Goal: Task Accomplishment & Management: Use online tool/utility

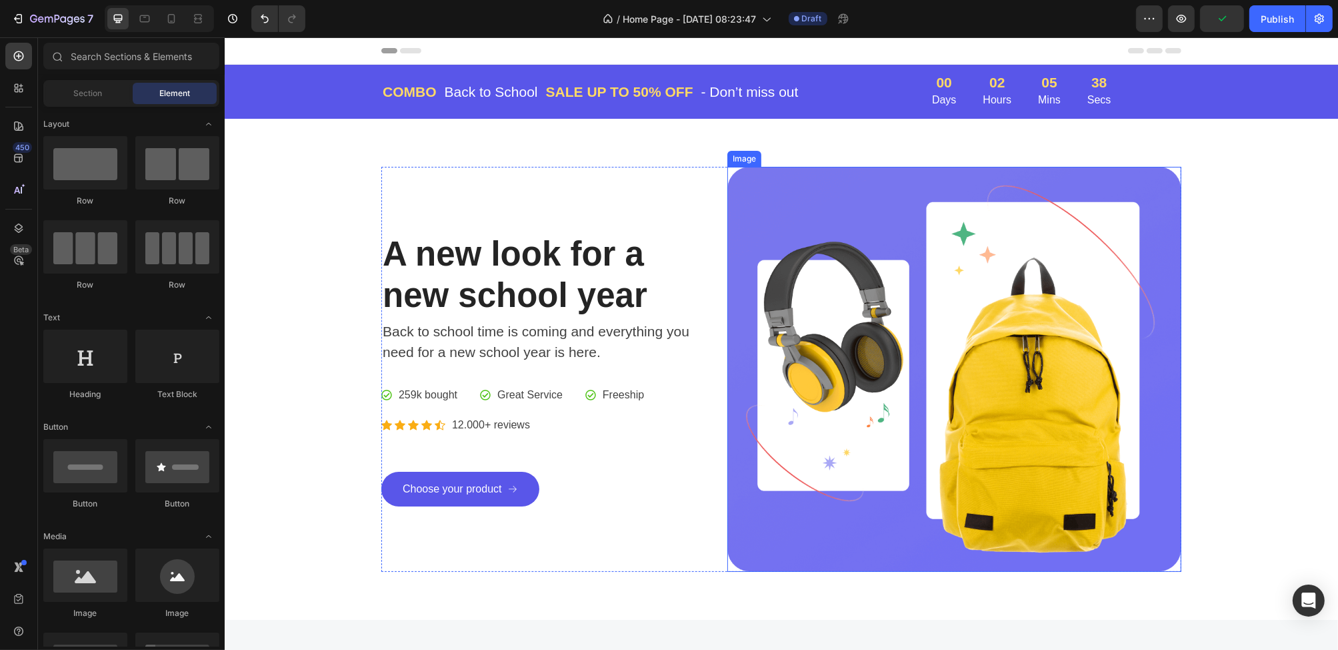
click at [873, 373] on img at bounding box center [954, 369] width 454 height 405
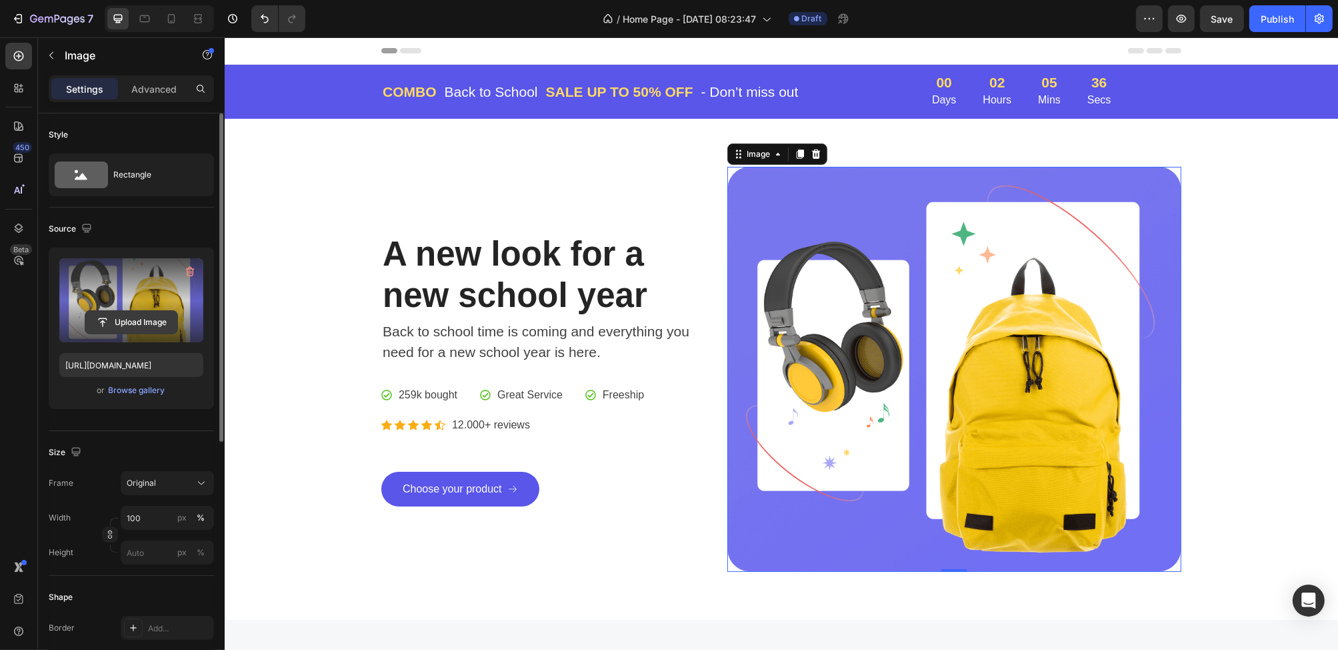
click at [149, 328] on input "file" at bounding box center [131, 322] width 92 height 23
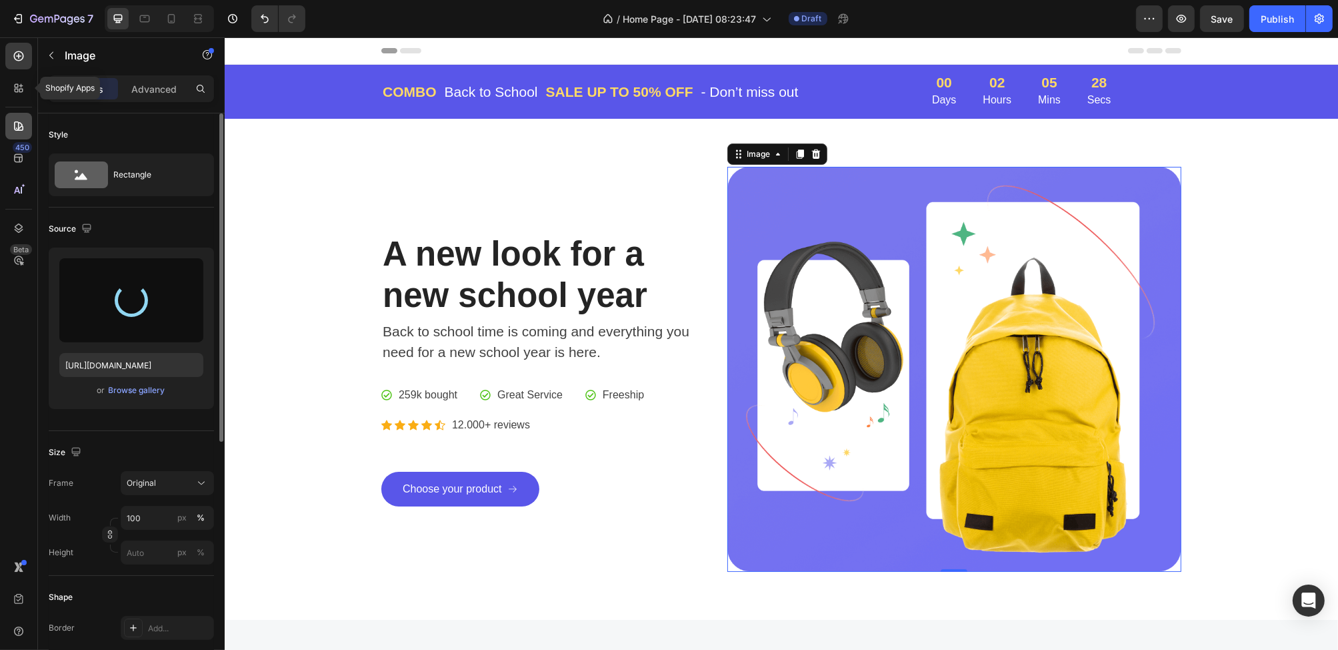
type input "[URL][DOMAIN_NAME]"
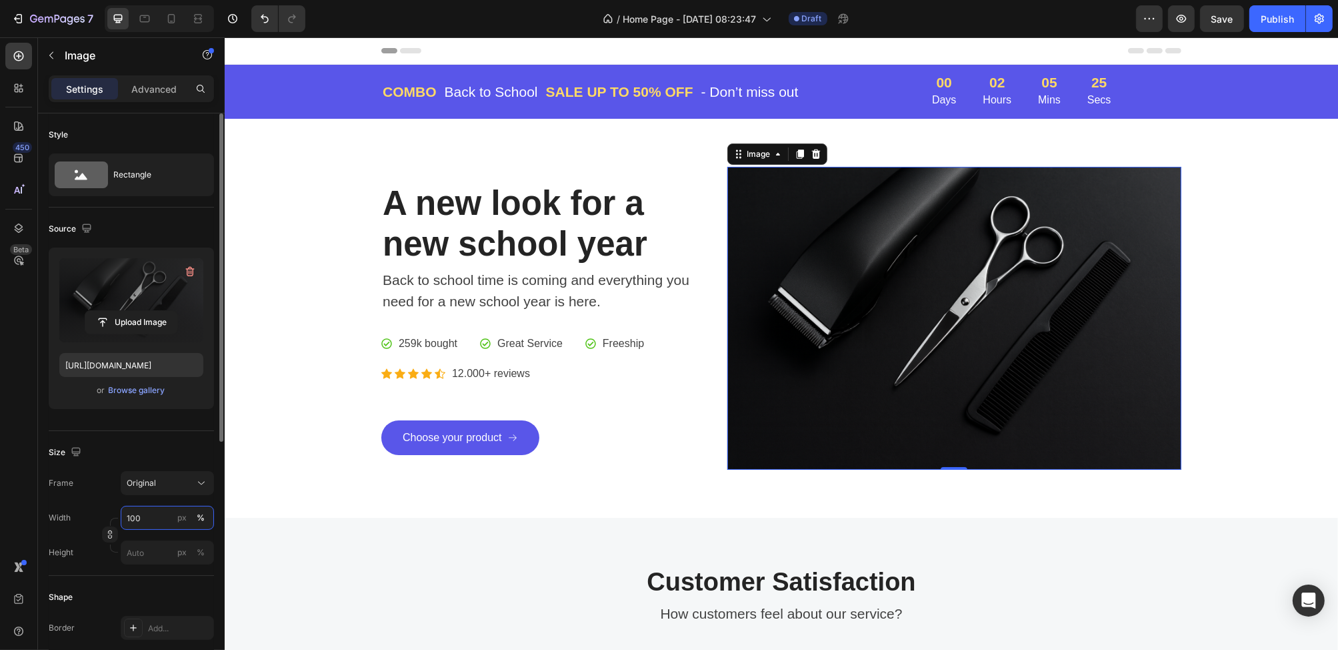
click at [157, 516] on input "100" at bounding box center [167, 517] width 93 height 24
click at [152, 485] on span "Original" at bounding box center [141, 483] width 29 height 12
click at [143, 521] on span "Square" at bounding box center [139, 515] width 27 height 13
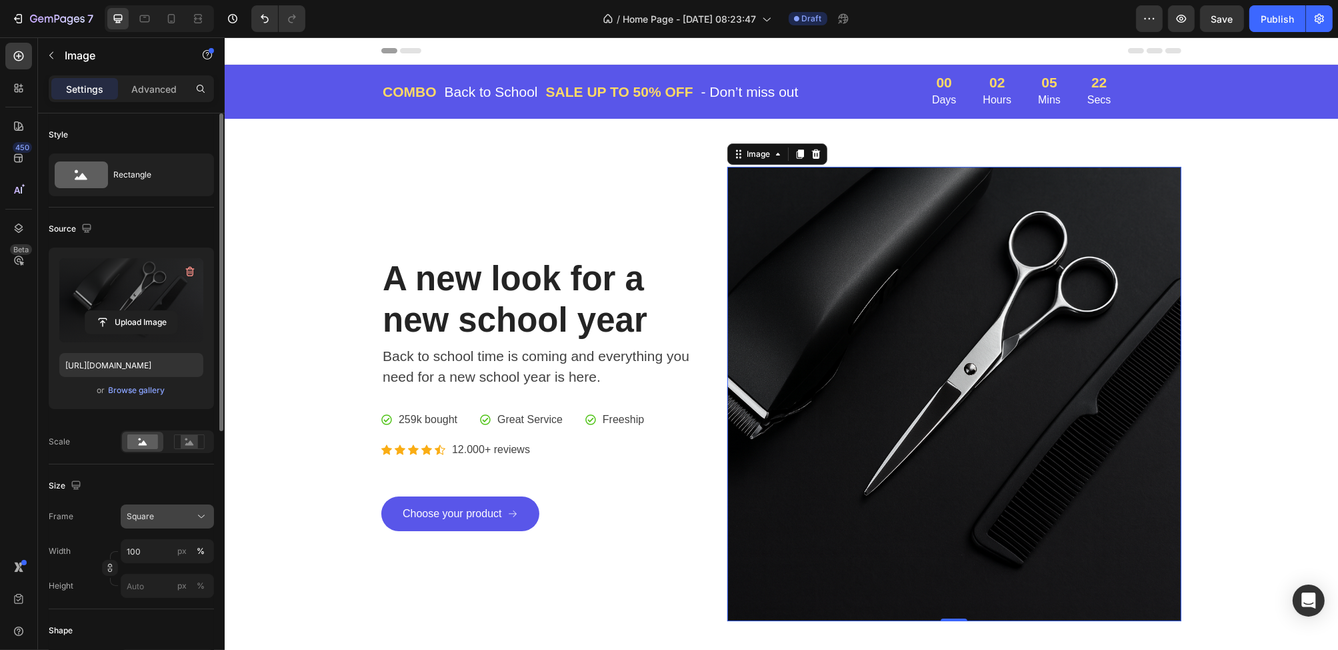
click at [141, 516] on span "Square" at bounding box center [140, 516] width 27 height 12
click at [148, 527] on button "Square" at bounding box center [167, 516] width 93 height 24
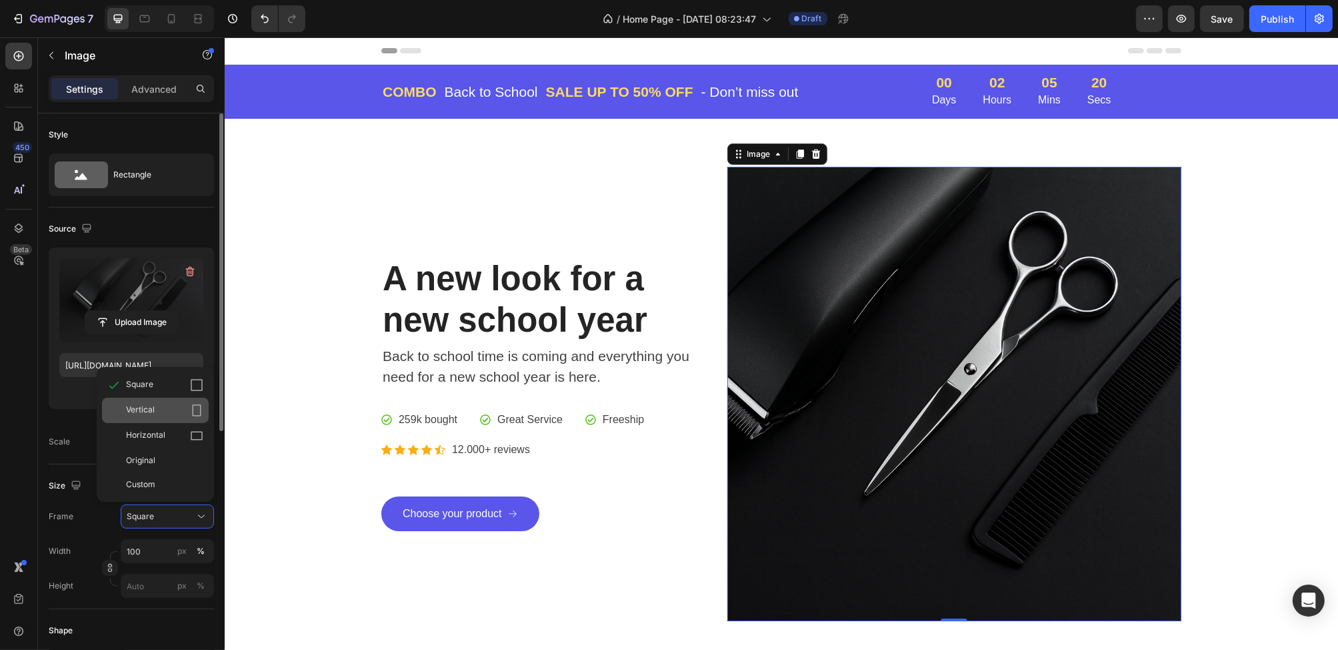
click at [157, 408] on div "Vertical" at bounding box center [164, 409] width 77 height 13
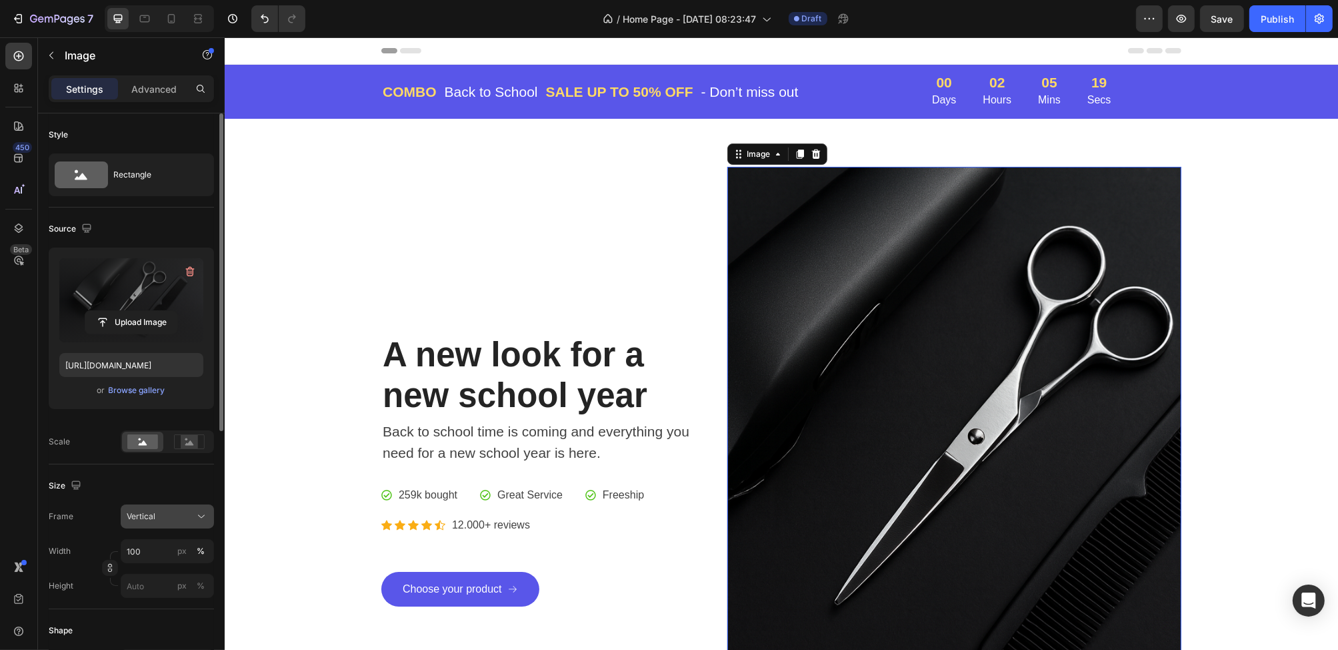
click at [167, 516] on div "Vertical" at bounding box center [159, 516] width 65 height 12
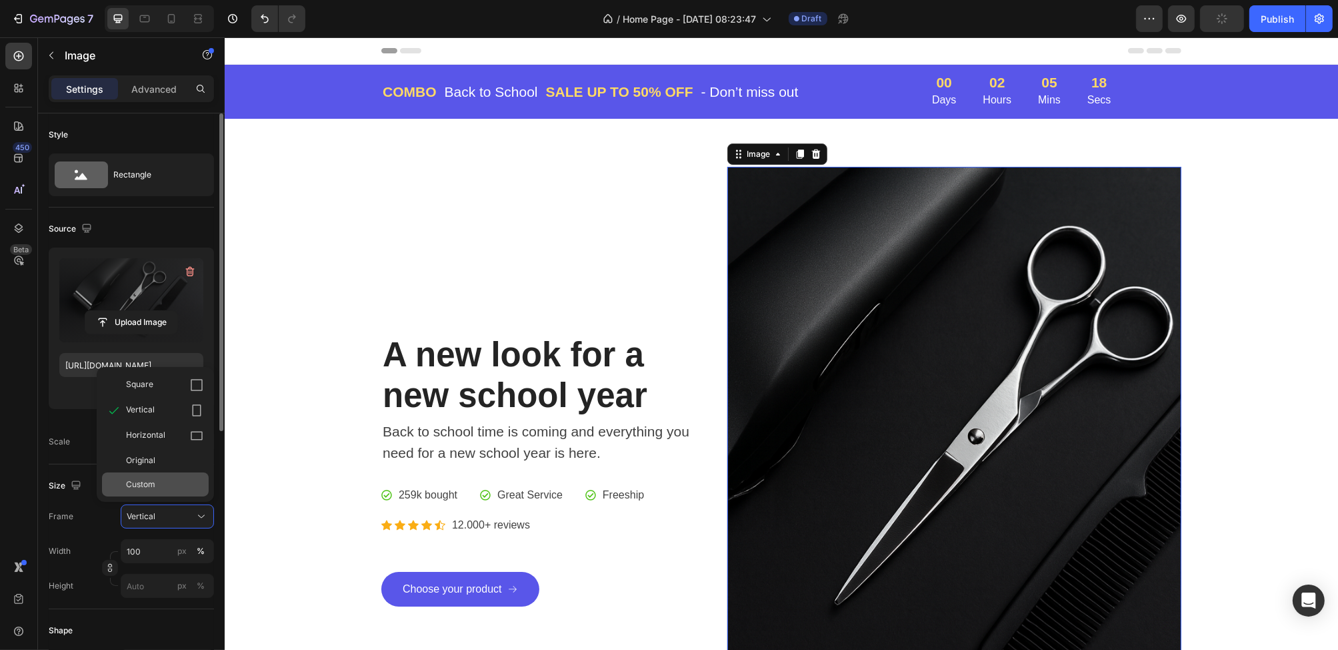
click at [152, 476] on div "Custom" at bounding box center [155, 484] width 107 height 24
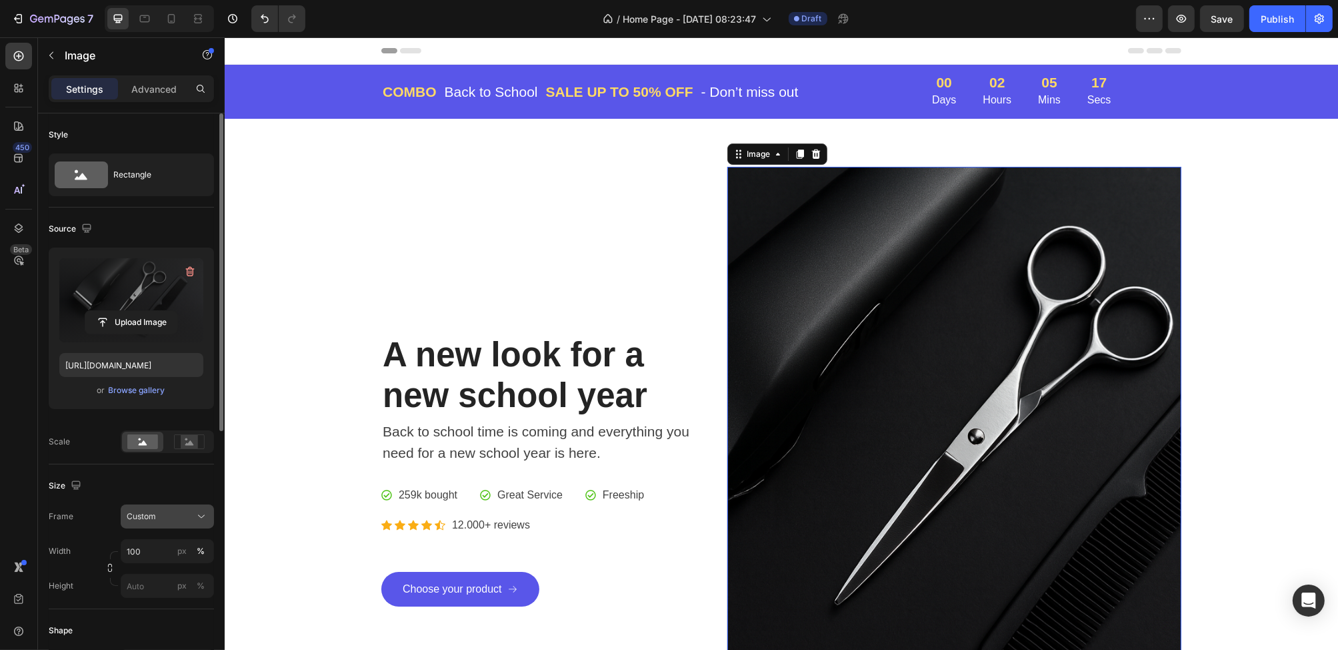
click at [157, 514] on div "Custom" at bounding box center [159, 516] width 65 height 12
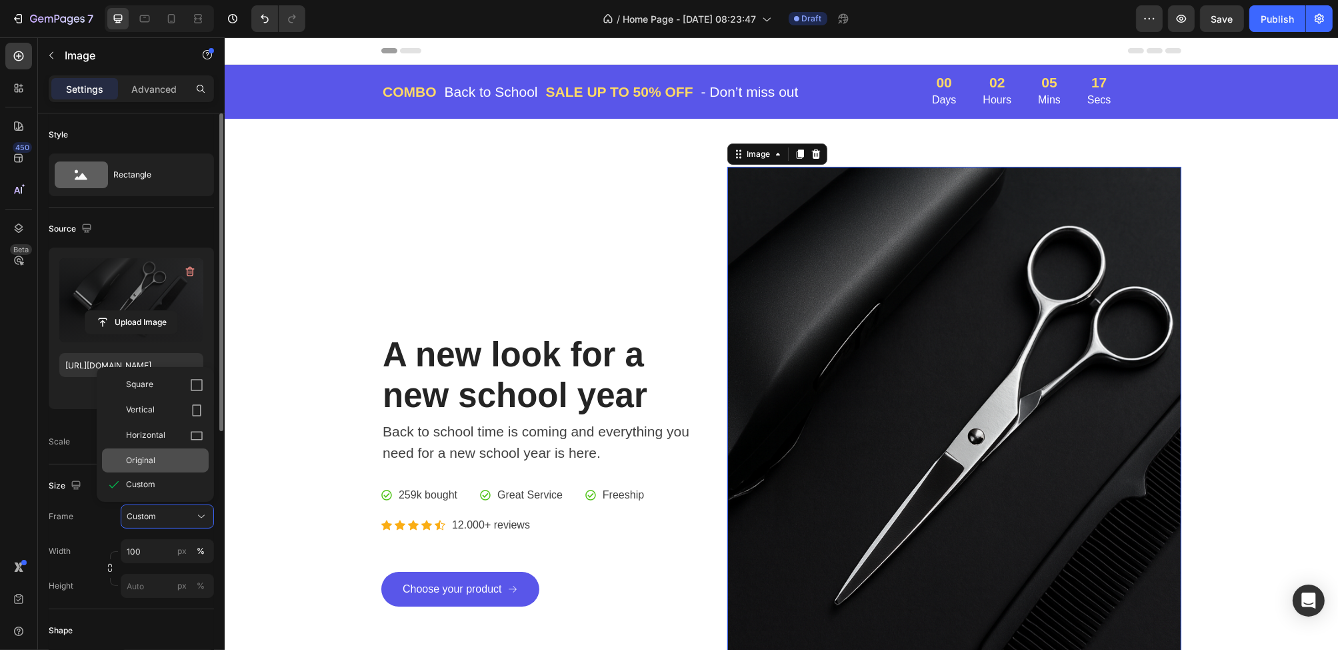
click at [151, 459] on span "Original" at bounding box center [140, 460] width 29 height 12
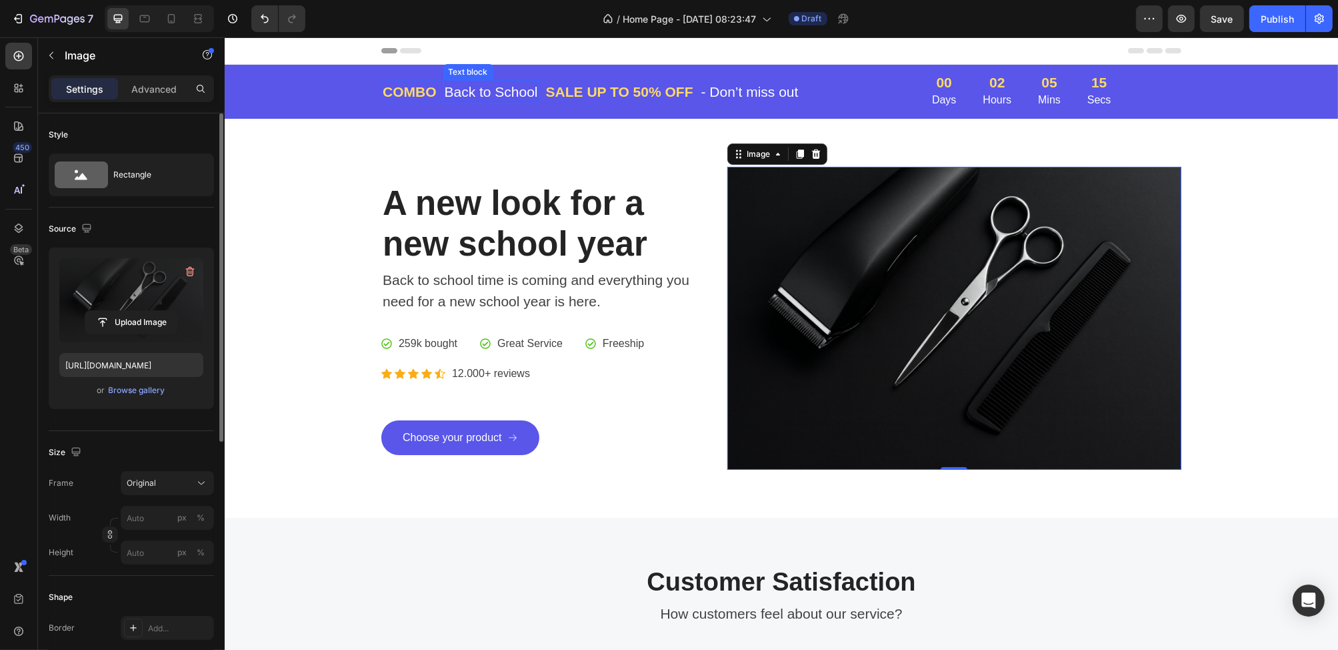
click at [503, 97] on p "Back to School" at bounding box center [490, 91] width 93 height 21
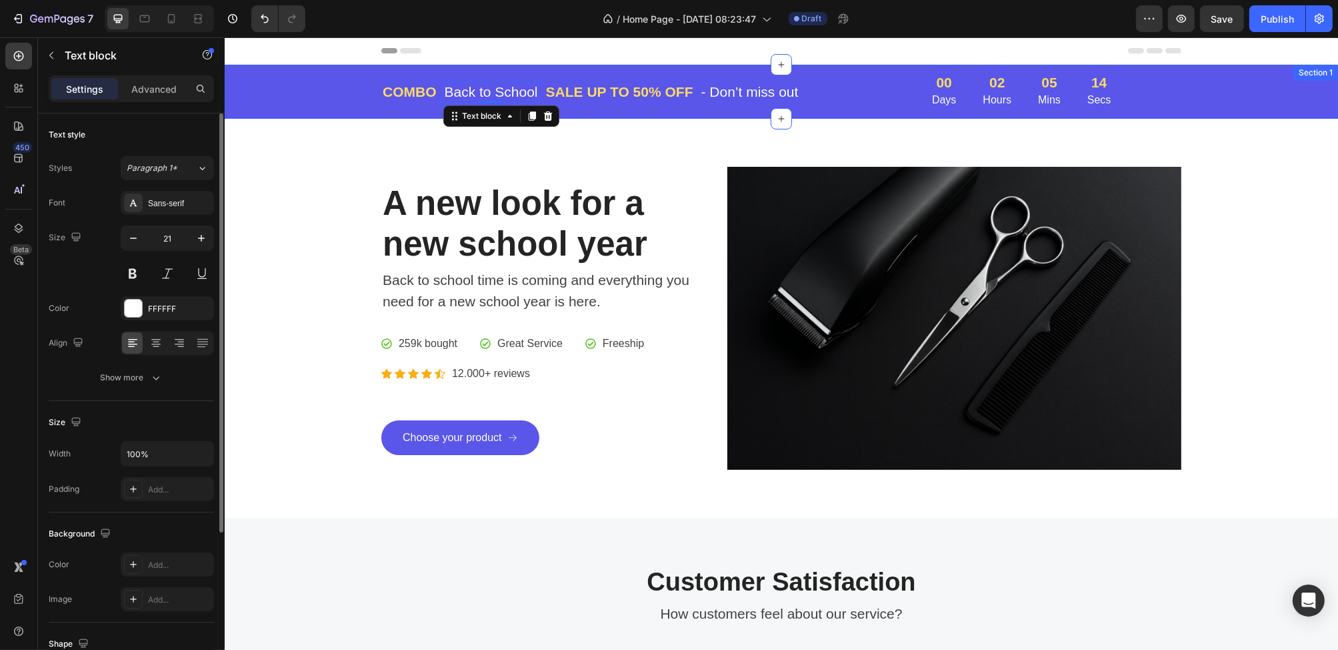
click at [307, 86] on div "COMBO Text block Back to School Text block 0 Row SALE UP TO 50% OFF Text block …" at bounding box center [781, 91] width 1094 height 33
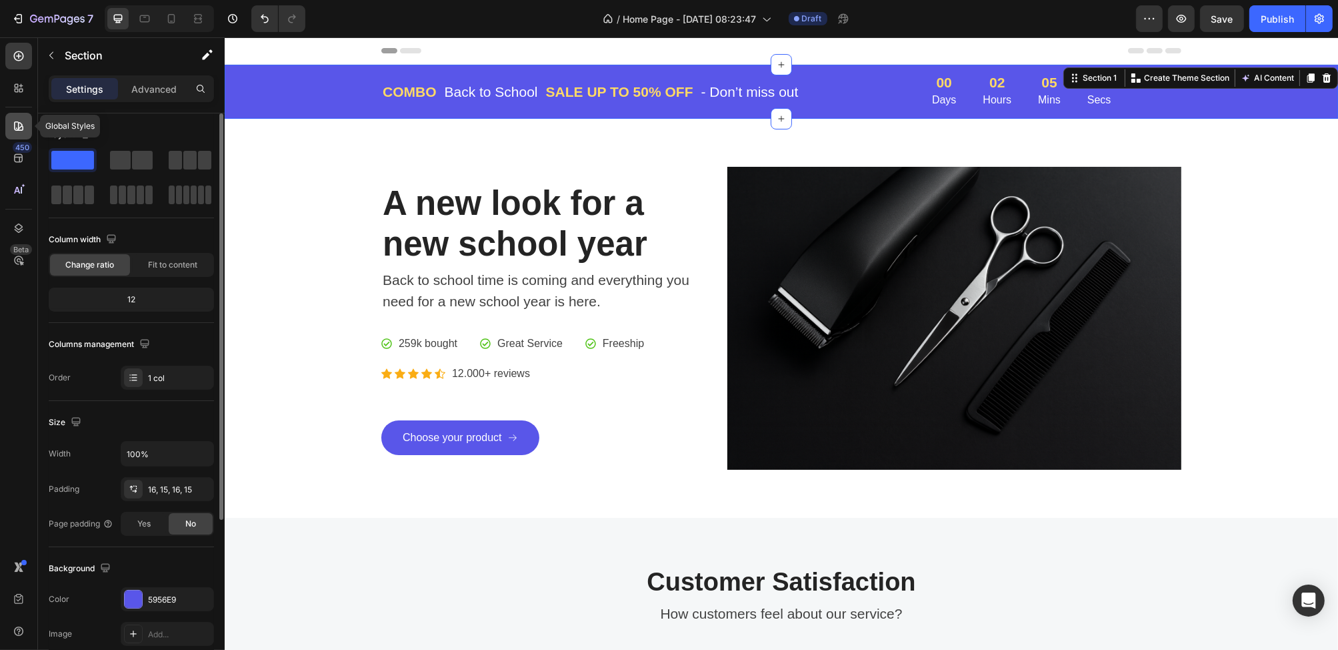
click at [23, 116] on div at bounding box center [18, 126] width 27 height 27
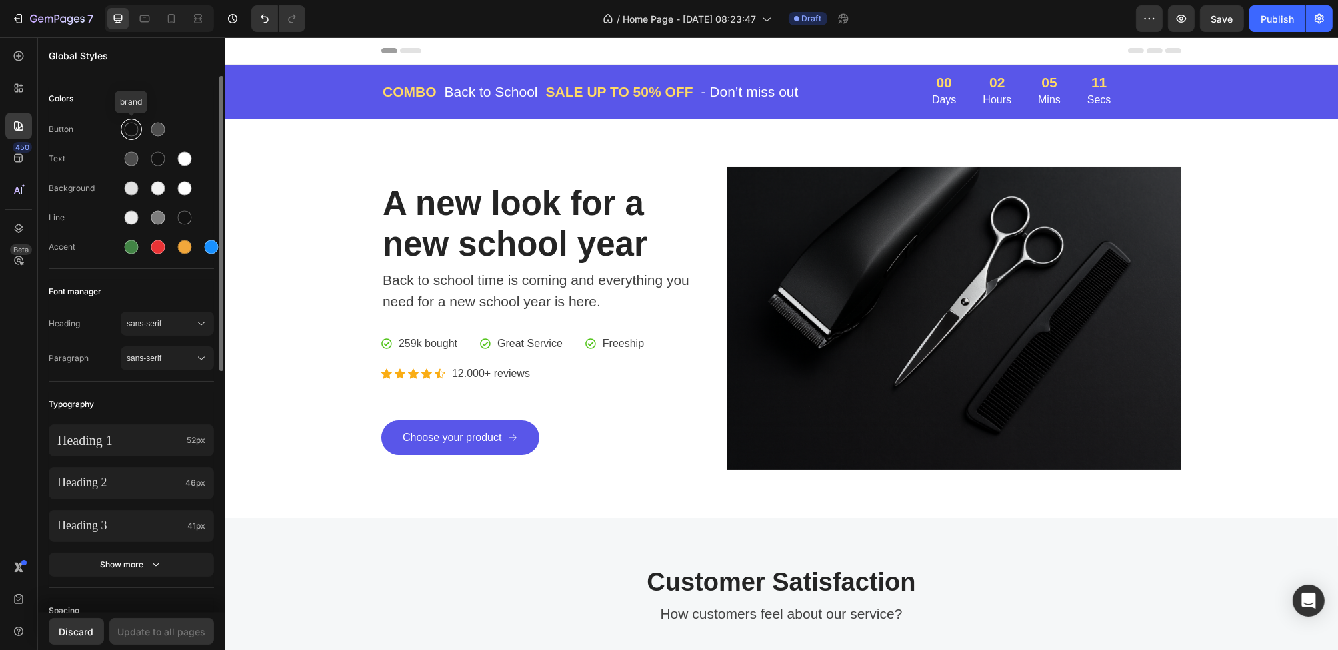
click at [131, 128] on div at bounding box center [132, 130] width 14 height 14
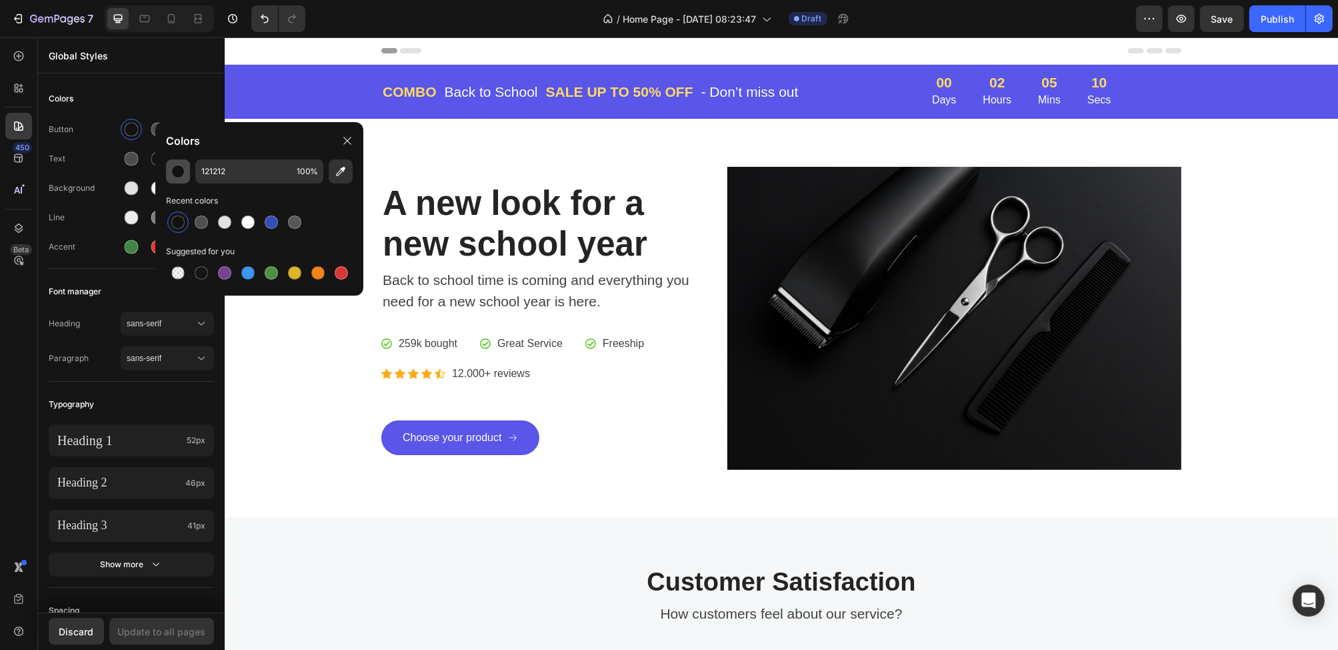
click at [181, 169] on div "button" at bounding box center [177, 171] width 13 height 13
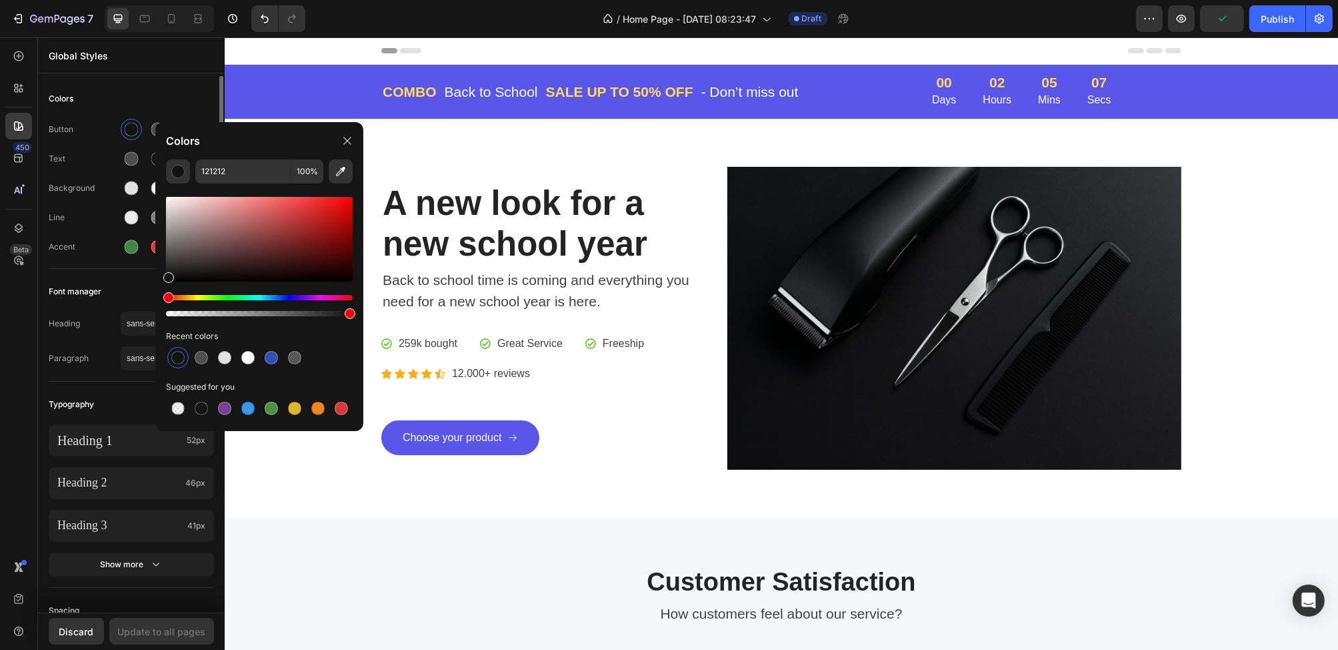
click at [93, 161] on div "Text" at bounding box center [85, 159] width 72 height 12
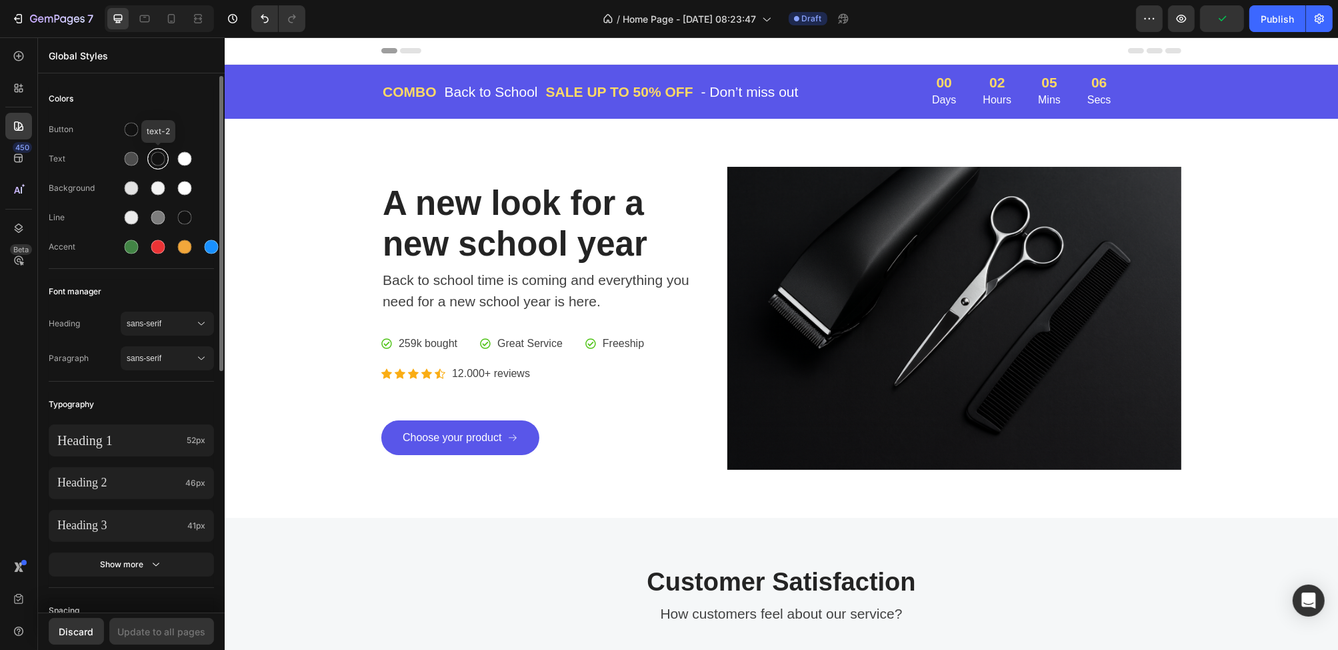
click at [154, 158] on div at bounding box center [158, 159] width 14 height 14
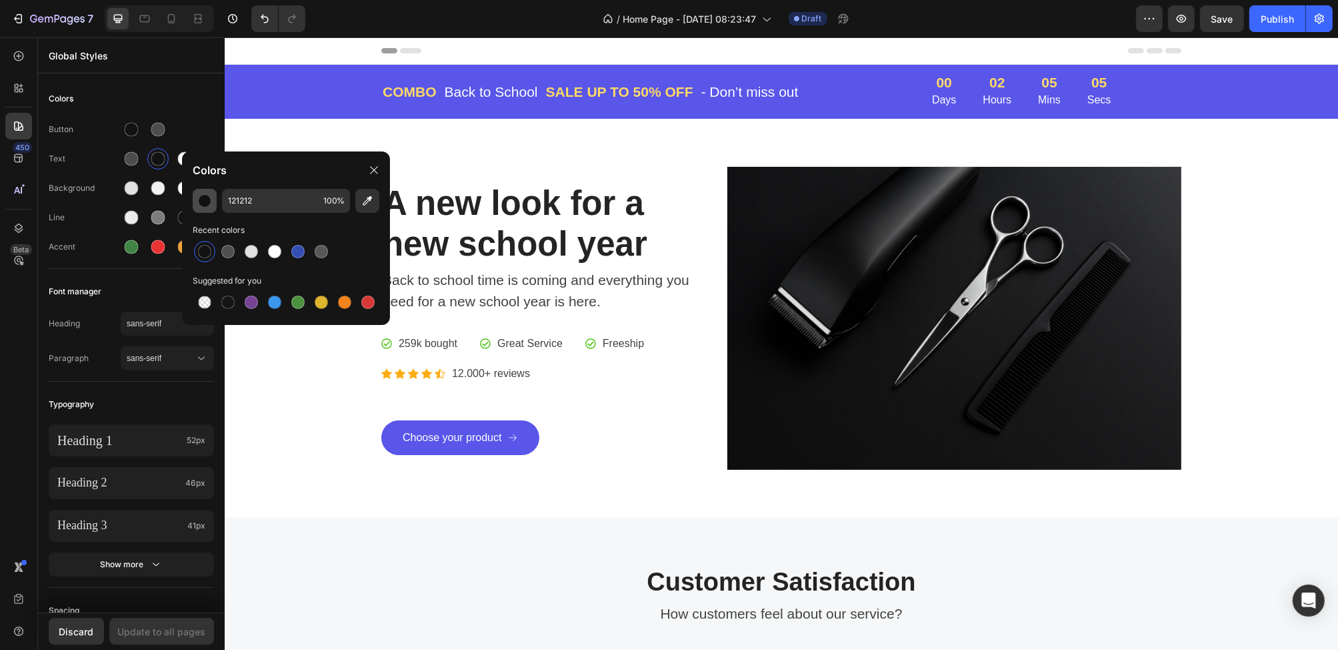
click at [198, 195] on div "button" at bounding box center [204, 200] width 13 height 13
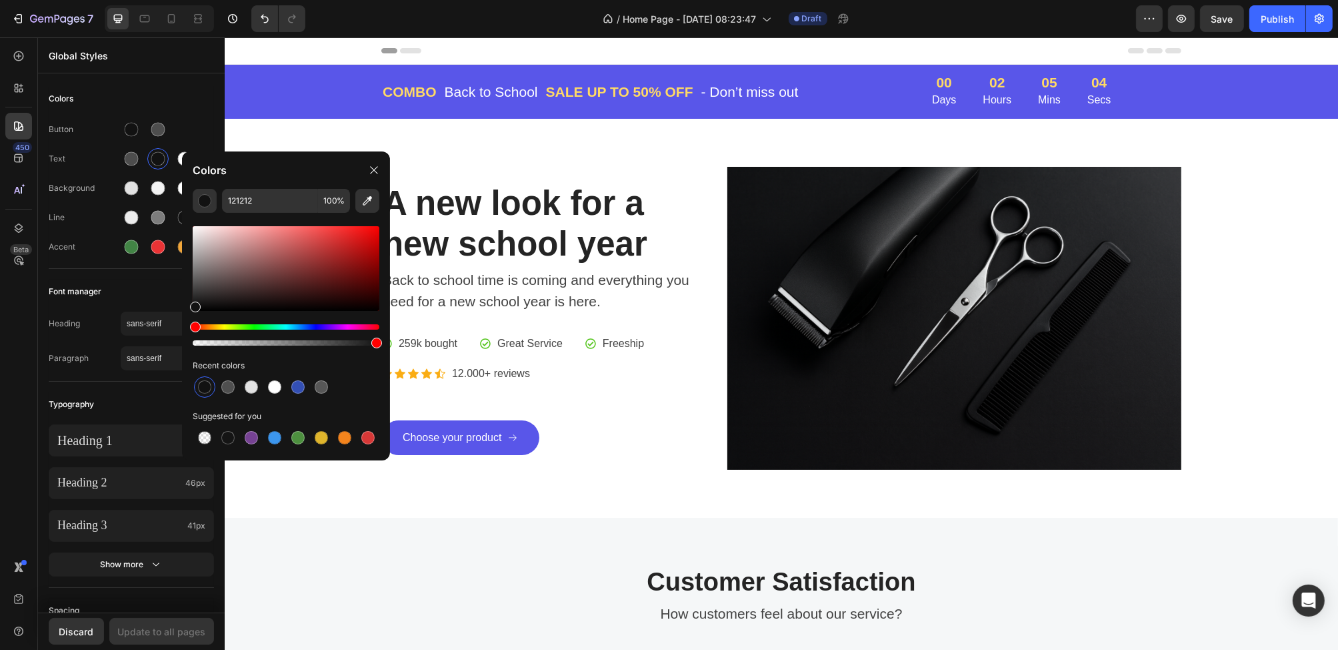
click at [191, 307] on div at bounding box center [195, 306] width 11 height 11
click at [191, 307] on div at bounding box center [195, 308] width 11 height 11
drag, startPoint x: 191, startPoint y: 307, endPoint x: 178, endPoint y: 321, distance: 19.8
click at [178, 0] on div "7 / Home Page - [DATE] 08:23:47 Draft Preview Save Publish 450 Beta Global Styl…" at bounding box center [669, 0] width 1338 height 0
type input "000000"
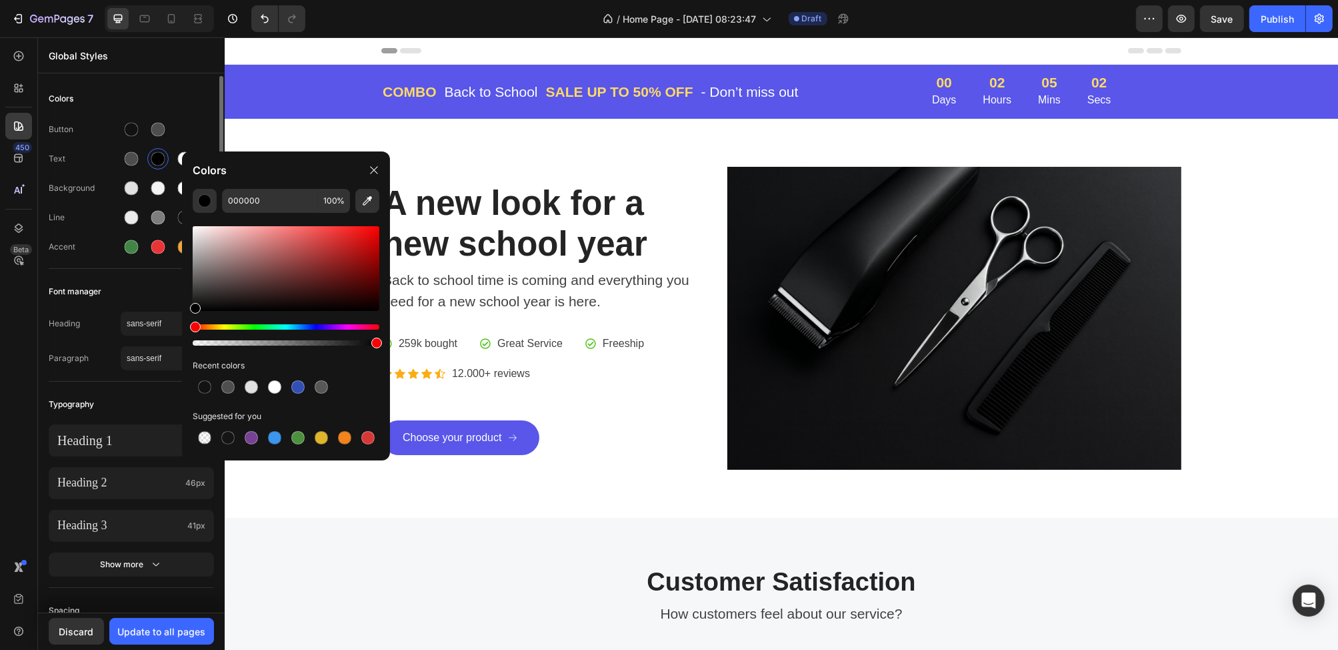
click at [53, 189] on div "Background" at bounding box center [85, 188] width 72 height 12
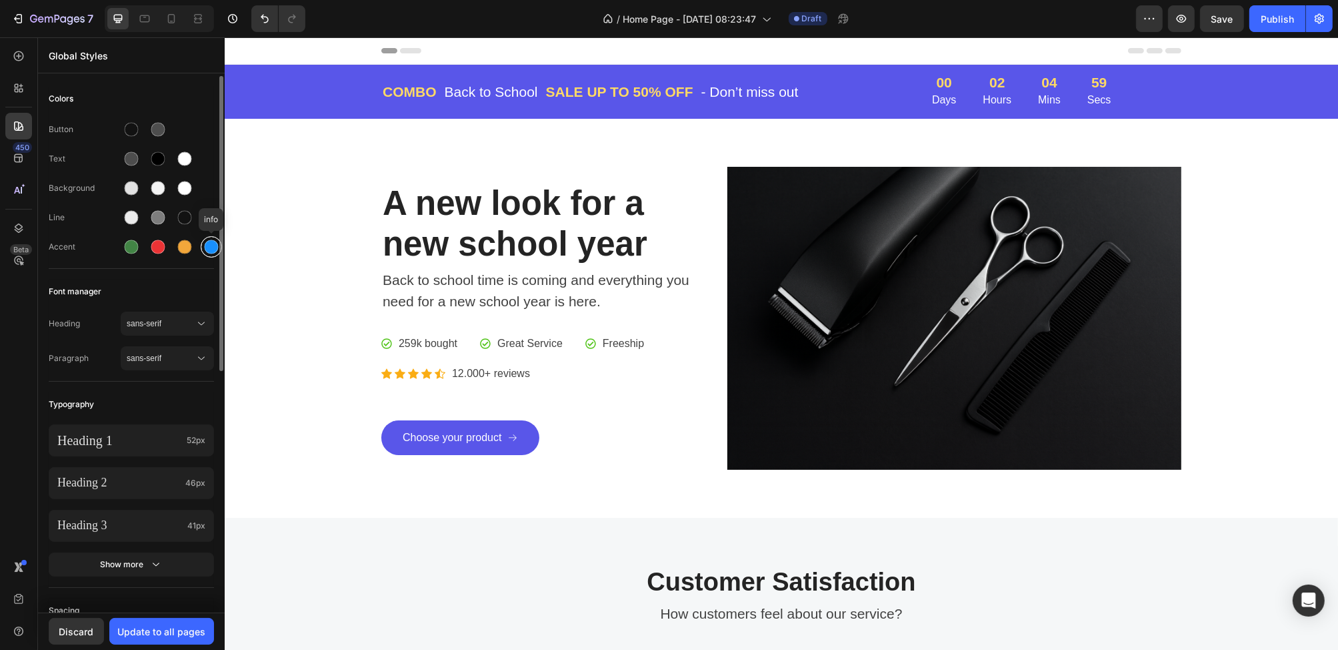
click at [209, 249] on div at bounding box center [212, 247] width 14 height 14
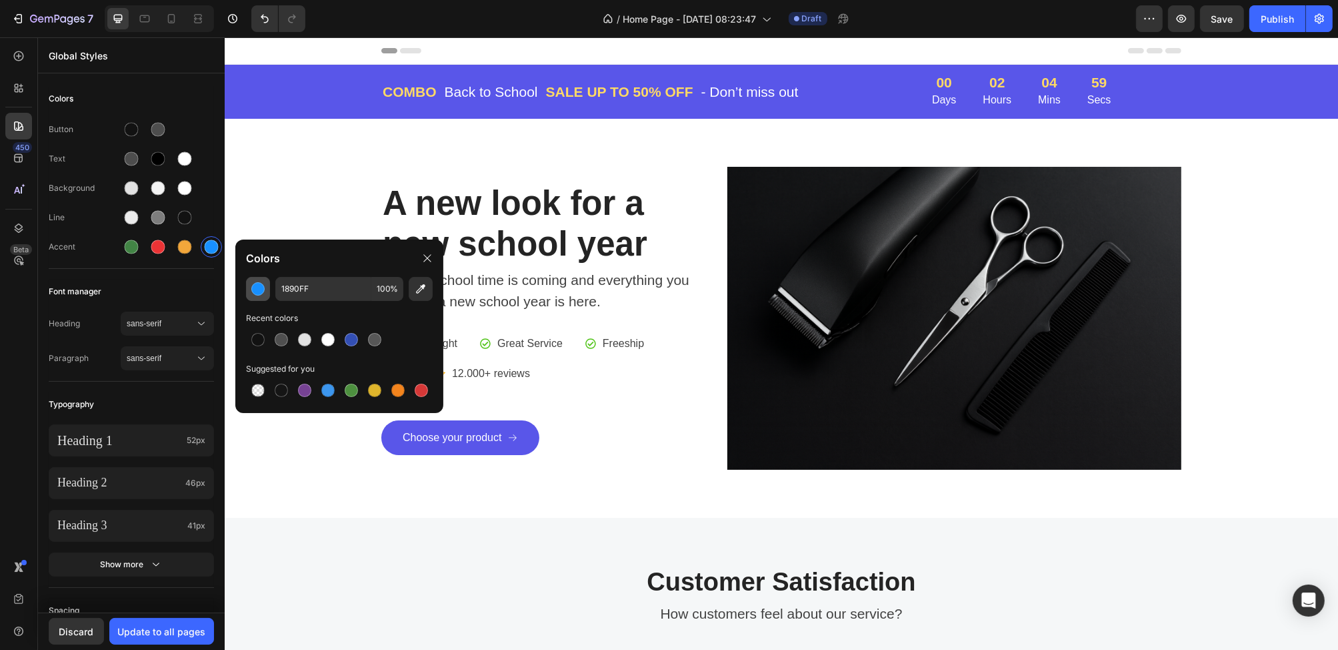
click at [248, 294] on button "button" at bounding box center [258, 289] width 24 height 24
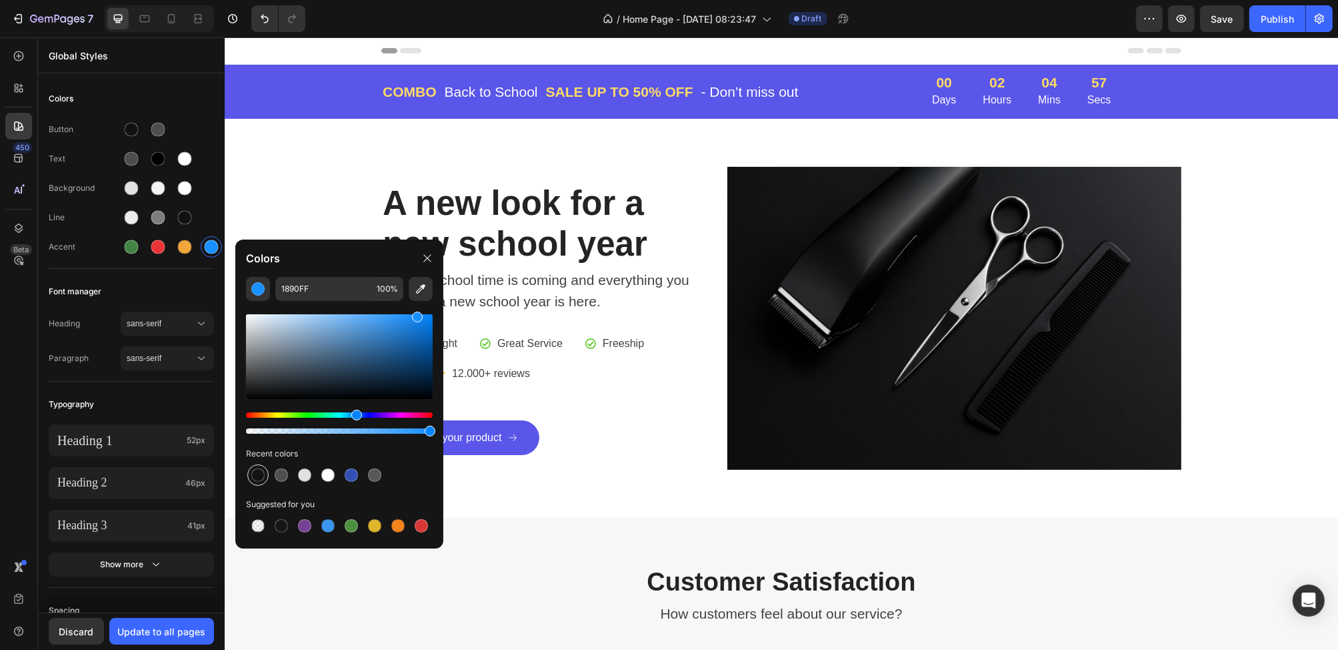
click at [258, 473] on div at bounding box center [257, 474] width 13 height 13
type input "121212"
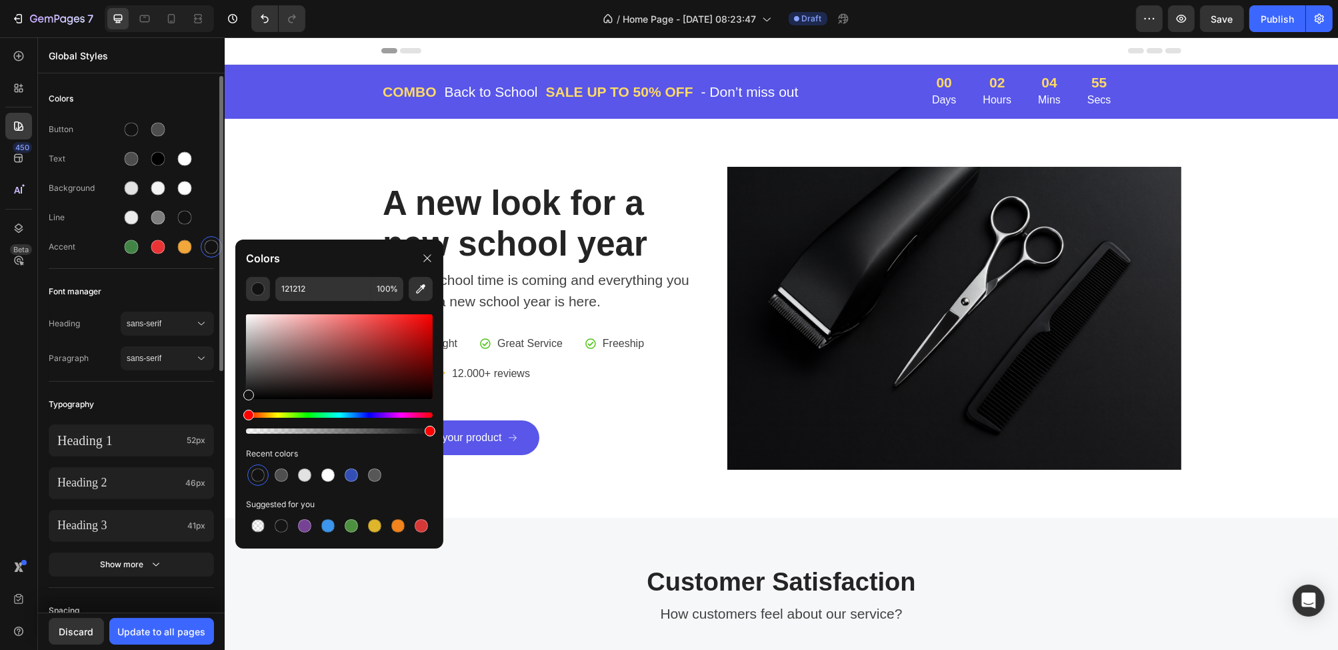
click at [67, 279] on div "Font manager" at bounding box center [131, 291] width 165 height 24
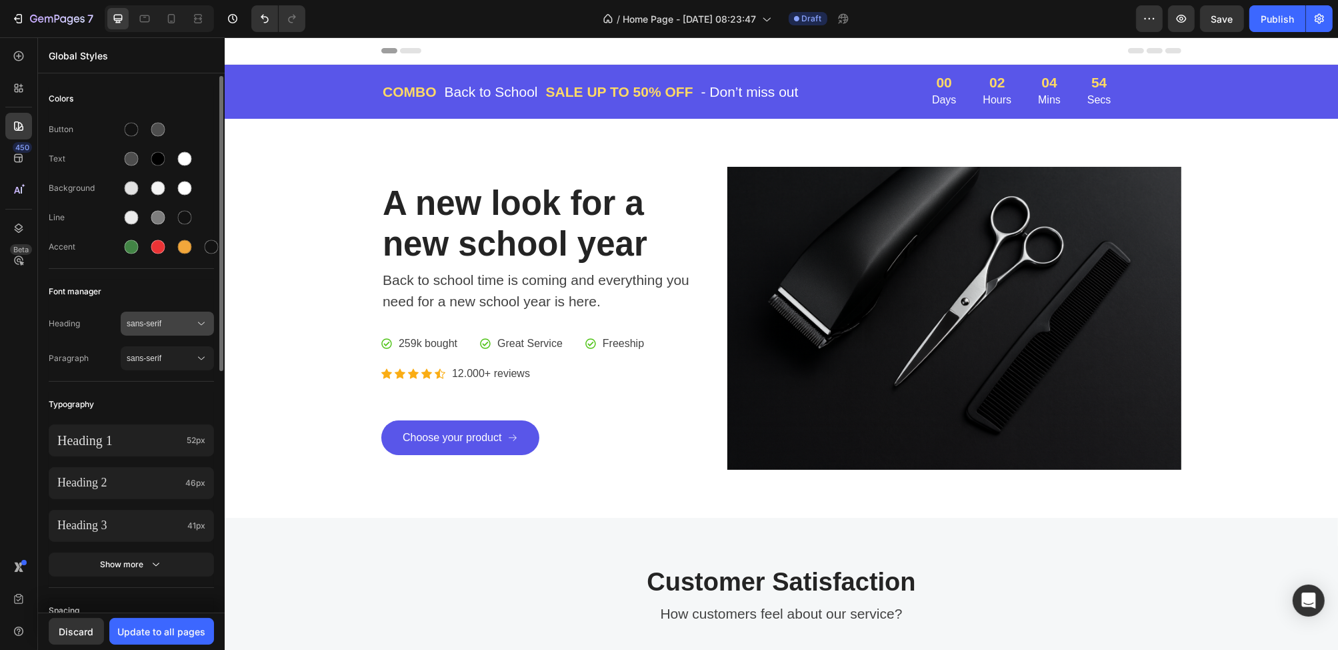
click at [141, 333] on button "sans-serif" at bounding box center [167, 323] width 93 height 24
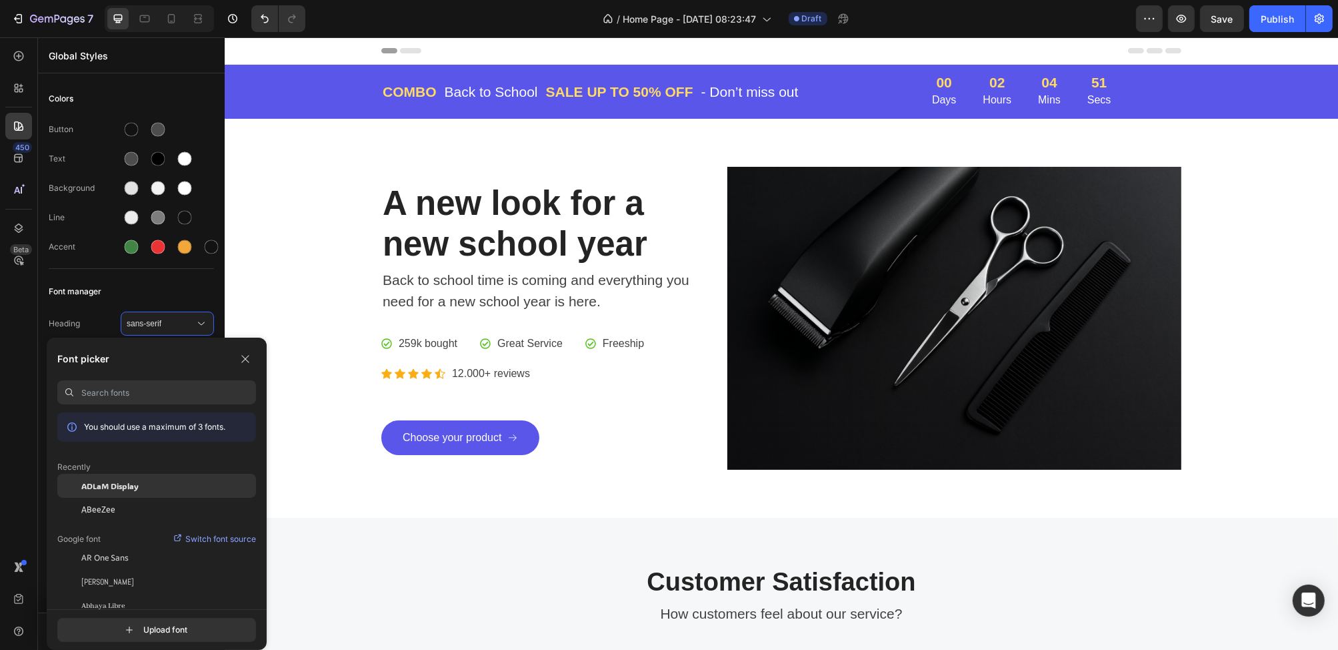
click at [123, 483] on span "ADLaM Display" at bounding box center [109, 485] width 57 height 12
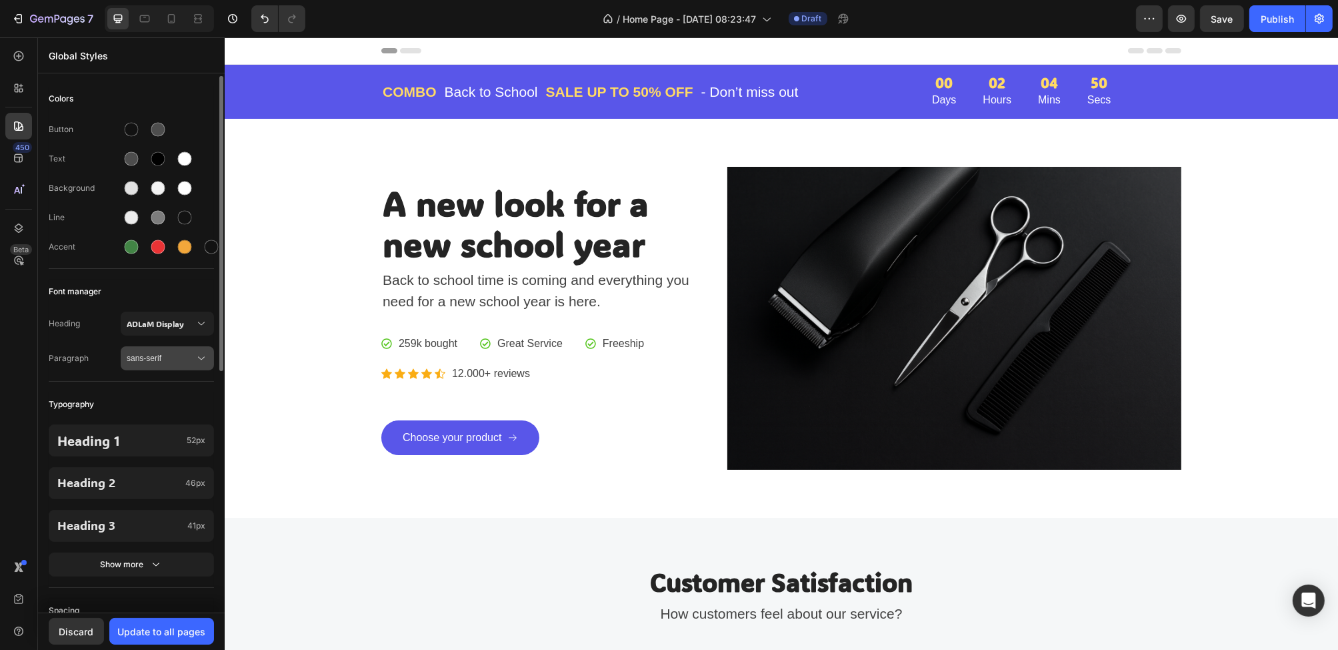
click at [173, 360] on span "sans-serif" at bounding box center [161, 358] width 68 height 12
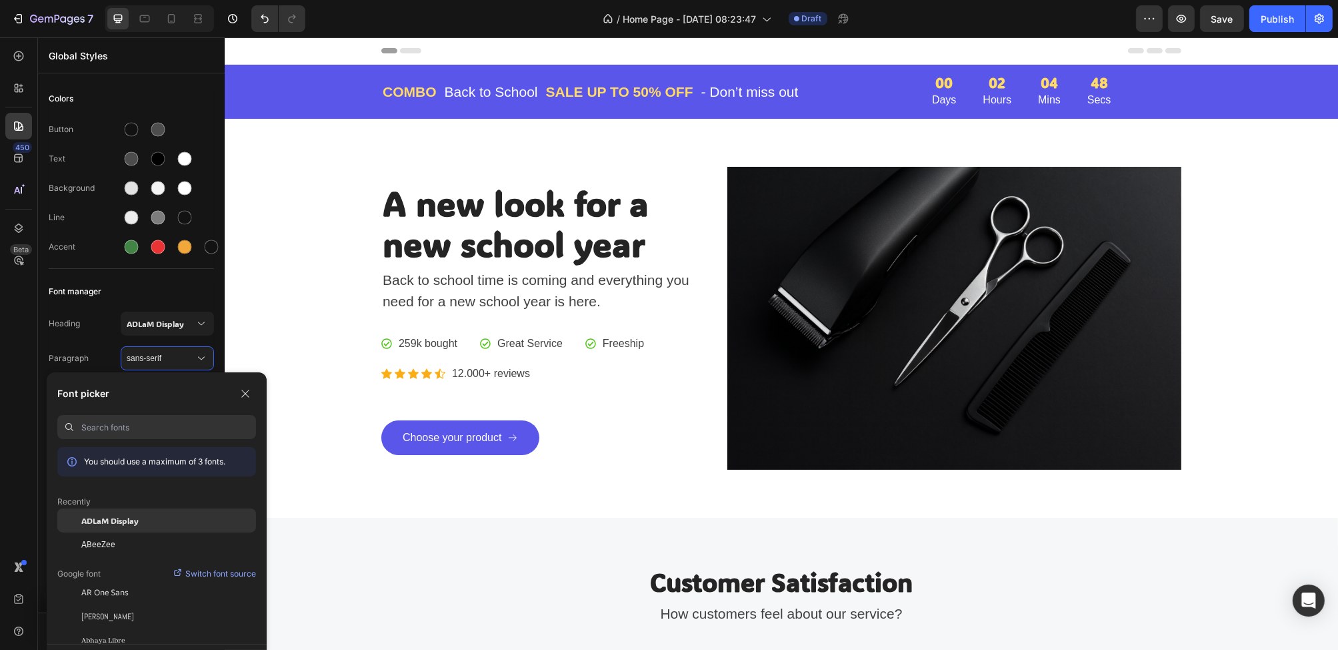
click at [101, 524] on span "ADLaM Display" at bounding box center [109, 520] width 57 height 12
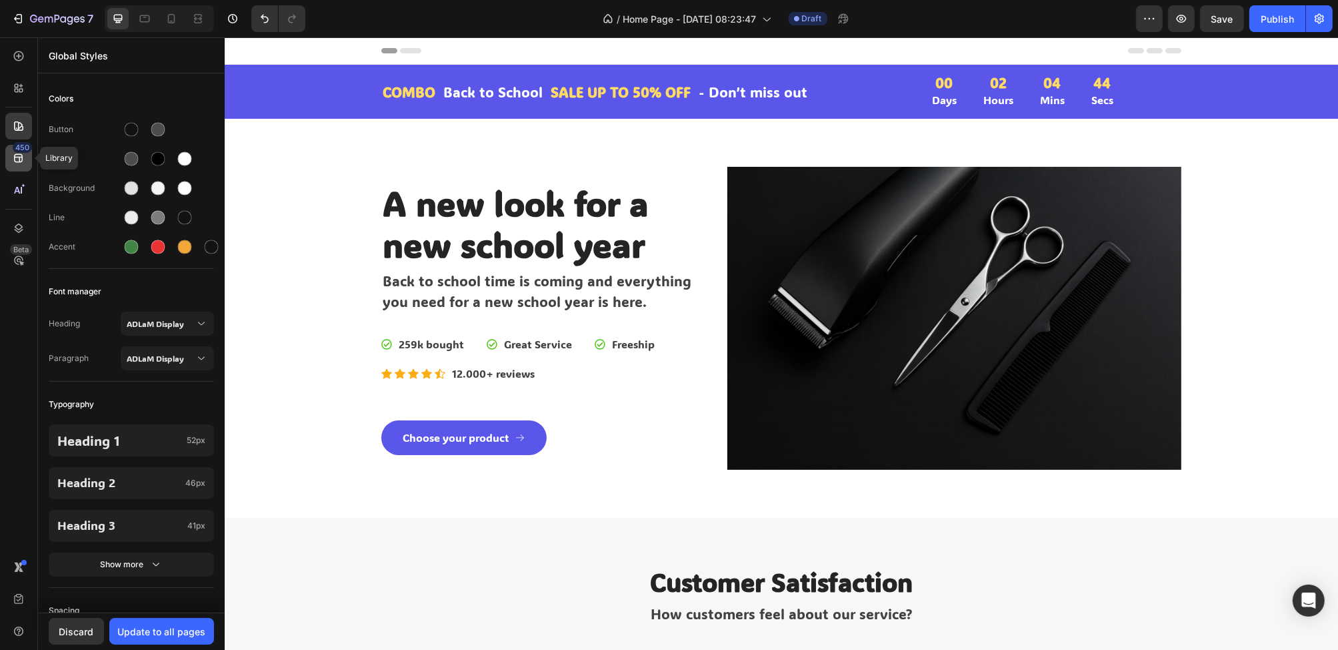
click at [15, 154] on icon at bounding box center [18, 158] width 9 height 9
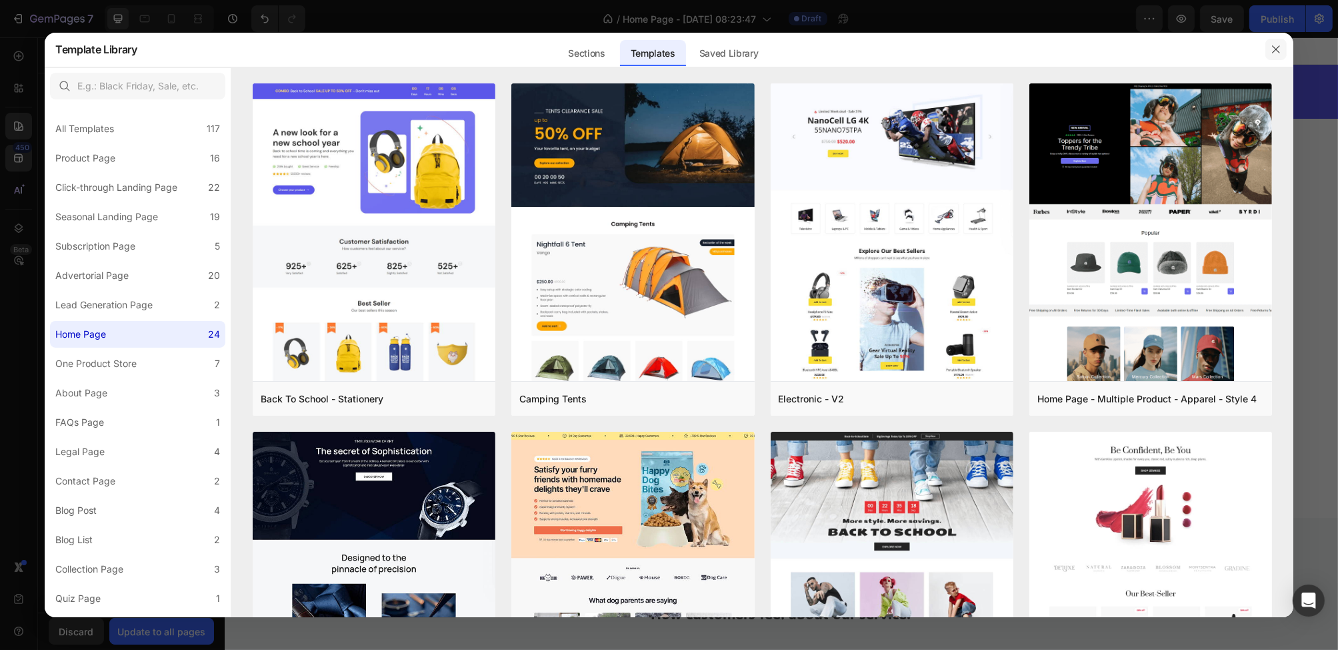
click at [1279, 45] on icon "button" at bounding box center [1276, 49] width 11 height 11
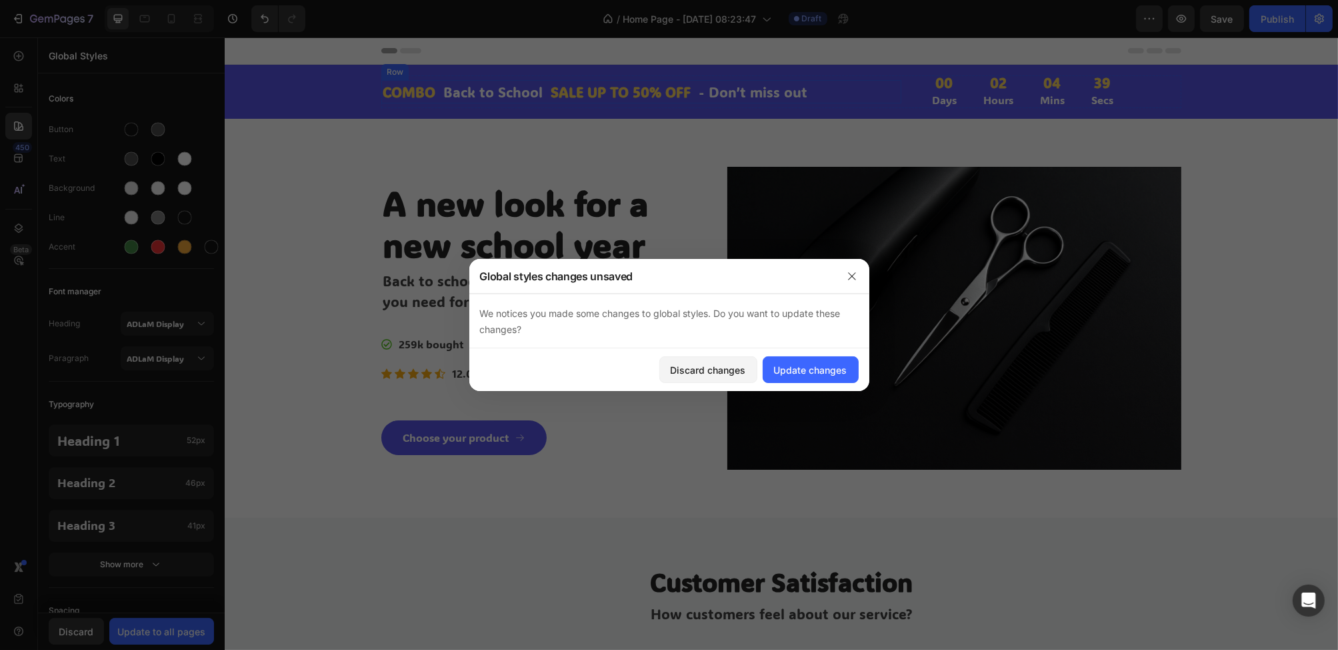
click at [894, 93] on div "COMBO Text block Back to School Text block Row SALE UP TO 50% OFF Text block - …" at bounding box center [641, 92] width 520 height 24
click at [832, 363] on div "Update changes" at bounding box center [810, 370] width 73 height 14
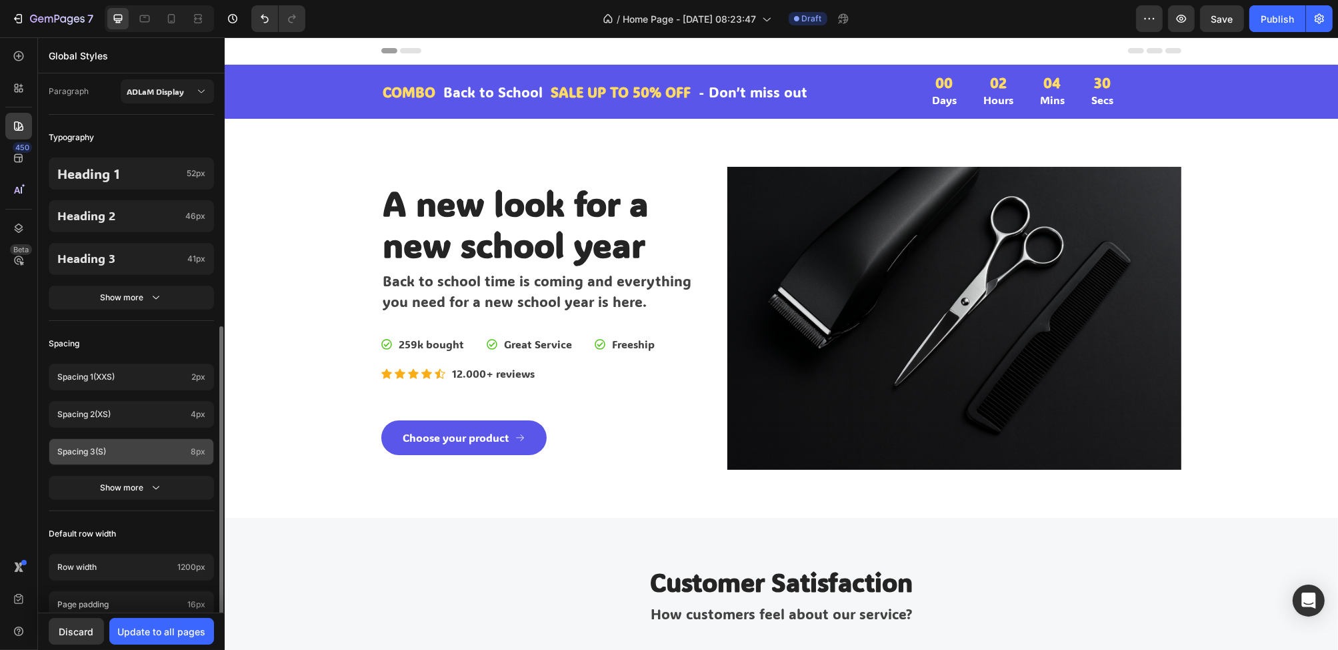
scroll to position [439, 0]
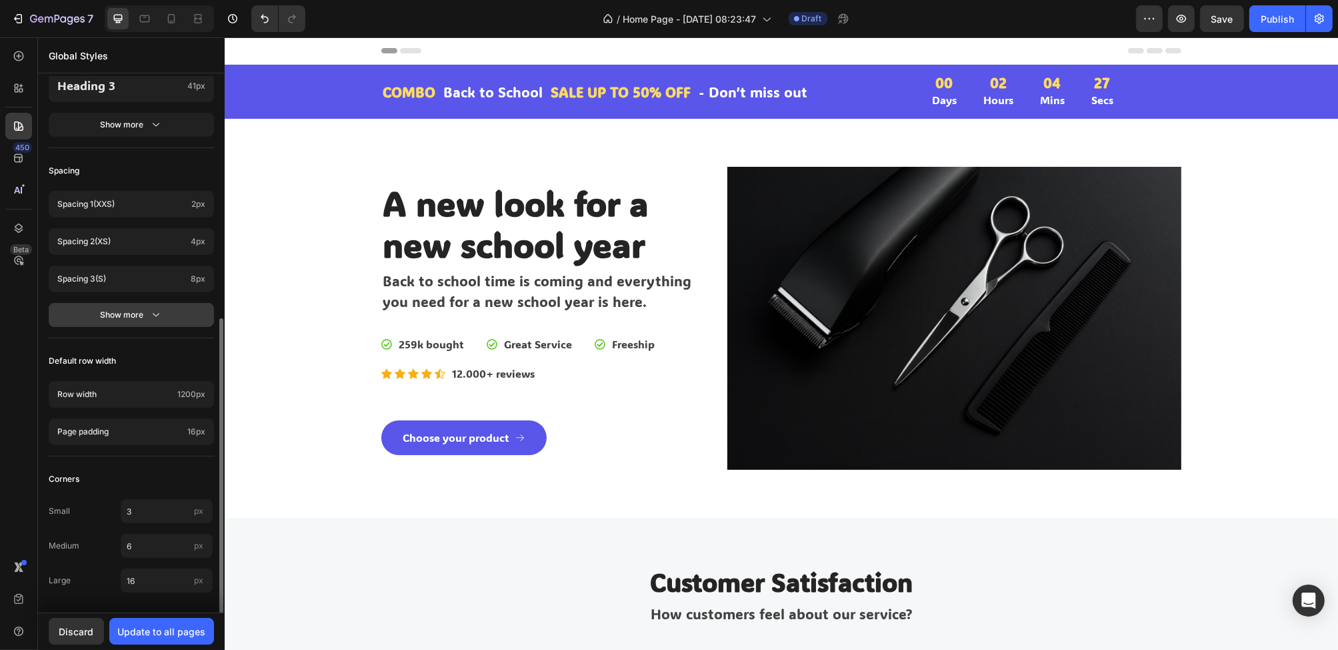
click at [127, 313] on div "Show more" at bounding box center [132, 314] width 62 height 13
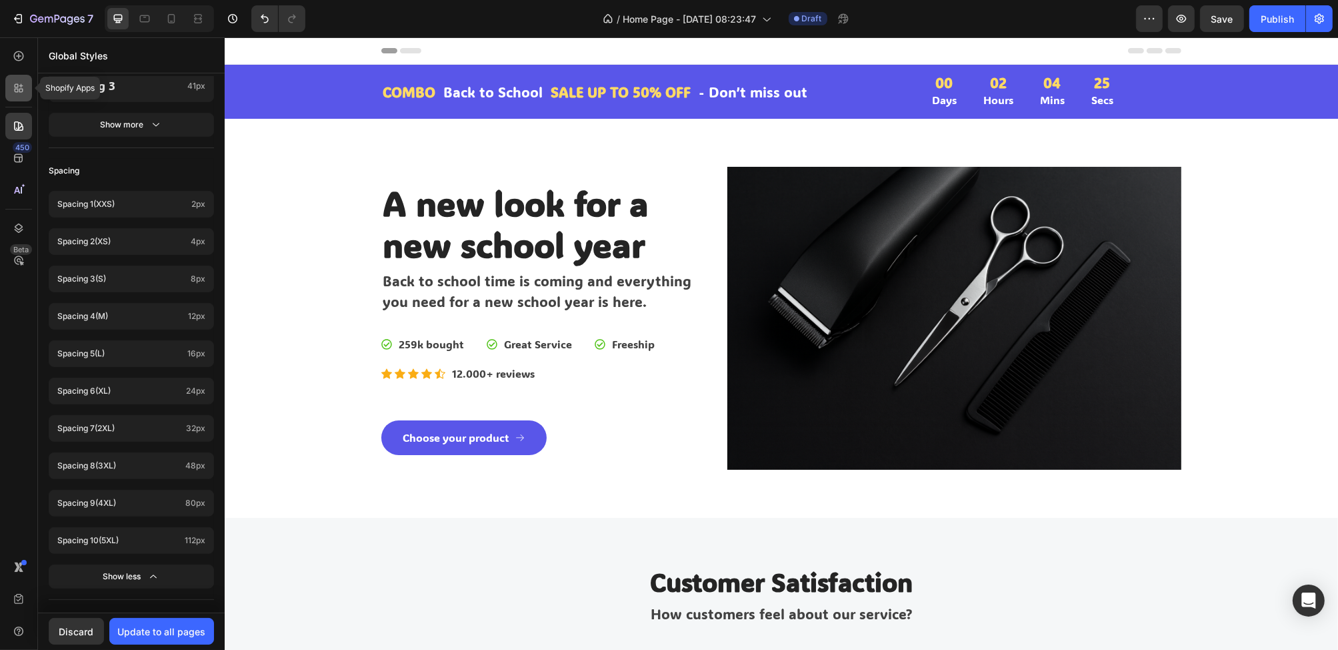
click at [24, 92] on icon at bounding box center [18, 87] width 13 height 13
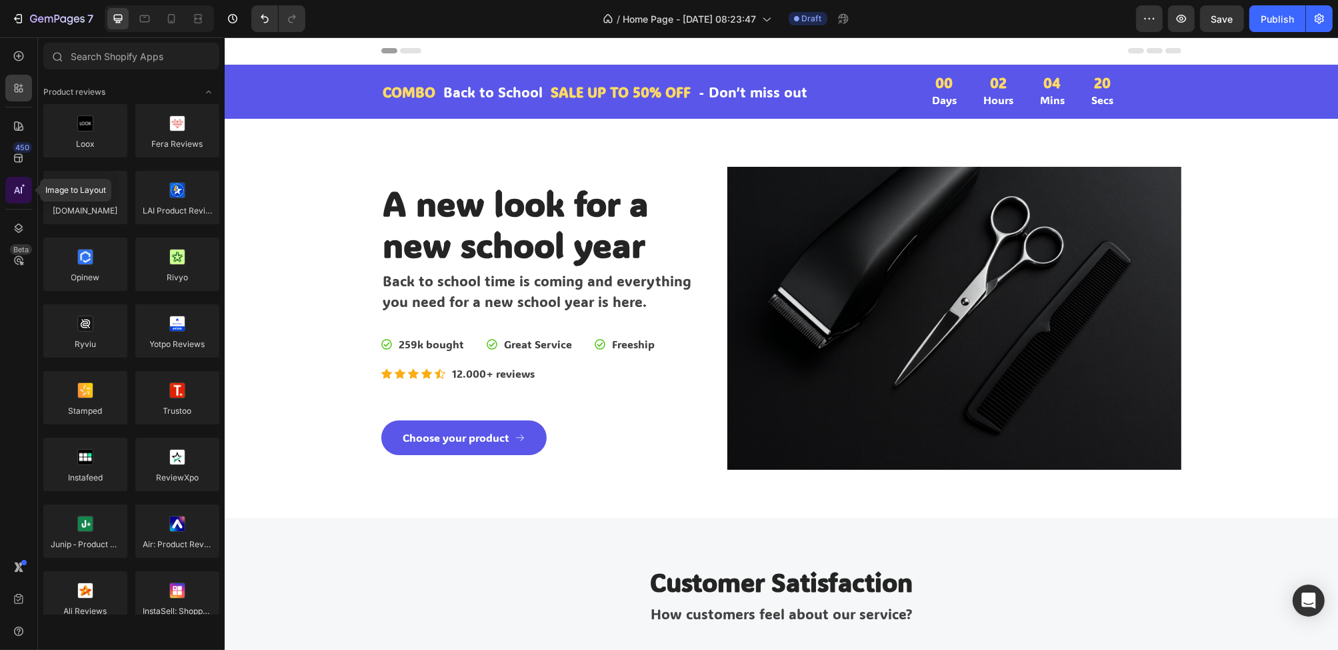
click at [14, 193] on icon at bounding box center [18, 189] width 13 height 13
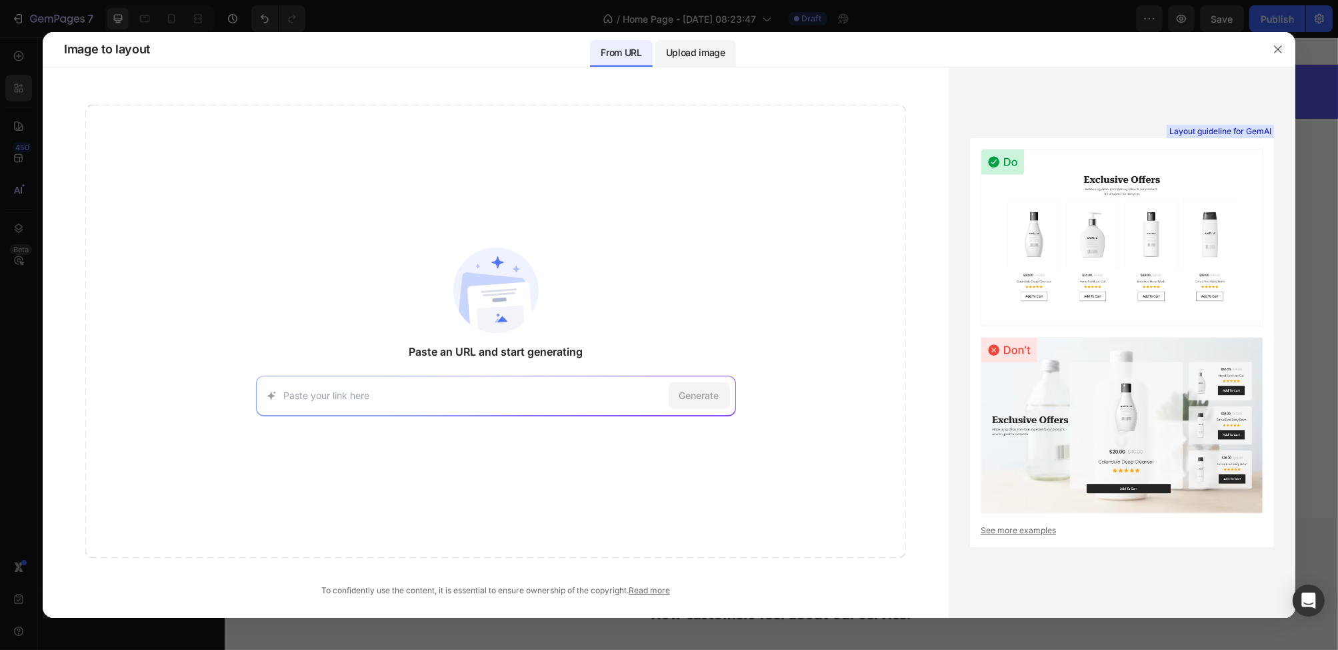
click at [691, 52] on p "Upload image" at bounding box center [695, 53] width 59 height 16
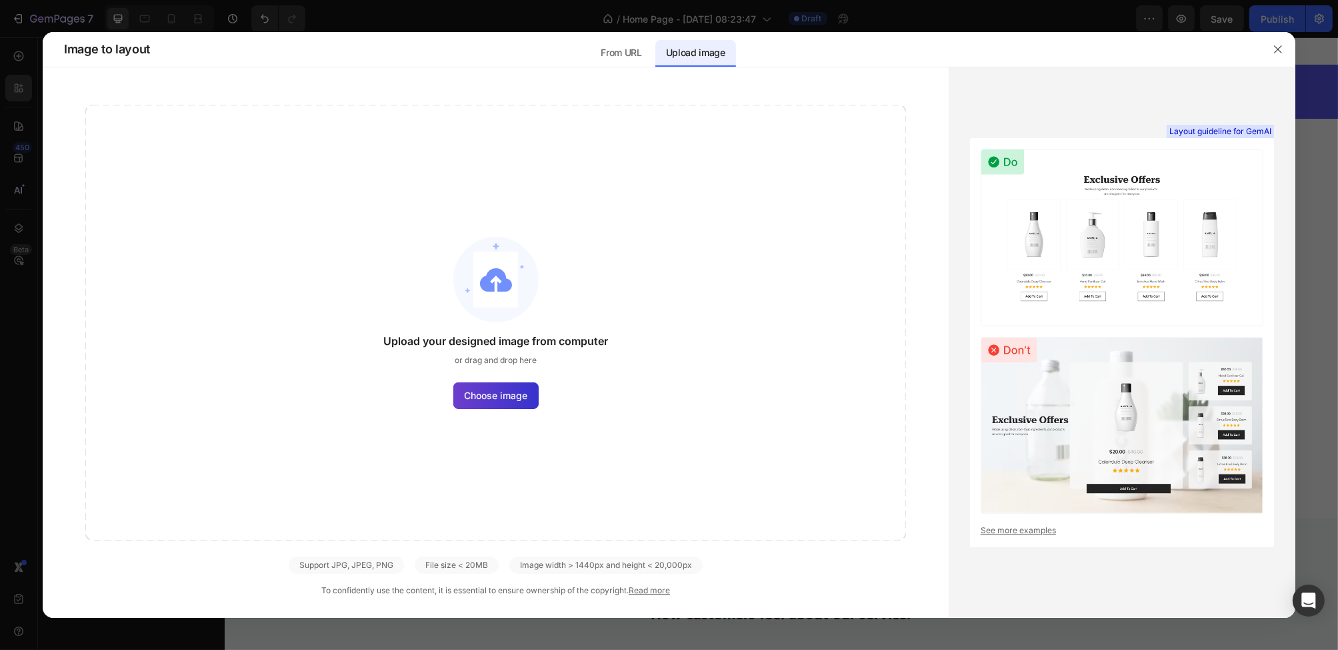
click at [476, 396] on span "Choose image" at bounding box center [495, 395] width 63 height 14
click at [0, 0] on input "Choose image" at bounding box center [0, 0] width 0 height 0
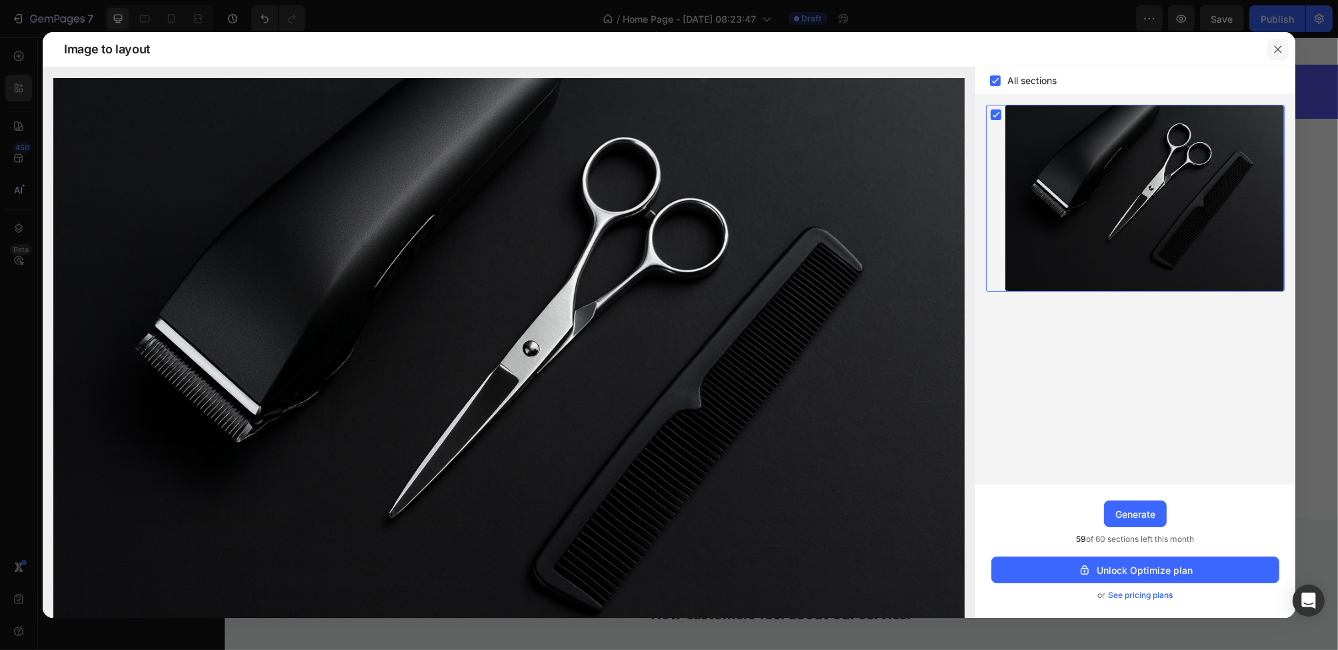
click at [1269, 57] on button "button" at bounding box center [1278, 49] width 21 height 21
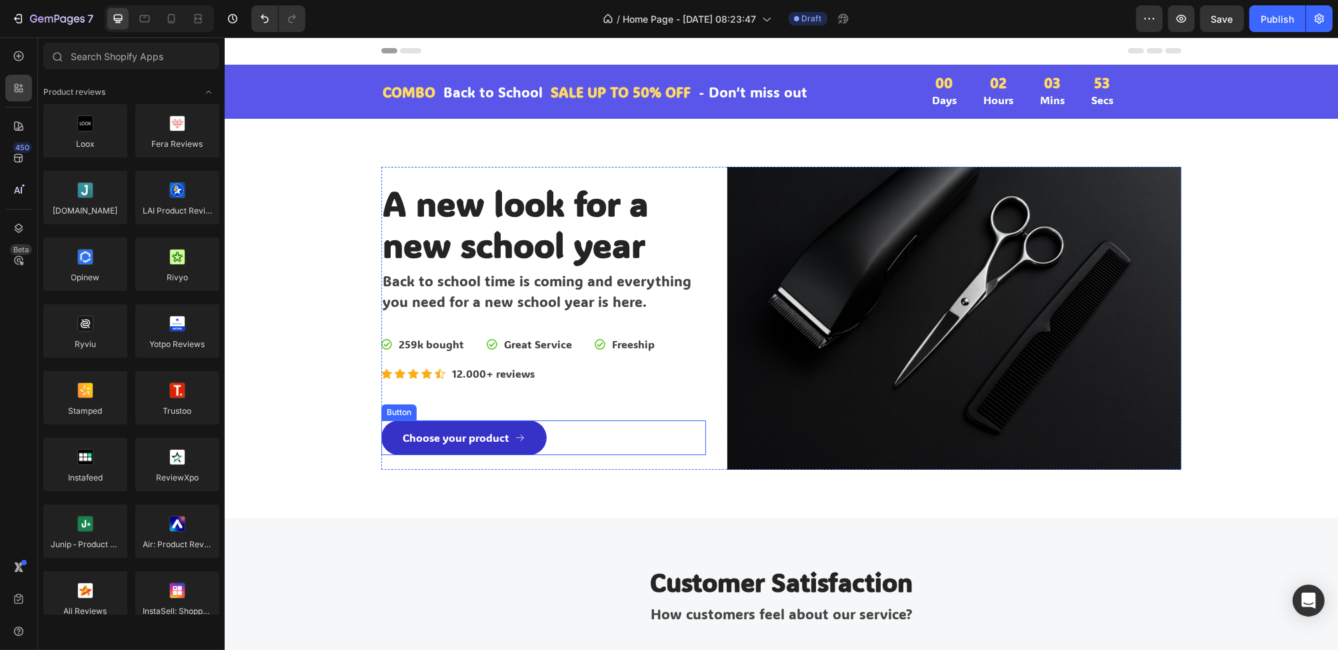
click at [494, 449] on link "Choose your product" at bounding box center [463, 437] width 165 height 35
click at [21, 55] on icon at bounding box center [18, 55] width 13 height 13
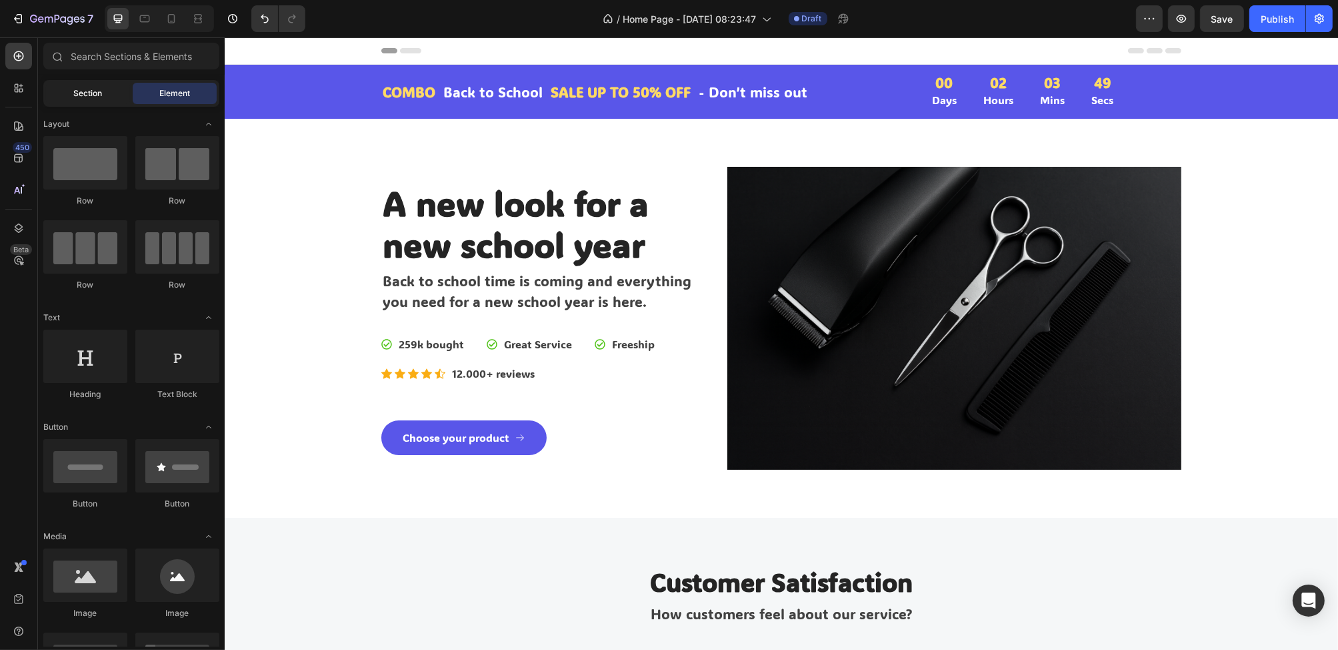
click at [98, 97] on span "Section" at bounding box center [88, 93] width 29 height 12
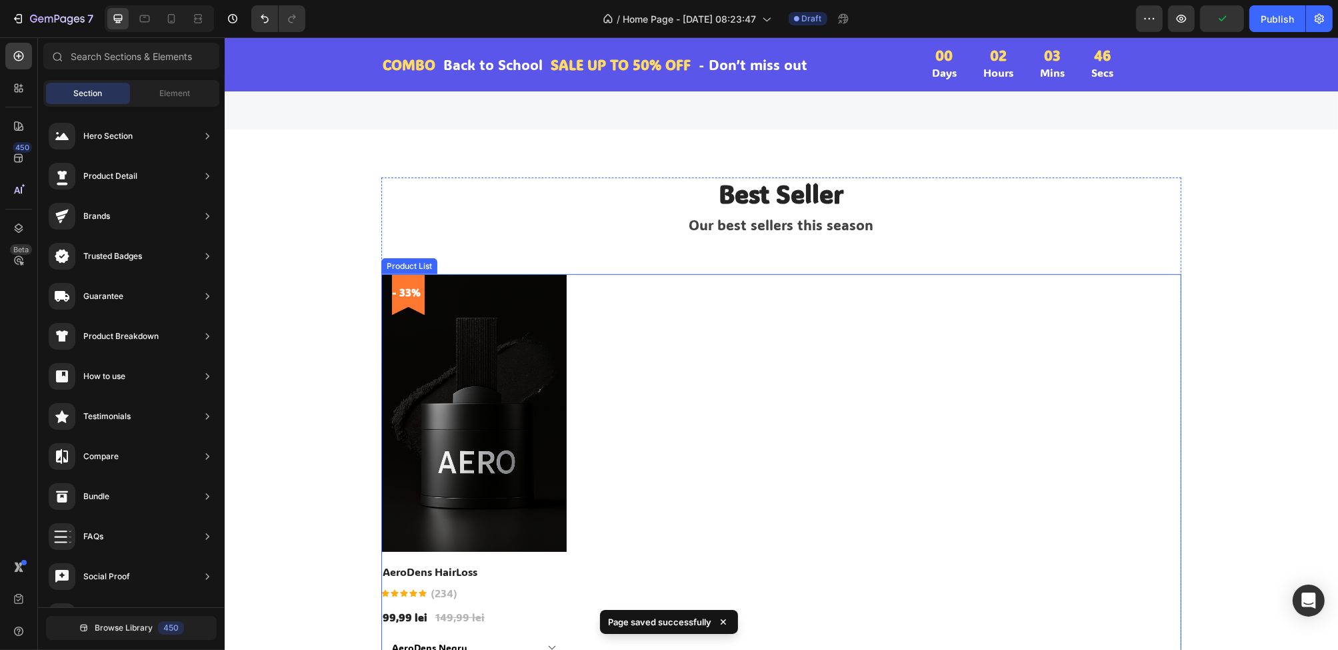
scroll to position [534, 0]
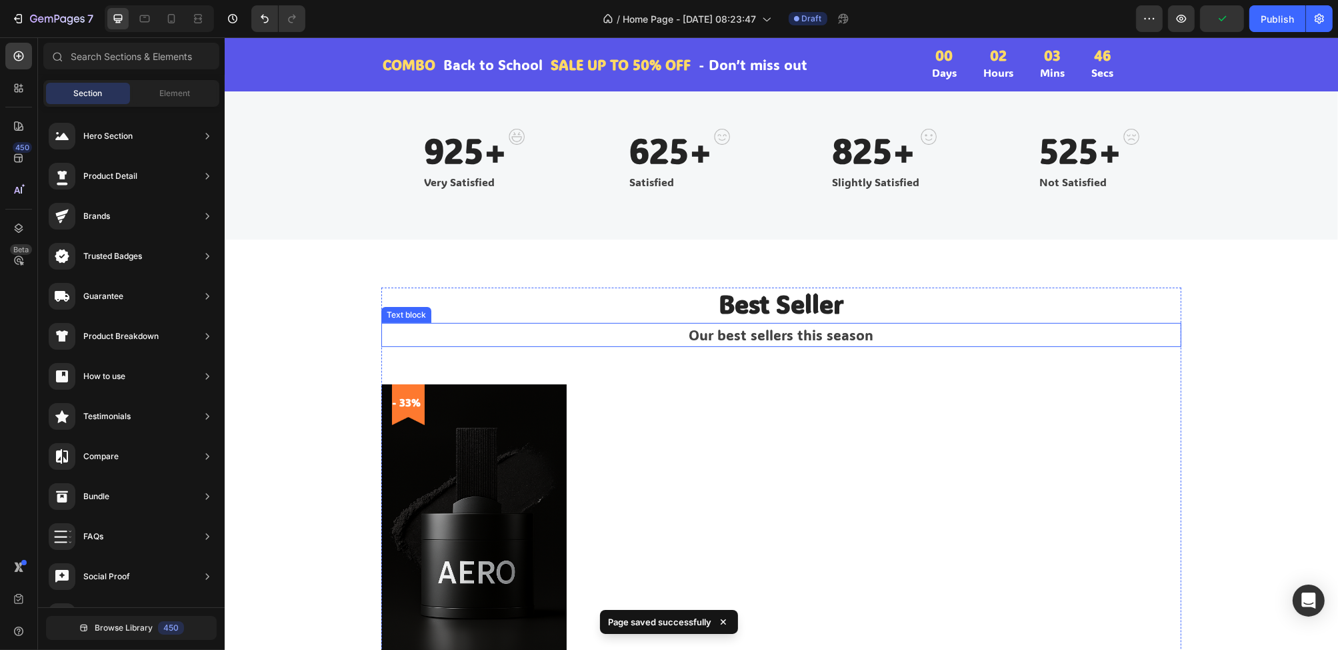
click at [938, 315] on p "Best Seller" at bounding box center [781, 304] width 798 height 31
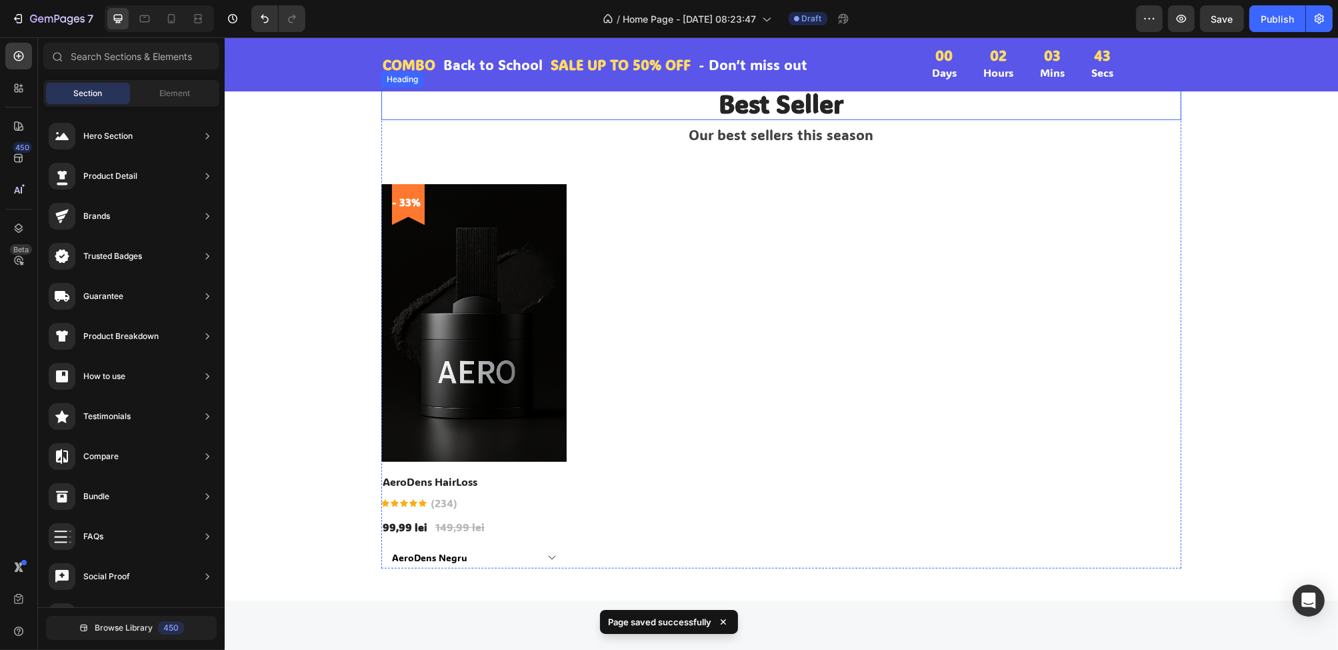
scroll to position [667, 0]
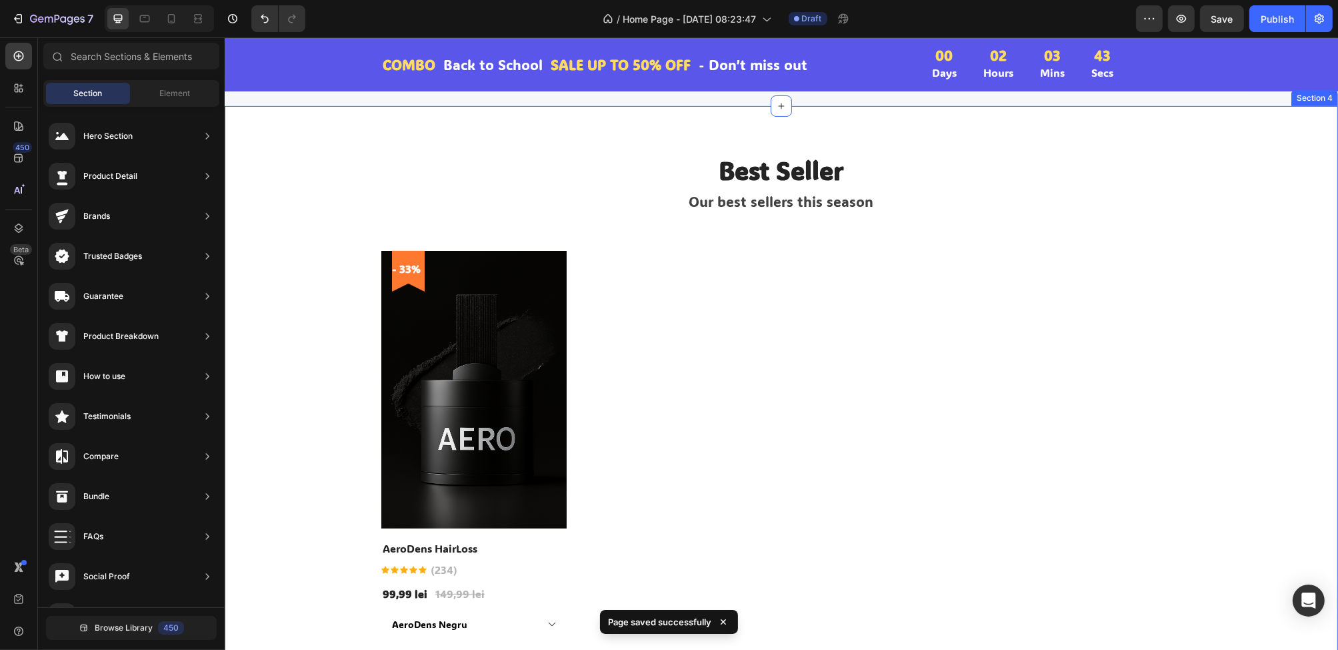
click at [746, 166] on p "Best Seller" at bounding box center [781, 170] width 798 height 31
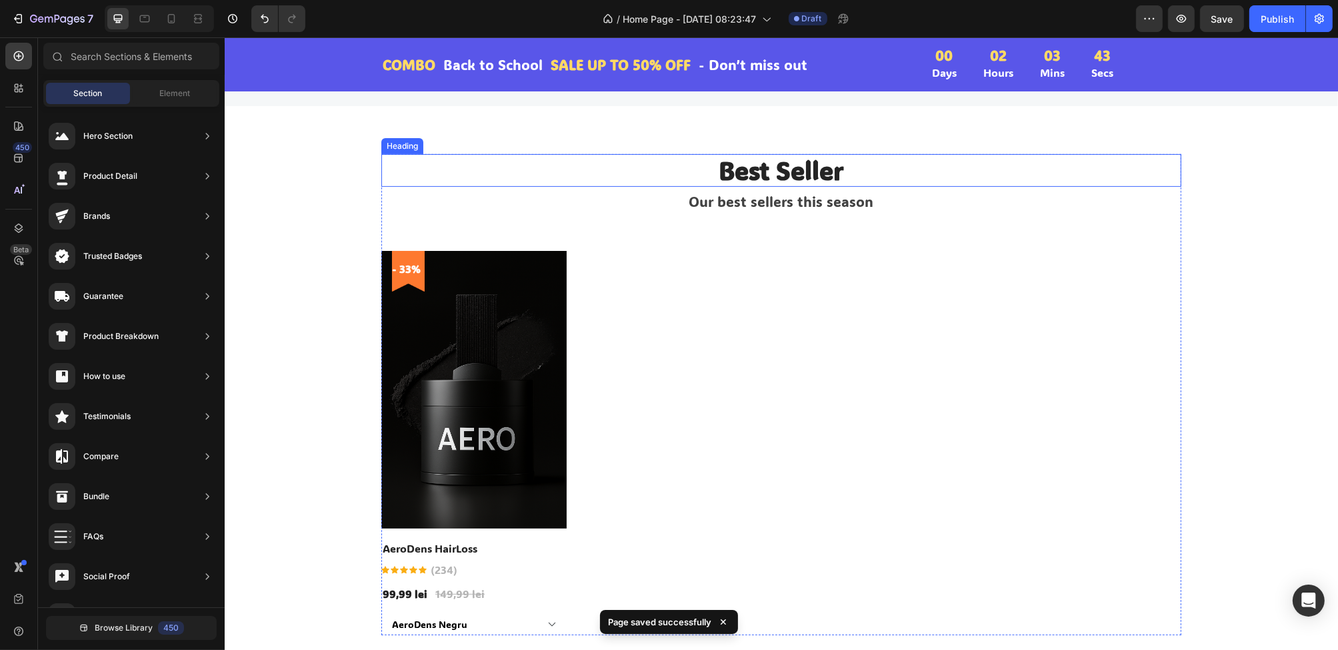
click at [746, 166] on p "Best Seller" at bounding box center [781, 170] width 798 height 31
click at [750, 170] on p "Best Seller" at bounding box center [781, 170] width 798 height 31
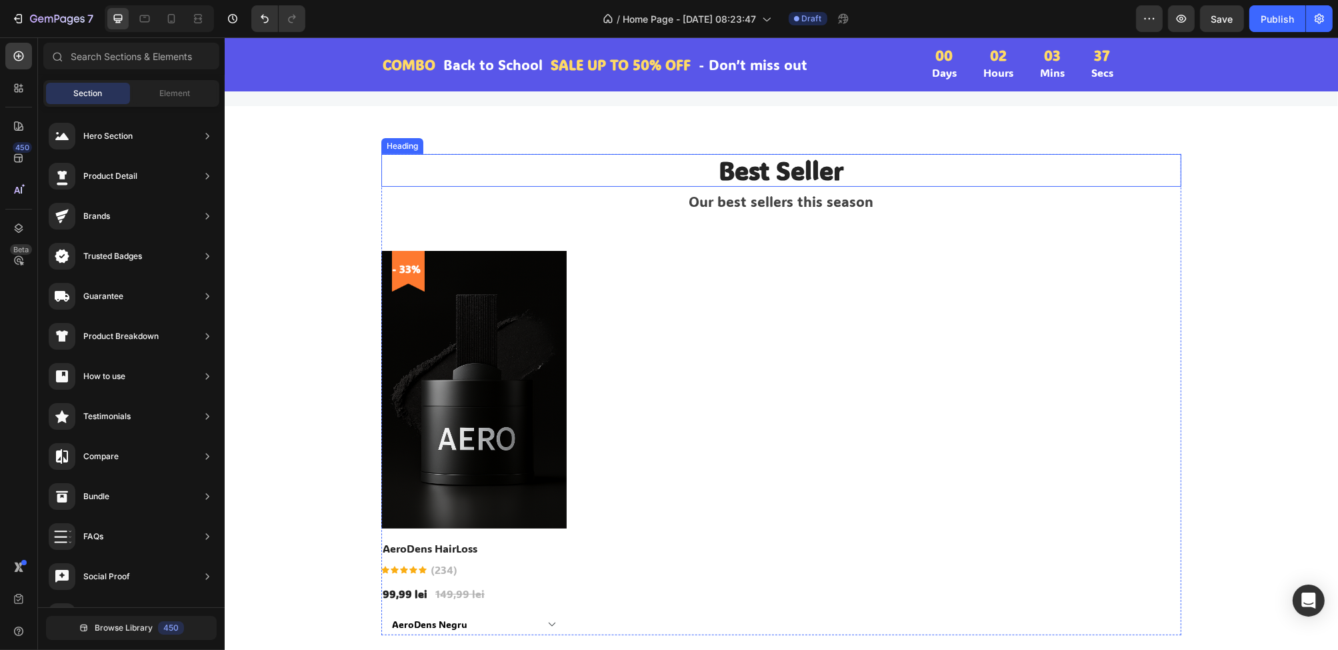
click at [750, 170] on p "Best Seller" at bounding box center [781, 170] width 798 height 31
click at [756, 165] on p "Best Seller" at bounding box center [781, 170] width 798 height 31
click at [755, 168] on p "Best Seller" at bounding box center [781, 170] width 798 height 31
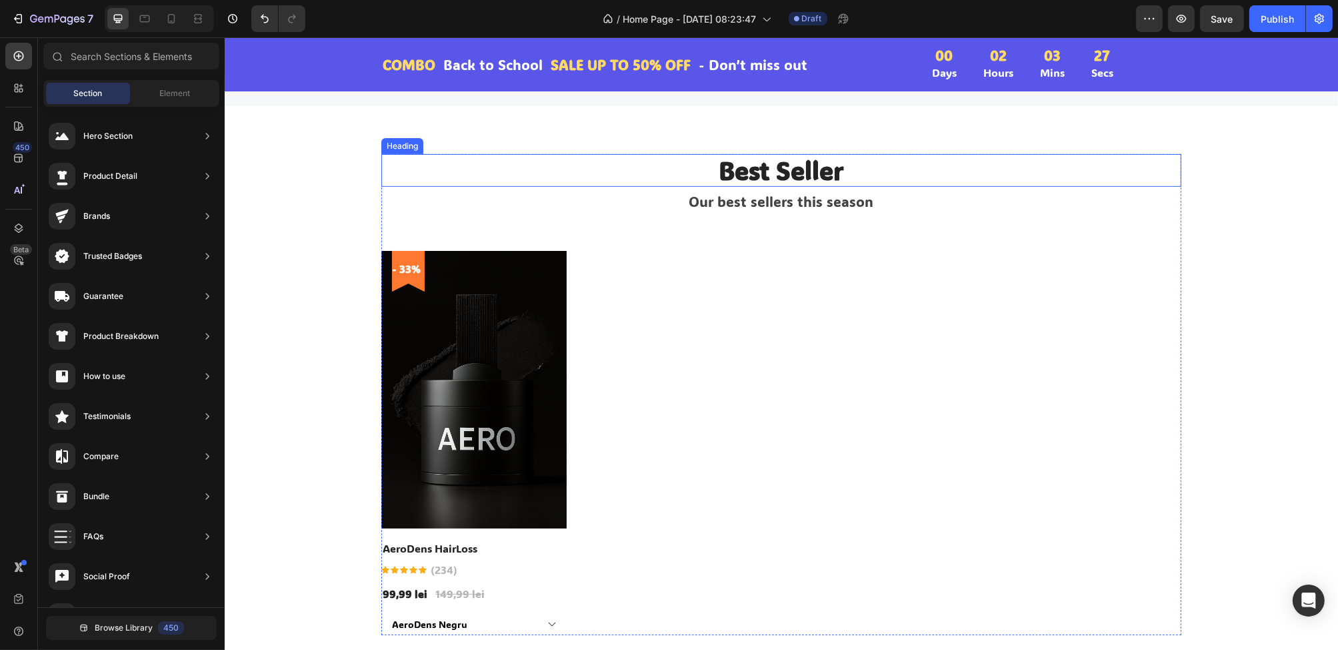
click at [723, 171] on p "Best Seller" at bounding box center [781, 170] width 798 height 31
click at [738, 175] on p "Best Seller" at bounding box center [781, 170] width 798 height 31
click at [883, 157] on p "Best Seller" at bounding box center [781, 170] width 798 height 31
click at [862, 167] on p "Best Seller" at bounding box center [781, 170] width 798 height 31
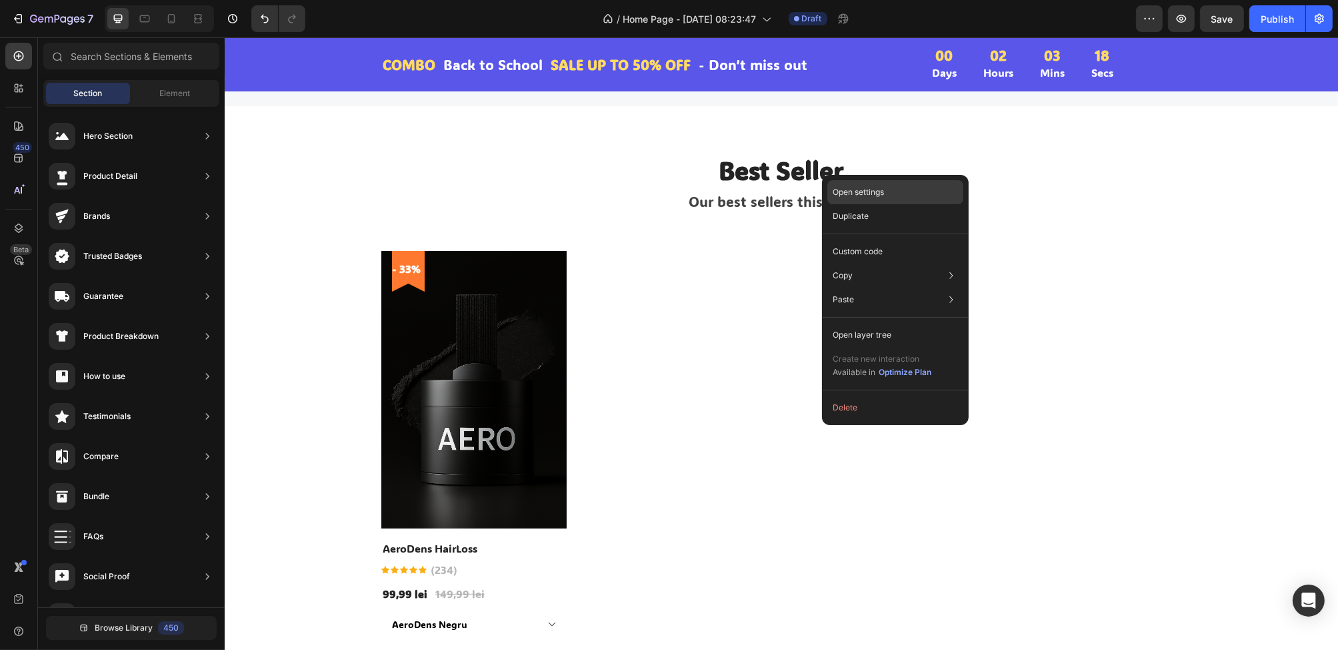
click at [856, 187] on p "Open settings" at bounding box center [858, 192] width 51 height 12
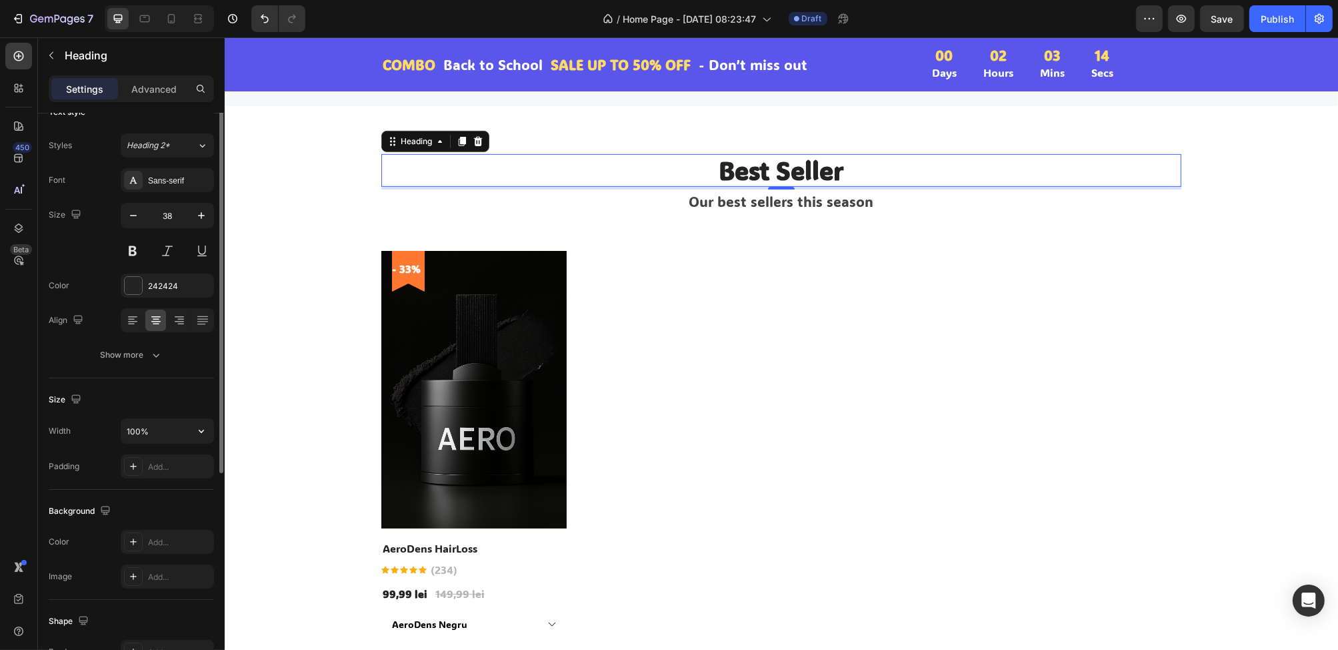
scroll to position [0, 0]
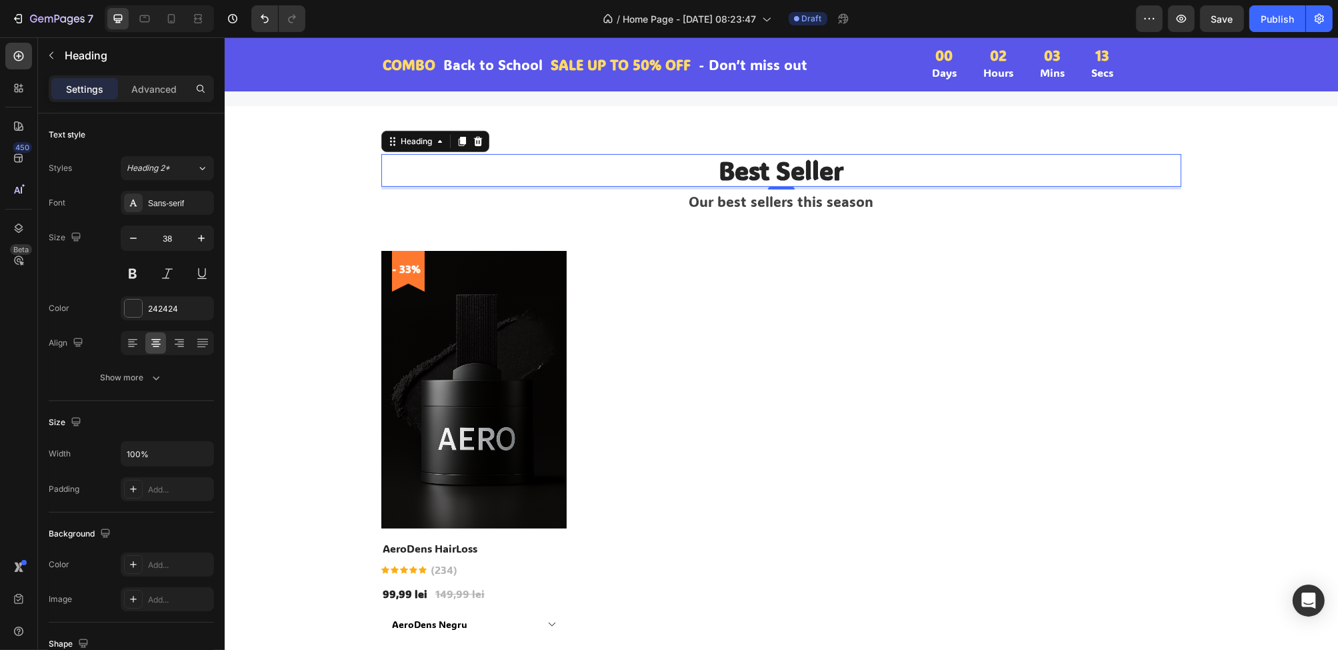
click at [787, 168] on p "Best Seller" at bounding box center [781, 170] width 798 height 31
click at [409, 143] on div "Heading" at bounding box center [415, 141] width 37 height 12
click at [413, 209] on p "Our best sellers this season" at bounding box center [781, 201] width 798 height 21
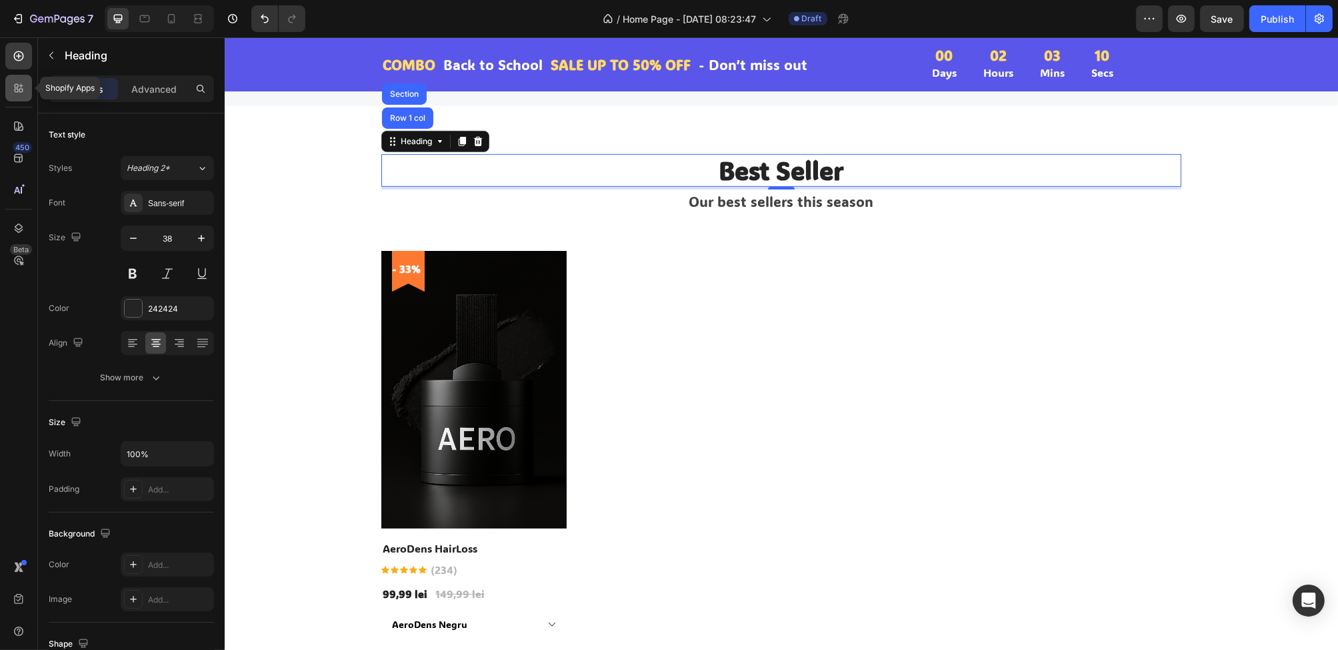
click at [10, 86] on div at bounding box center [18, 88] width 27 height 27
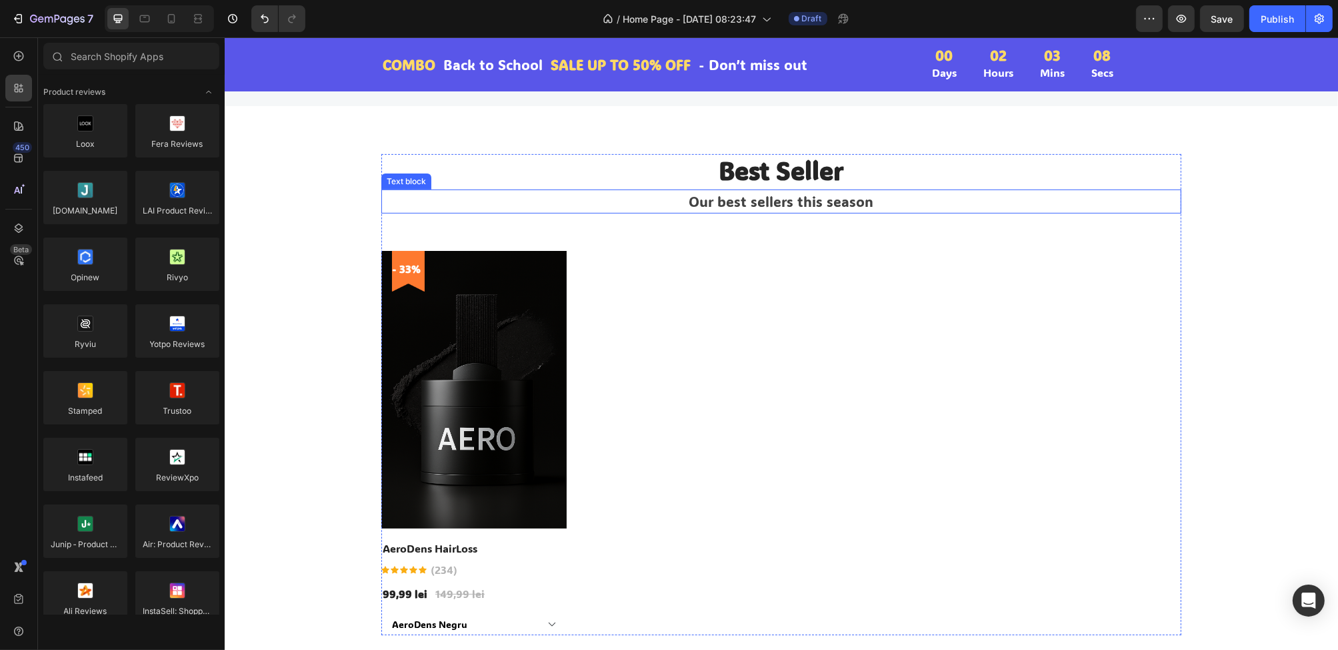
click at [497, 197] on p "Our best sellers this season" at bounding box center [781, 201] width 798 height 21
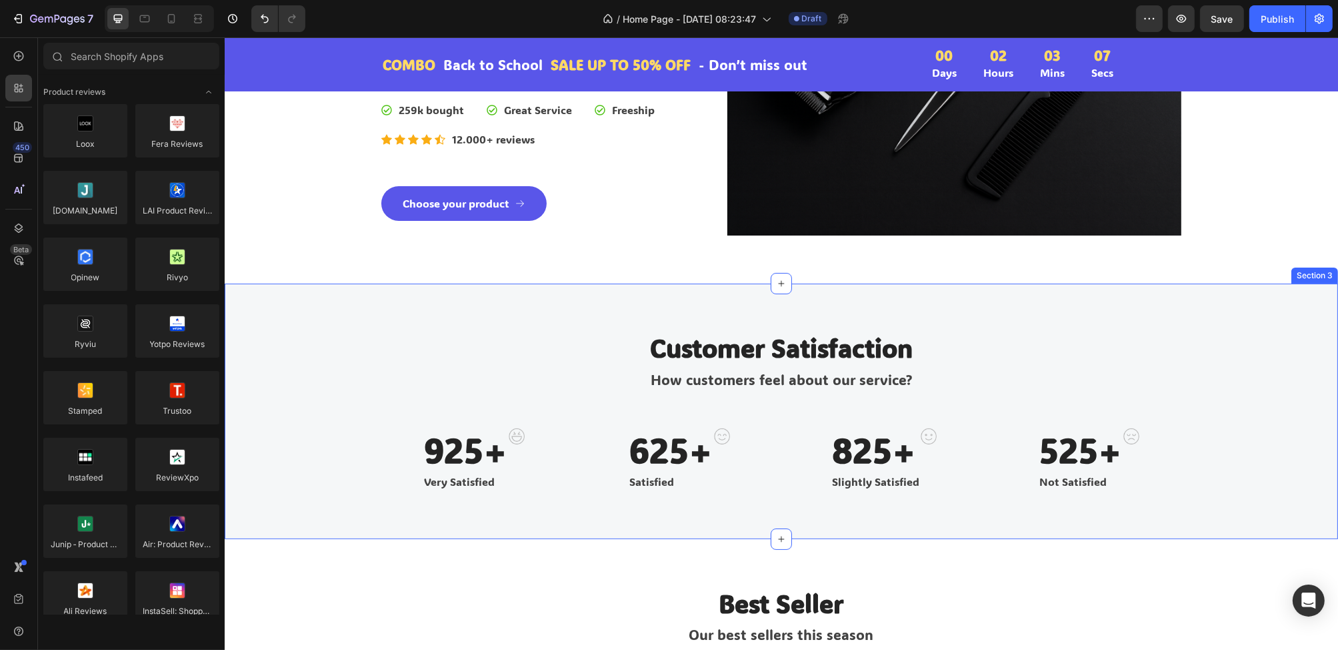
scroll to position [331, 0]
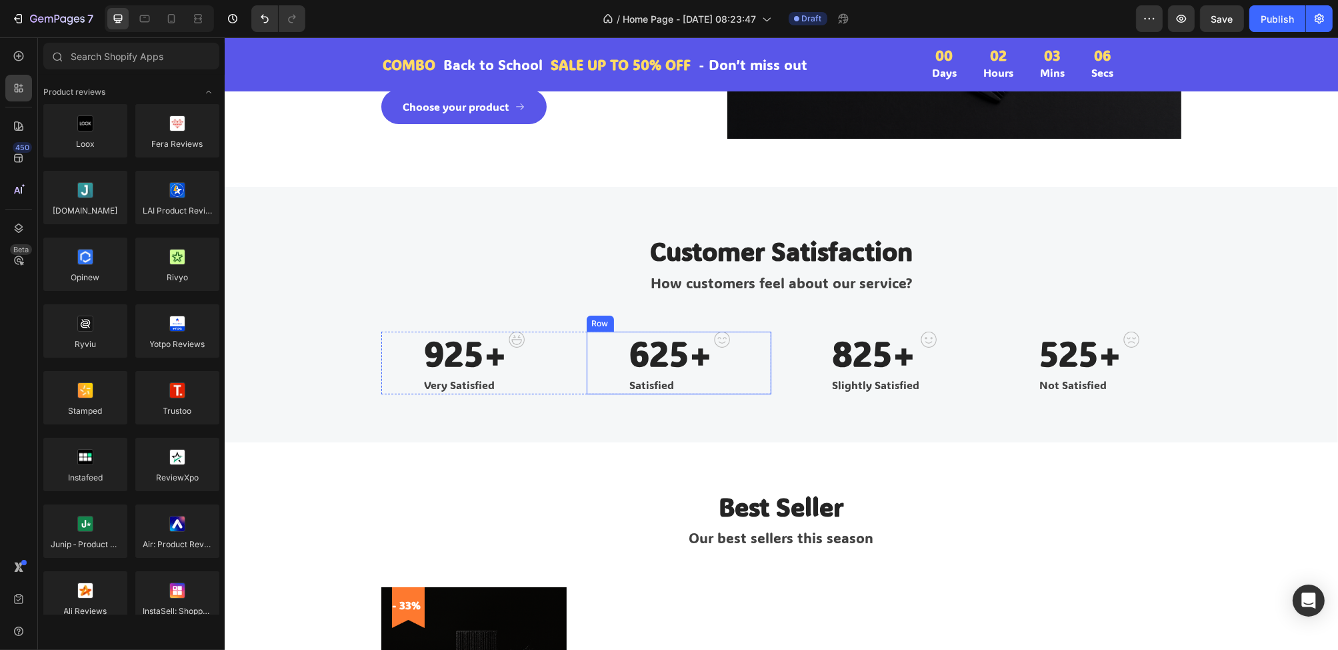
click at [726, 391] on div "625+ Text block Satisfied Text block Image Row" at bounding box center [678, 362] width 185 height 62
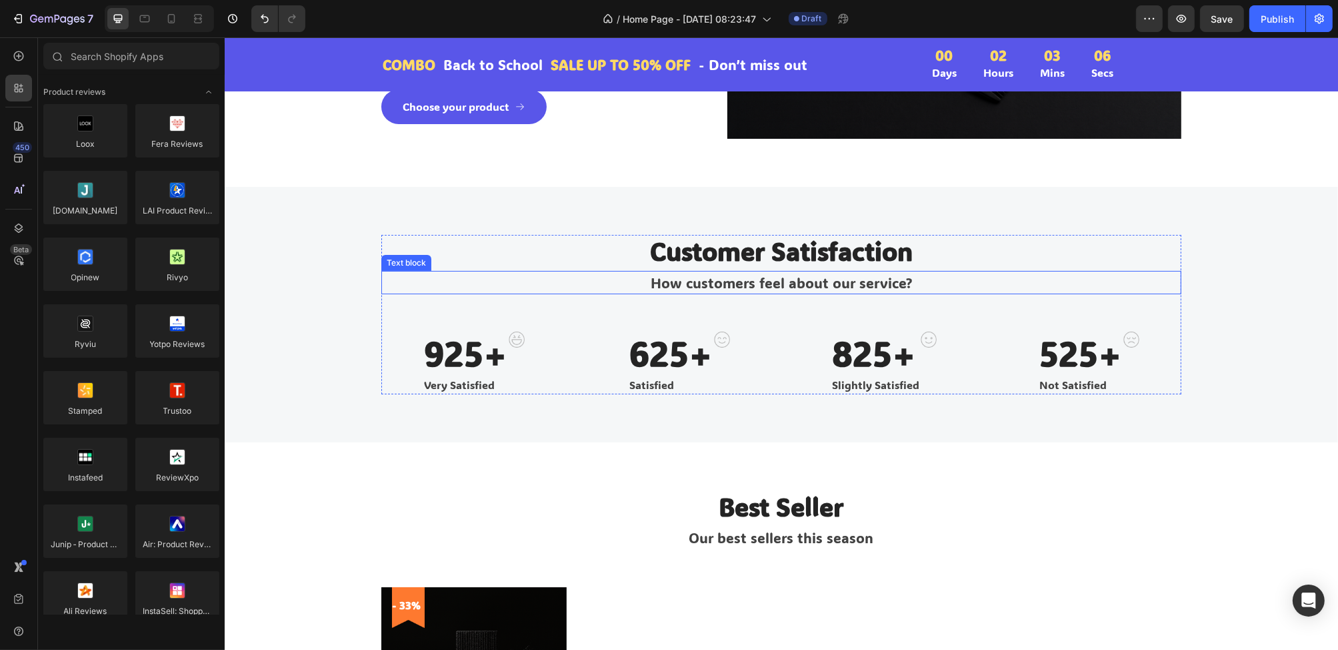
click at [716, 286] on p "How customers feel about our service?" at bounding box center [781, 282] width 798 height 21
click at [750, 258] on p "Customer Satisfaction" at bounding box center [781, 251] width 798 height 31
click at [732, 292] on div "How customers feel about our service?" at bounding box center [781, 283] width 800 height 24
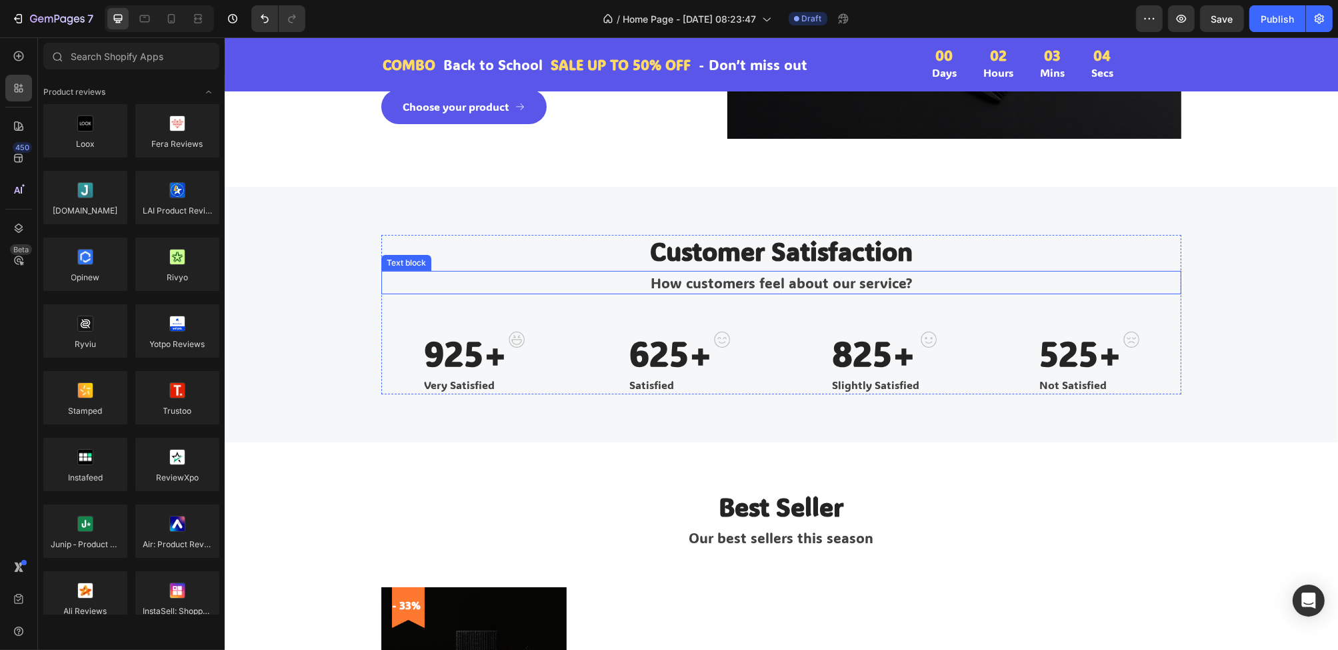
click at [732, 292] on div "How customers feel about our service?" at bounding box center [781, 283] width 800 height 24
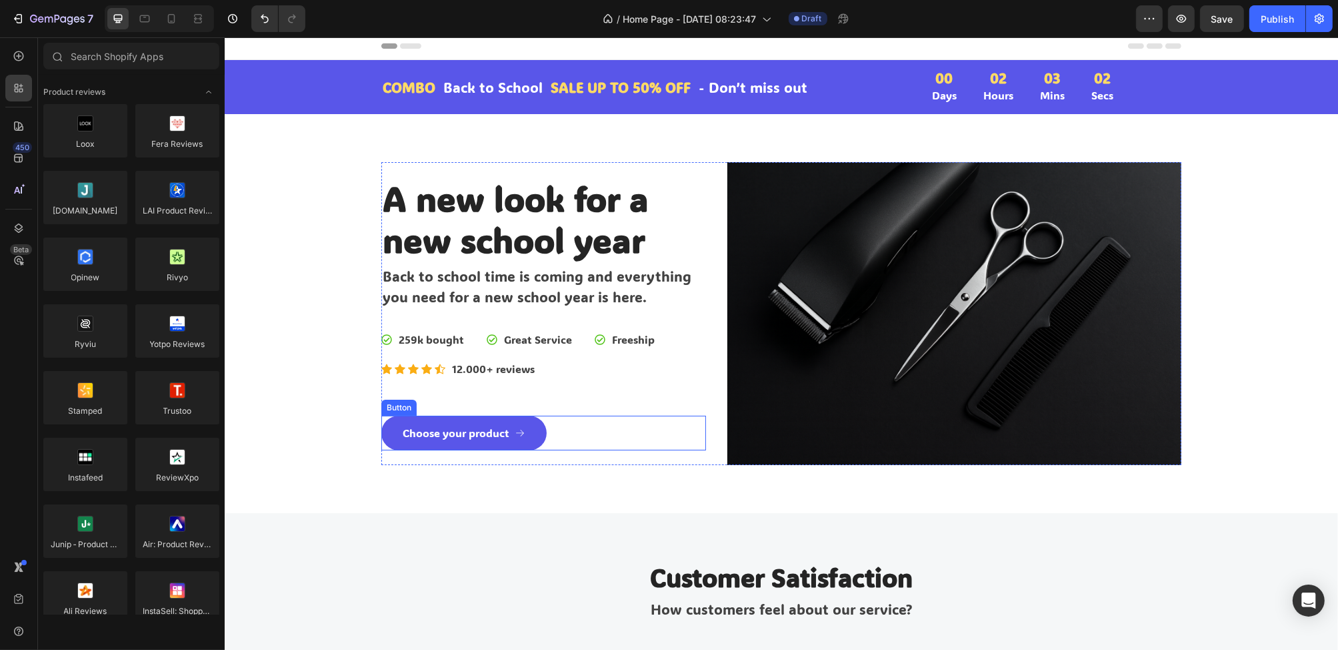
scroll to position [0, 0]
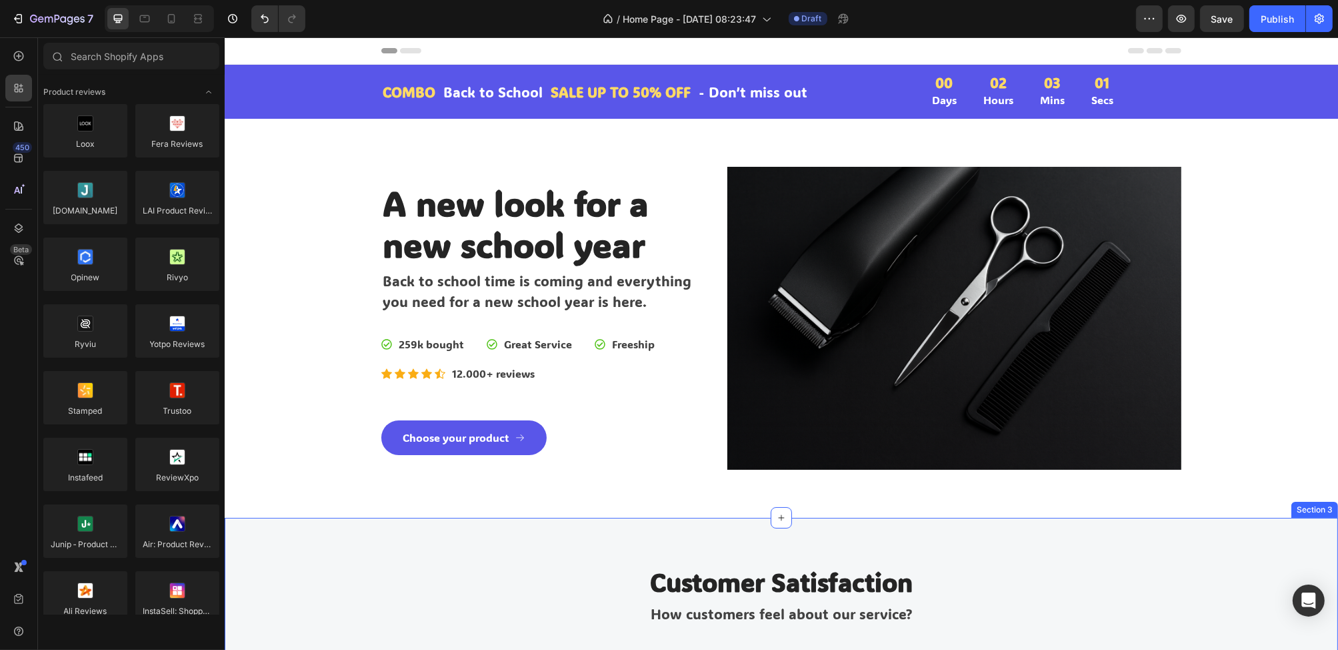
click at [505, 528] on div "Customer Satisfaction Heading How customers feel about our service? Text block …" at bounding box center [781, 645] width 1114 height 255
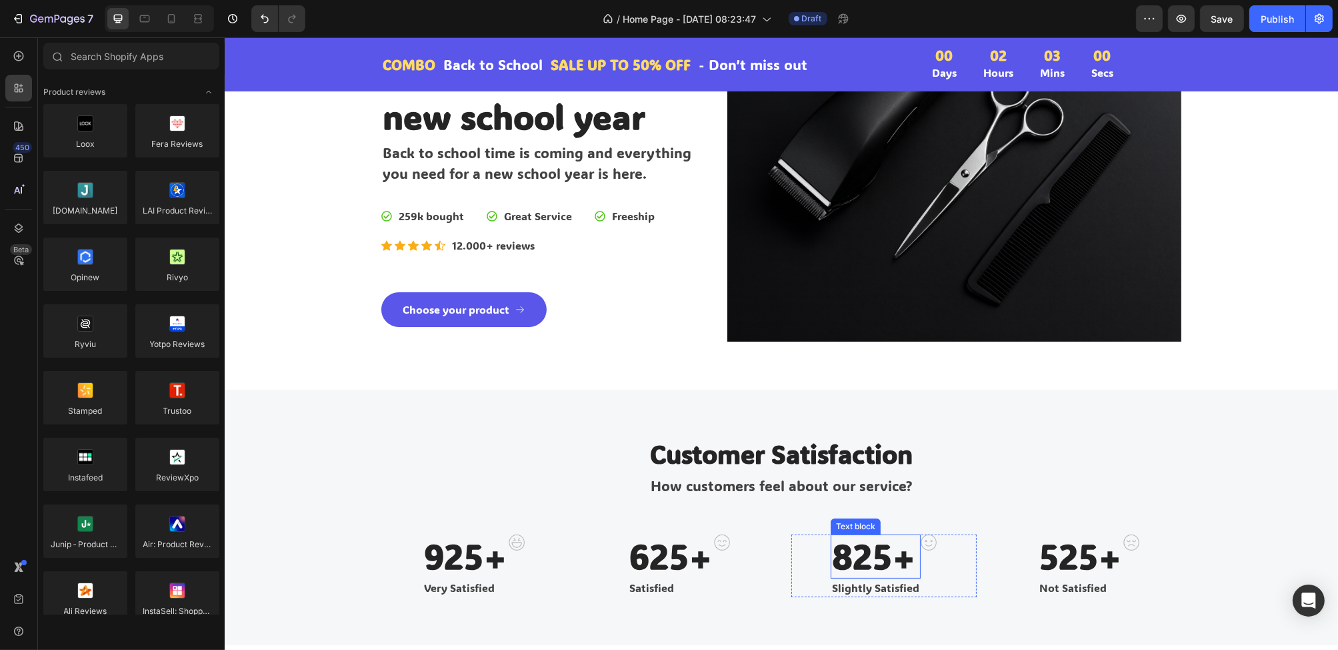
scroll to position [200, 0]
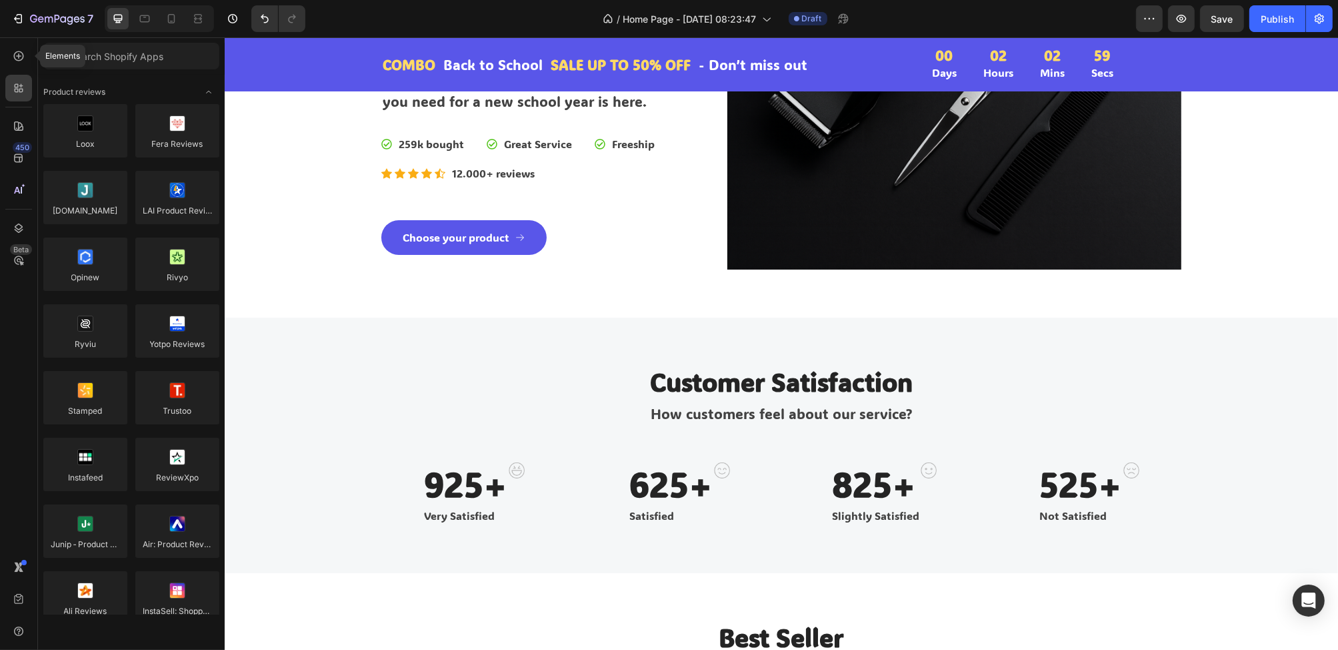
click at [24, 41] on div "Elements 450 Beta" at bounding box center [19, 343] width 38 height 612
click at [1326, 24] on icon "button" at bounding box center [1319, 18] width 13 height 13
click at [1325, 23] on icon "button" at bounding box center [1319, 18] width 13 height 13
click at [1325, 21] on icon "button" at bounding box center [1319, 18] width 13 height 13
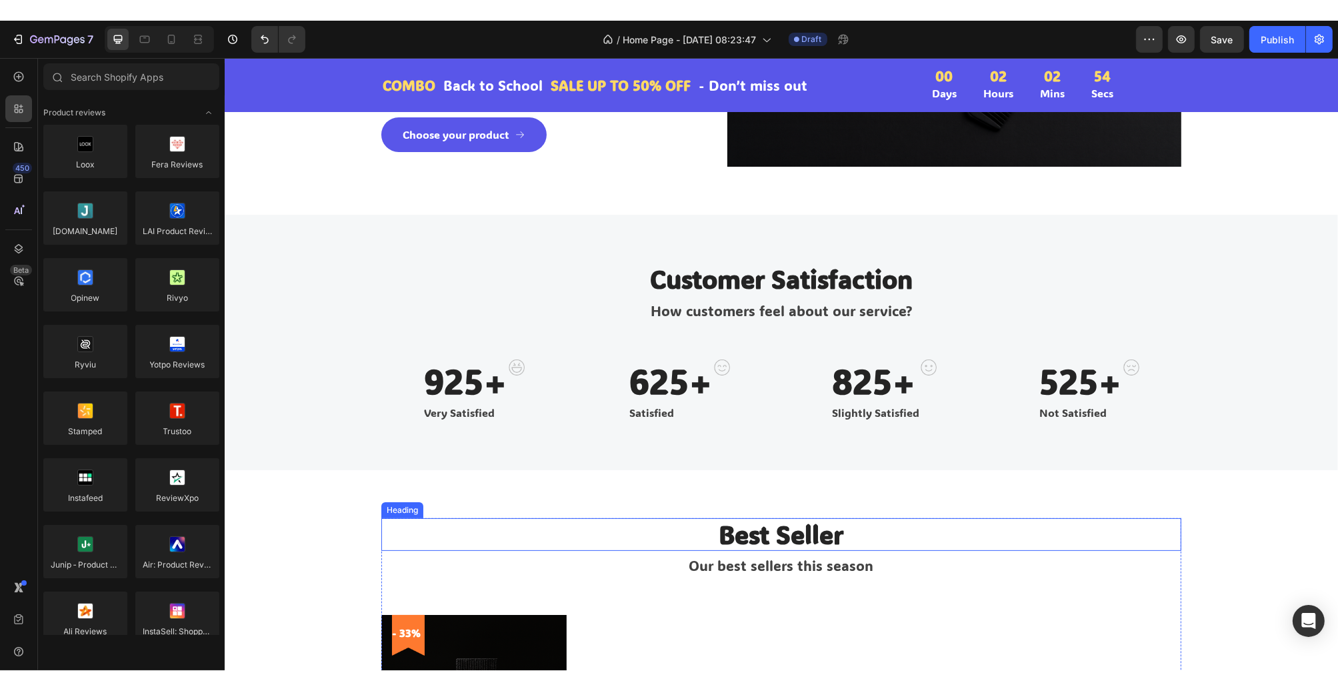
scroll to position [333, 0]
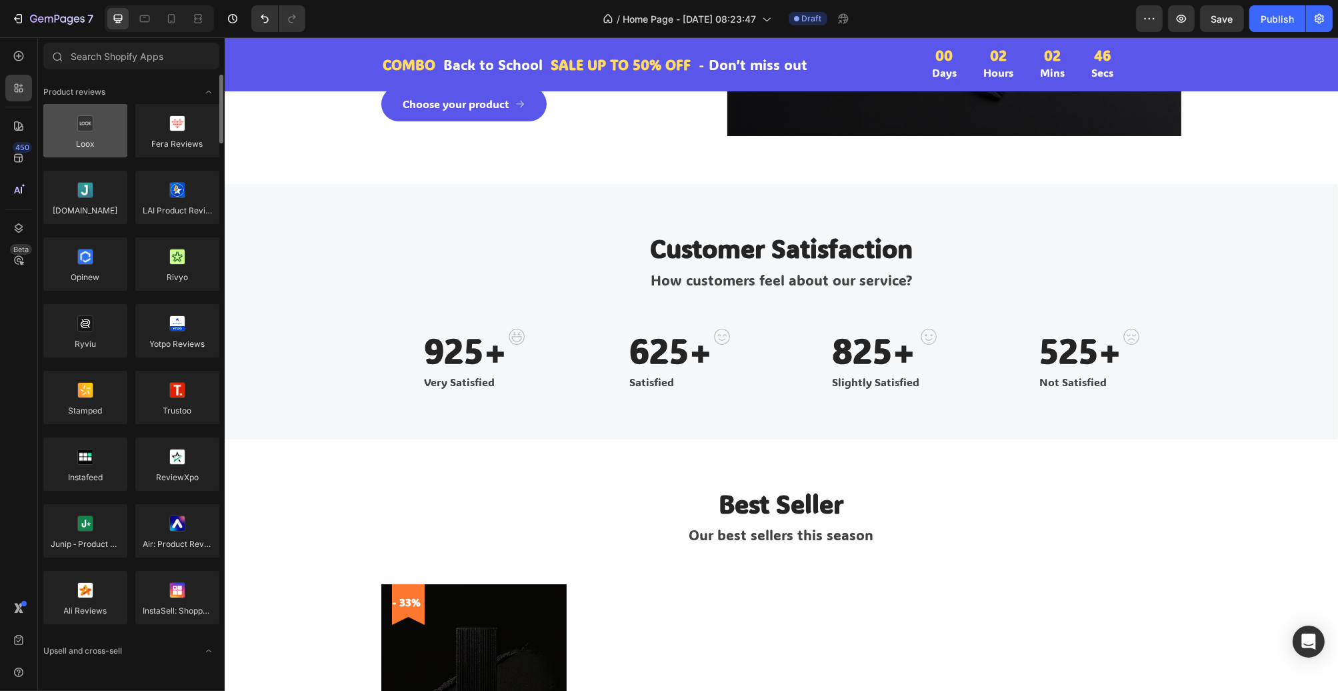
click at [61, 131] on div at bounding box center [85, 130] width 84 height 53
drag, startPoint x: 61, startPoint y: 132, endPoint x: 62, endPoint y: 141, distance: 9.4
click at [74, 147] on div at bounding box center [85, 130] width 84 height 53
click at [7, 126] on div at bounding box center [18, 126] width 27 height 27
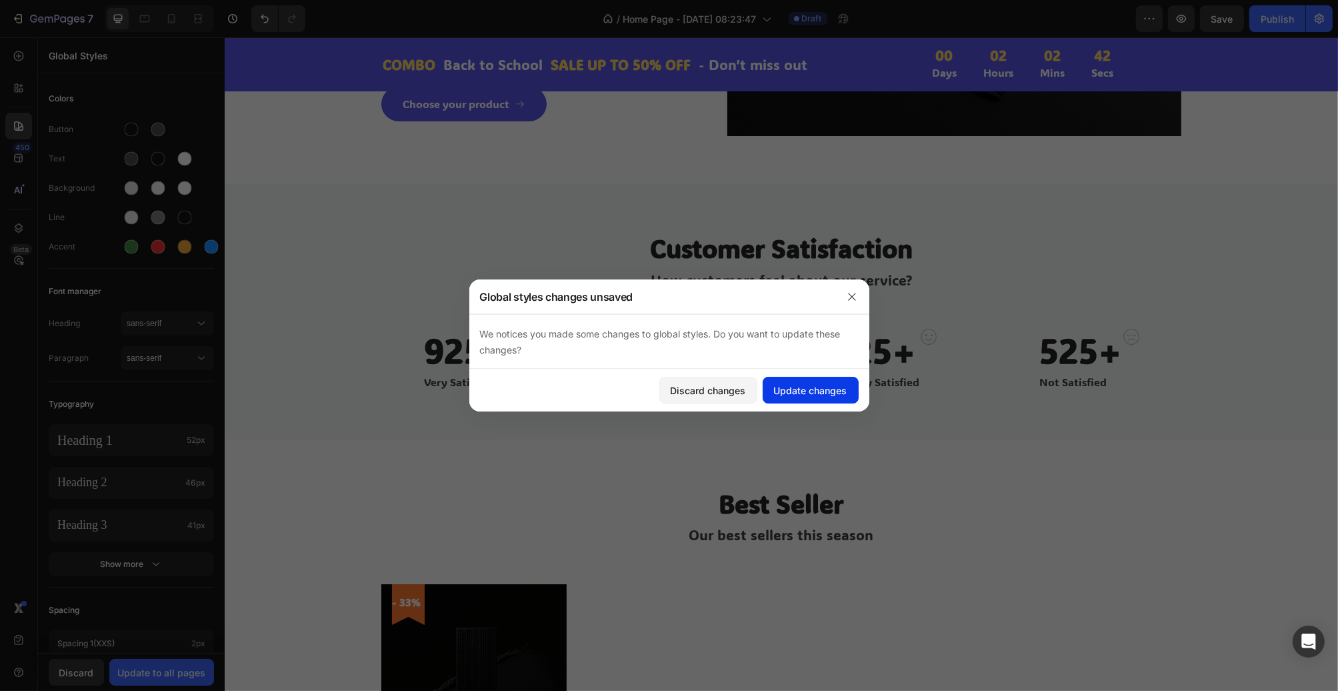
click at [824, 392] on div "Update changes" at bounding box center [810, 390] width 73 height 14
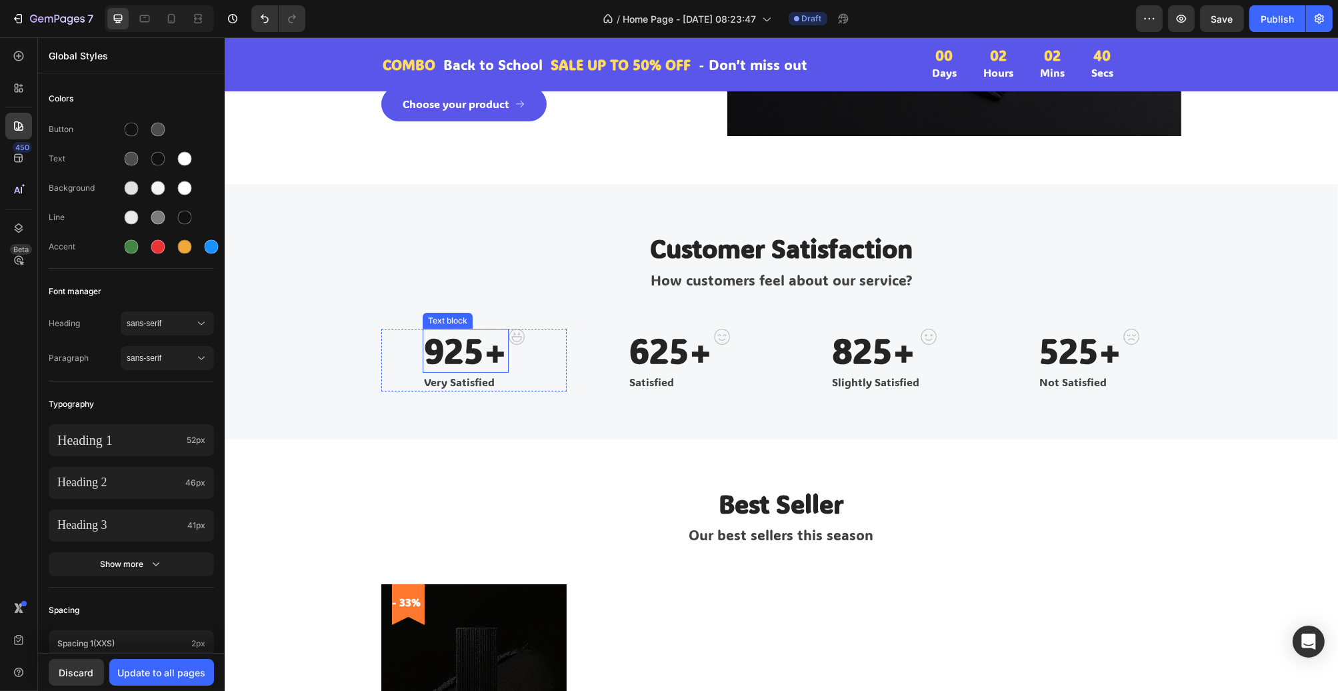
click at [441, 328] on div "Text block" at bounding box center [447, 321] width 50 height 16
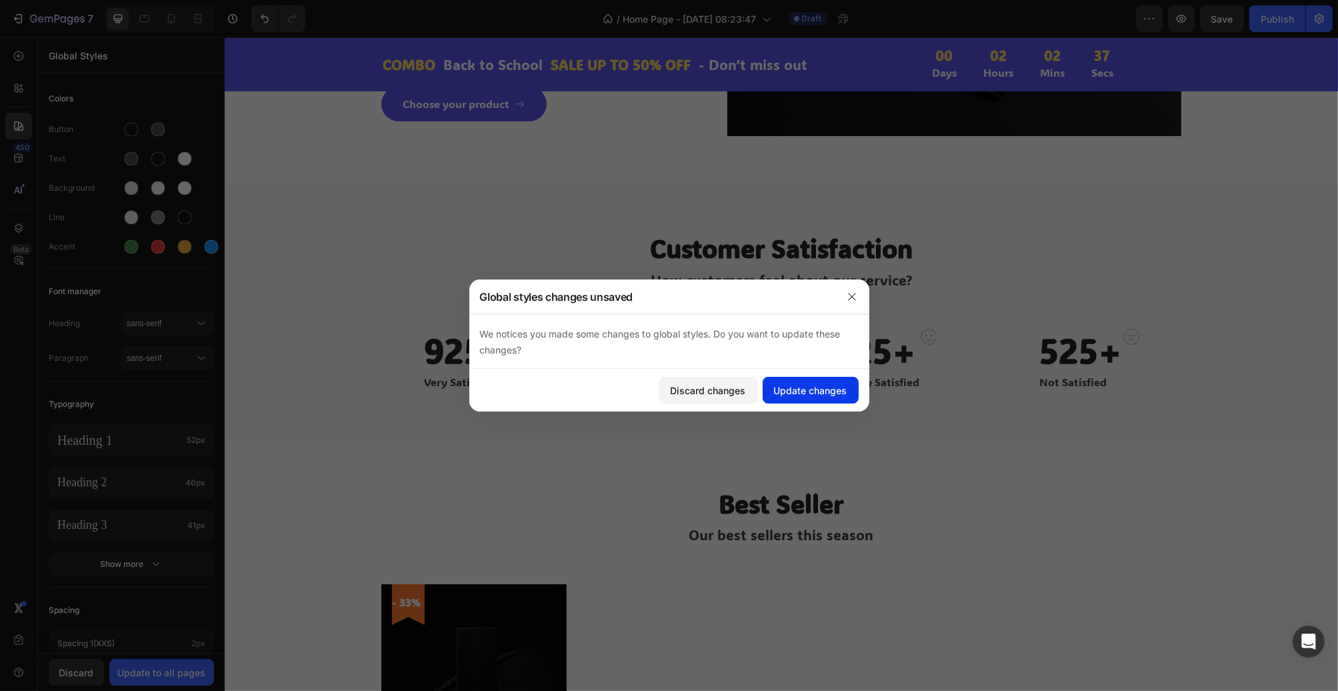
click at [778, 387] on div "Update changes" at bounding box center [810, 390] width 73 height 14
click at [455, 343] on p "925+" at bounding box center [464, 350] width 83 height 41
click at [826, 389] on div "Update changes" at bounding box center [810, 390] width 73 height 14
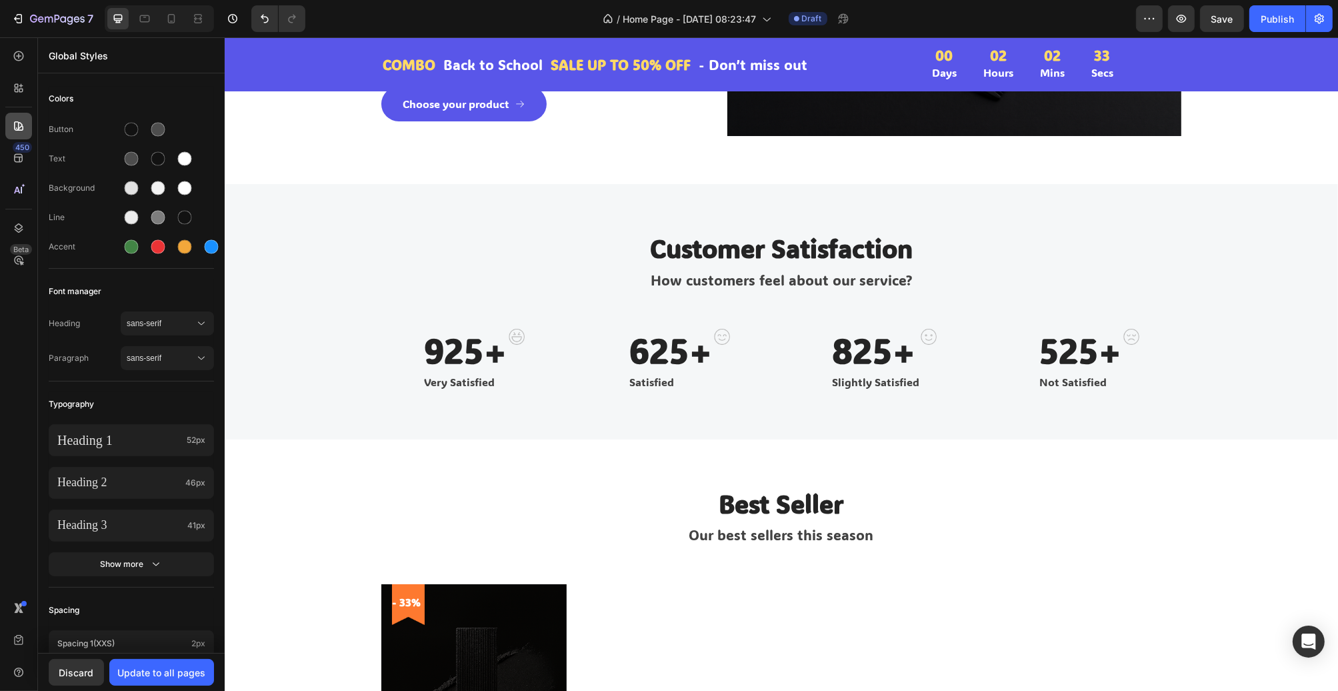
click at [17, 126] on icon at bounding box center [18, 125] width 13 height 13
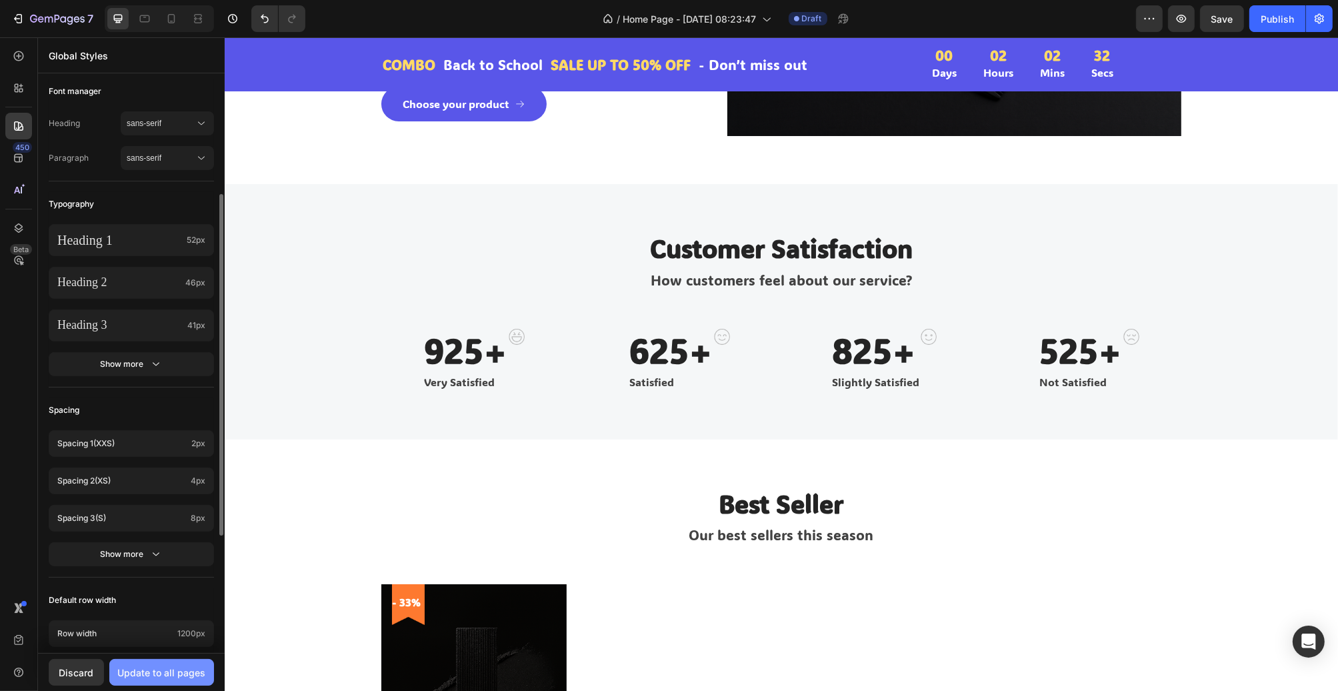
click at [161, 649] on div "Update to all pages" at bounding box center [162, 673] width 88 height 14
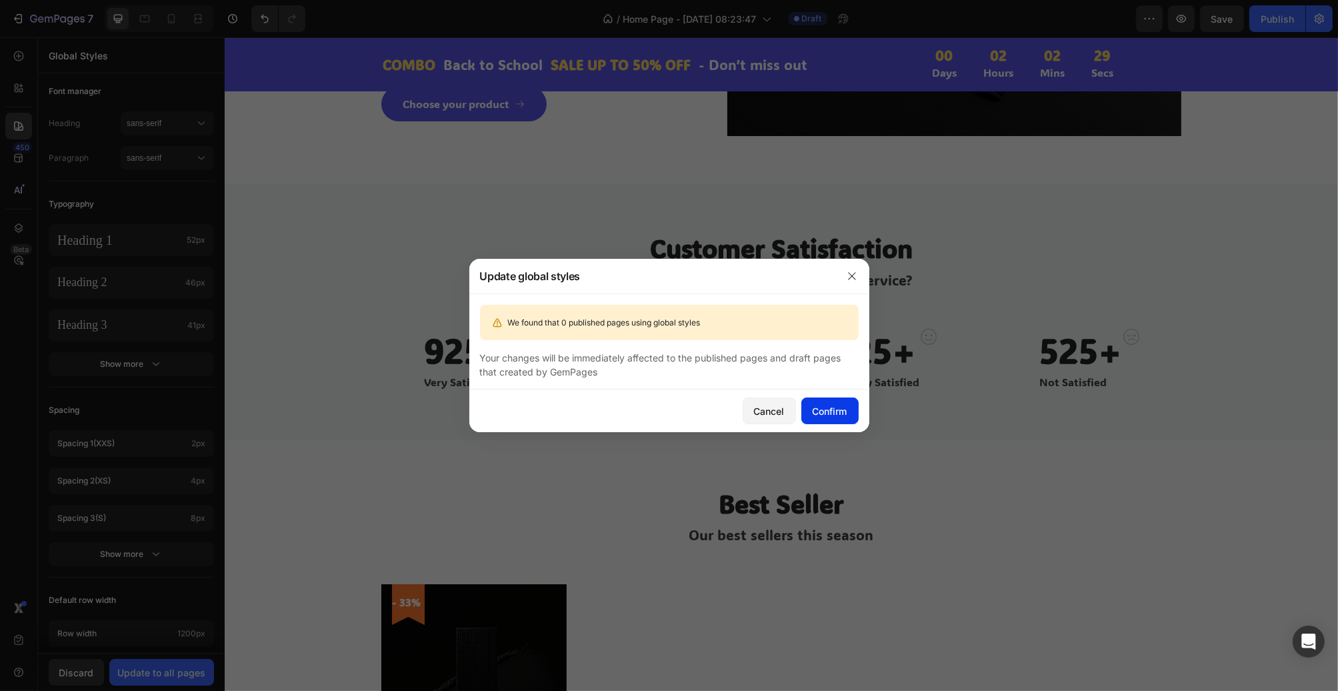
click at [826, 412] on div "Confirm" at bounding box center [830, 411] width 35 height 14
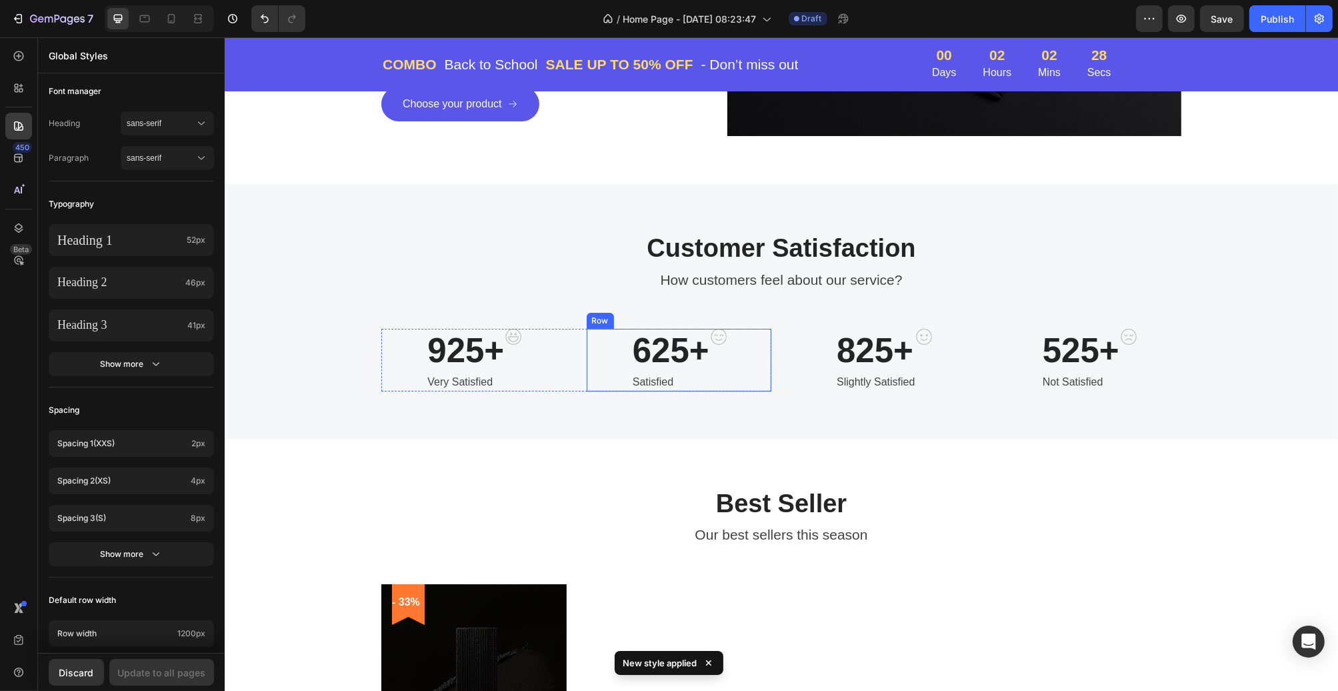
click at [421, 273] on p "How customers feel about our service?" at bounding box center [781, 279] width 798 height 21
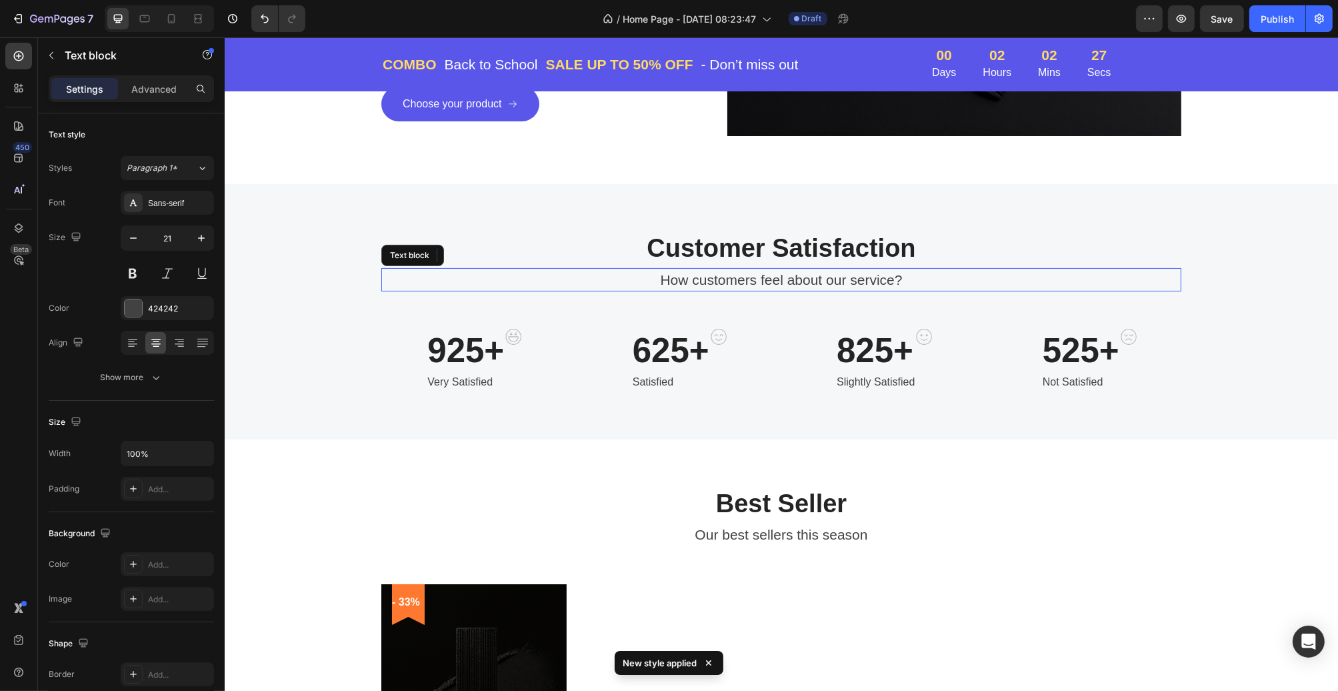
click at [628, 241] on p "Customer Satisfaction" at bounding box center [781, 248] width 798 height 31
click at [708, 245] on p "Customer Satisfaction" at bounding box center [781, 248] width 798 height 31
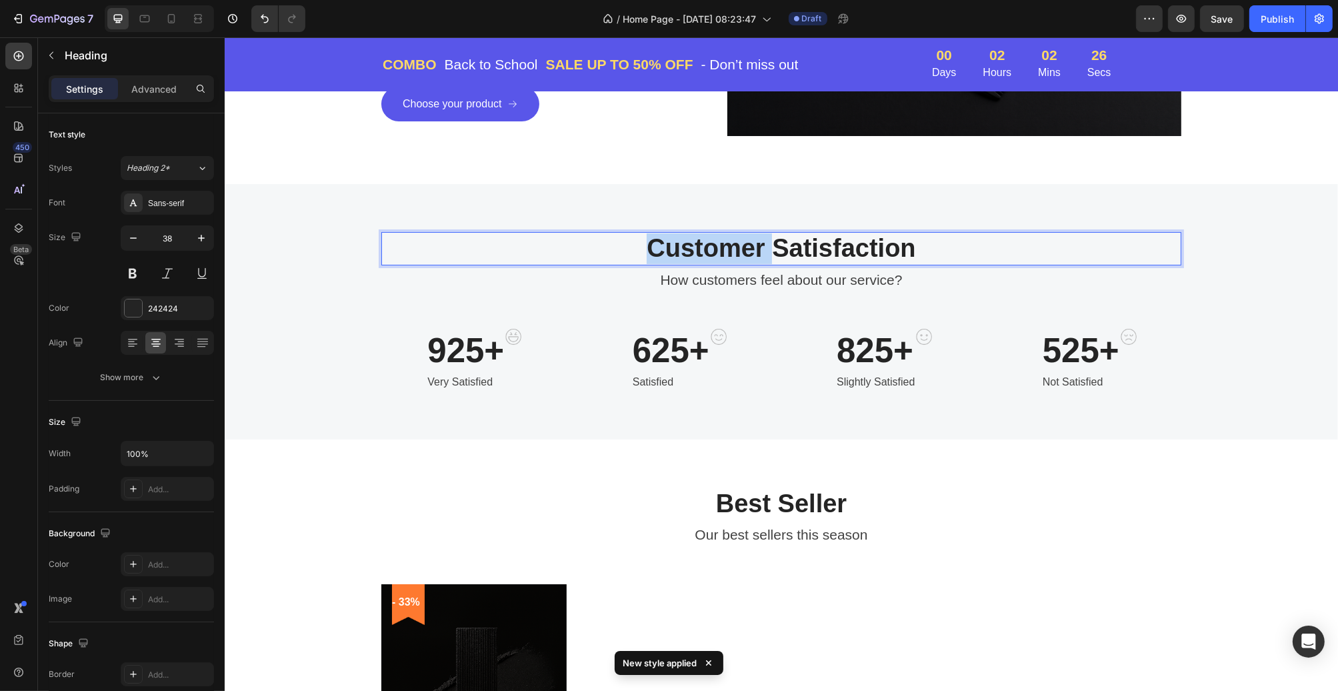
click at [708, 245] on p "Customer Satisfaction" at bounding box center [781, 248] width 798 height 31
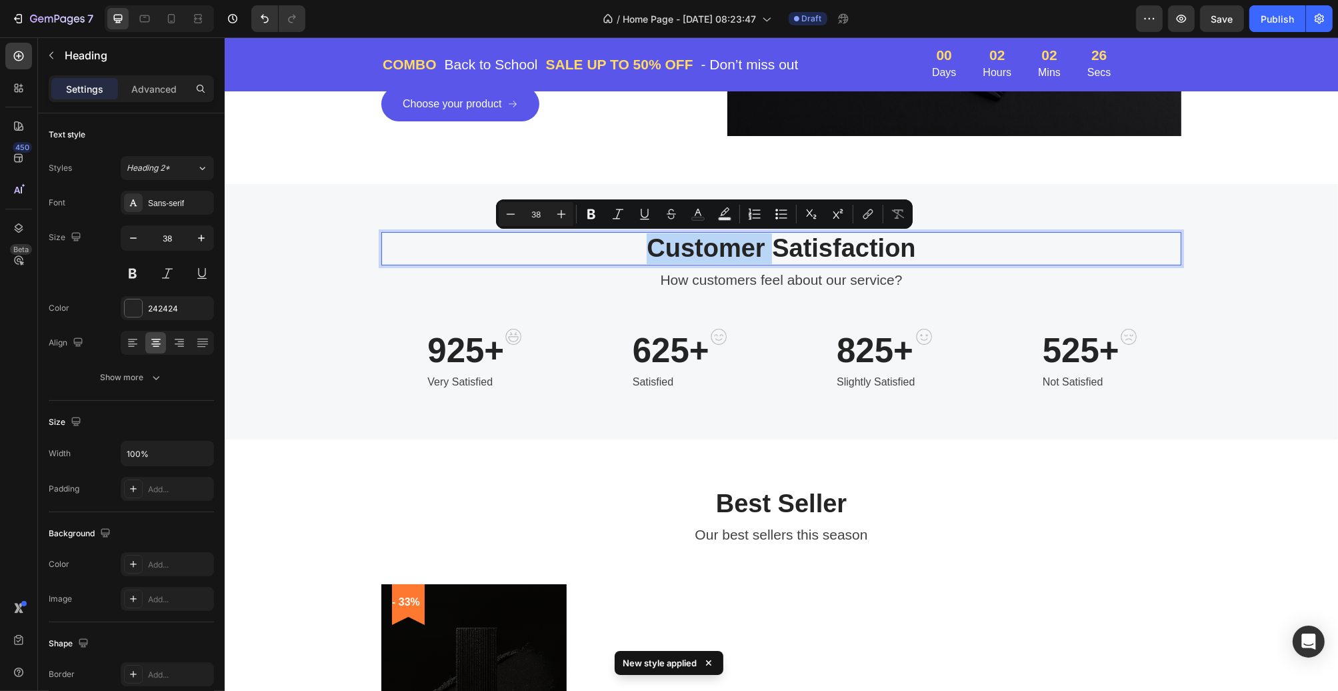
click at [708, 245] on p "Customer Satisfaction" at bounding box center [781, 248] width 798 height 31
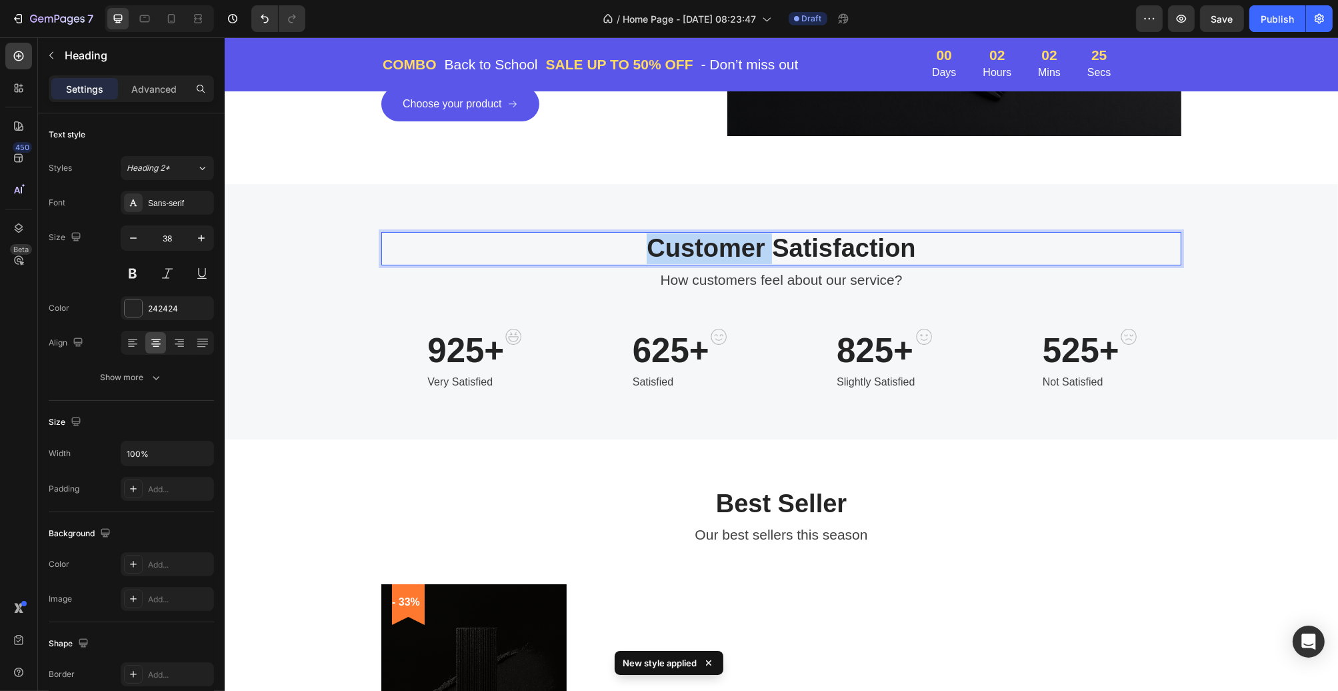
click at [708, 245] on p "Customer Satisfaction" at bounding box center [781, 248] width 798 height 31
click at [810, 245] on p "Customer Satisfaction" at bounding box center [781, 248] width 798 height 31
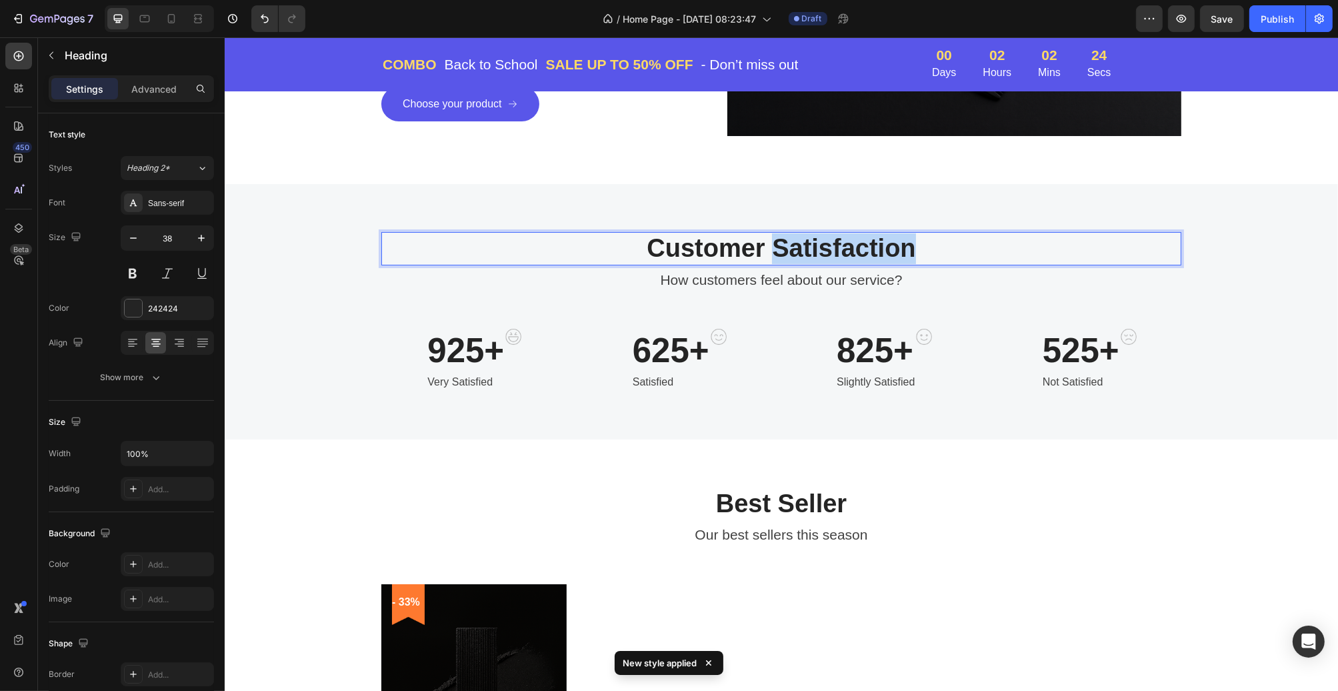
click at [810, 245] on p "Customer Satisfaction" at bounding box center [781, 248] width 798 height 31
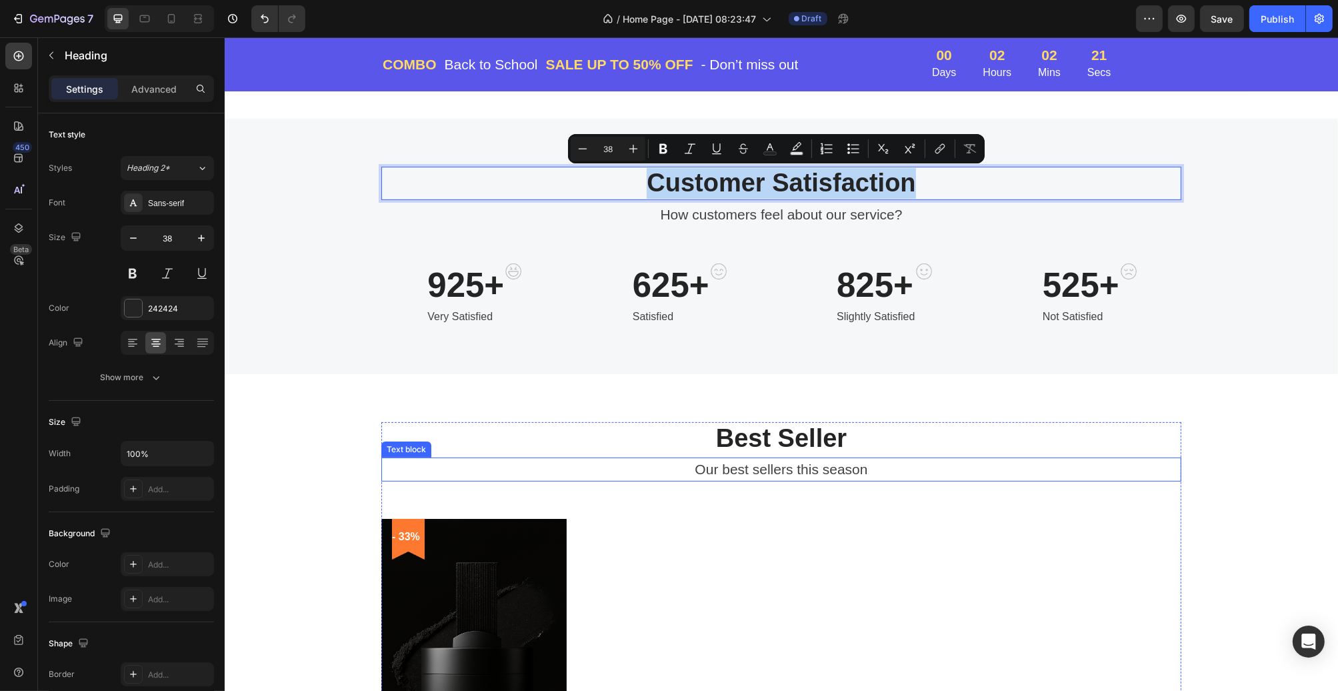
scroll to position [400, 0]
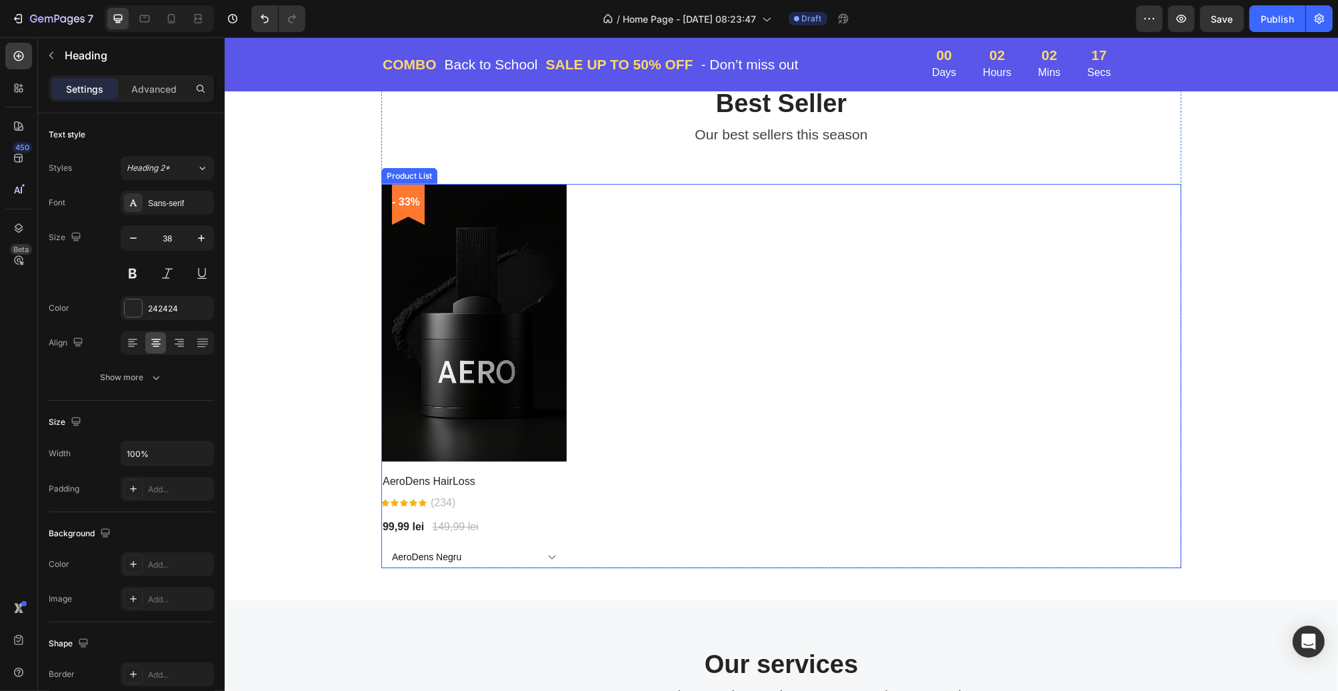
type input "16"
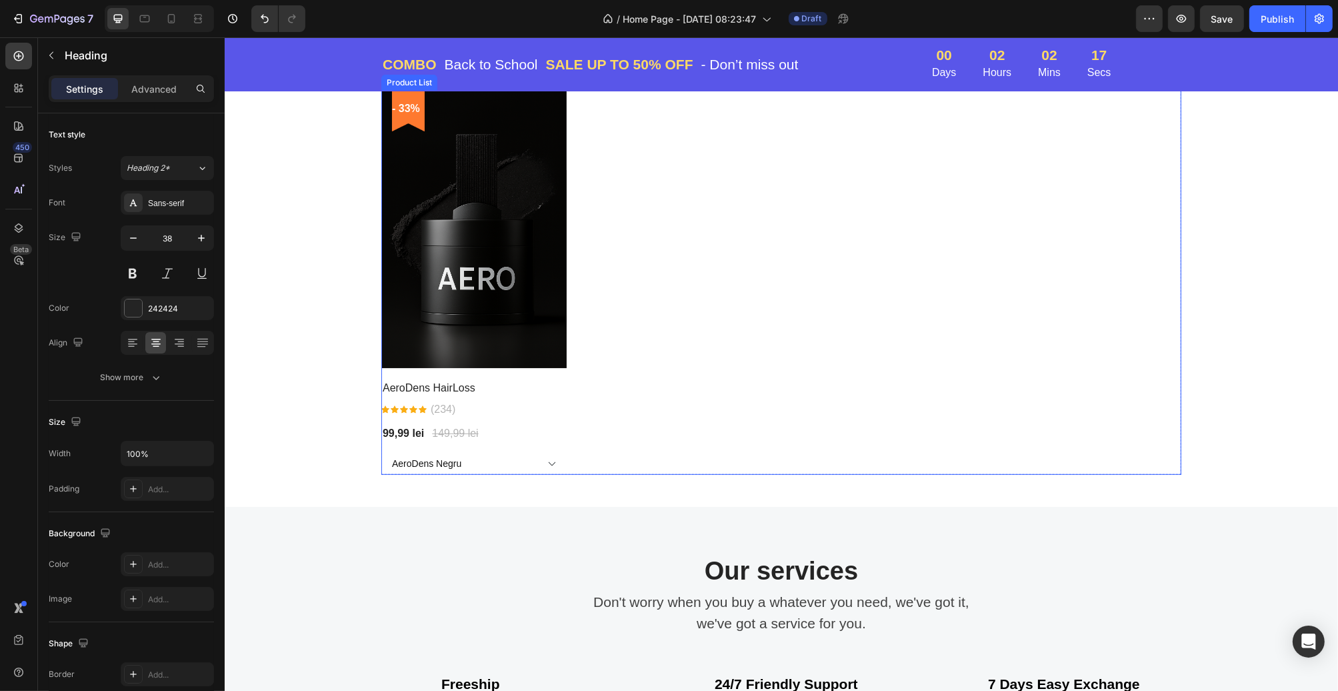
scroll to position [867, 0]
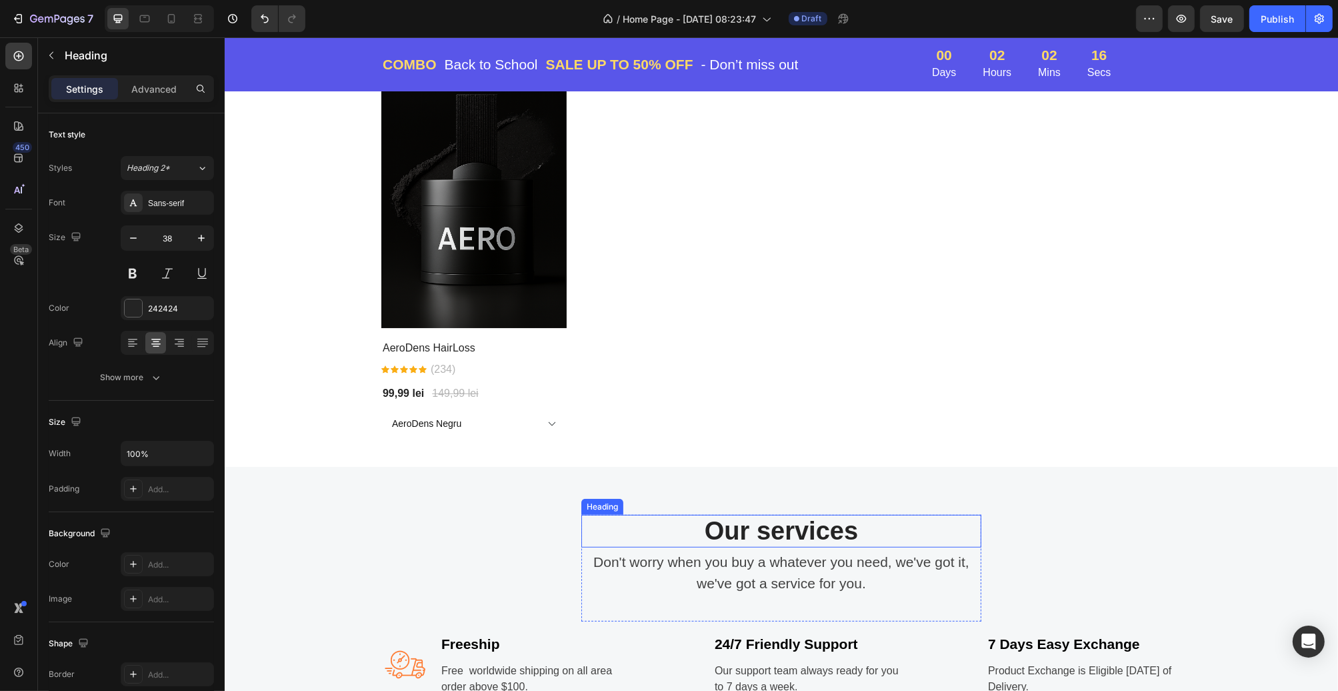
click at [777, 500] on div "Our services Heading Don't worry when you buy a whatever you need, we've got it…" at bounding box center [781, 611] width 1114 height 288
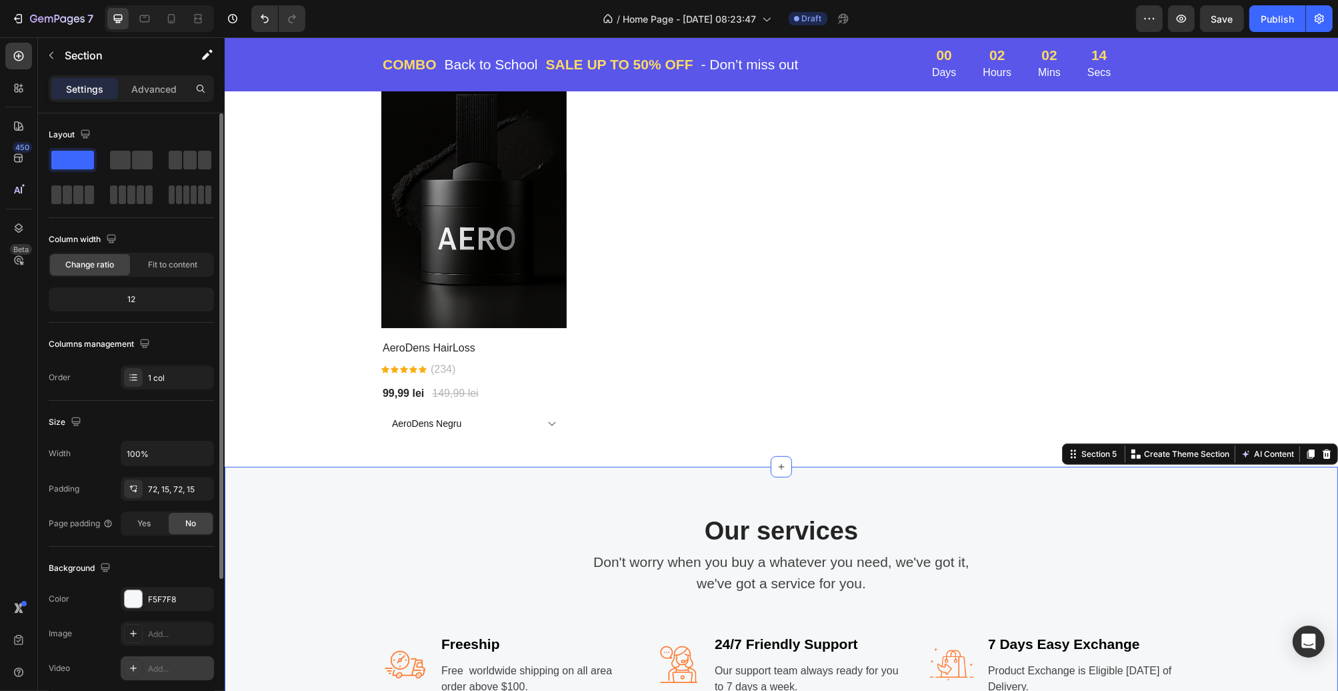
scroll to position [197, 0]
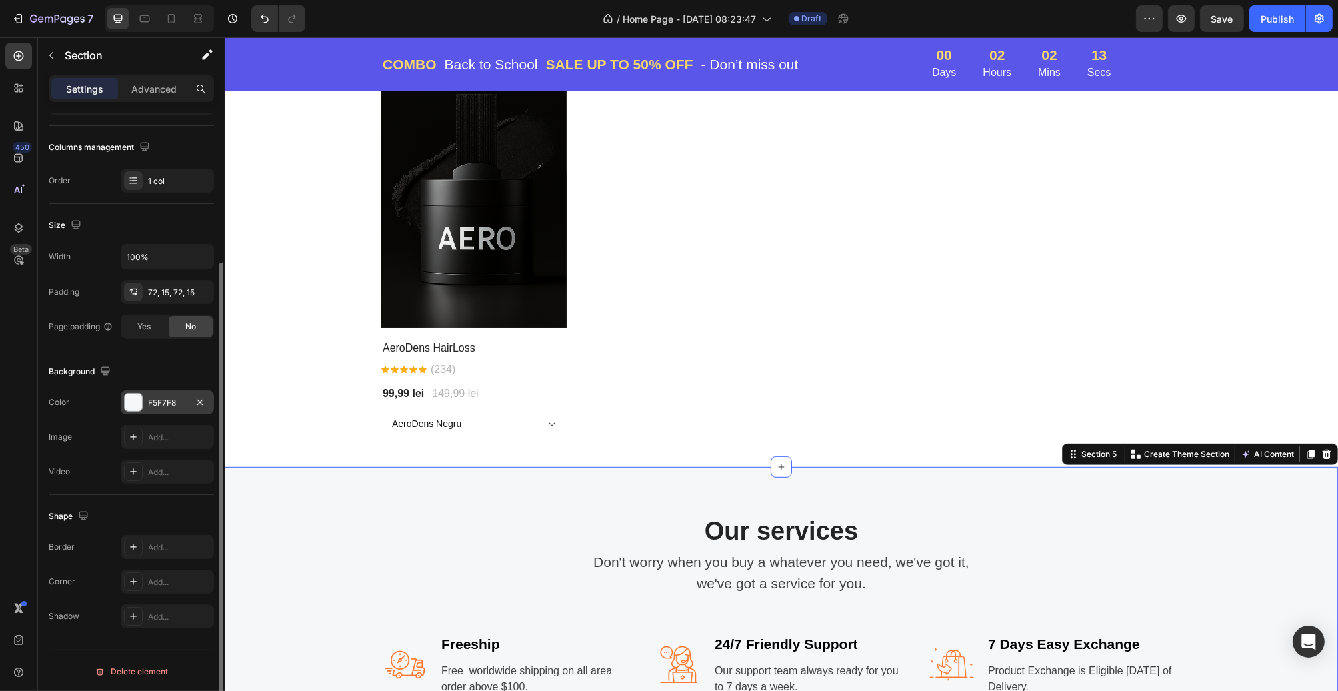
click at [142, 398] on div at bounding box center [133, 402] width 19 height 19
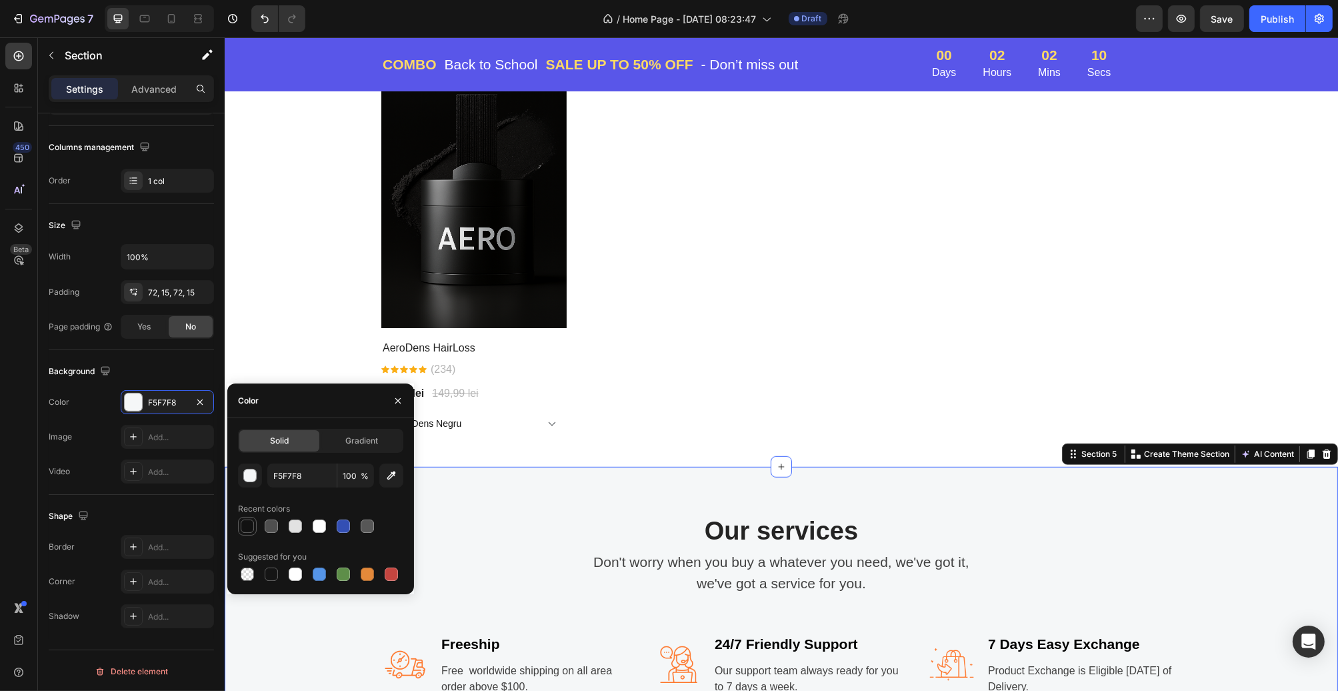
click at [241, 530] on div at bounding box center [247, 526] width 13 height 13
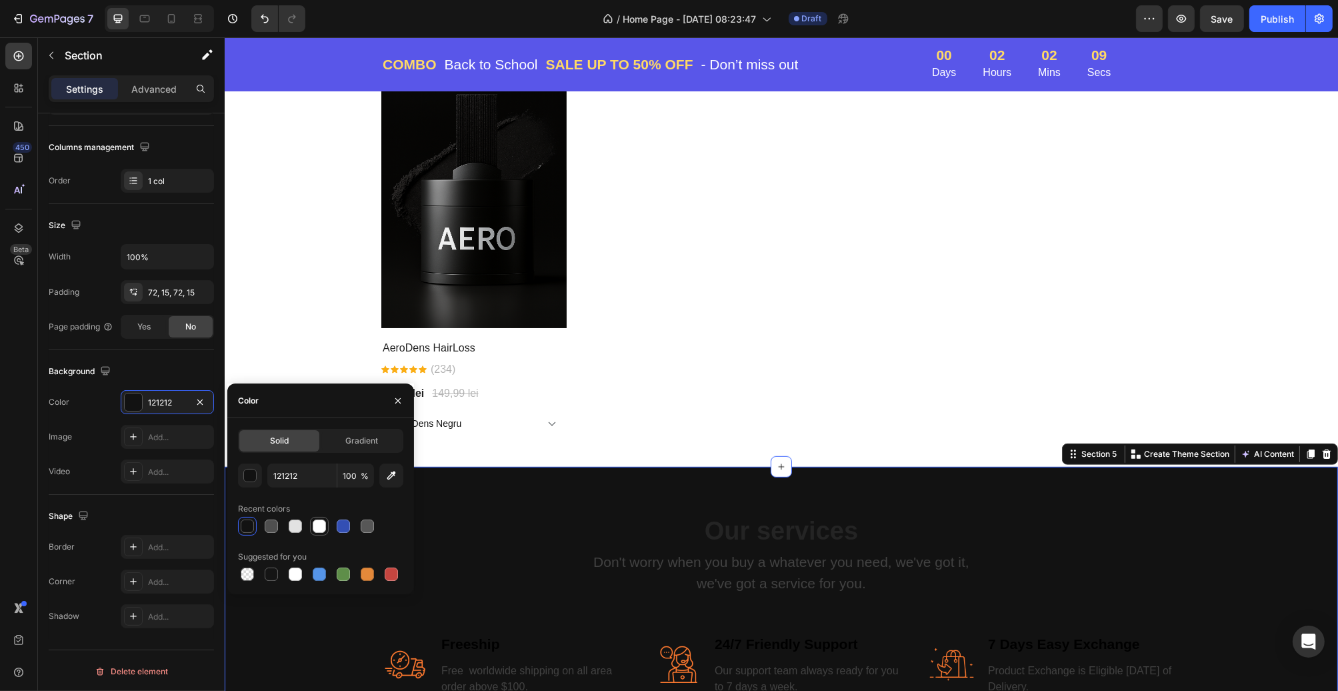
click at [321, 531] on div at bounding box center [319, 526] width 13 height 13
type input "FFFFFF"
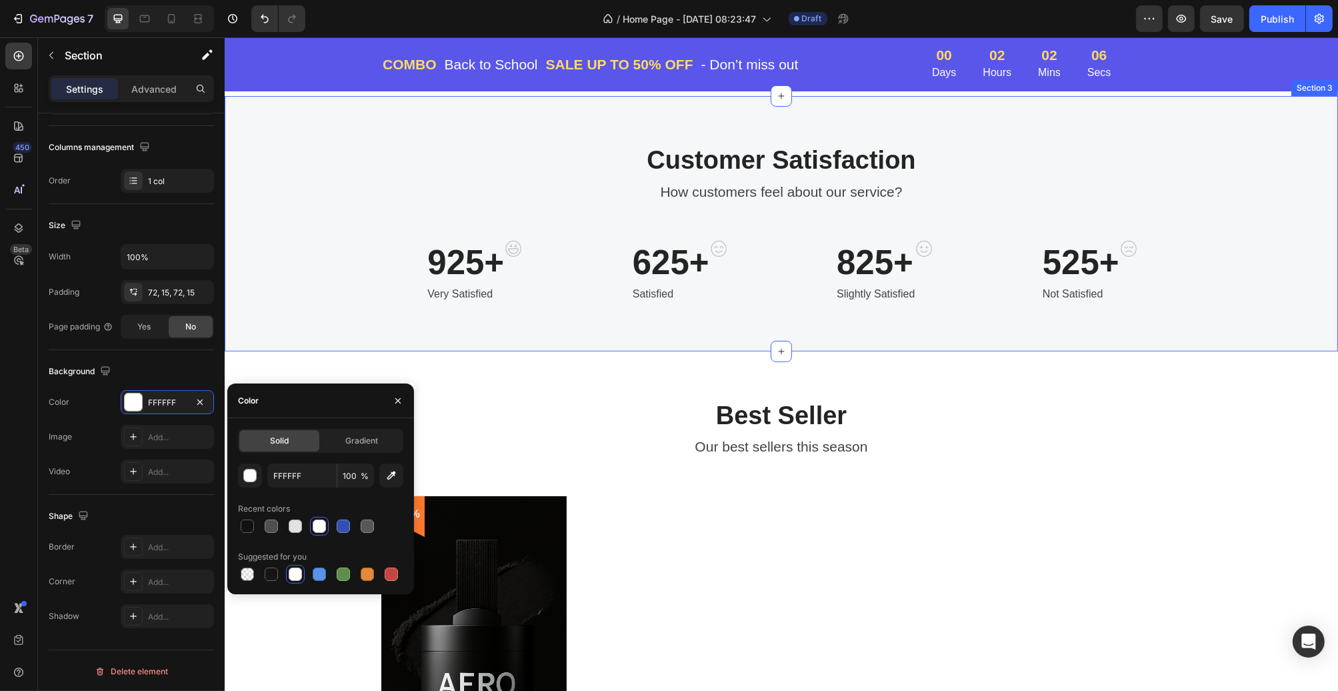
scroll to position [333, 0]
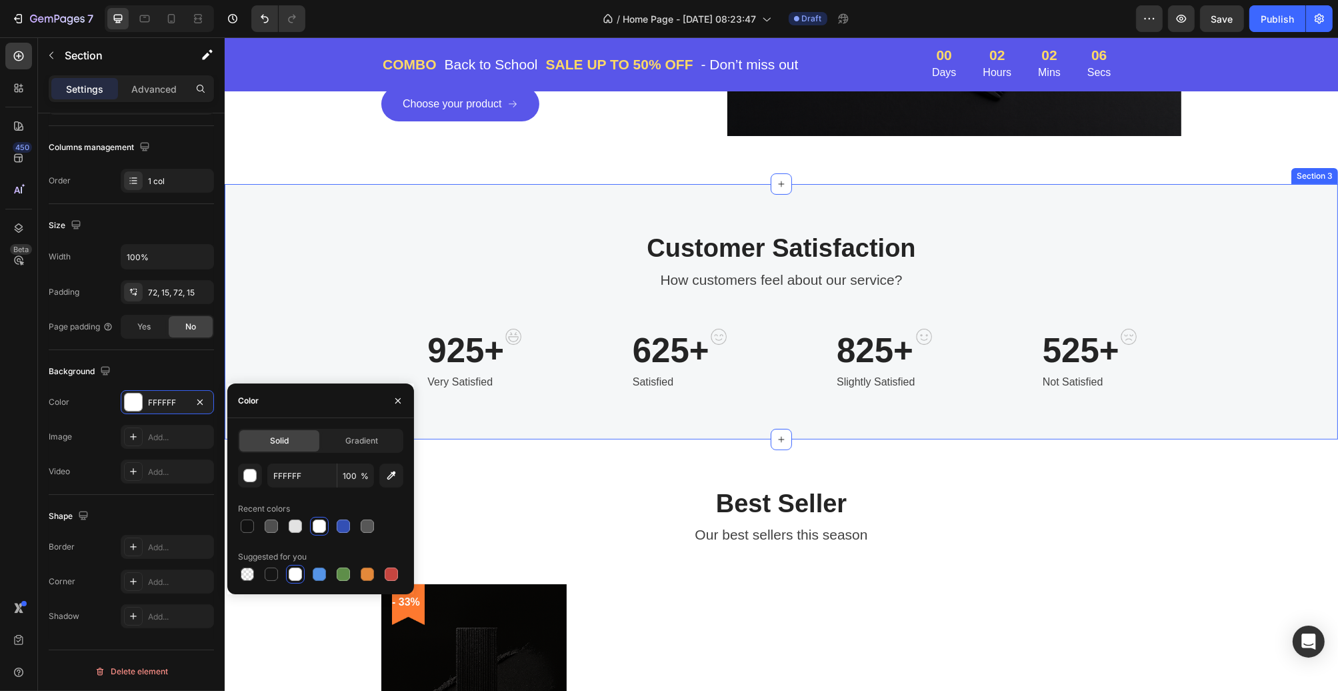
click at [528, 222] on div "Customer Satisfaction Heading How customers feel about our service? Text block …" at bounding box center [781, 311] width 1114 height 255
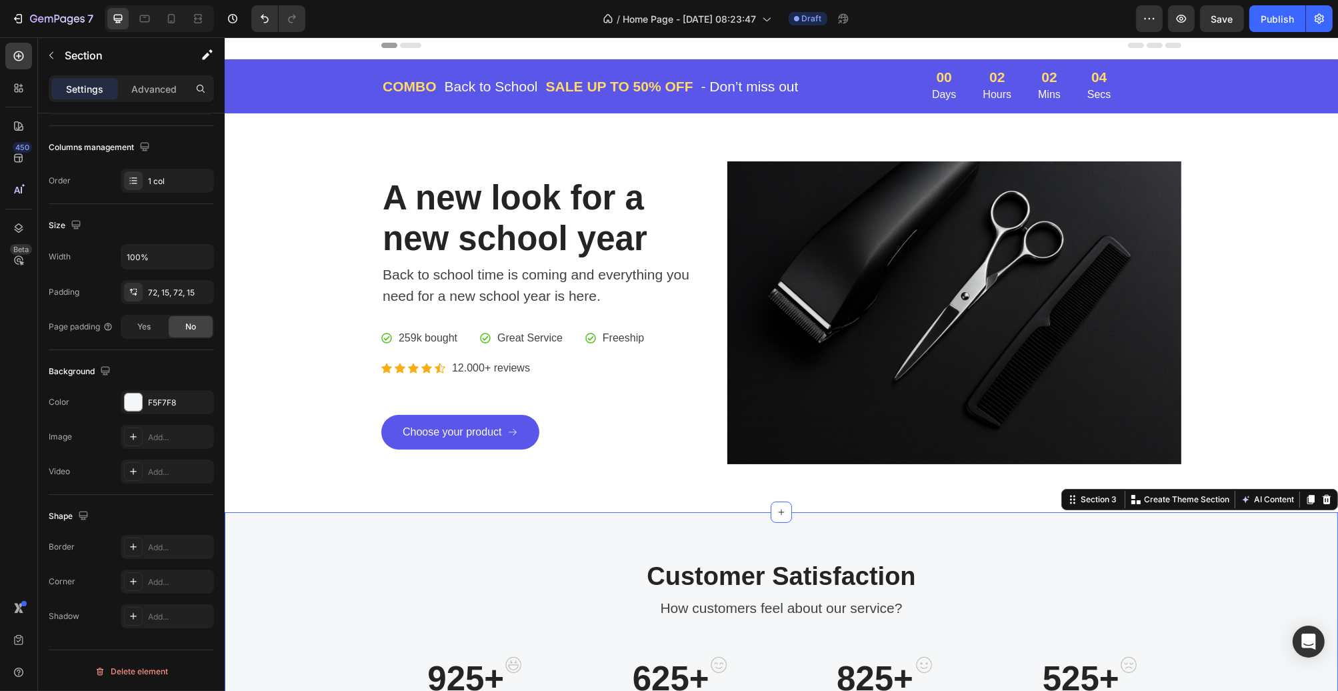
scroll to position [0, 0]
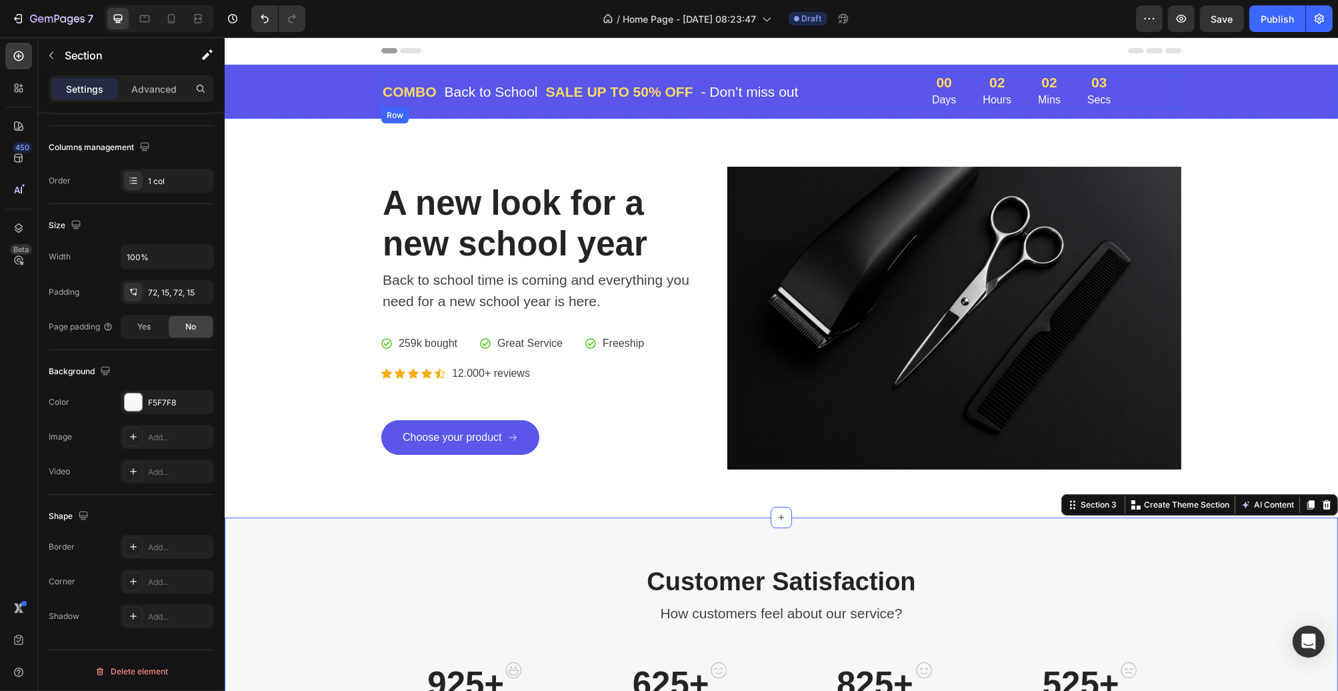
click at [507, 79] on div "COMBO Text block Back to School Text block Row SALE UP TO 50% OFF Text block - …" at bounding box center [641, 91] width 520 height 33
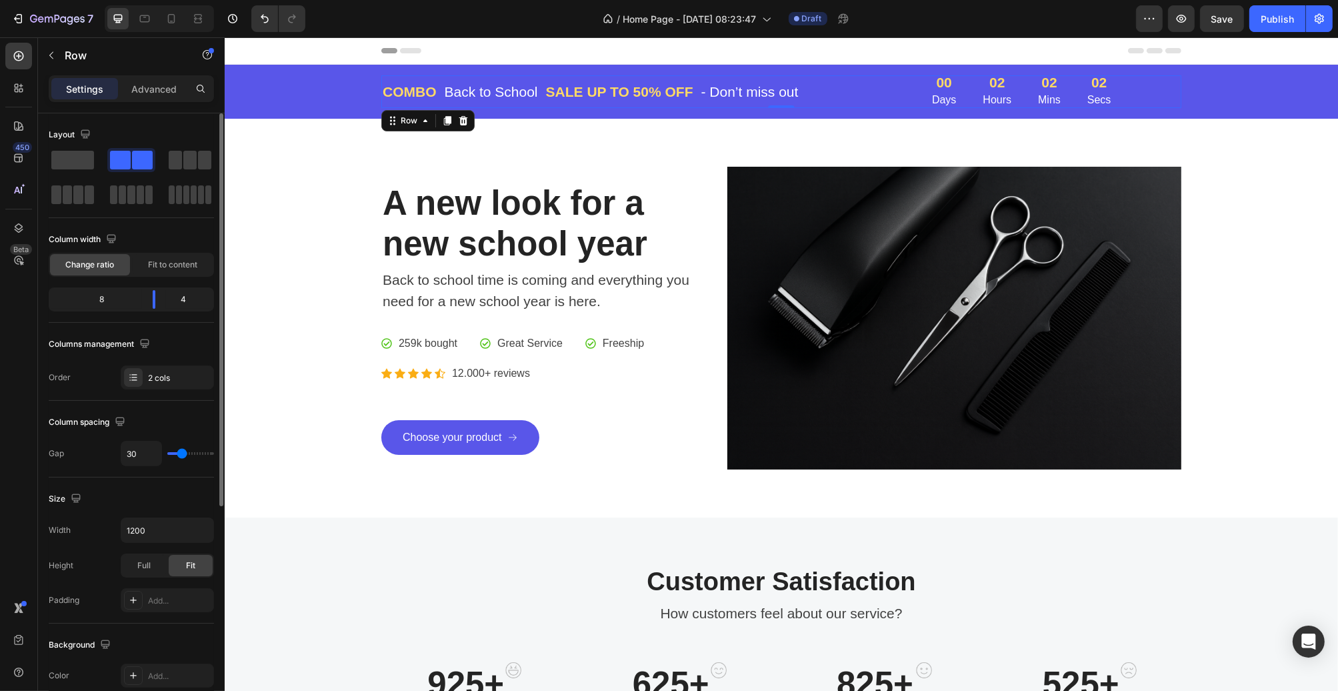
click at [502, 71] on div "COMBO Text block Back to School Text block Row SALE UP TO 50% OFF Text block - …" at bounding box center [781, 92] width 1114 height 54
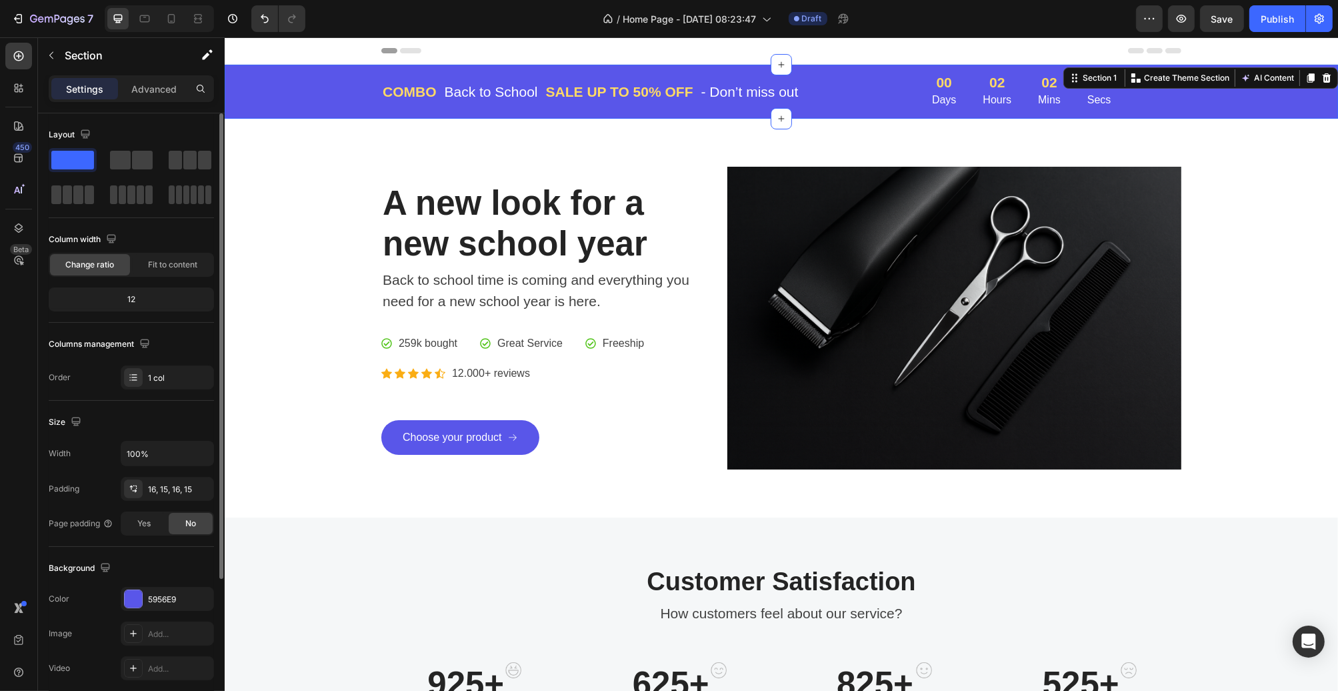
scroll to position [133, 0]
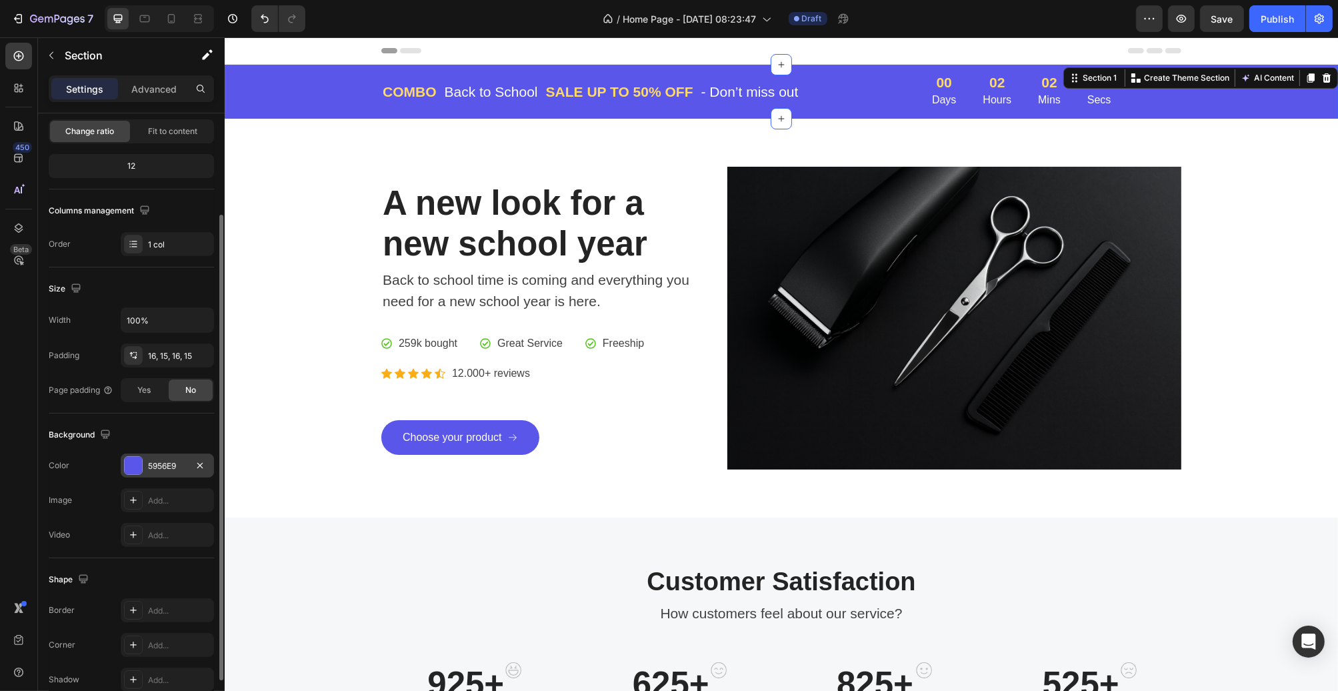
click at [153, 465] on div "5956E9" at bounding box center [167, 466] width 39 height 12
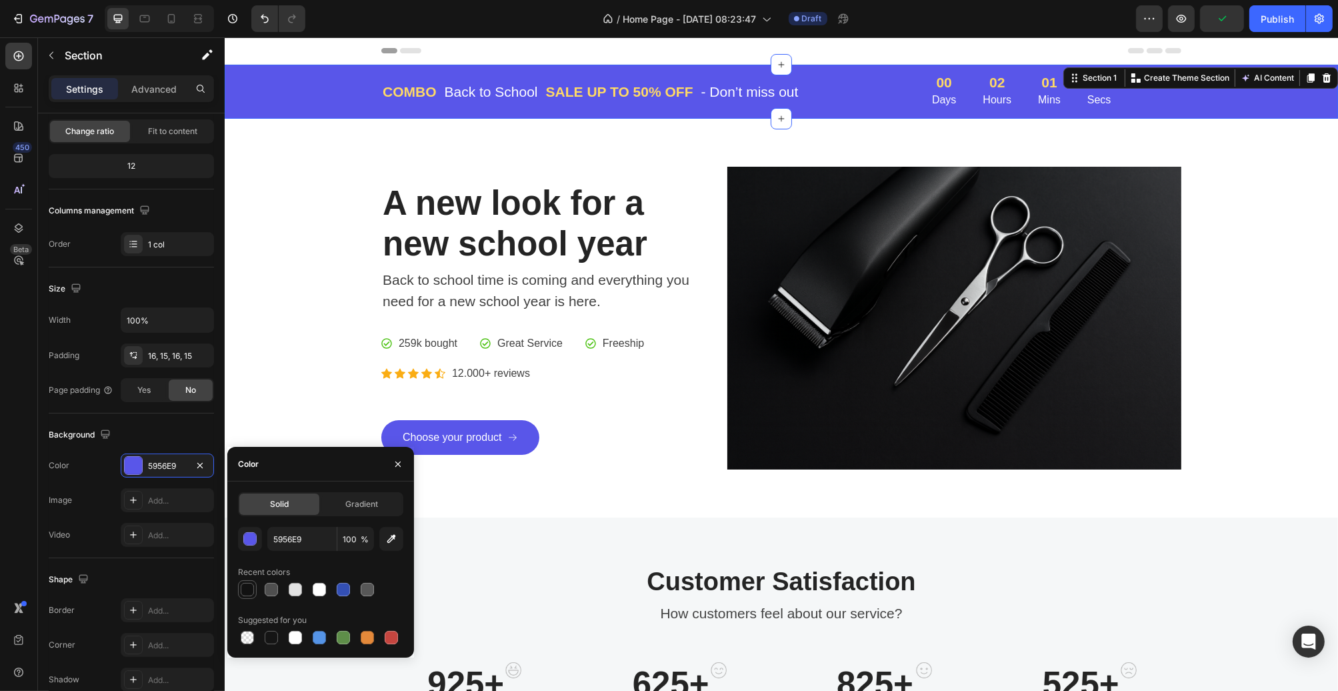
click at [245, 590] on div at bounding box center [247, 589] width 13 height 13
type input "121212"
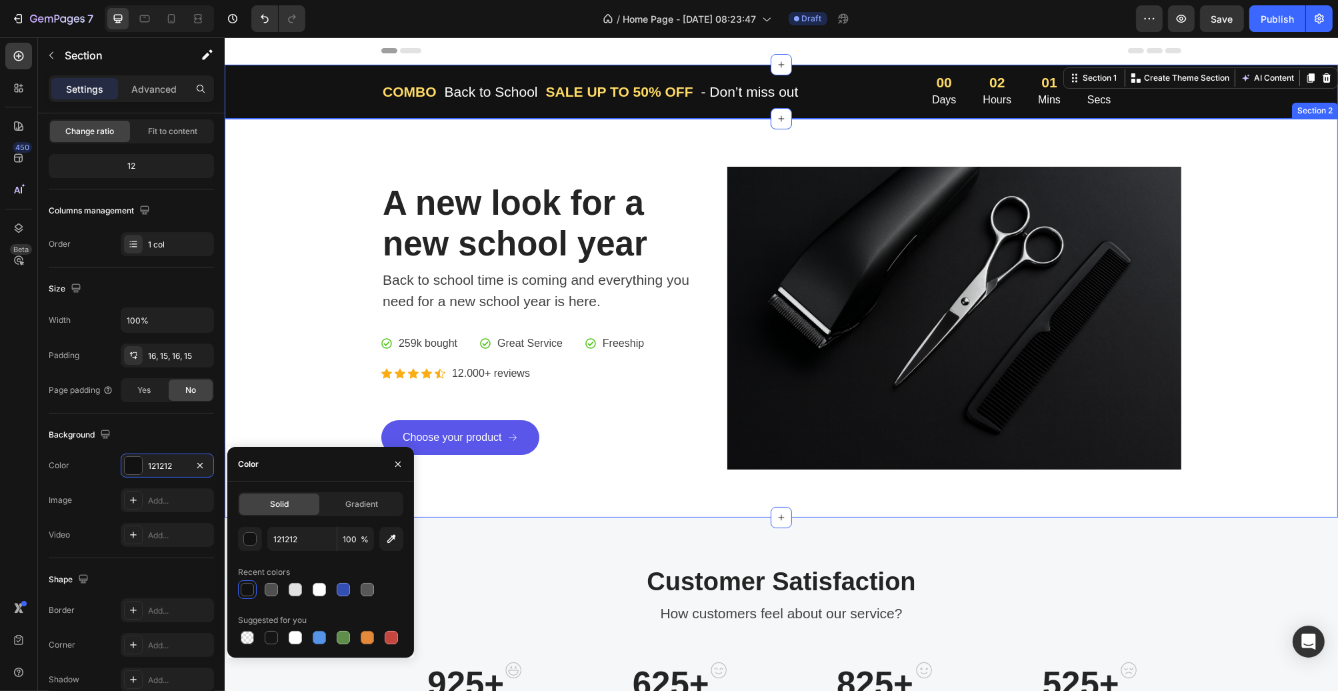
click at [390, 143] on div "A new look for a new school year Heading Back to school time is coming and ever…" at bounding box center [781, 318] width 1114 height 399
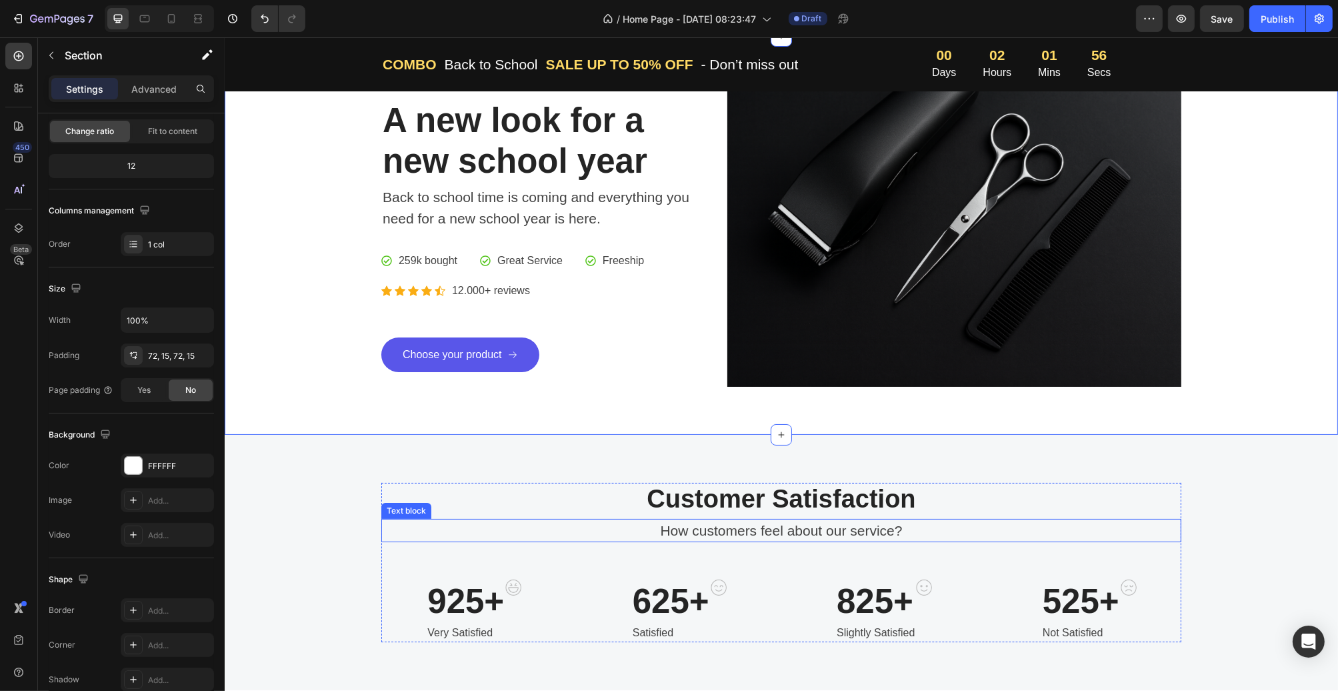
scroll to position [200, 0]
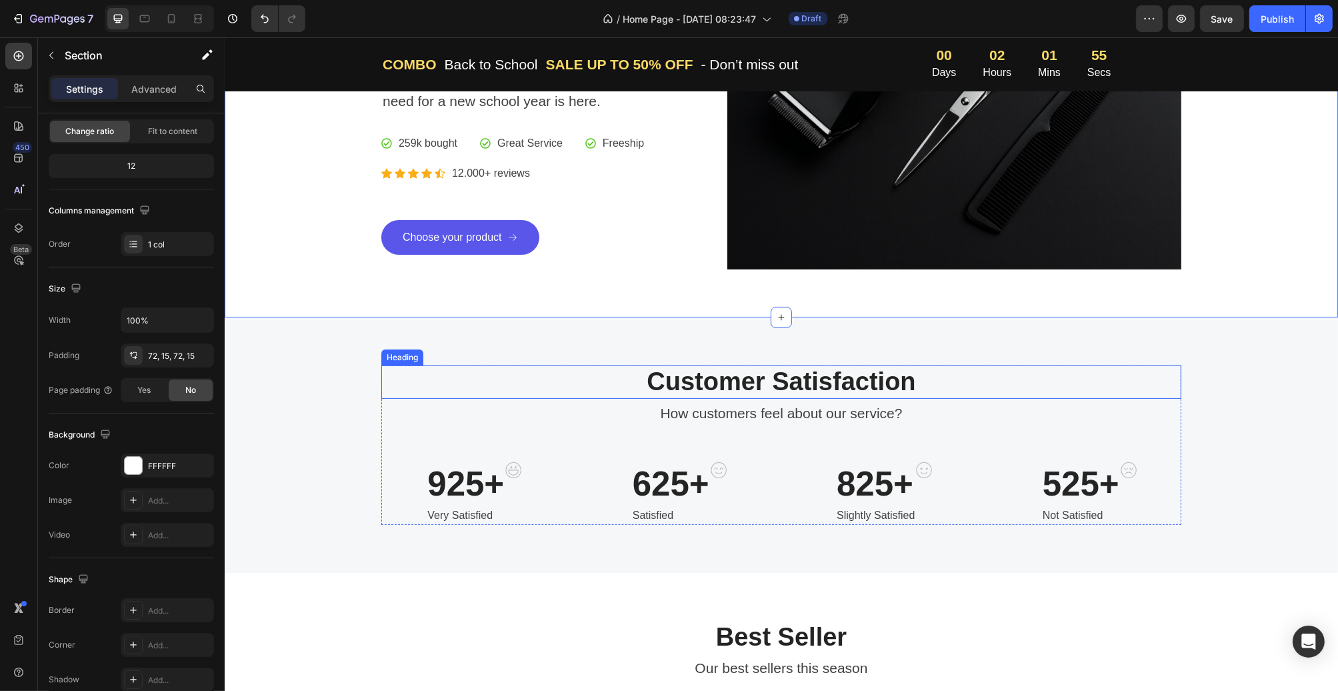
click at [444, 389] on p "Customer Satisfaction" at bounding box center [781, 382] width 798 height 31
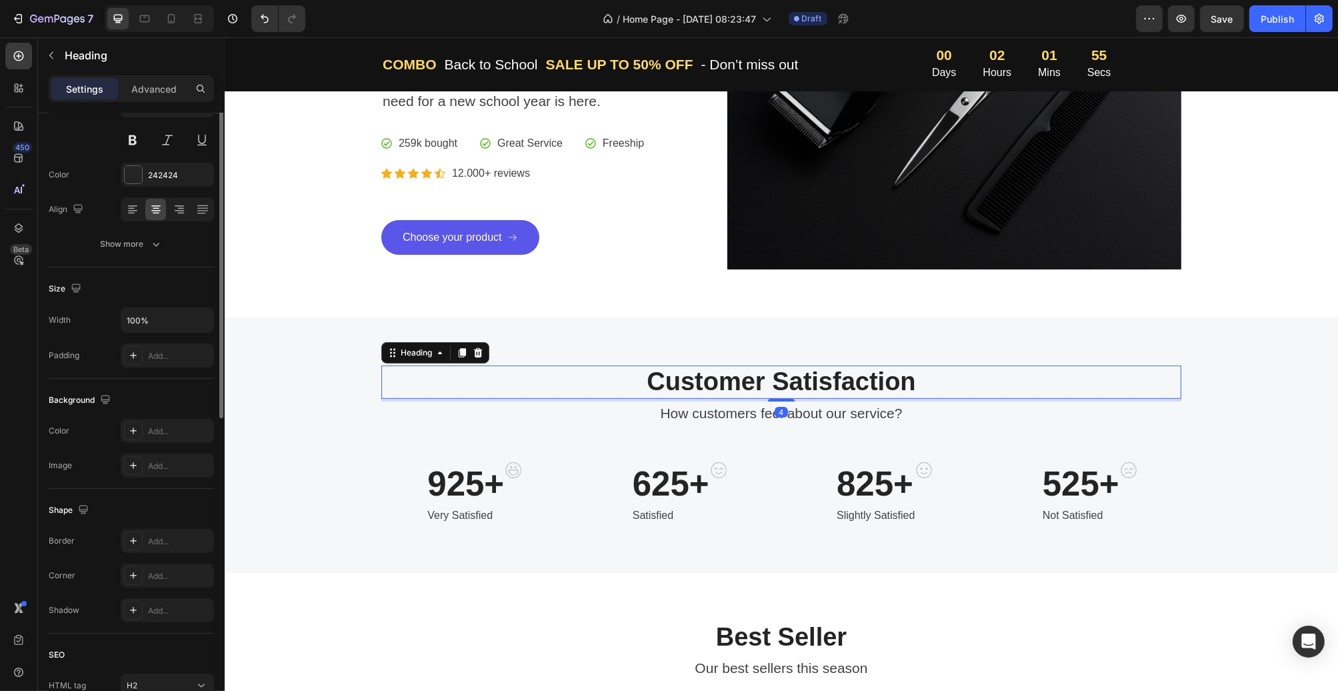
scroll to position [0, 0]
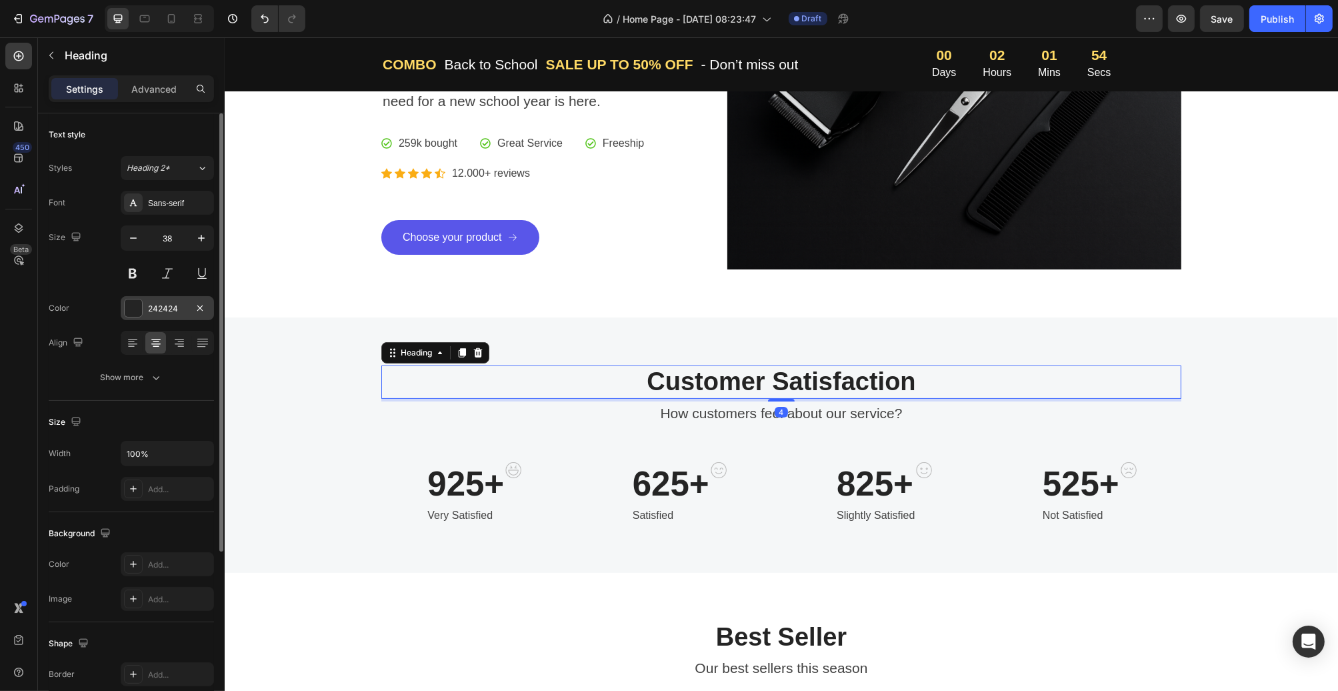
click at [173, 303] on div "242424" at bounding box center [167, 309] width 39 height 12
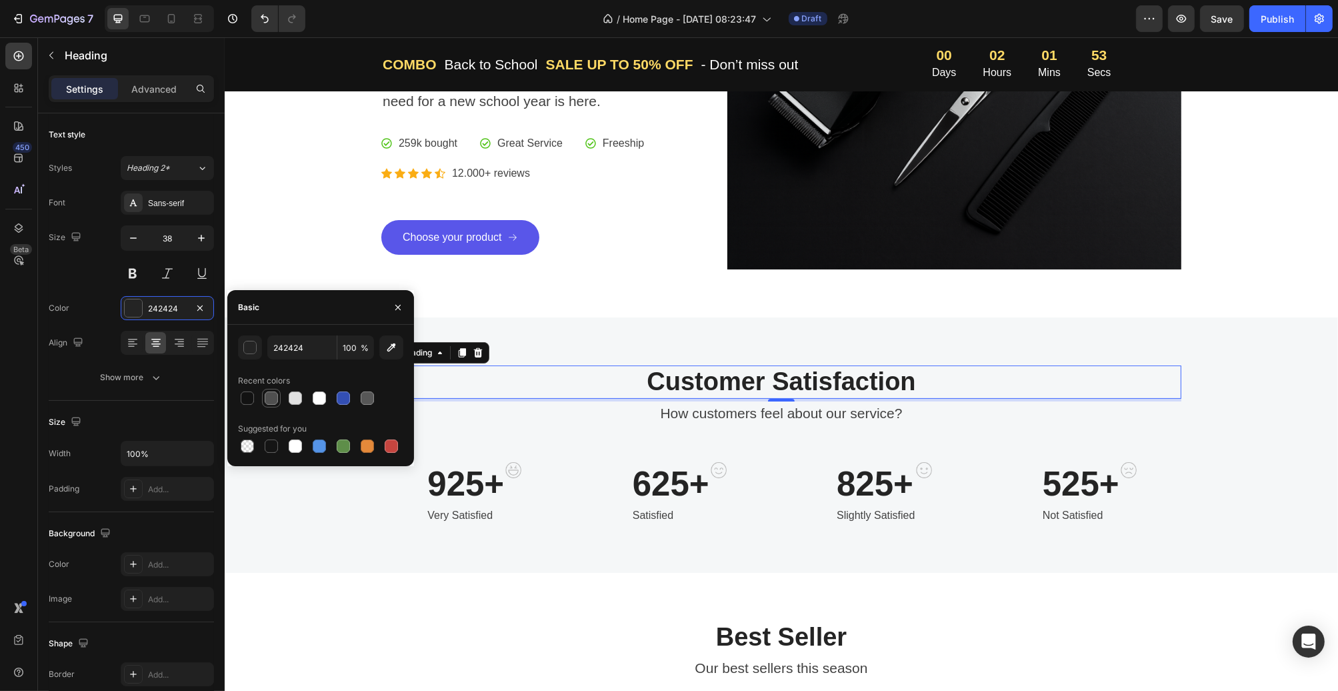
click at [273, 401] on div at bounding box center [271, 397] width 13 height 13
type input "4F4F4F"
click at [250, 397] on div at bounding box center [247, 397] width 13 height 13
click at [536, 317] on div "A new look for a new school year Heading Back to school time is coming and ever…" at bounding box center [781, 118] width 1114 height 399
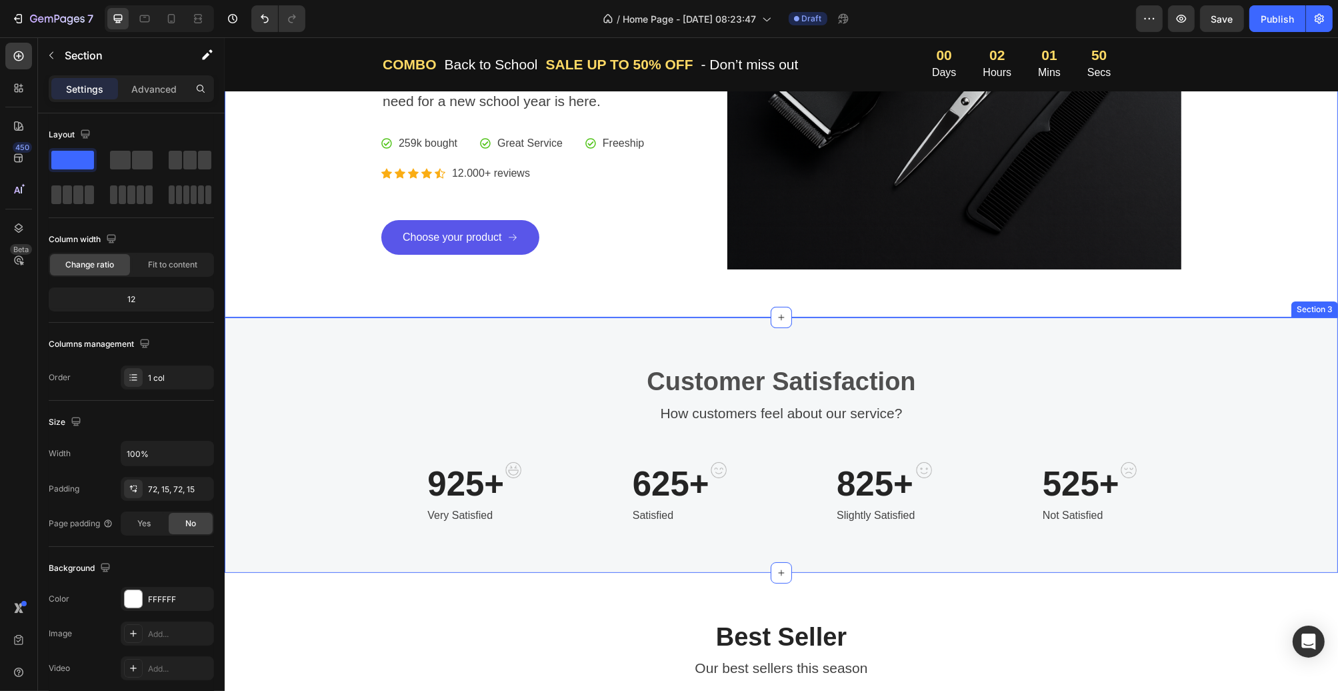
click at [537, 325] on div "Customer Satisfaction Heading How customers feel about our service? Text block …" at bounding box center [781, 444] width 1114 height 255
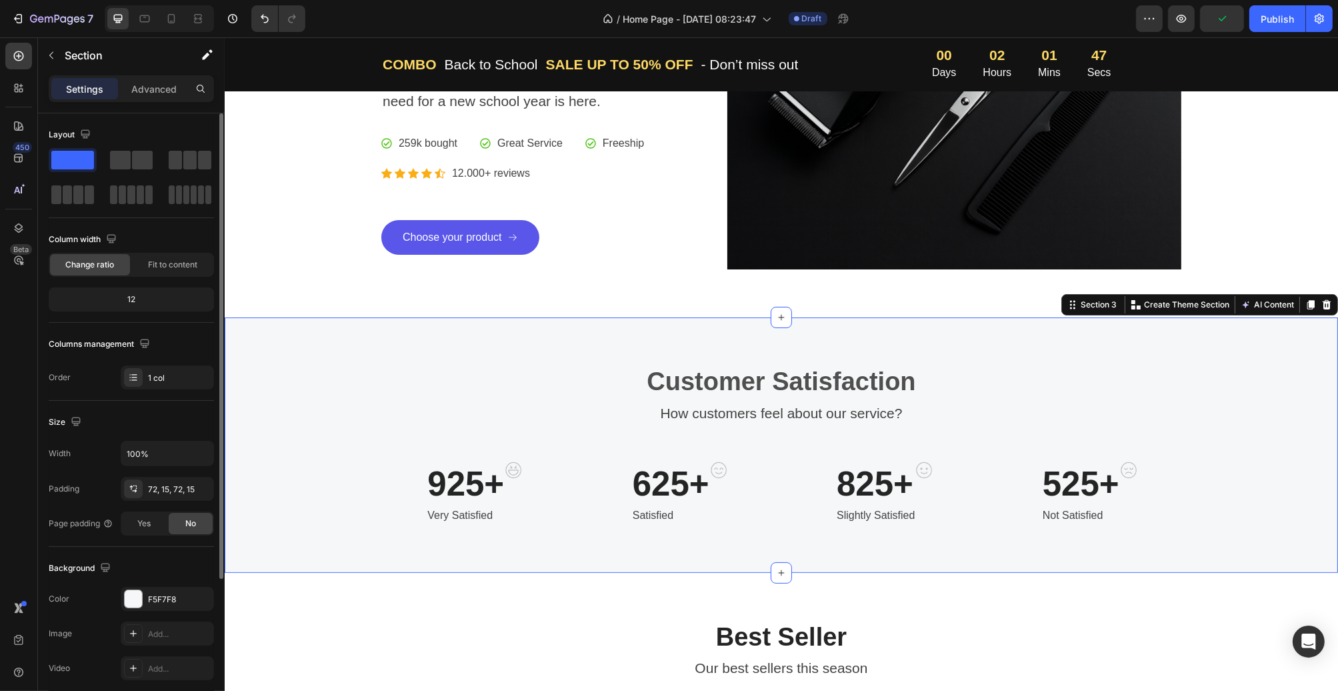
scroll to position [133, 0]
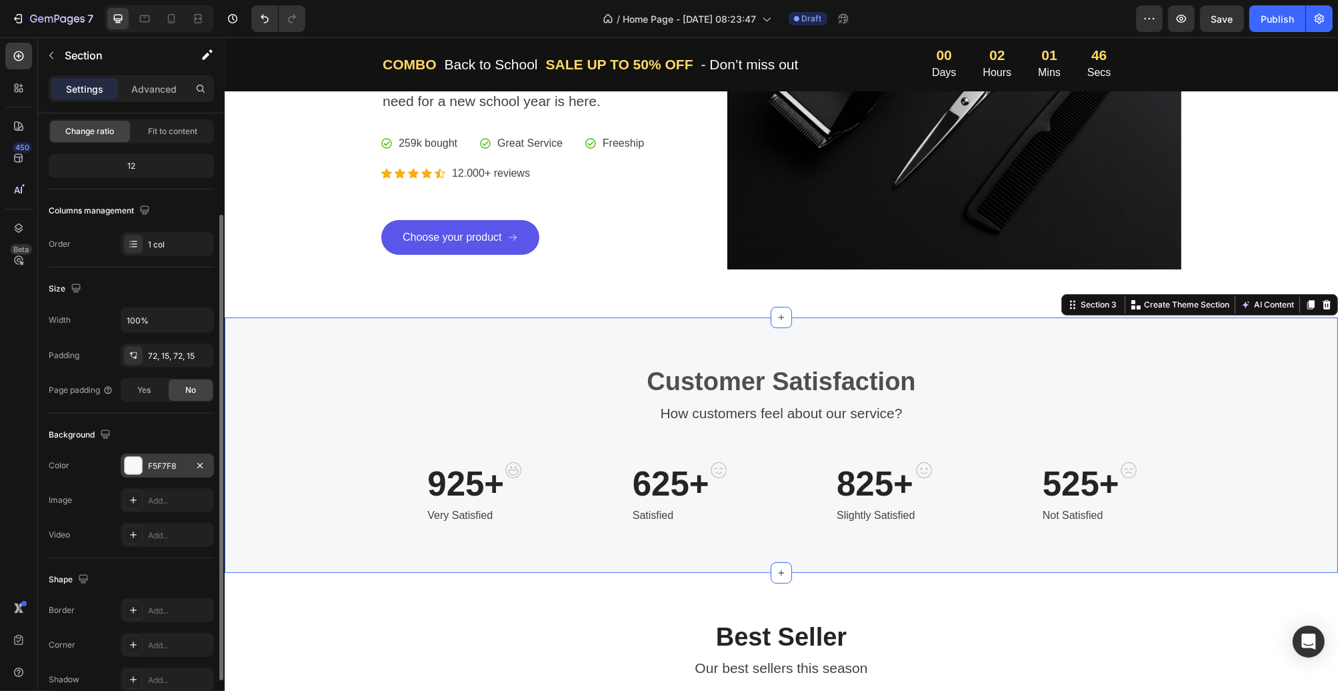
click at [175, 470] on div "F5F7F8" at bounding box center [167, 466] width 39 height 12
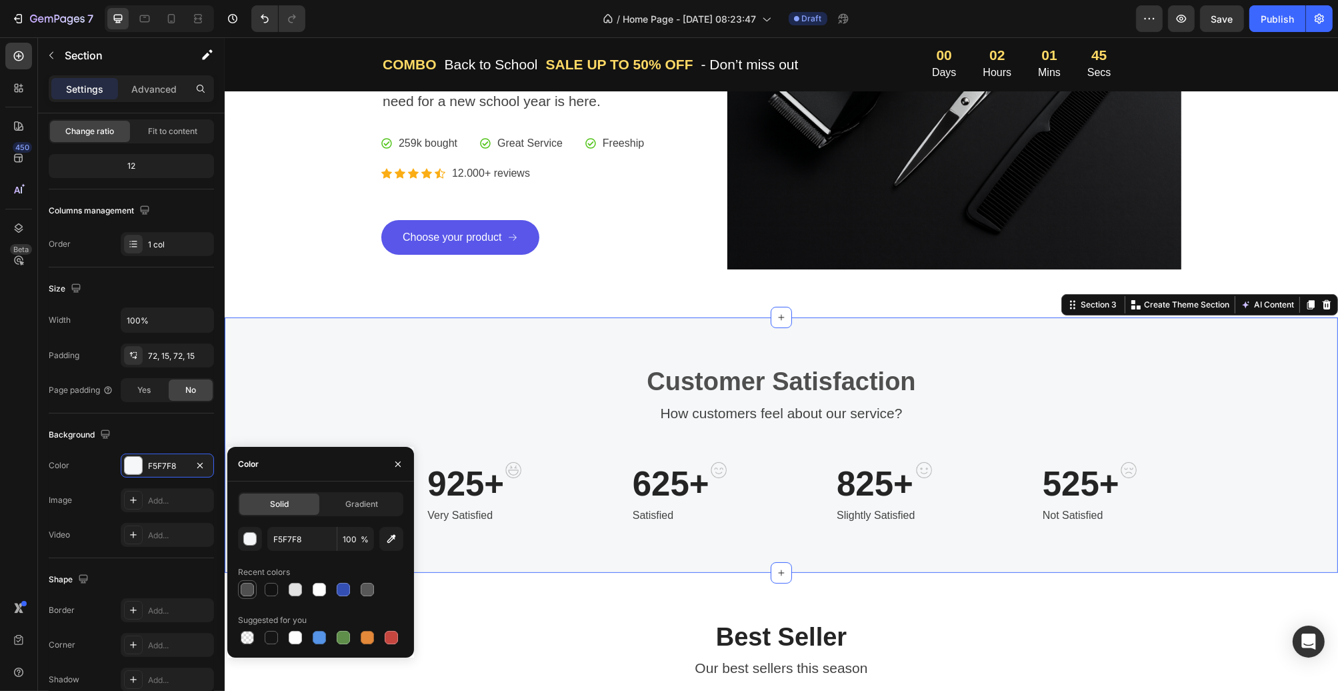
click at [250, 590] on div at bounding box center [247, 589] width 13 height 13
type input "4F4F4F"
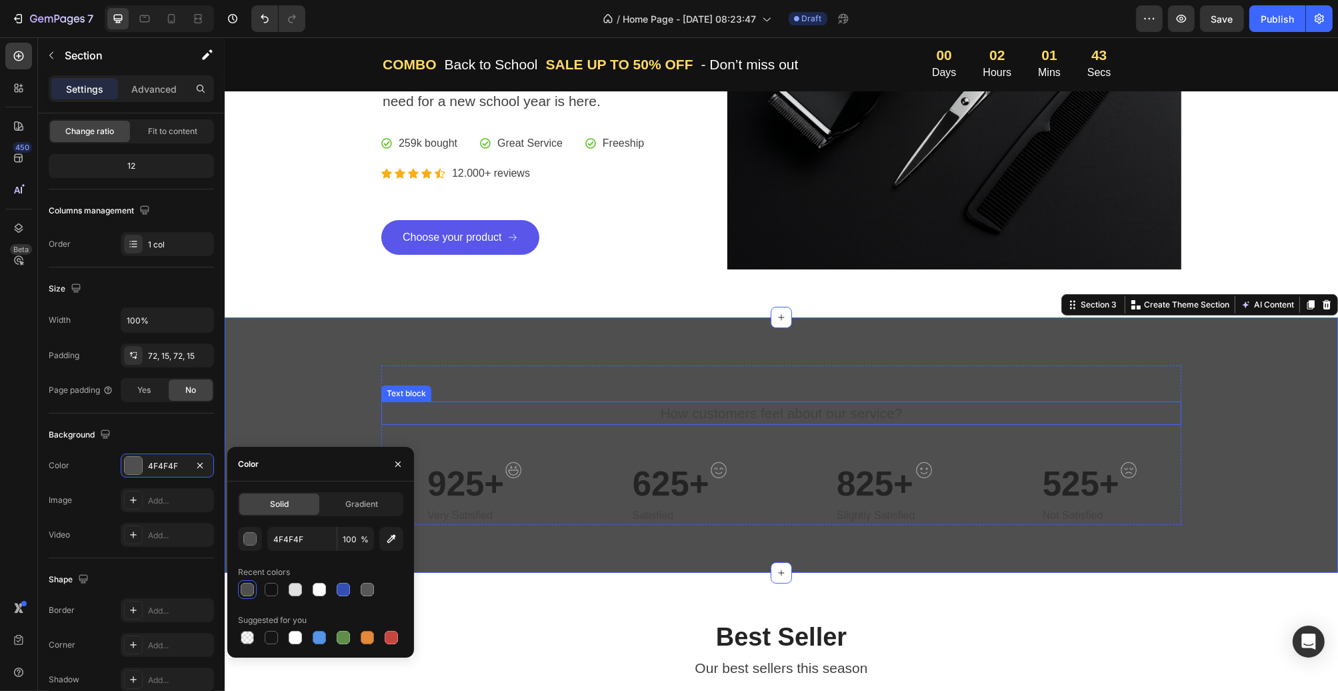
click at [721, 409] on p "How customers feel about our service?" at bounding box center [781, 413] width 798 height 21
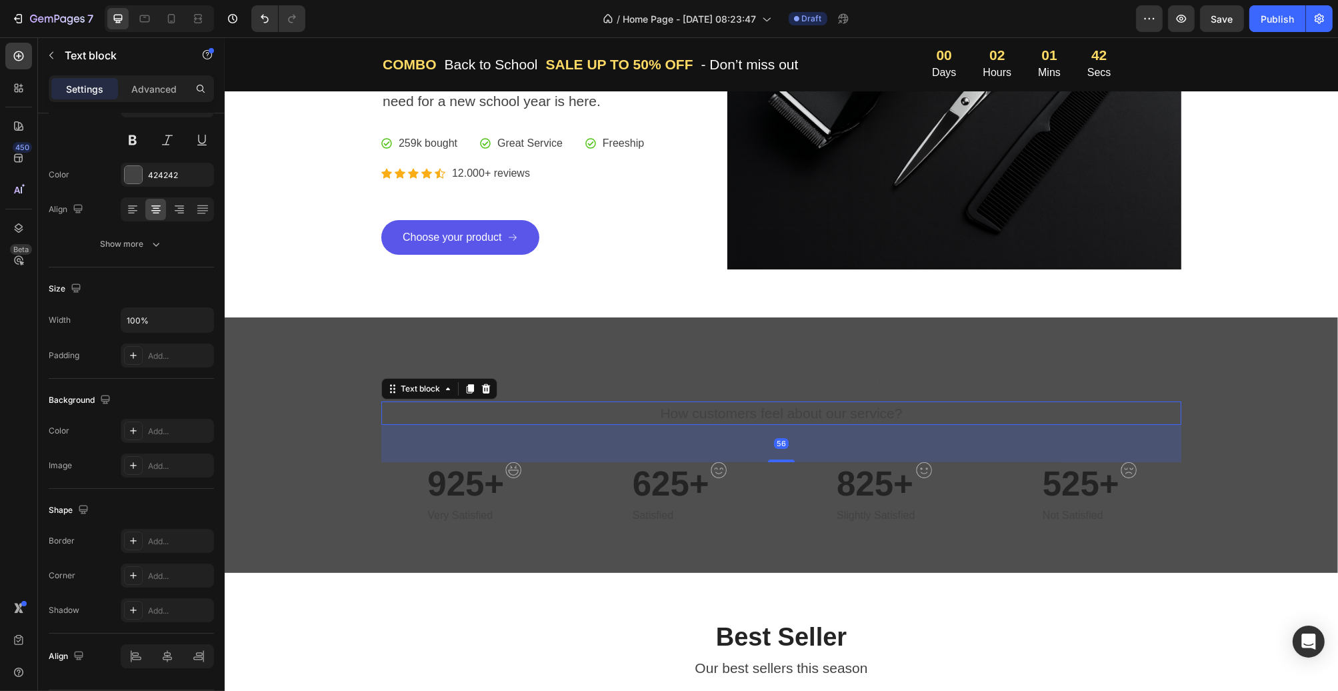
scroll to position [0, 0]
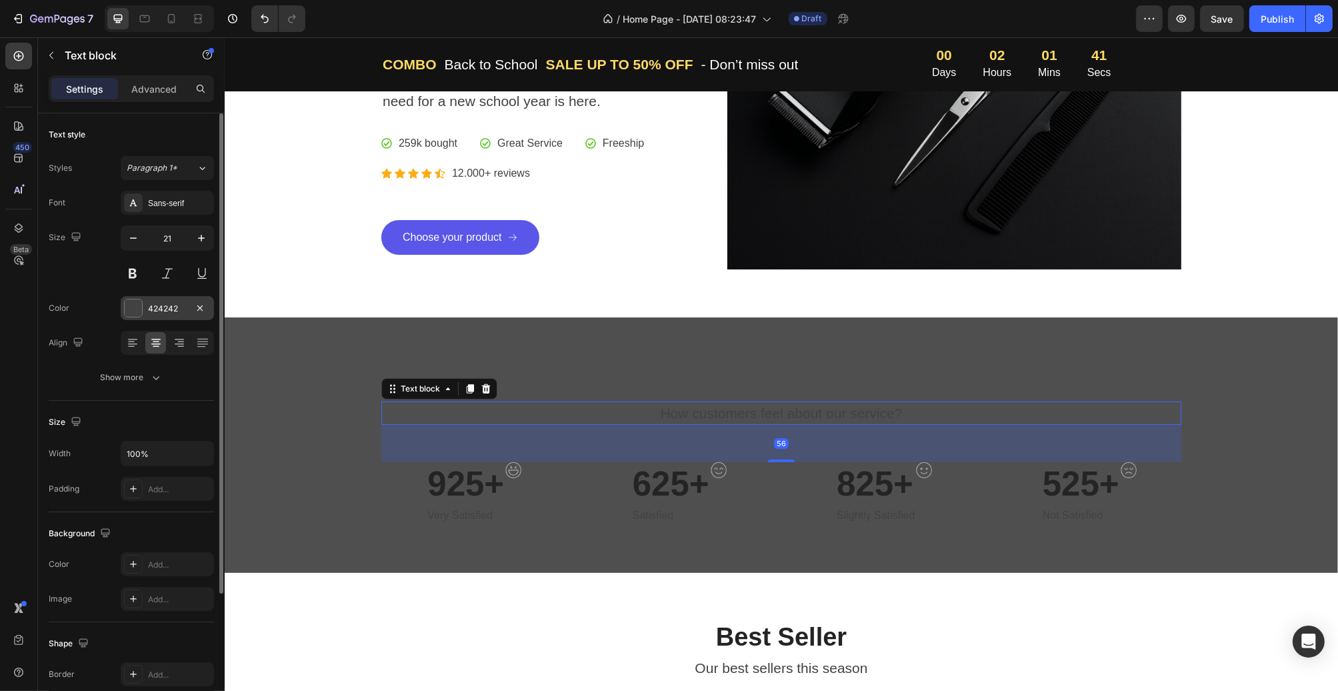
click at [149, 313] on div "424242" at bounding box center [167, 309] width 39 height 12
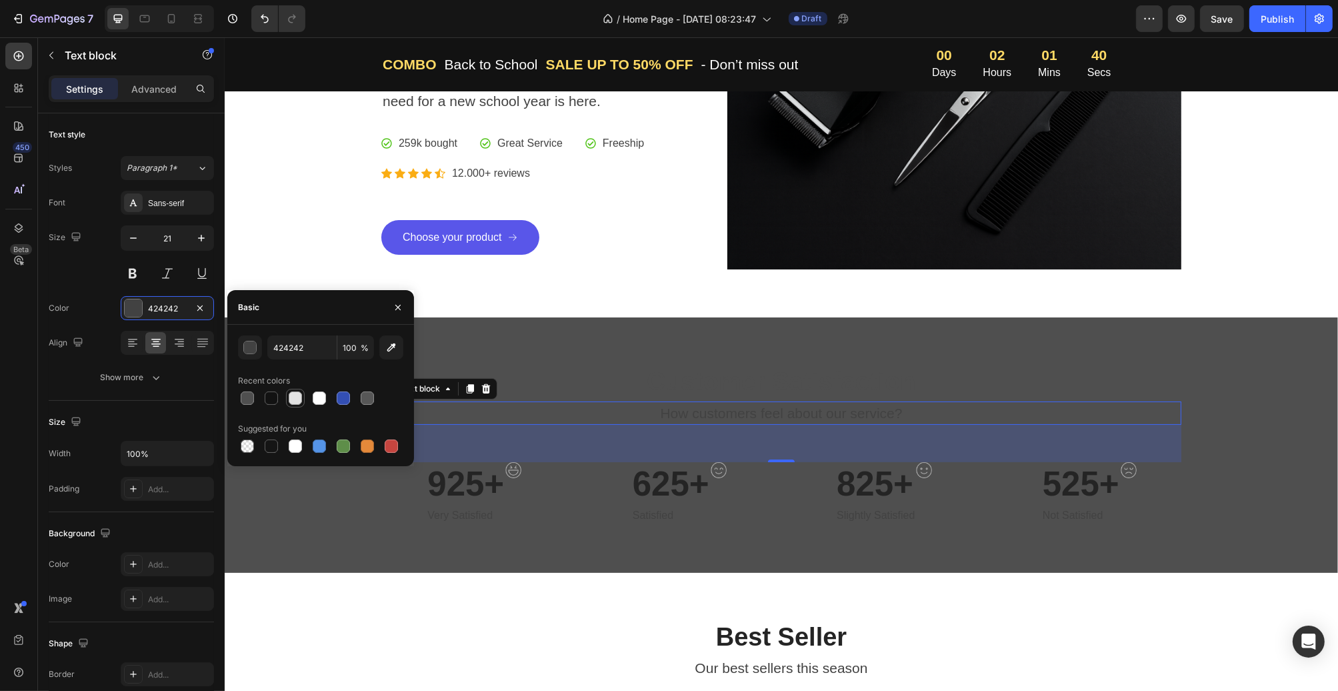
click at [298, 398] on div at bounding box center [295, 397] width 13 height 13
type input "E2E2E2"
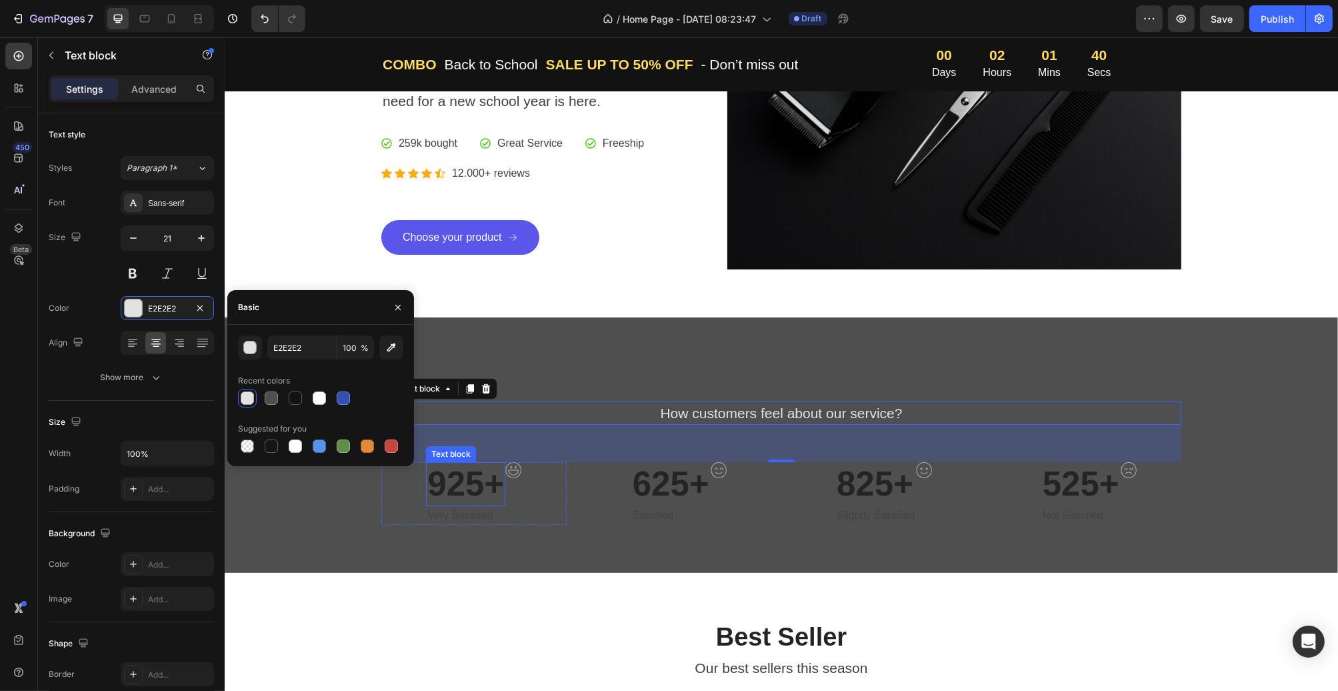
click at [450, 493] on p "925+" at bounding box center [465, 483] width 77 height 41
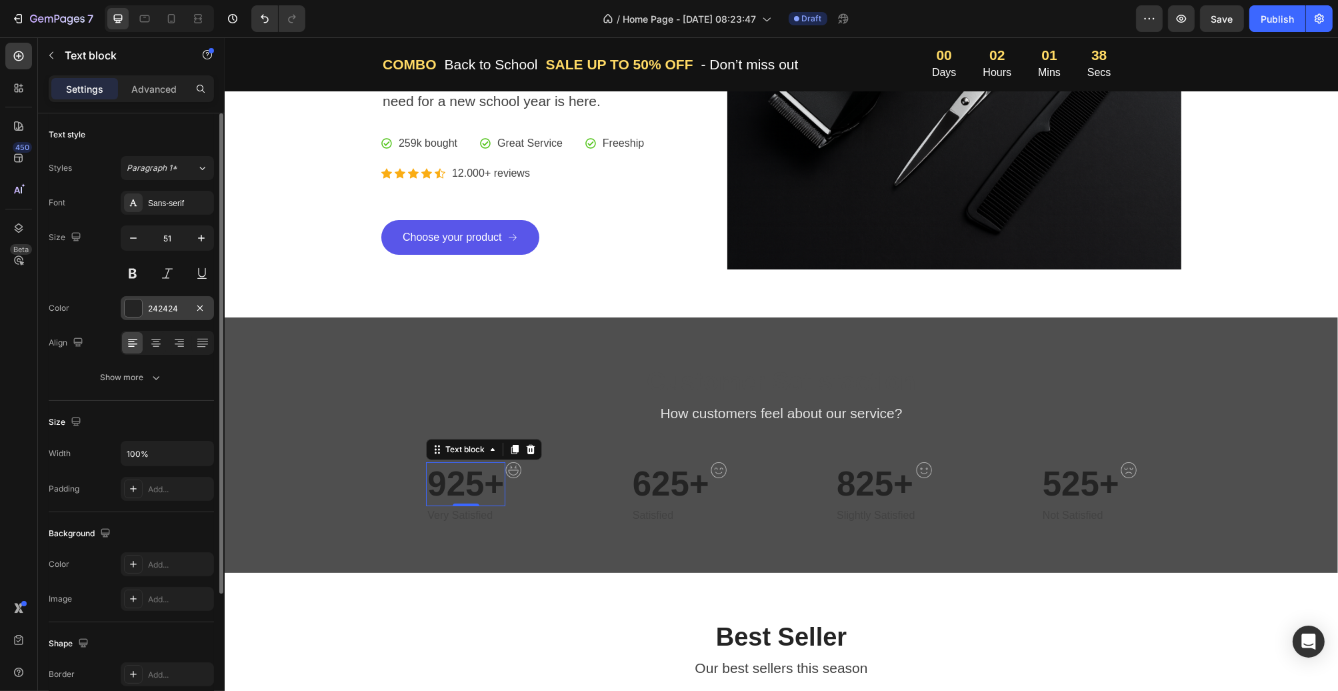
click at [171, 304] on div "242424" at bounding box center [167, 309] width 39 height 12
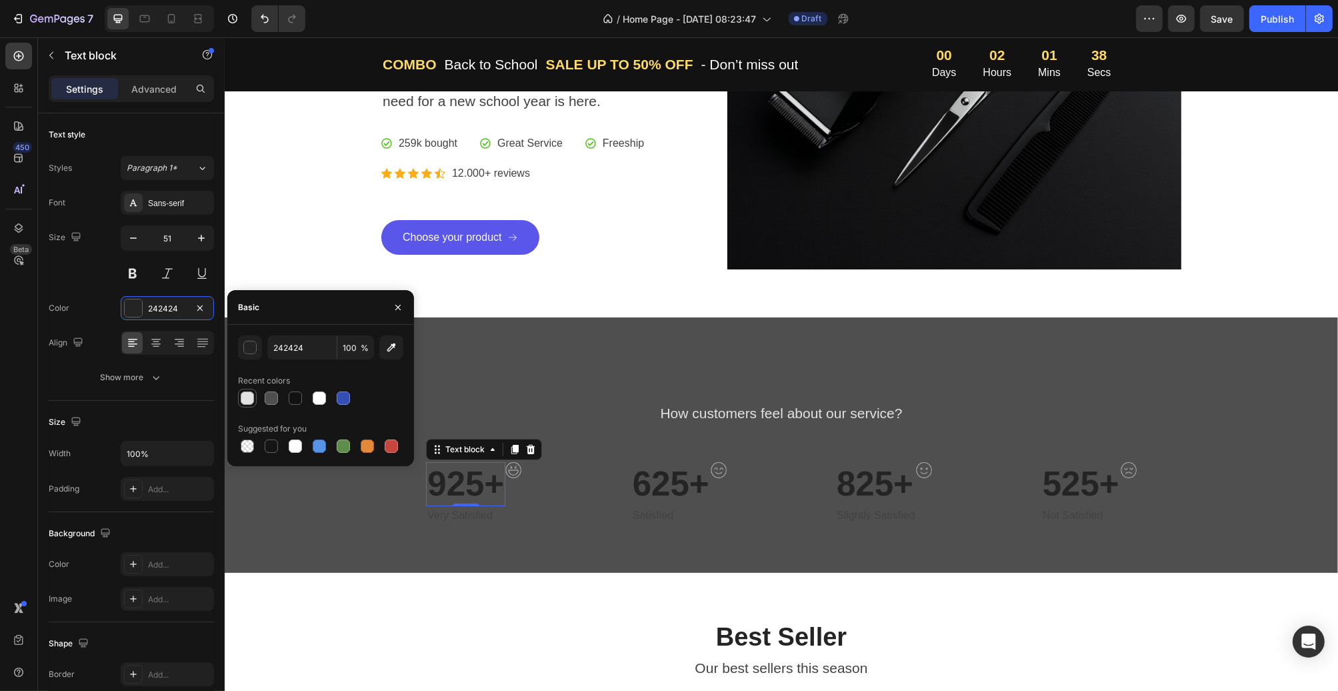
click at [250, 397] on div at bounding box center [247, 397] width 13 height 13
type input "E2E2E2"
click at [462, 512] on p "Very Satisfied" at bounding box center [465, 515] width 77 height 16
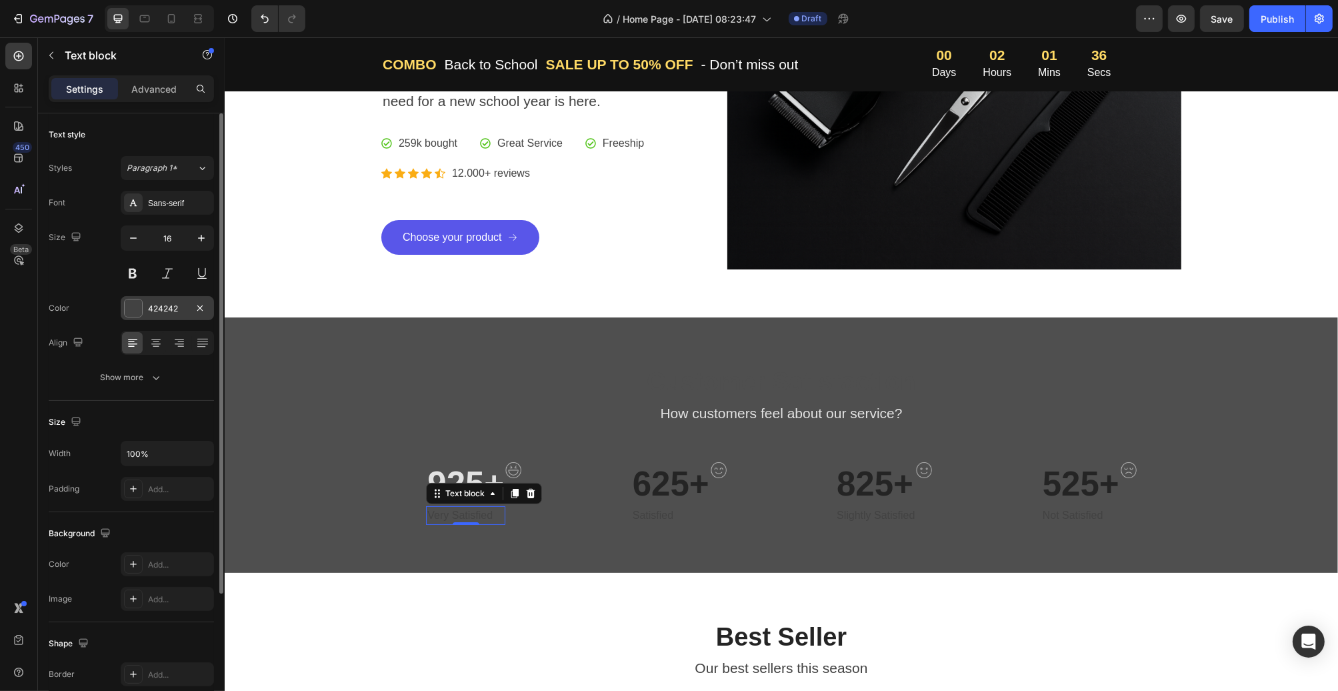
click at [155, 308] on div "424242" at bounding box center [167, 309] width 39 height 12
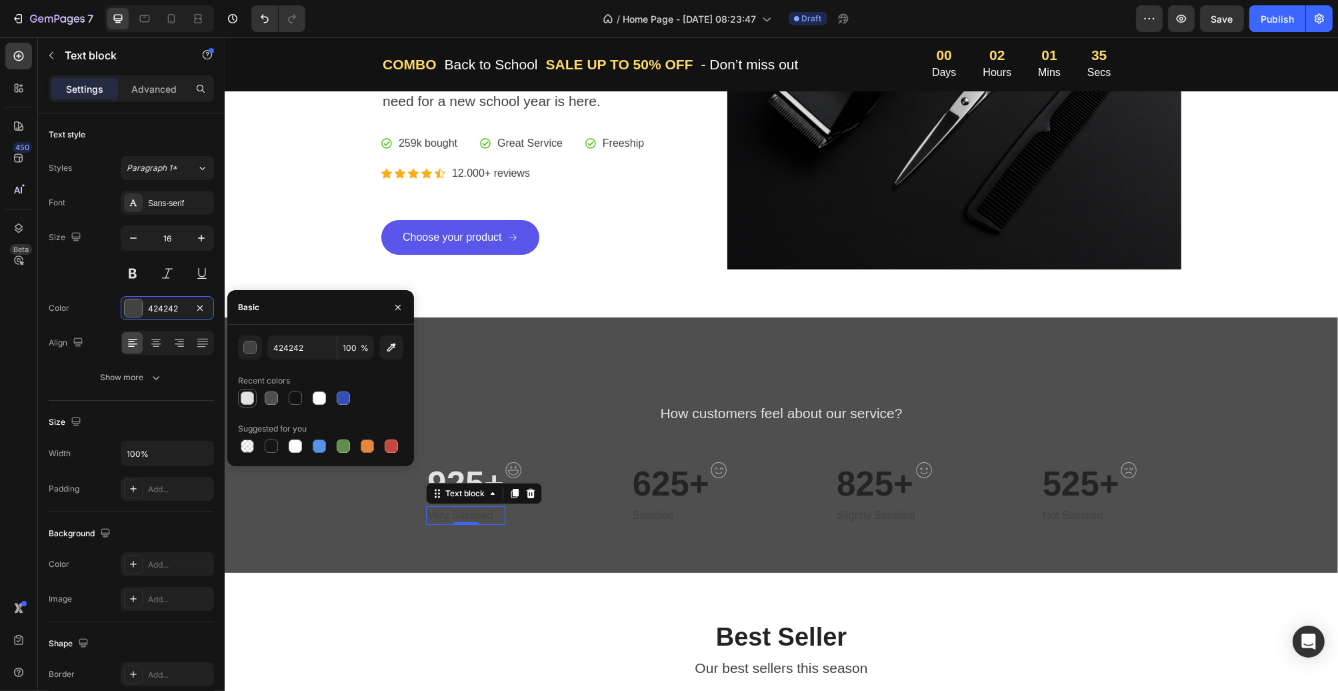
click at [251, 402] on div at bounding box center [247, 397] width 13 height 13
type input "E2E2E2"
click at [654, 481] on p "625+" at bounding box center [670, 483] width 77 height 41
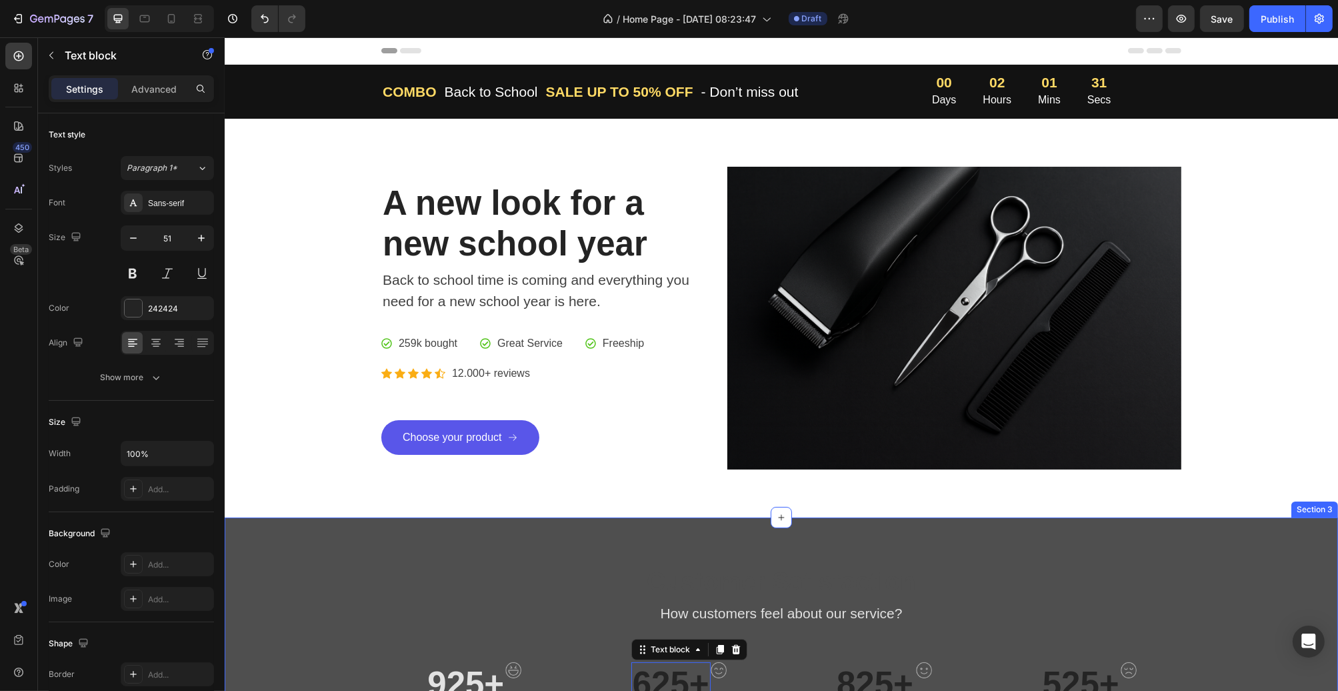
click at [641, 567] on p "Customer Satisfaction" at bounding box center [781, 582] width 798 height 31
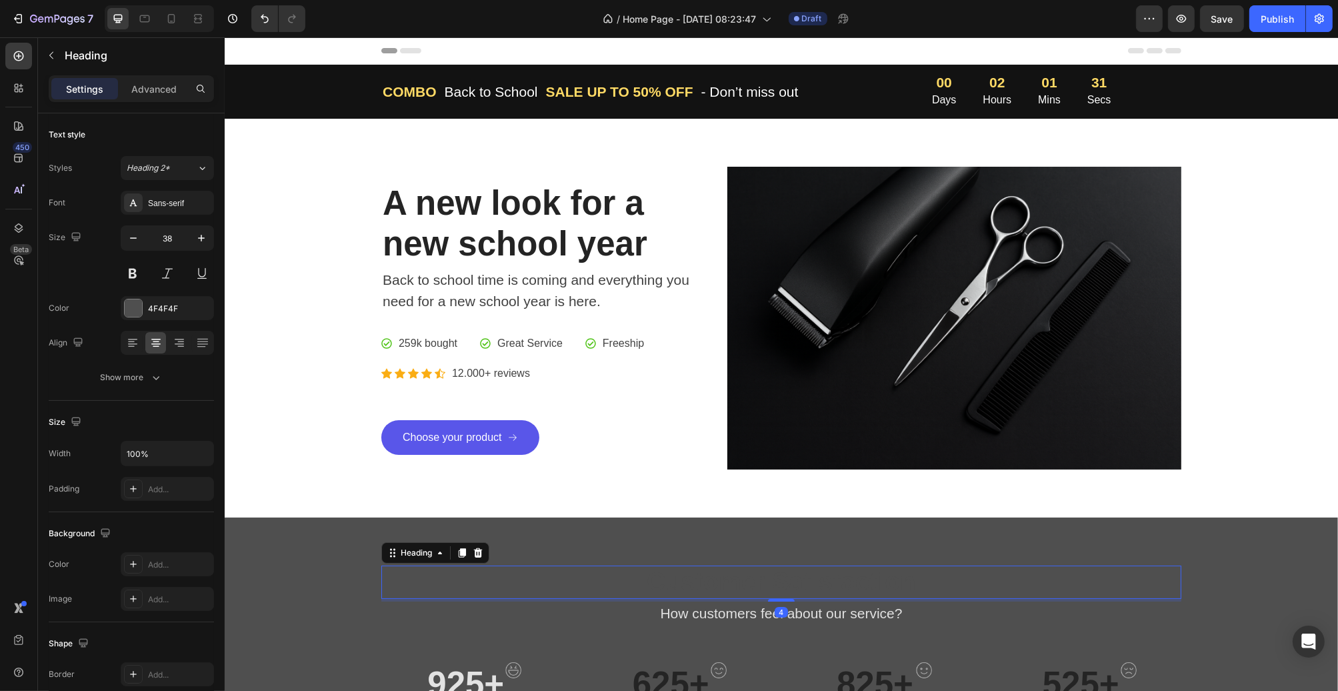
click at [603, 552] on div "Customer Satisfaction Heading 4 How customers feel about our service? Text bloc…" at bounding box center [781, 645] width 1114 height 255
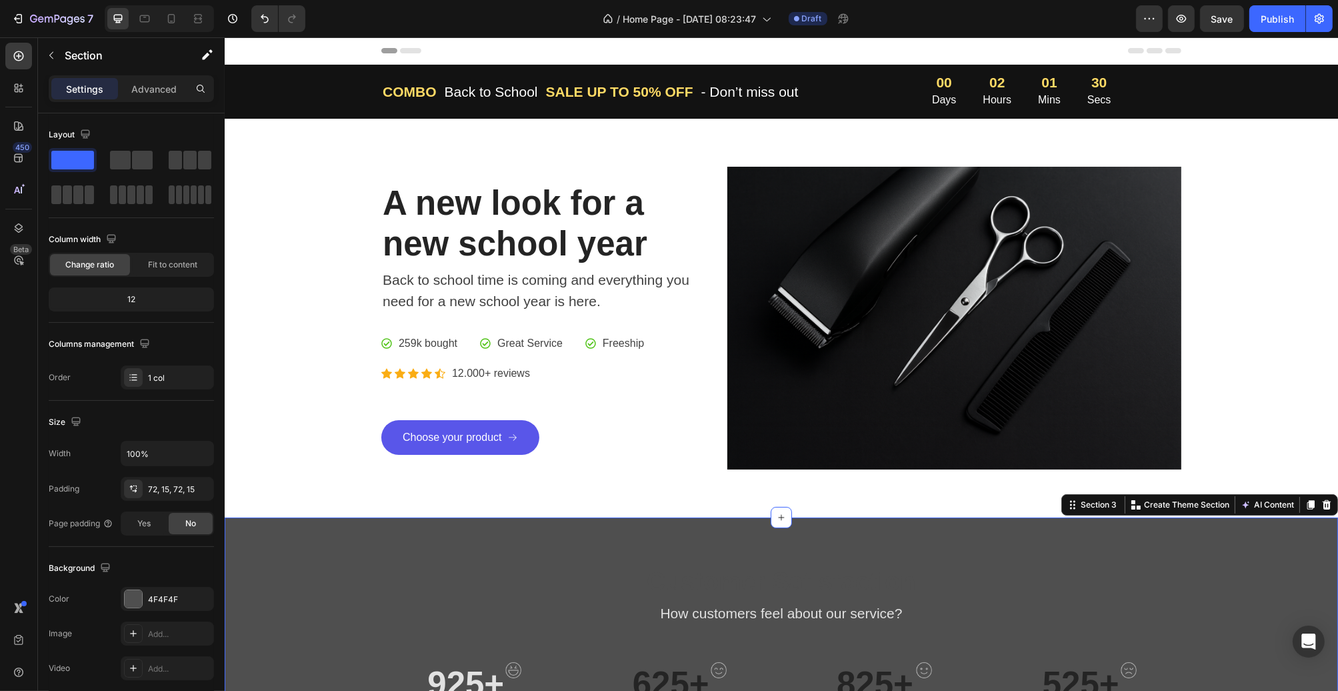
click at [373, 605] on div "Customer Satisfaction Heading How customers feel about our service? Text block …" at bounding box center [781, 645] width 1094 height 159
click at [347, 547] on div "Customer Satisfaction Heading How customers feel about our service? Text block …" at bounding box center [781, 645] width 1114 height 255
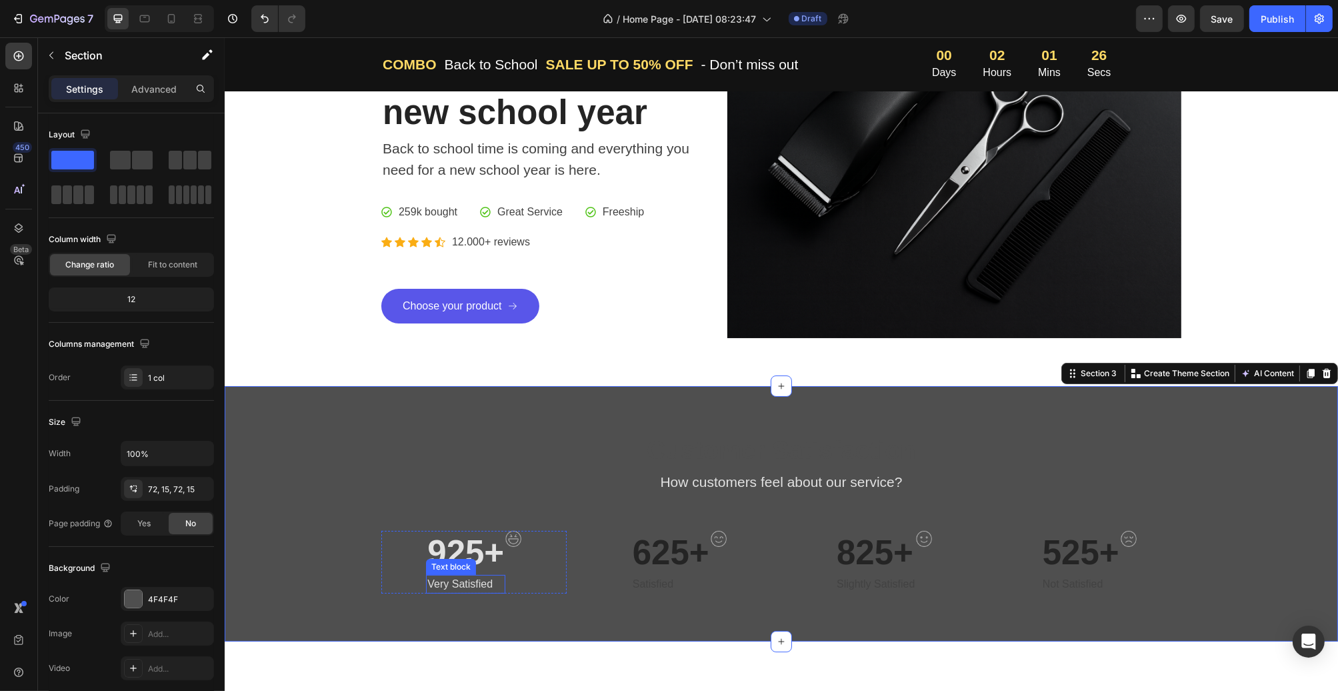
scroll to position [267, 0]
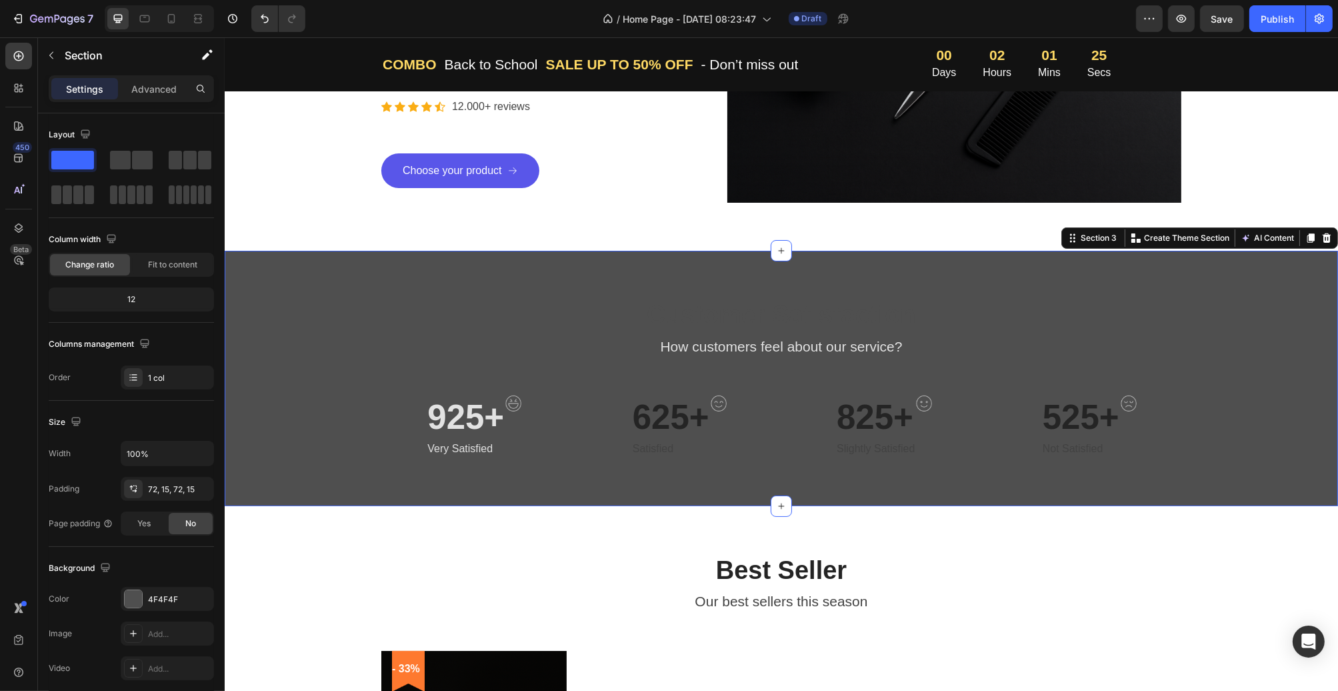
click at [342, 267] on div "Customer Satisfaction Heading How customers feel about our service? Text block …" at bounding box center [781, 378] width 1114 height 255
click at [121, 86] on div "Advanced" at bounding box center [154, 88] width 67 height 21
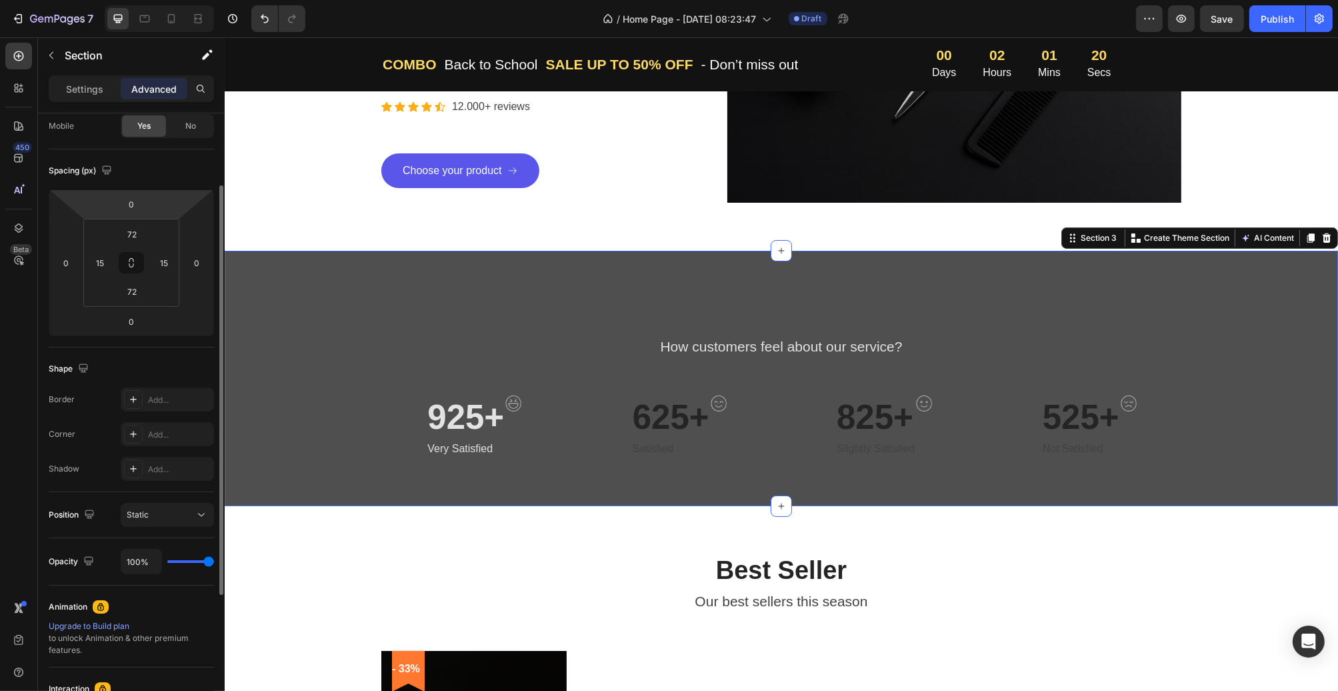
scroll to position [0, 0]
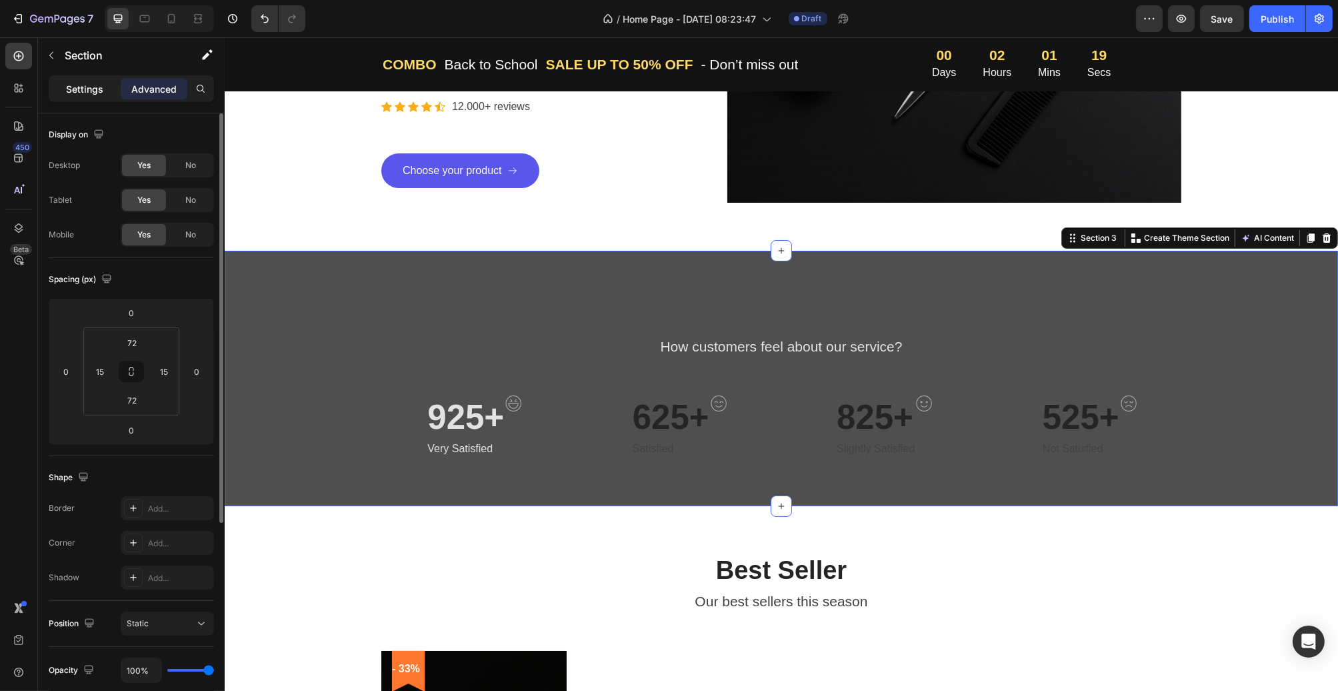
click at [113, 81] on div "Settings" at bounding box center [84, 88] width 67 height 21
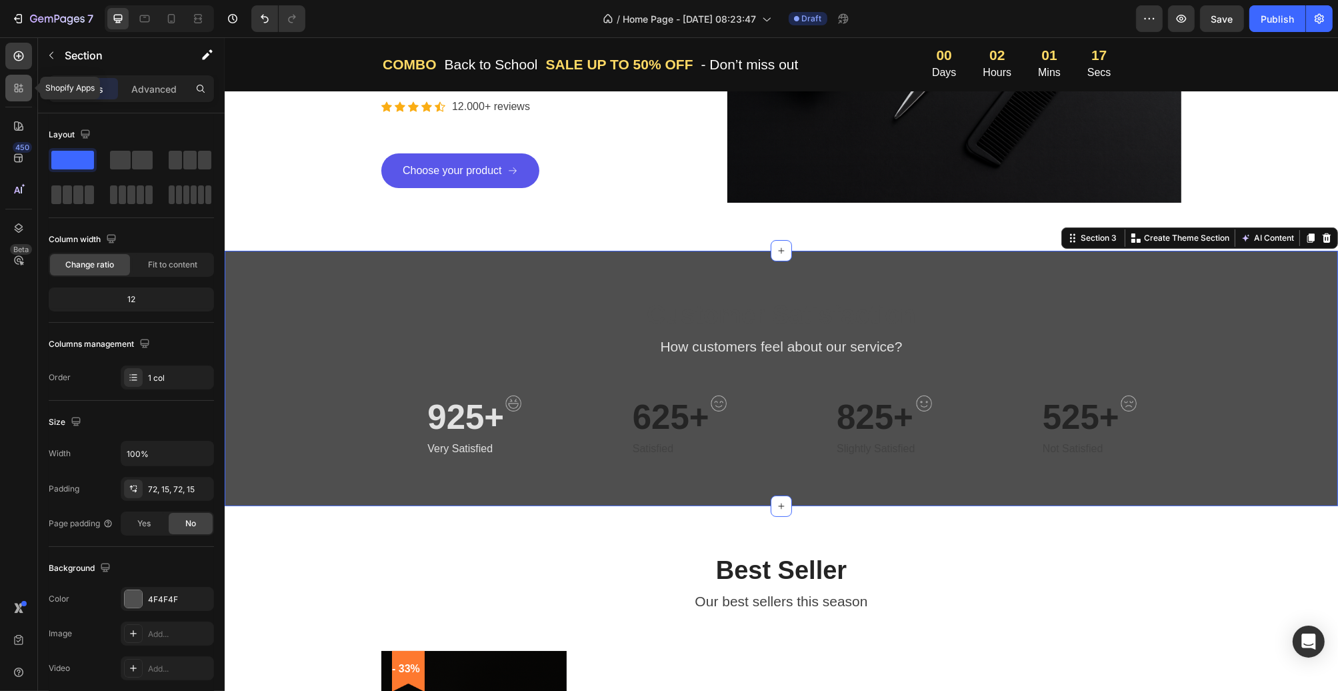
click at [13, 92] on icon at bounding box center [18, 87] width 13 height 13
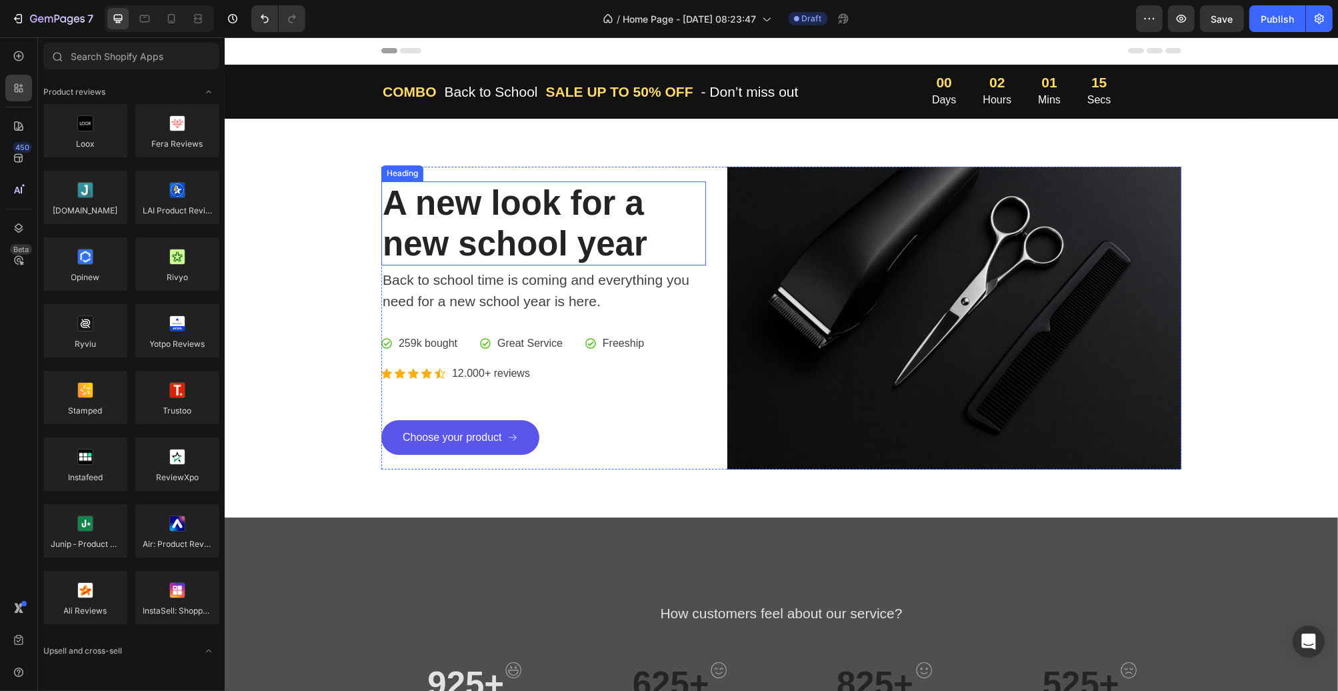
click at [540, 219] on p "A new look for a new school year" at bounding box center [543, 223] width 322 height 81
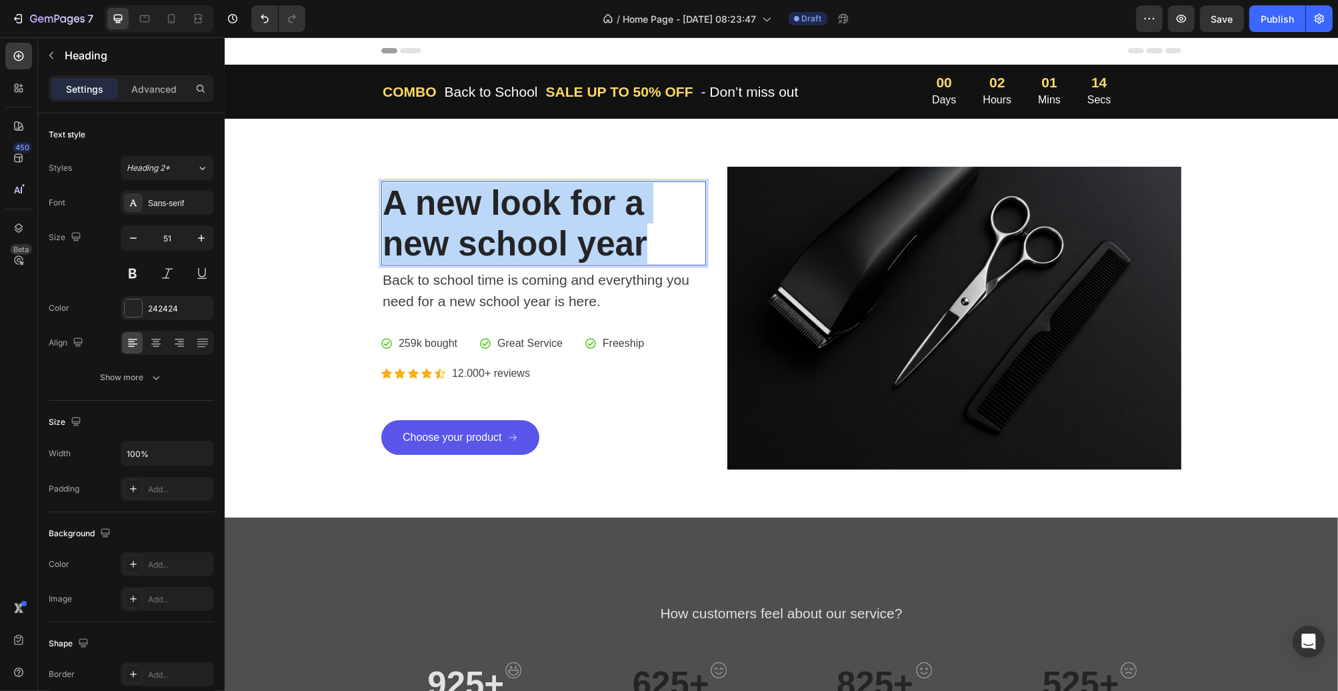
click at [540, 219] on p "A new look for a new school year" at bounding box center [543, 223] width 322 height 81
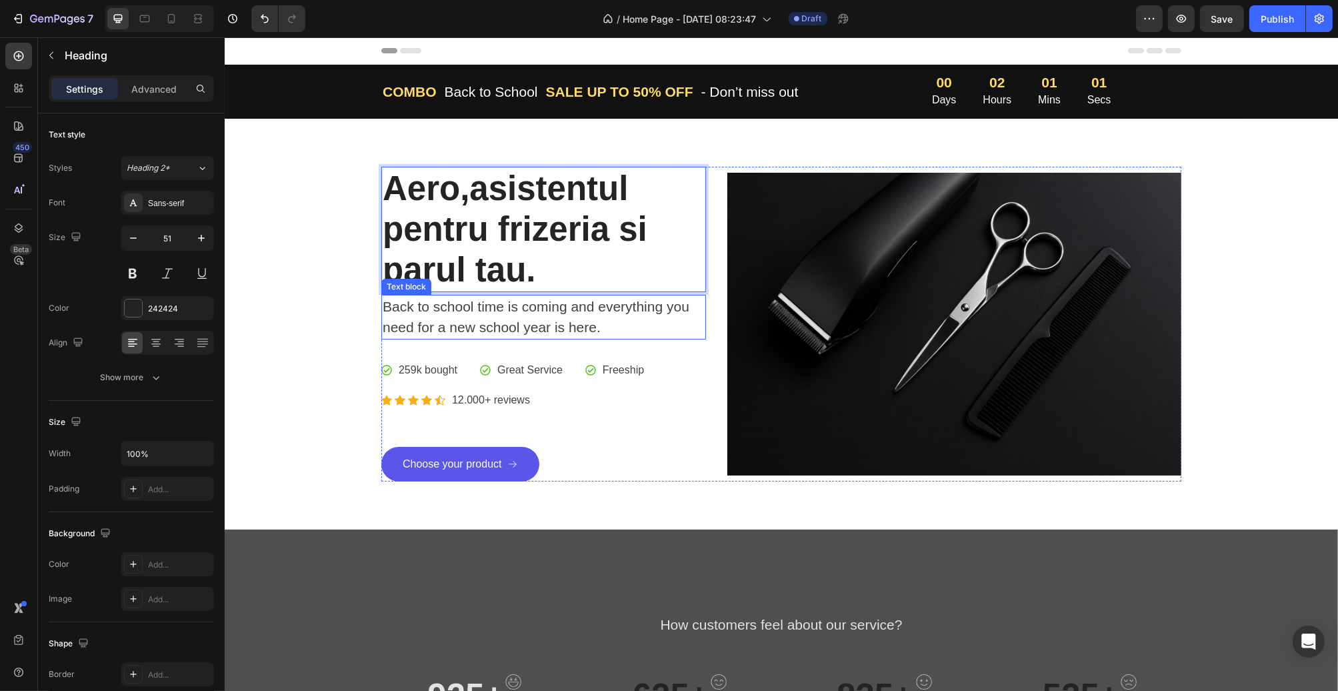
click at [558, 305] on p "Back to school time is coming and everything you need for a new school year is …" at bounding box center [543, 317] width 322 height 42
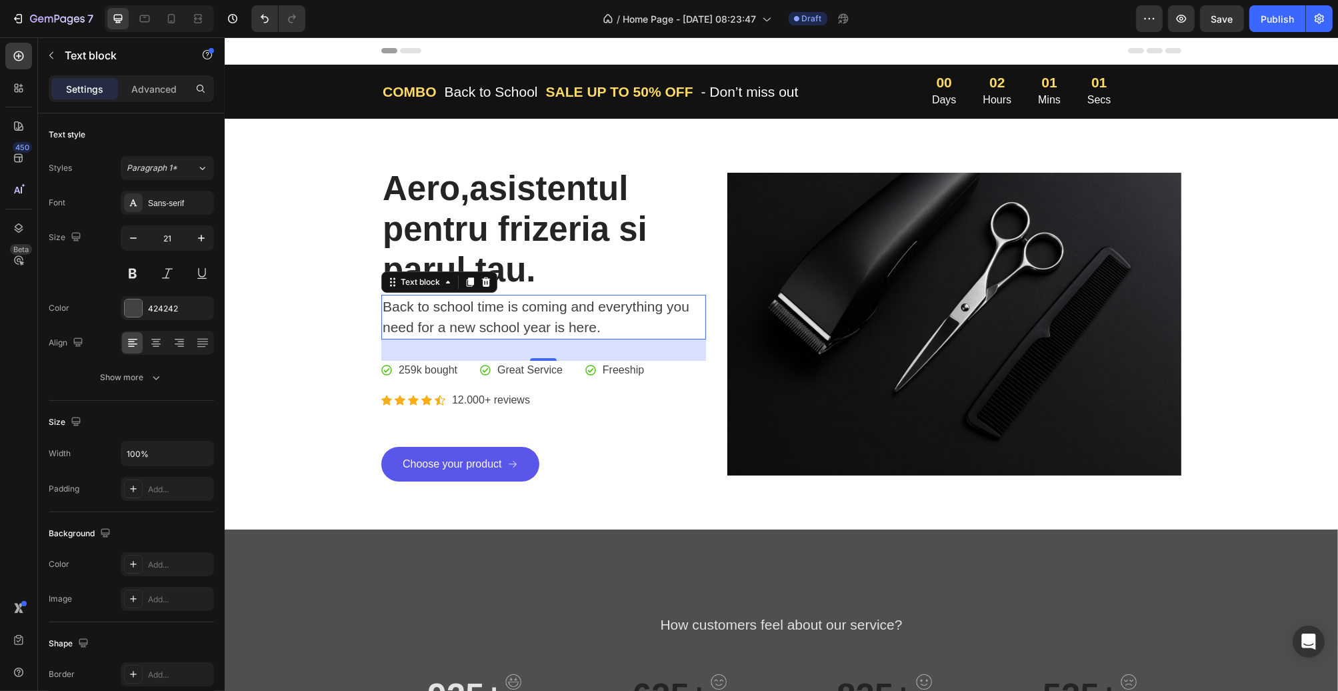
click at [558, 305] on p "Back to school time is coming and everything you need for a new school year is …" at bounding box center [543, 317] width 322 height 42
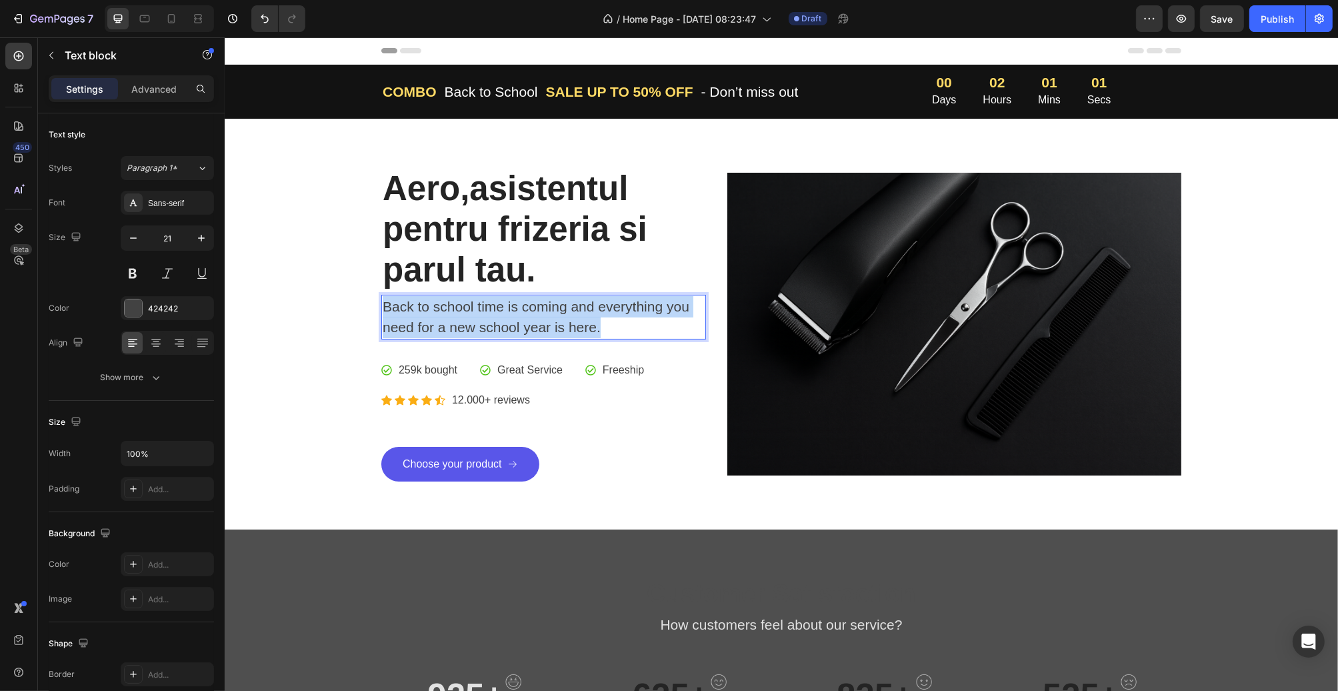
click at [558, 305] on p "Back to school time is coming and everything you need for a new school year is …" at bounding box center [543, 317] width 322 height 42
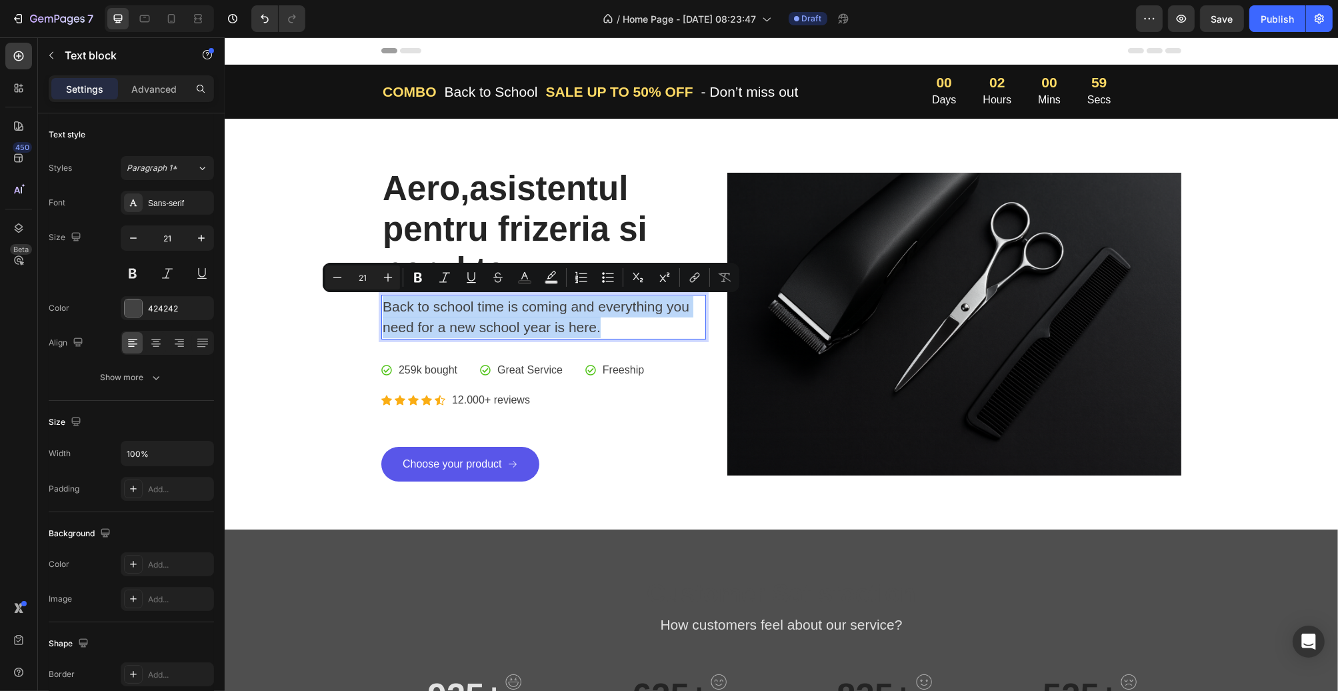
click at [530, 311] on p "Back to school time is coming and everything you need for a new school year is …" at bounding box center [543, 317] width 322 height 42
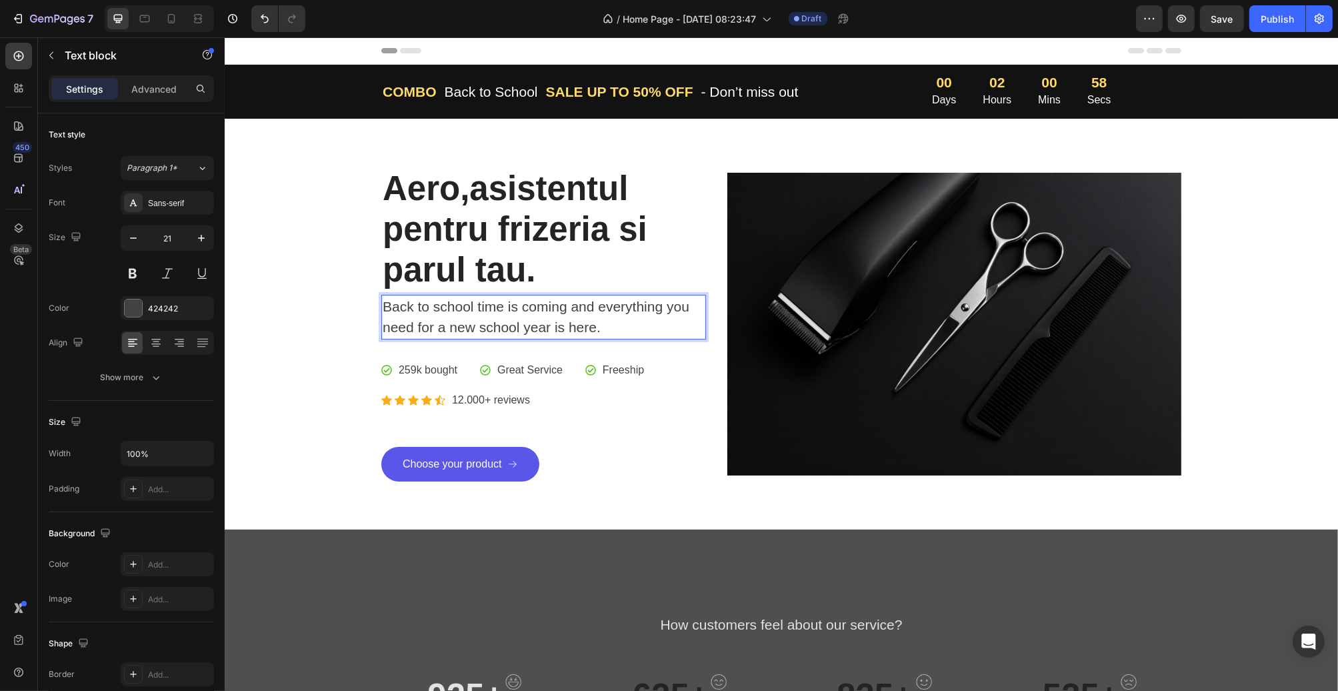
click at [564, 313] on p "Back to school time is coming and everything you need for a new school year is …" at bounding box center [543, 317] width 322 height 42
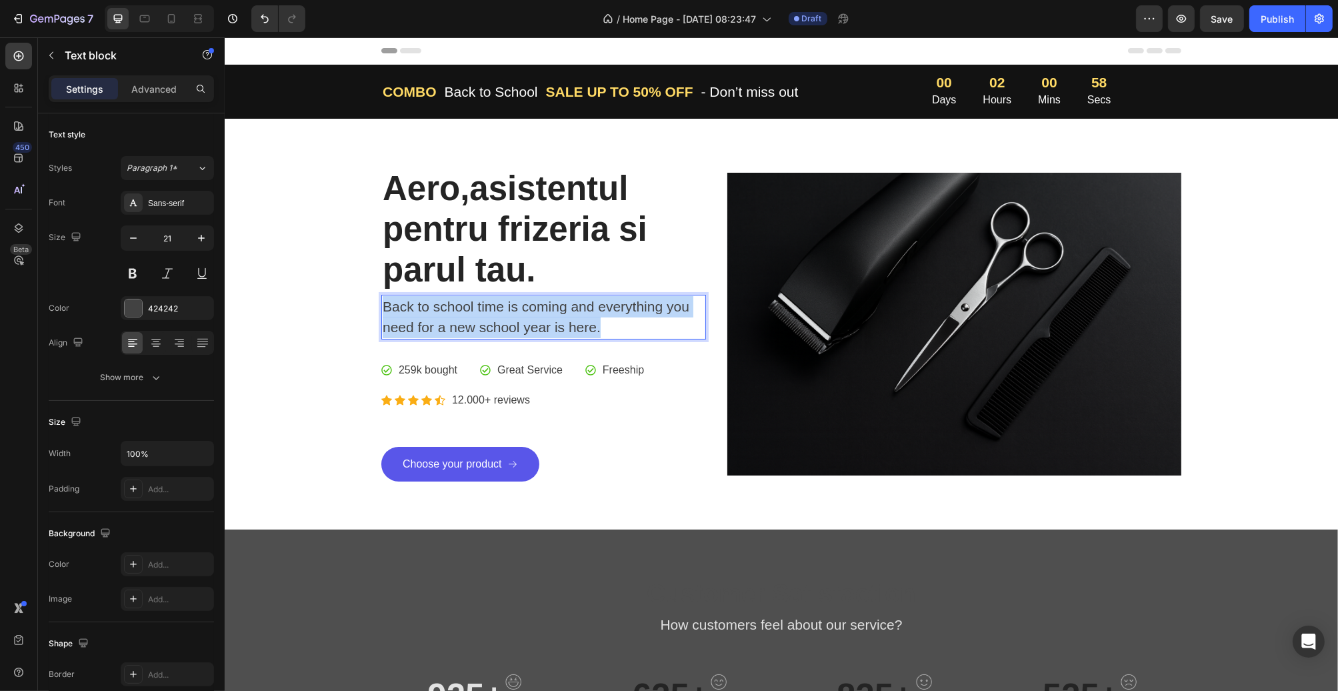
click at [564, 313] on p "Back to school time is coming and everything you need for a new school year is …" at bounding box center [543, 317] width 322 height 42
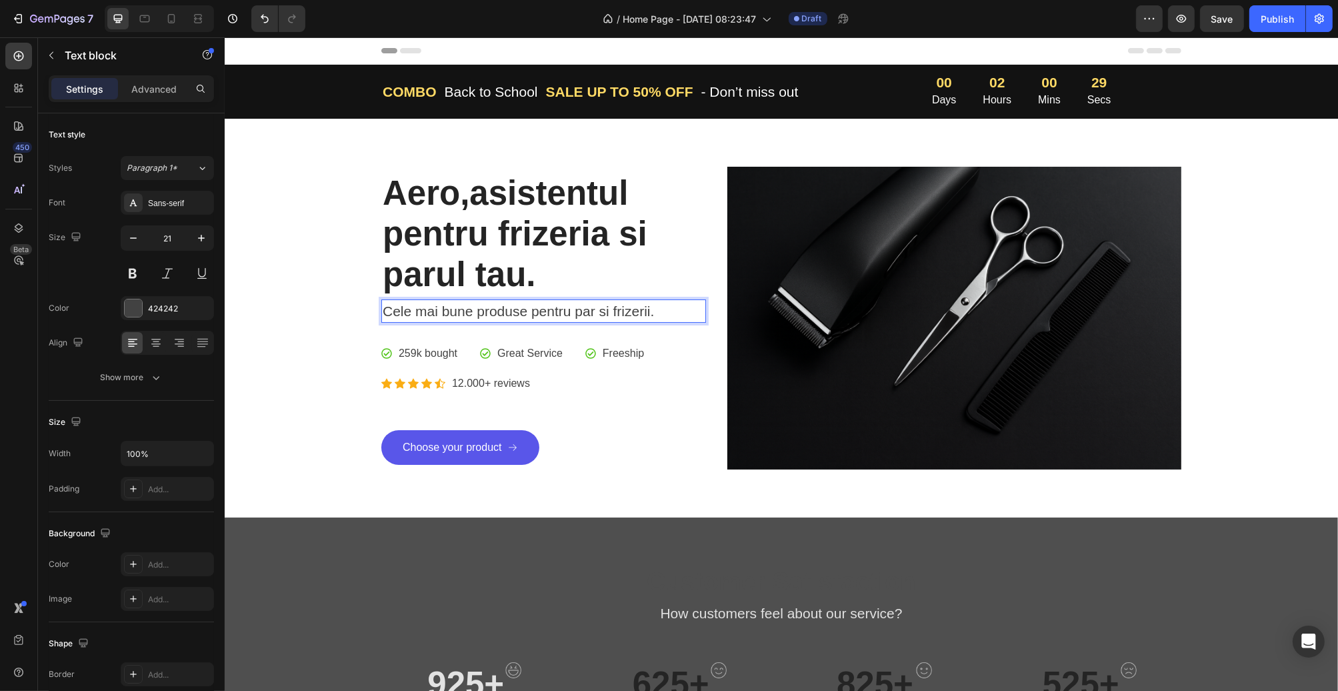
click at [451, 311] on p "Cele mai bune produse pentru par si frizerii." at bounding box center [543, 311] width 322 height 21
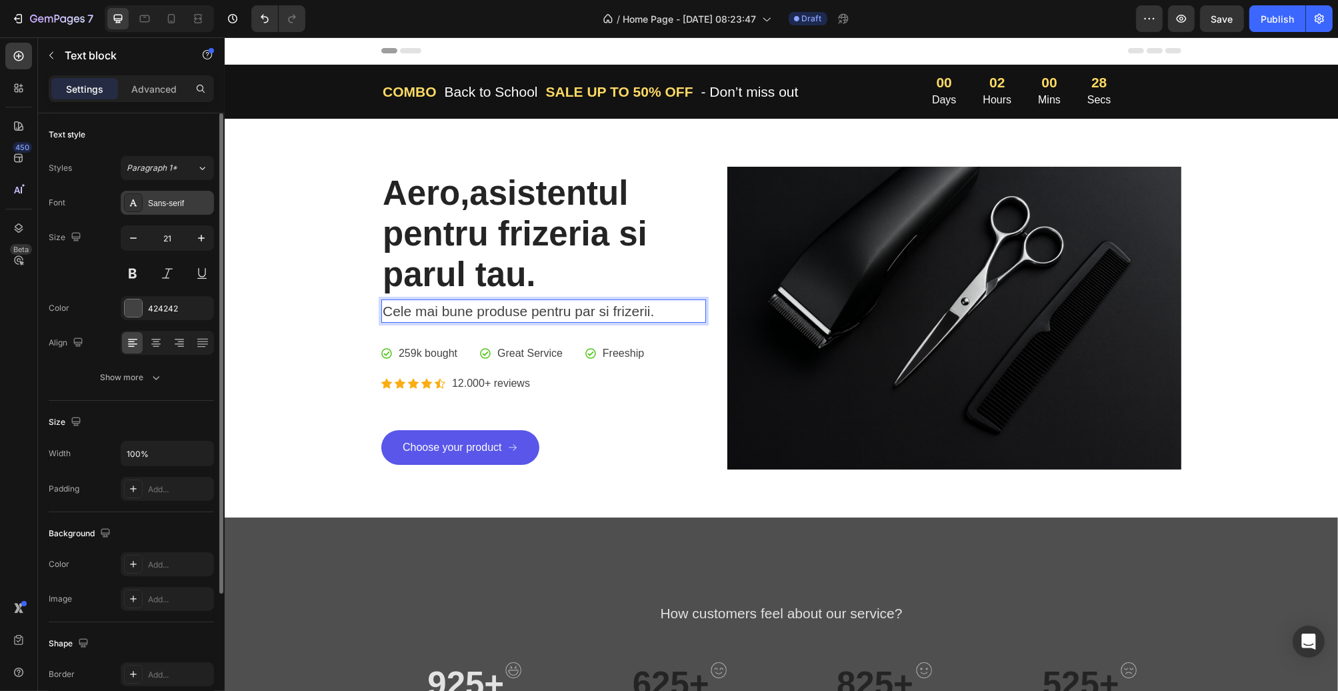
click at [151, 195] on div "Sans-serif" at bounding box center [167, 203] width 93 height 24
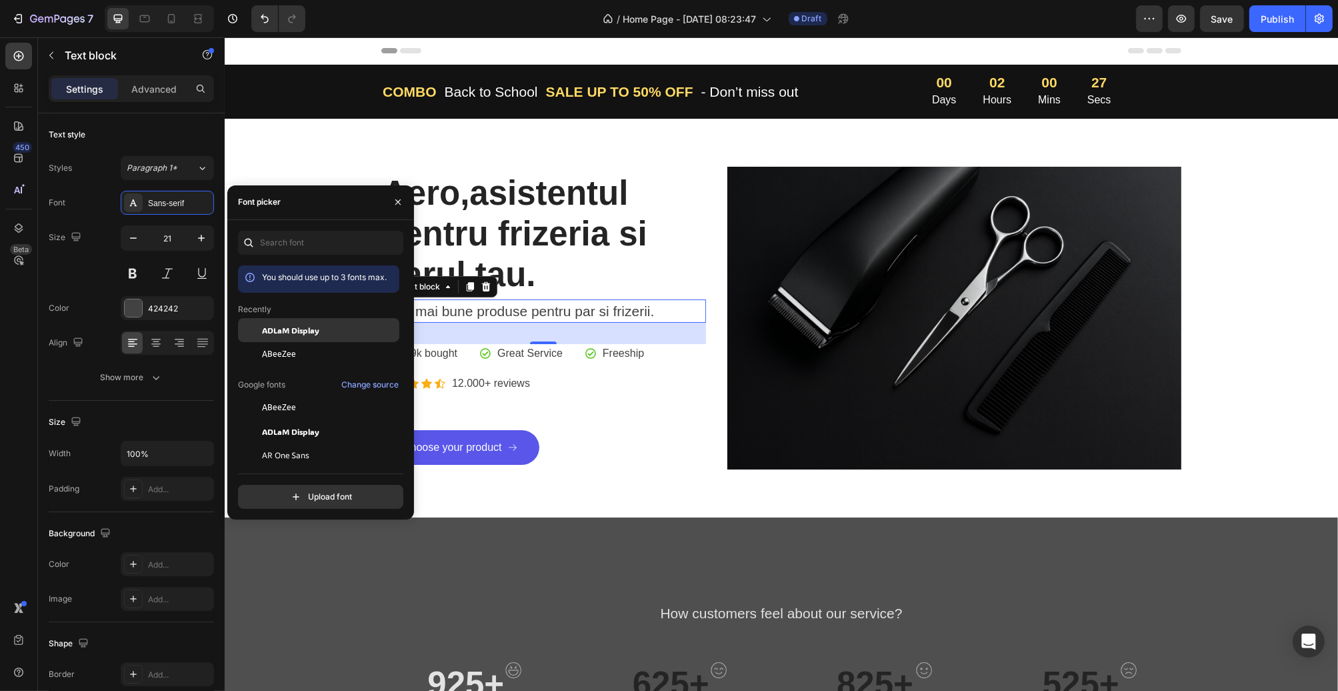
click at [305, 333] on span "ADLaM Display" at bounding box center [290, 330] width 57 height 12
click at [565, 380] on div "Icon Icon Icon Icon Icon Icon List Hoz 12.000+ reviews Text block Row" at bounding box center [543, 383] width 325 height 19
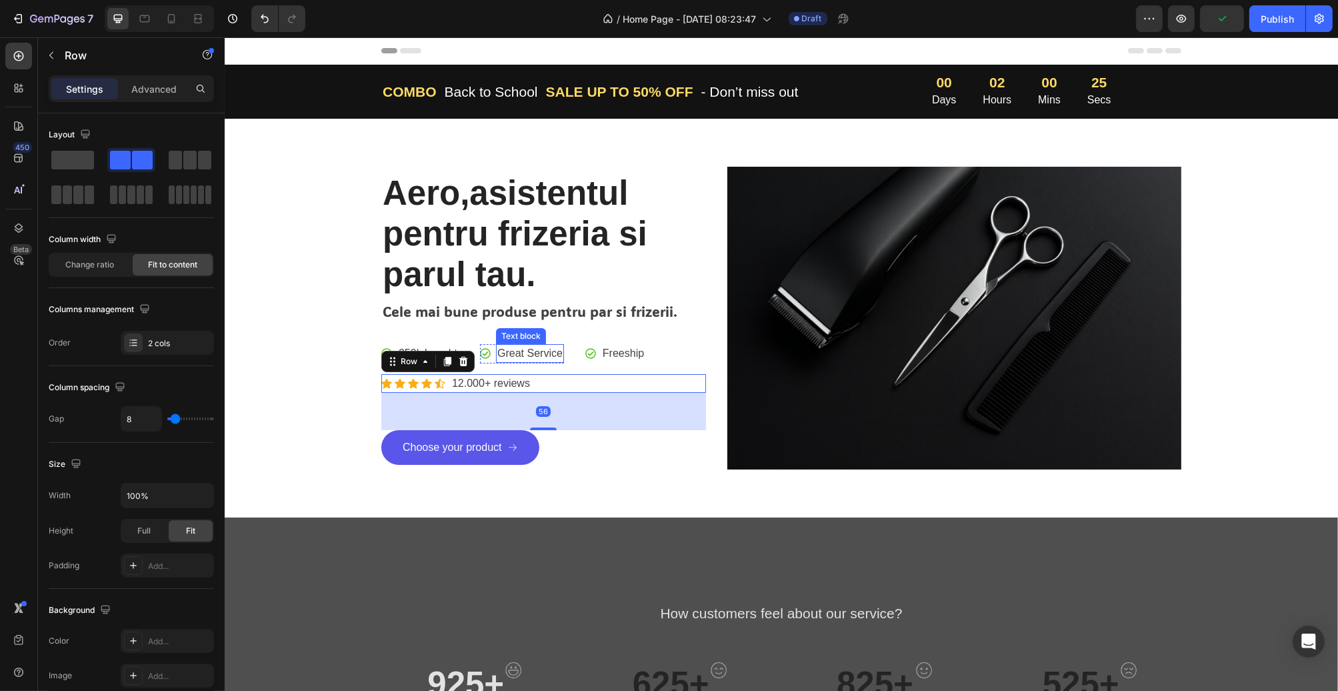
click at [524, 357] on p "Great Service" at bounding box center [529, 353] width 65 height 16
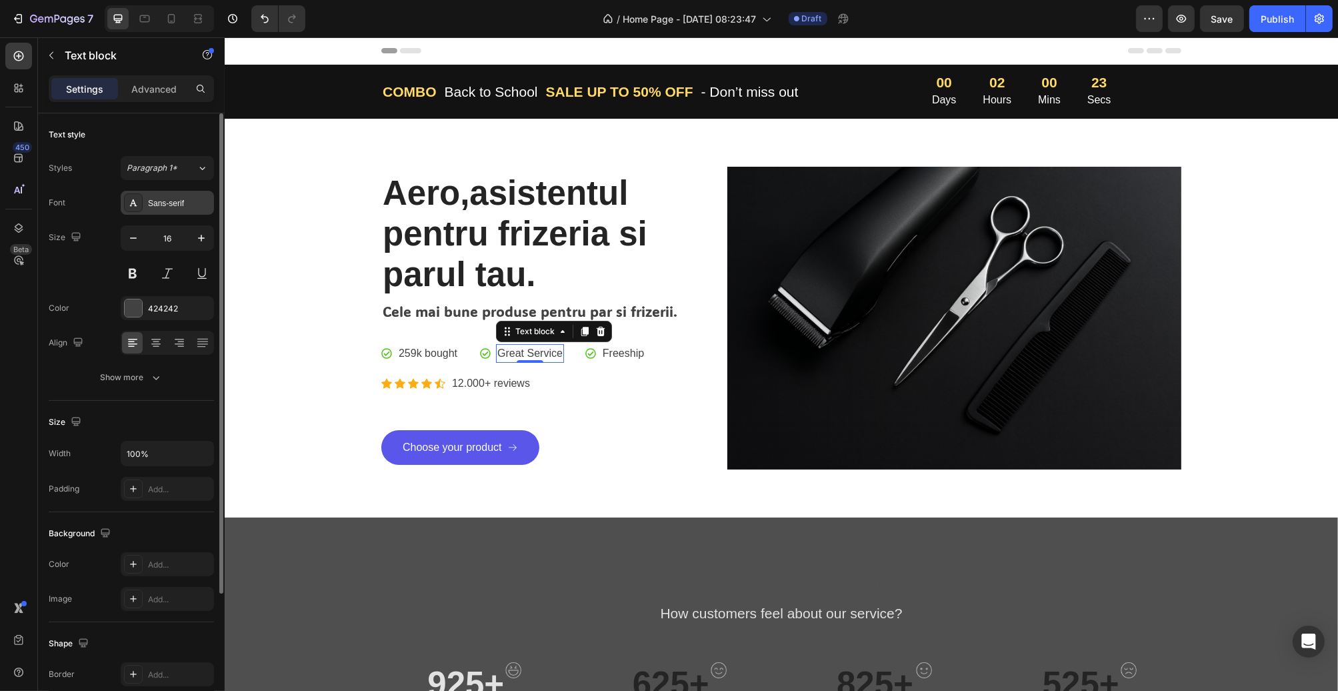
click at [189, 203] on div "Sans-serif" at bounding box center [179, 203] width 63 height 12
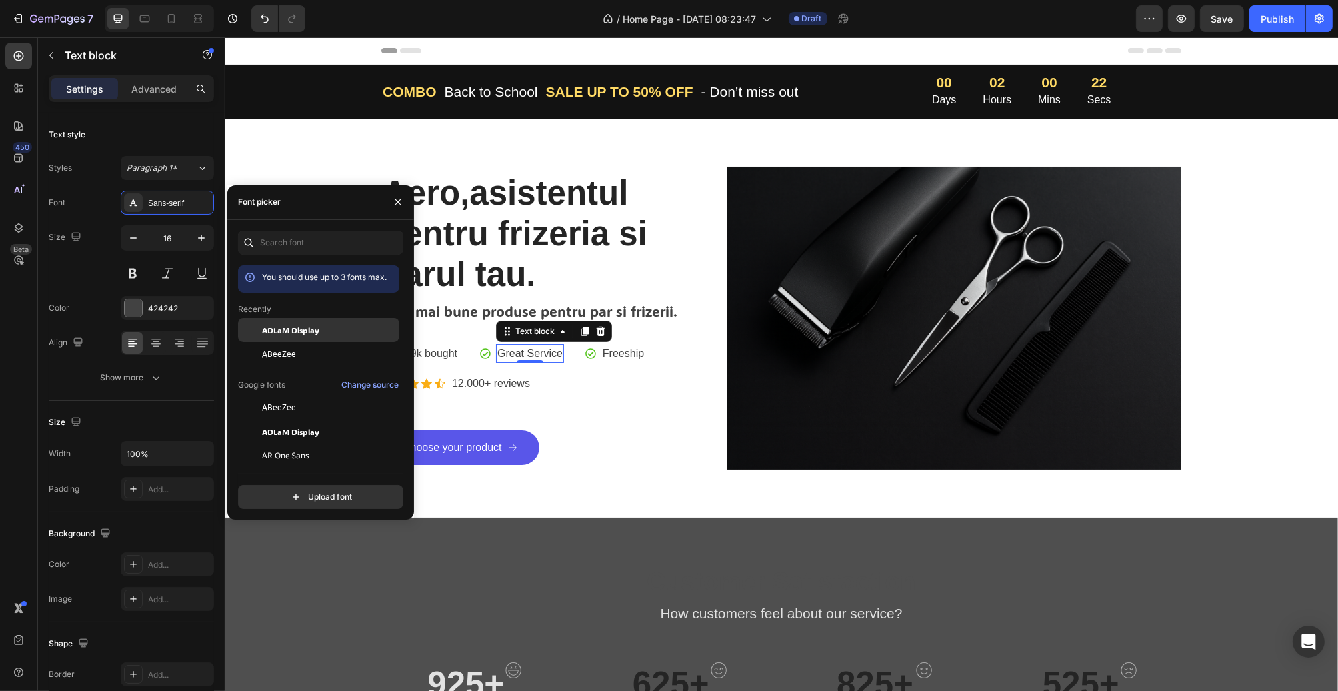
click at [334, 333] on div "ADLaM Display" at bounding box center [329, 330] width 135 height 12
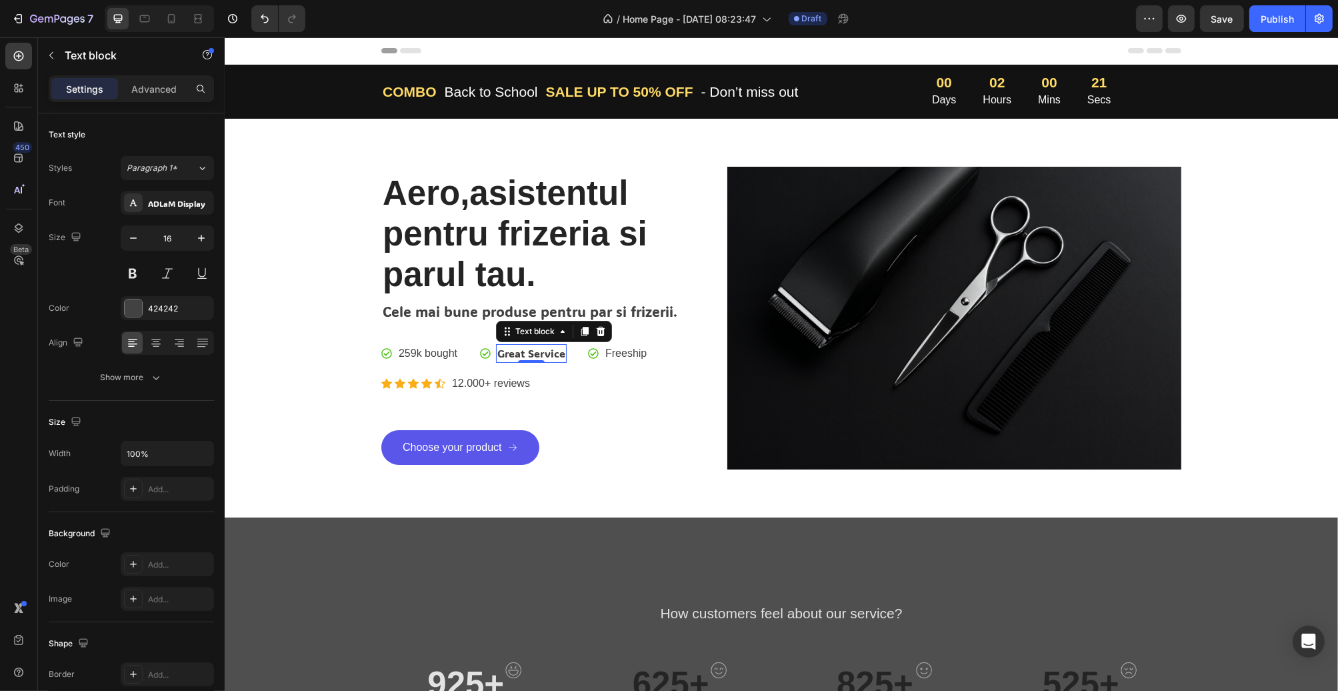
click at [534, 359] on p "Great Service" at bounding box center [531, 353] width 68 height 16
click at [522, 350] on p "Great Service" at bounding box center [531, 353] width 68 height 16
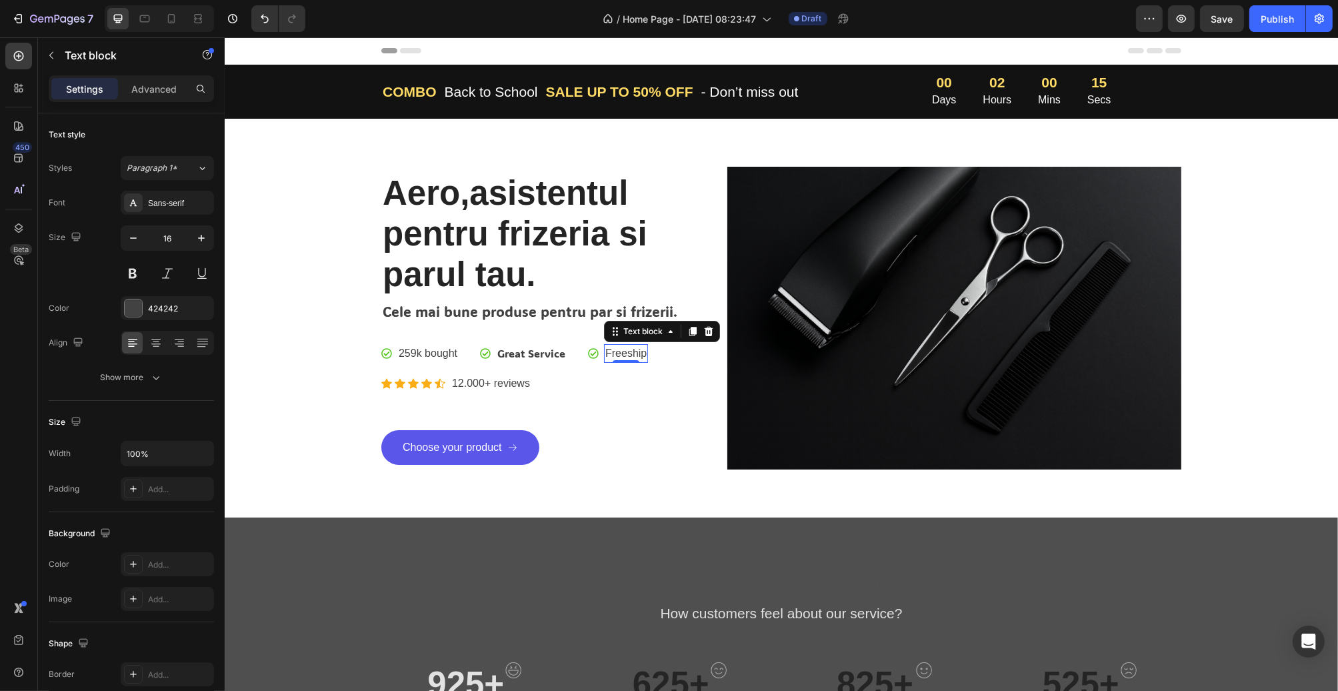
click at [614, 351] on p "Freeship" at bounding box center [625, 353] width 41 height 16
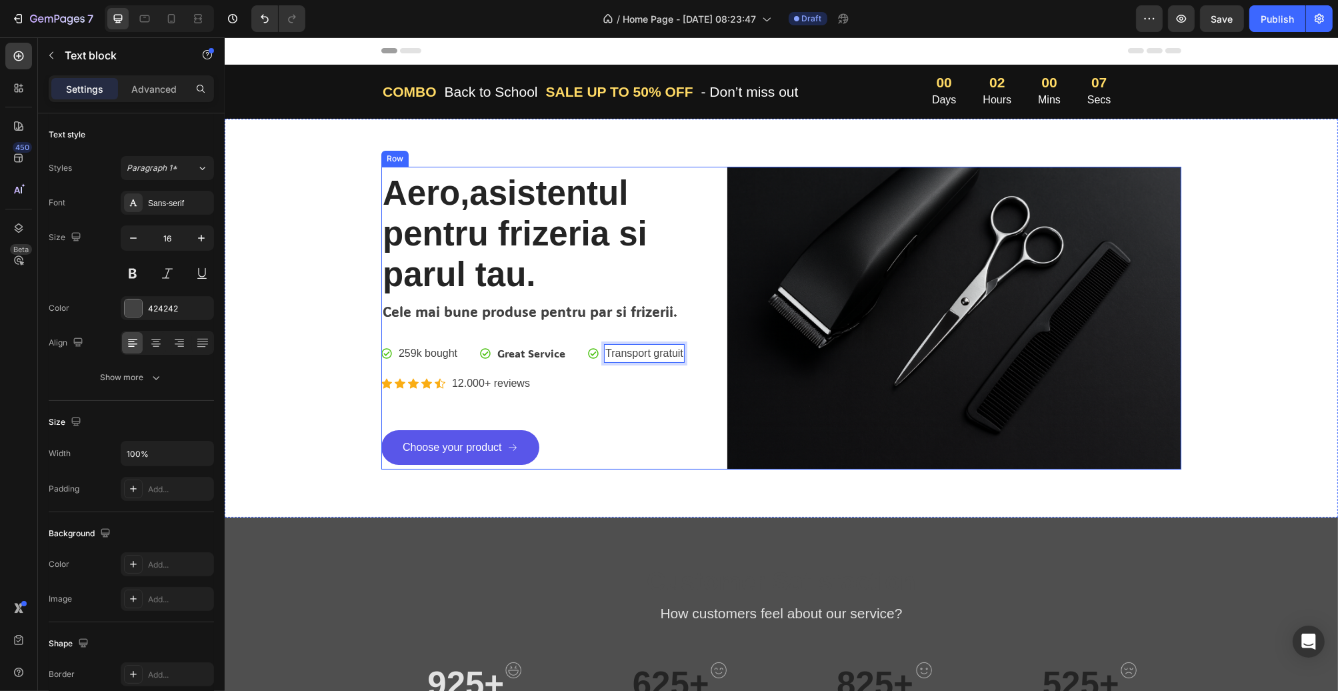
click at [625, 348] on p "Transport gratuit" at bounding box center [644, 353] width 78 height 16
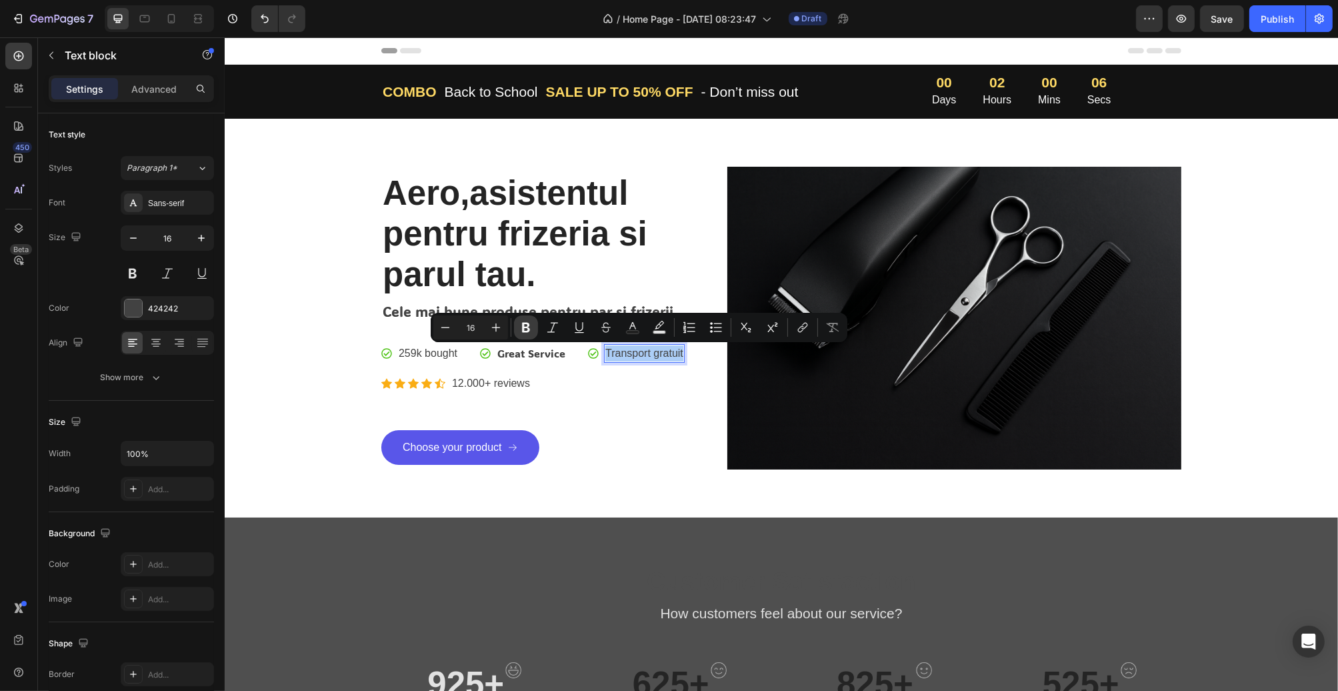
click at [533, 327] on icon "Editor contextual toolbar" at bounding box center [526, 327] width 13 height 13
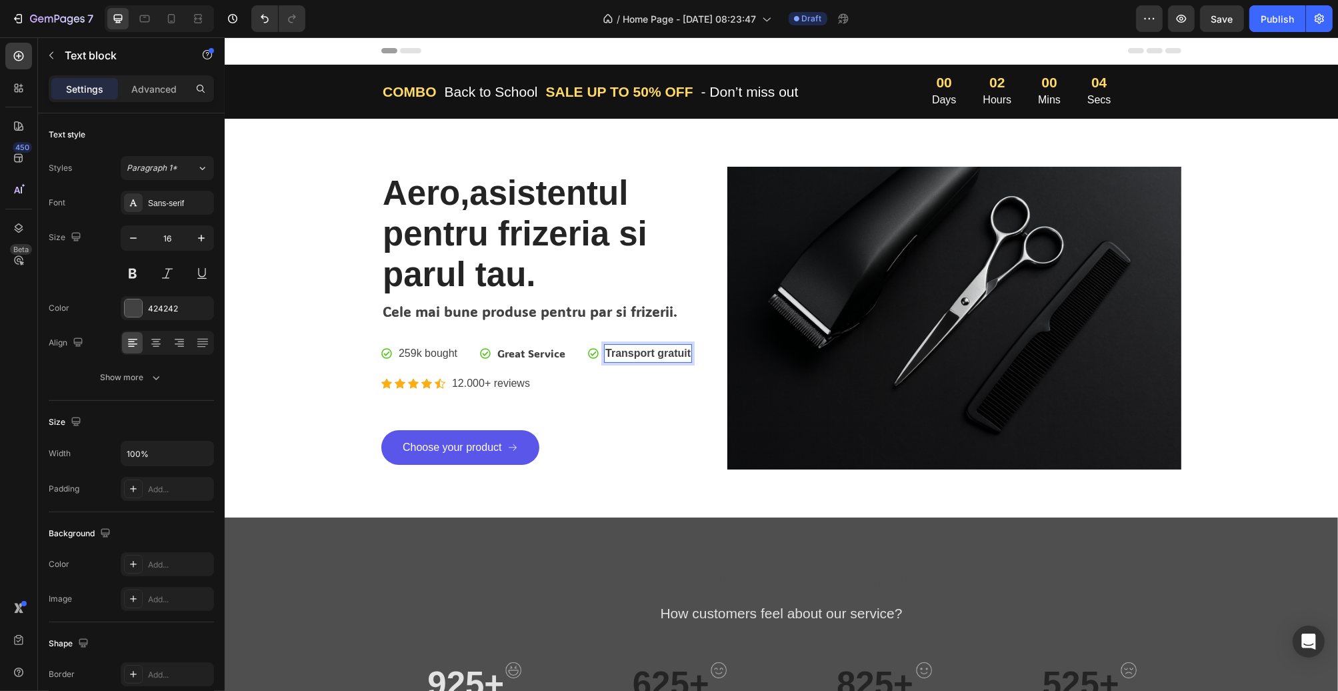
click at [619, 347] on strong "Transport gratuit" at bounding box center [647, 352] width 85 height 11
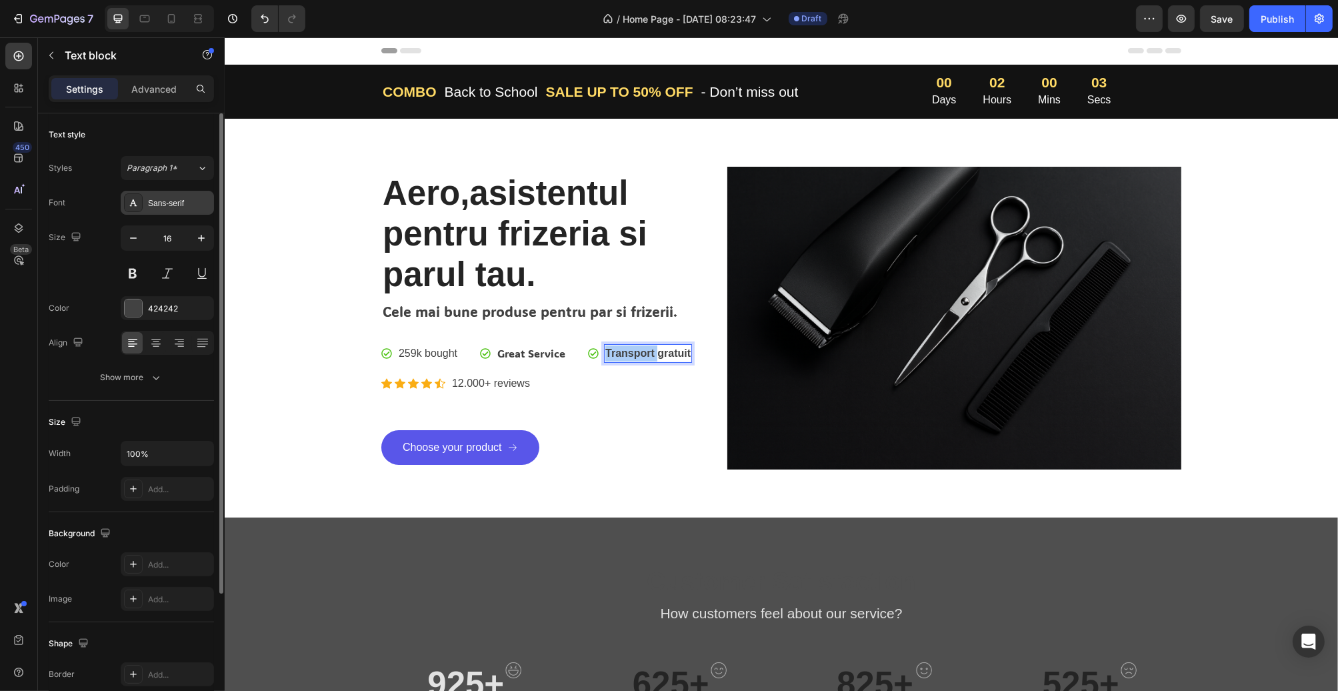
click at [175, 197] on div "Sans-serif" at bounding box center [179, 203] width 63 height 12
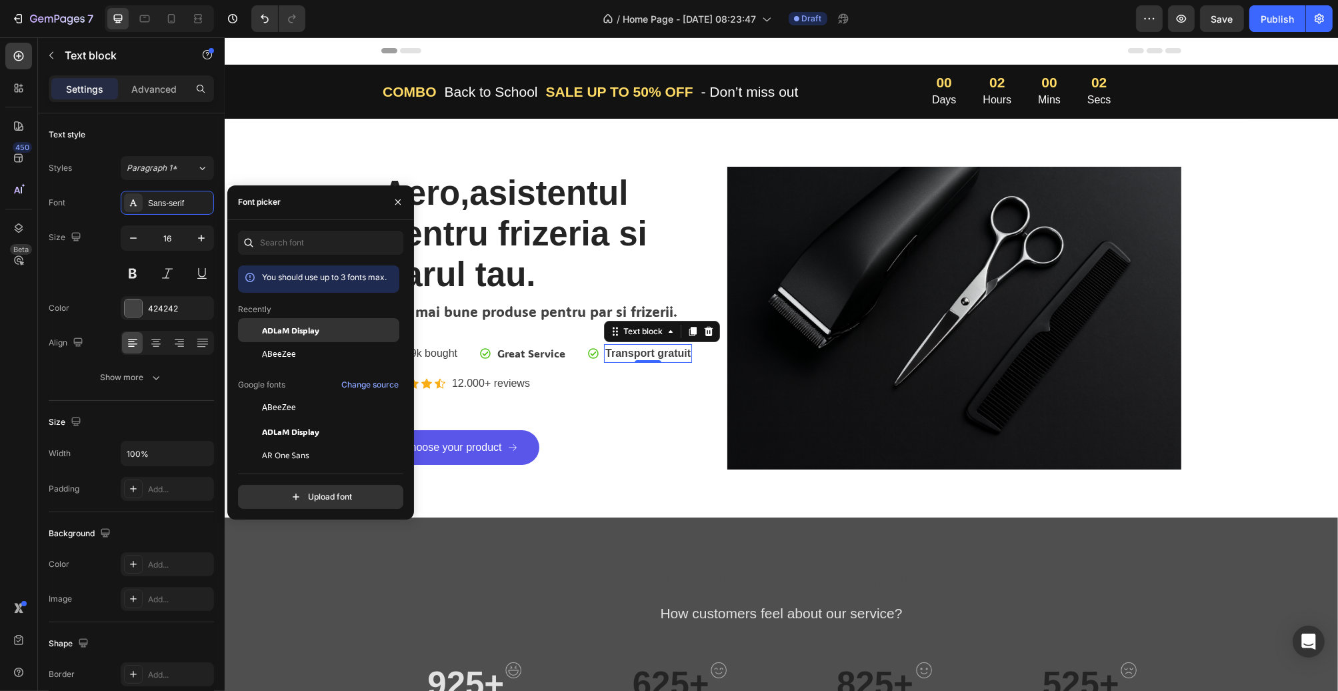
click at [317, 331] on span "ADLaM Display" at bounding box center [290, 330] width 57 height 12
click at [433, 353] on p "259k bought" at bounding box center [427, 353] width 59 height 16
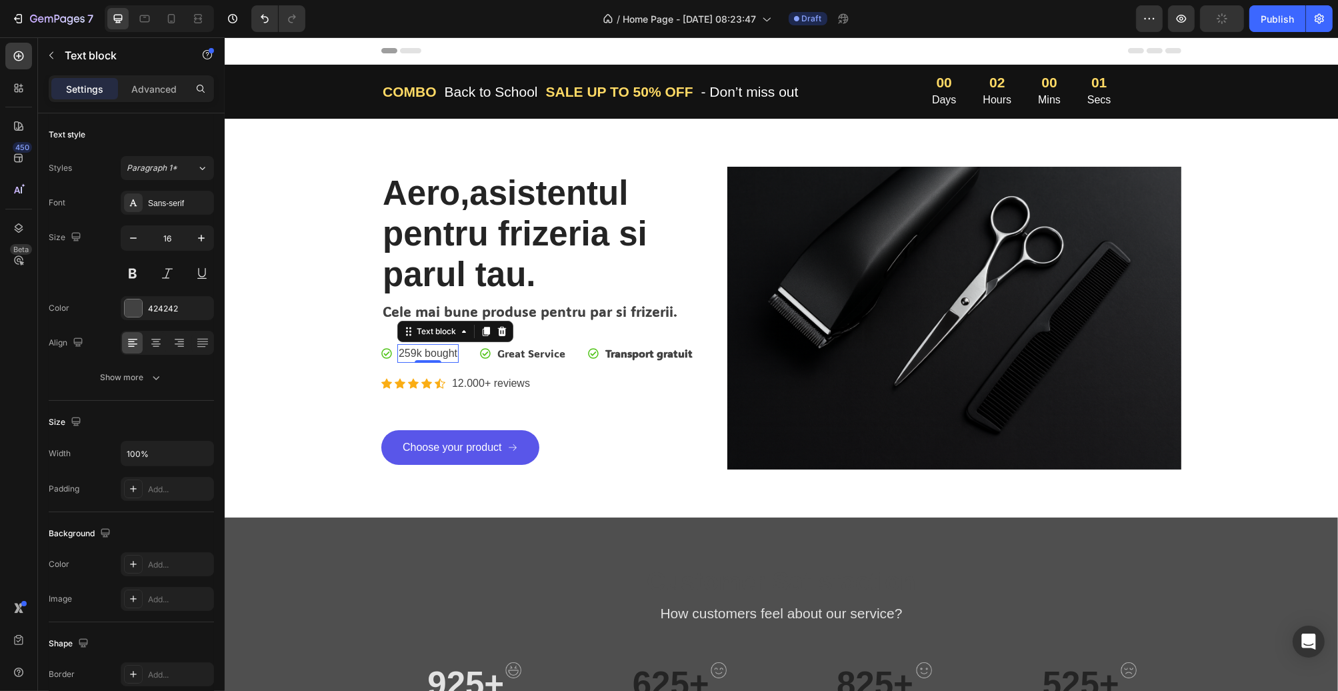
click at [433, 353] on p "259k bought" at bounding box center [427, 353] width 59 height 16
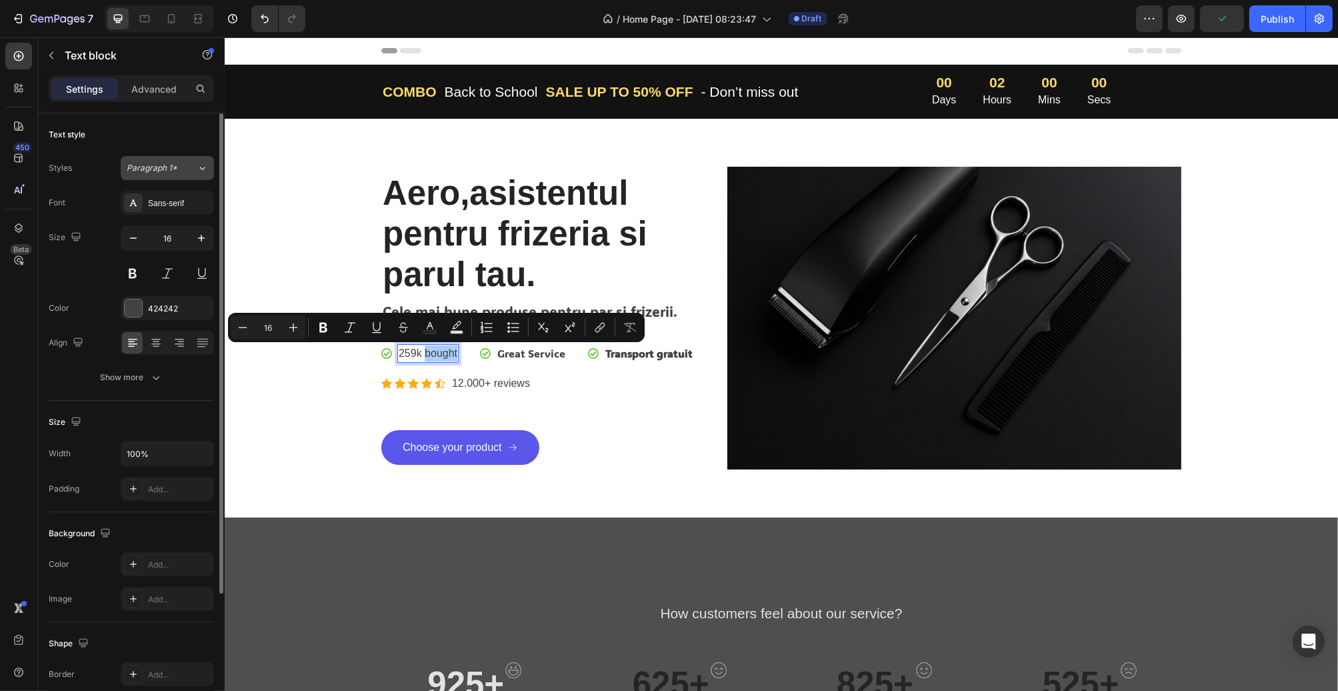
click at [167, 167] on span "Paragraph 1*" at bounding box center [152, 168] width 51 height 12
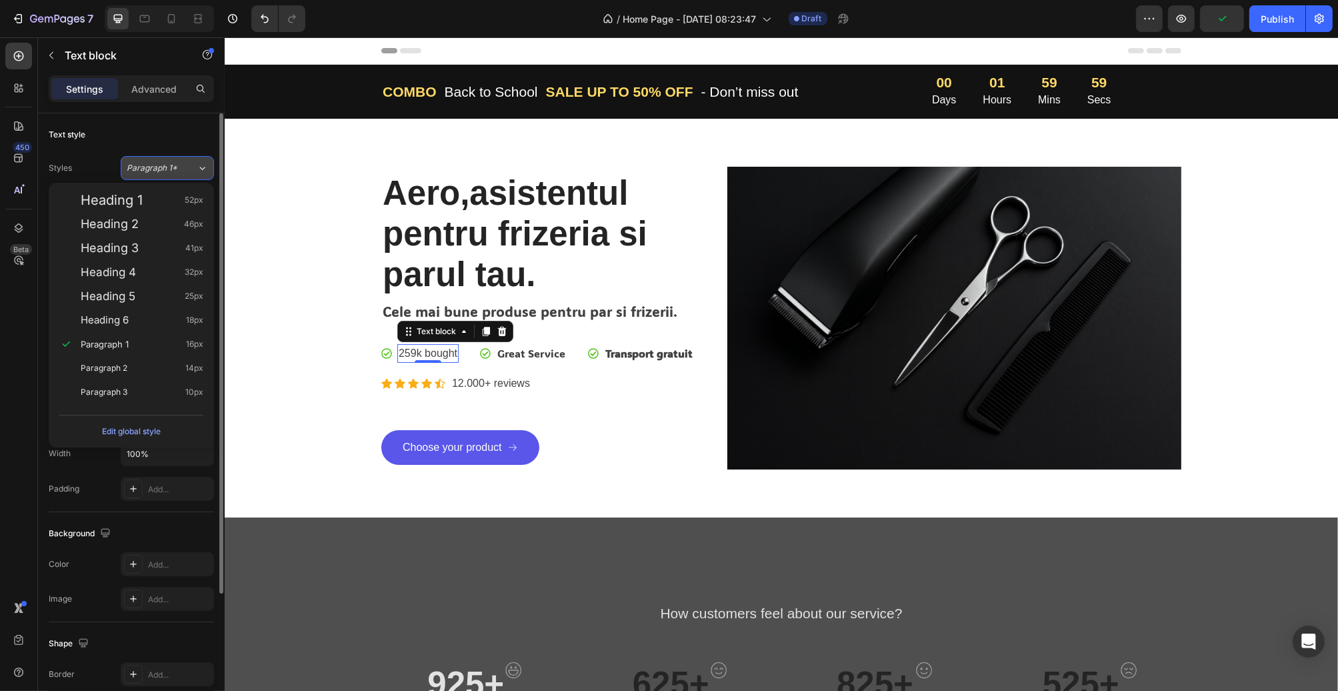
click at [175, 171] on span "Paragraph 1*" at bounding box center [152, 168] width 51 height 12
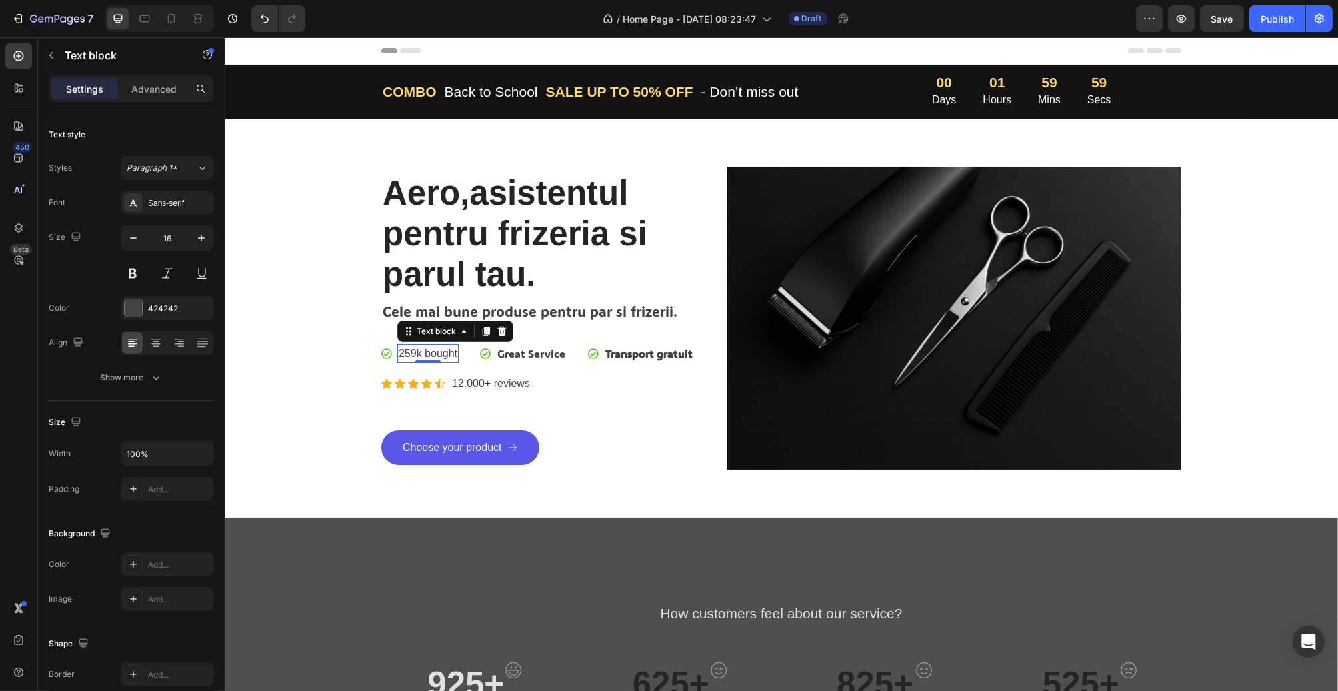
click at [177, 207] on div "Sans-serif" at bounding box center [179, 203] width 63 height 12
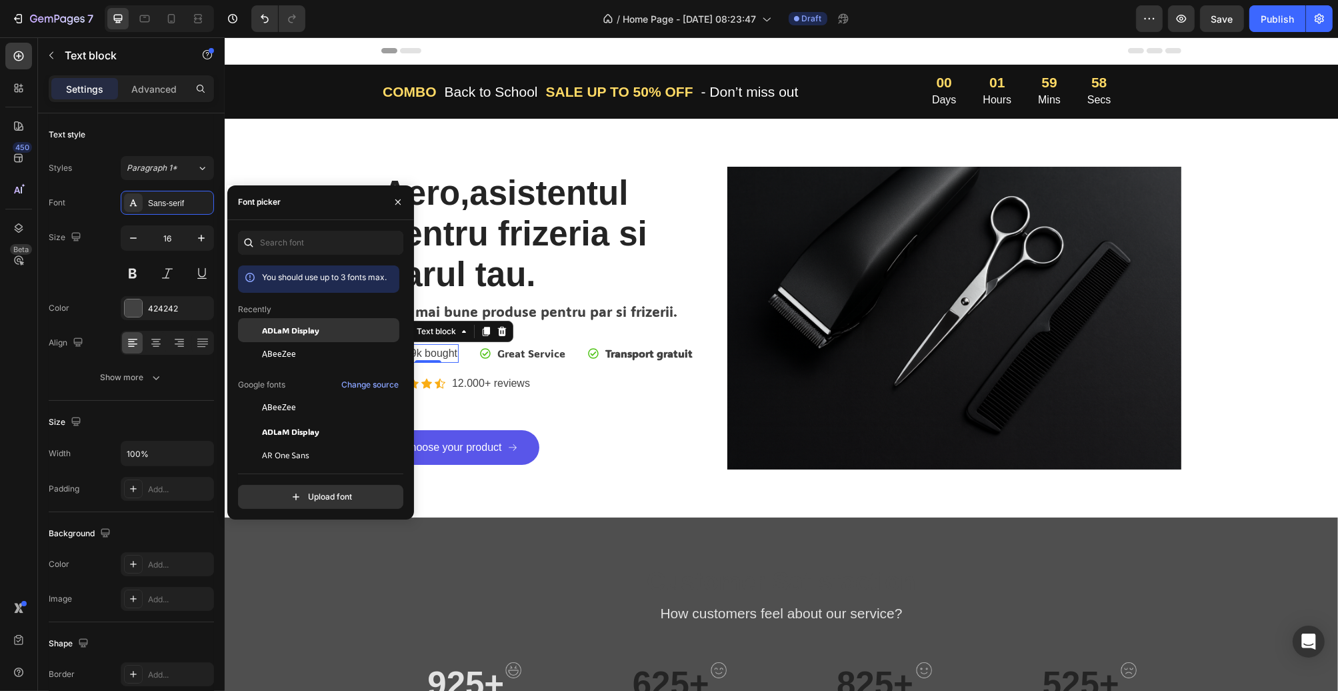
click at [311, 325] on span "ADLaM Display" at bounding box center [290, 330] width 57 height 12
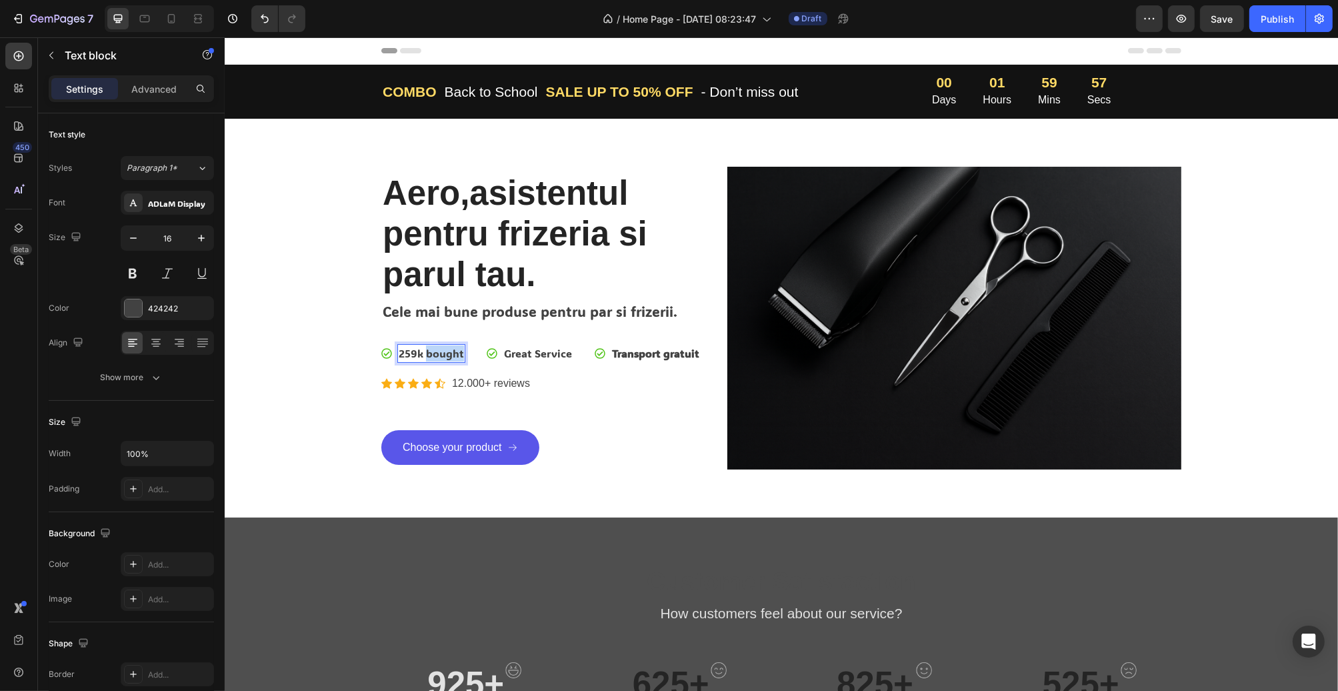
click at [437, 350] on p "259k bought" at bounding box center [430, 353] width 65 height 16
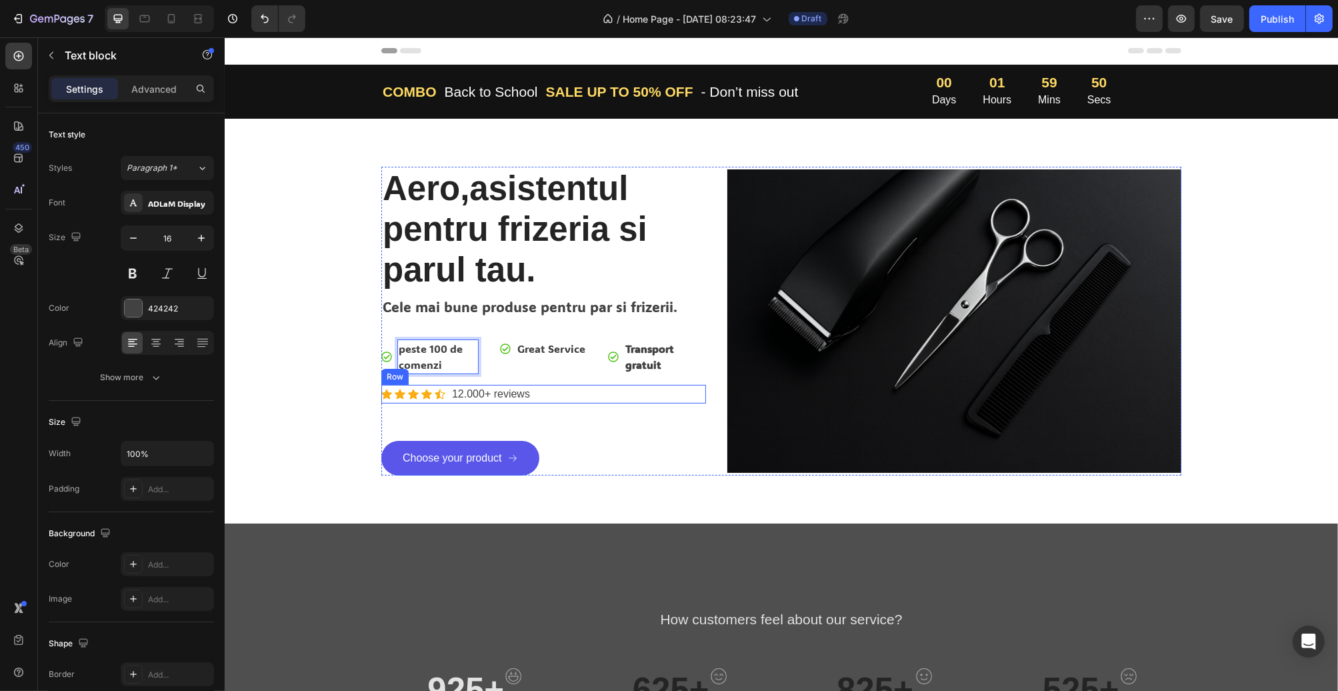
click at [505, 389] on p "12.000+ reviews" at bounding box center [490, 394] width 78 height 16
click at [413, 397] on div "Icon" at bounding box center [412, 394] width 11 height 11
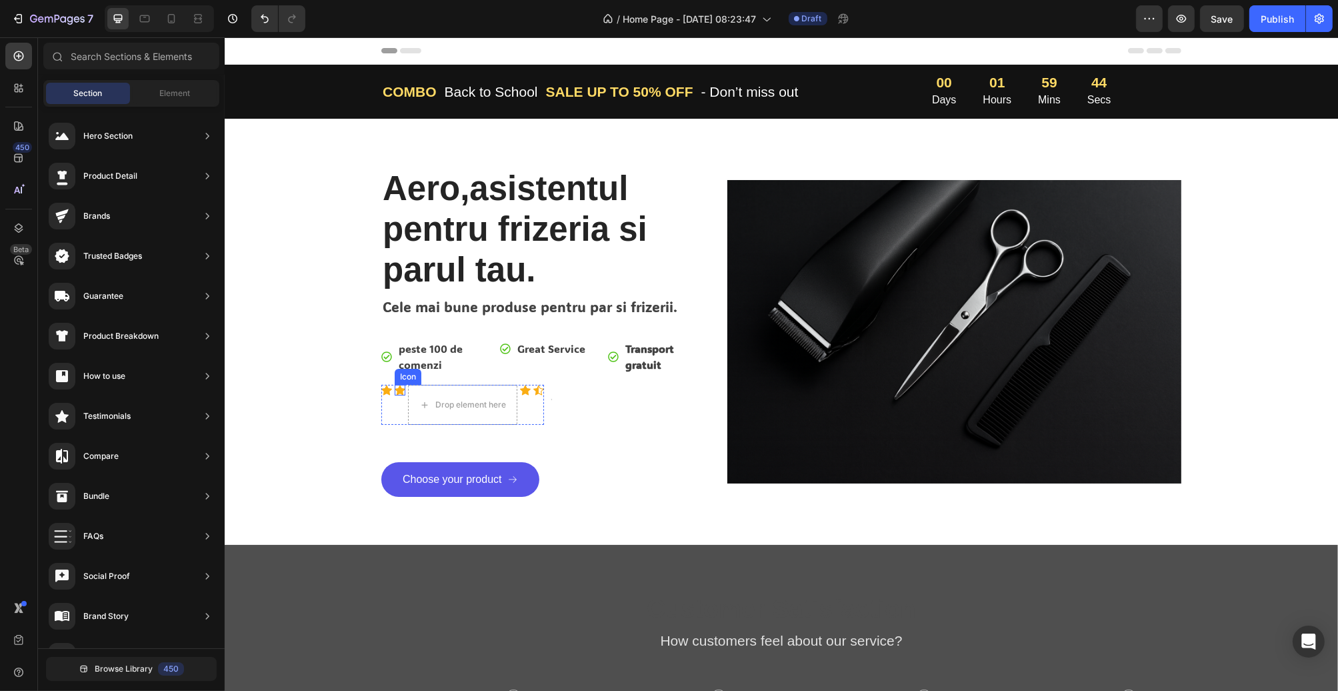
click at [394, 387] on icon at bounding box center [399, 390] width 11 height 10
click at [382, 389] on icon at bounding box center [386, 390] width 11 height 10
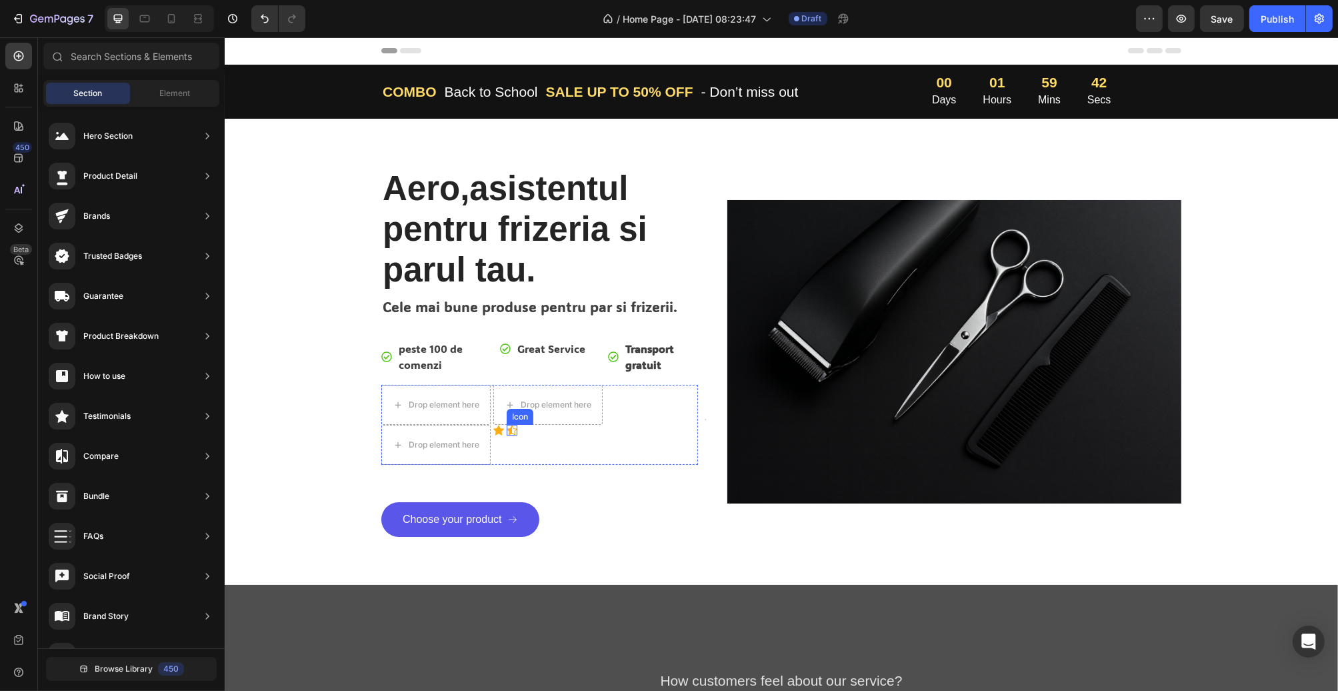
click at [507, 429] on icon at bounding box center [511, 430] width 11 height 11
click at [497, 429] on icon at bounding box center [498, 430] width 11 height 10
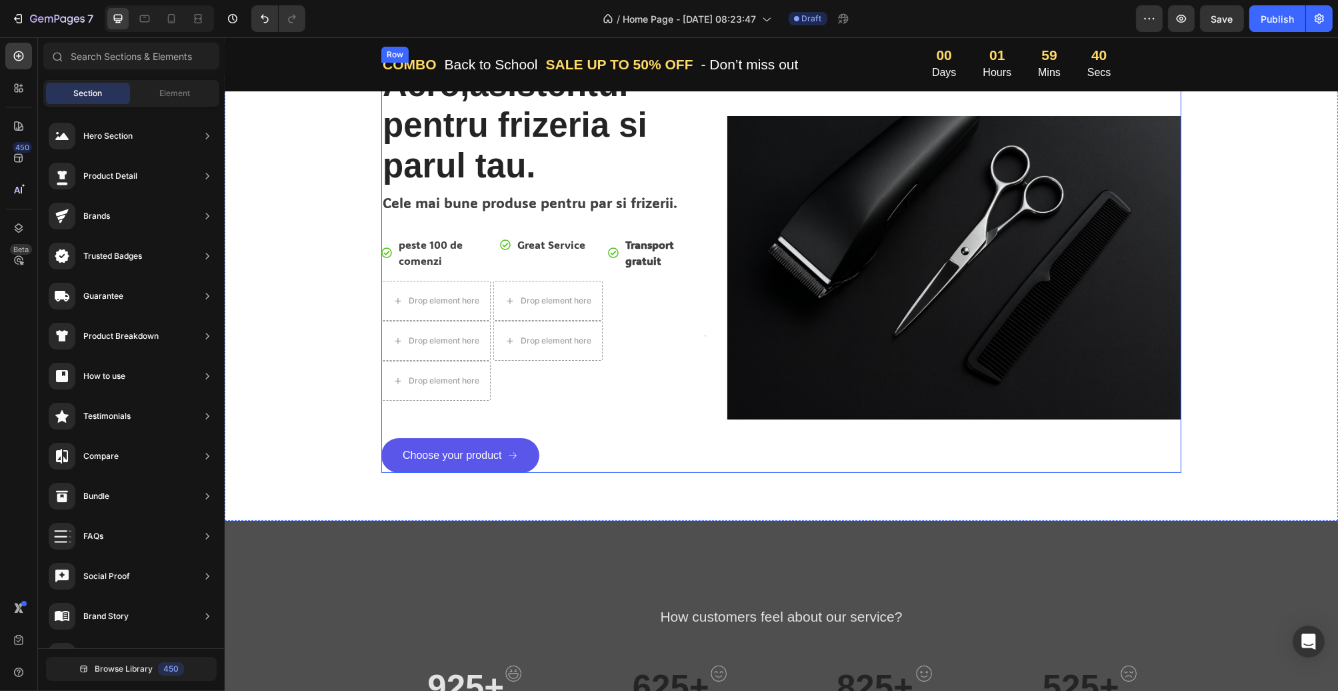
scroll to position [133, 0]
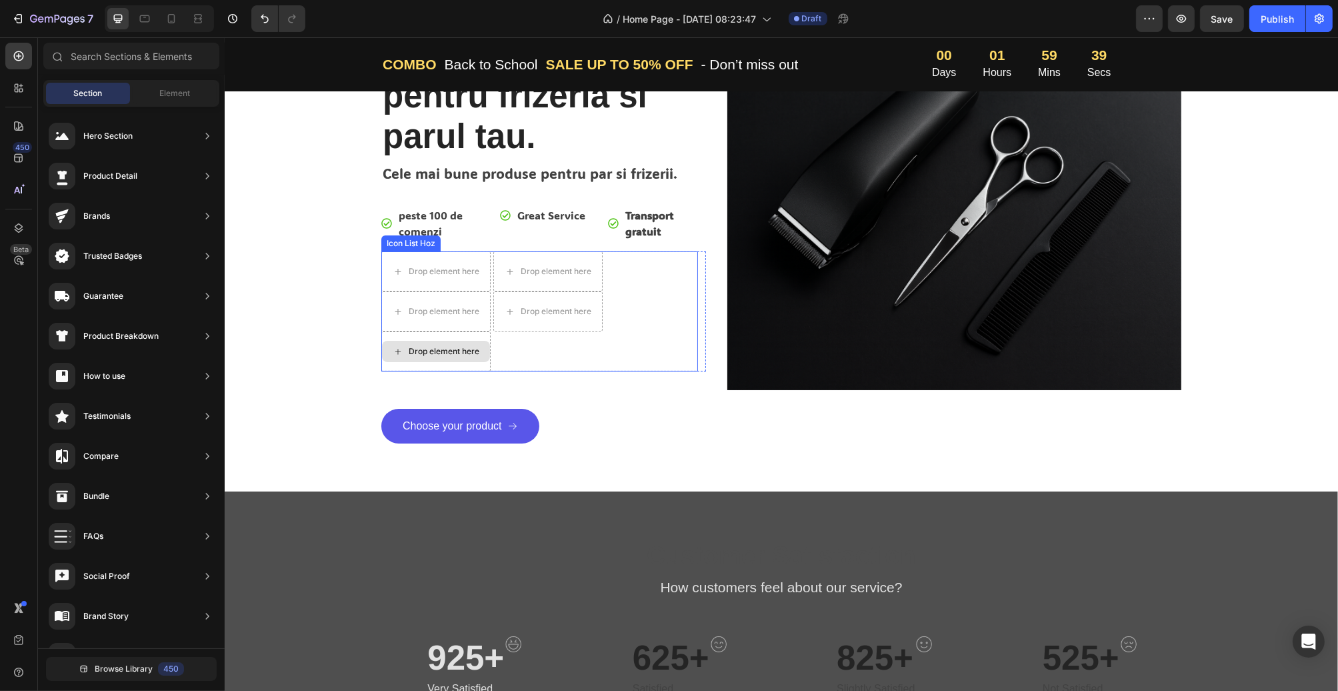
click at [471, 354] on div "Drop element here" at bounding box center [443, 351] width 71 height 11
click at [465, 334] on div "Drop element here" at bounding box center [435, 351] width 109 height 40
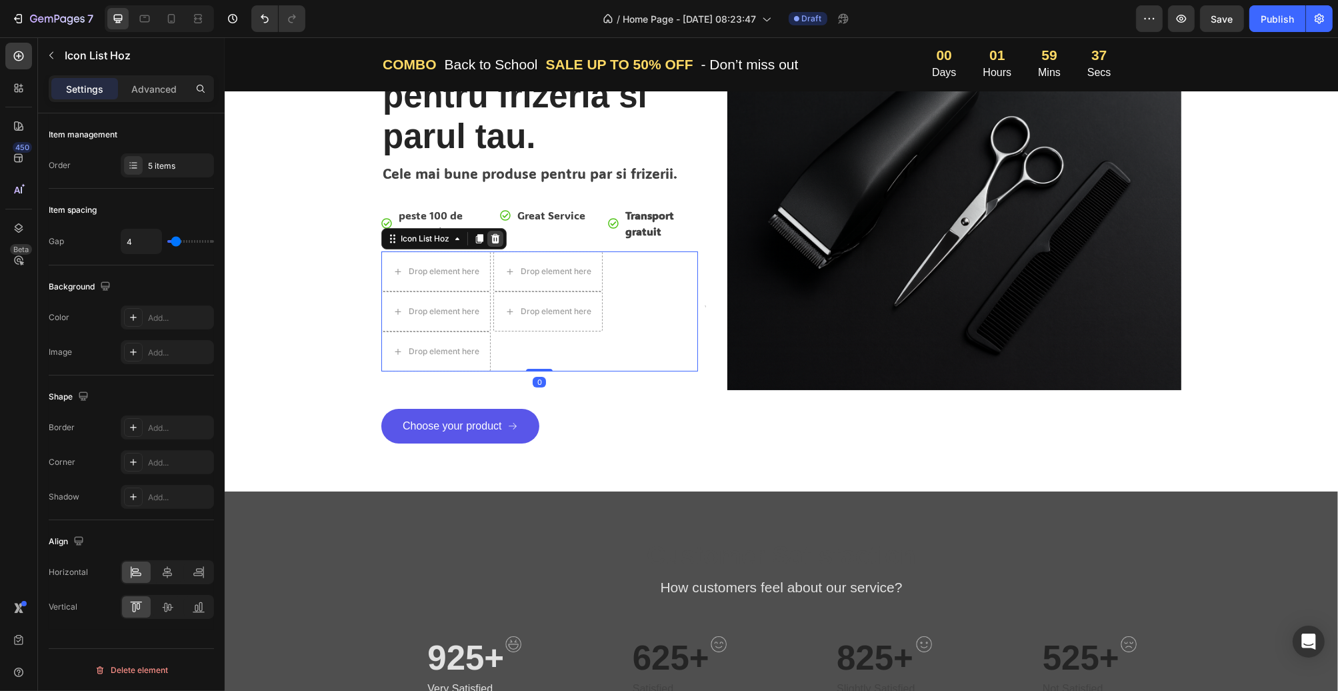
click at [489, 237] on icon at bounding box center [494, 238] width 11 height 11
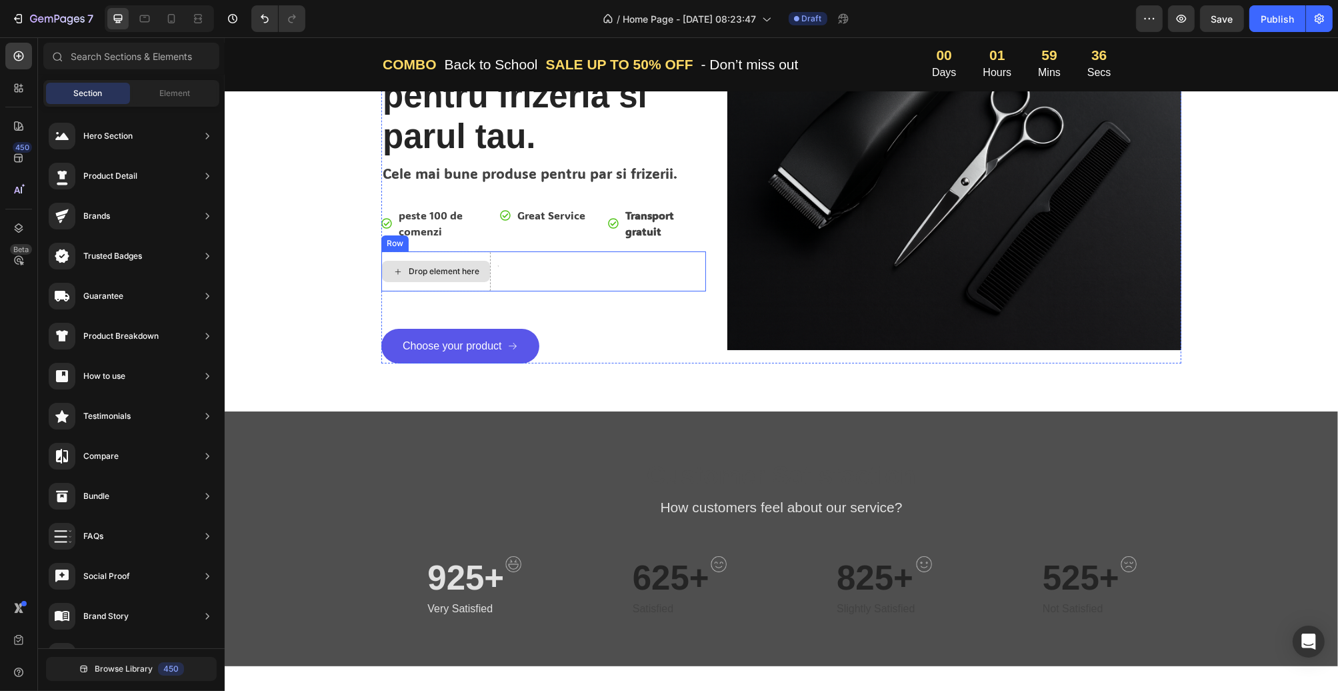
click at [469, 271] on div "Drop element here" at bounding box center [443, 271] width 71 height 11
click at [473, 249] on div "Aero,asistentul pentru frizeria si parul tau. Heading Cele mai bune produse pen…" at bounding box center [543, 198] width 325 height 330
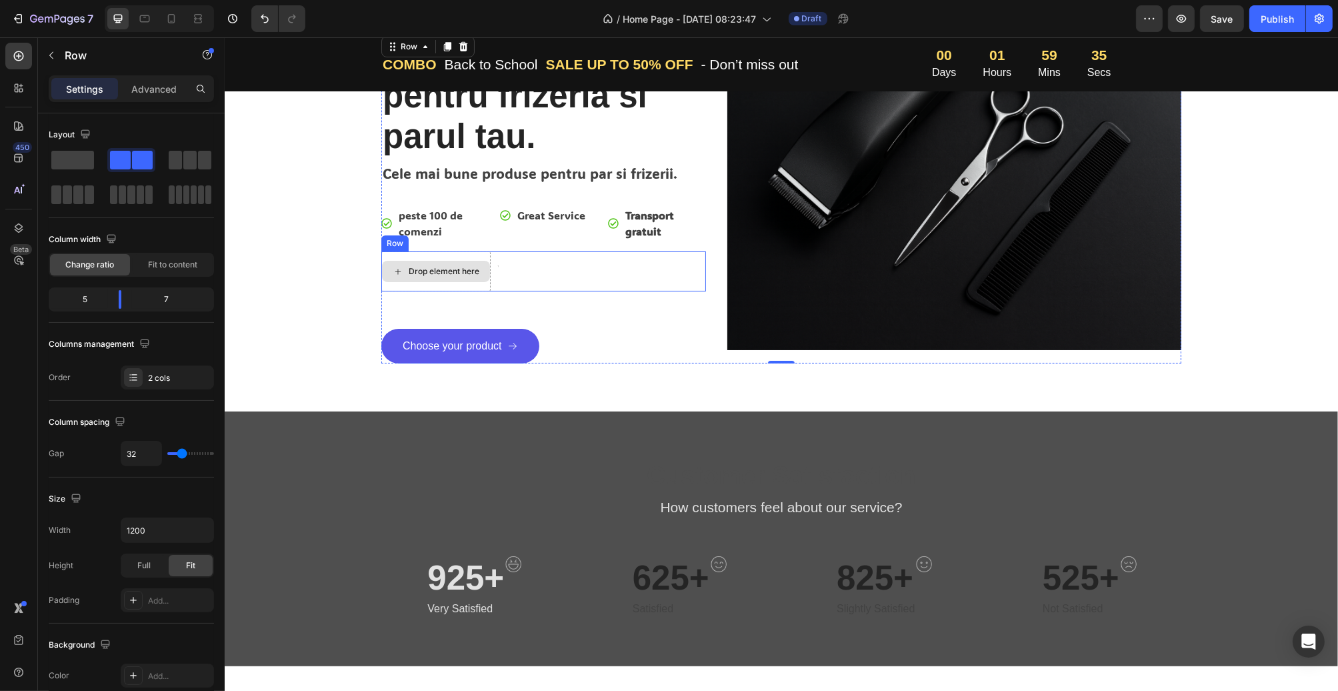
click at [473, 257] on div "Drop element here" at bounding box center [435, 271] width 109 height 40
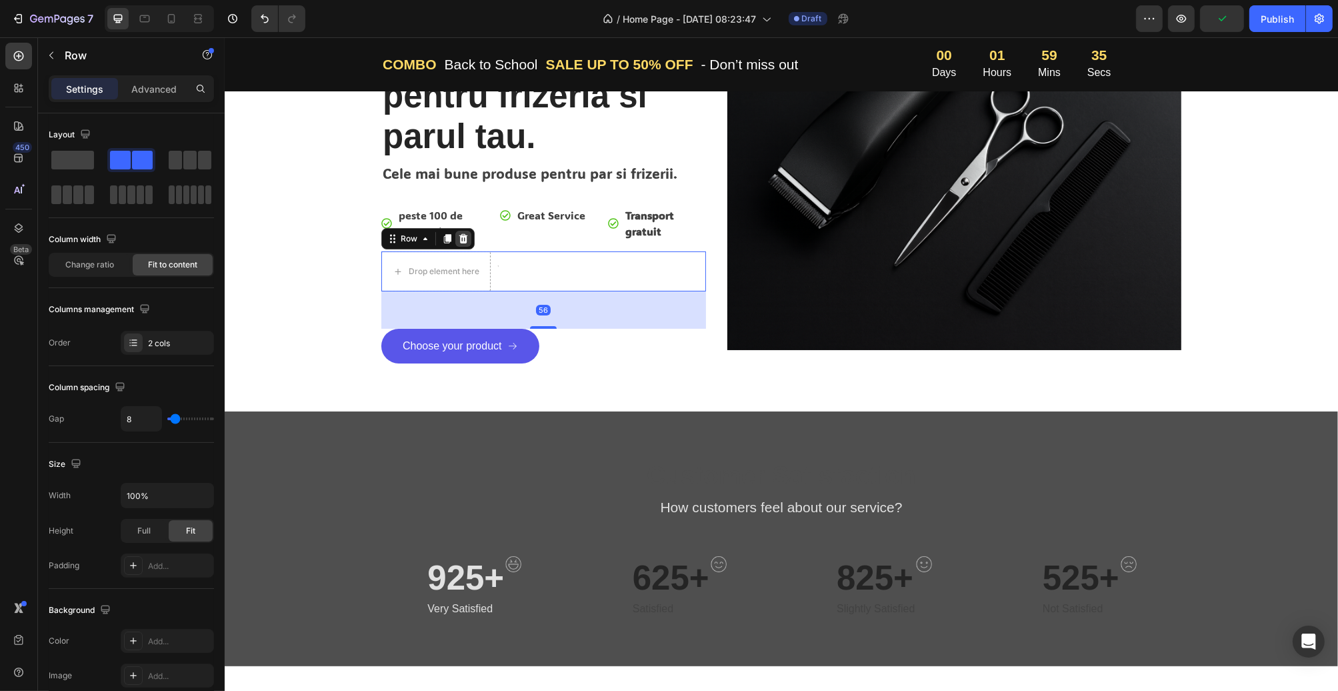
click at [461, 240] on icon at bounding box center [463, 238] width 9 height 9
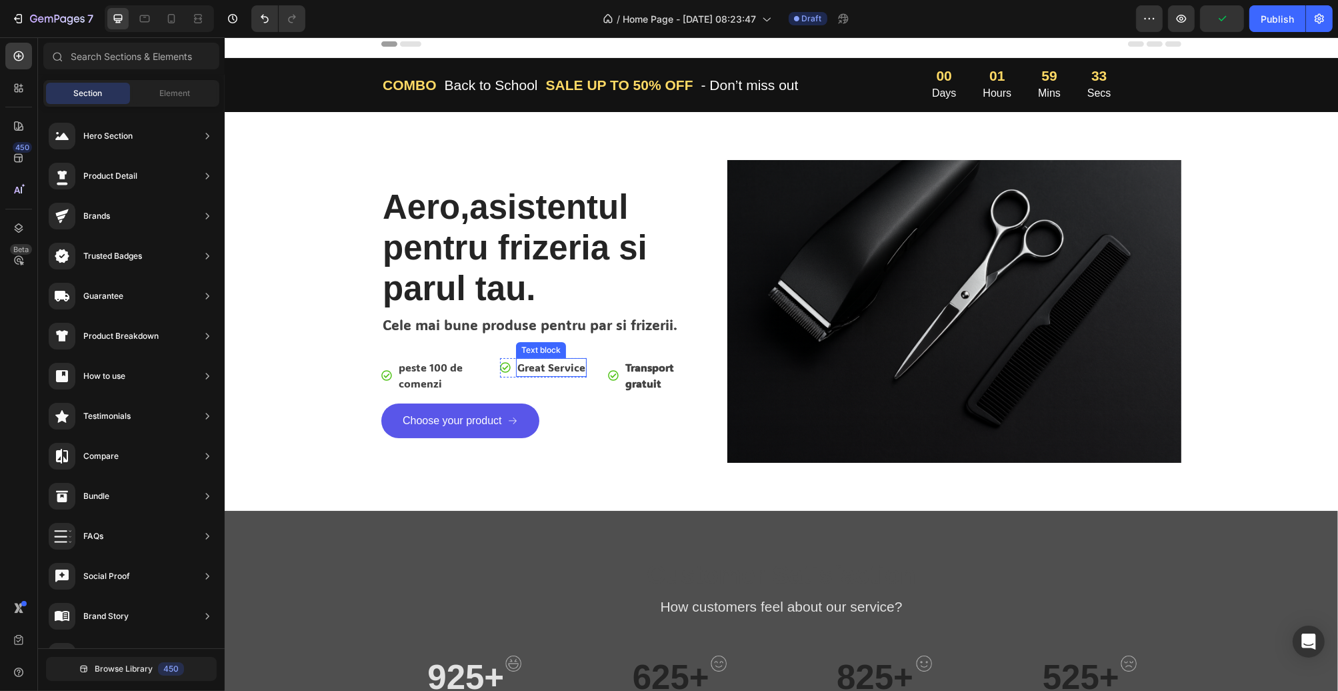
scroll to position [0, 0]
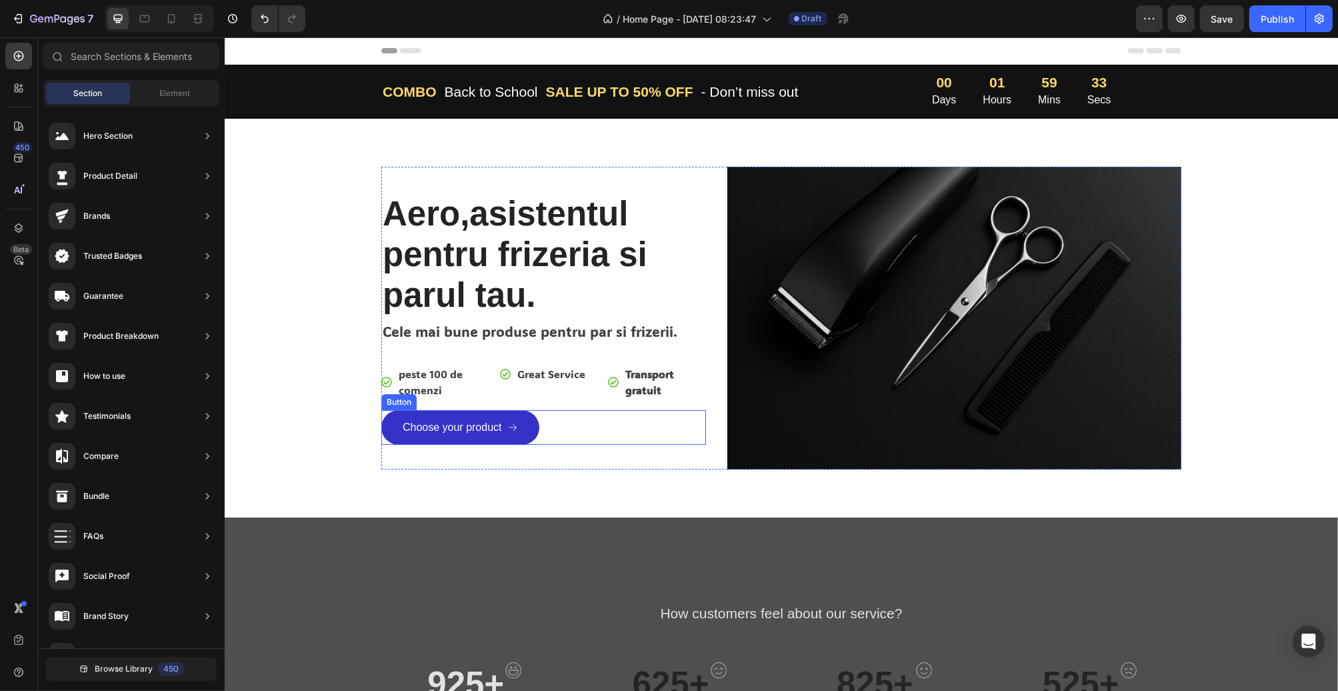
click at [507, 423] on icon at bounding box center [512, 427] width 11 height 11
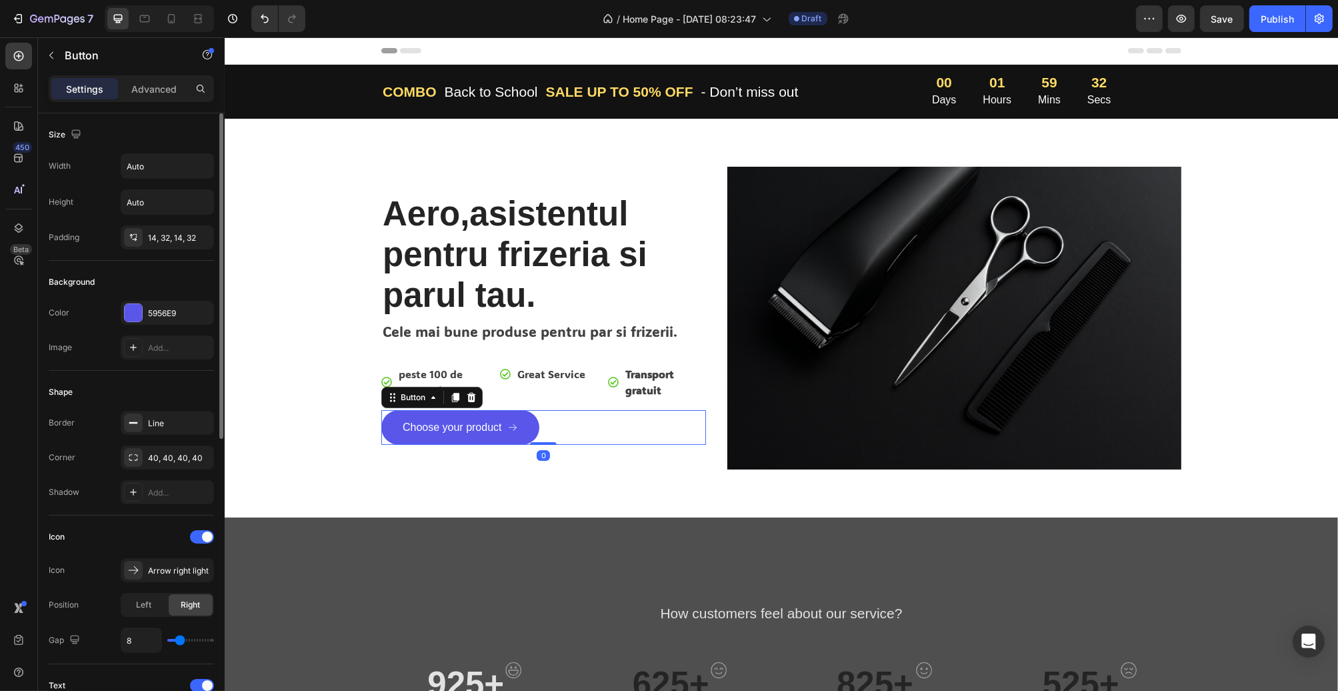
click at [148, 301] on div "5956E9" at bounding box center [167, 313] width 93 height 24
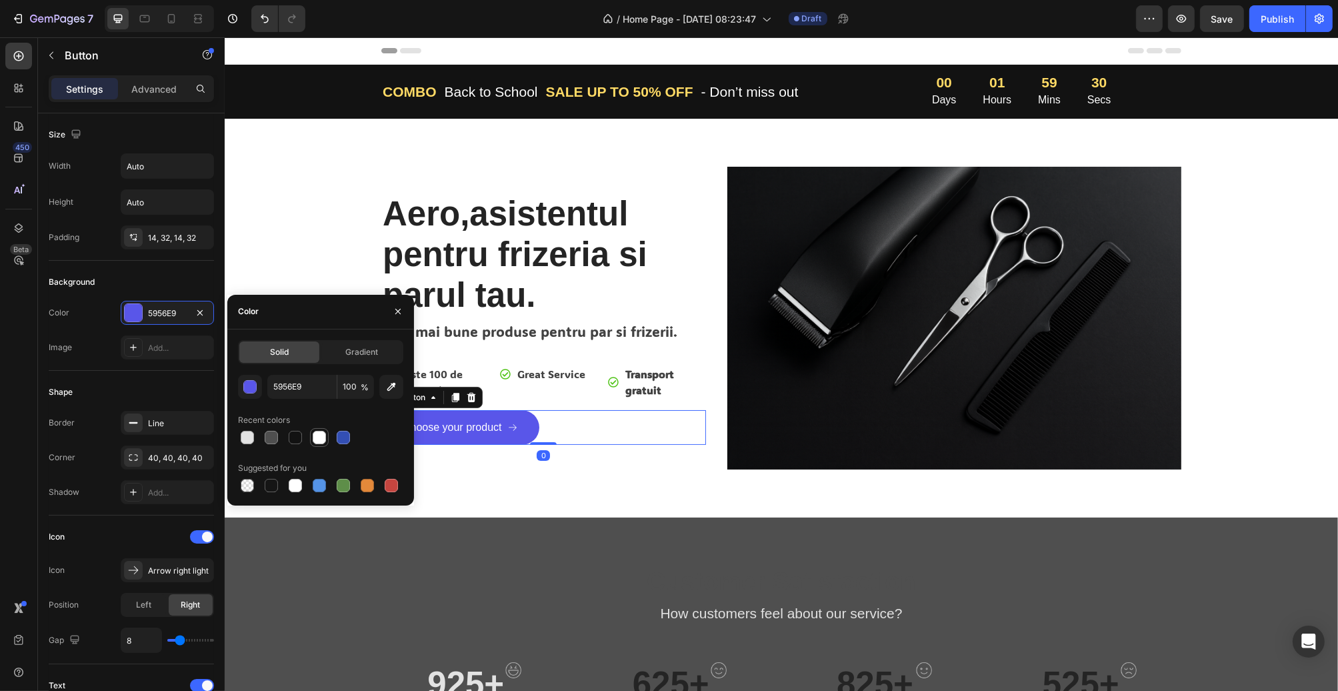
click at [301, 438] on div at bounding box center [295, 437] width 13 height 13
type input "121212"
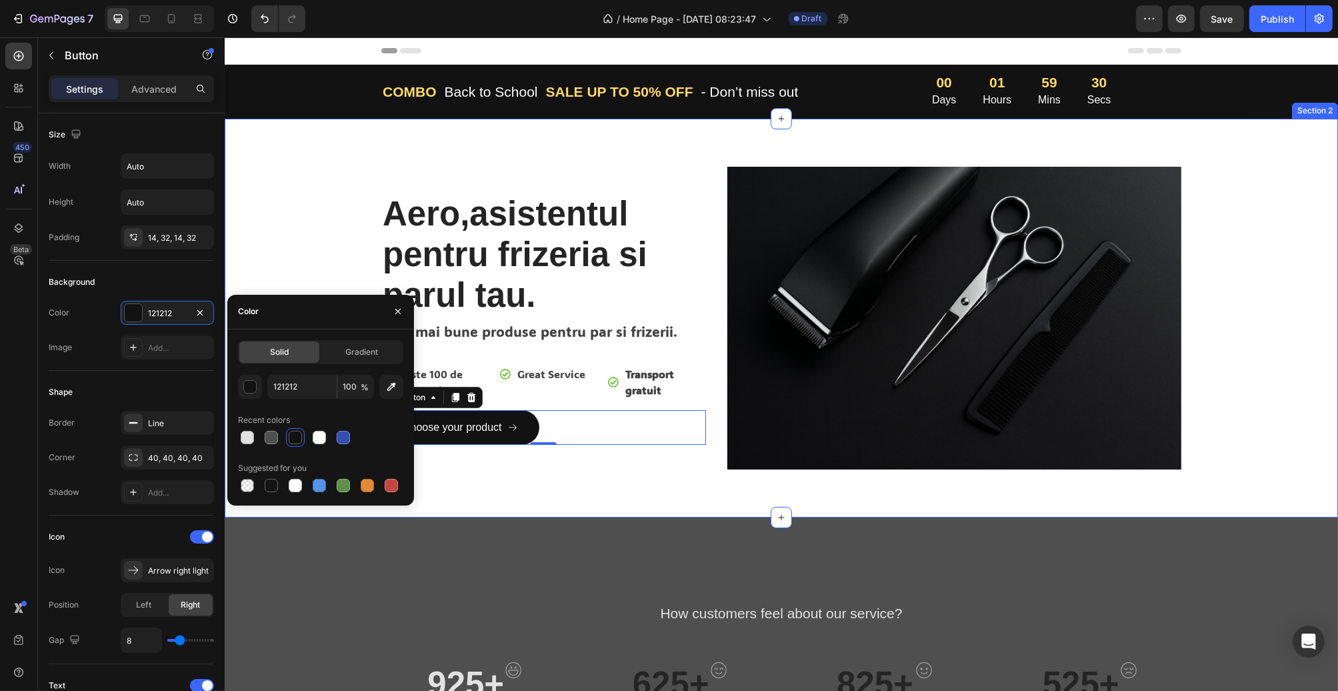
click at [499, 476] on div "Aero,asistentul pentru frizeria si parul tau. Heading Cele mai bune produse pen…" at bounding box center [781, 318] width 1114 height 399
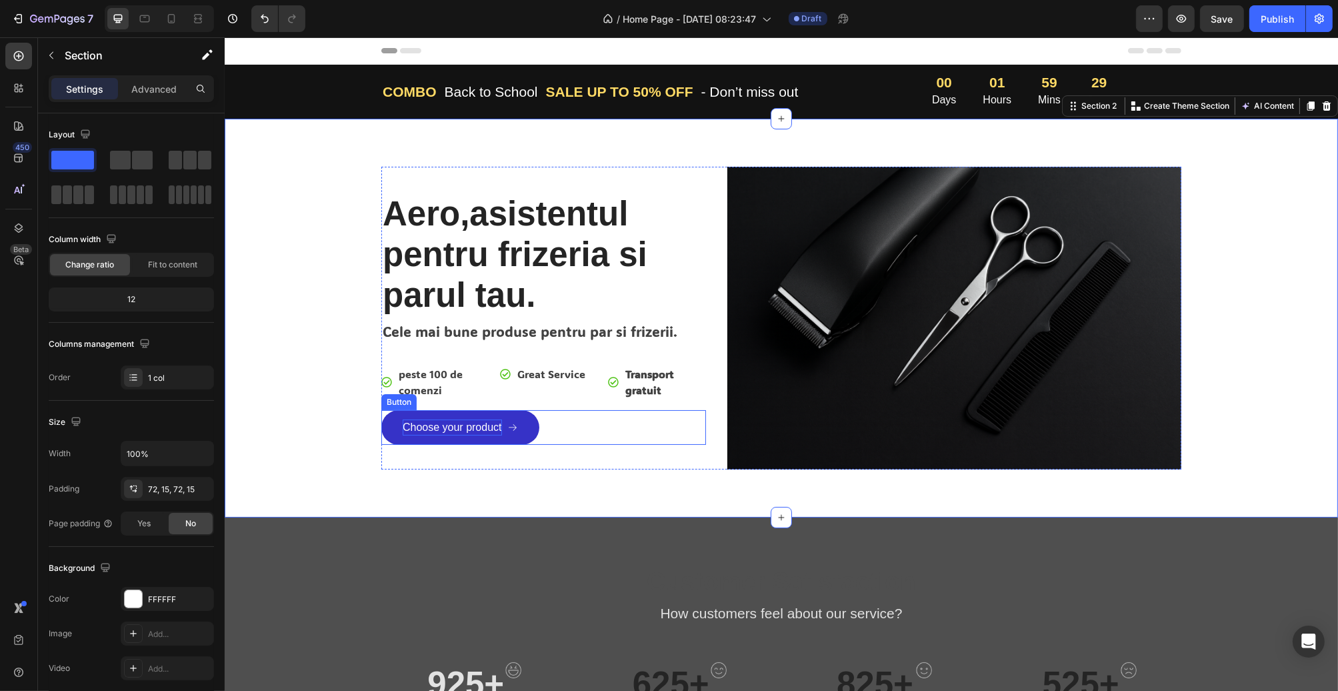
click at [476, 424] on div "Choose your product" at bounding box center [451, 427] width 99 height 16
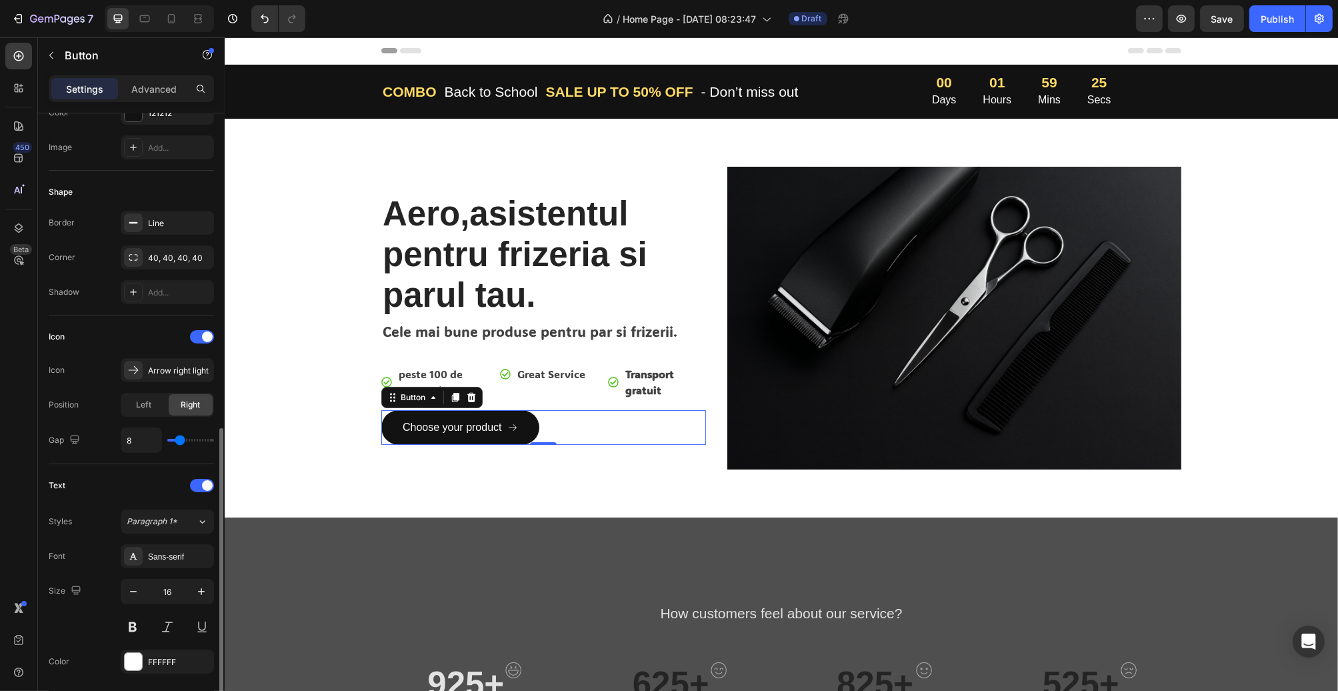
scroll to position [400, 0]
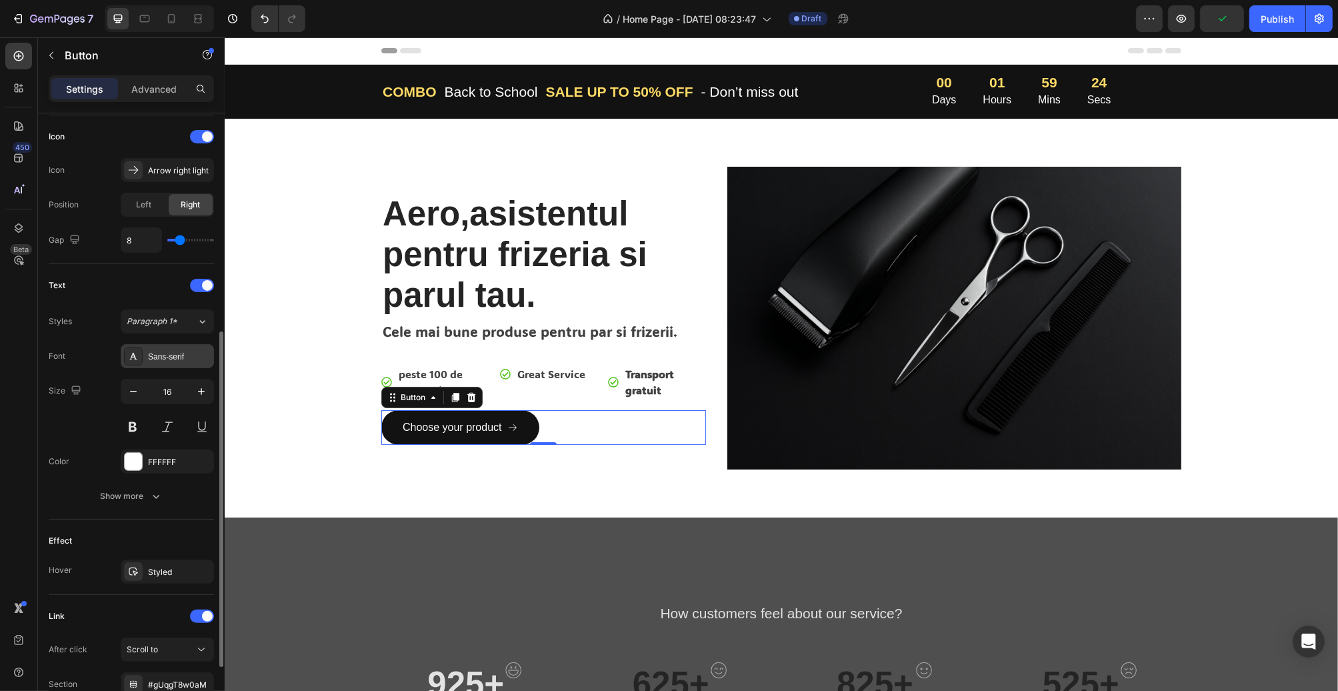
click at [165, 351] on div "Sans-serif" at bounding box center [179, 357] width 63 height 12
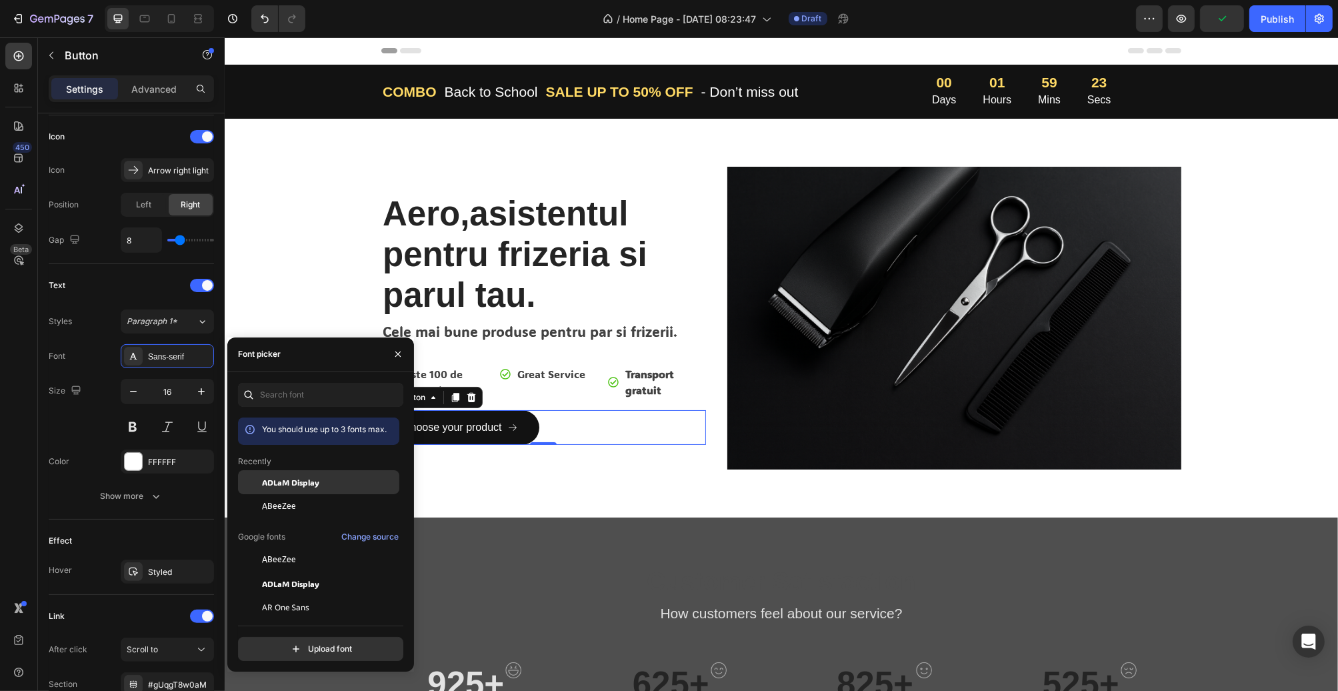
click at [266, 483] on span "ADLaM Display" at bounding box center [290, 482] width 57 height 12
click at [518, 483] on div "Aero,asistentul pentru frizeria si parul tau. Heading Cele mai bune produse pen…" at bounding box center [781, 318] width 1114 height 399
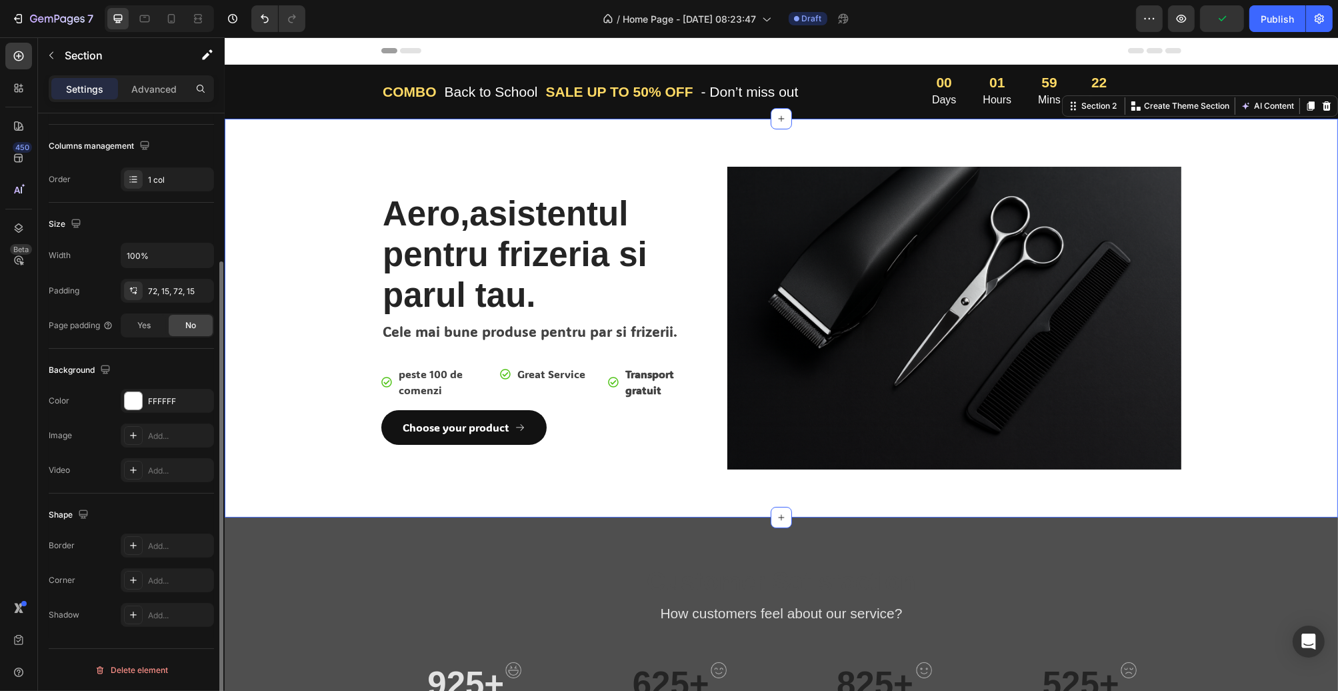
scroll to position [0, 0]
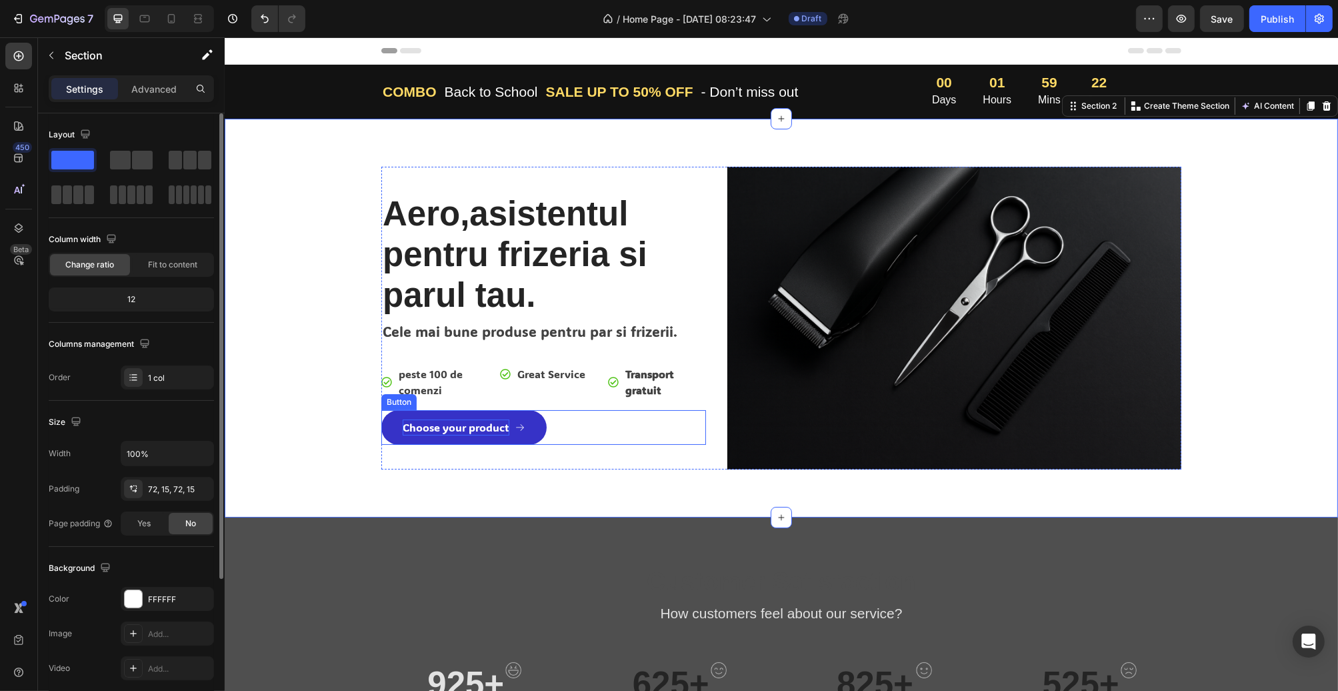
click at [492, 429] on div "Choose your product" at bounding box center [455, 427] width 107 height 16
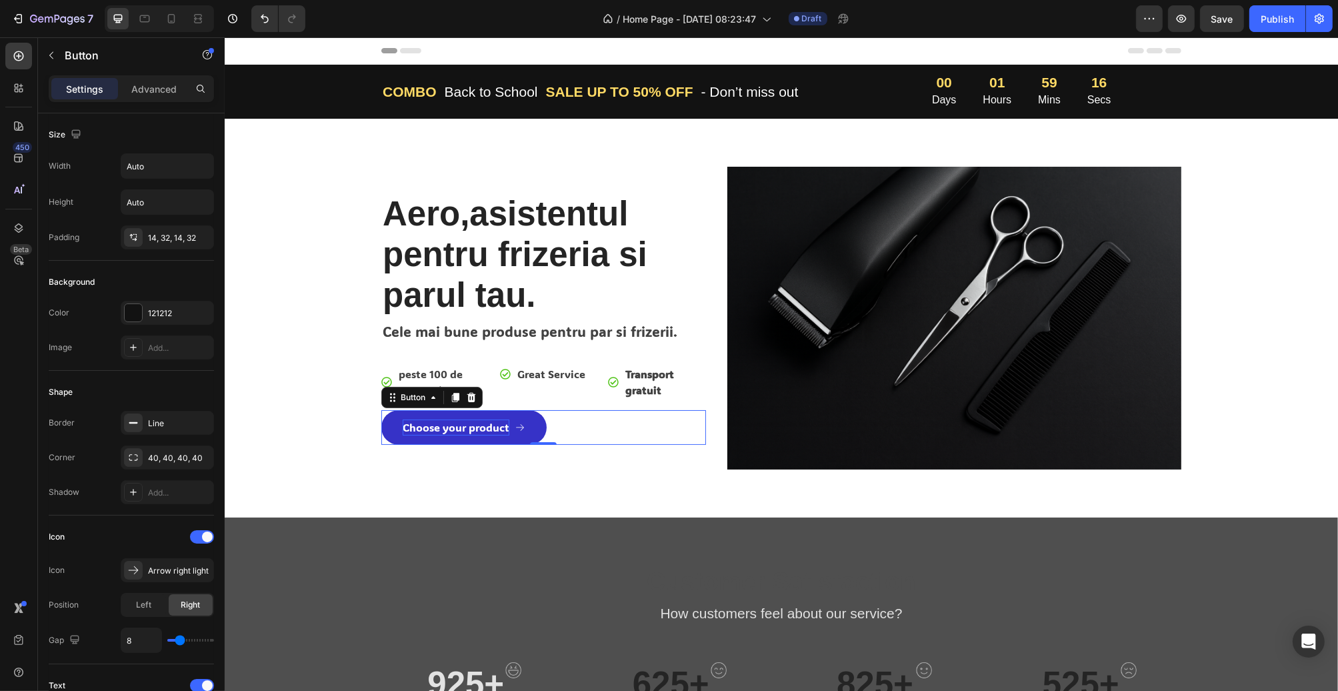
click at [470, 427] on div "Choose your product" at bounding box center [455, 427] width 107 height 16
click at [470, 427] on p "Choose your product" at bounding box center [455, 427] width 107 height 16
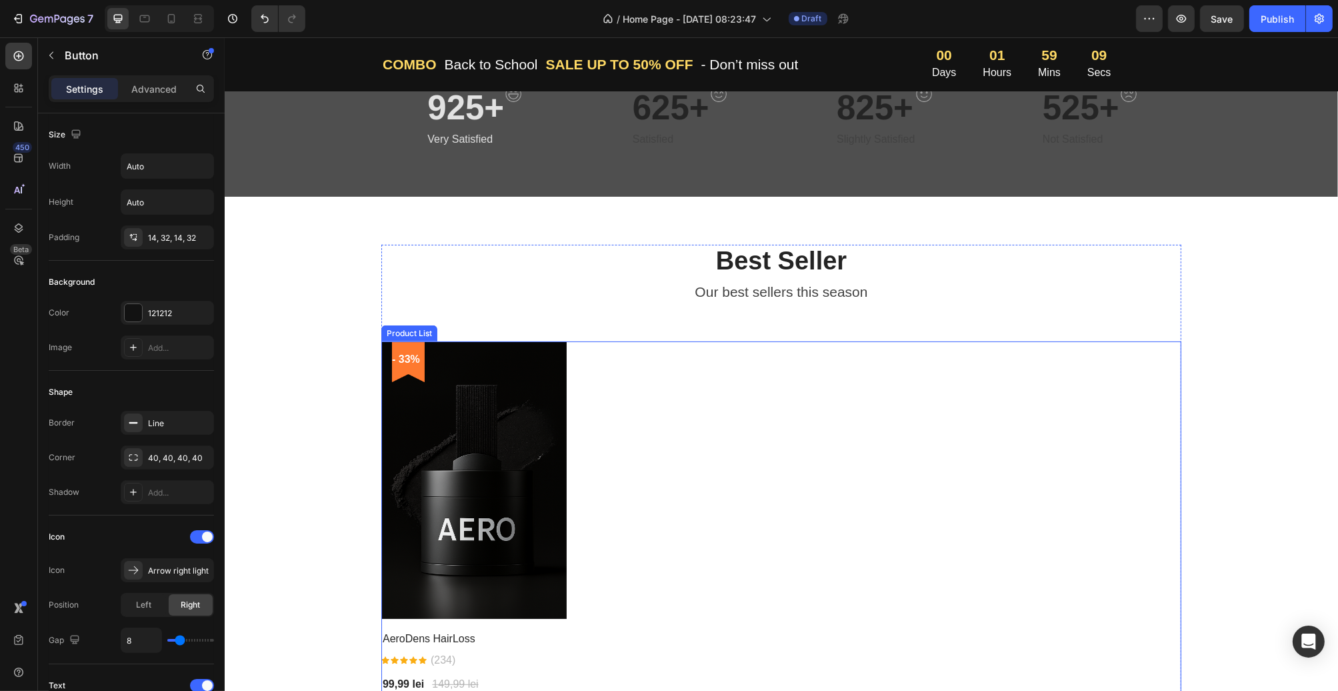
scroll to position [667, 0]
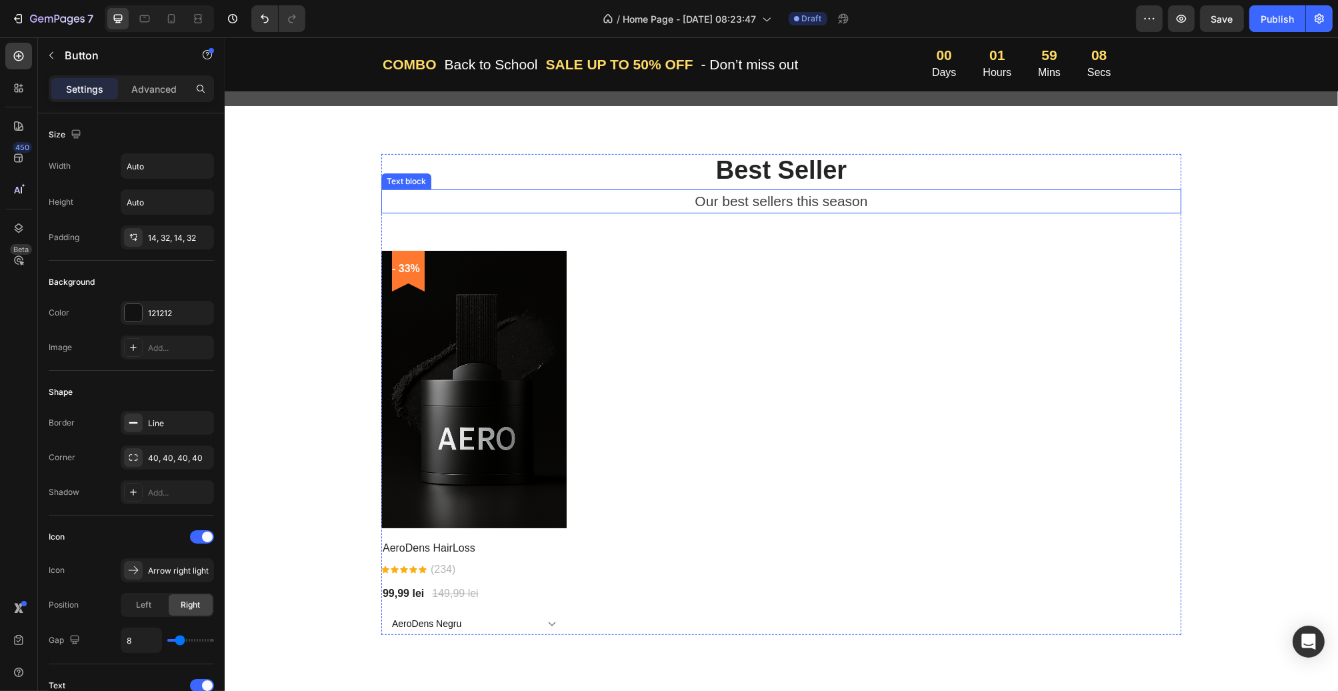
click at [806, 199] on p "Our best sellers this season" at bounding box center [781, 201] width 798 height 21
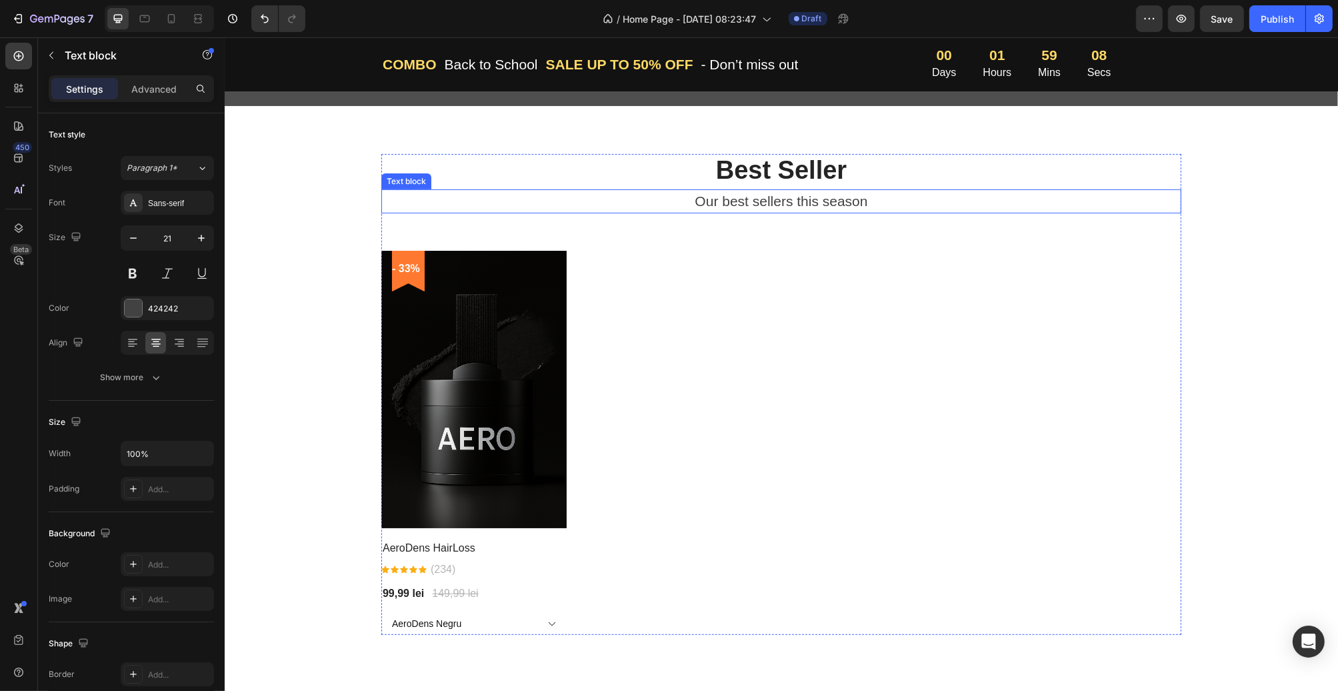
click at [806, 199] on p "Our best sellers this season" at bounding box center [781, 201] width 798 height 21
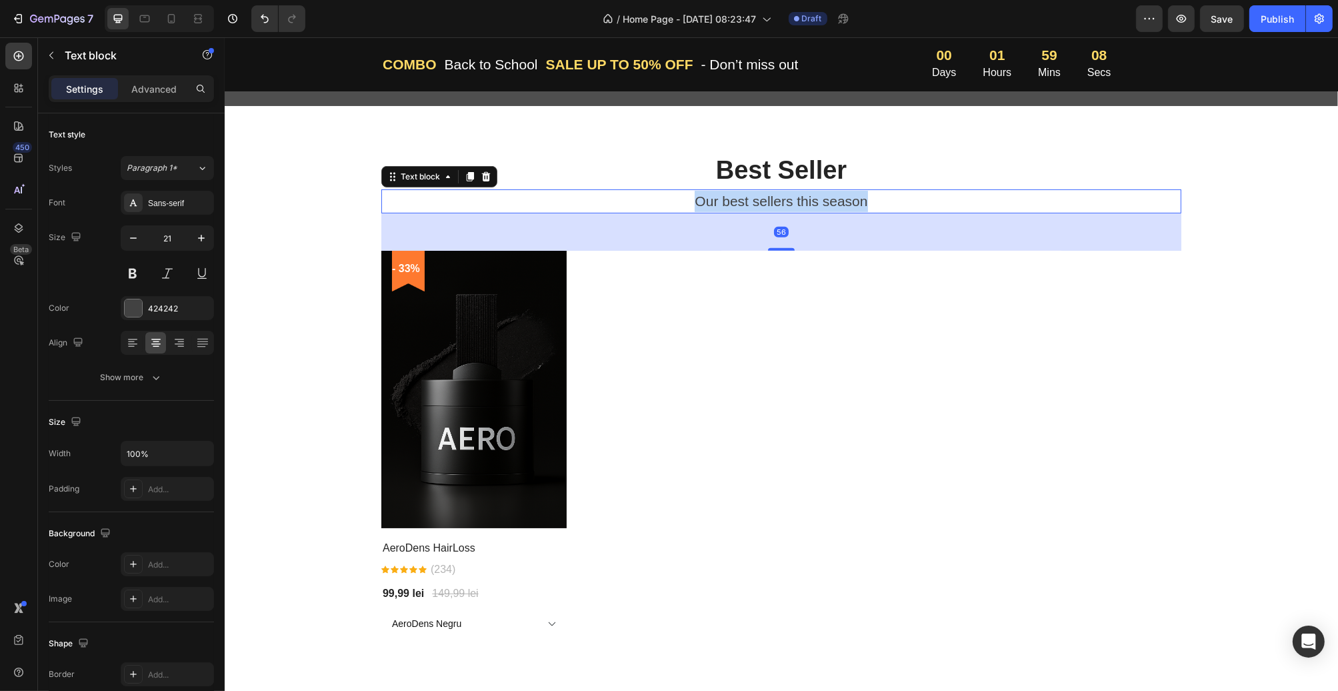
click at [806, 199] on p "Our best sellers this season" at bounding box center [781, 201] width 798 height 21
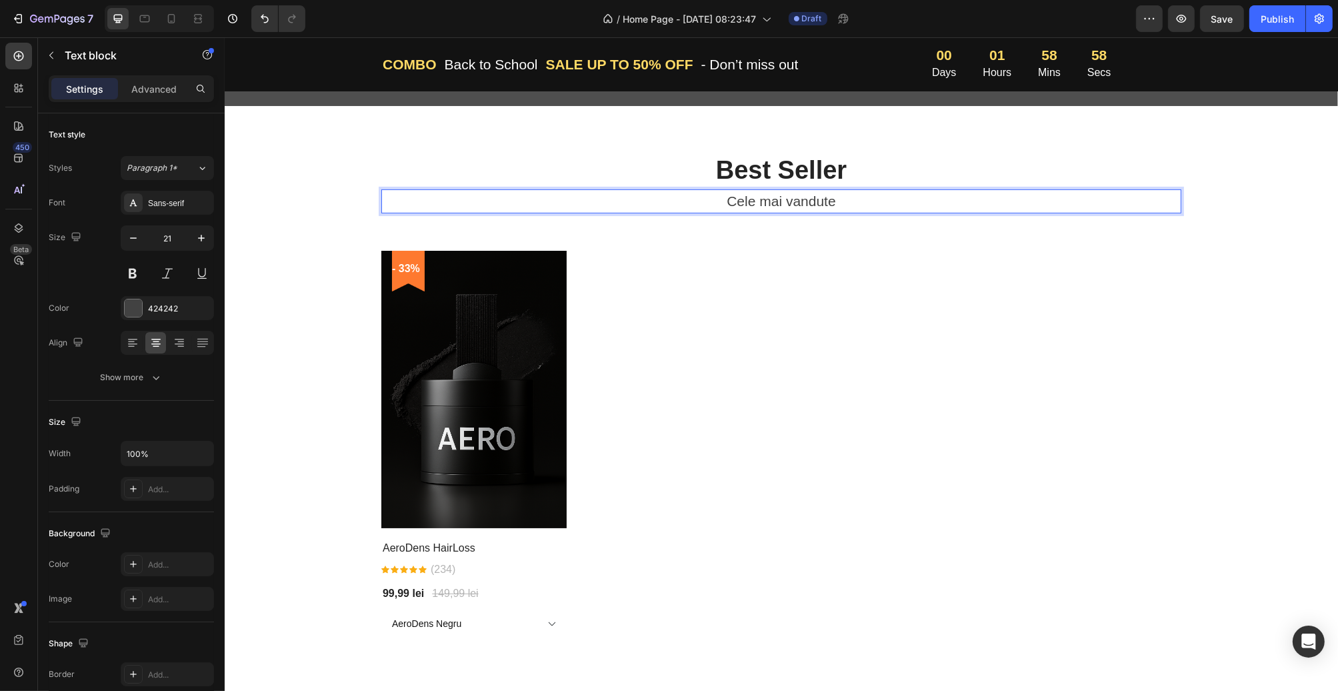
click at [805, 199] on p "Cele mai vandute" at bounding box center [781, 201] width 798 height 21
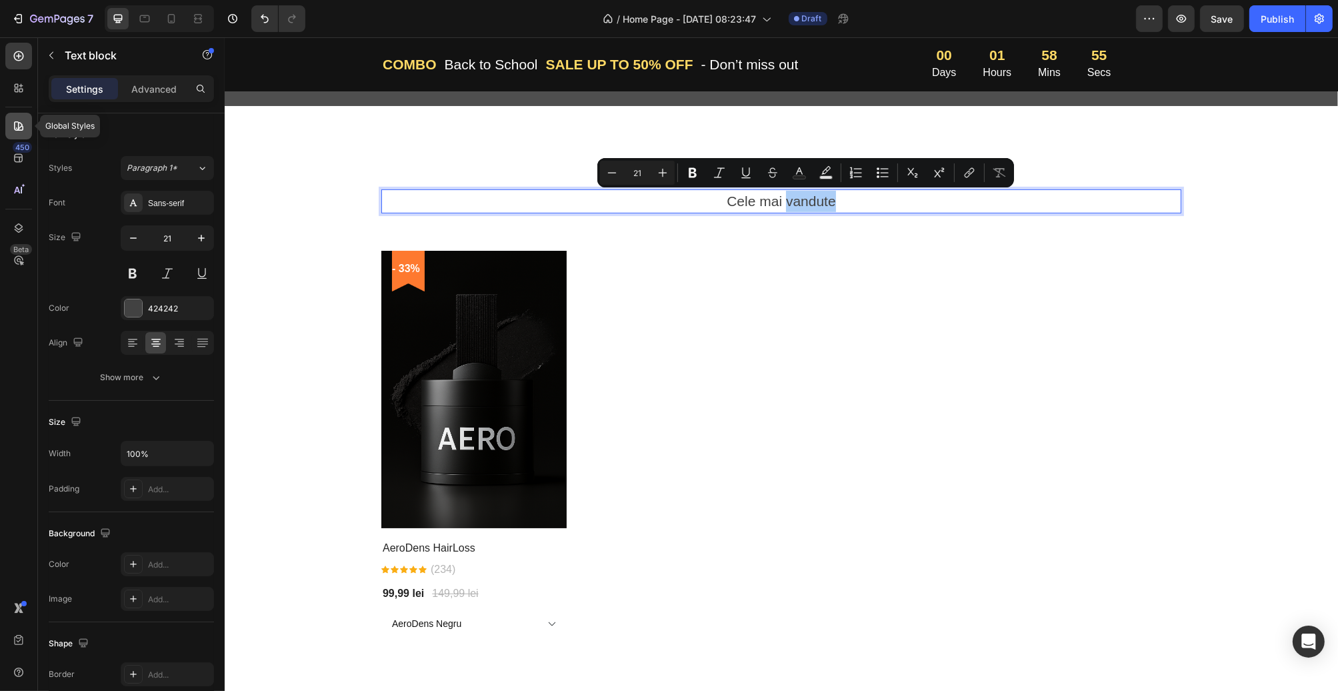
click at [21, 123] on icon at bounding box center [18, 125] width 9 height 9
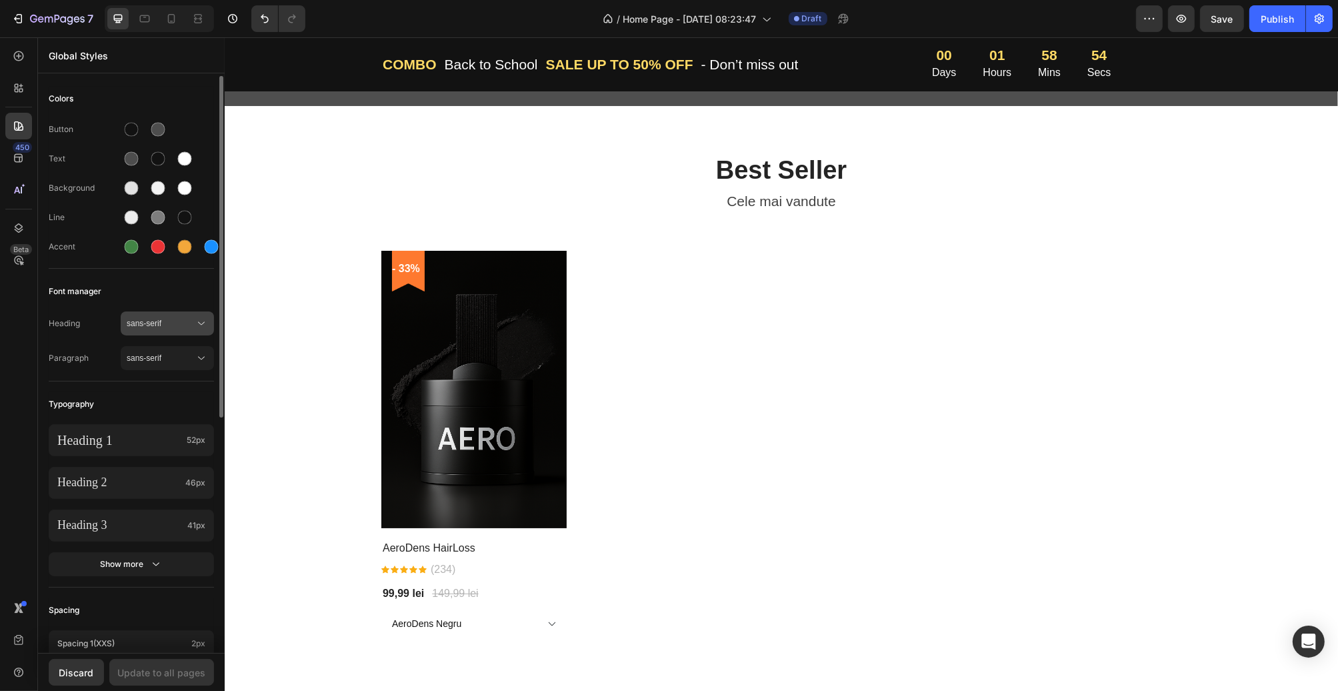
click at [171, 333] on button "sans-serif" at bounding box center [167, 323] width 93 height 24
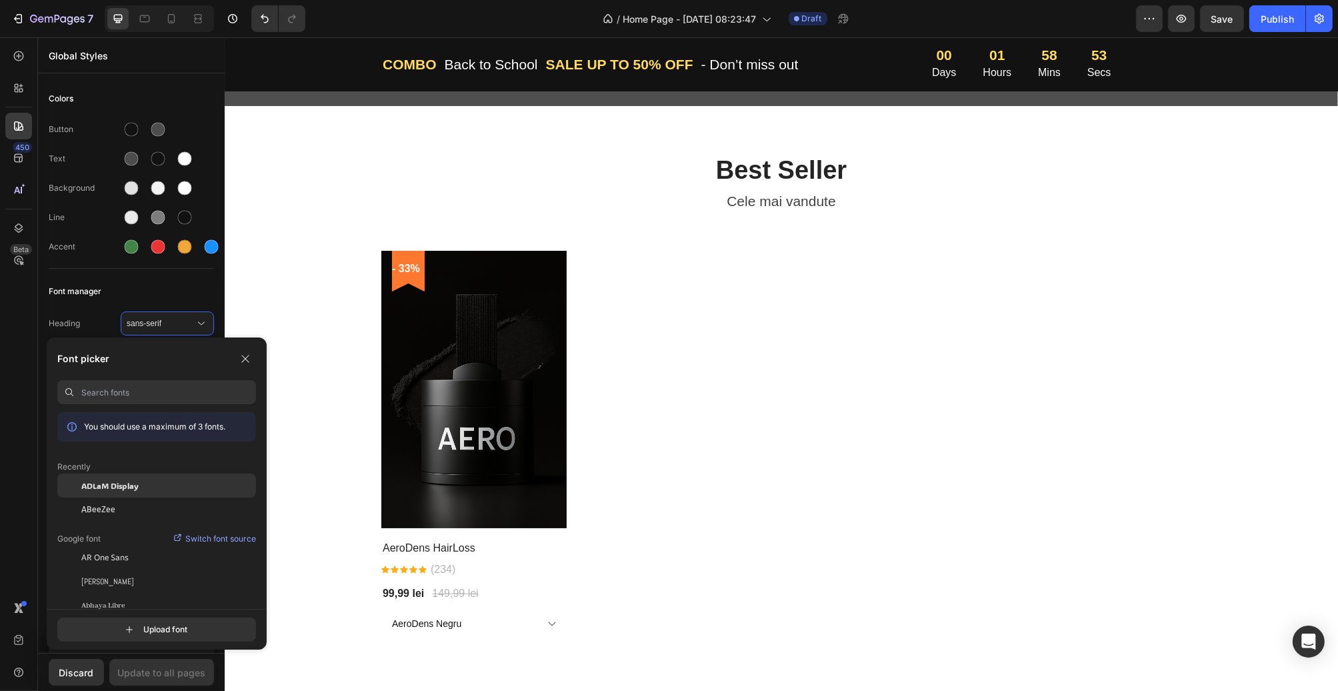
click at [154, 475] on div "ADLaM Display" at bounding box center [156, 485] width 199 height 24
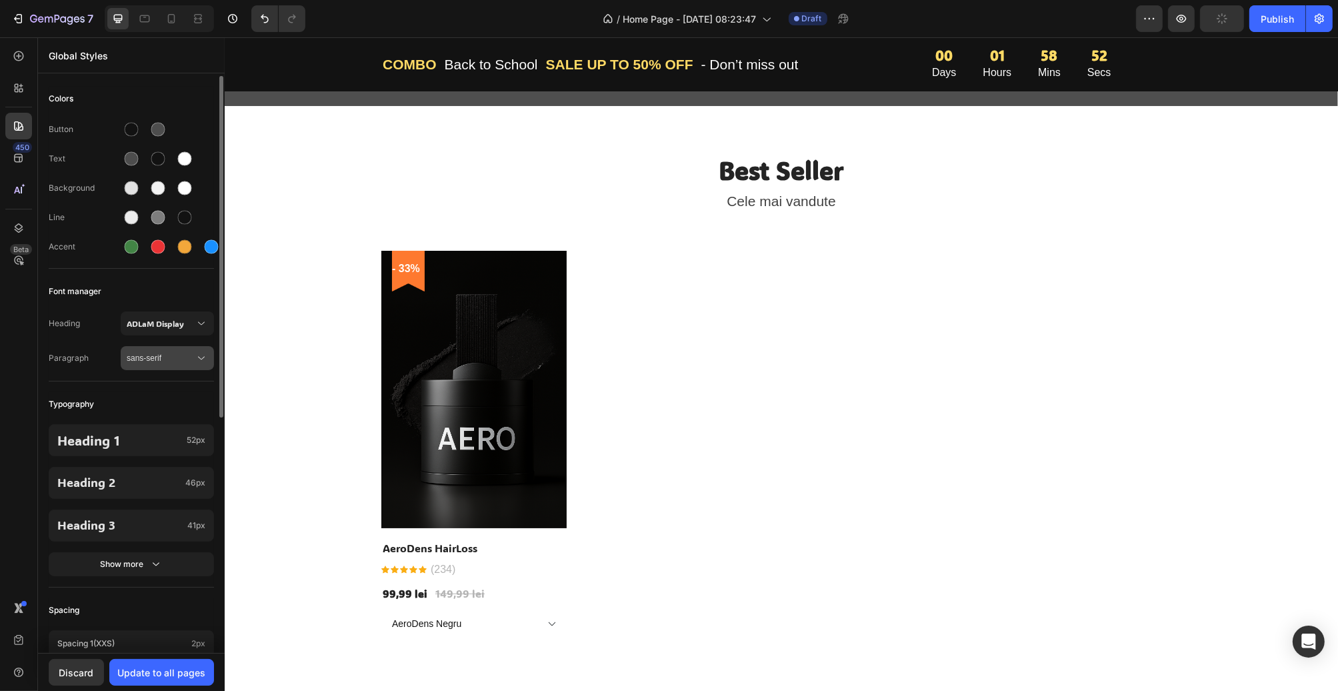
click at [127, 355] on span "sans-serif" at bounding box center [161, 358] width 68 height 12
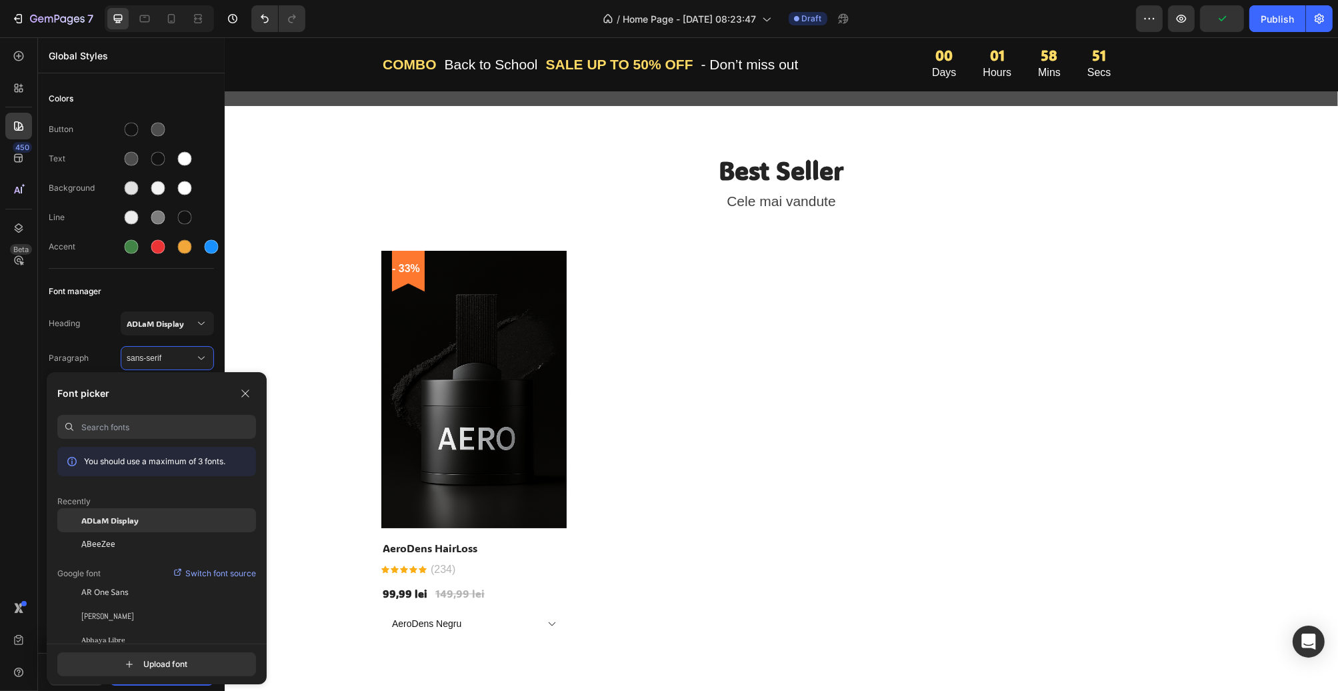
click at [143, 516] on div "ADLaM Display" at bounding box center [168, 520] width 175 height 12
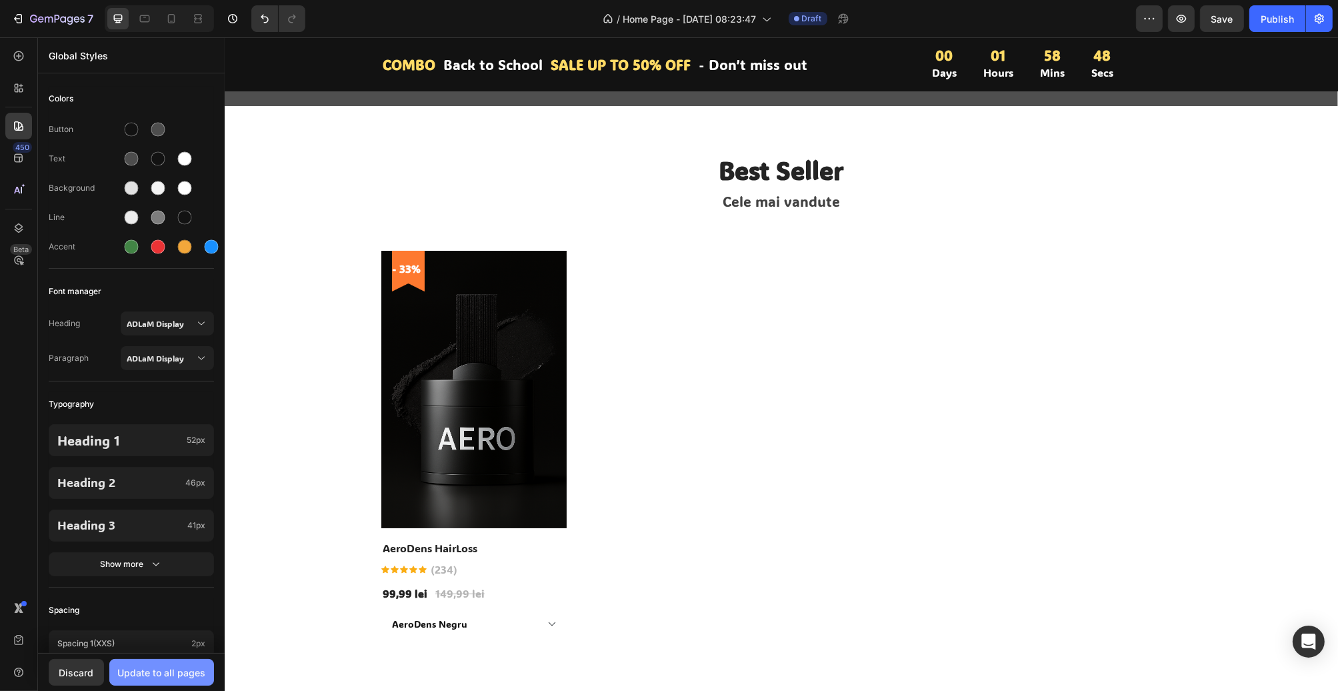
click at [149, 649] on div "Update to all pages" at bounding box center [162, 673] width 88 height 14
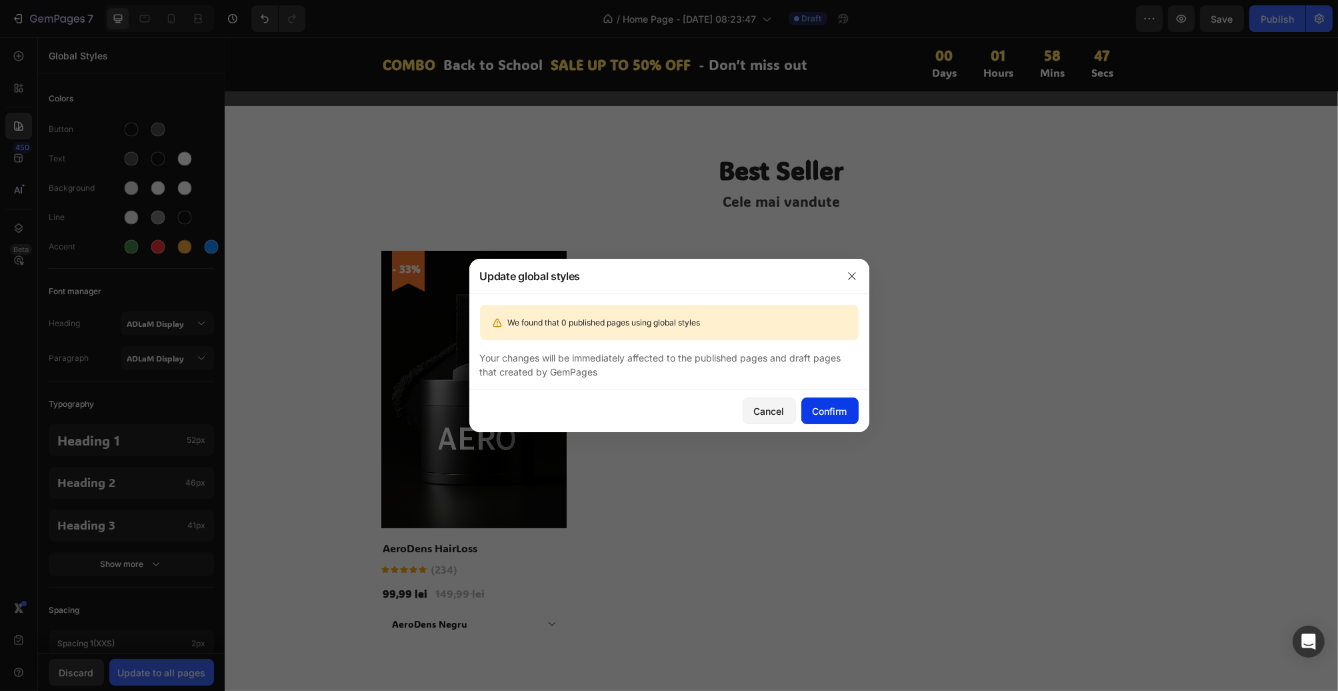
click at [822, 417] on button "Confirm" at bounding box center [830, 410] width 57 height 27
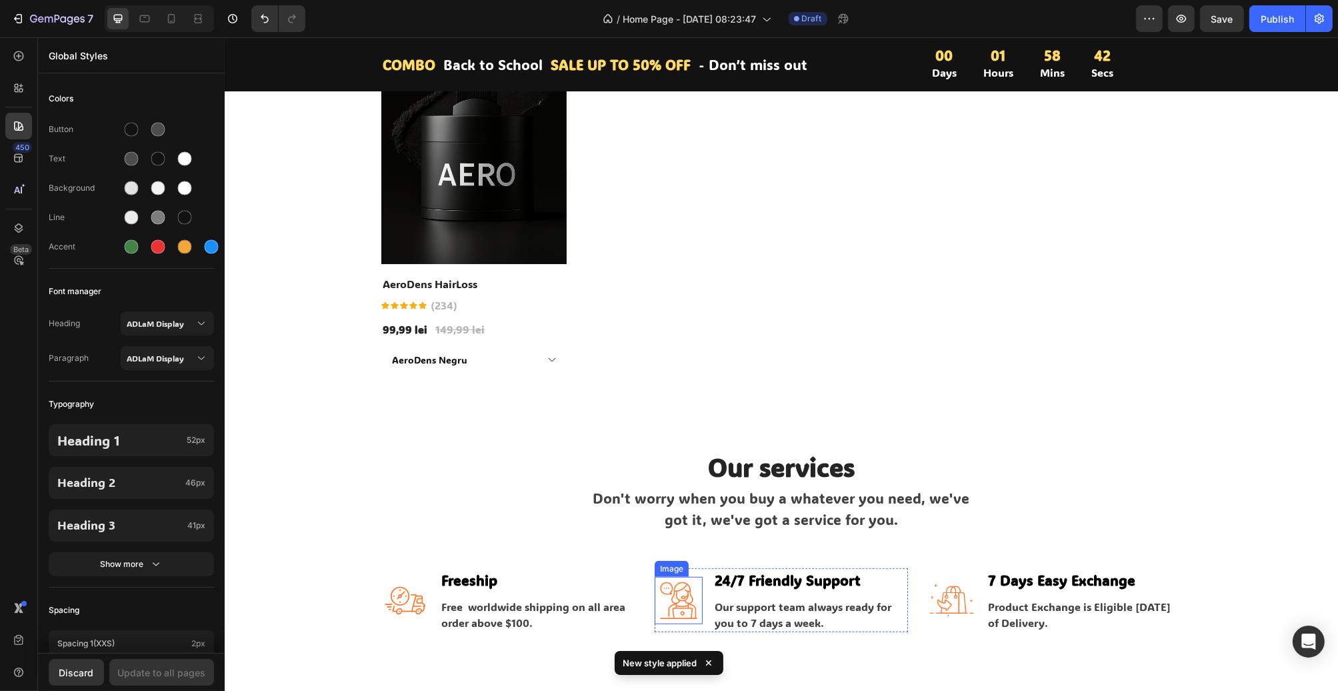
scroll to position [1067, 0]
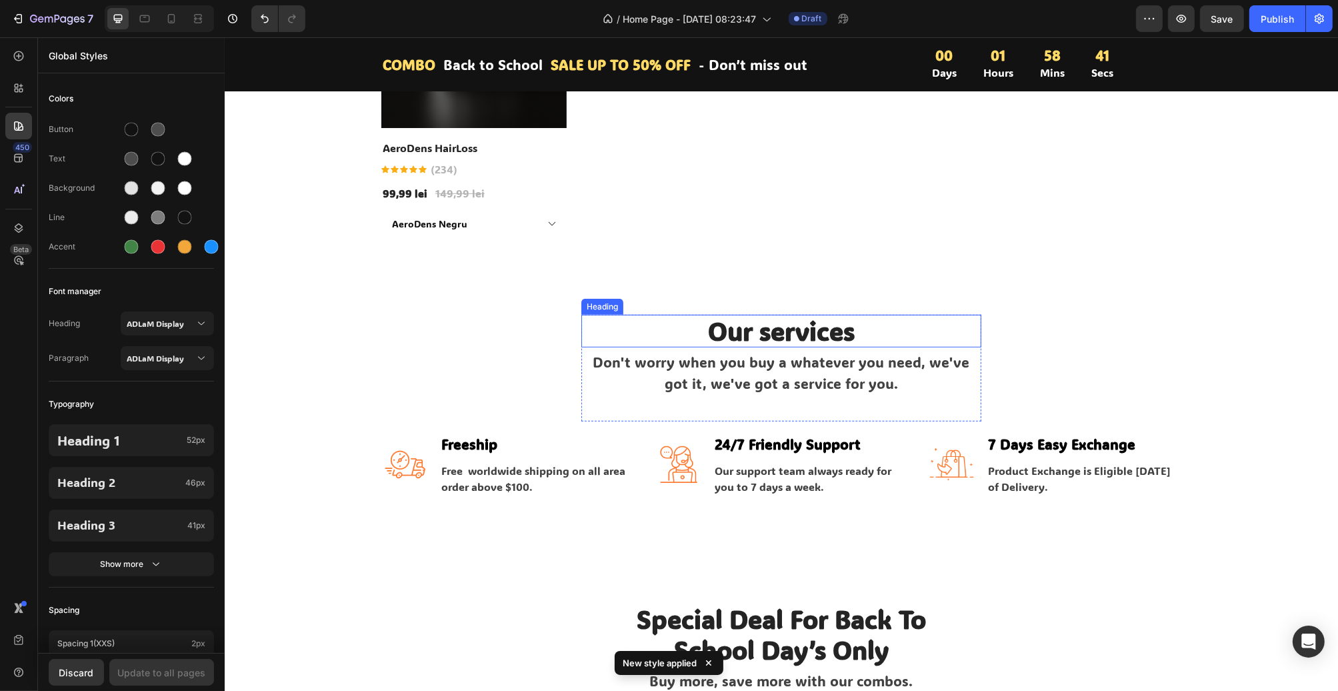
click at [774, 338] on p "Our services" at bounding box center [780, 331] width 397 height 31
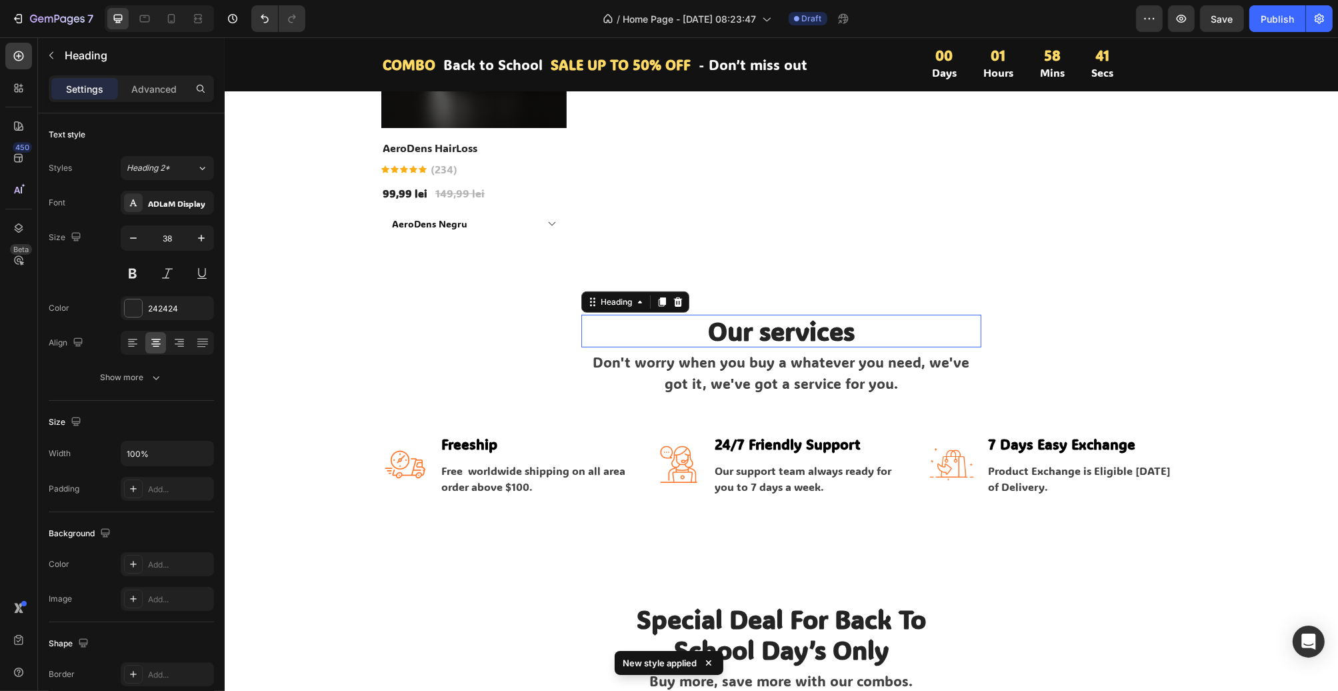
click at [774, 338] on p "Our services" at bounding box center [780, 331] width 397 height 31
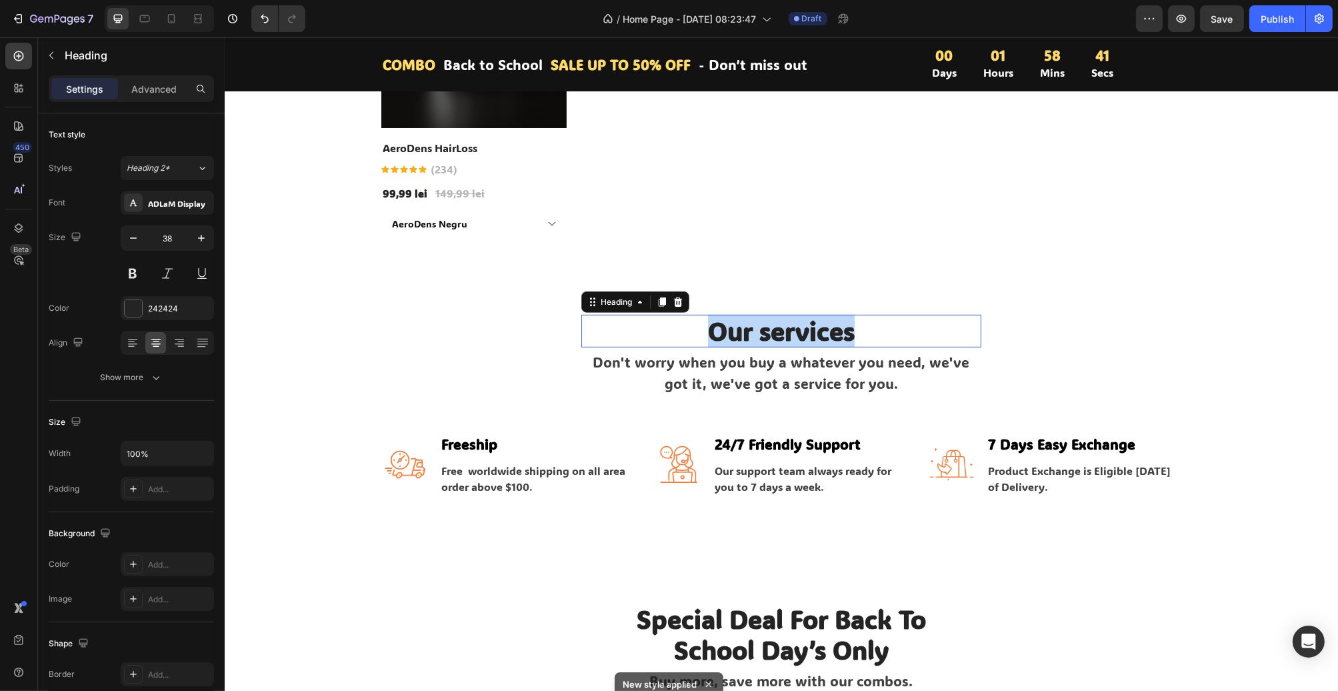
click at [774, 338] on p "Our services" at bounding box center [780, 331] width 397 height 31
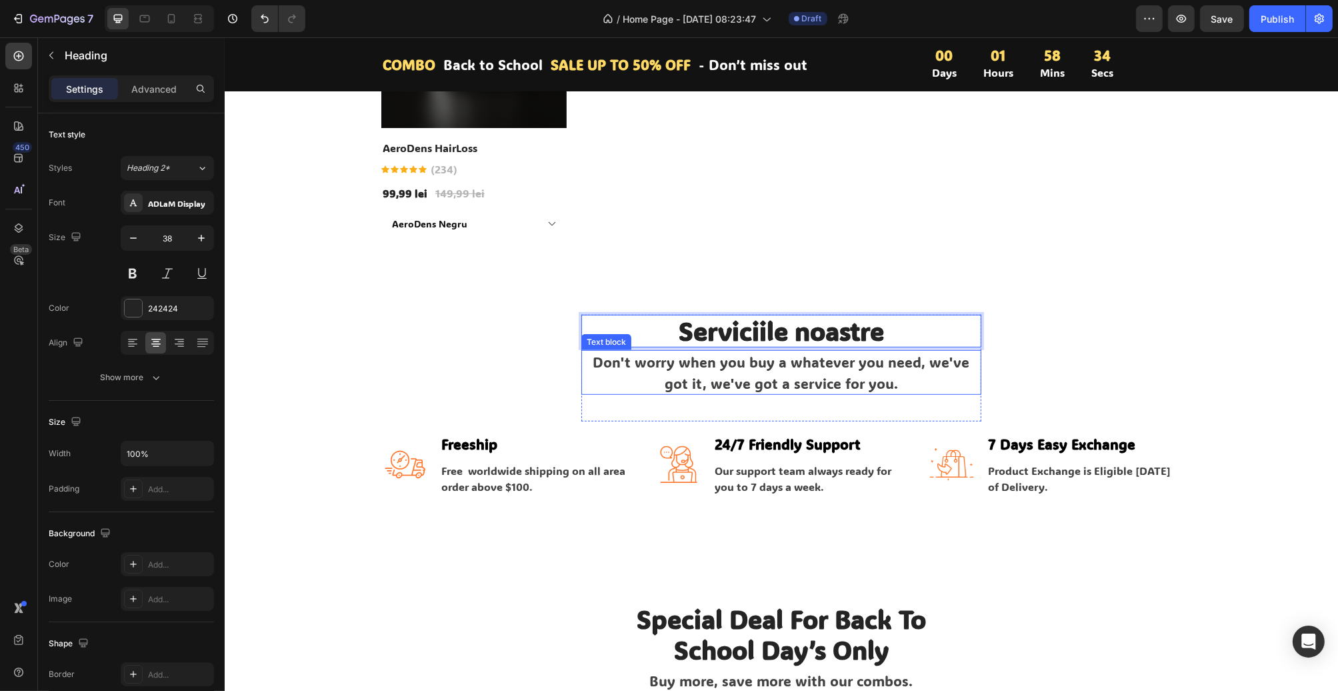
click at [734, 383] on p "Don't worry when you buy a whatever you need, we've got it, we've got a service…" at bounding box center [780, 372] width 397 height 42
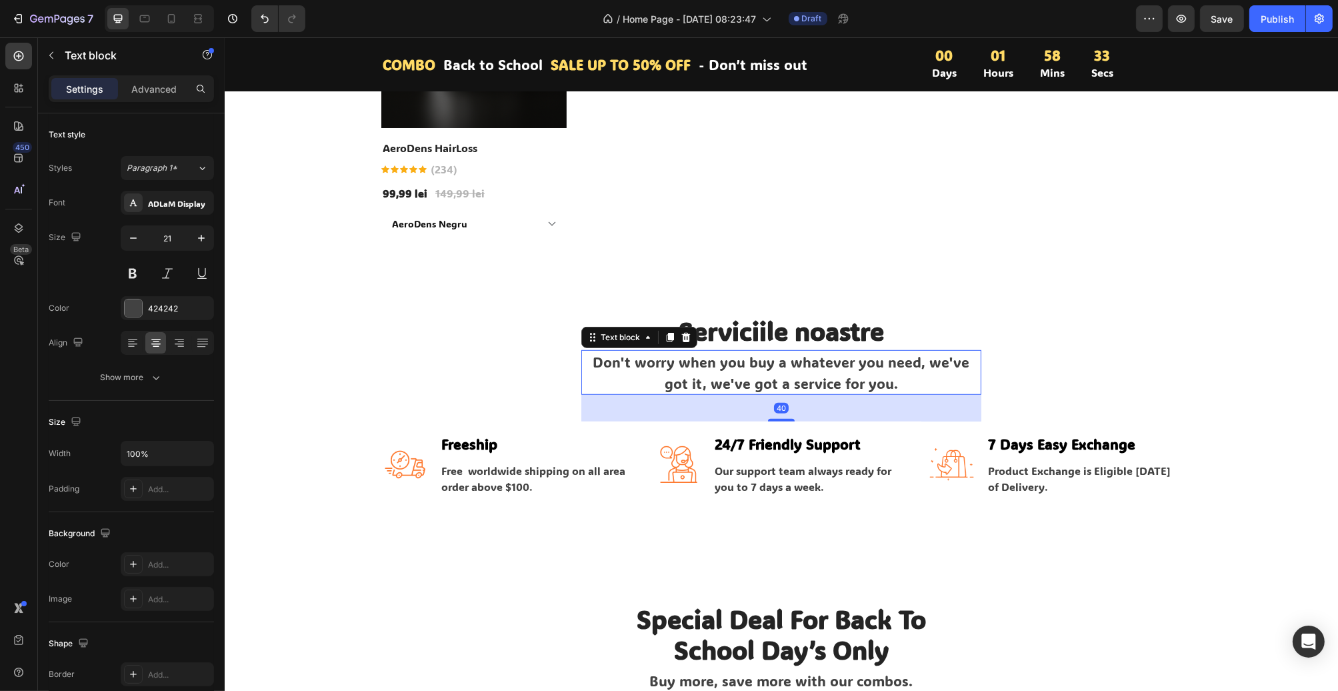
click at [734, 383] on p "Don't worry when you buy a whatever you need, we've got it, we've got a service…" at bounding box center [780, 372] width 397 height 42
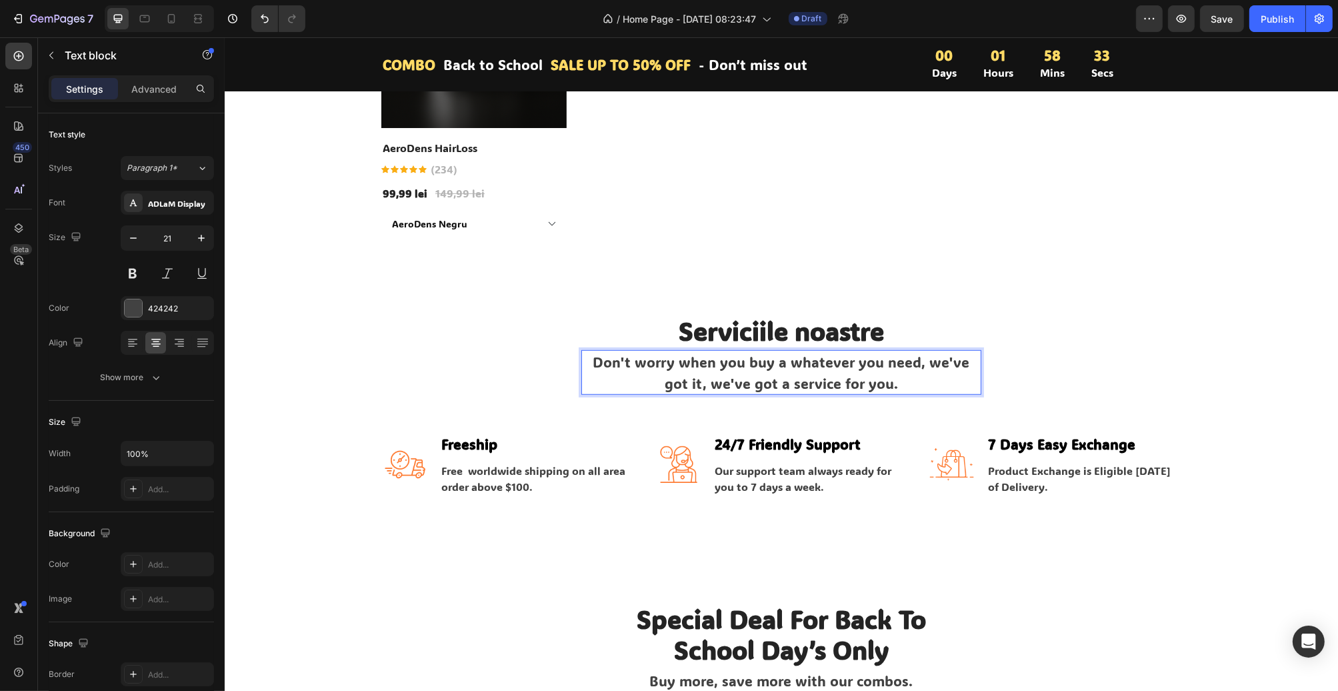
click at [734, 383] on p "Don't worry when you buy a whatever you need, we've got it, we've got a service…" at bounding box center [780, 372] width 397 height 42
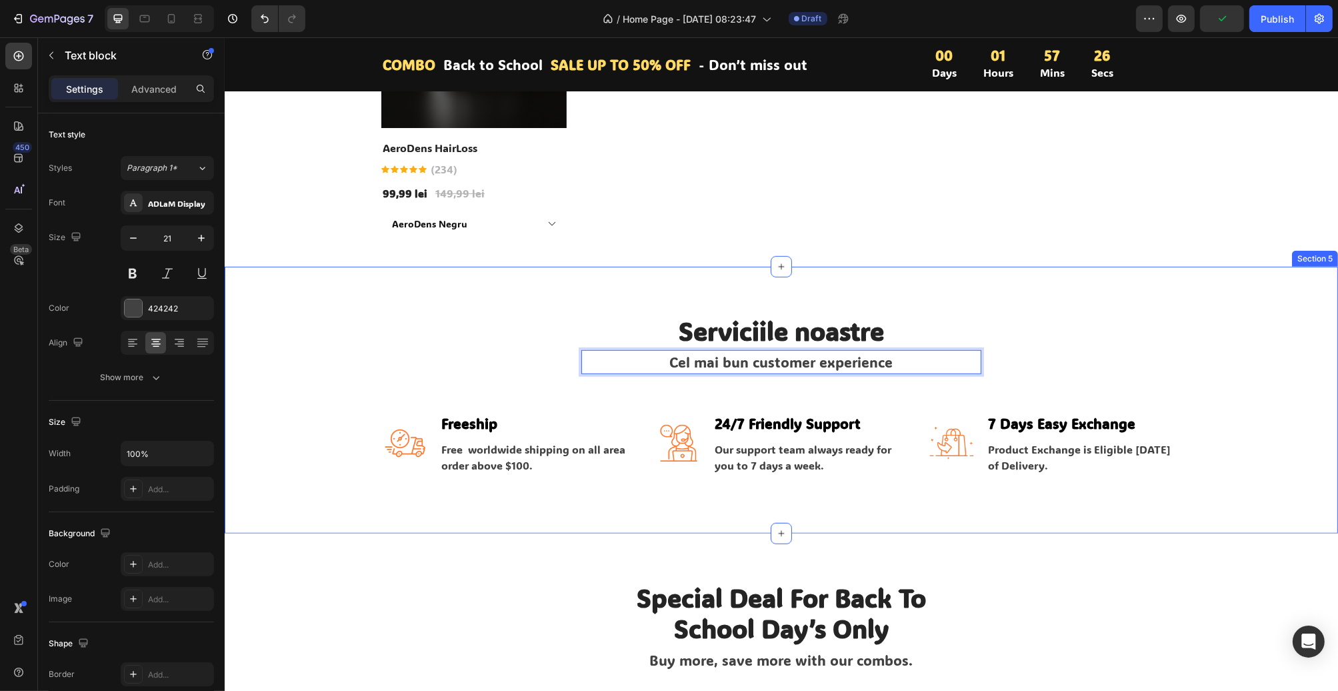
click at [763, 461] on p "Our support team always ready for you to 7 days a week." at bounding box center [810, 457] width 192 height 32
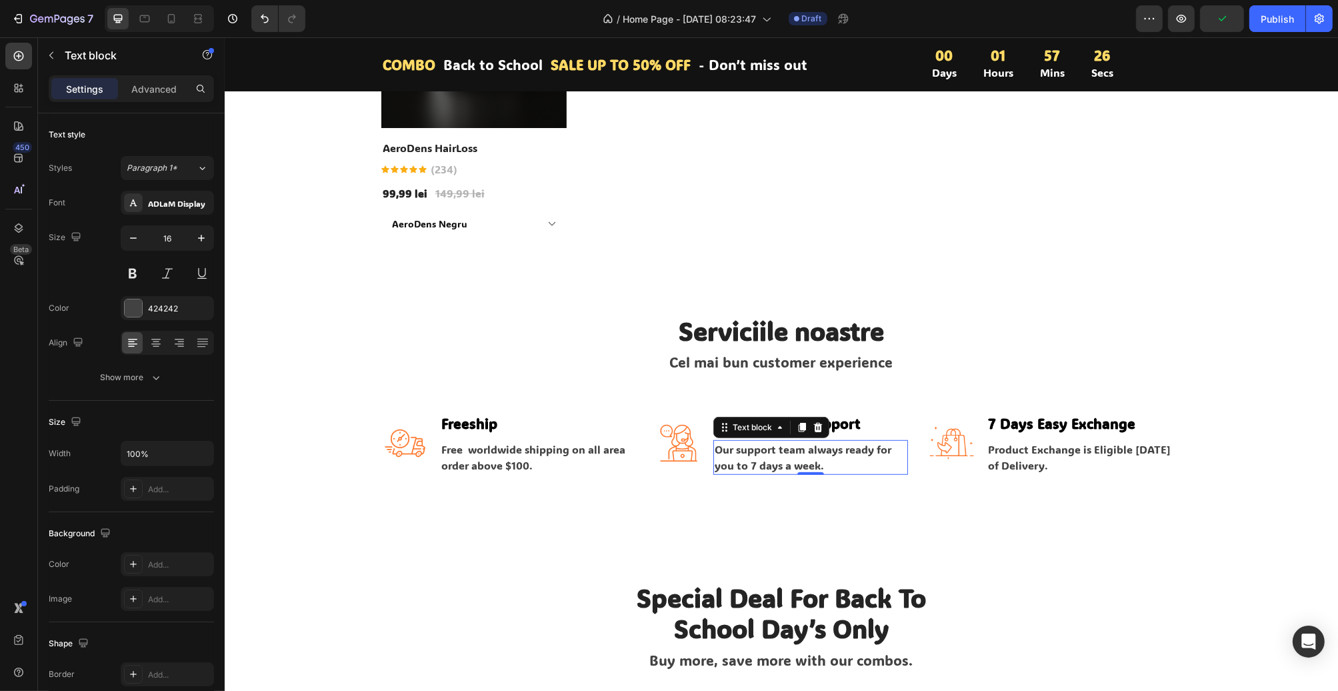
click at [763, 459] on p "Our support team always ready for you to 7 days a week." at bounding box center [810, 457] width 192 height 32
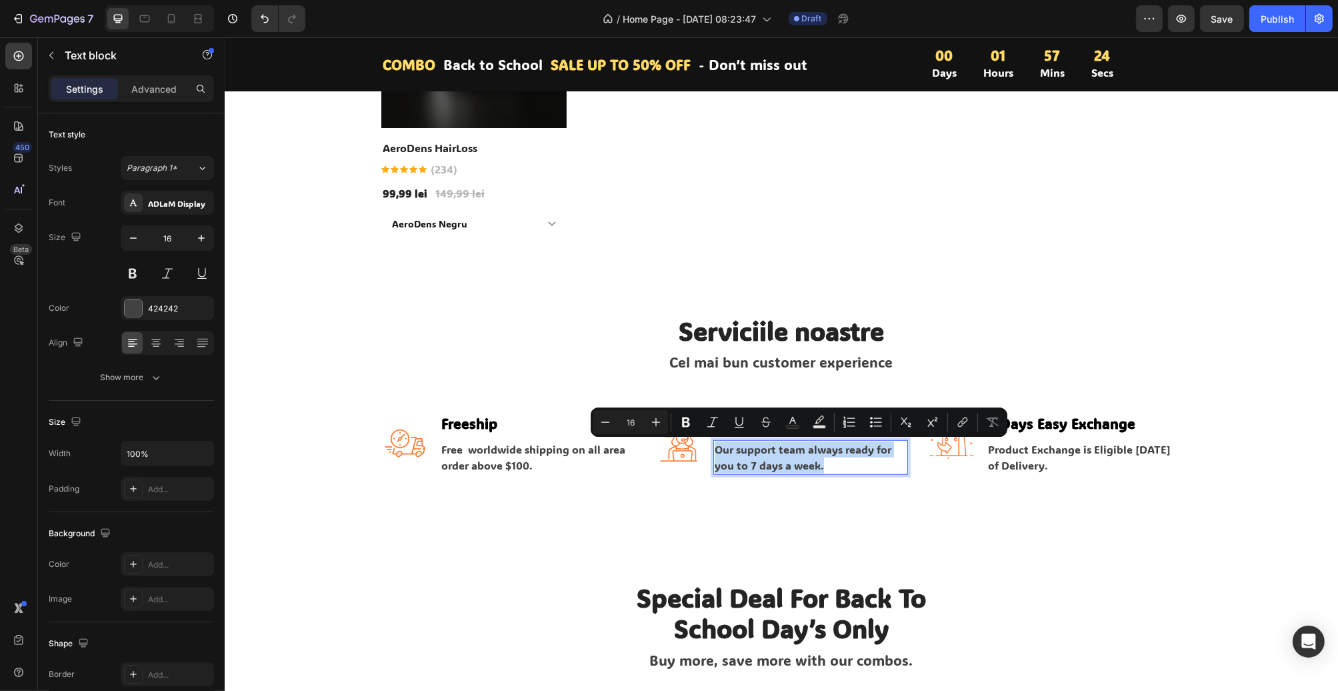
click at [760, 453] on p "Our support team always ready for you to 7 days a week." at bounding box center [810, 457] width 192 height 32
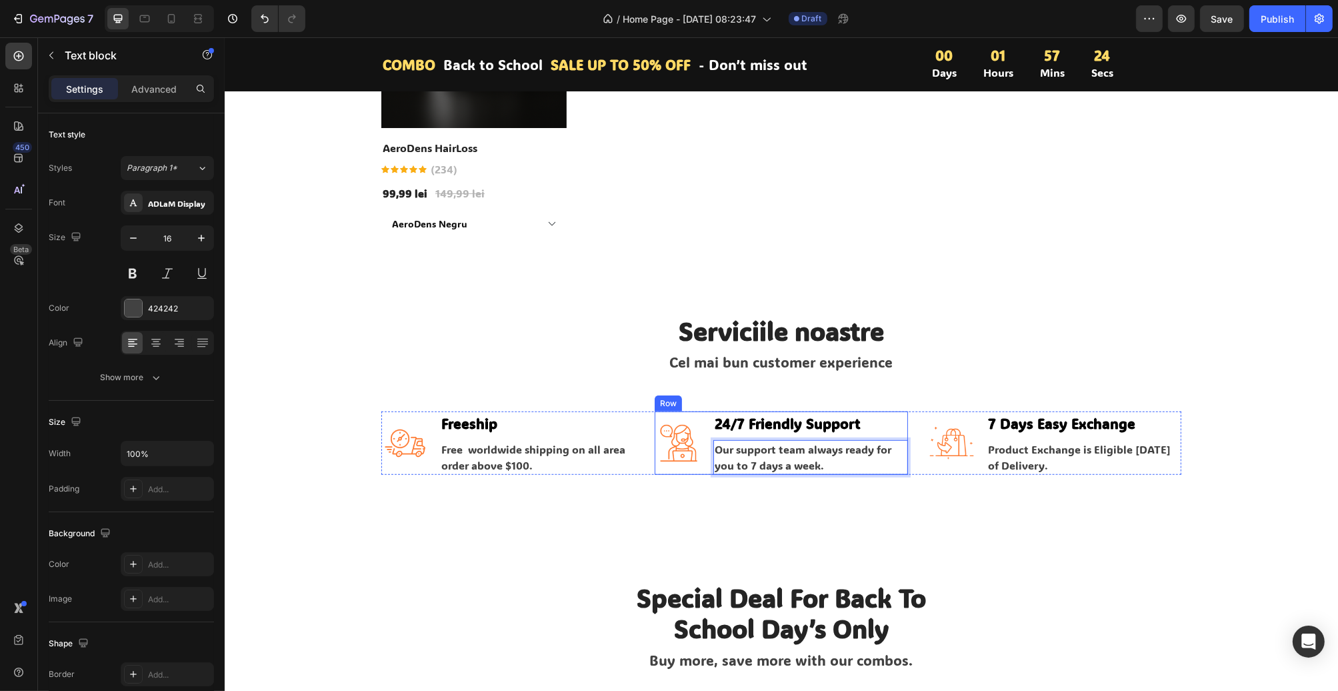
click at [801, 424] on p "24/7 Friendly Support" at bounding box center [810, 423] width 192 height 21
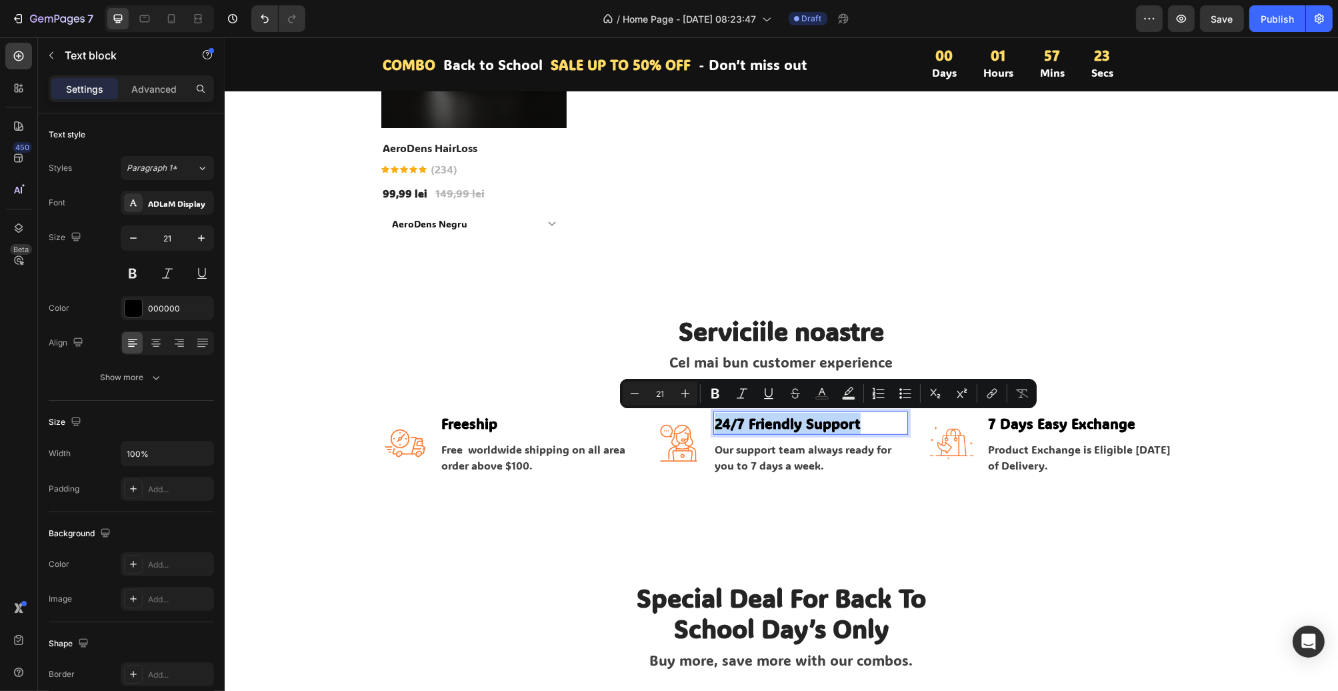
click at [801, 424] on p "24/7 Friendly Support" at bounding box center [810, 423] width 192 height 21
click at [818, 423] on p "24/7 Friendly Support" at bounding box center [810, 423] width 192 height 21
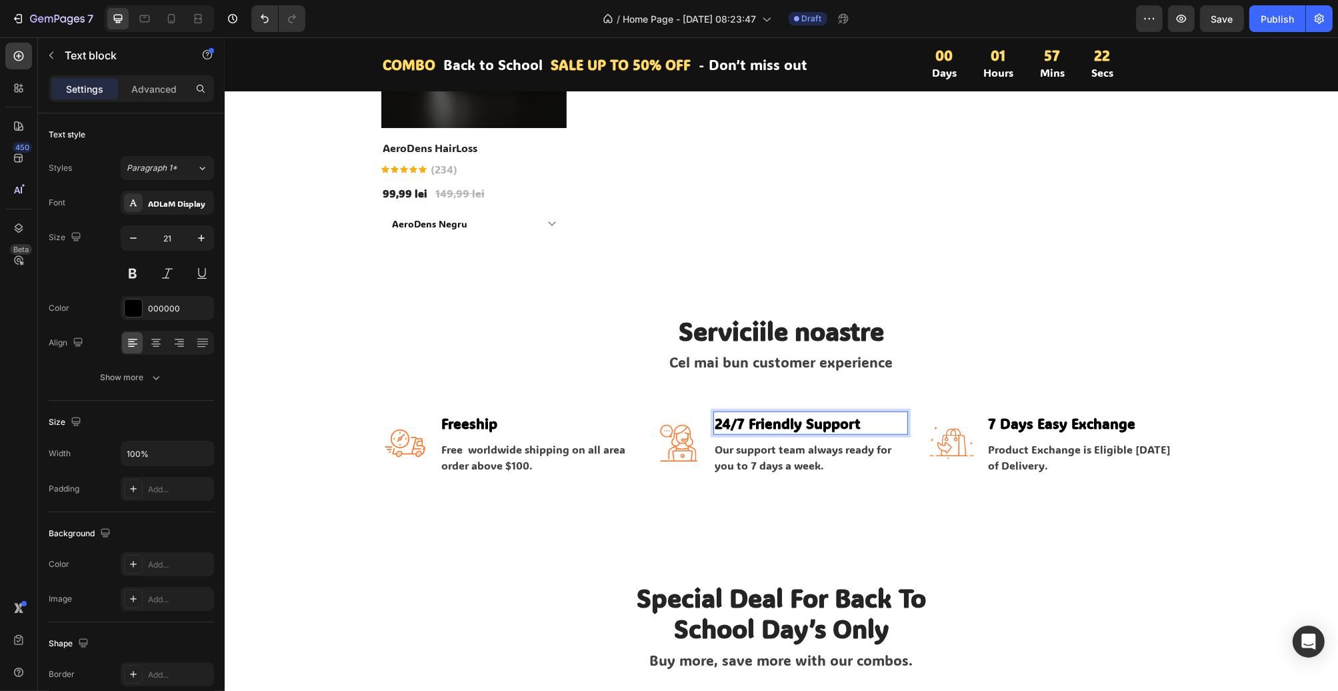
click at [826, 424] on p "24/7 Friendly Support" at bounding box center [810, 423] width 192 height 21
click at [776, 425] on p "24/7 Friendly Suport" at bounding box center [810, 423] width 192 height 21
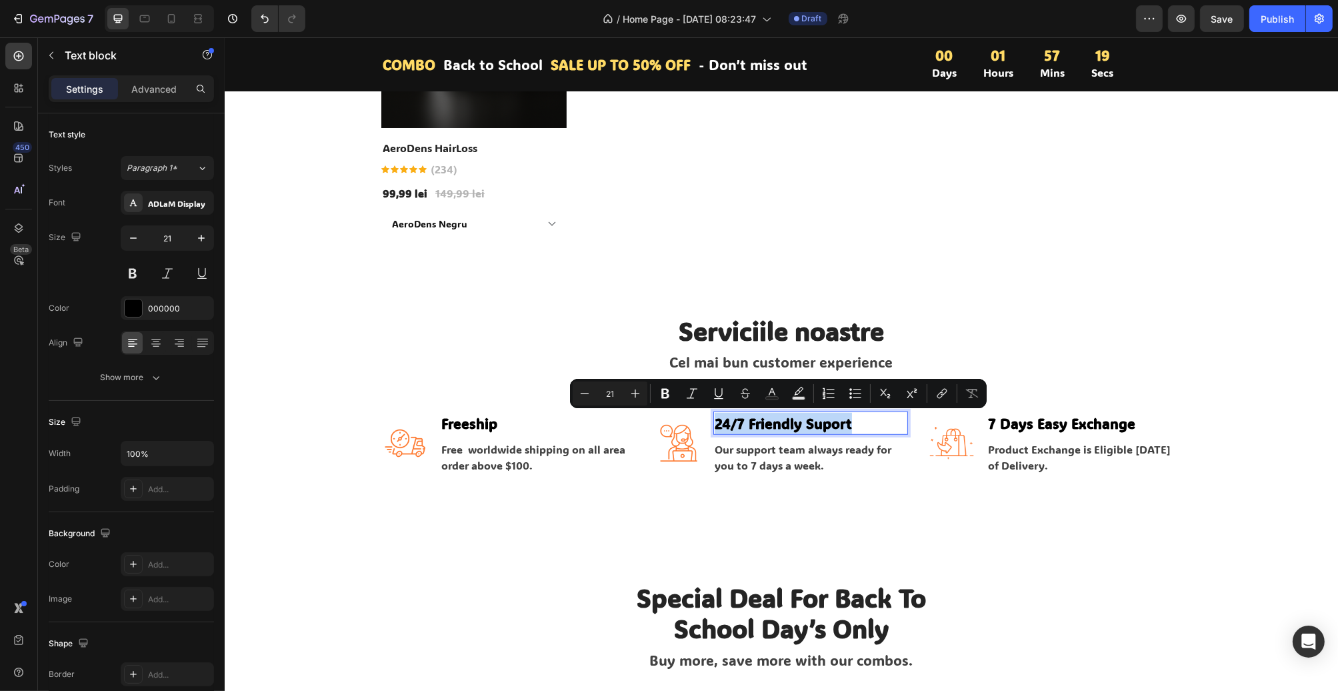
click at [788, 420] on p "24/7 Friendly Suport" at bounding box center [810, 423] width 192 height 21
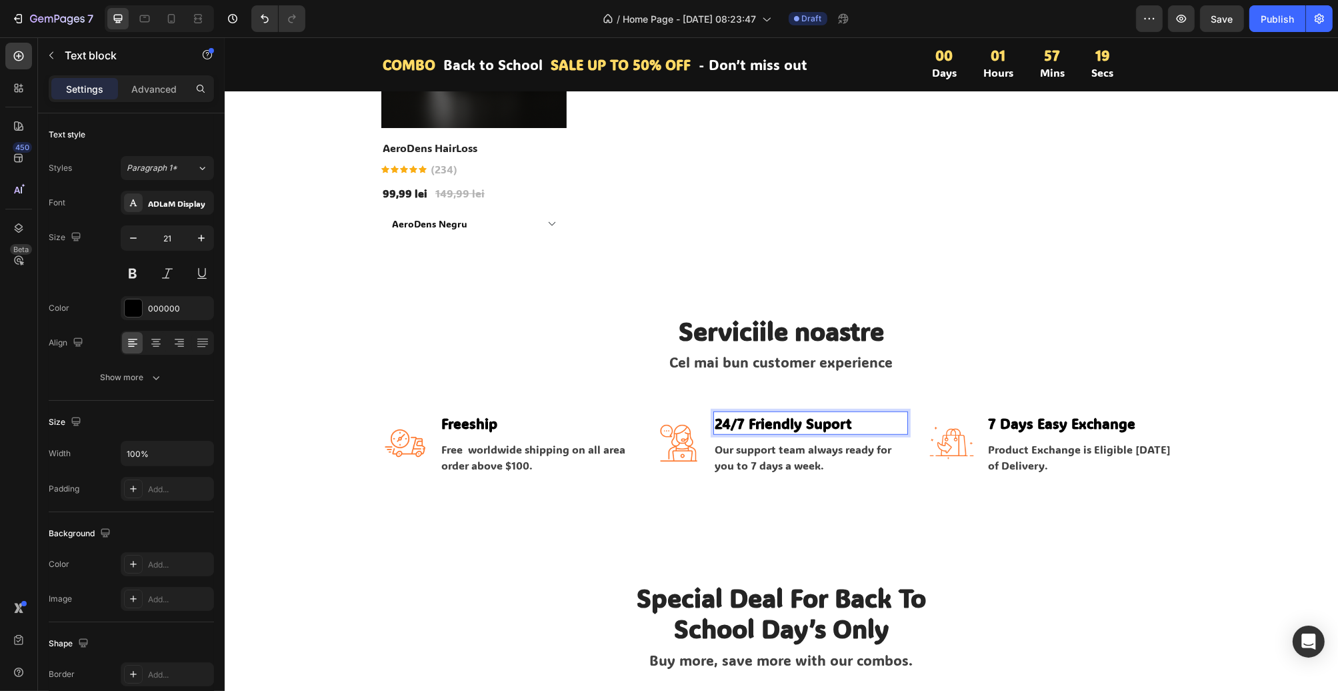
click at [796, 426] on p "24/7 Friendly Suport" at bounding box center [810, 423] width 192 height 21
click at [738, 422] on p "24/7 Suport" at bounding box center [810, 423] width 192 height 21
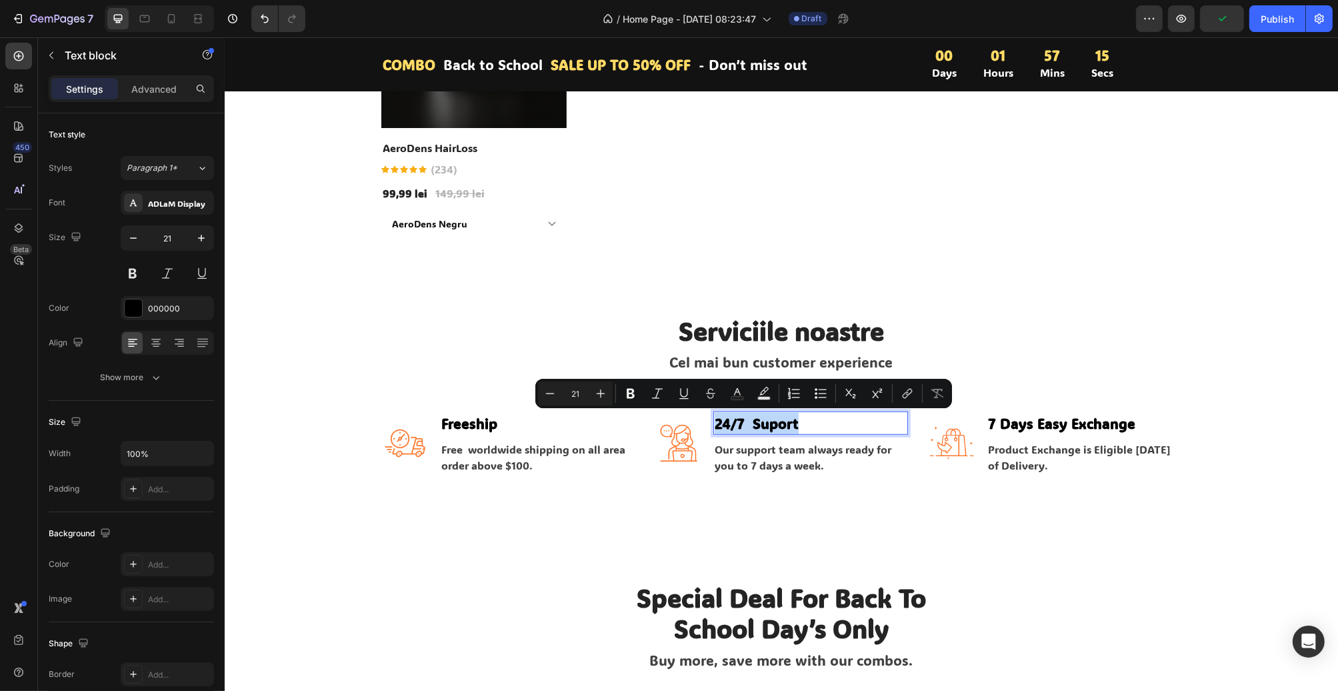
click at [738, 422] on p "24/7 Suport" at bounding box center [810, 423] width 192 height 21
click at [732, 420] on p "24/7 Suport" at bounding box center [810, 423] width 192 height 21
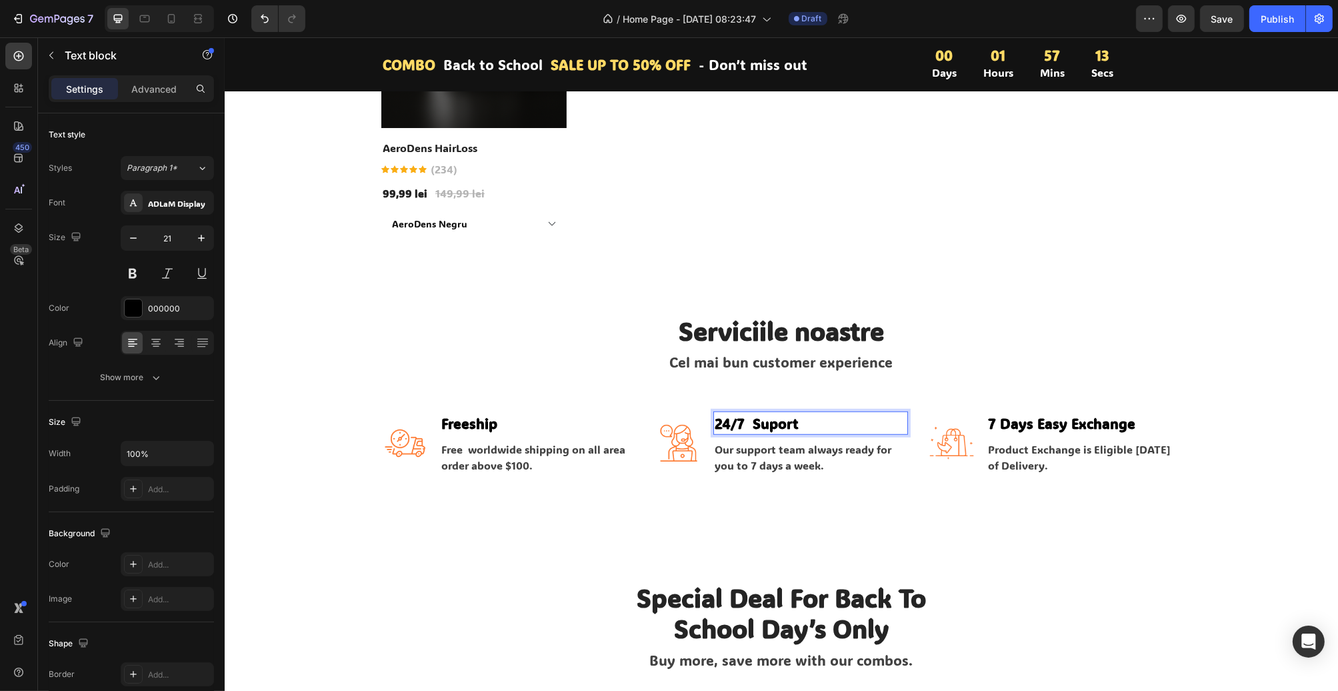
click at [734, 420] on p "24/7 Suport" at bounding box center [810, 423] width 192 height 21
click at [740, 425] on p "24/7 Suport" at bounding box center [810, 423] width 192 height 21
click at [761, 450] on p "Our support team always ready for you to 7 days a week." at bounding box center [810, 457] width 192 height 32
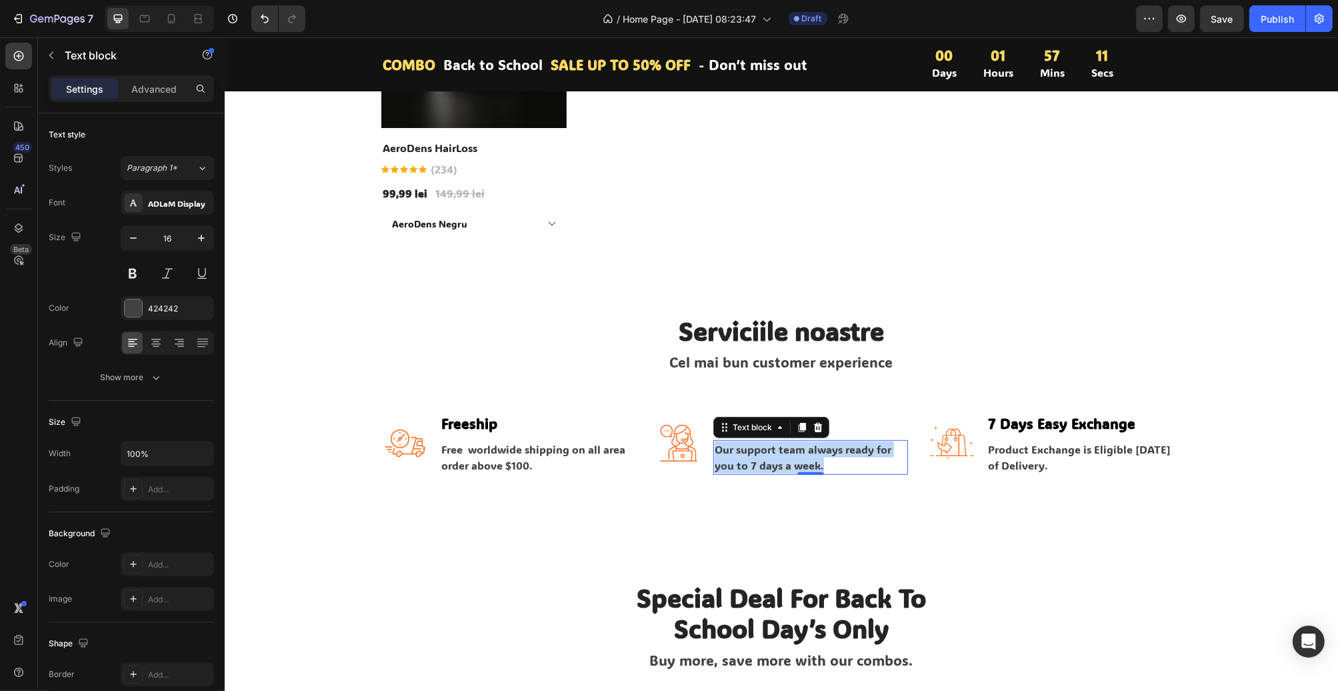
click at [761, 450] on p "Our support team always ready for you to 7 days a week." at bounding box center [810, 457] width 192 height 32
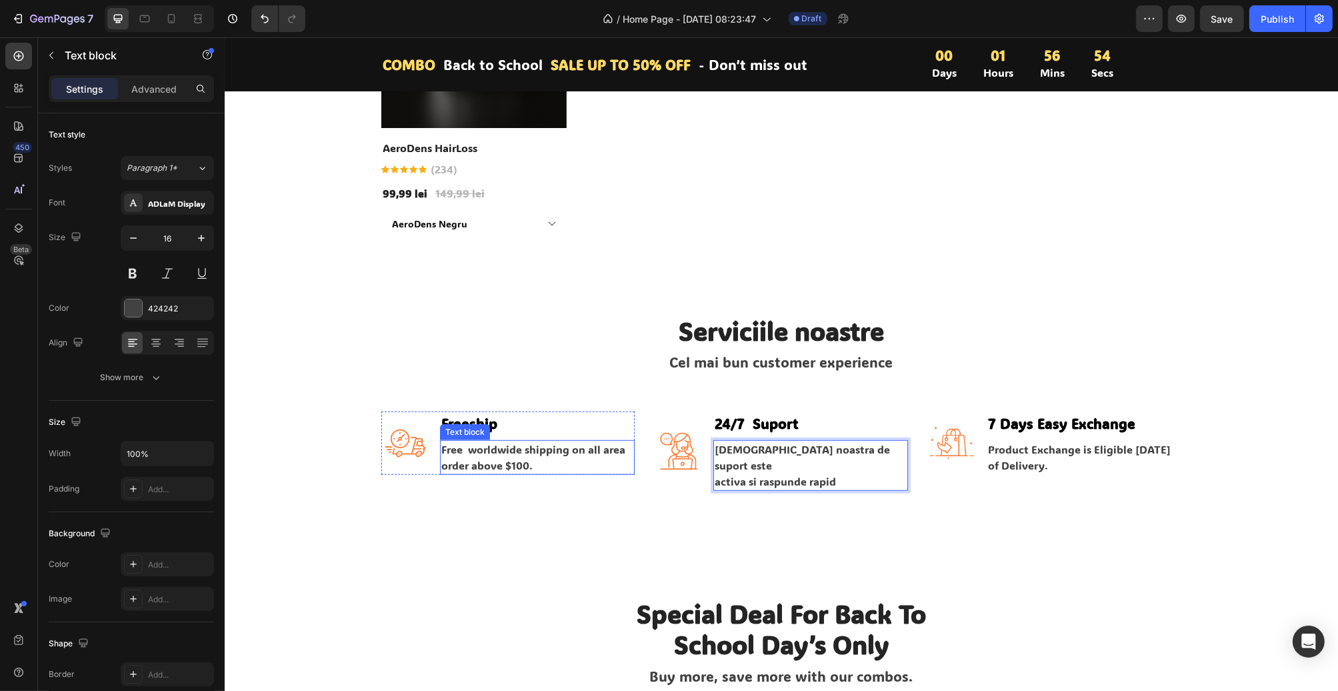
click at [465, 457] on p "Free worldwide shipping on all area order above $100." at bounding box center [537, 457] width 192 height 32
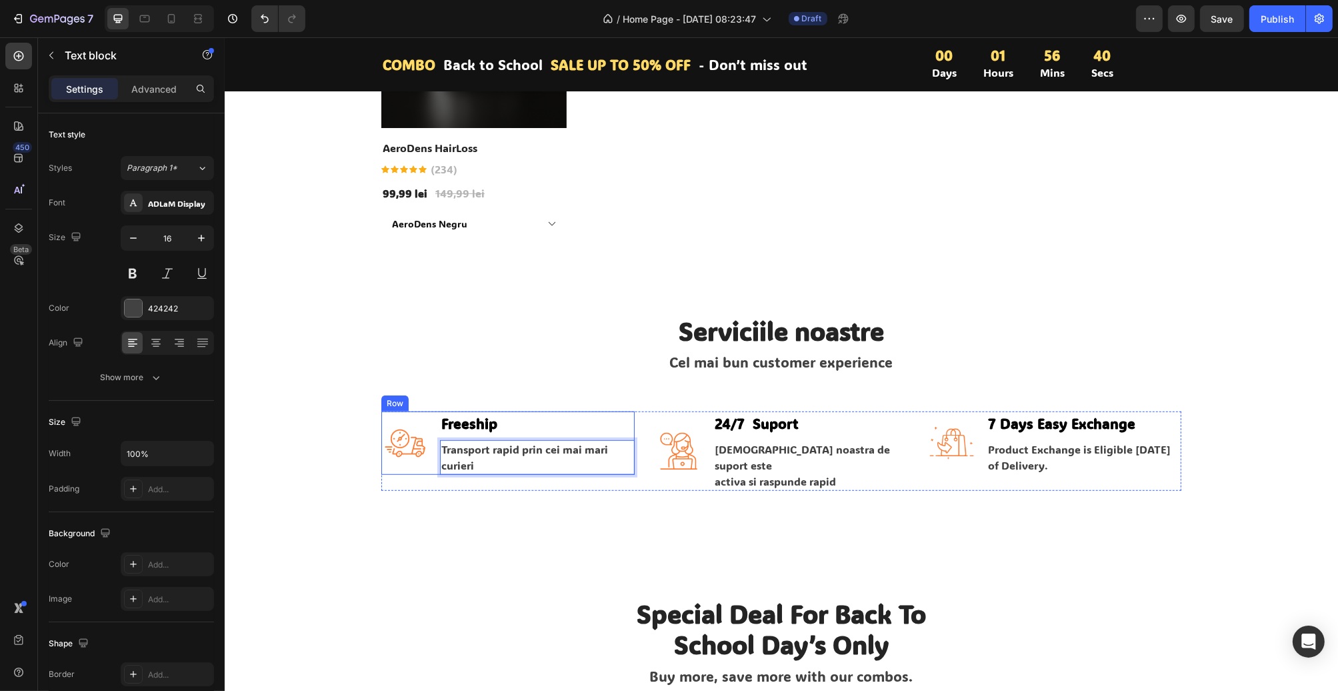
click at [469, 427] on p "Freeship" at bounding box center [537, 423] width 192 height 21
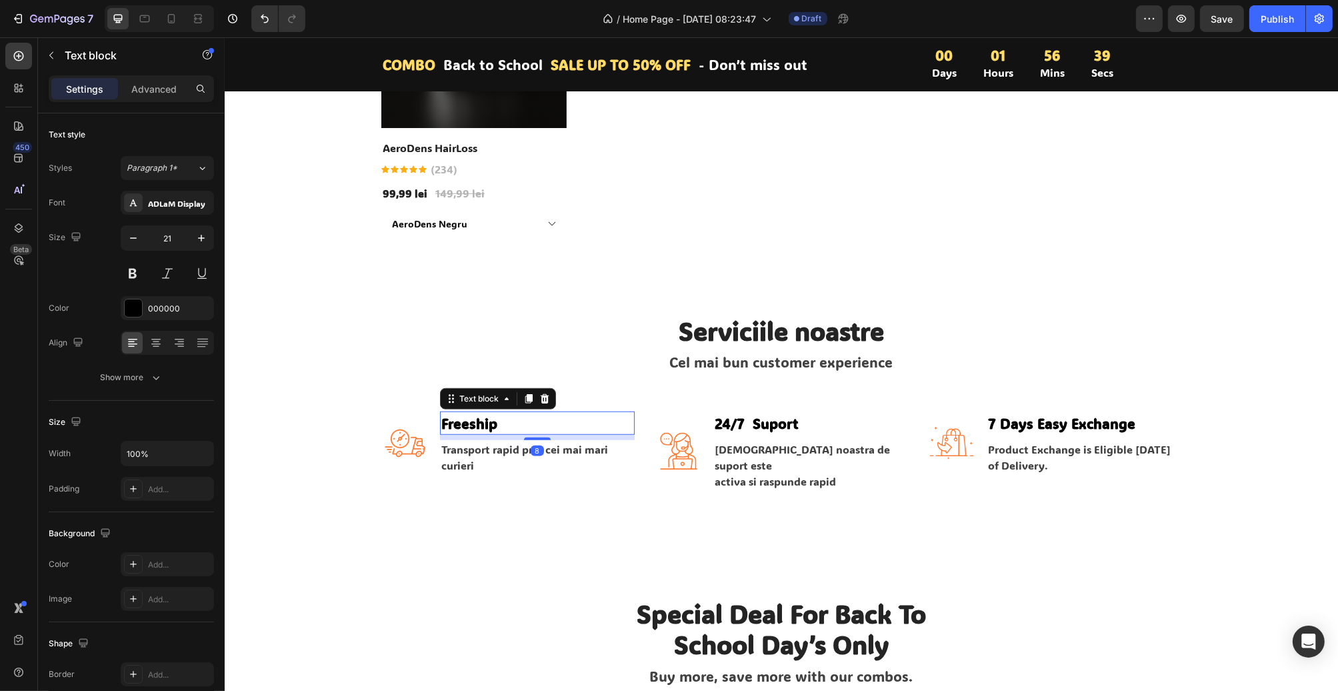
click at [469, 426] on p "Freeship" at bounding box center [537, 423] width 192 height 21
click at [460, 466] on p "Transport rapid prin cei mai mari curieri" at bounding box center [537, 457] width 192 height 32
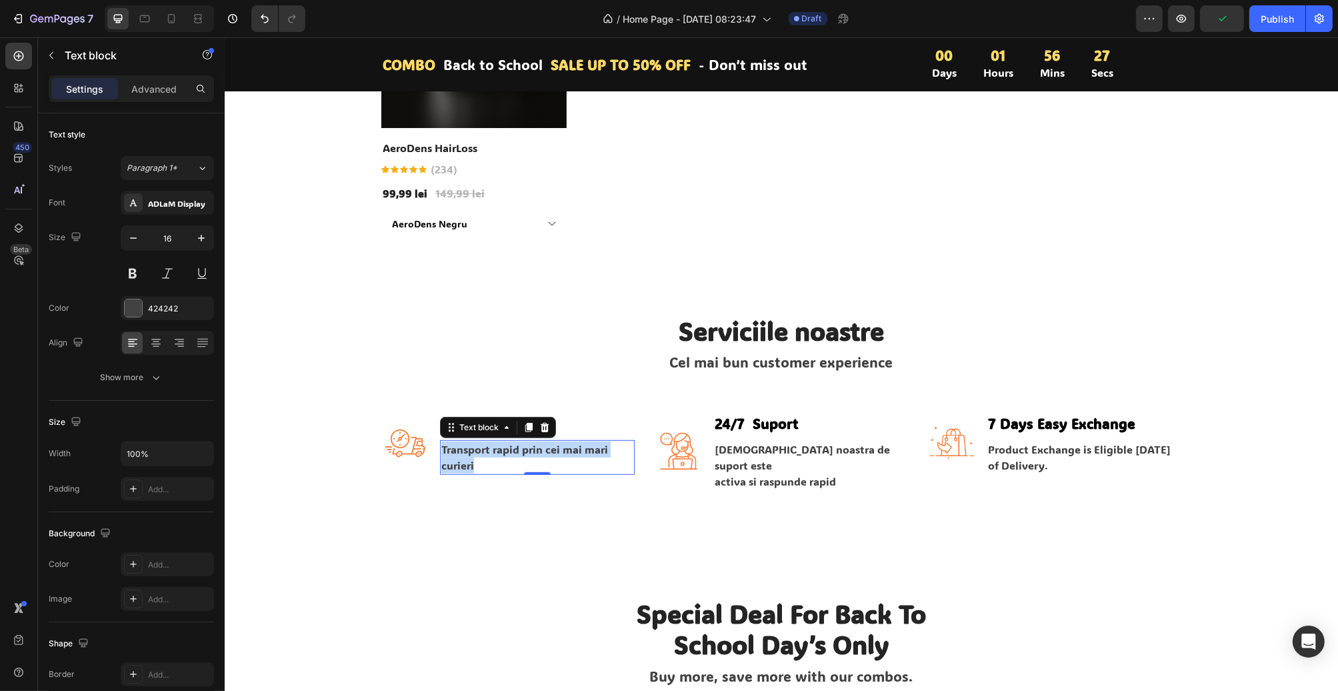
click at [460, 466] on p "Transport rapid prin cei mai mari curieri" at bounding box center [537, 457] width 192 height 32
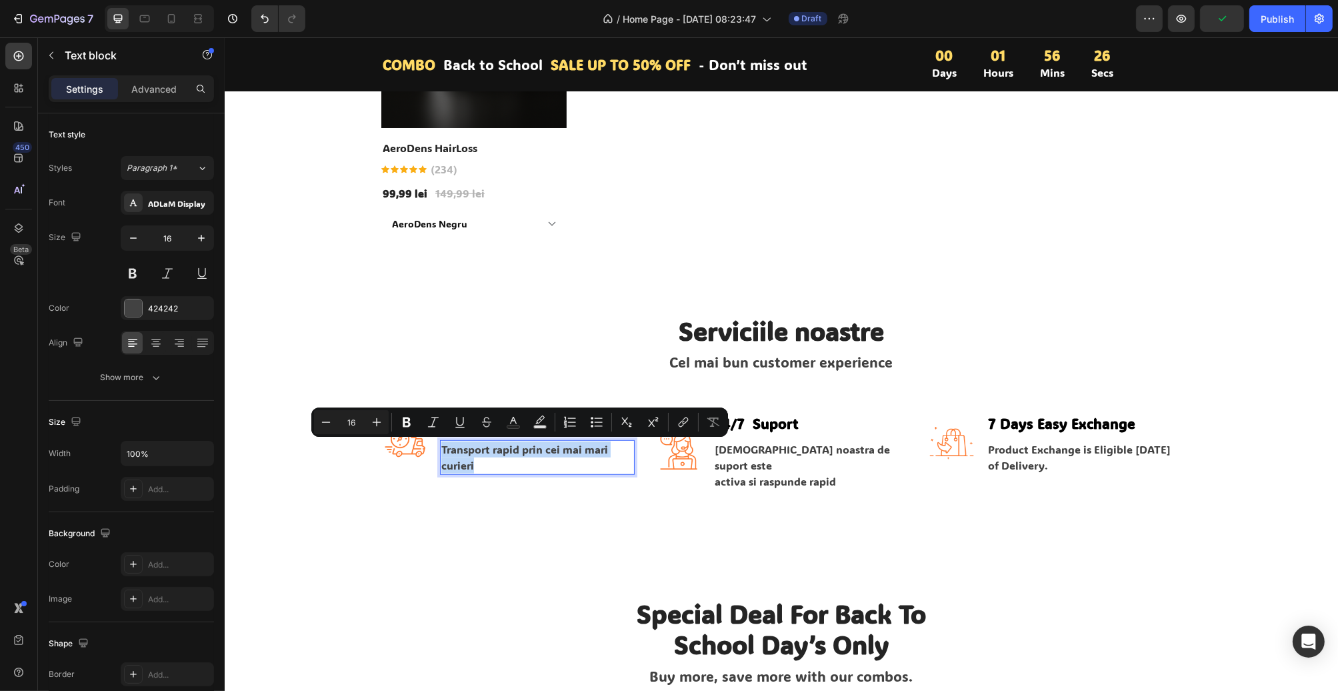
click at [467, 467] on p "Transport rapid prin cei mai mari curieri" at bounding box center [537, 457] width 192 height 32
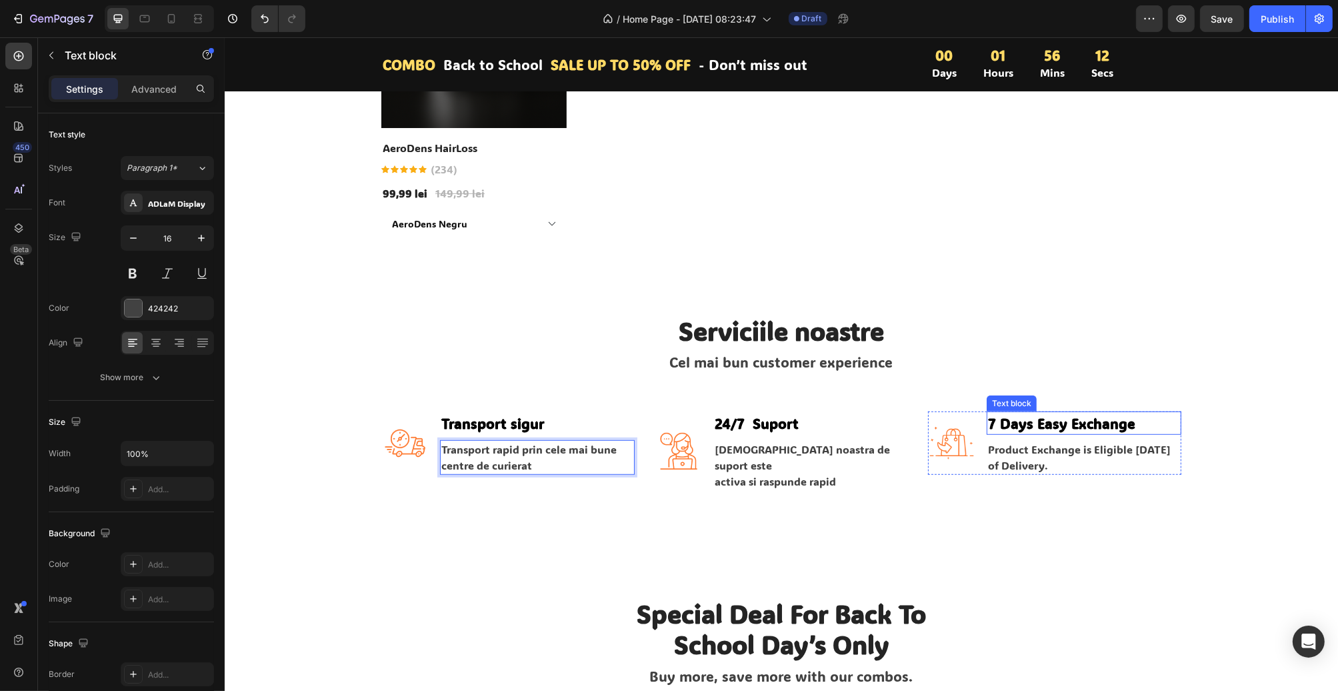
click at [1046, 420] on p "7 Days Easy Exchange" at bounding box center [1084, 423] width 192 height 21
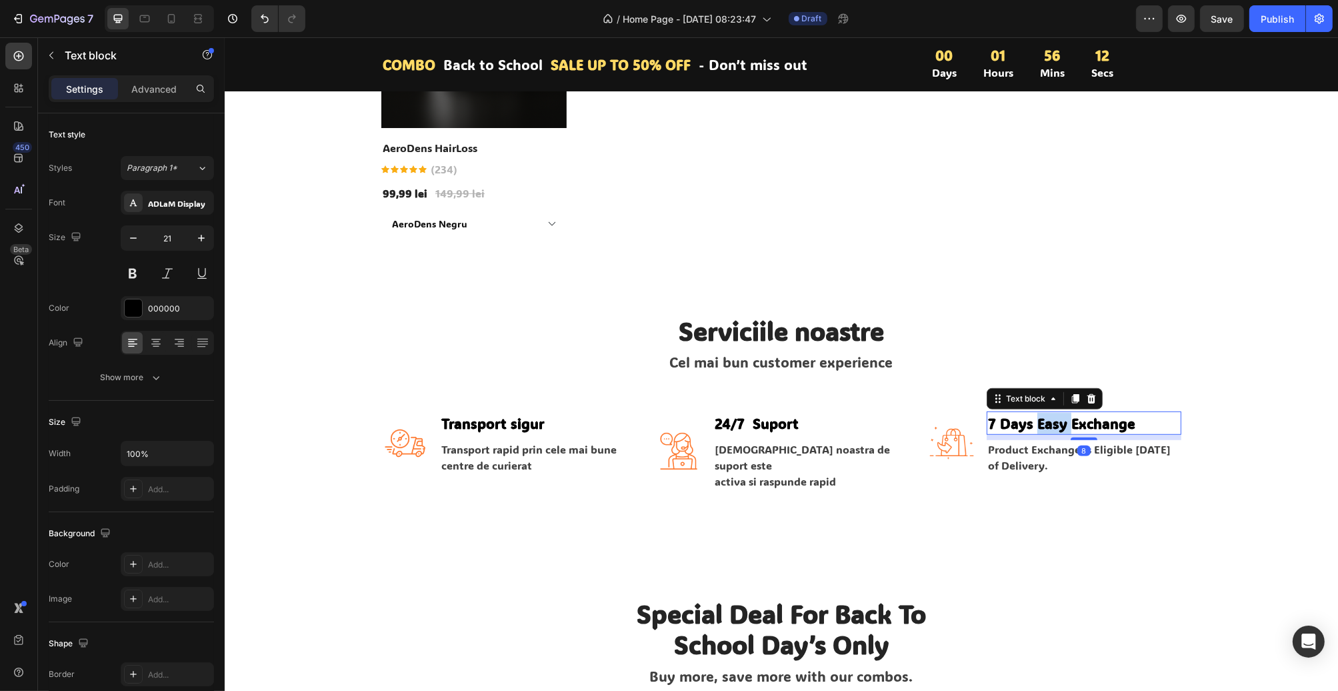
click at [1046, 420] on p "7 Days Easy Exchange" at bounding box center [1084, 423] width 192 height 21
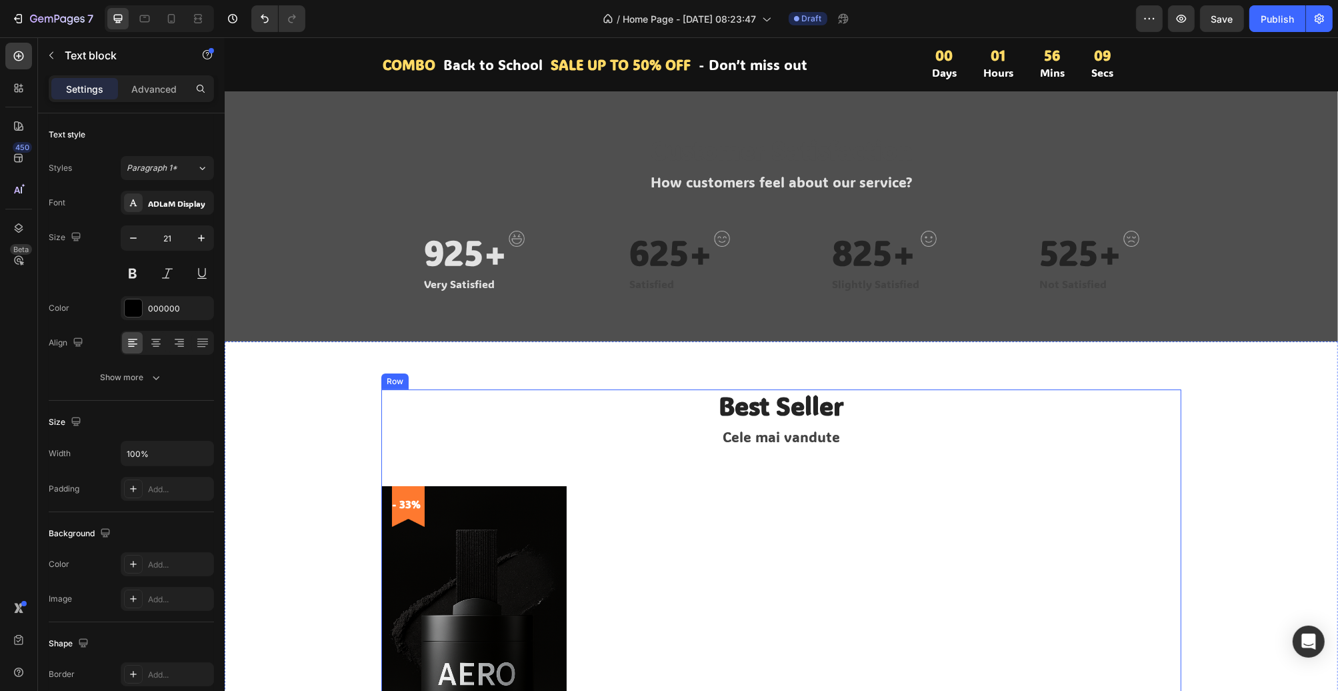
type input "16"
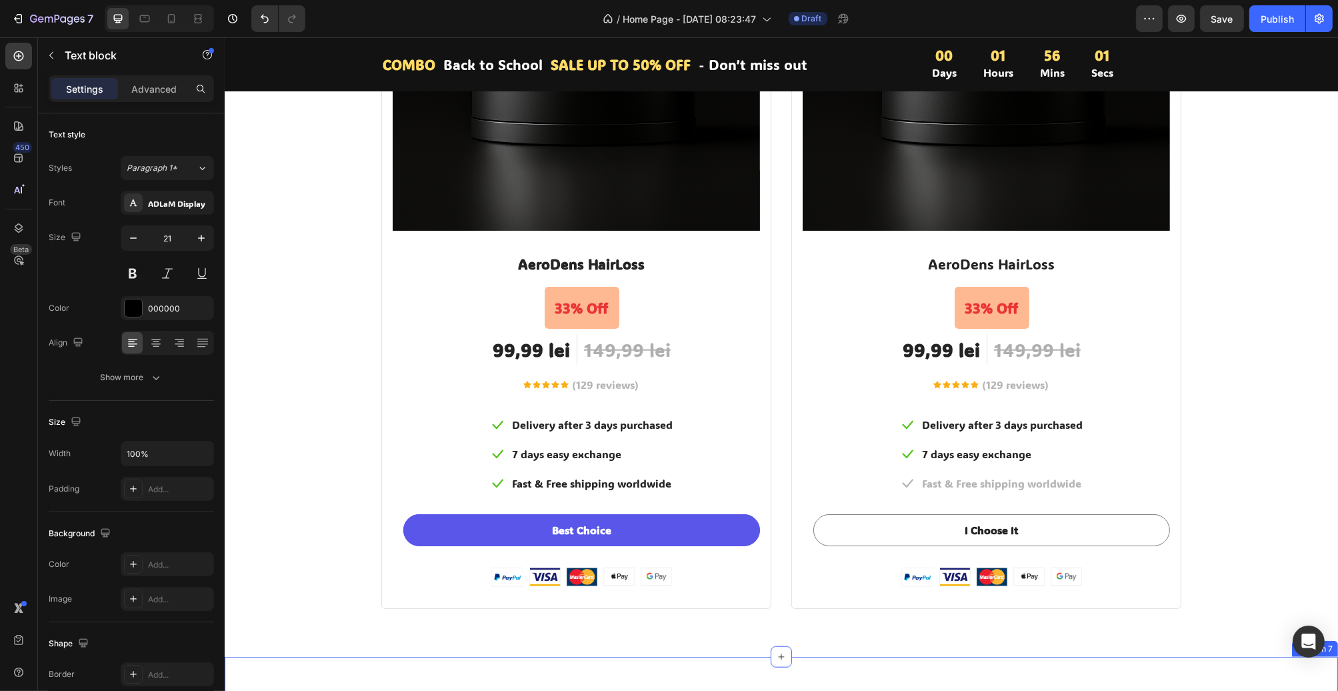
scroll to position [2001, 0]
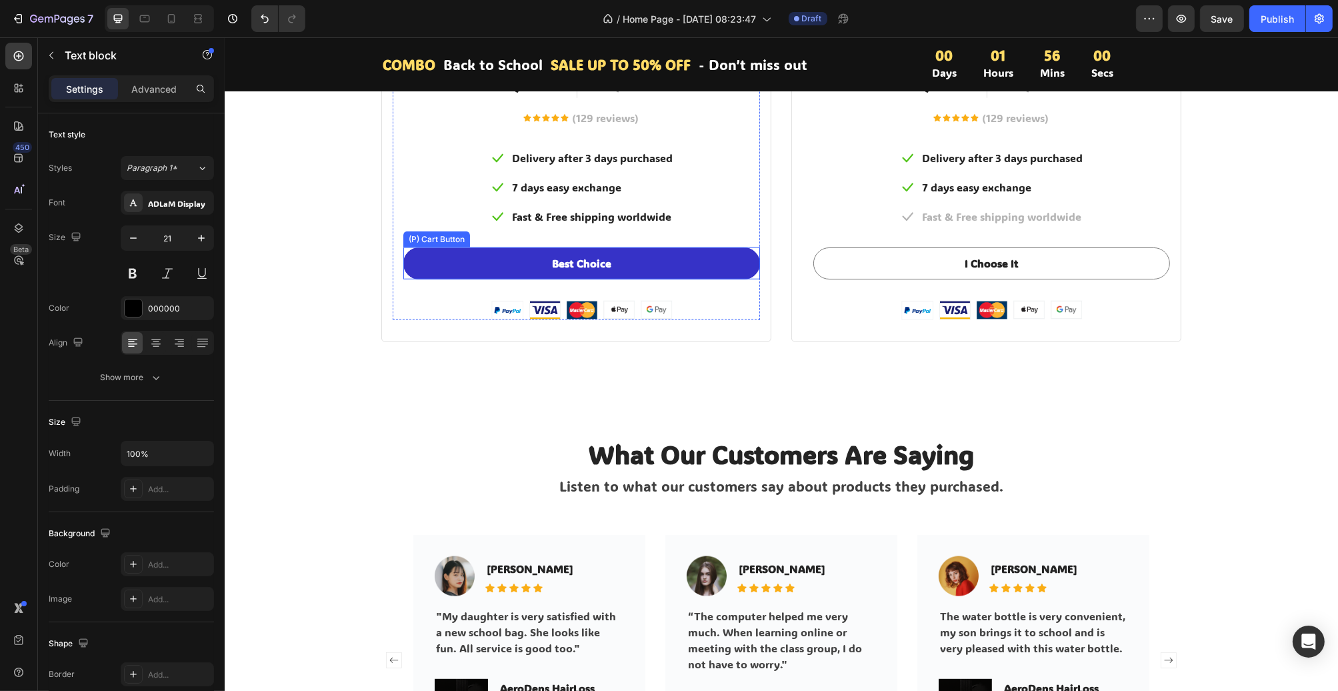
click at [613, 272] on button "Best Choice" at bounding box center [581, 263] width 357 height 32
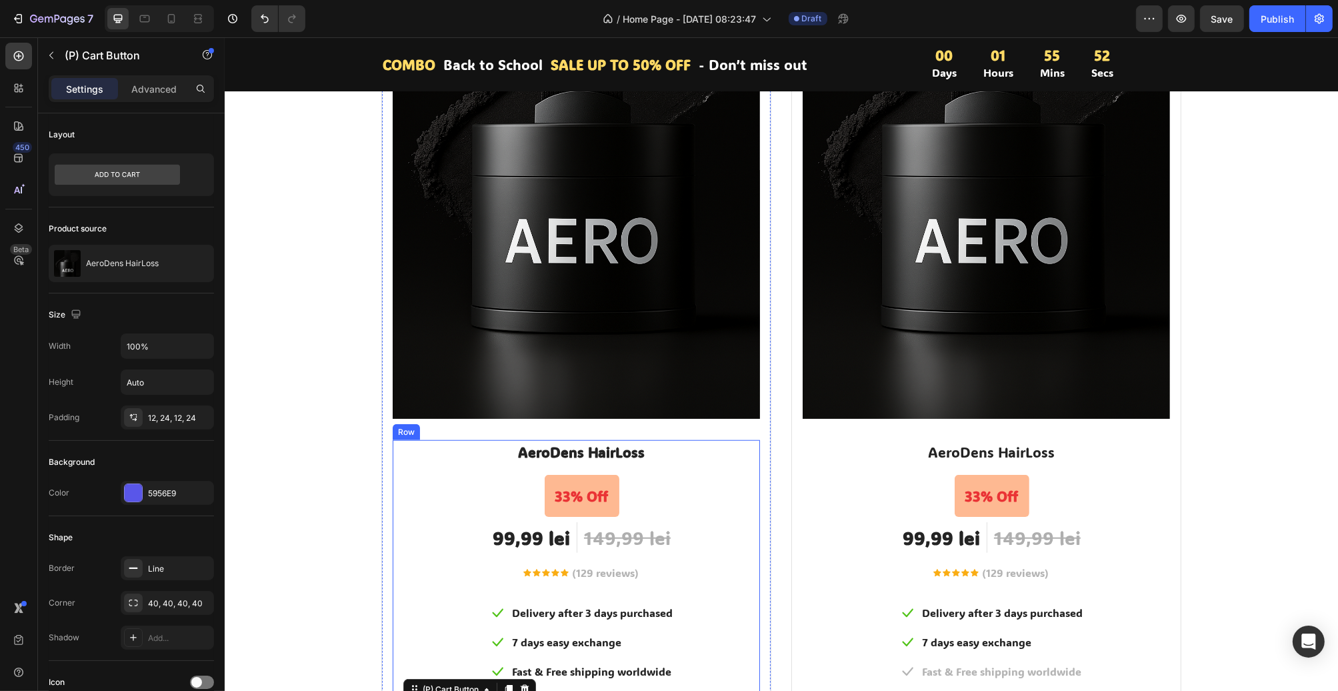
scroll to position [1667, 0]
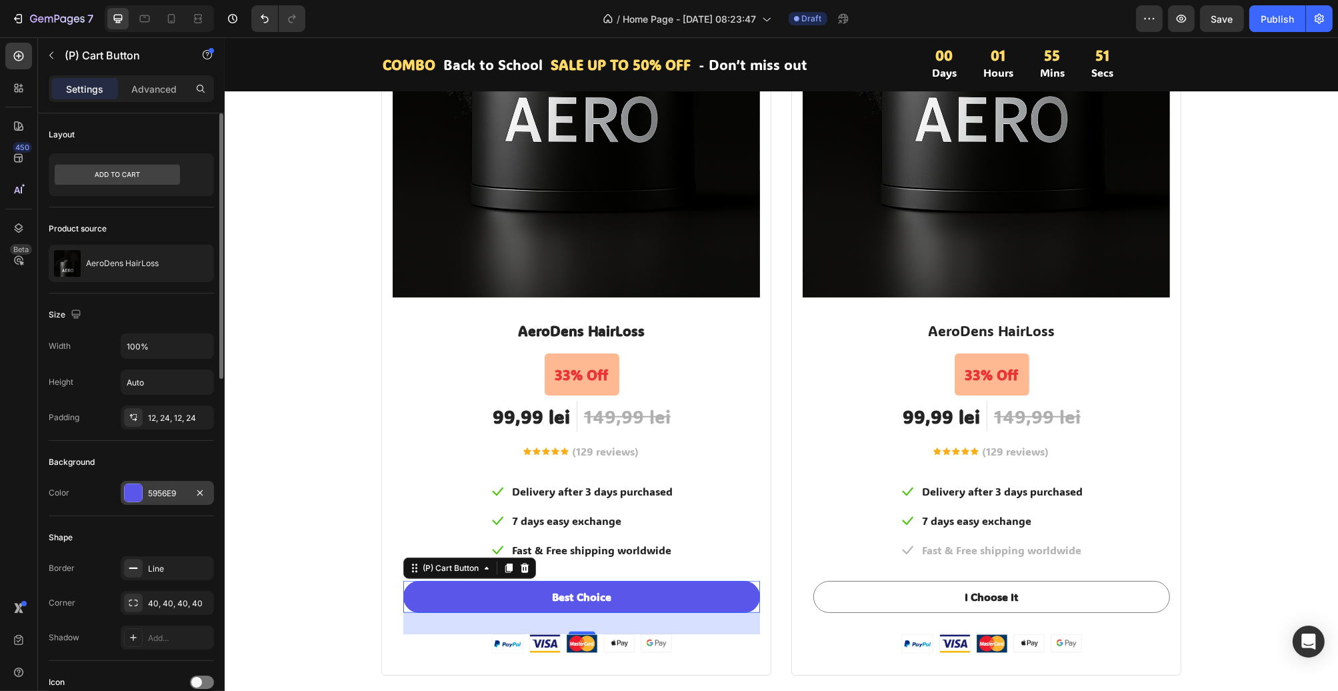
click at [161, 494] on div "5956E9" at bounding box center [167, 493] width 39 height 12
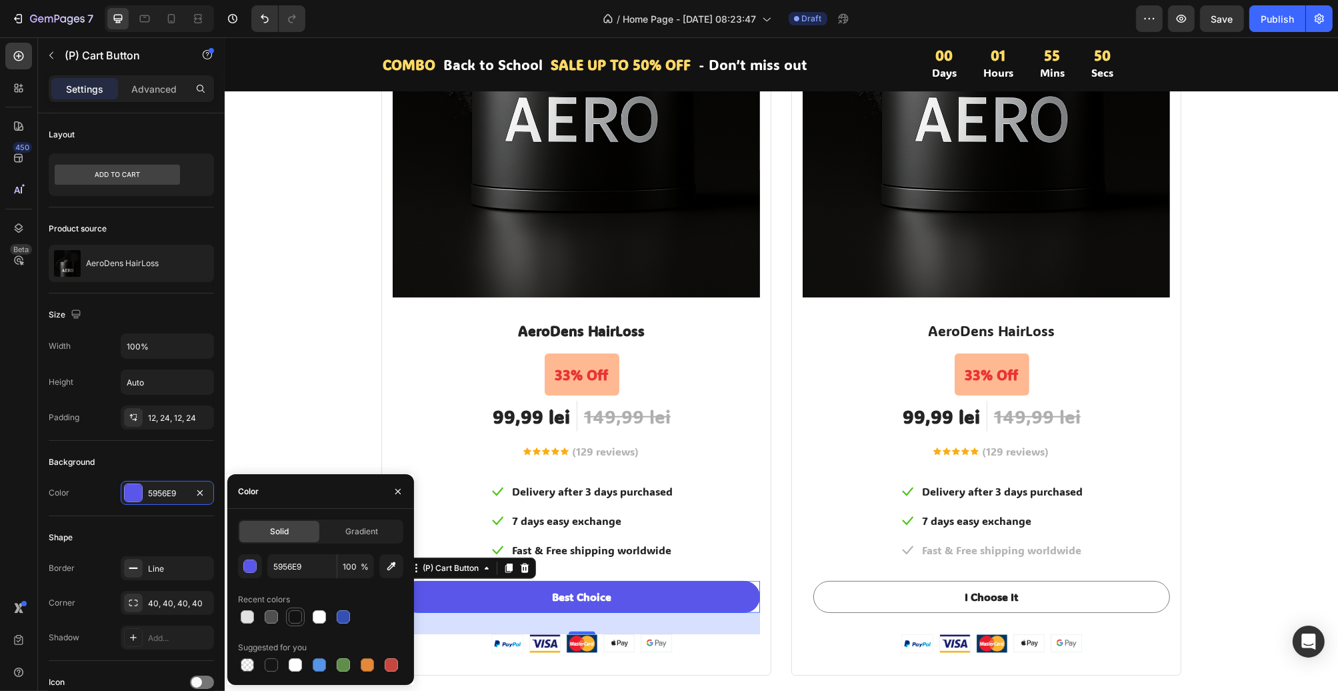
click at [295, 610] on div at bounding box center [295, 617] width 16 height 16
type input "121212"
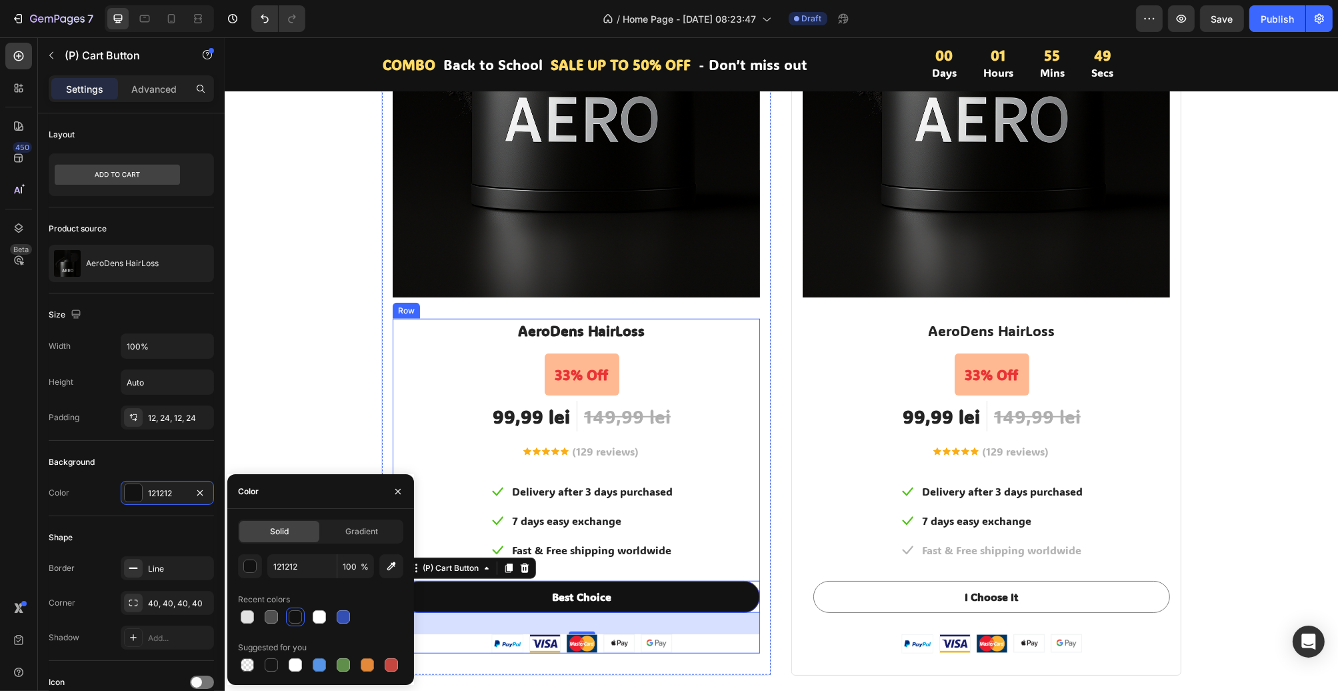
click at [751, 463] on div "AeroDens HairLoss (P) Title 33% Off Product Badge 99,99 lei (P) Price (P) Price…" at bounding box center [581, 486] width 357 height 335
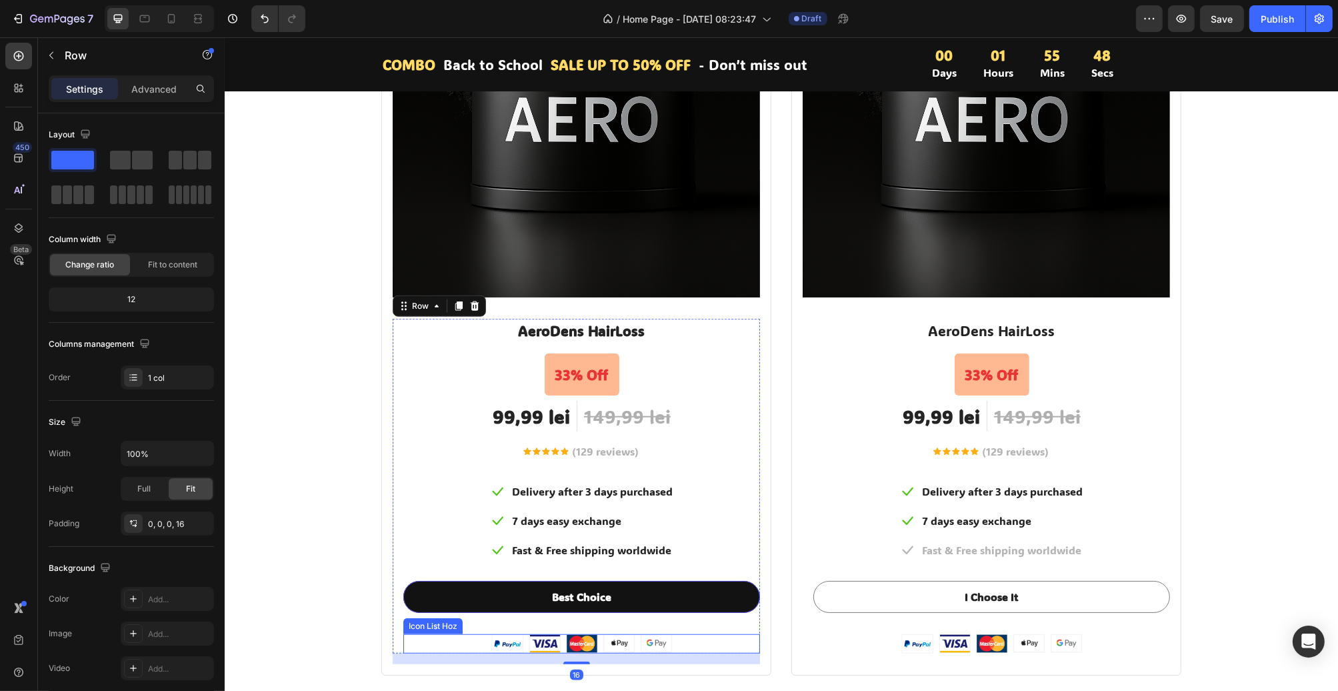
scroll to position [2134, 0]
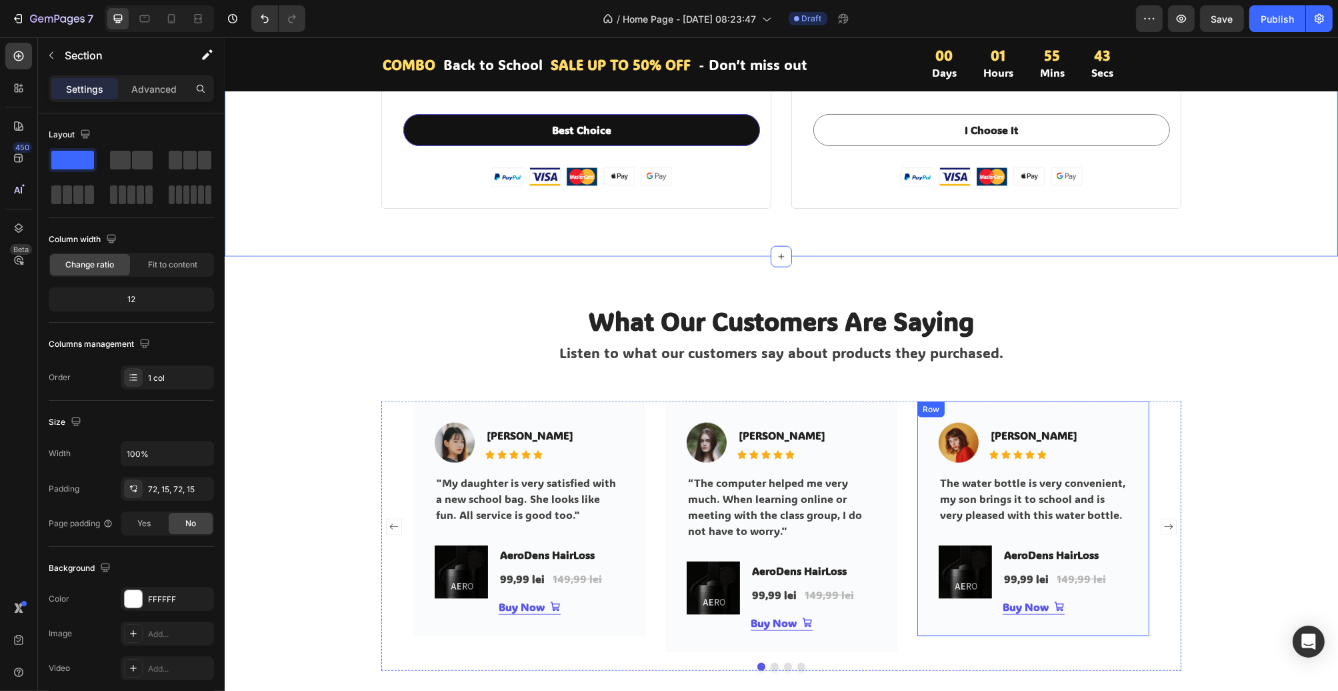
scroll to position [2334, 0]
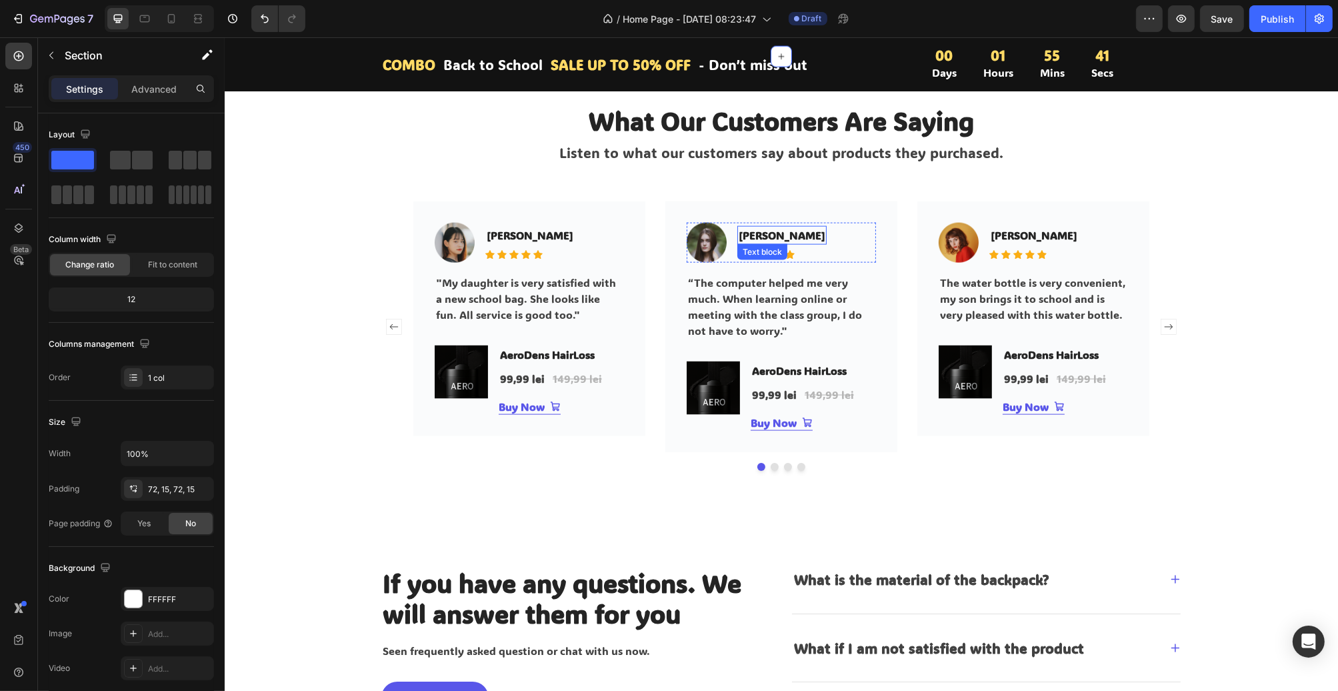
click at [748, 232] on p "[PERSON_NAME]" at bounding box center [781, 235] width 87 height 16
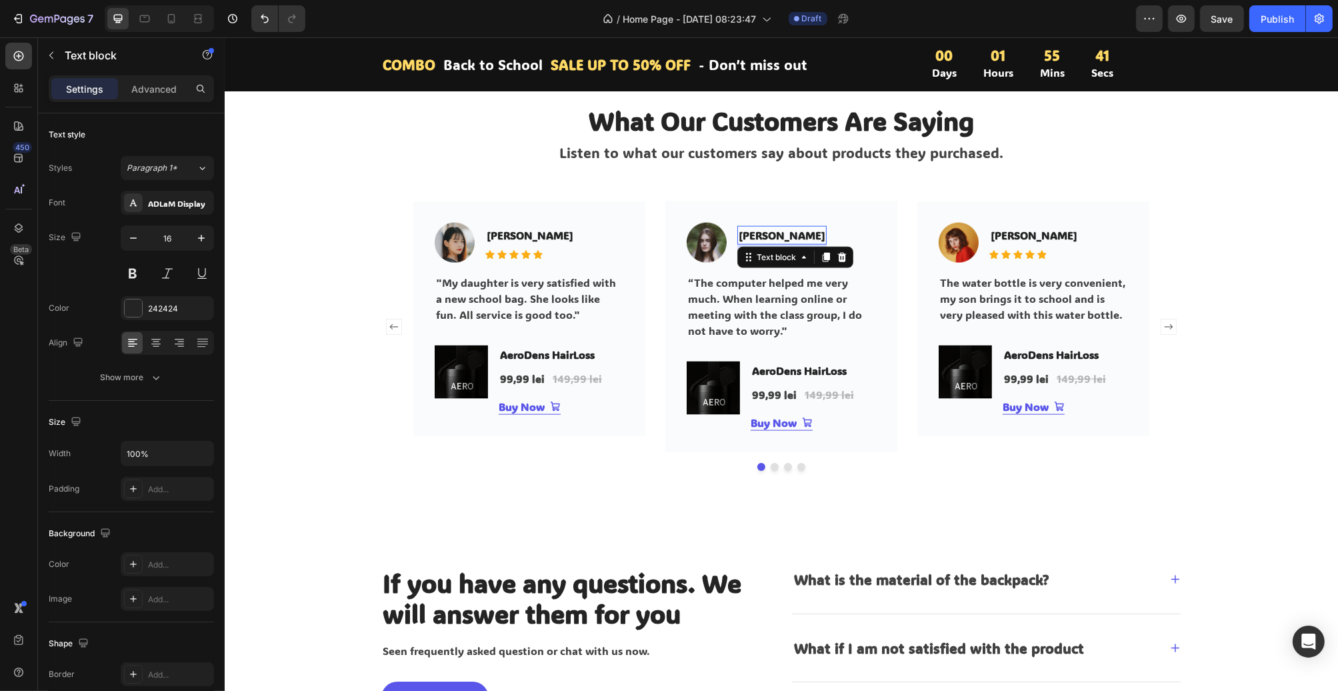
click at [748, 232] on p "[PERSON_NAME]" at bounding box center [781, 235] width 87 height 16
click at [756, 315] on p "“The computer helped me very much. When learning online or meeting with the cla…" at bounding box center [781, 307] width 187 height 64
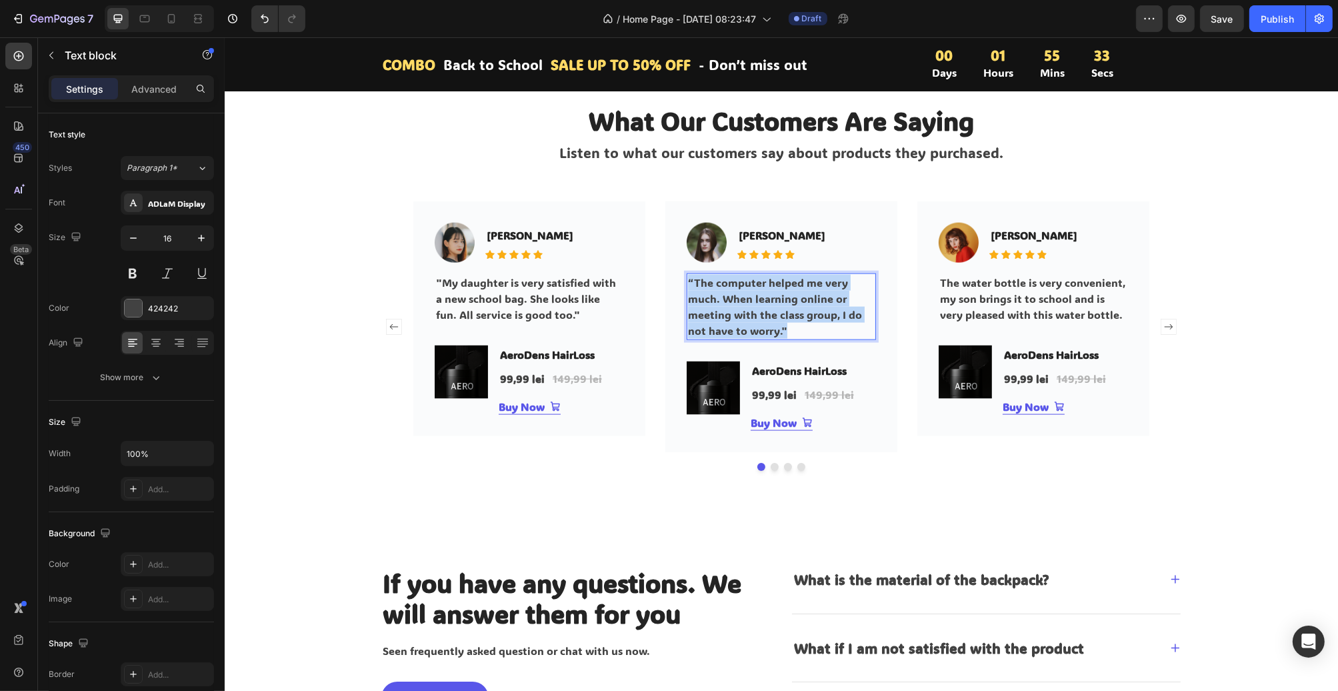
click at [756, 315] on p "“The computer helped me very much. When learning online or meeting with the cla…" at bounding box center [781, 307] width 187 height 64
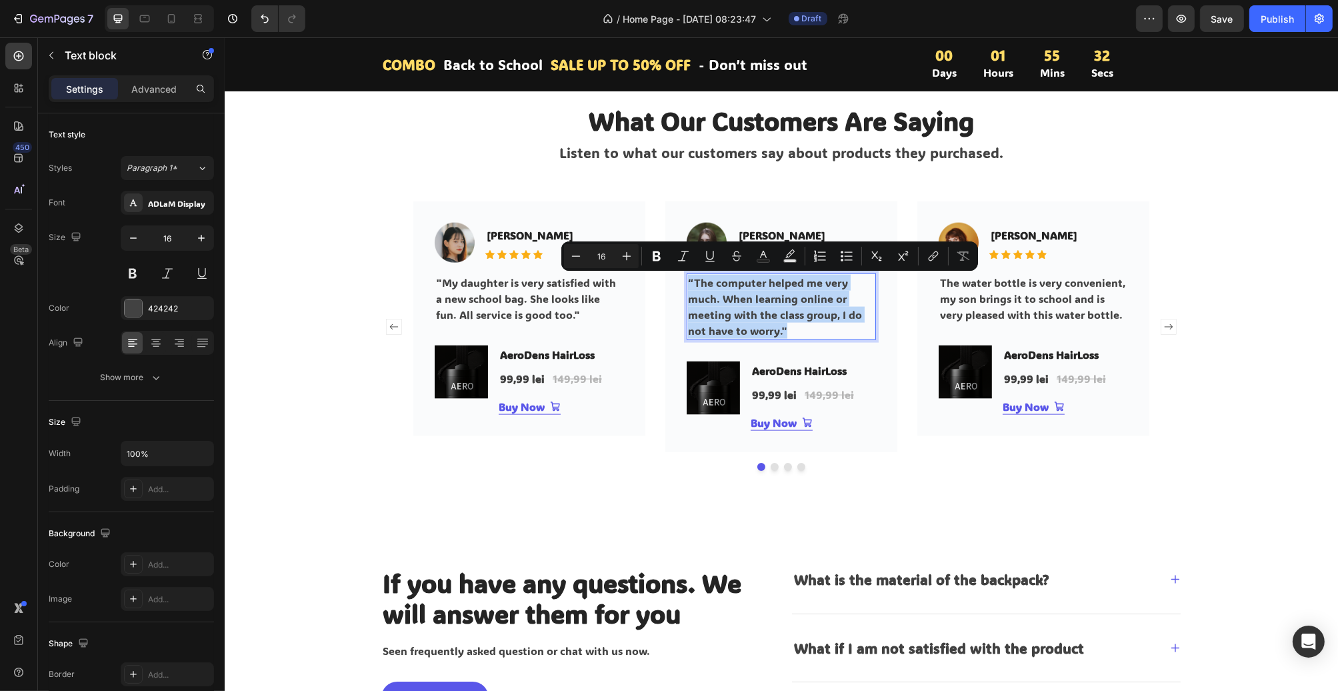
click at [744, 322] on p "“The computer helped me very much. When learning online or meeting with the cla…" at bounding box center [781, 307] width 187 height 64
drag, startPoint x: 775, startPoint y: 335, endPoint x: 688, endPoint y: 286, distance: 100.0
click at [688, 286] on p "“The computer helped me very much. When learning online or meeting with the cla…" at bounding box center [781, 307] width 187 height 64
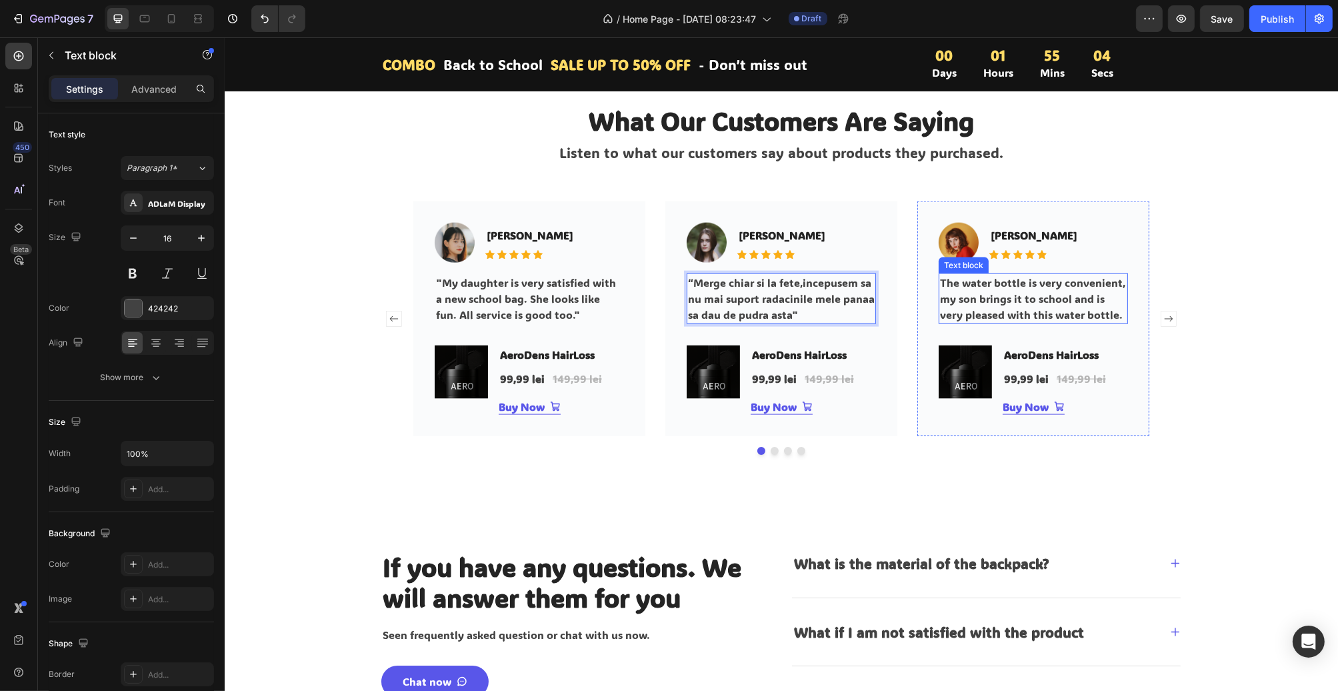
click at [966, 296] on p "The water bottle is very convenient, my son brings it to school and is very ple…" at bounding box center [1033, 299] width 187 height 48
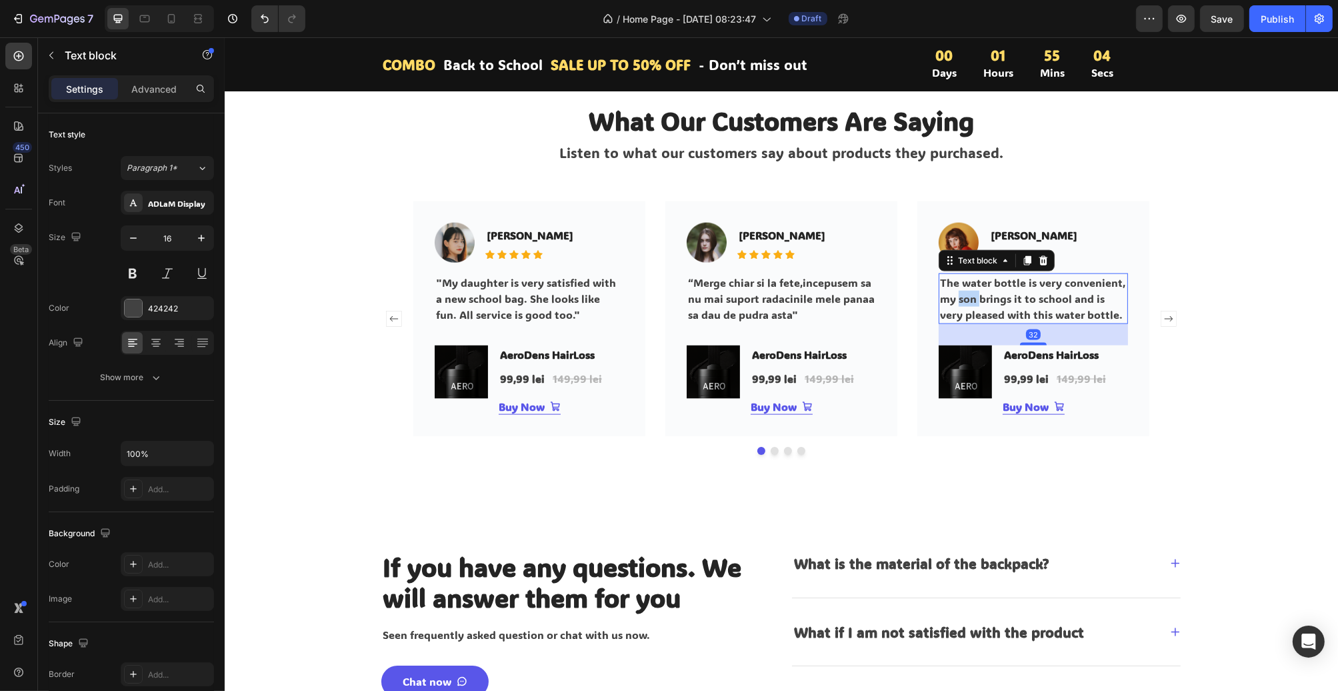
click at [966, 296] on p "The water bottle is very convenient, my son brings it to school and is very ple…" at bounding box center [1033, 299] width 187 height 48
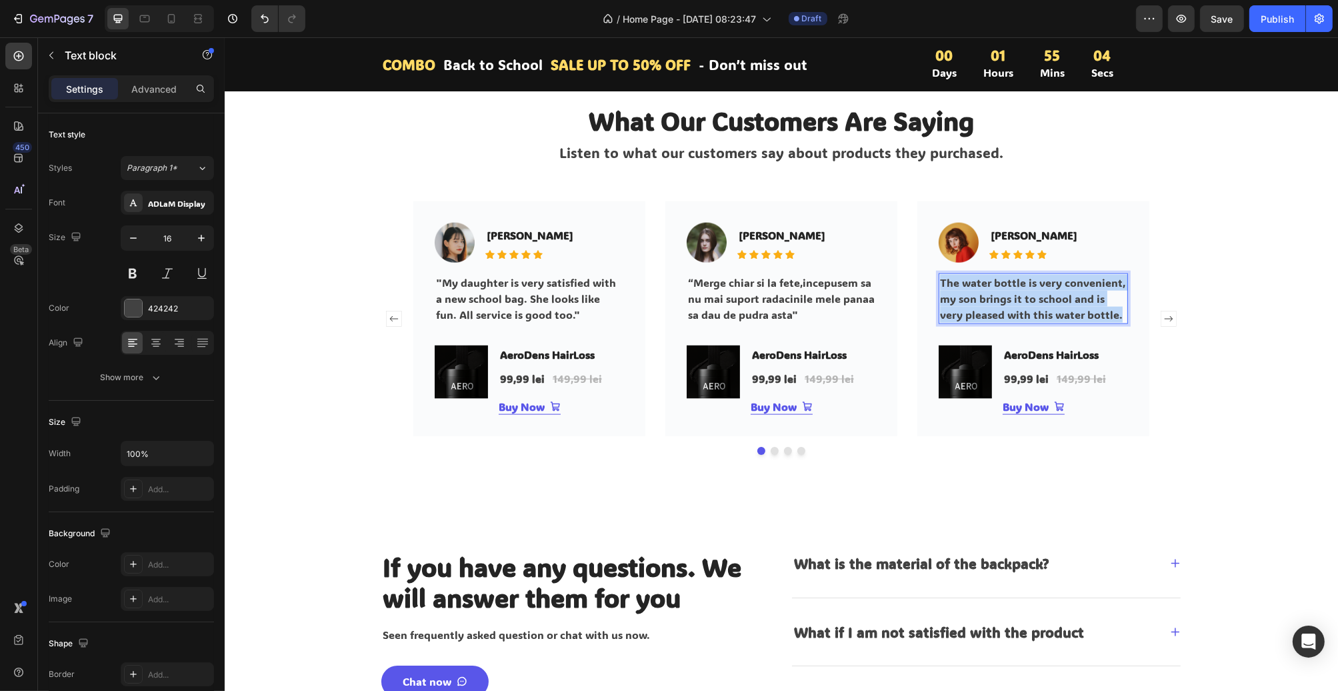
click at [966, 296] on p "The water bottle is very convenient, my son brings it to school and is very ple…" at bounding box center [1033, 299] width 187 height 48
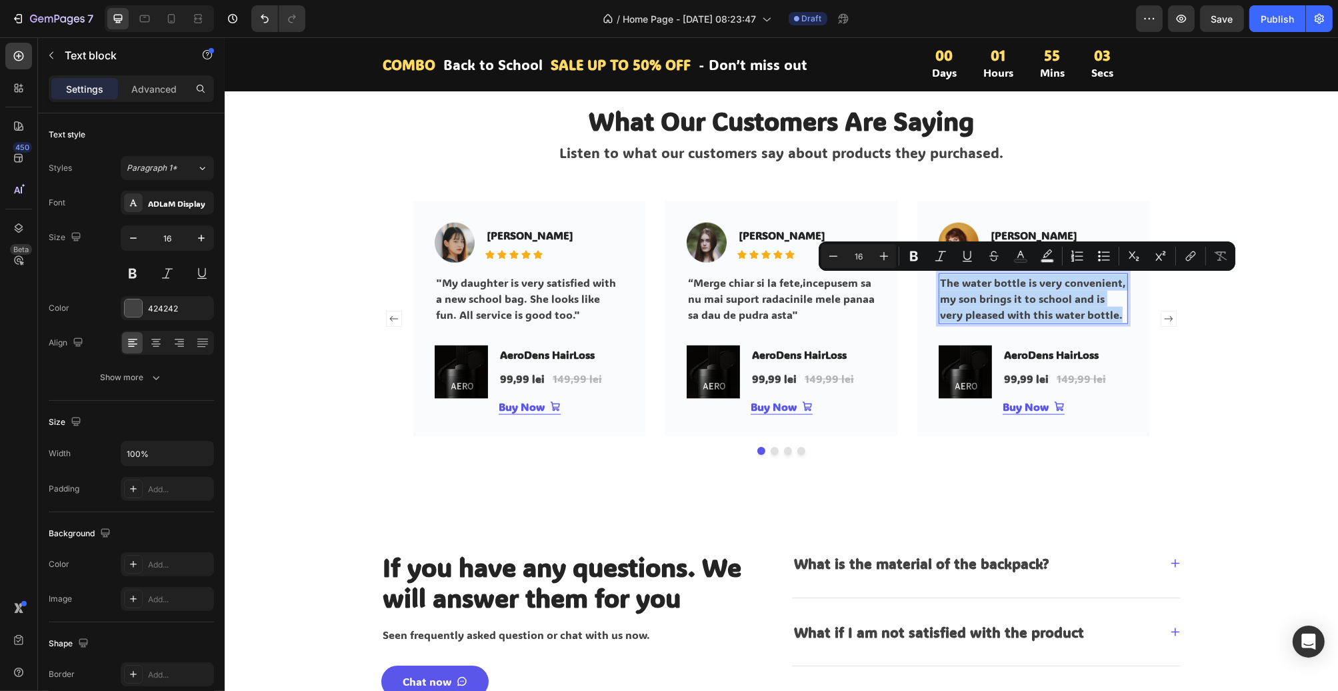
click at [976, 297] on p "The water bottle is very convenient, my son brings it to school and is very ple…" at bounding box center [1033, 299] width 187 height 48
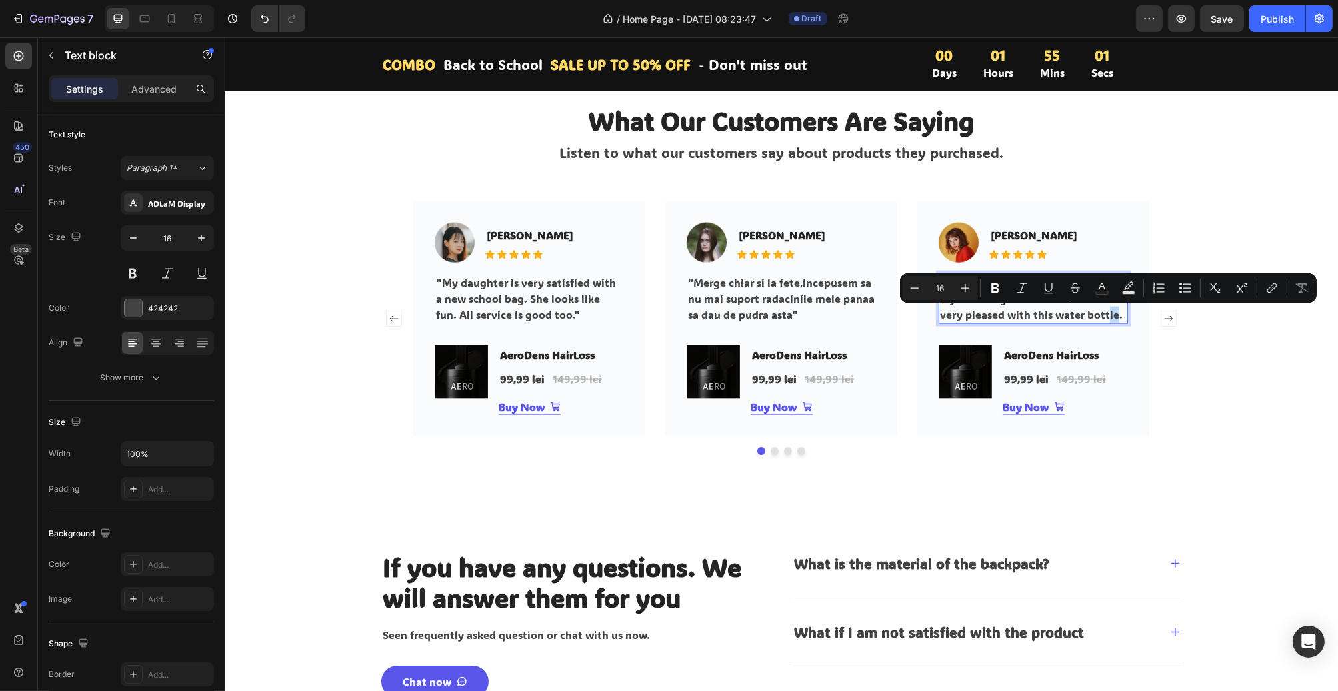
click at [1105, 316] on p "The water bottle is very convenient, my son brings it to school and is very ple…" at bounding box center [1033, 299] width 187 height 48
click at [1110, 317] on p "The water bottle is very convenient, my son brings it to school and is very ple…" at bounding box center [1033, 299] width 187 height 48
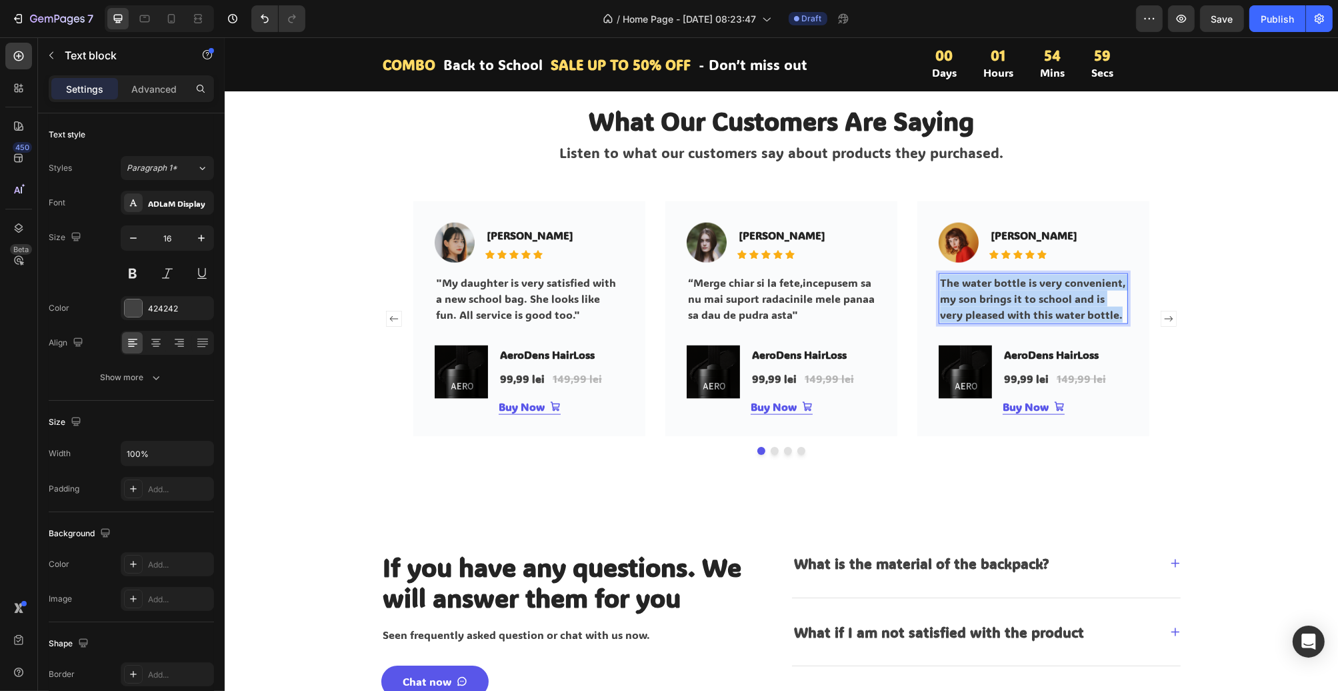
drag, startPoint x: 1116, startPoint y: 319, endPoint x: 934, endPoint y: 283, distance: 185.5
click at [938, 283] on div "The water bottle is very convenient, my son brings it to school and is very ple…" at bounding box center [1032, 298] width 189 height 51
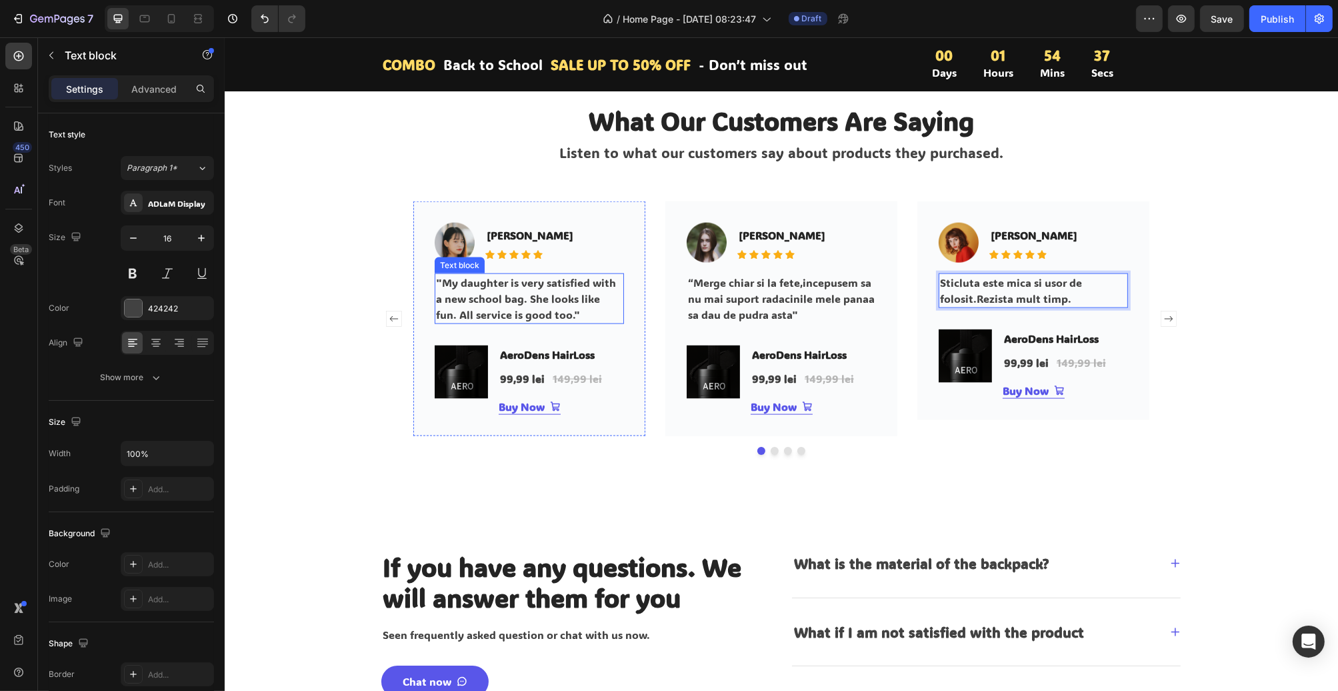
click at [553, 314] on p ""My daughter is very satisfied with a new school bag. She looks like fun. All s…" at bounding box center [528, 299] width 187 height 48
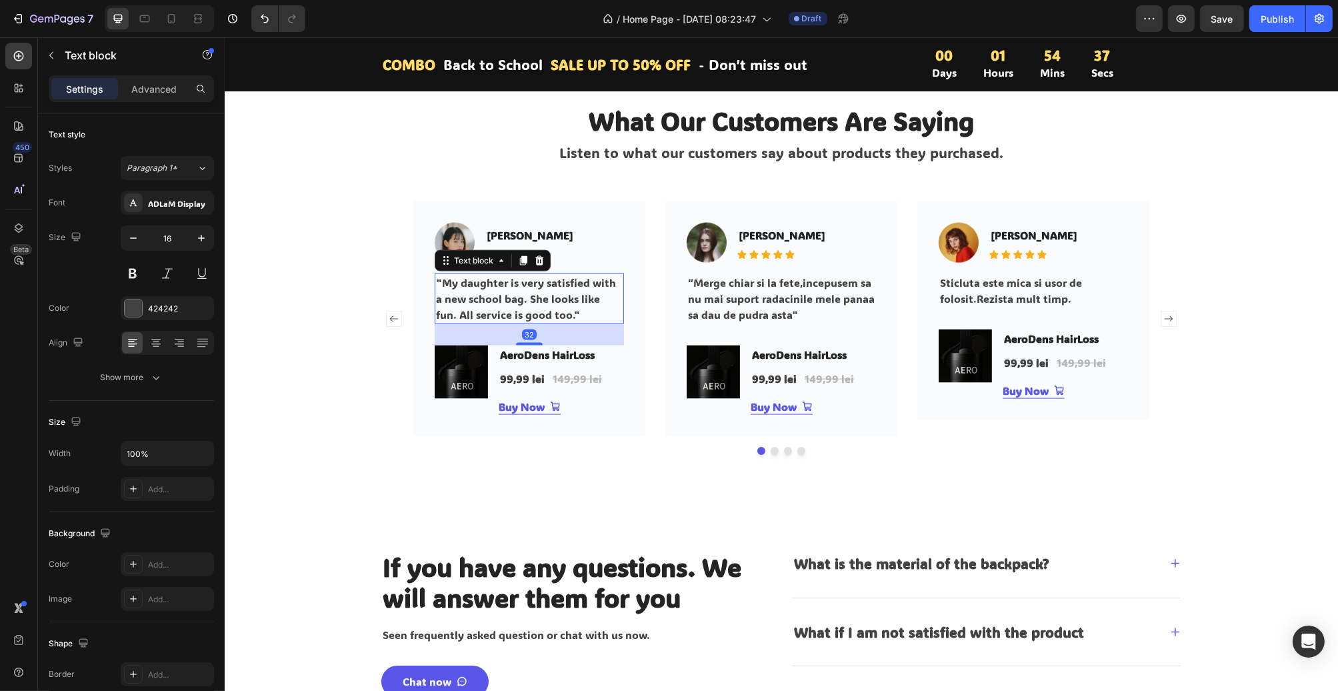
click at [553, 314] on p ""My daughter is very satisfied with a new school bag. She looks like fun. All s…" at bounding box center [528, 299] width 187 height 48
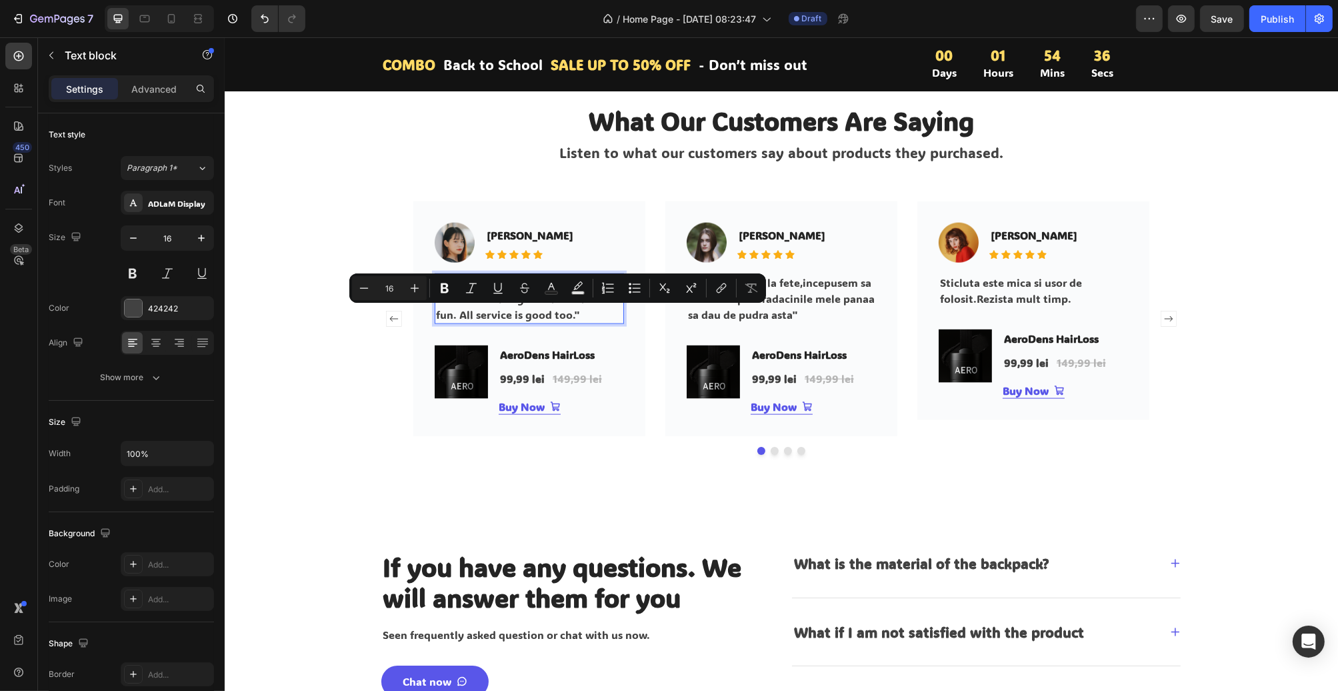
click at [571, 320] on p ""My daughter is very satisfied with a new school bag. She looks like fun. All s…" at bounding box center [528, 299] width 187 height 48
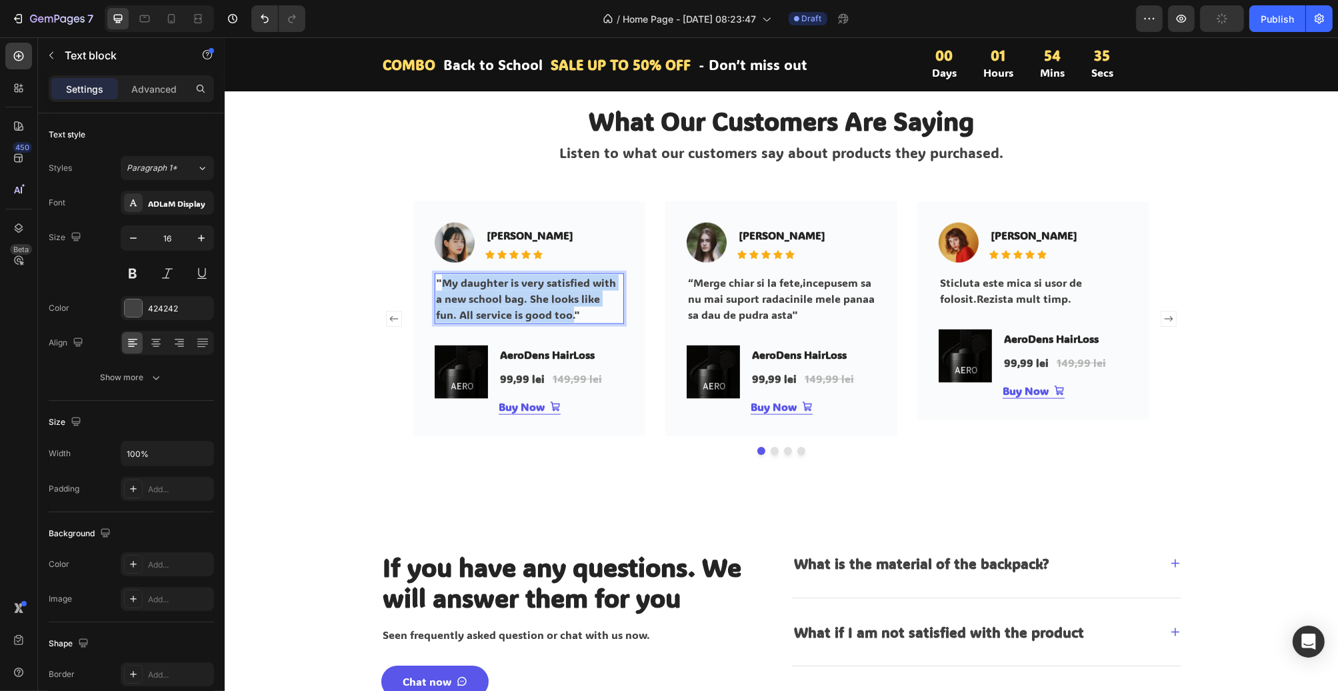
drag, startPoint x: 568, startPoint y: 317, endPoint x: 440, endPoint y: 284, distance: 131.7
click at [440, 284] on p ""My daughter is very satisfied with a new school bag. She looks like fun. All s…" at bounding box center [528, 299] width 187 height 48
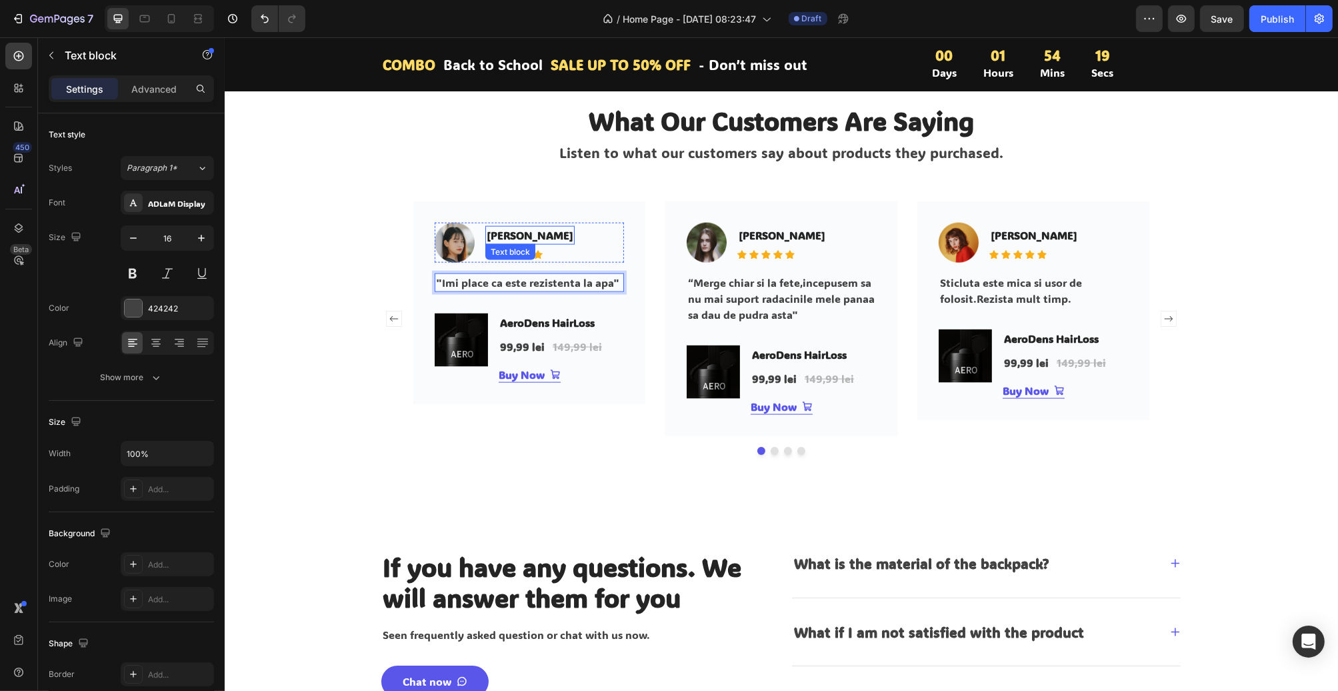
click at [565, 239] on p "[PERSON_NAME]" at bounding box center [529, 235] width 87 height 16
click at [565, 238] on p "[PERSON_NAME]" at bounding box center [529, 235] width 87 height 16
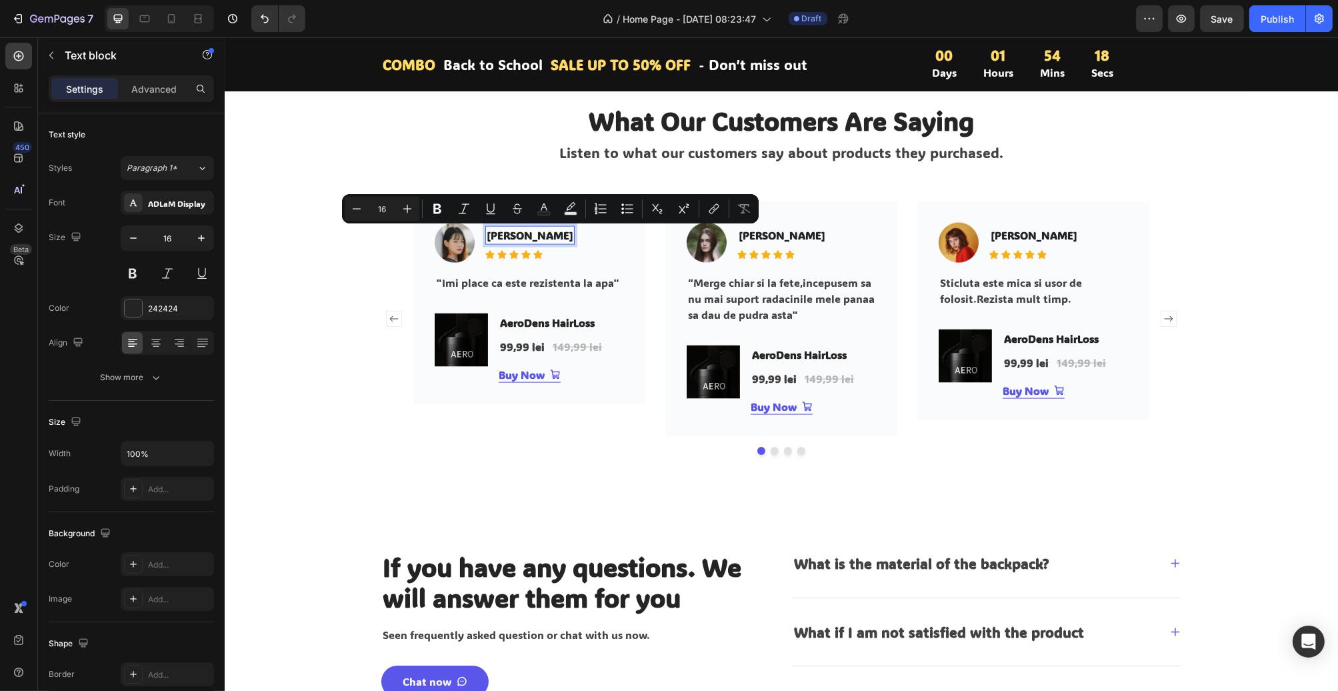
click at [559, 237] on p "[PERSON_NAME]" at bounding box center [529, 235] width 87 height 16
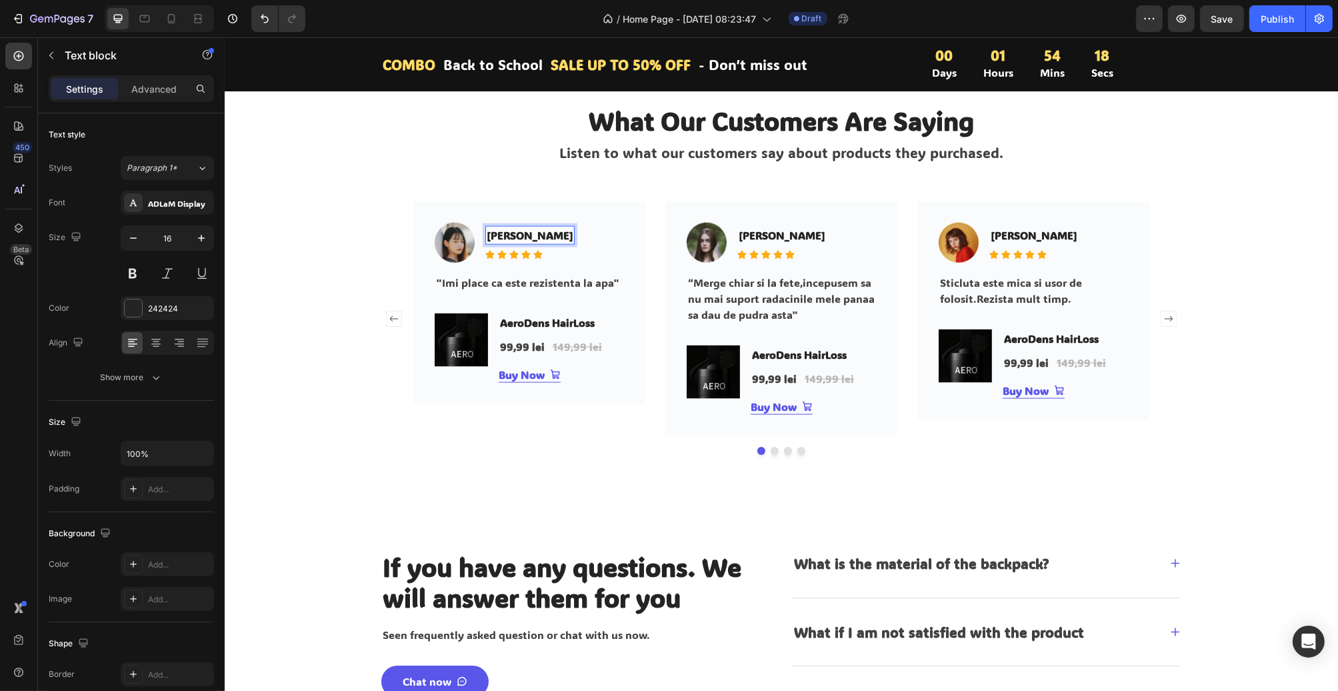
click at [559, 237] on p "[PERSON_NAME]" at bounding box center [529, 235] width 87 height 16
click at [459, 241] on img at bounding box center [454, 243] width 40 height 40
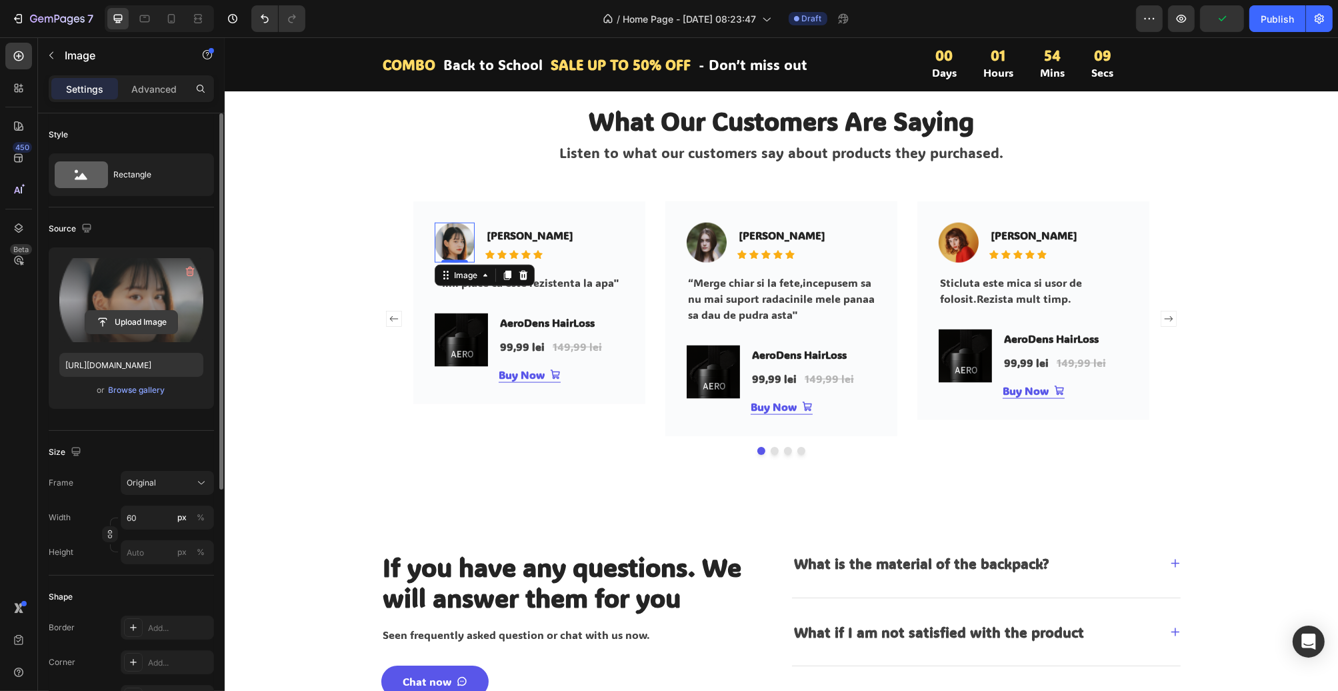
click at [166, 320] on input "file" at bounding box center [131, 322] width 92 height 23
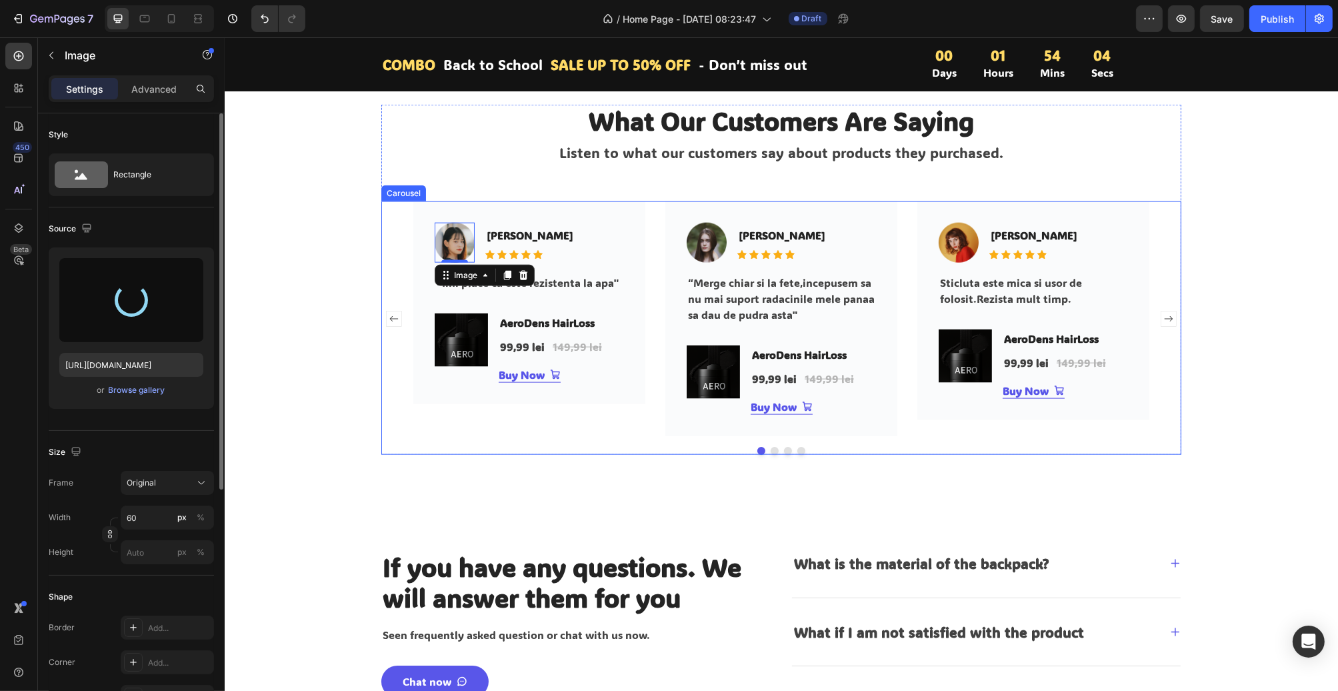
type input "[URL][DOMAIN_NAME]"
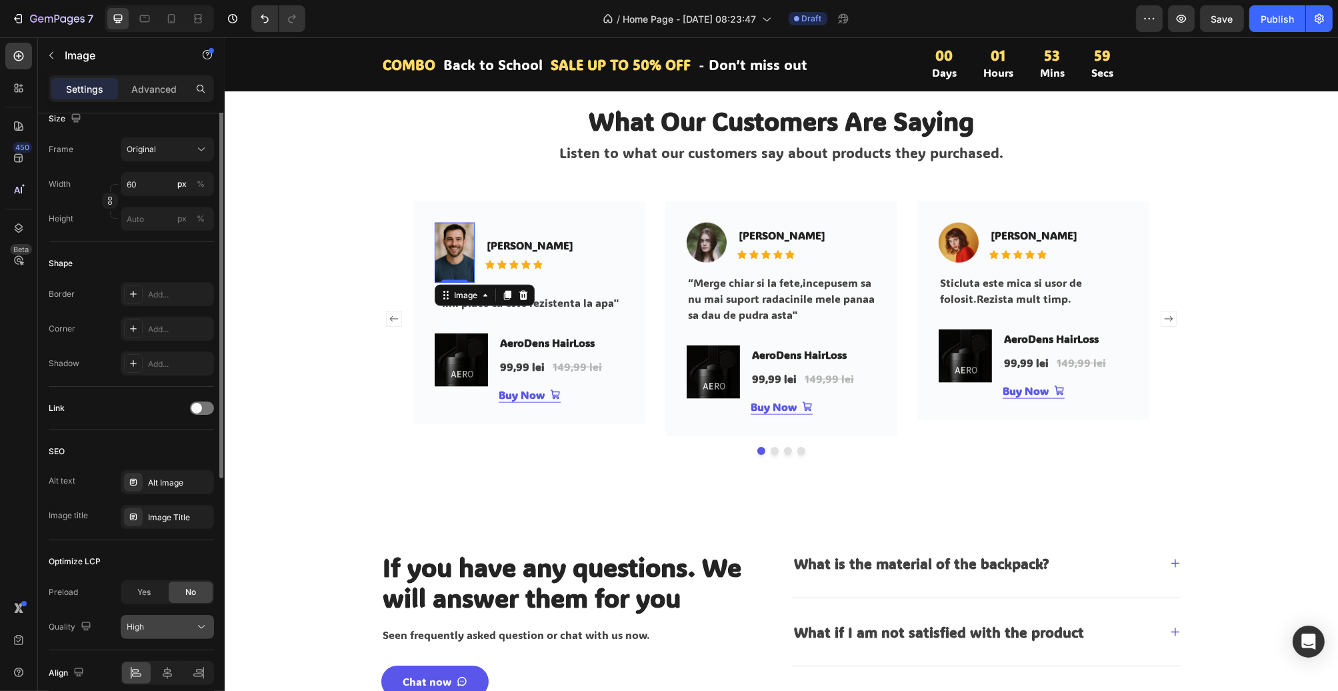
scroll to position [390, 0]
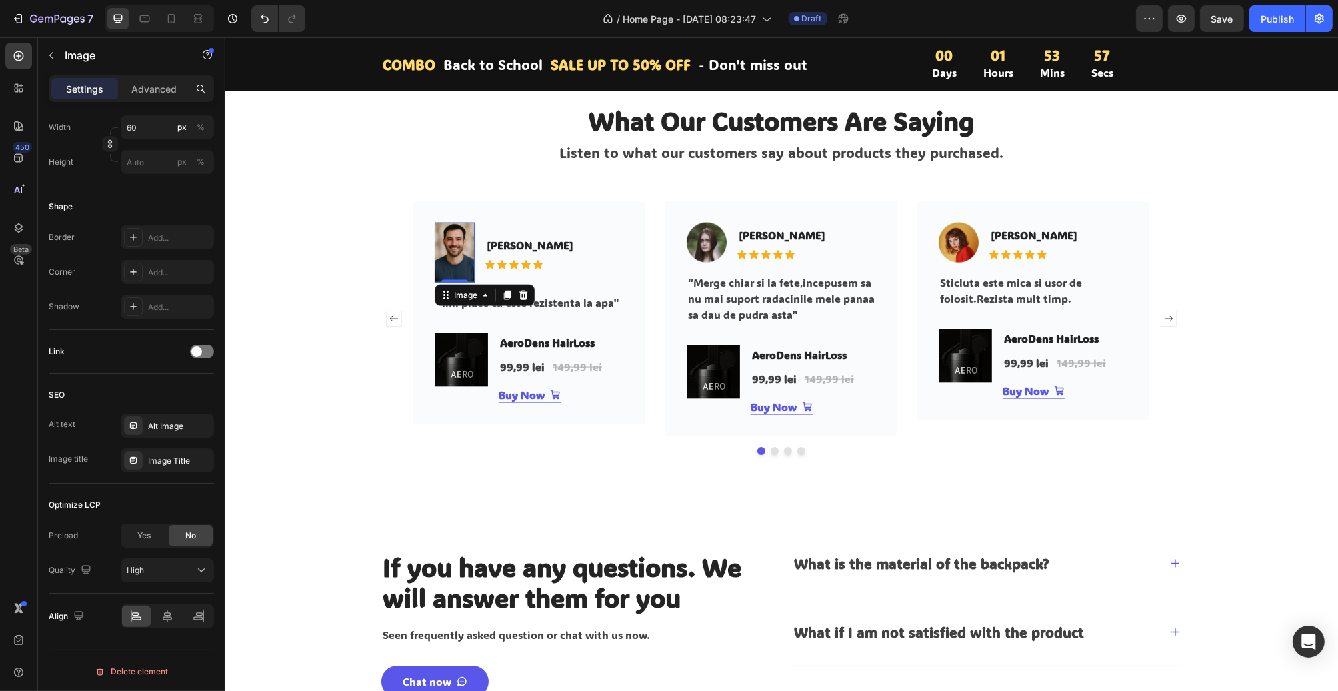
click at [441, 262] on img at bounding box center [454, 253] width 40 height 60
click at [473, 295] on div "Image" at bounding box center [465, 295] width 29 height 12
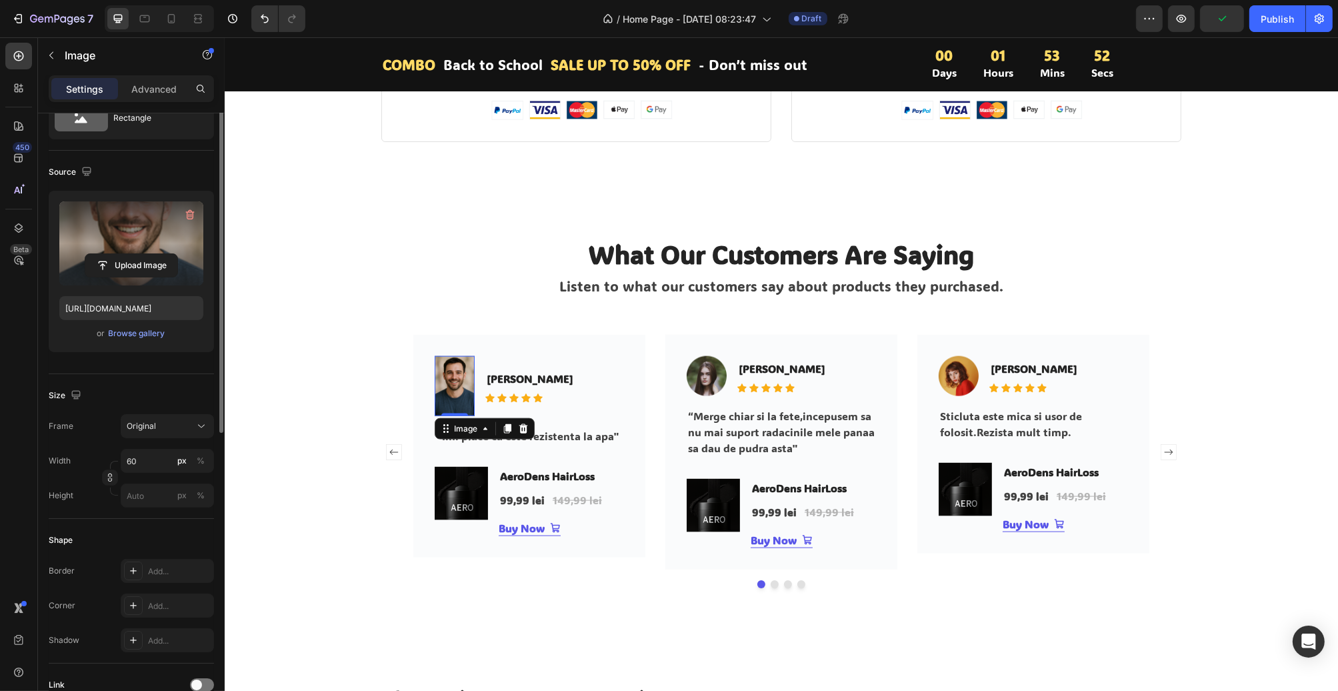
scroll to position [0, 0]
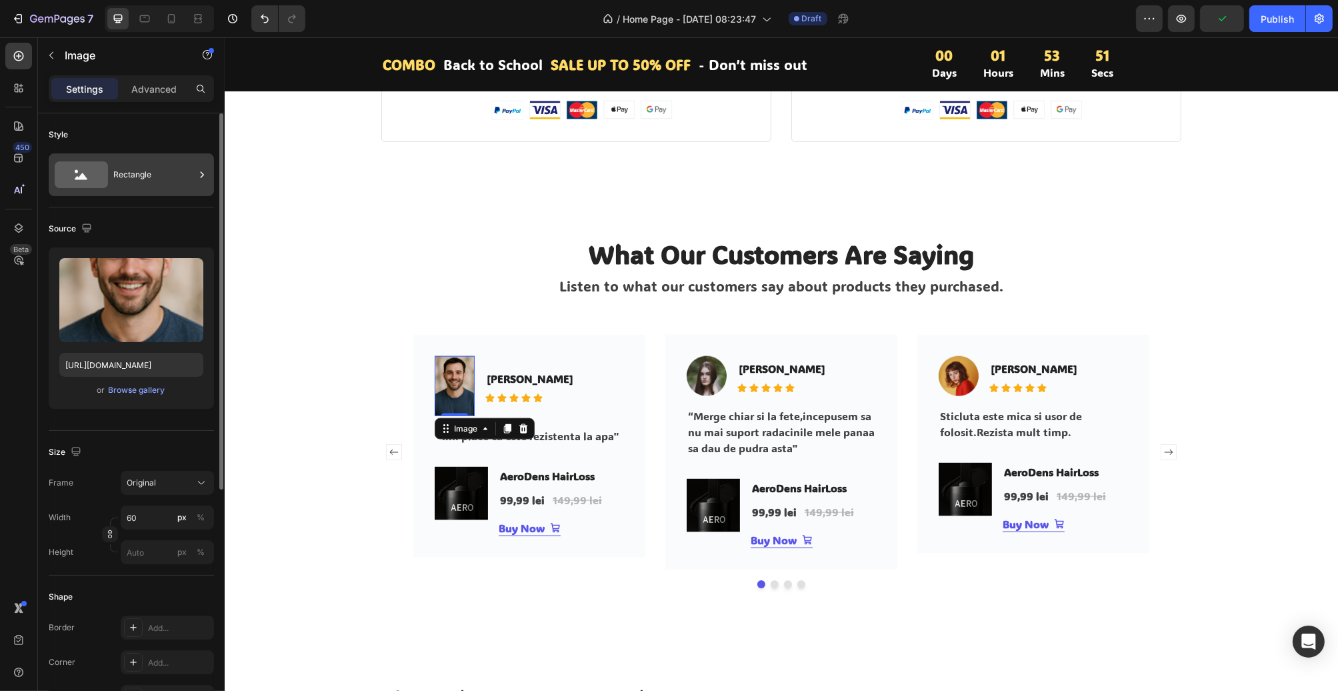
click at [137, 179] on div "Rectangle" at bounding box center [153, 174] width 81 height 31
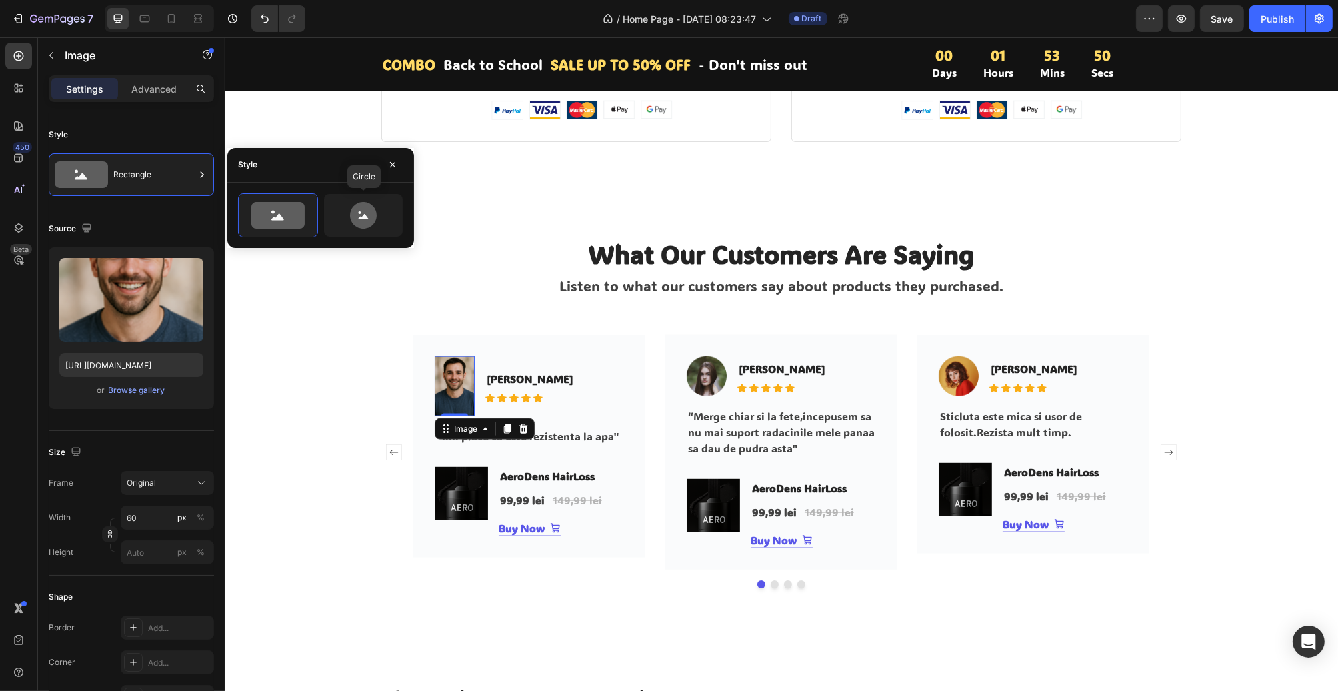
click at [385, 220] on icon at bounding box center [363, 215] width 63 height 27
type input "80"
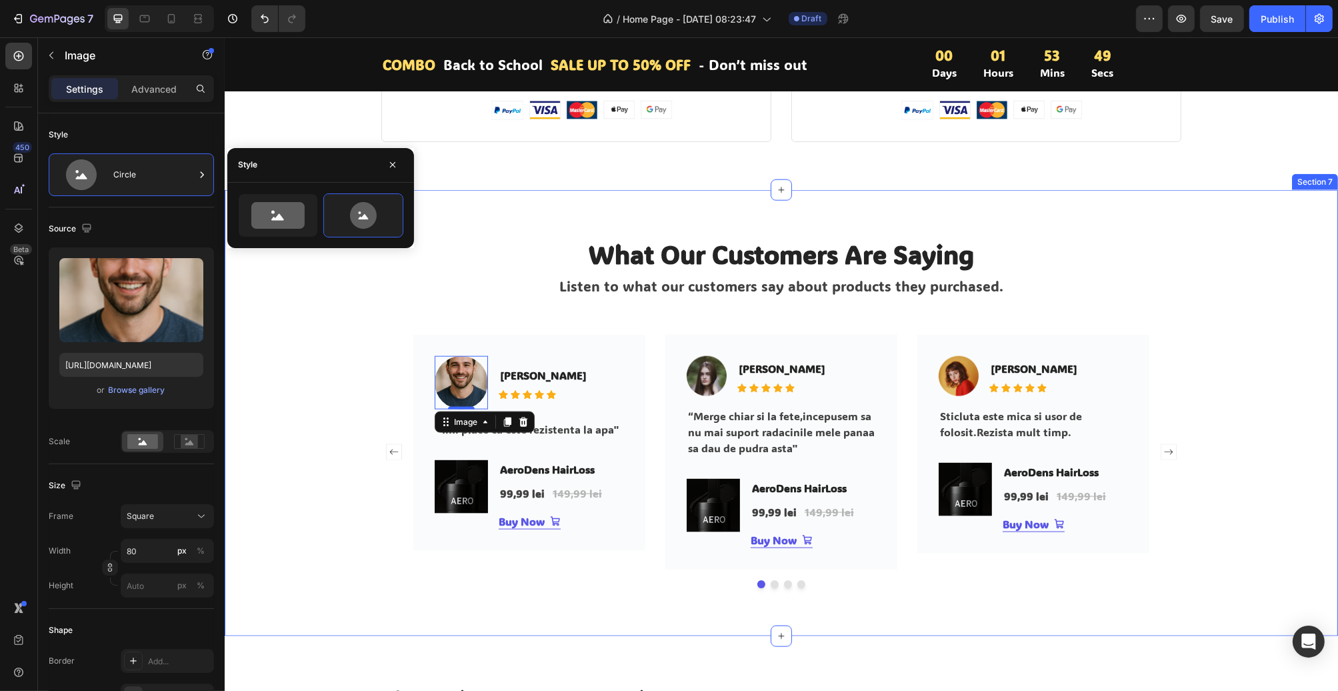
click at [350, 447] on div "What Our Customers Are Saying Heading Listen to what our customers say about pr…" at bounding box center [781, 413] width 1094 height 350
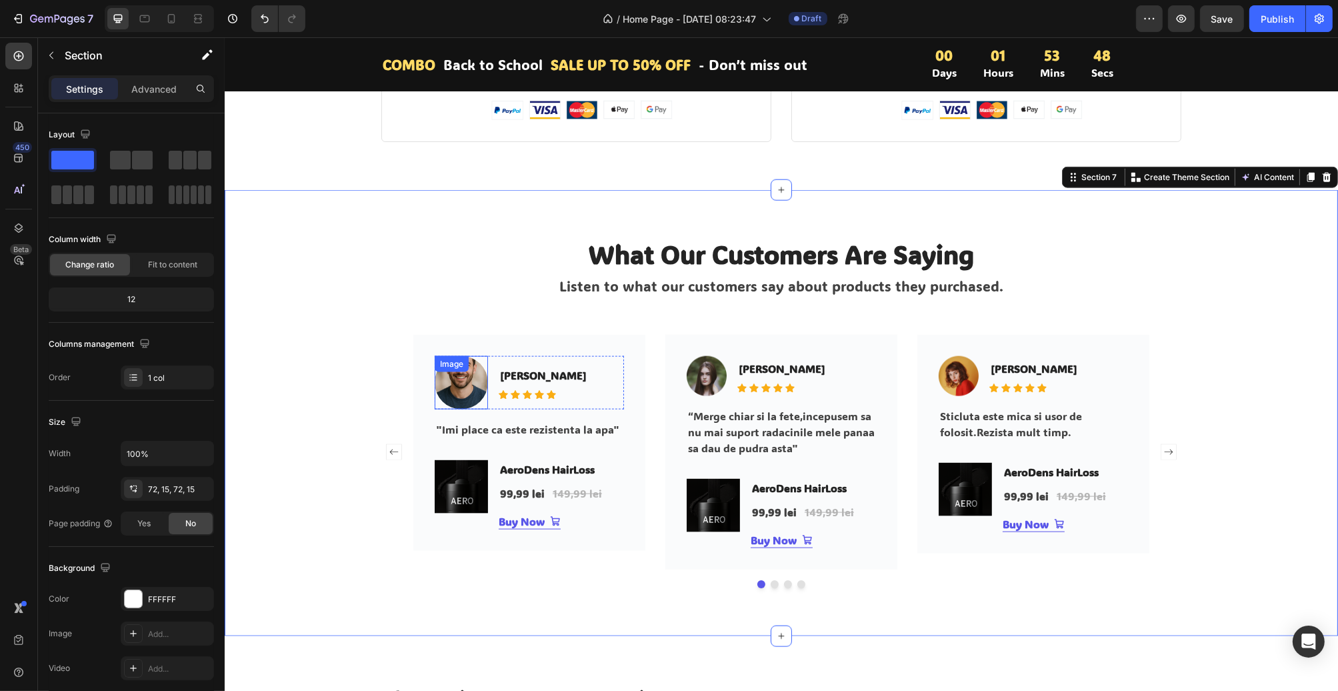
click at [457, 386] on img at bounding box center [460, 382] width 53 height 53
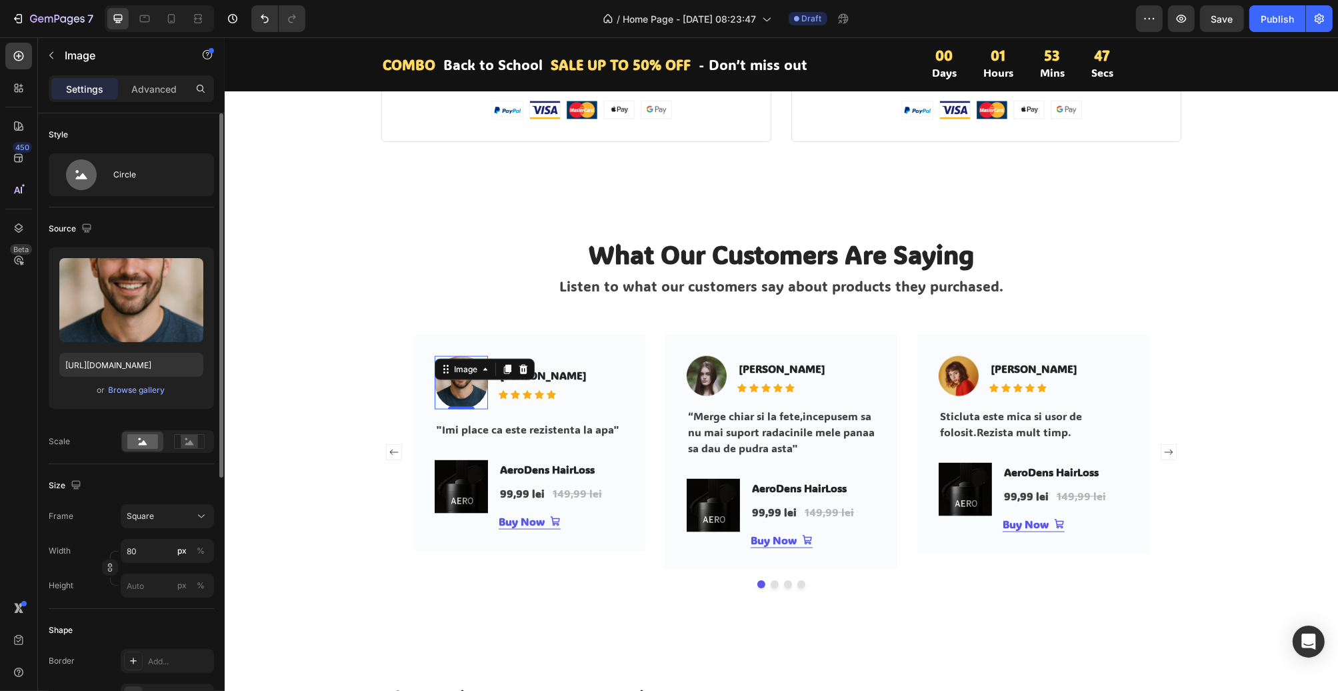
scroll to position [133, 0]
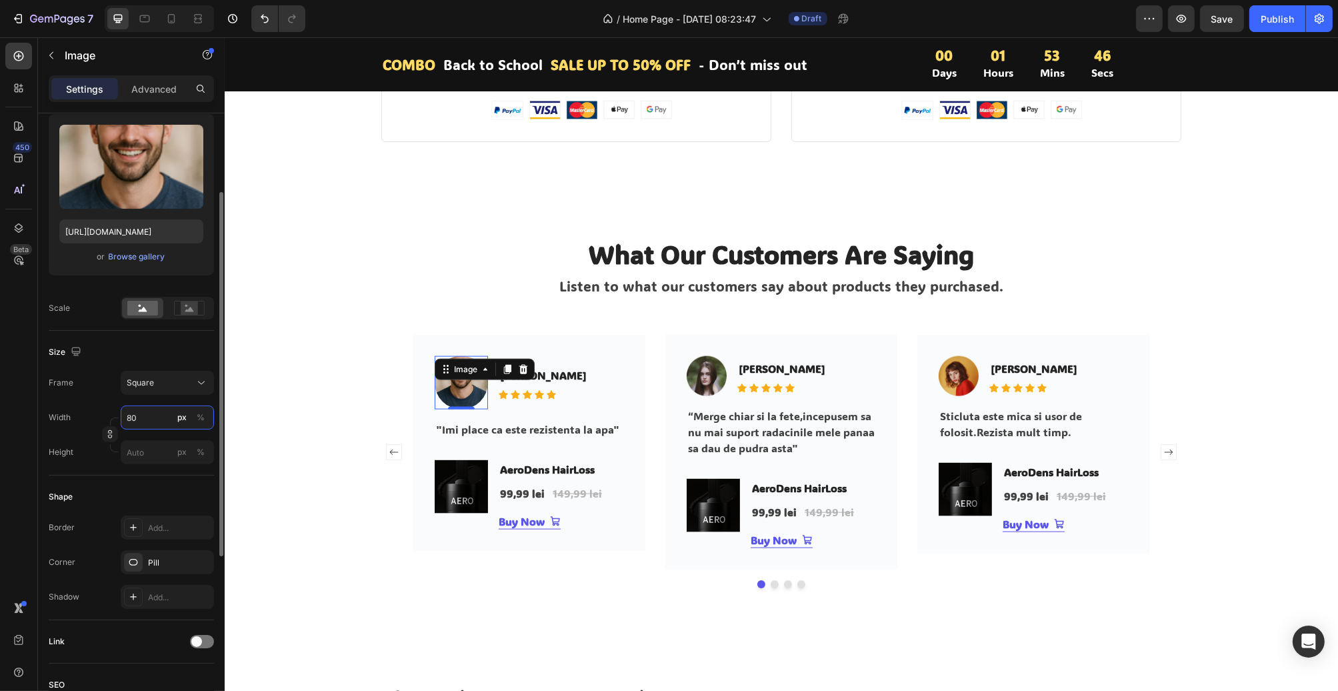
click at [145, 417] on input "80" at bounding box center [167, 417] width 93 height 24
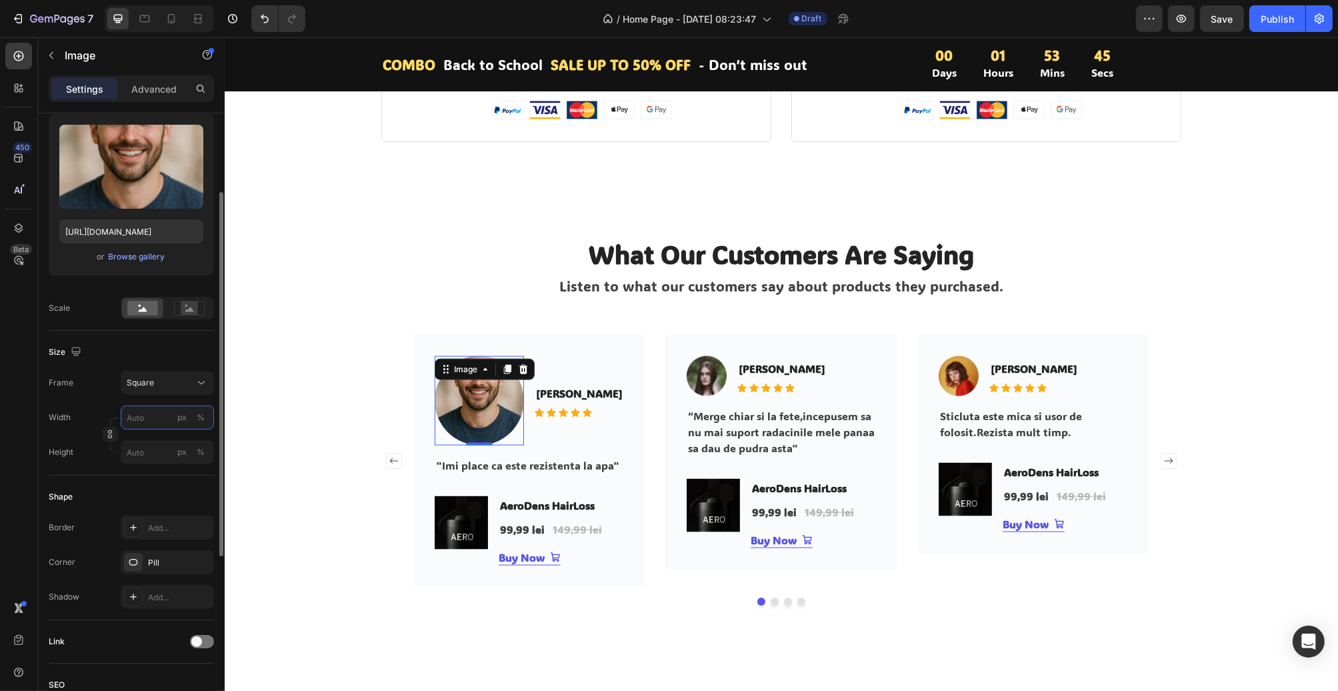
type input "6"
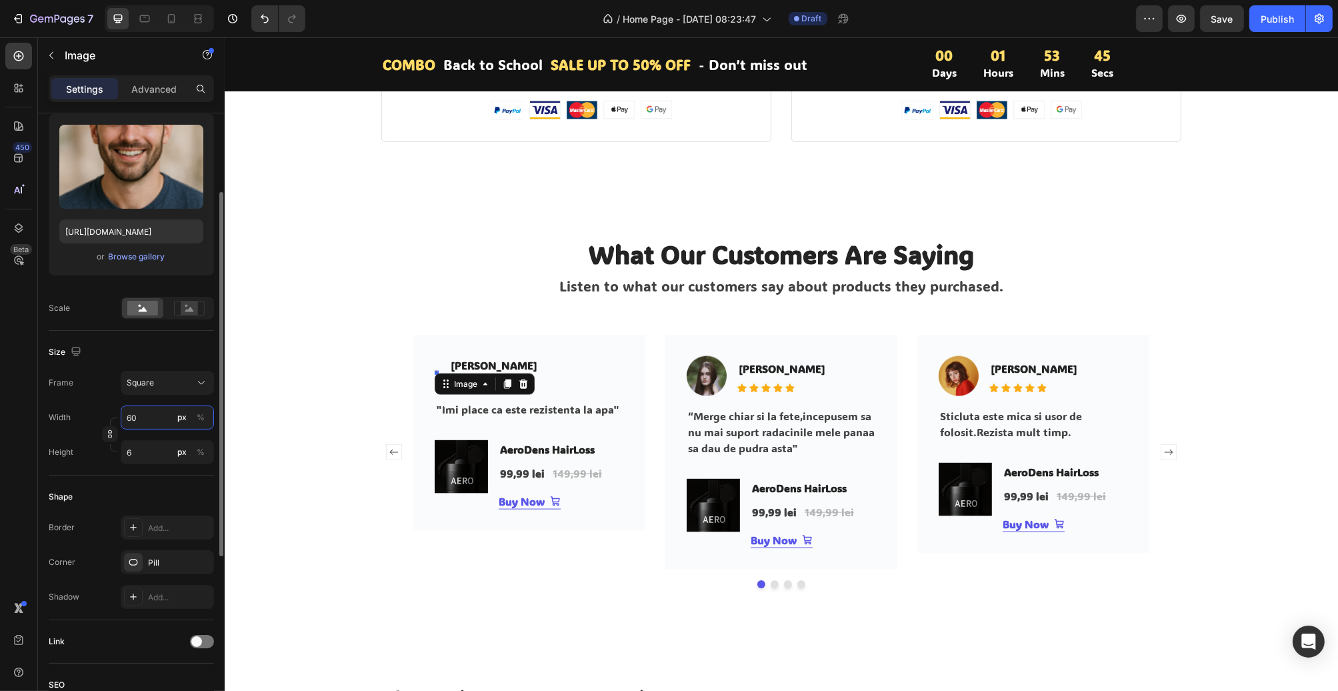
type input "609"
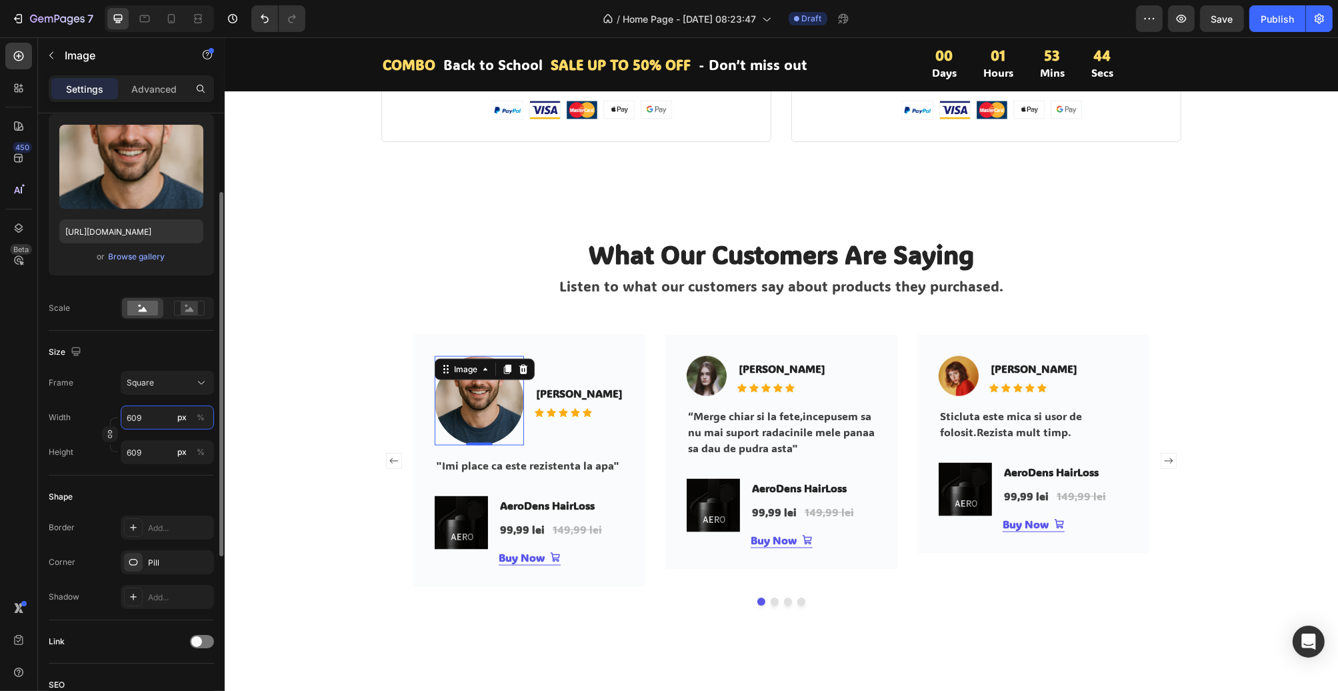
type input "60"
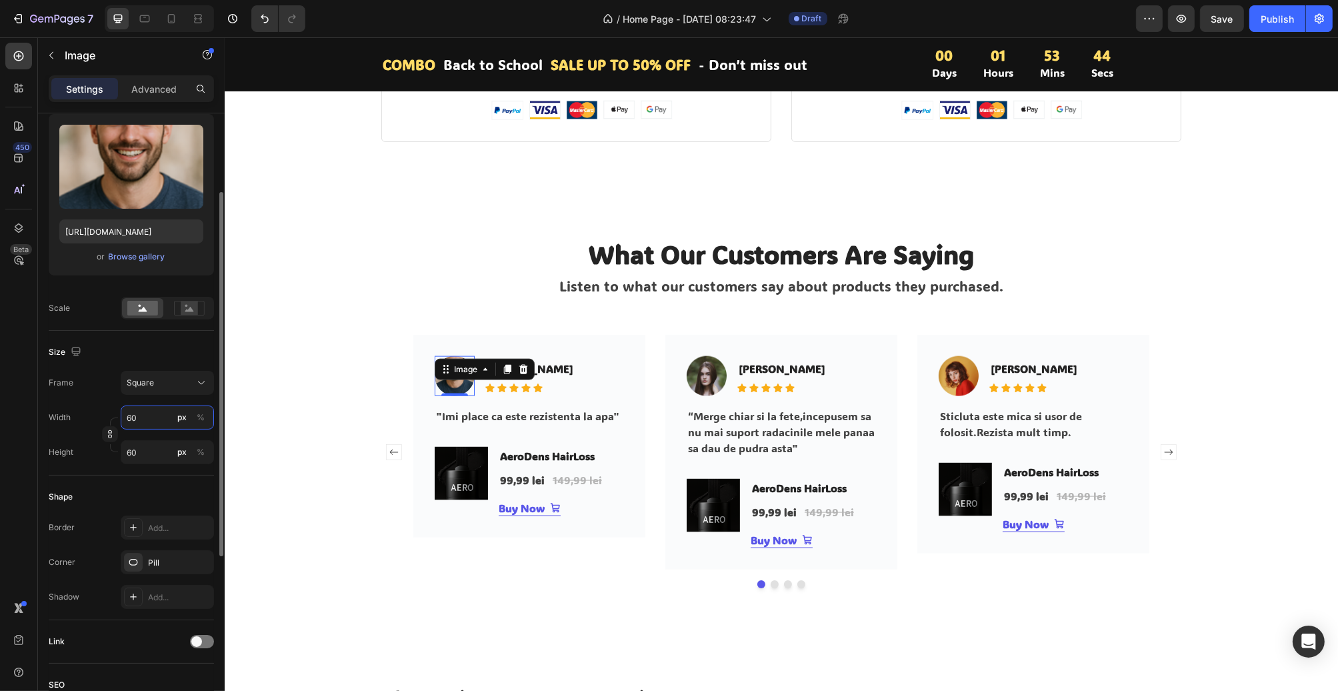
type input "6"
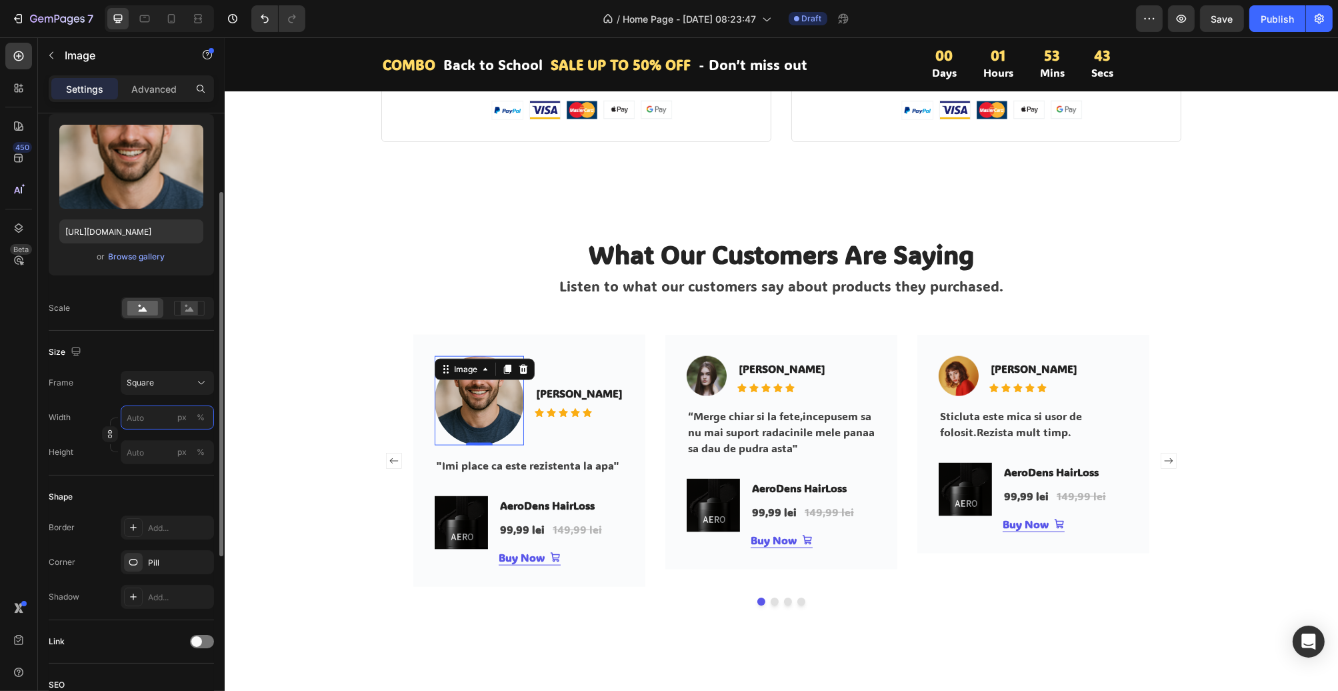
type input "6"
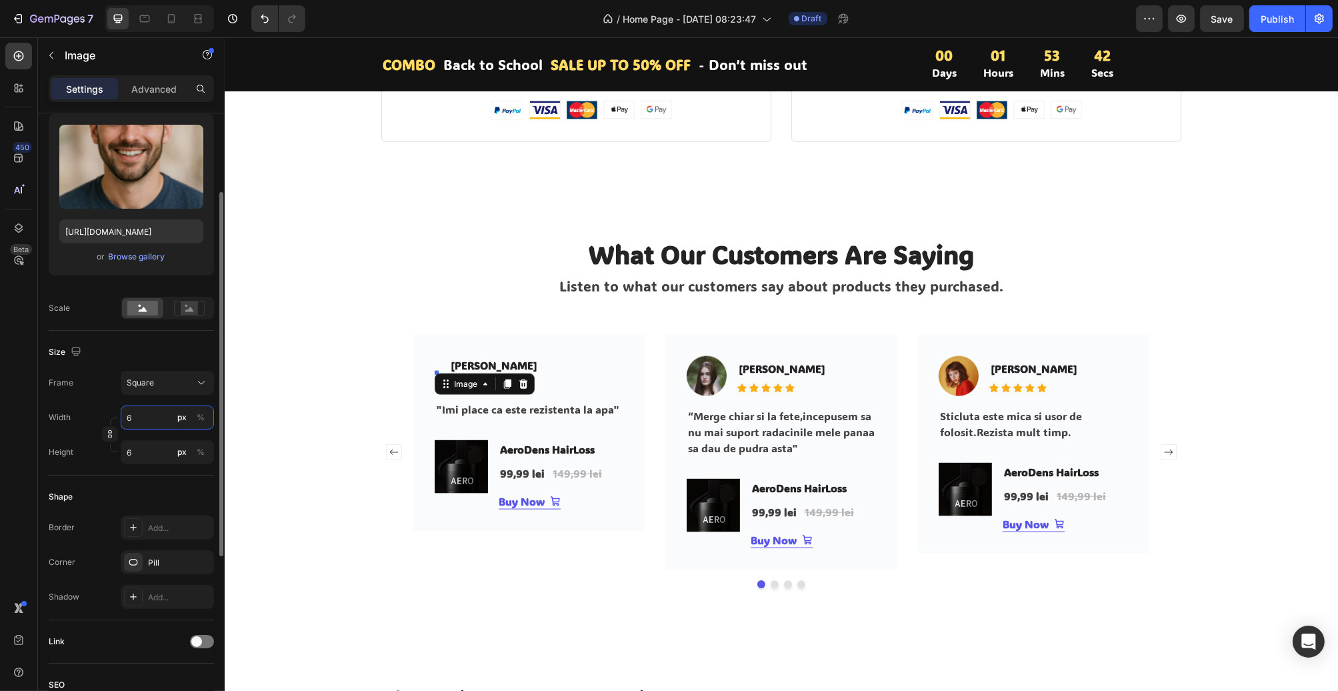
type input "61"
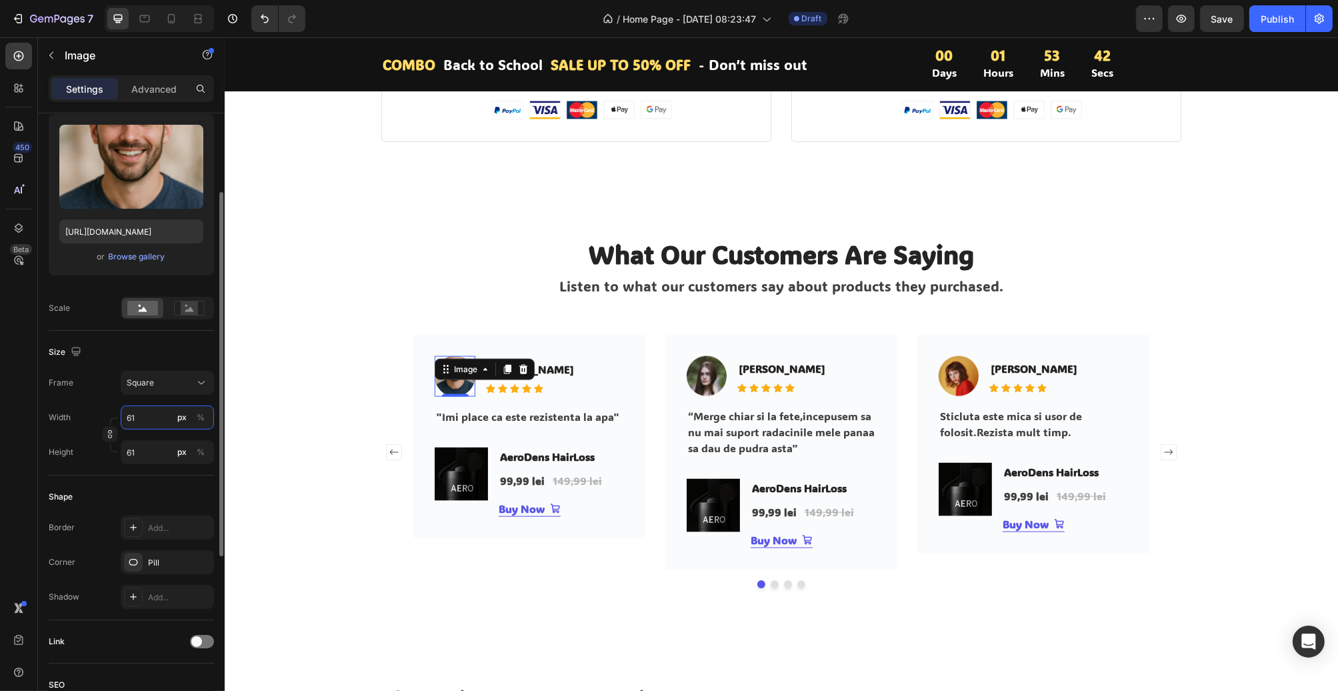
type input "610"
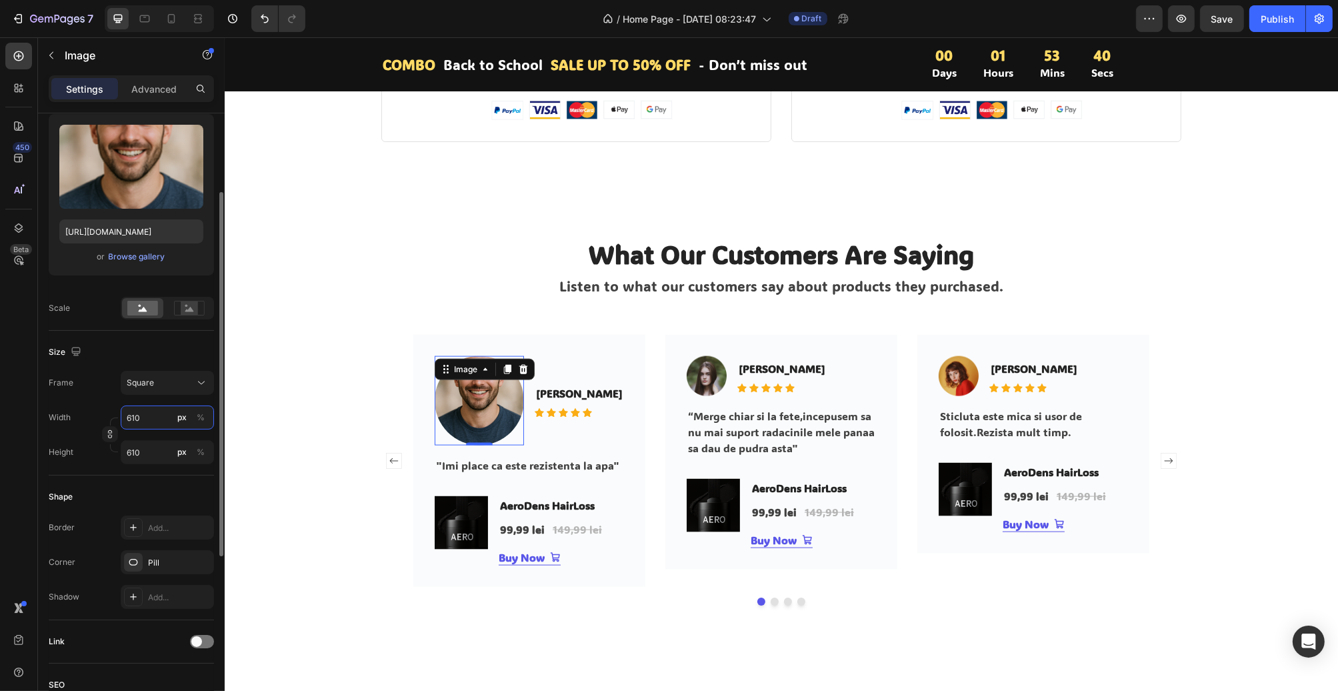
click at [129, 421] on input "610" at bounding box center [167, 417] width 93 height 24
click at [133, 418] on input "610" at bounding box center [167, 417] width 93 height 24
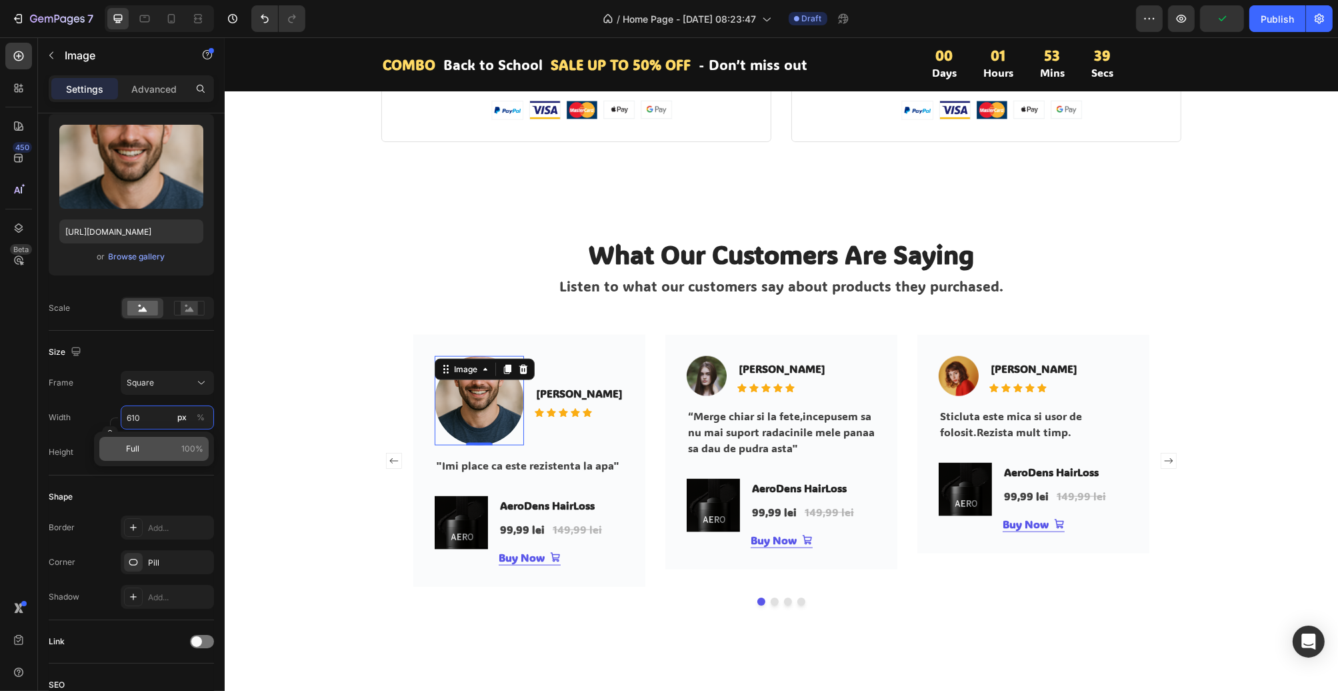
type input "10"
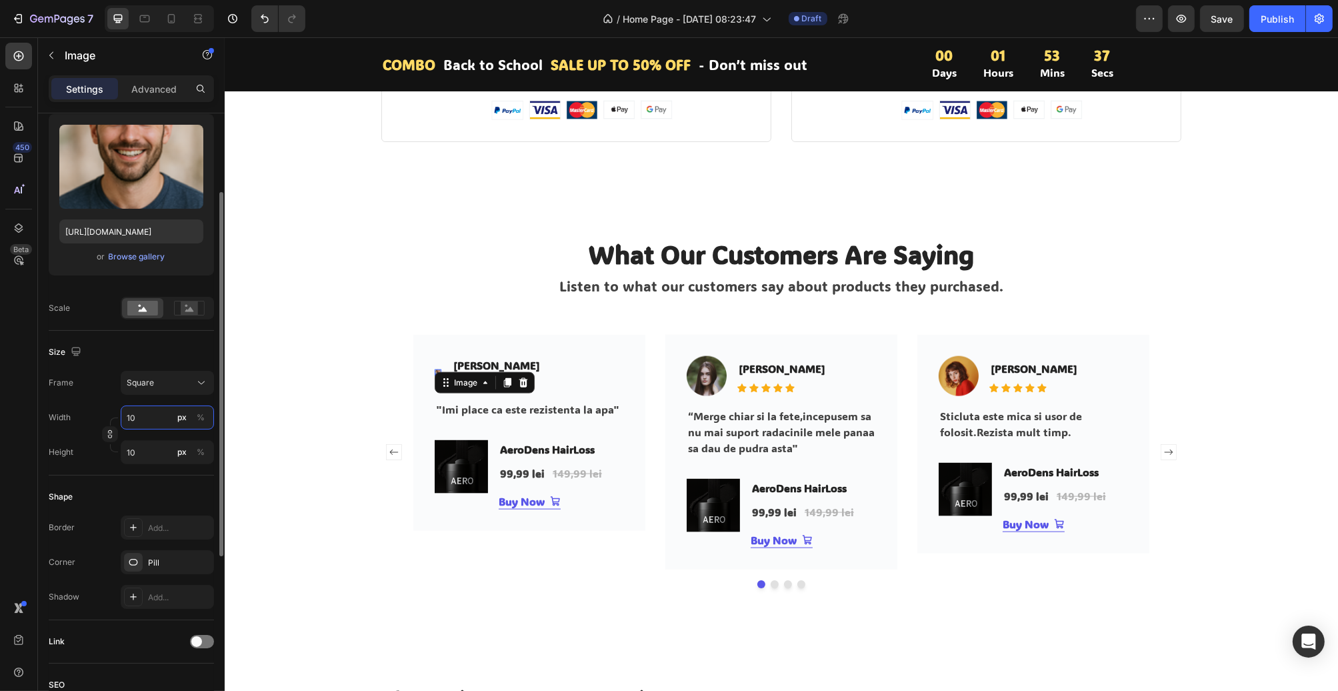
click at [134, 415] on input "10" at bounding box center [167, 417] width 93 height 24
type input "1"
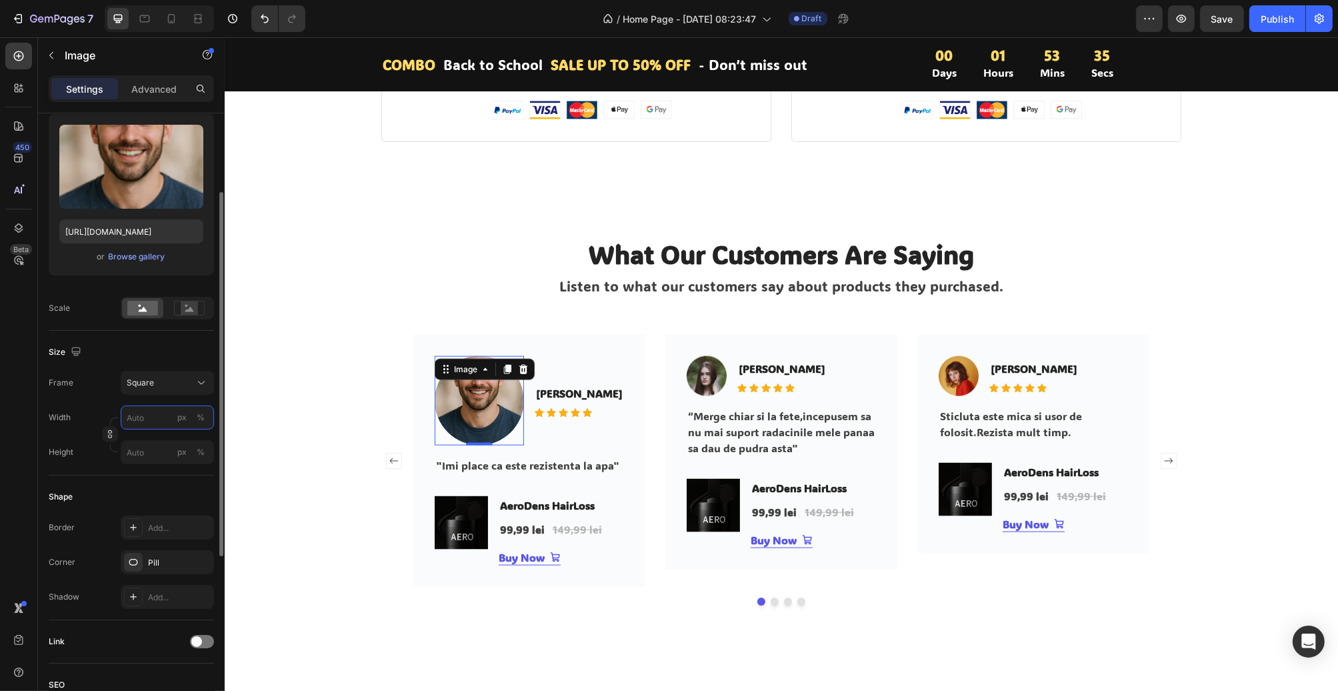
type input "6"
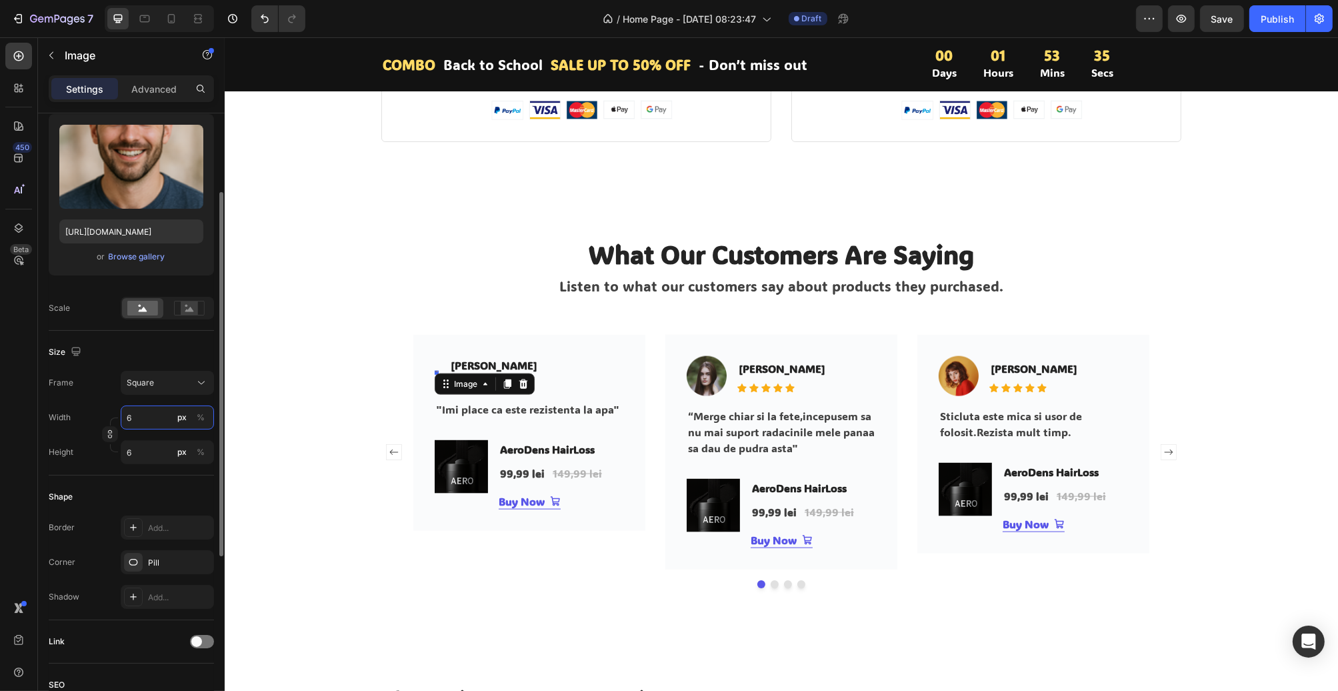
type input "60"
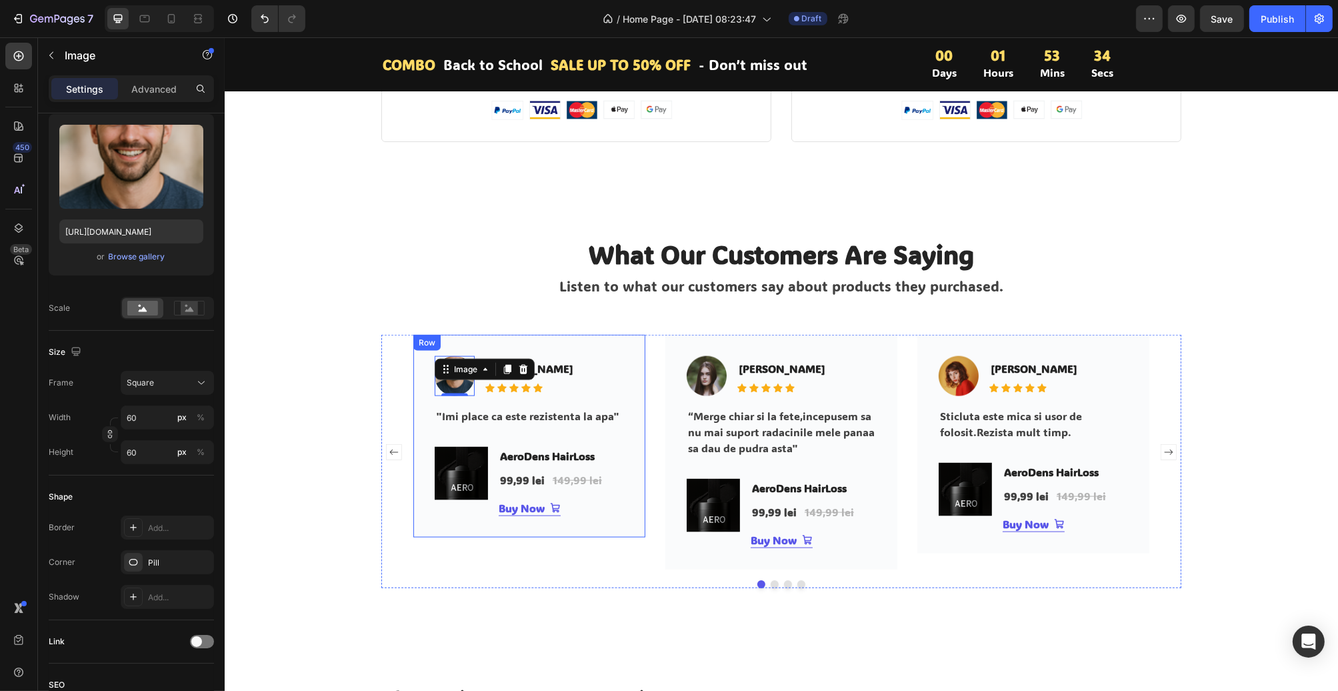
click at [517, 534] on div "Image 0 [PERSON_NAME] Text block Icon Icon Icon Icon Icon Icon List Hoz Row "Im…" at bounding box center [529, 436] width 232 height 203
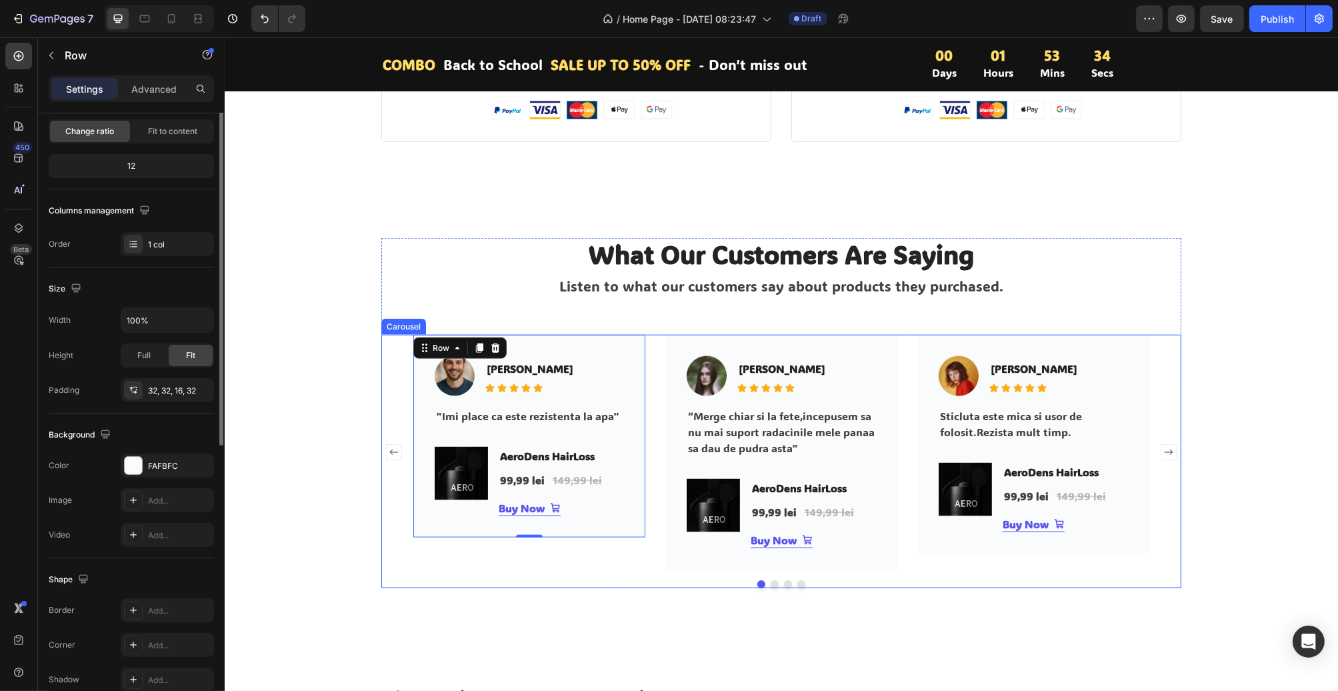
scroll to position [0, 0]
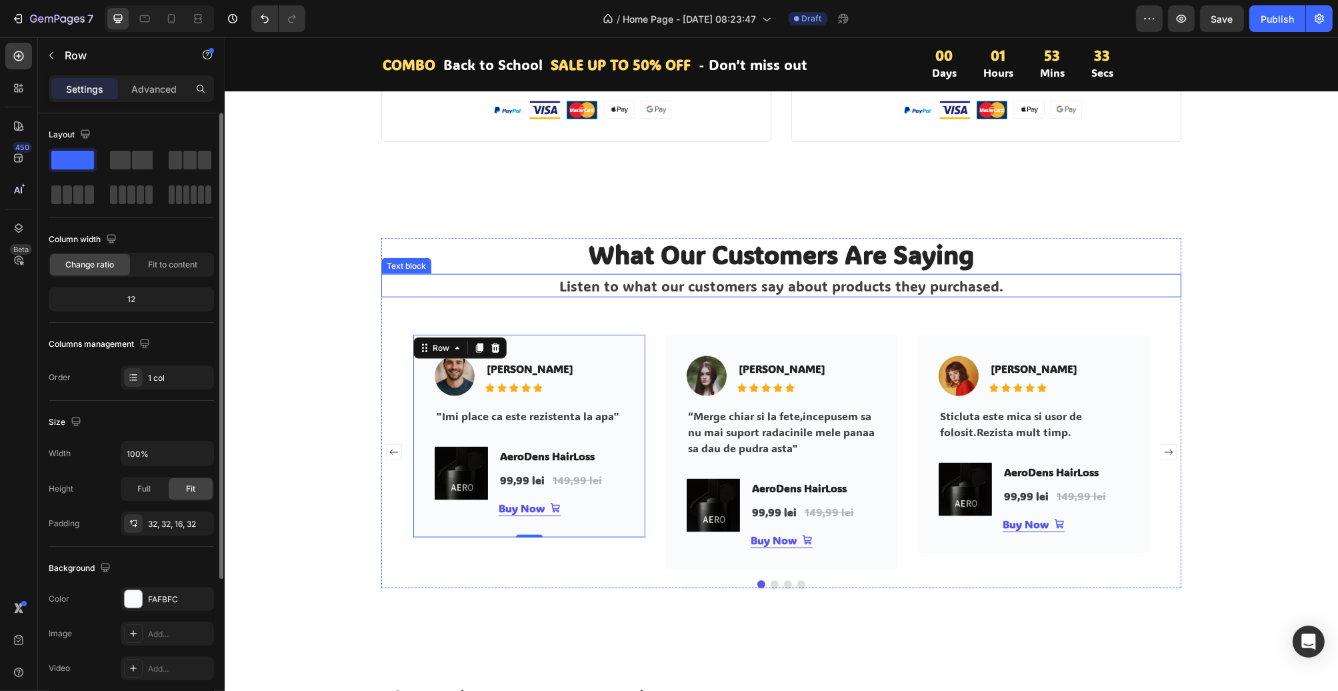
click at [529, 267] on p "What Our Customers Are Saying" at bounding box center [781, 254] width 798 height 31
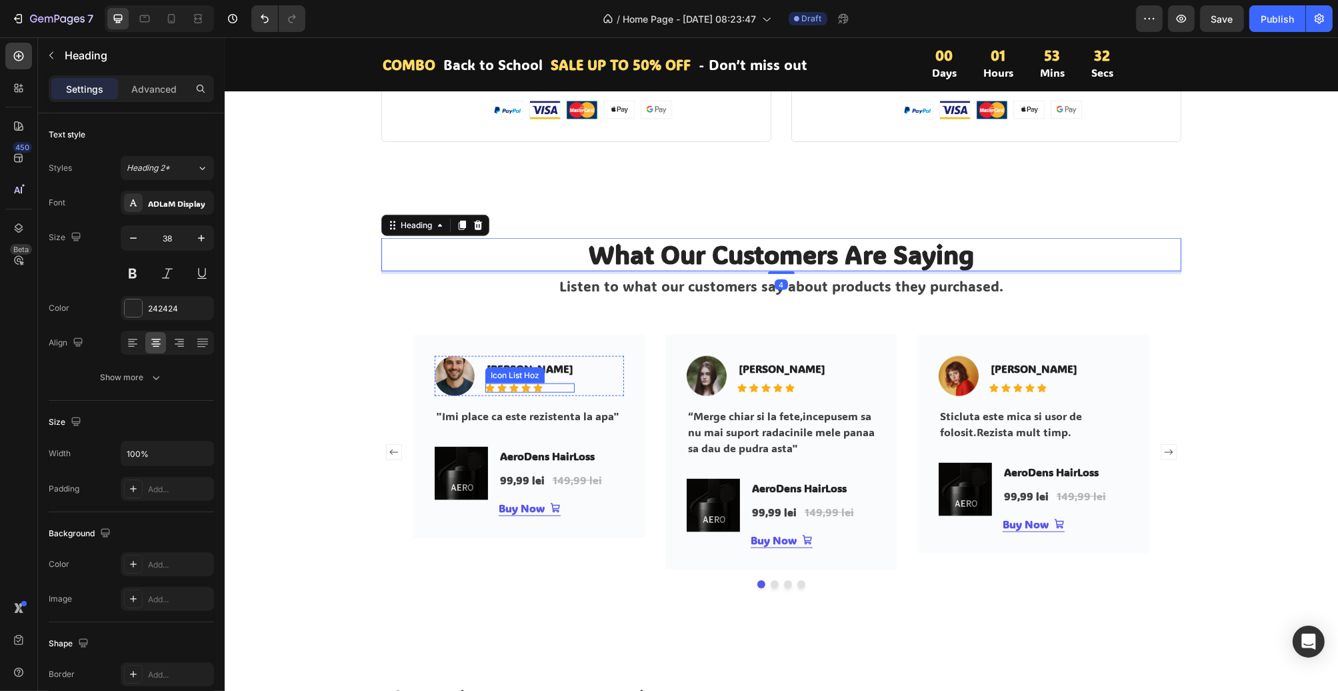
click at [537, 379] on div "[PERSON_NAME] Text block Icon Icon Icon Icon Icon Icon List Hoz" at bounding box center [529, 376] width 89 height 40
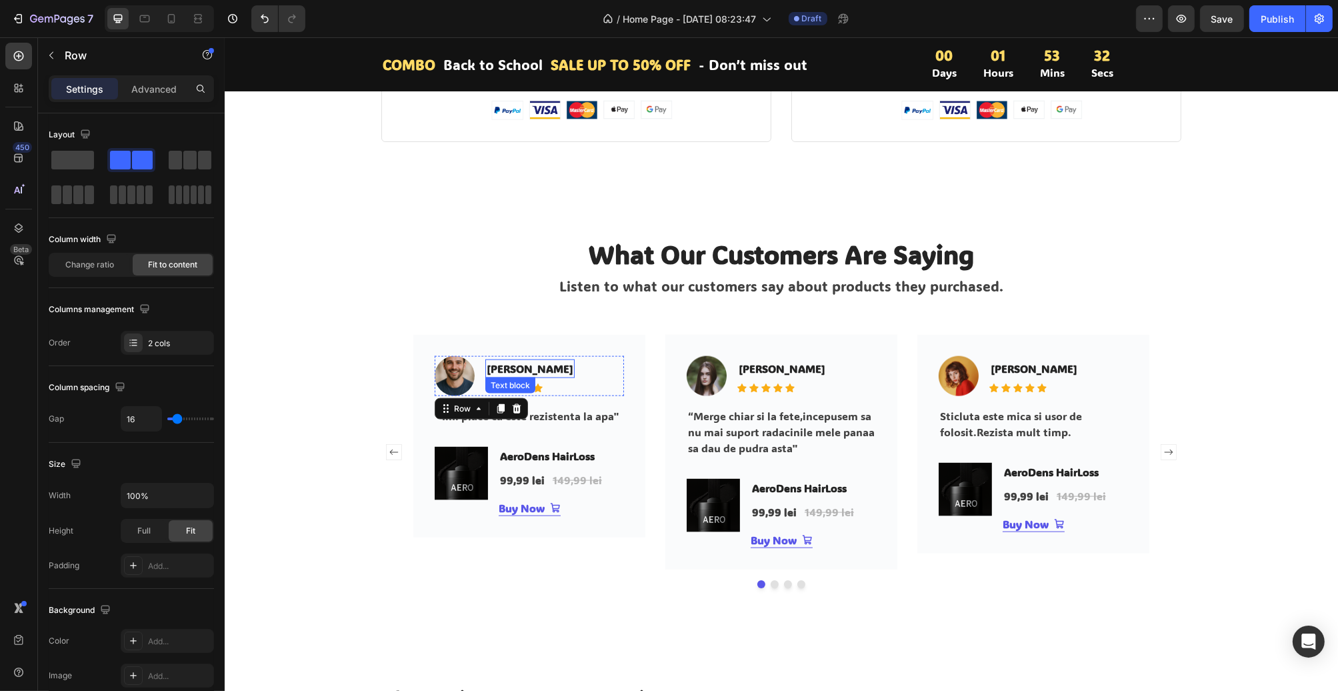
click at [536, 369] on p "[PERSON_NAME]" at bounding box center [529, 369] width 87 height 16
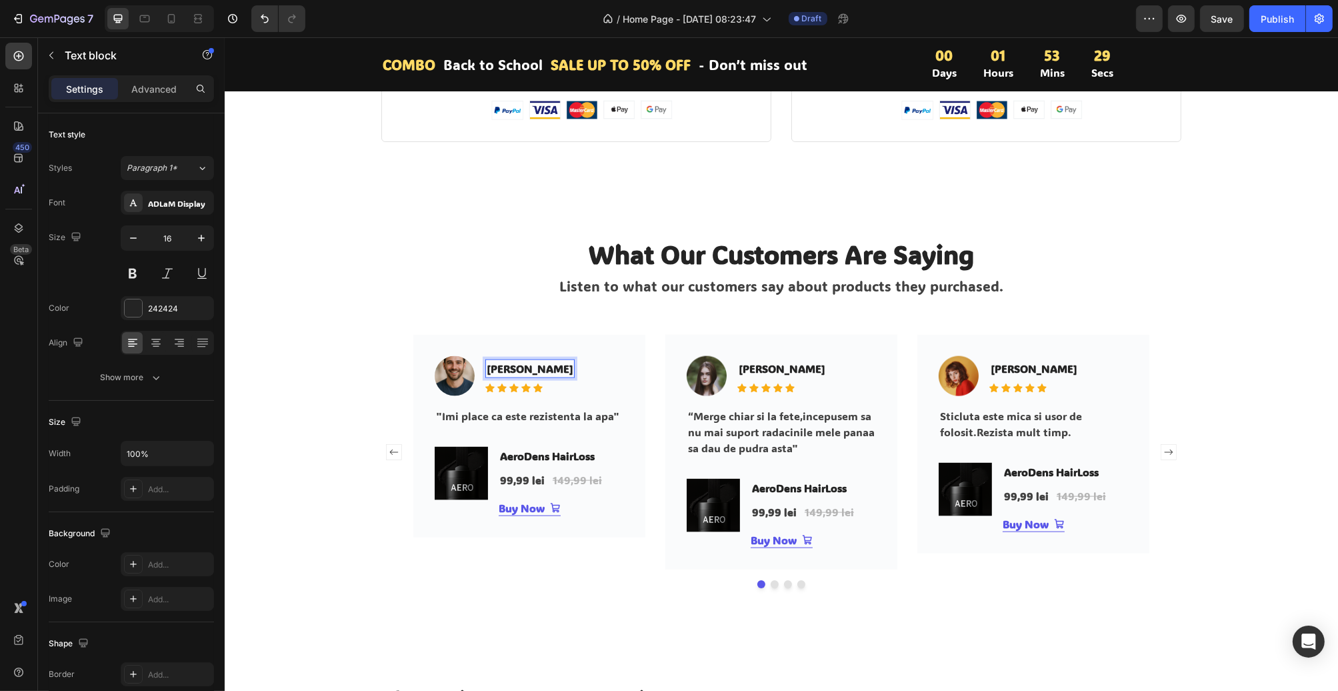
click at [539, 376] on p "[PERSON_NAME]" at bounding box center [529, 369] width 87 height 16
click at [537, 367] on p "[PERSON_NAME]" at bounding box center [529, 369] width 87 height 16
click at [1013, 375] on div "Icon" at bounding box center [1027, 375] width 28 height 16
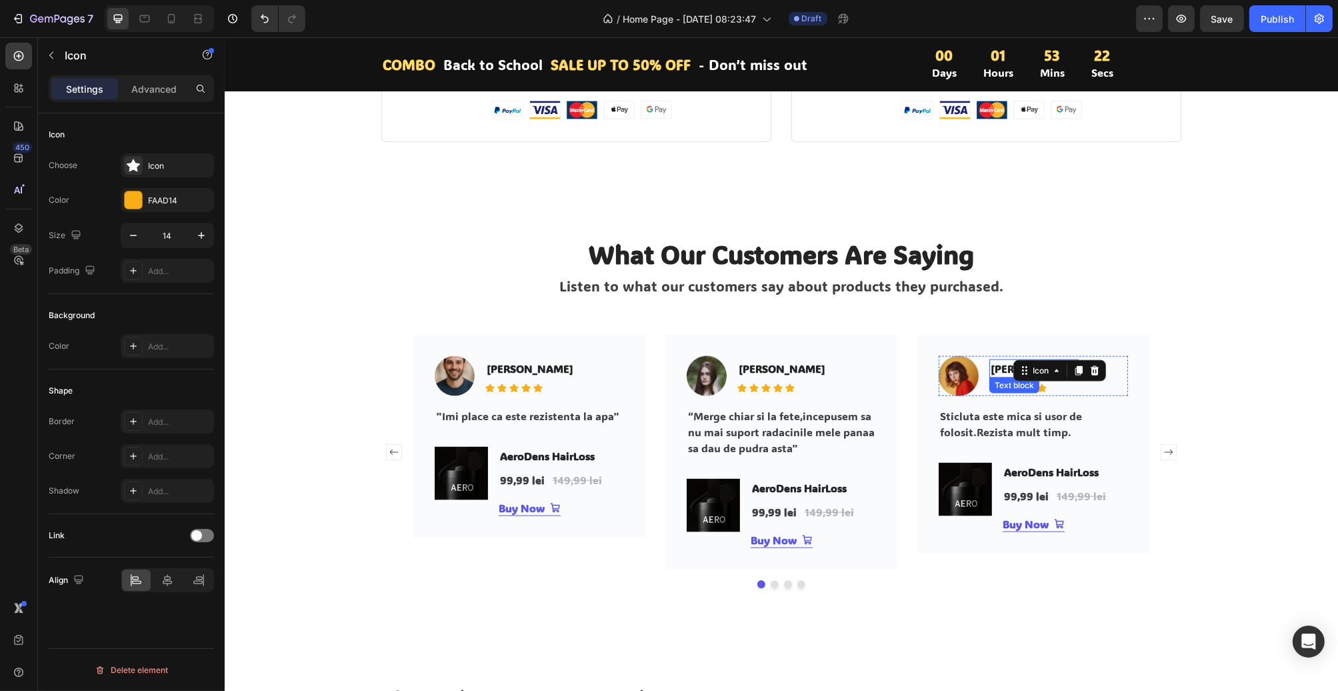
click at [1003, 370] on p "[PERSON_NAME]" at bounding box center [1033, 369] width 87 height 16
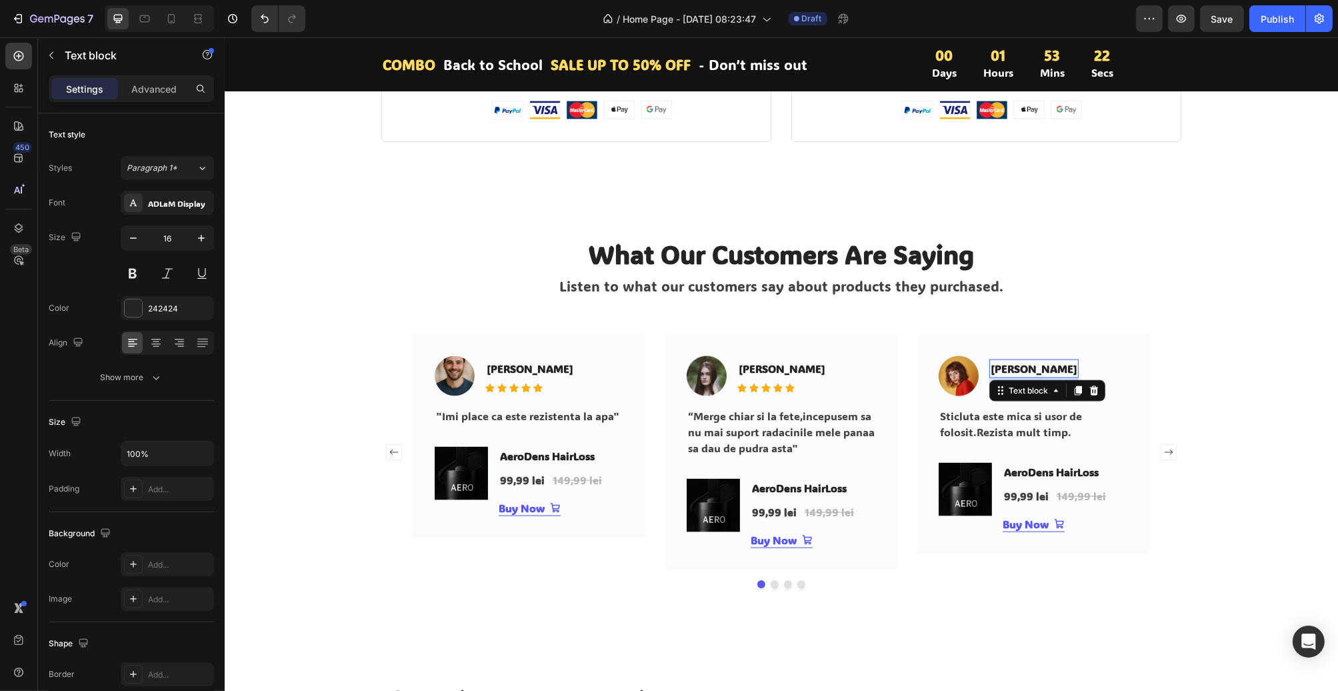
click at [1003, 370] on p "[PERSON_NAME]" at bounding box center [1033, 369] width 87 height 16
click at [1160, 445] on icon "Carousel Next Arrow" at bounding box center [1168, 452] width 16 height 16
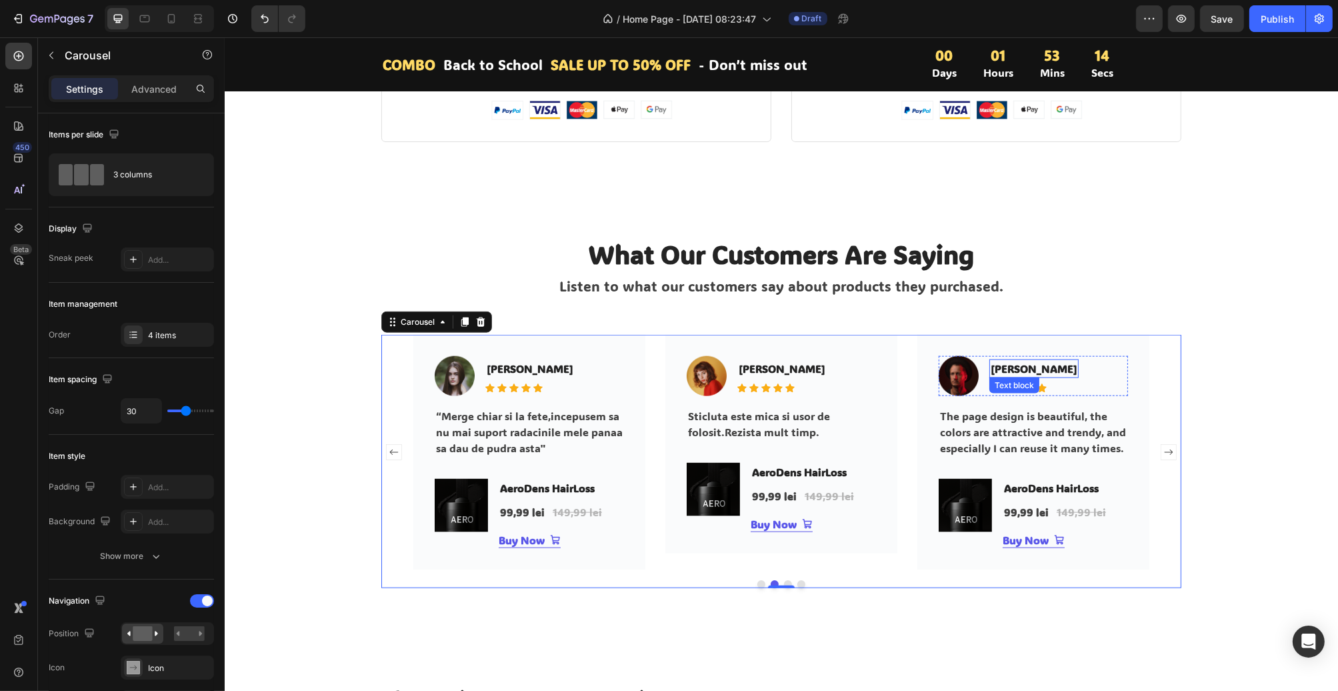
click at [1004, 367] on p "[PERSON_NAME]" at bounding box center [1033, 369] width 87 height 16
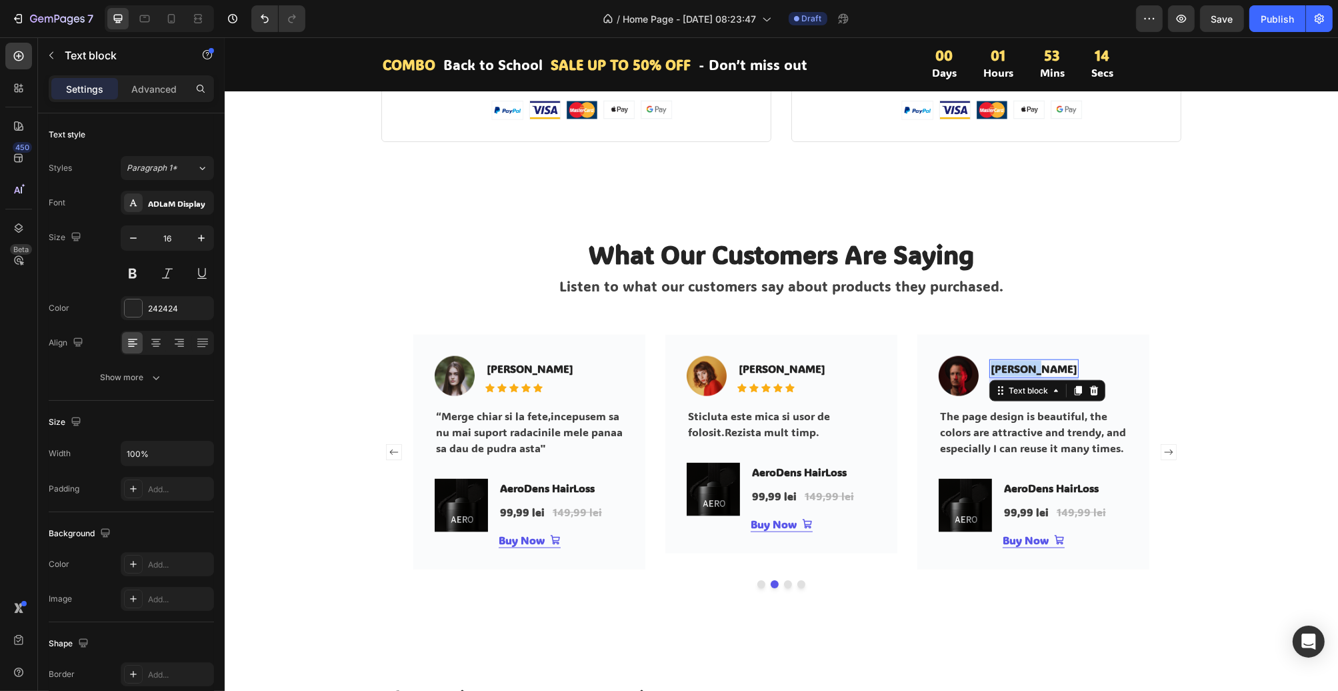
click at [1004, 367] on p "[PERSON_NAME]" at bounding box center [1033, 369] width 87 height 16
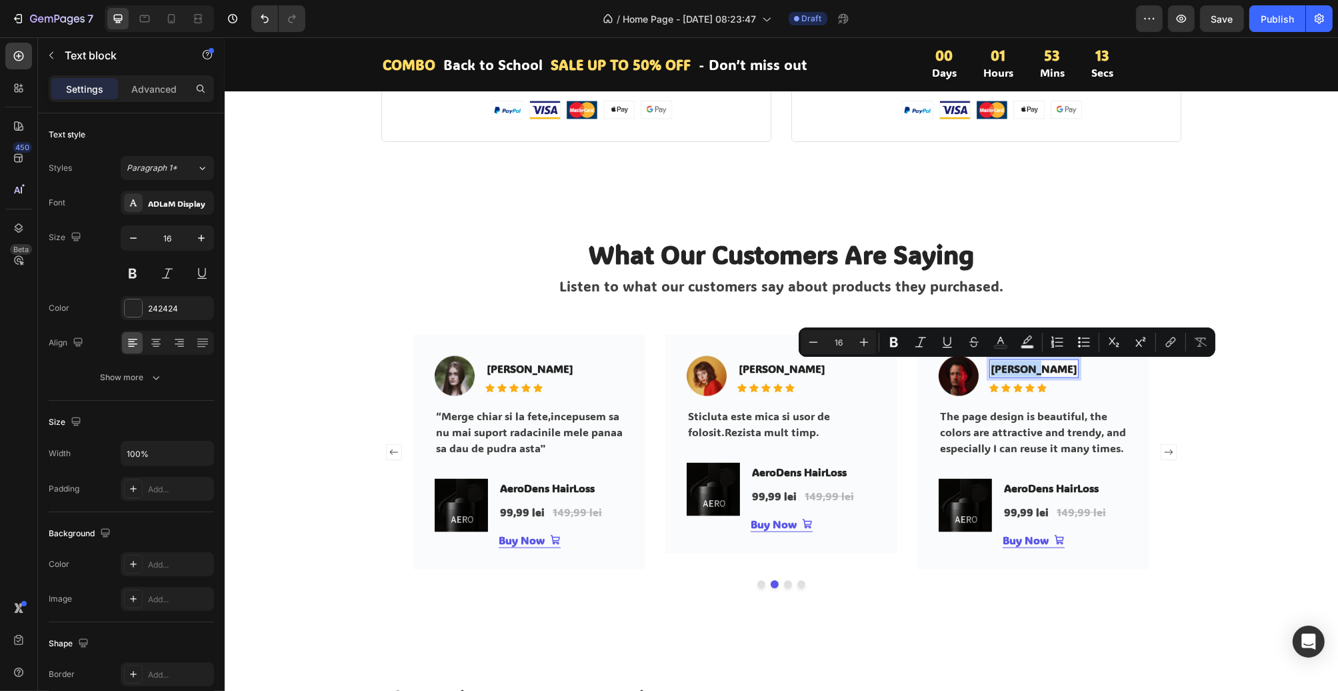
click at [1004, 367] on p "[PERSON_NAME]" at bounding box center [1033, 369] width 87 height 16
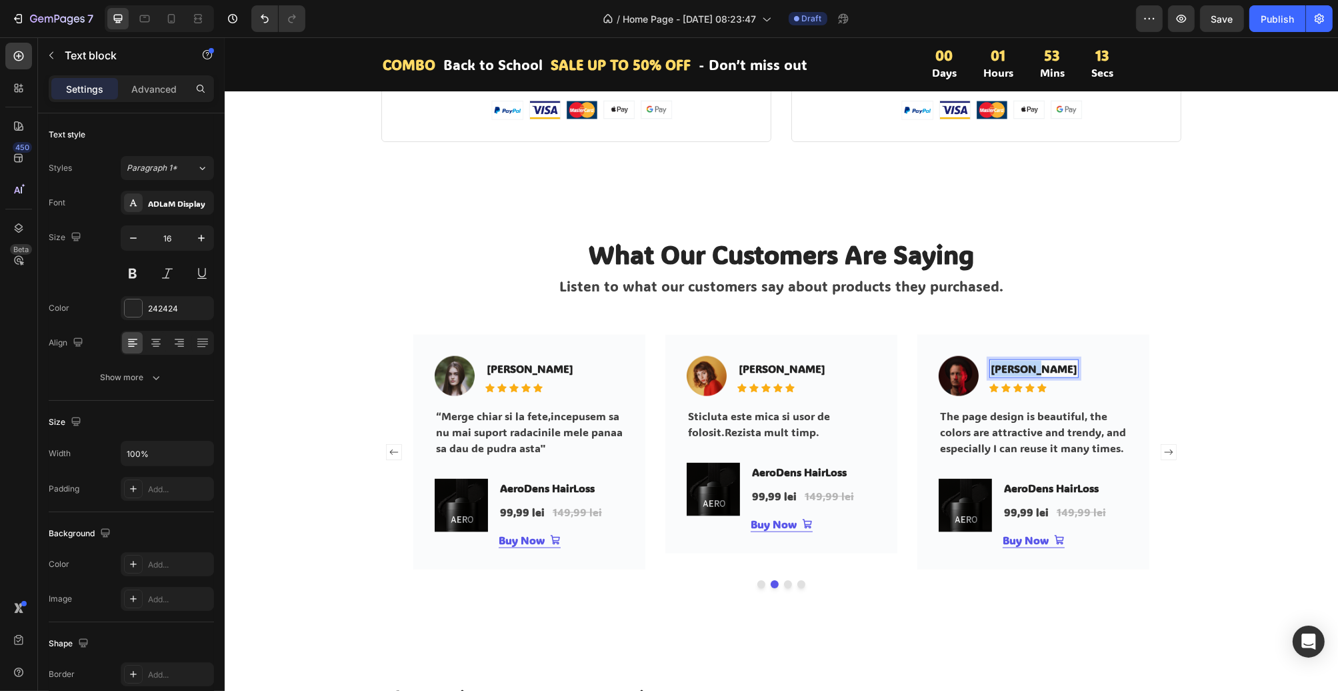
click at [1004, 367] on p "[PERSON_NAME]" at bounding box center [1033, 369] width 87 height 16
click at [1030, 440] on p "The page design is beautiful, the colors are attractive and trendy, and especia…" at bounding box center [1033, 432] width 187 height 48
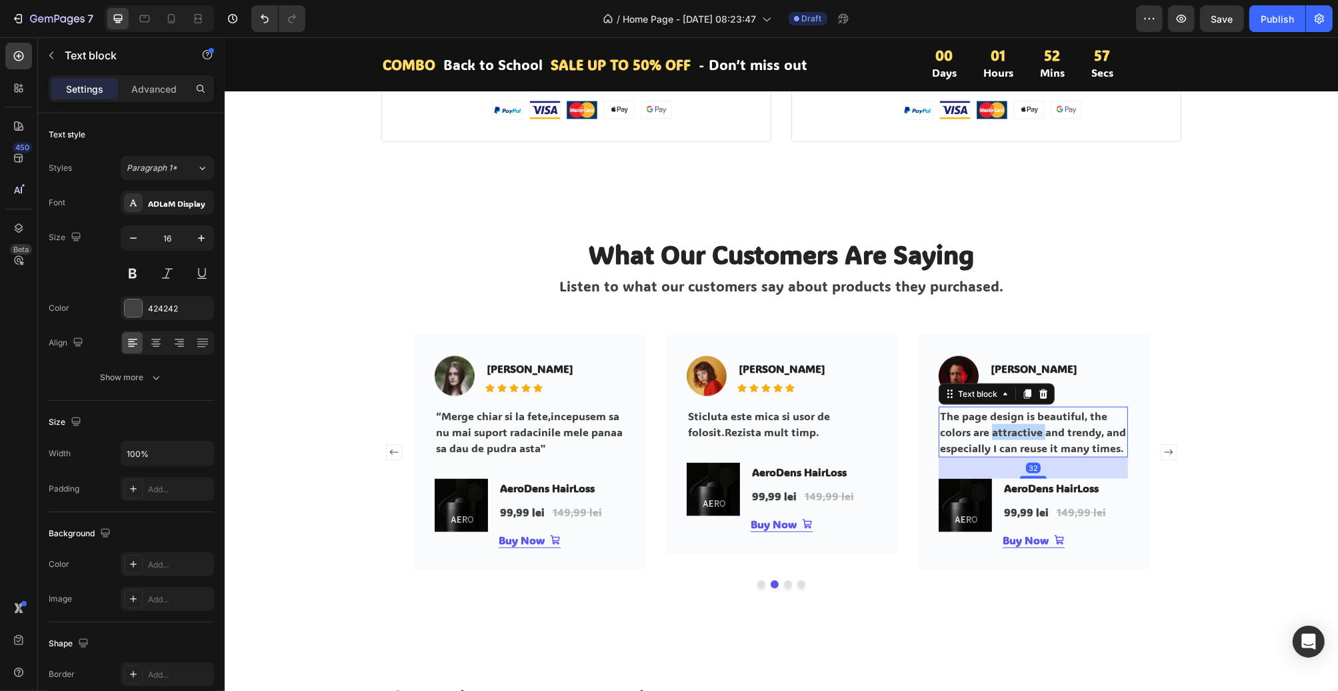
click at [1030, 440] on p "The page design is beautiful, the colors are attractive and trendy, and especia…" at bounding box center [1033, 432] width 187 height 48
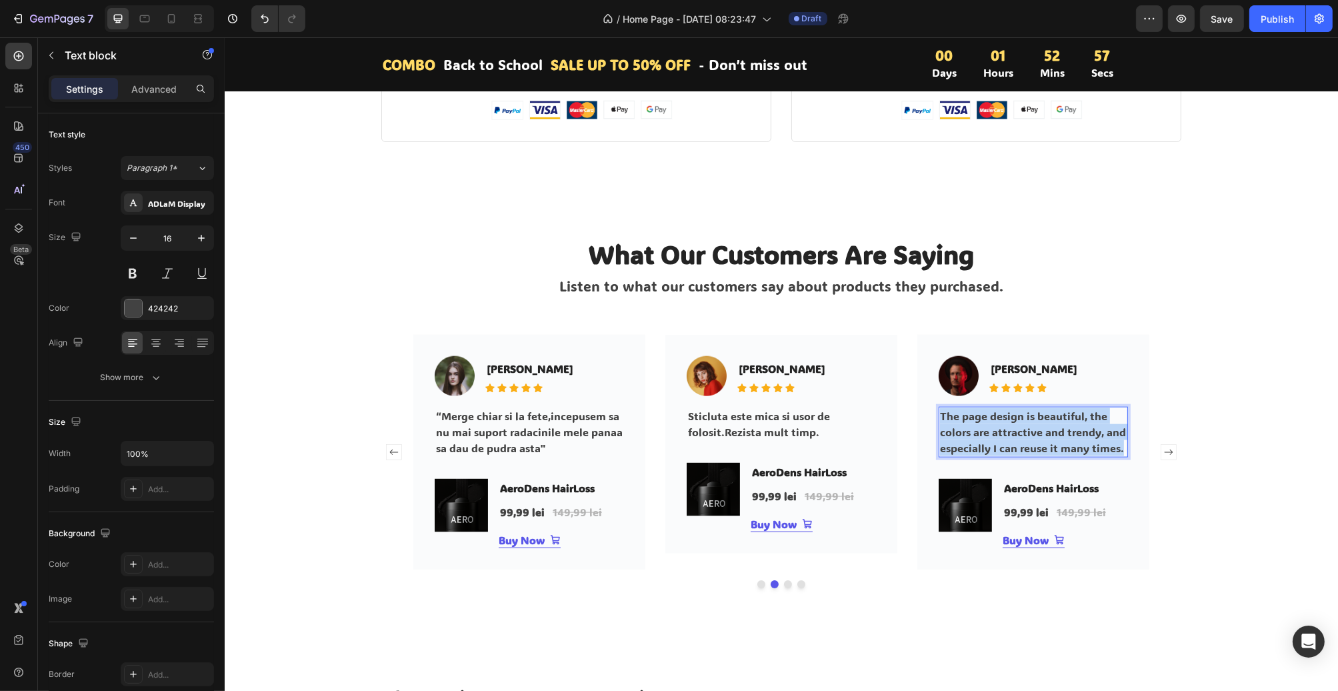
click at [1030, 440] on p "The page design is beautiful, the colors are attractive and trendy, and especia…" at bounding box center [1033, 432] width 187 height 48
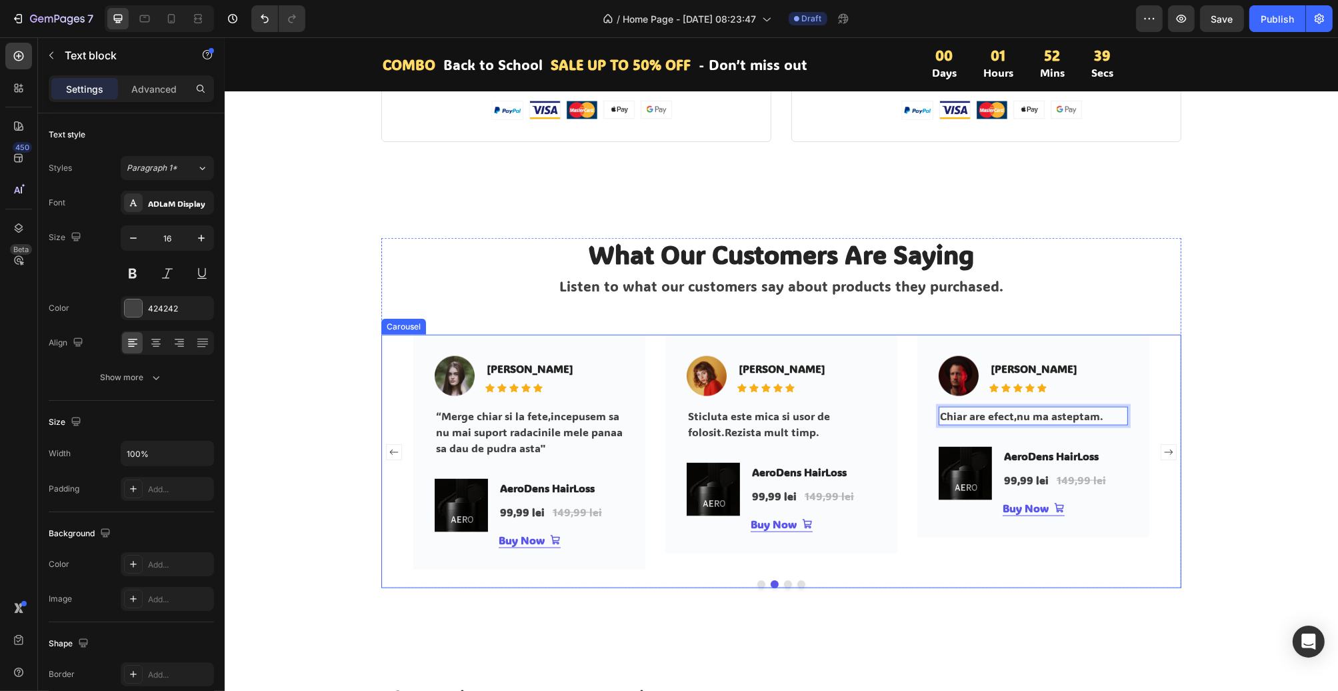
click at [1171, 455] on rect "Carousel Next Arrow" at bounding box center [1167, 452] width 15 height 15
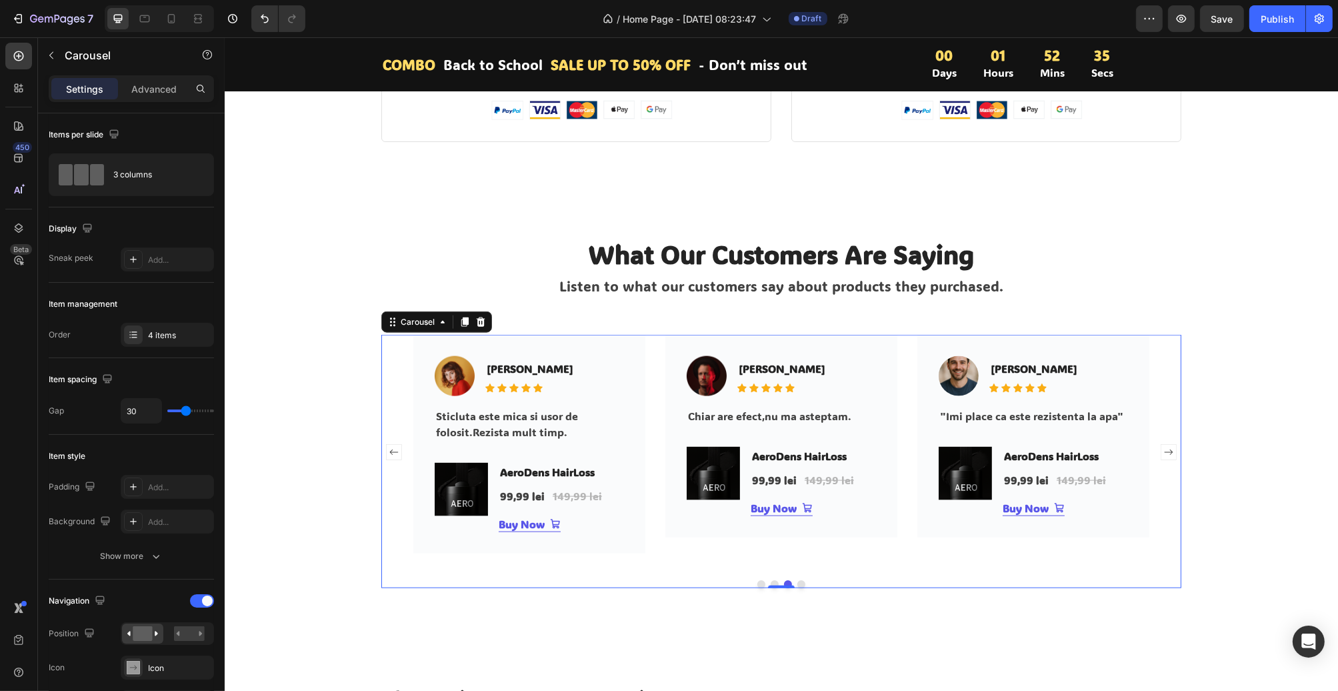
click at [389, 450] on icon "Carousel Back Arrow" at bounding box center [393, 451] width 9 height 5
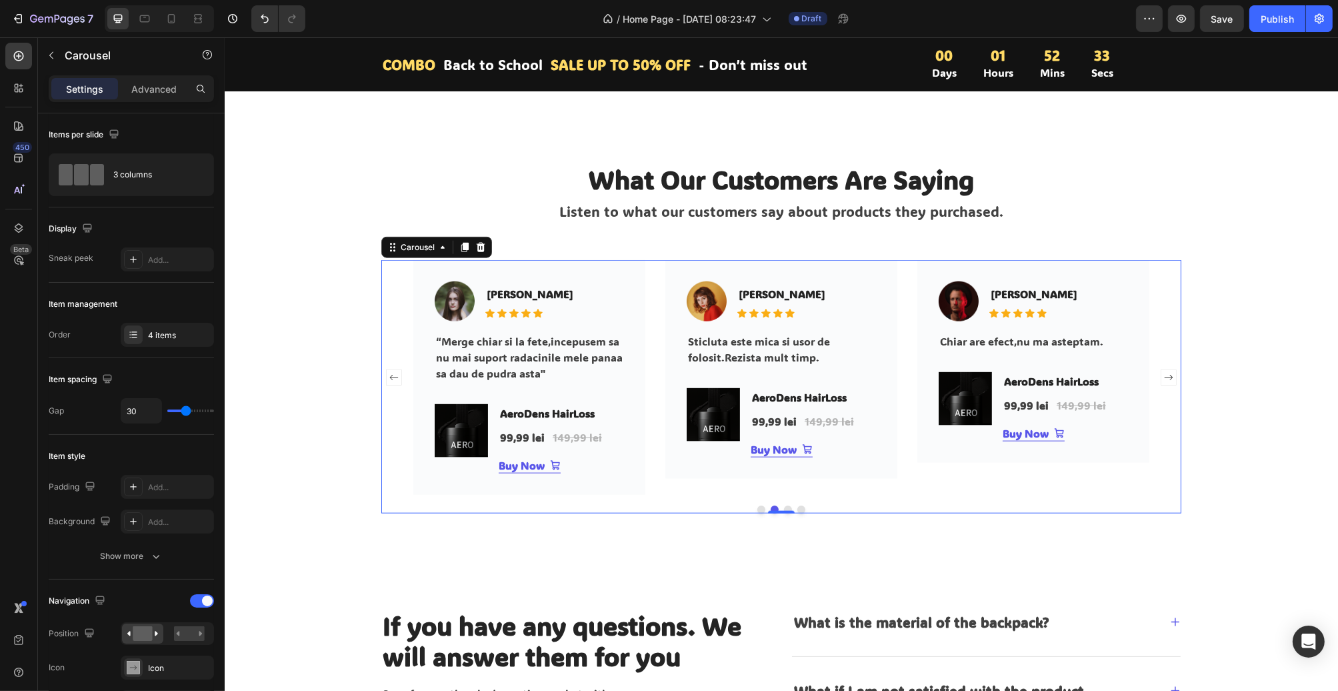
scroll to position [2201, 0]
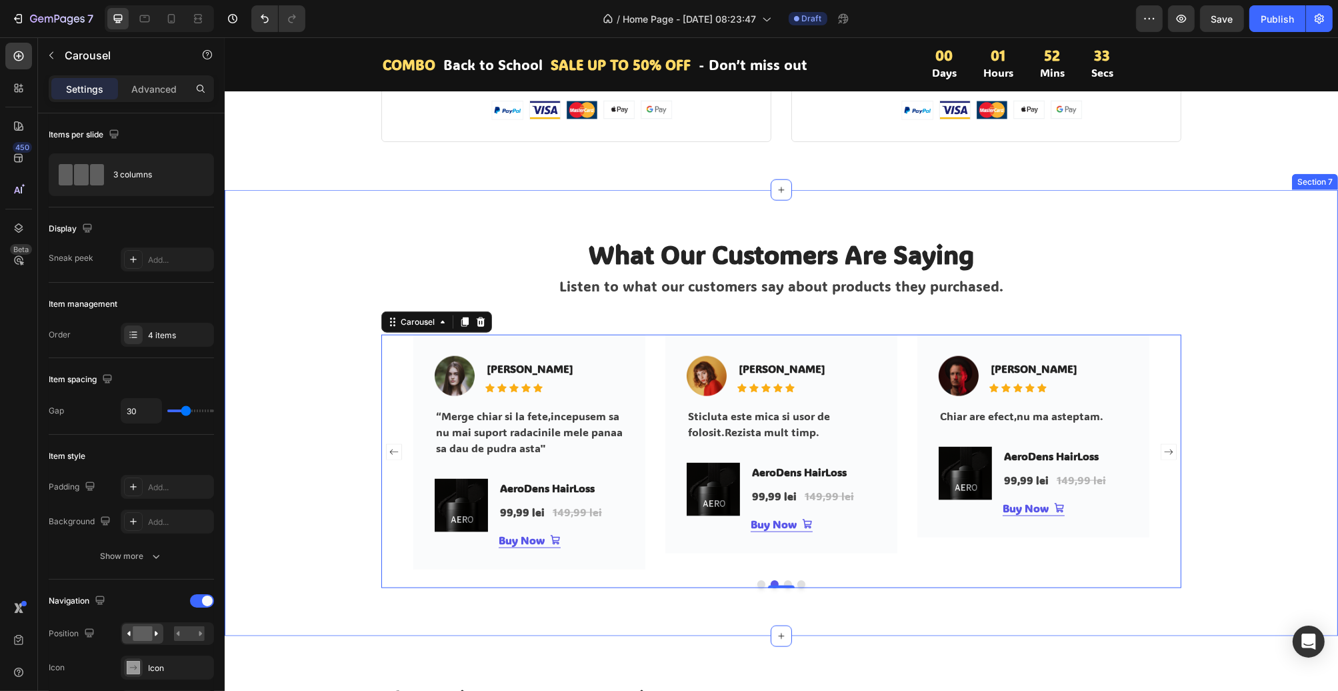
click at [714, 261] on p "What Our Customers Are Saying" at bounding box center [781, 254] width 798 height 31
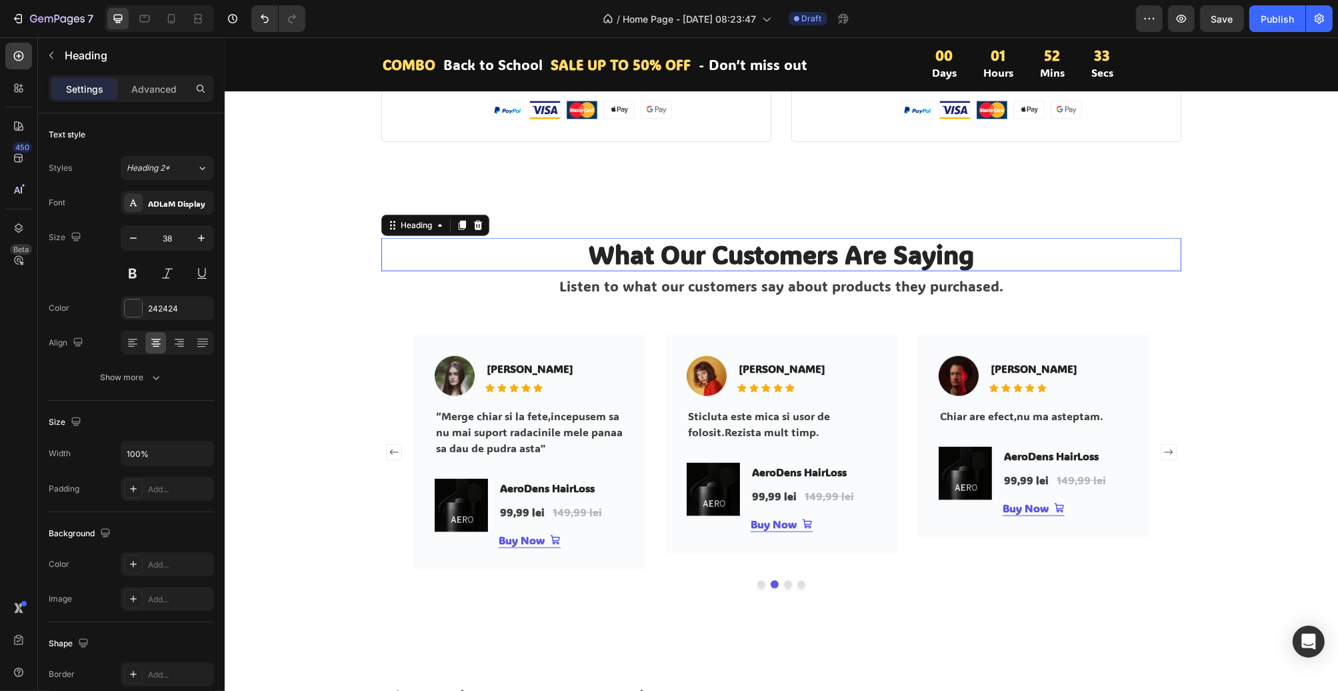
click at [714, 261] on p "What Our Customers Are Saying" at bounding box center [781, 254] width 798 height 31
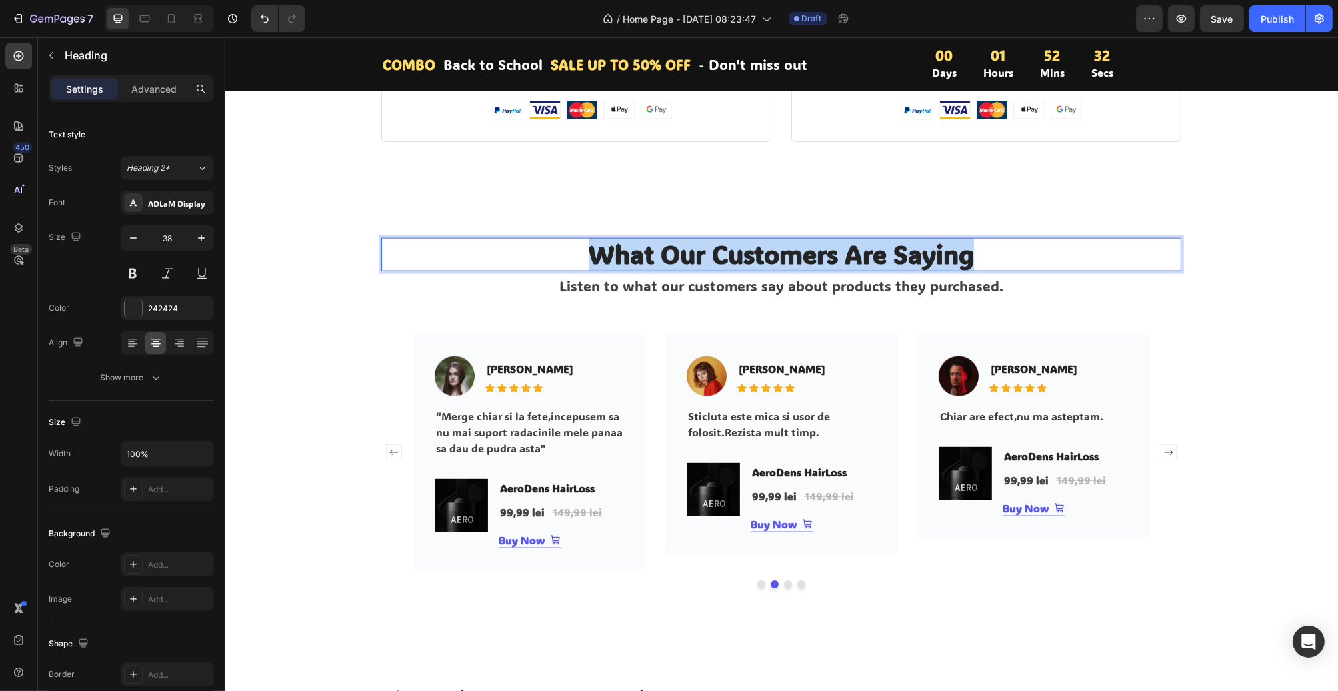
click at [714, 261] on p "What Our Customers Are Saying" at bounding box center [781, 254] width 798 height 31
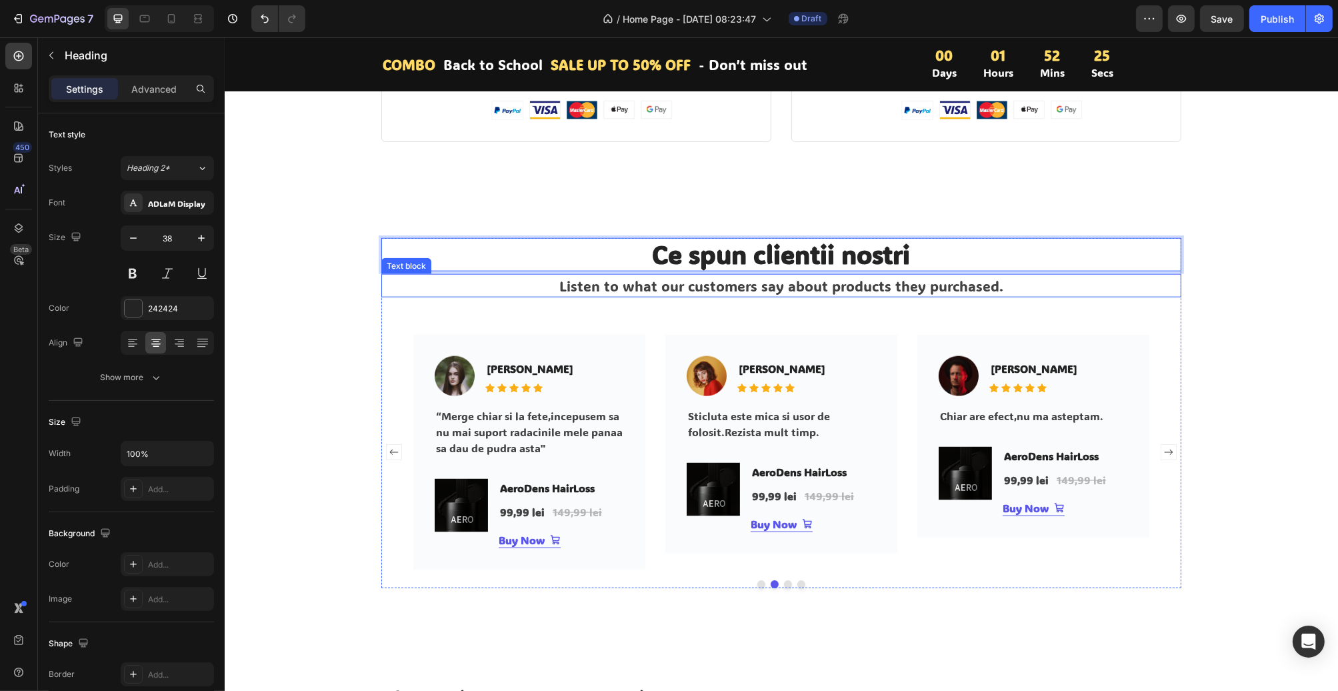
click at [670, 287] on p "Listen to what our customers say about products they purchased." at bounding box center [781, 285] width 798 height 21
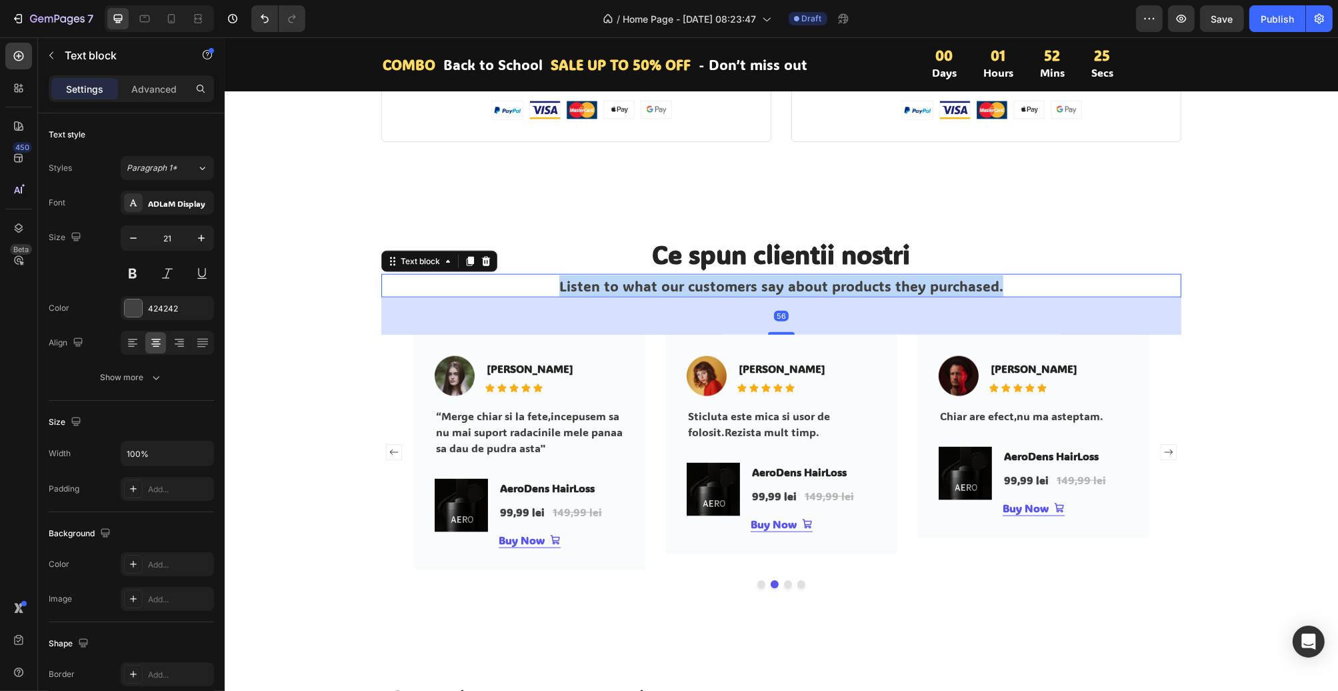
click at [670, 287] on p "Listen to what our customers say about products they purchased." at bounding box center [781, 285] width 798 height 21
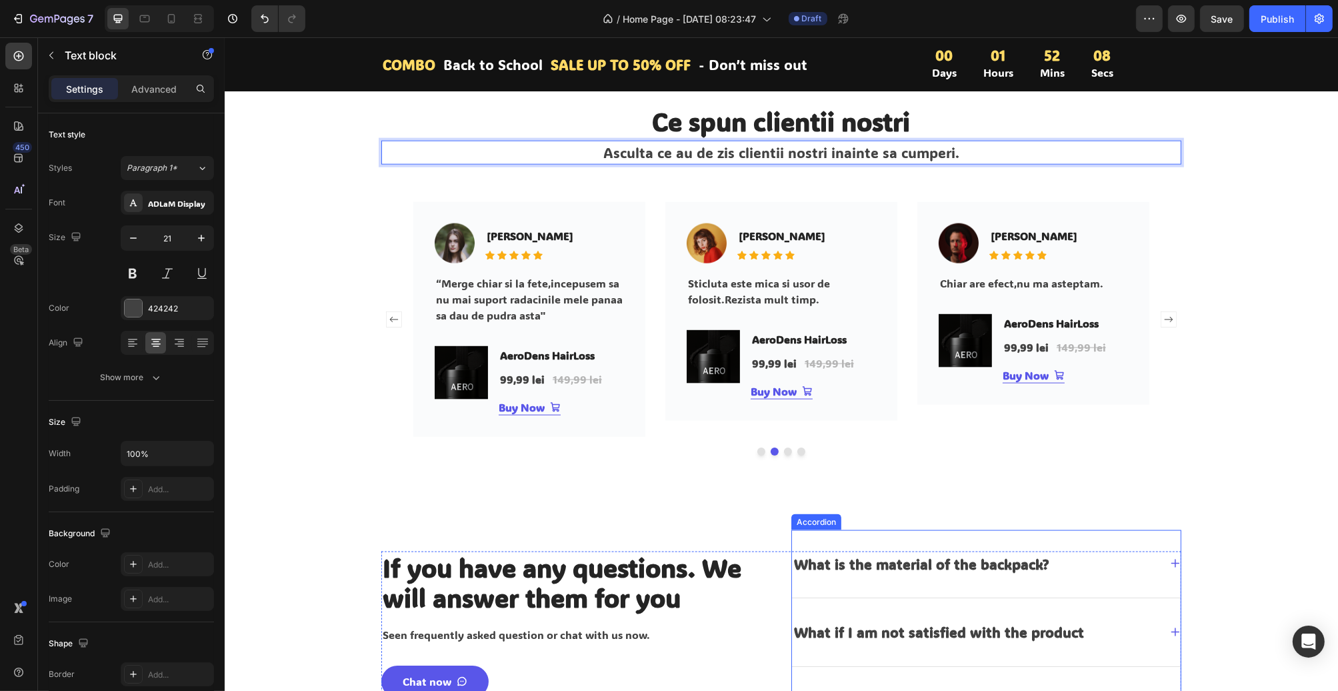
scroll to position [2534, 0]
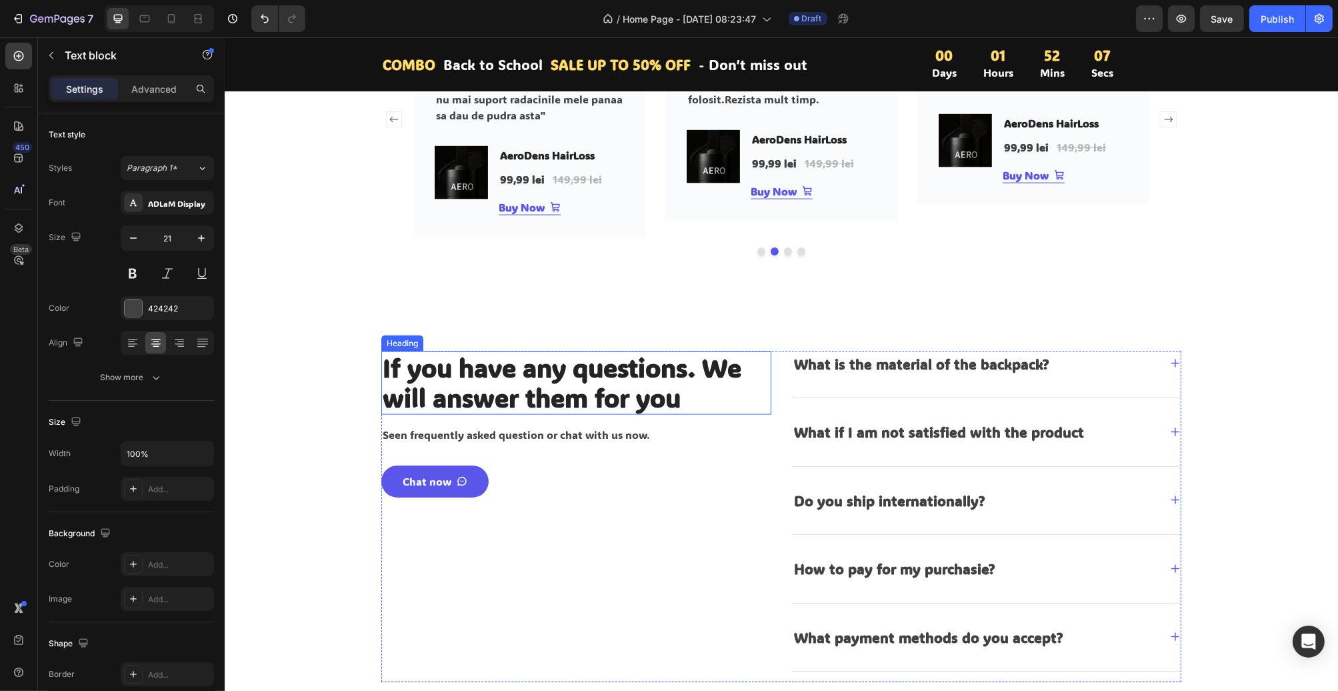
click at [571, 405] on p "If you have any questions. We will answer them for you" at bounding box center [575, 383] width 387 height 61
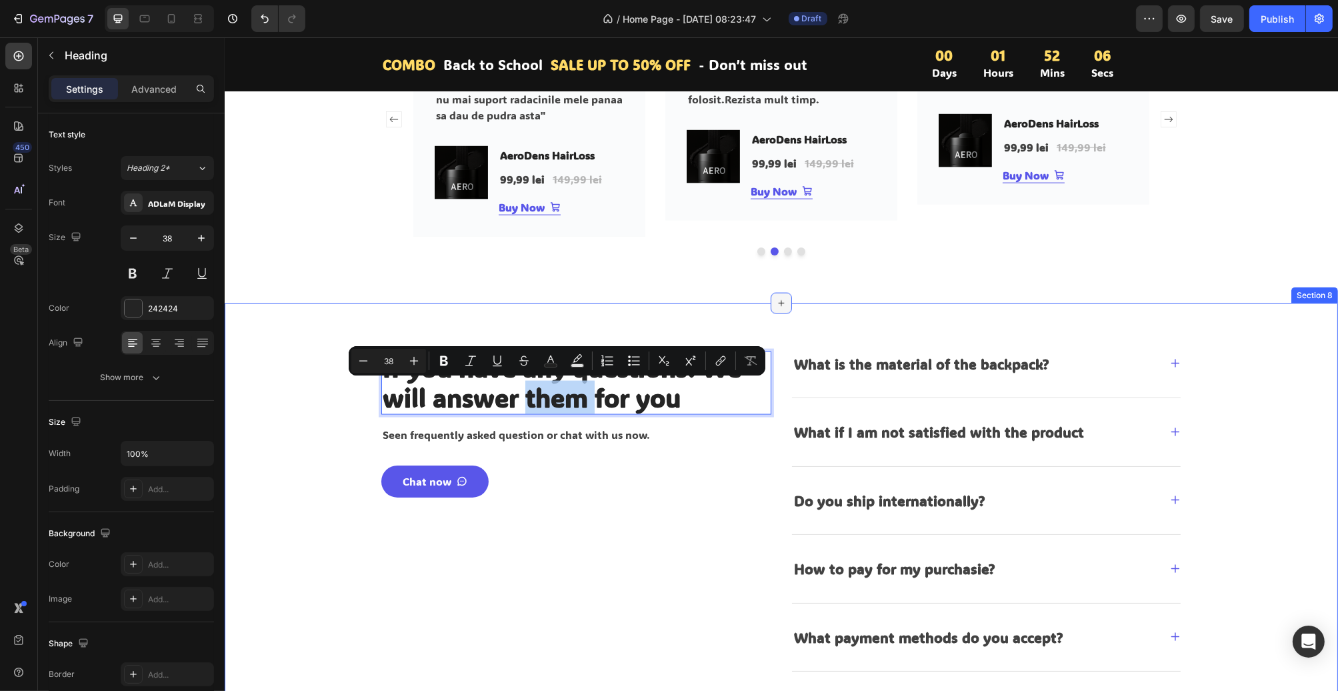
click at [777, 305] on icon at bounding box center [781, 303] width 11 height 11
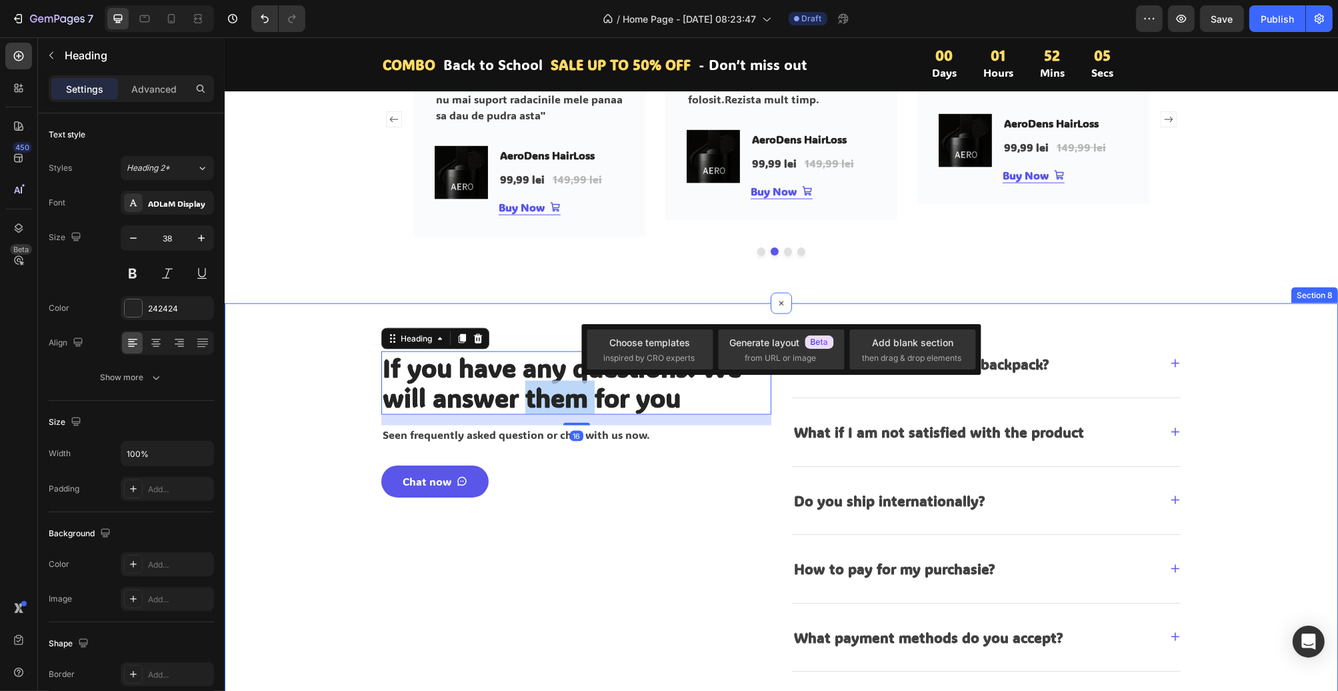
click at [700, 317] on div "If you have any questions. We will answer them for you Heading 16 Seen frequent…" at bounding box center [781, 516] width 1114 height 427
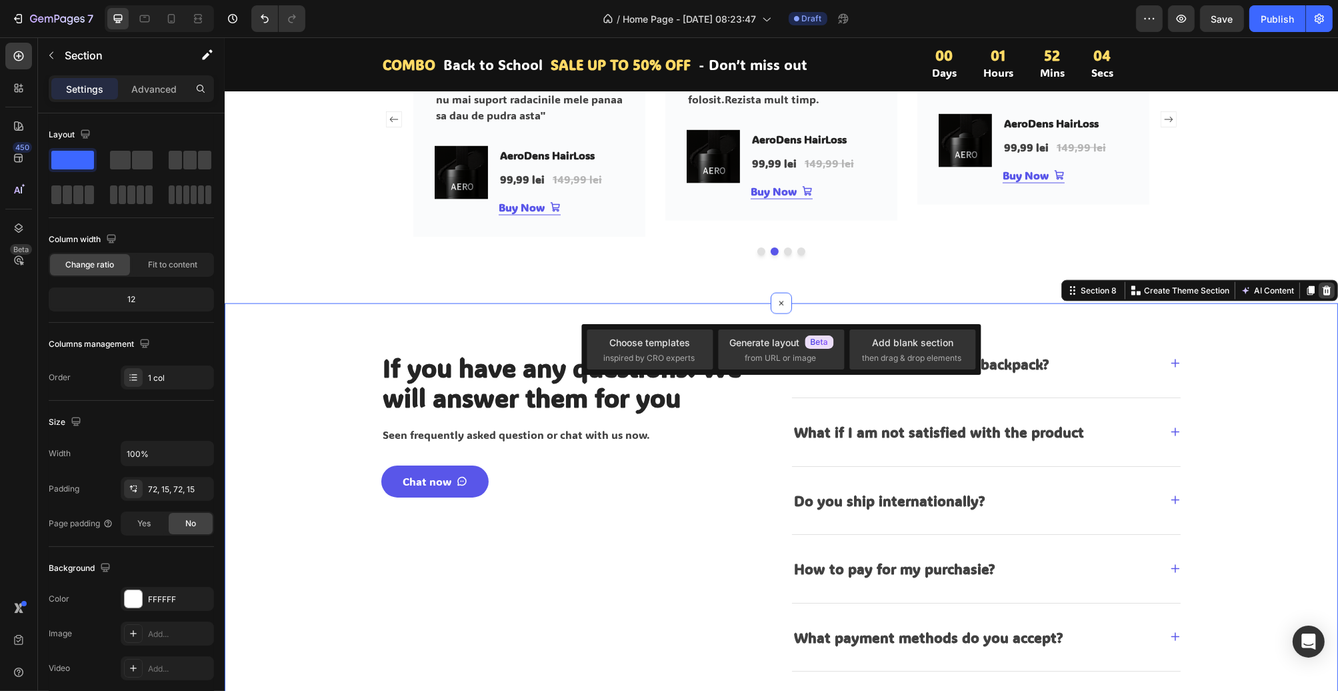
click at [1322, 289] on icon at bounding box center [1326, 290] width 11 height 11
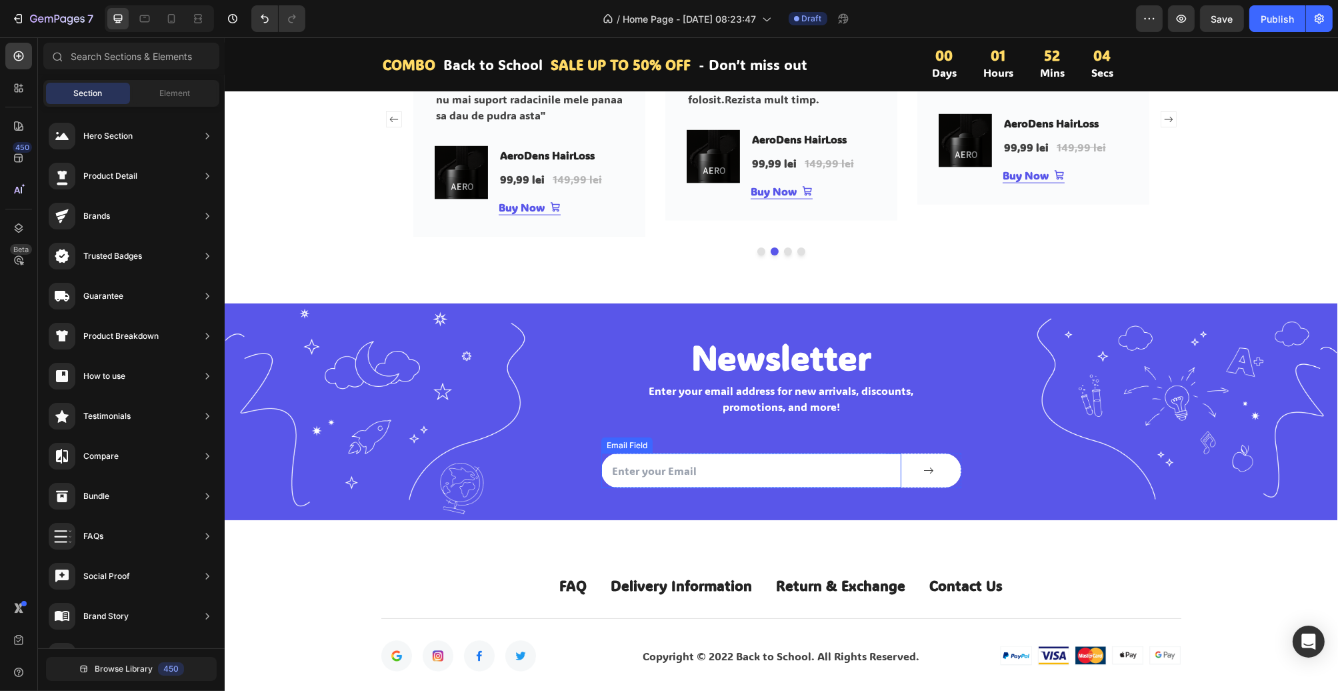
scroll to position [2731, 0]
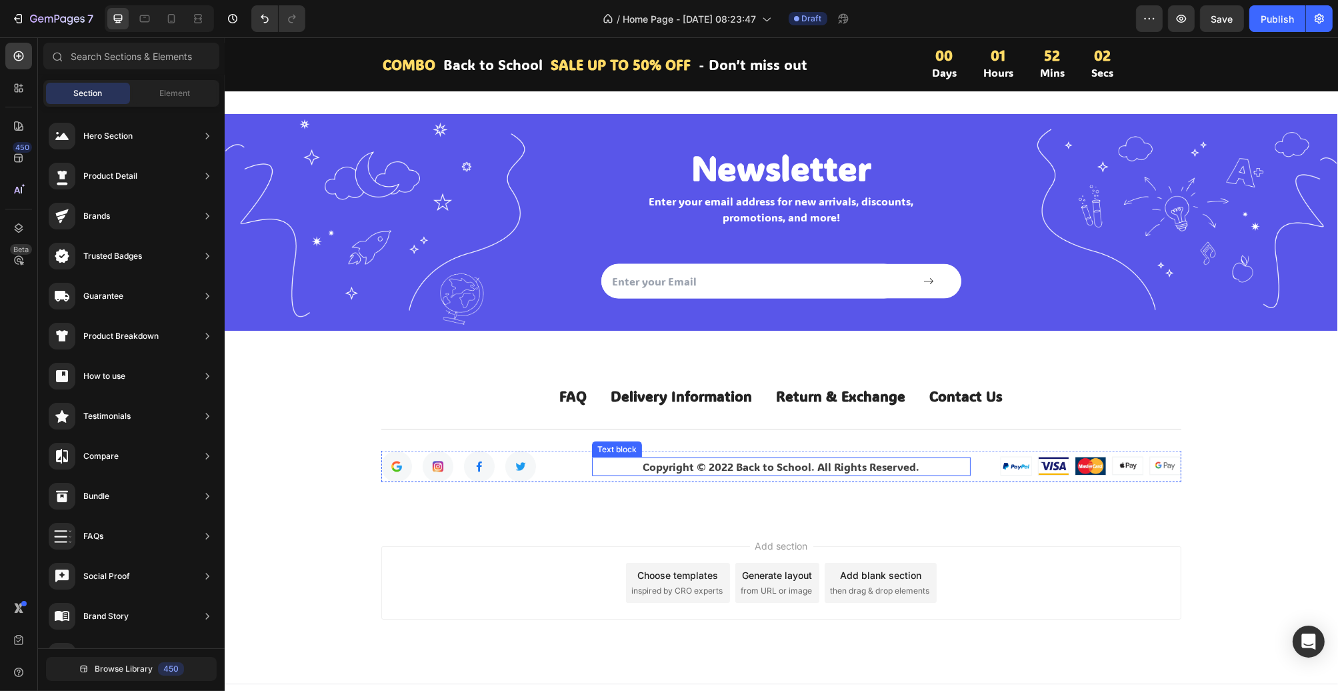
scroll to position [2543, 0]
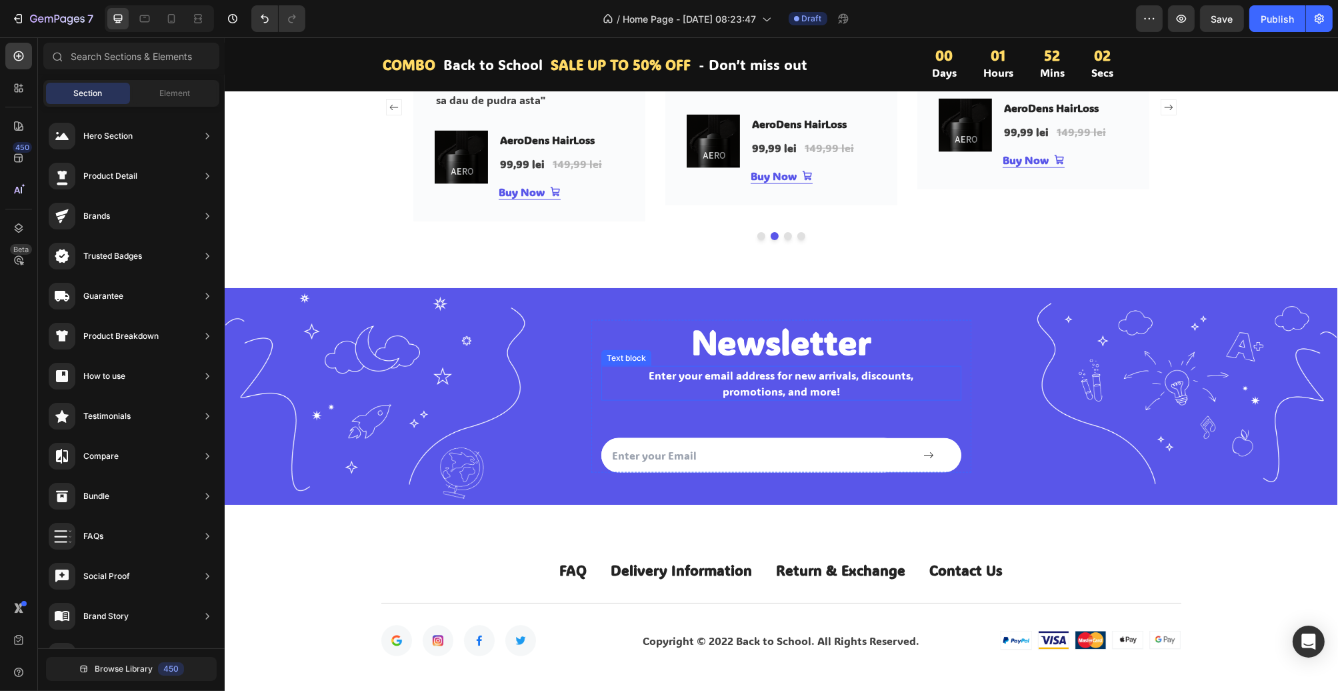
click at [591, 339] on div "Newsletter Heading Enter your email address for new arrivals, discounts, promot…" at bounding box center [781, 396] width 380 height 153
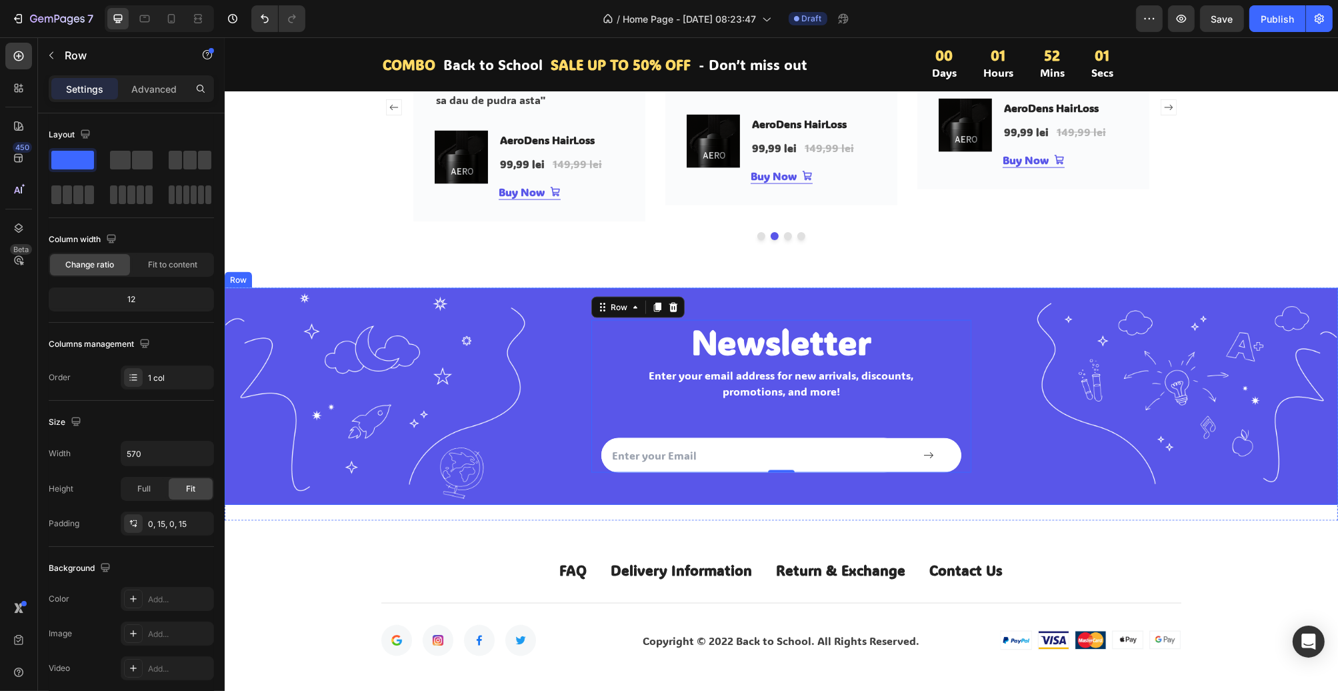
click at [358, 331] on div "Newsletter Heading Enter your email address for new arrivals, discounts, promot…" at bounding box center [781, 396] width 1114 height 153
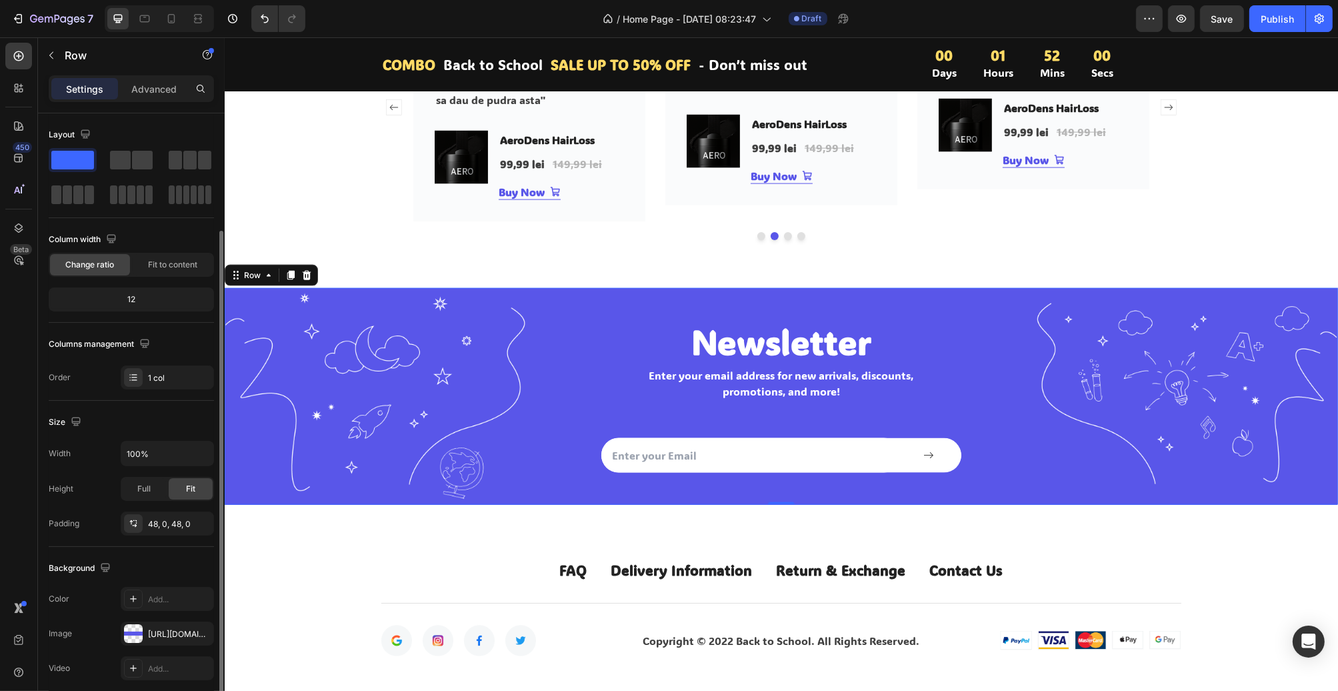
scroll to position [67, 0]
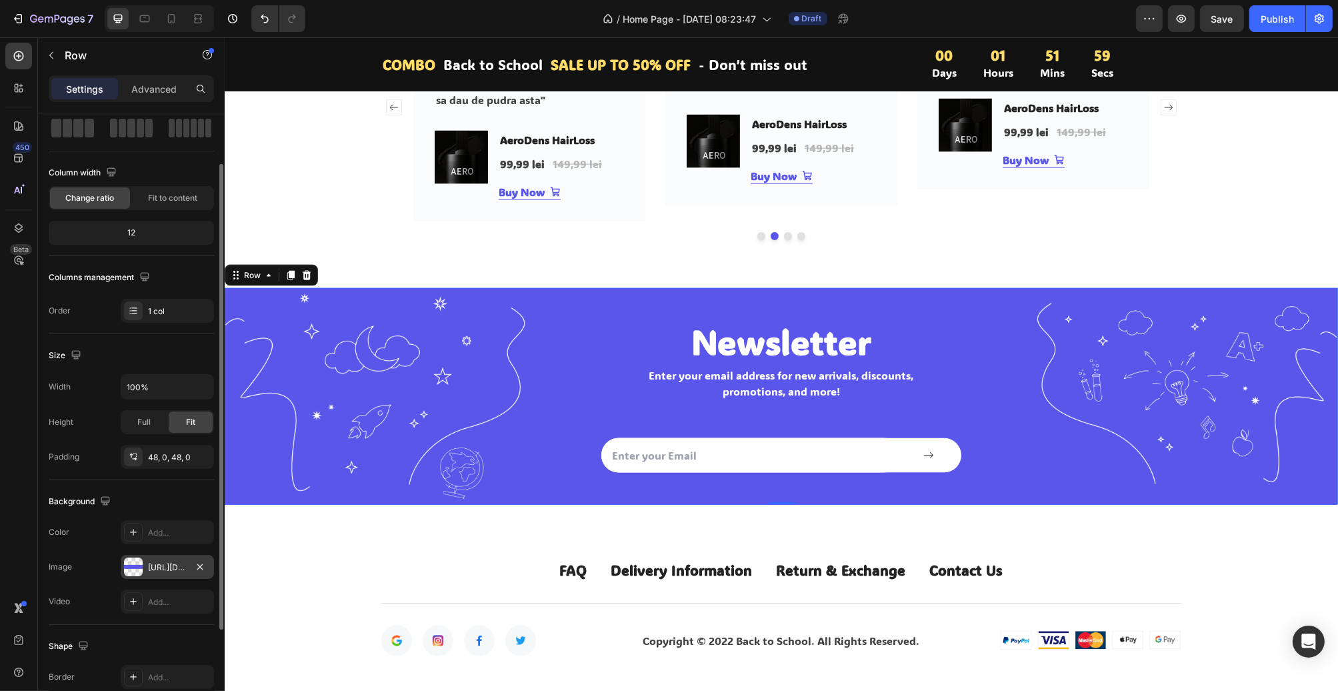
click at [188, 564] on div "https://ucarecdn.com/203ec849-7916-4d3d-a14d-c0283baac0ec/" at bounding box center [167, 567] width 93 height 24
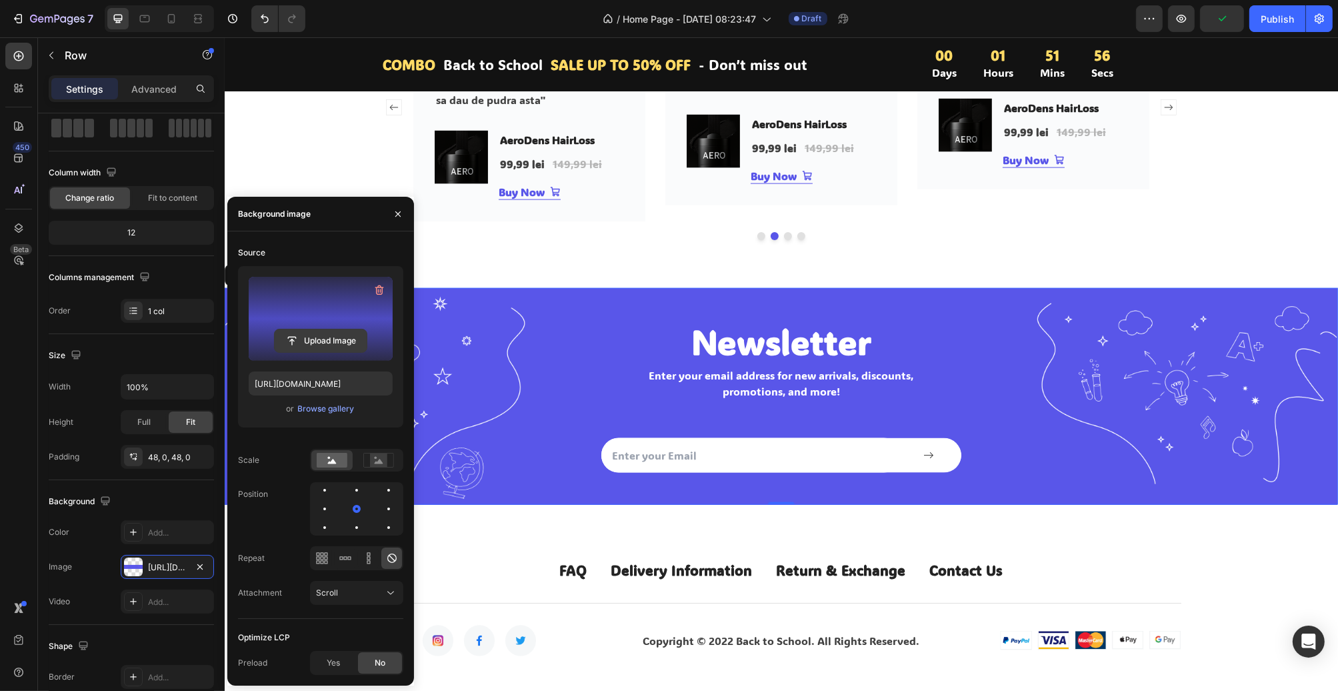
click at [339, 333] on input "file" at bounding box center [321, 340] width 92 height 23
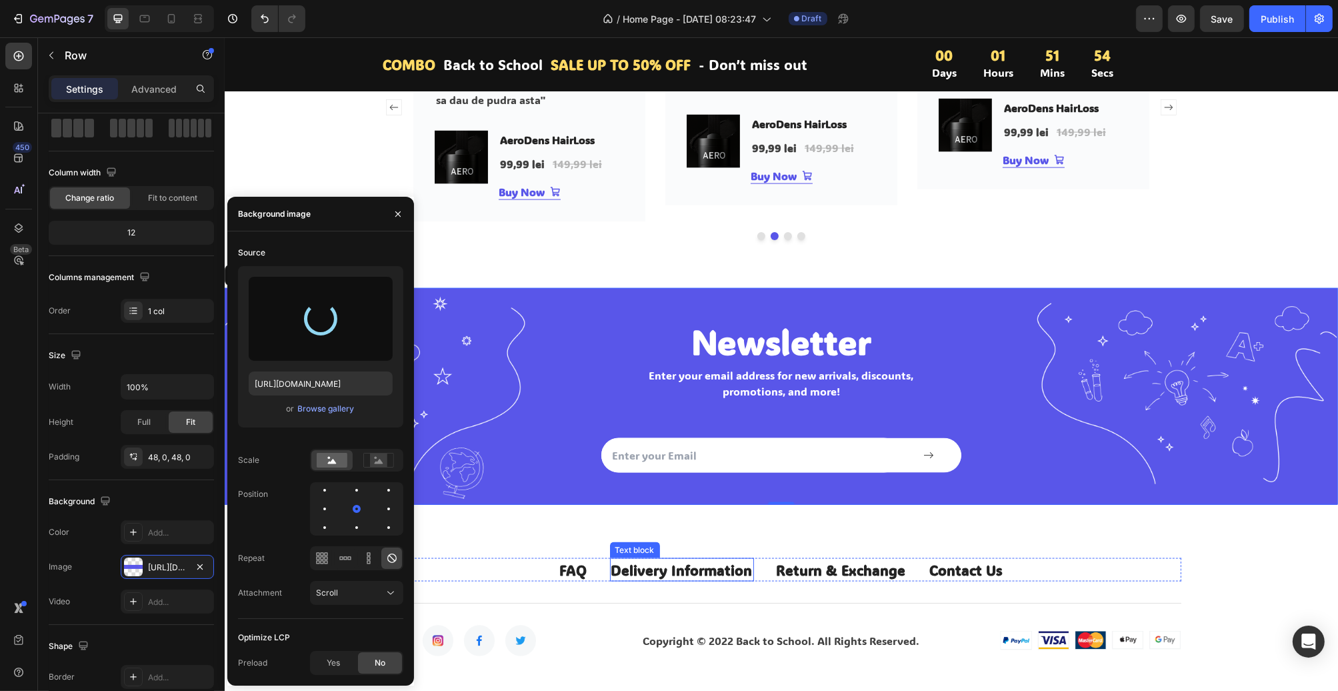
type input "[URL][DOMAIN_NAME]"
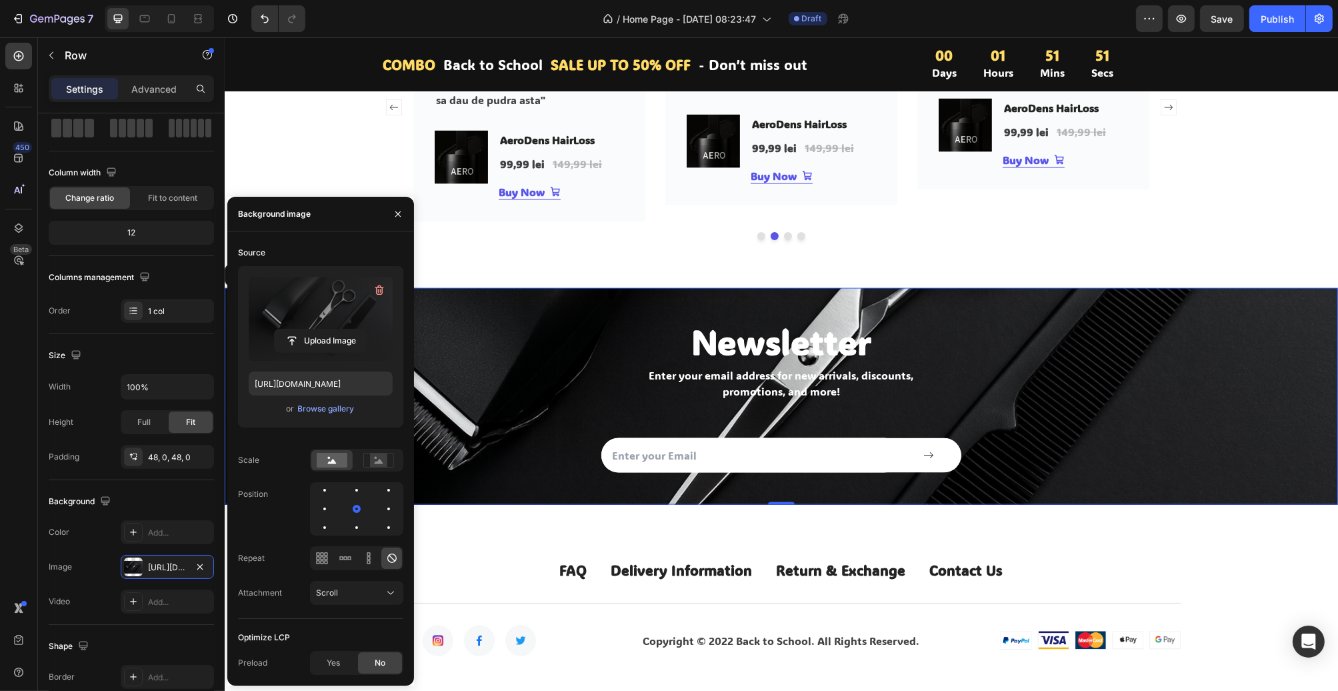
click at [495, 505] on div "Newsletter Heading Enter your email address for new arrivals, discounts, promot…" at bounding box center [781, 396] width 1114 height 217
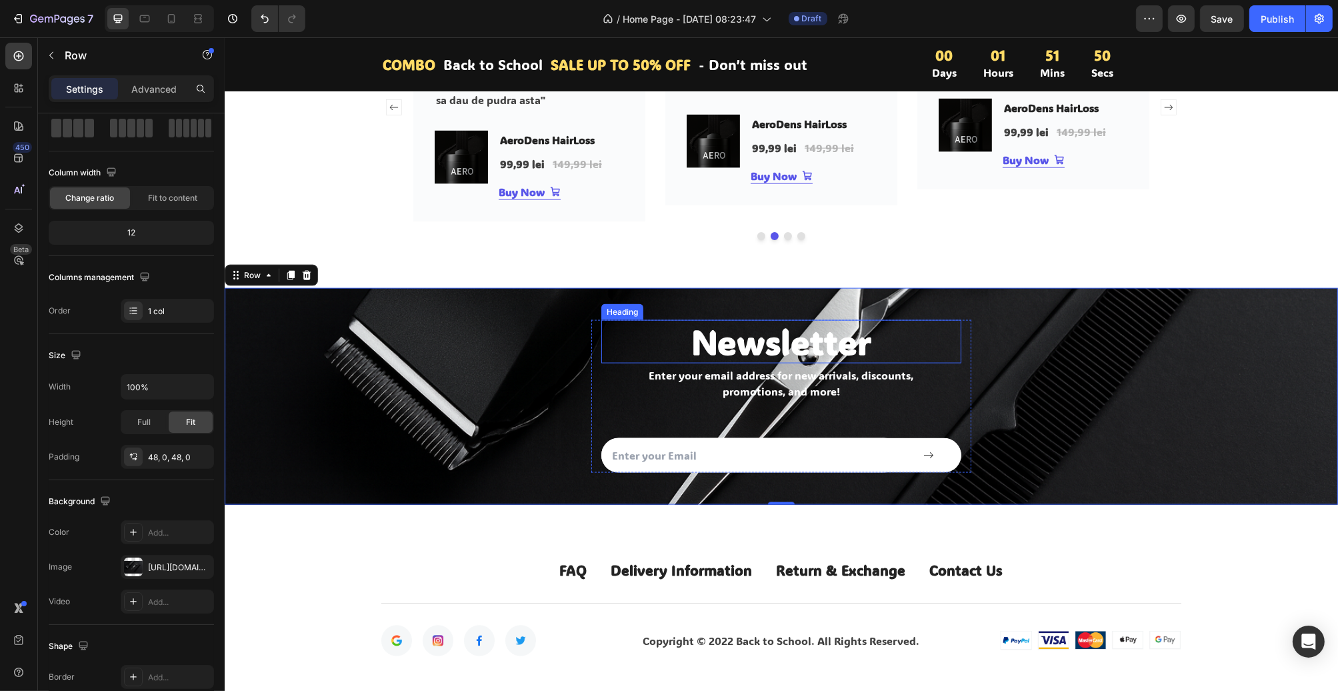
click at [772, 357] on p "Newsletter" at bounding box center [780, 341] width 357 height 41
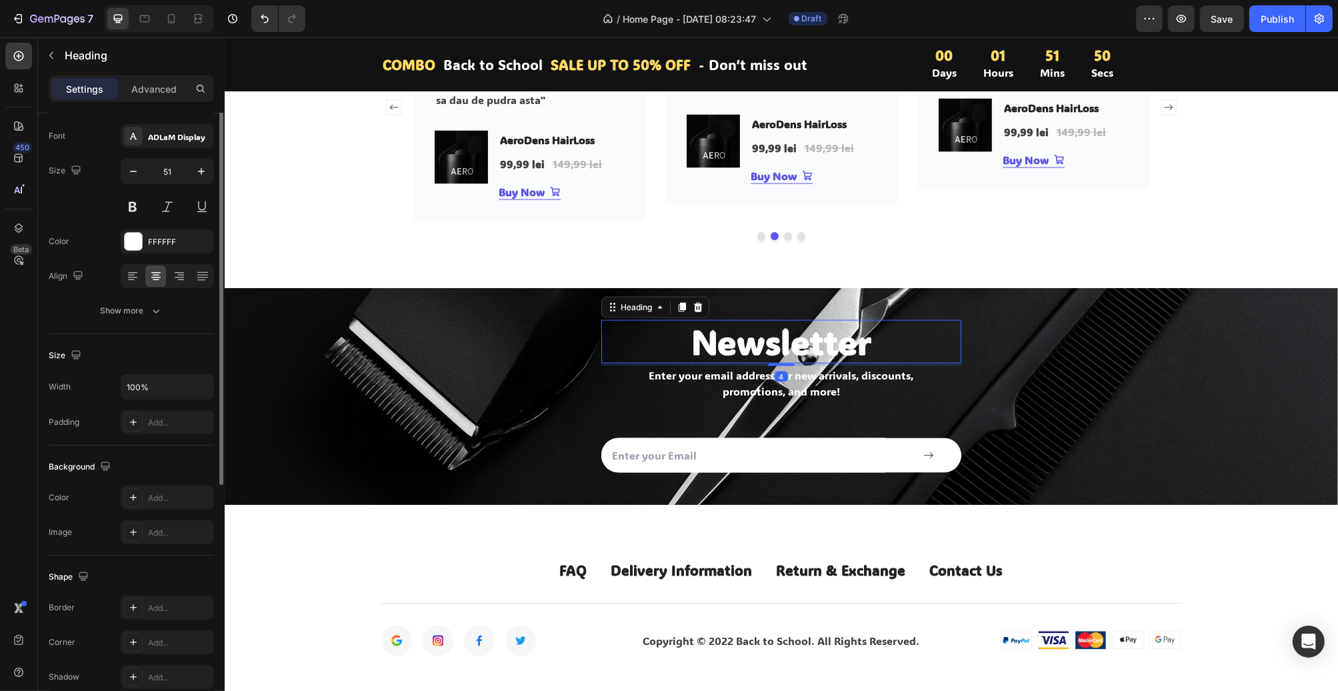
scroll to position [0, 0]
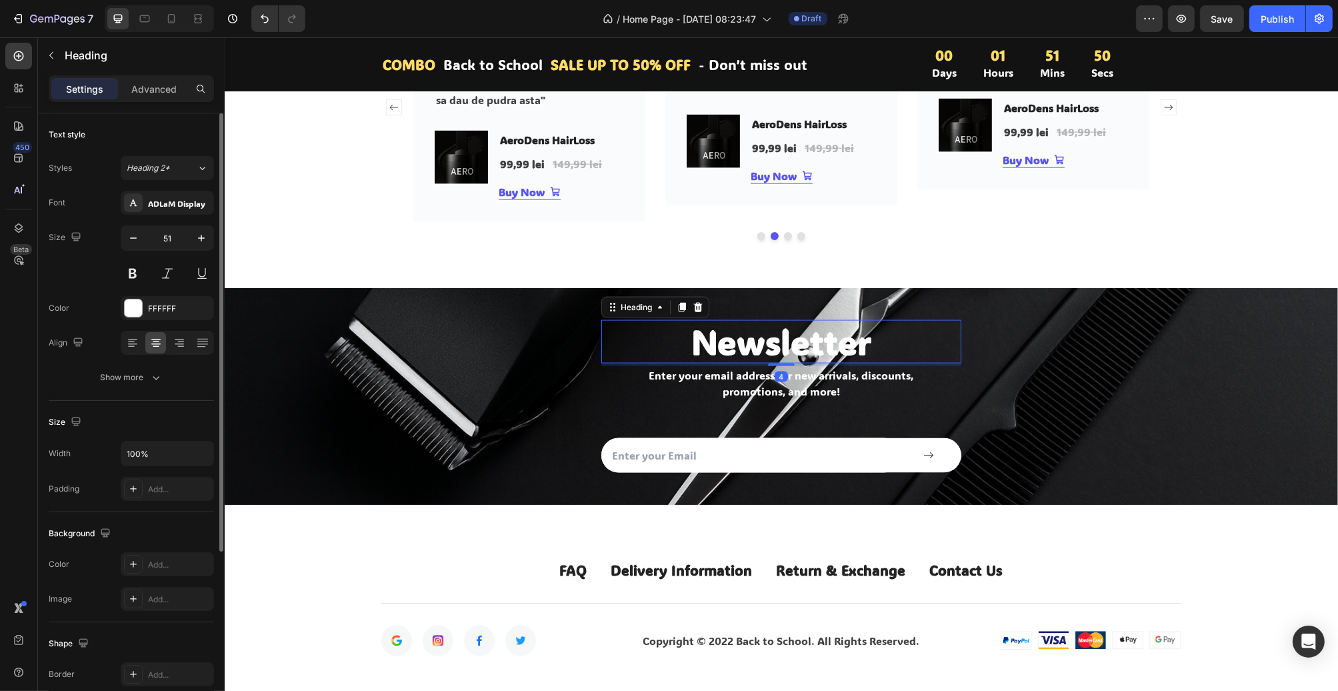
click at [772, 357] on p "Newsletter" at bounding box center [780, 341] width 357 height 41
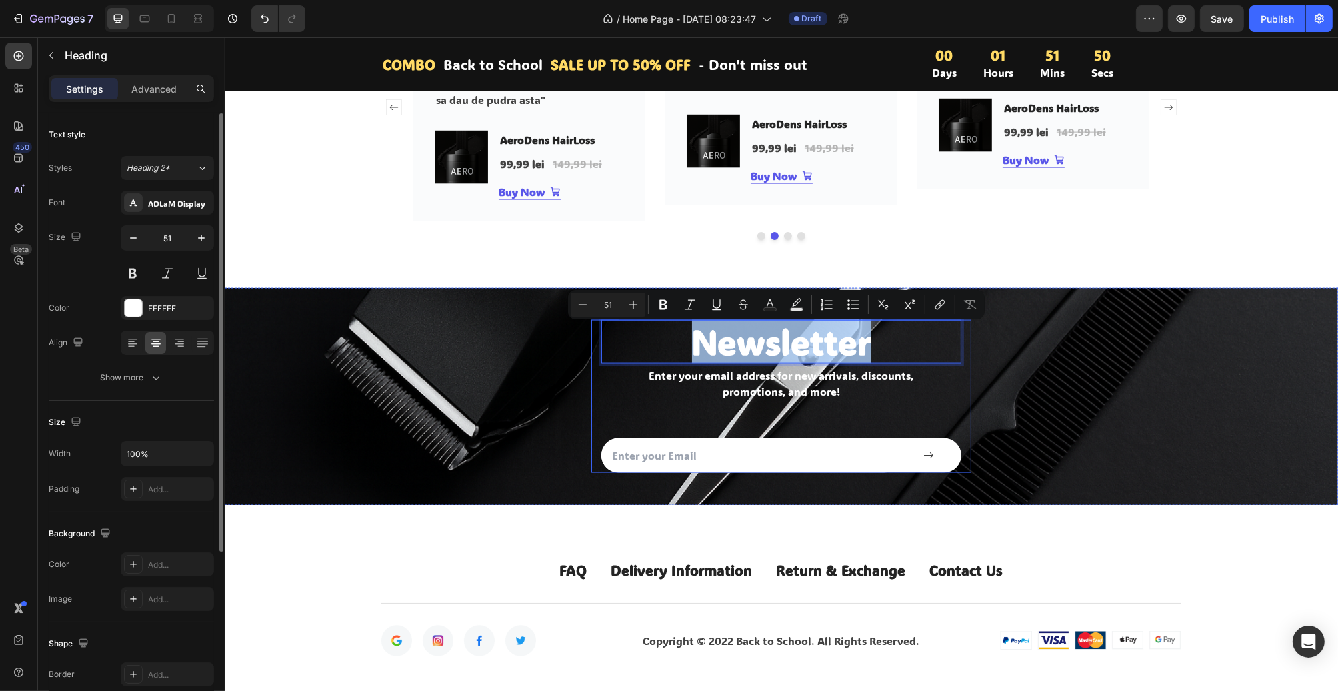
click at [732, 389] on p "Enter your email address for new arrivals, discounts, promotions, and more!" at bounding box center [780, 383] width 357 height 32
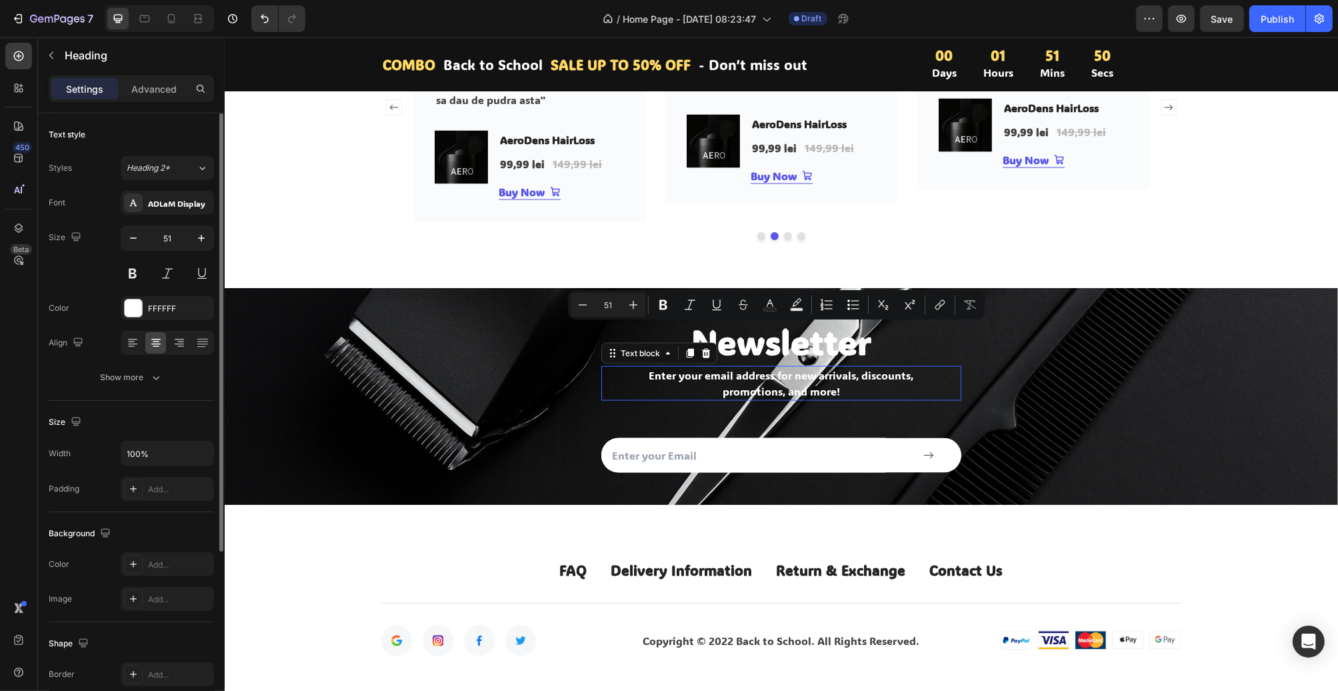
click at [732, 389] on p "Enter your email address for new arrivals, discounts, promotions, and more!" at bounding box center [780, 383] width 357 height 32
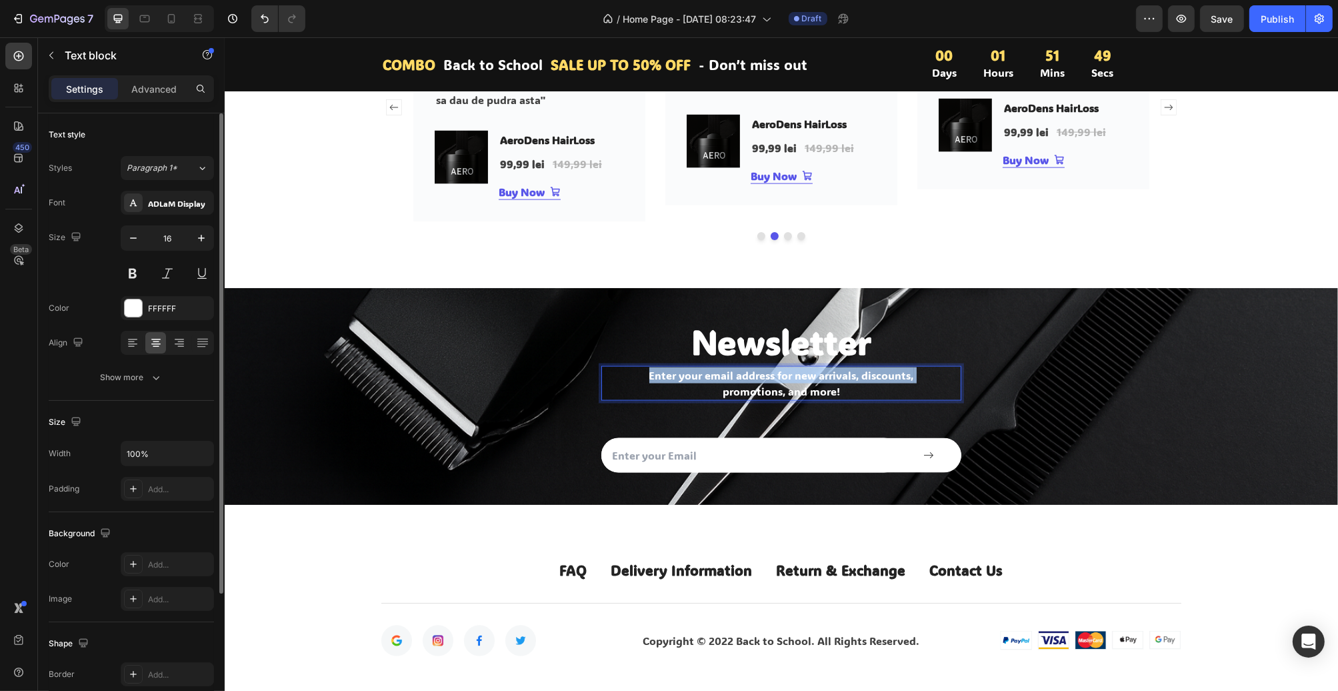
click at [732, 389] on p "Enter your email address for new arrivals, discounts, promotions, and more!" at bounding box center [780, 383] width 357 height 32
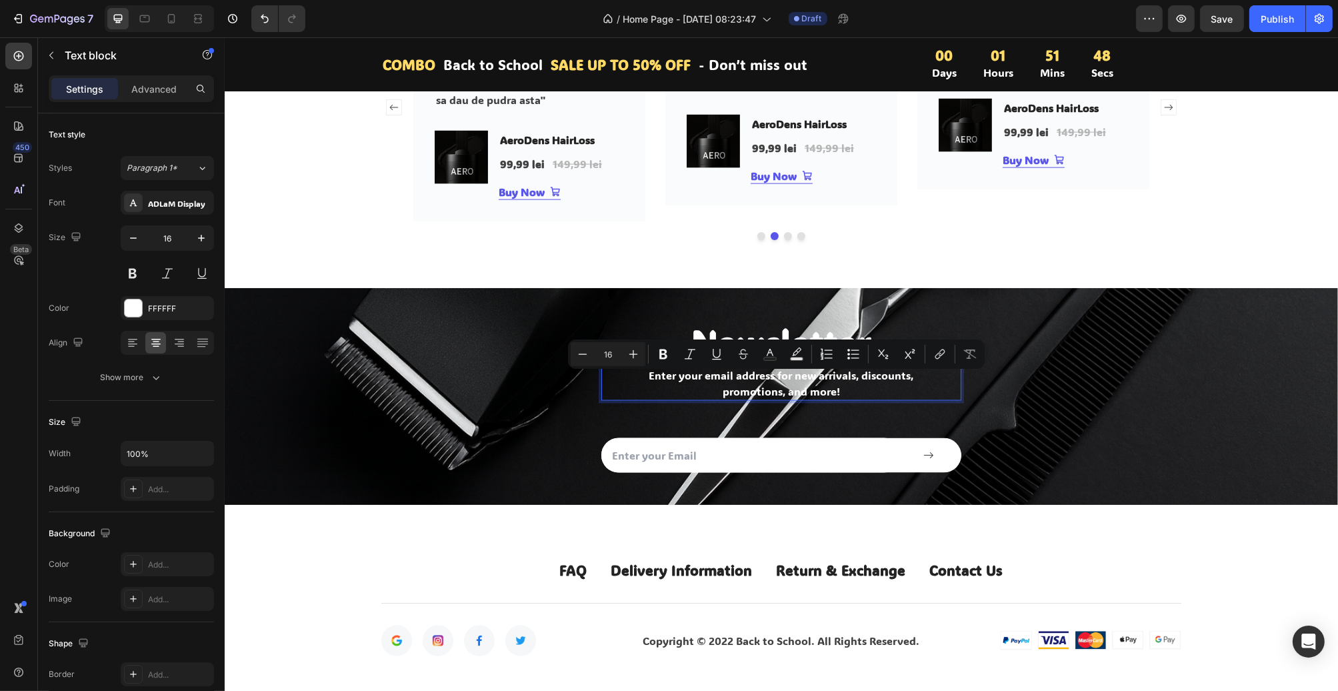
click at [820, 393] on p "Enter your email address for new arrivals, discounts, promotions, and more!" at bounding box center [780, 383] width 357 height 32
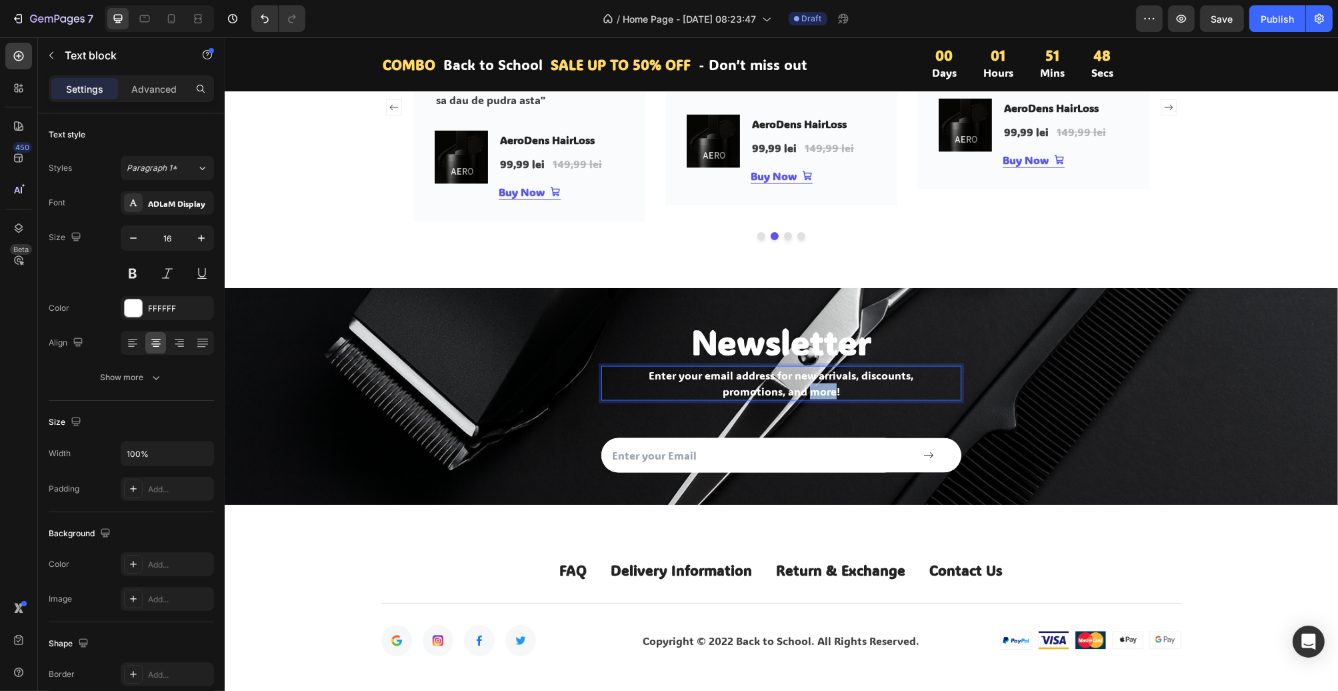
click at [820, 393] on p "Enter your email address for new arrivals, discounts, promotions, and more!" at bounding box center [780, 383] width 357 height 32
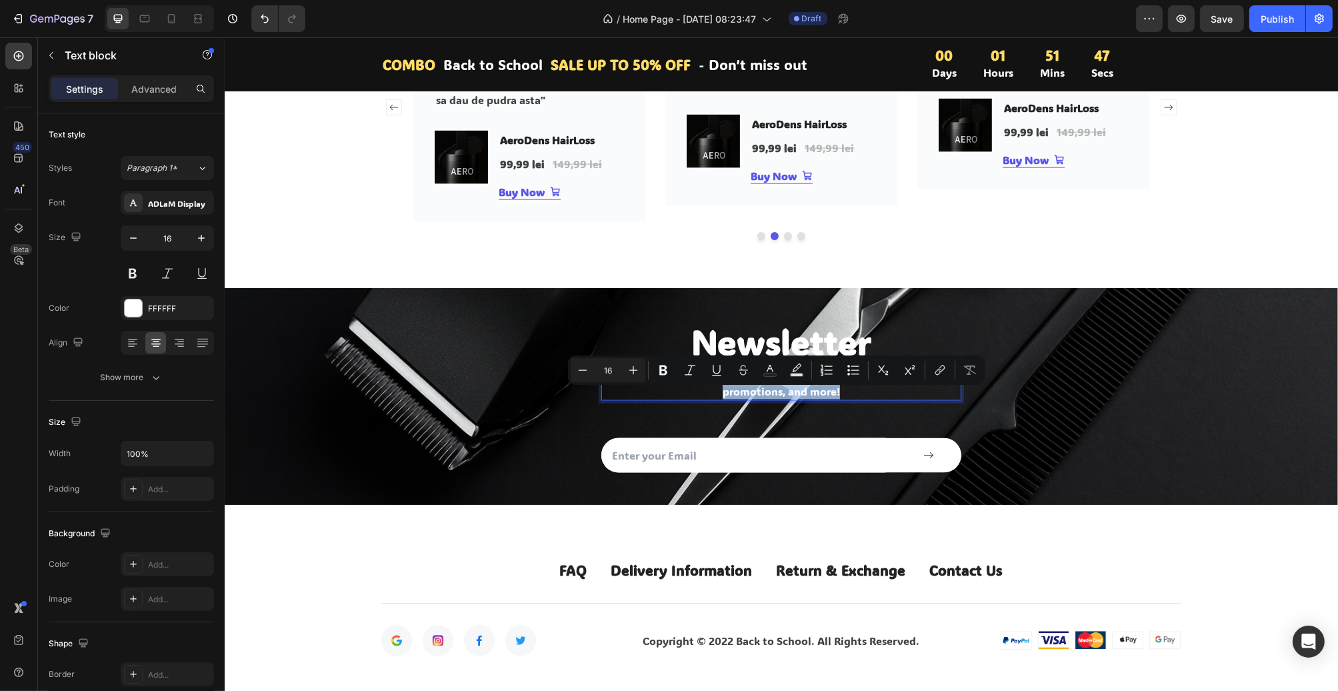
click at [857, 395] on p "Enter your email address for new arrivals, discounts, promotions, and more!" at bounding box center [780, 383] width 357 height 32
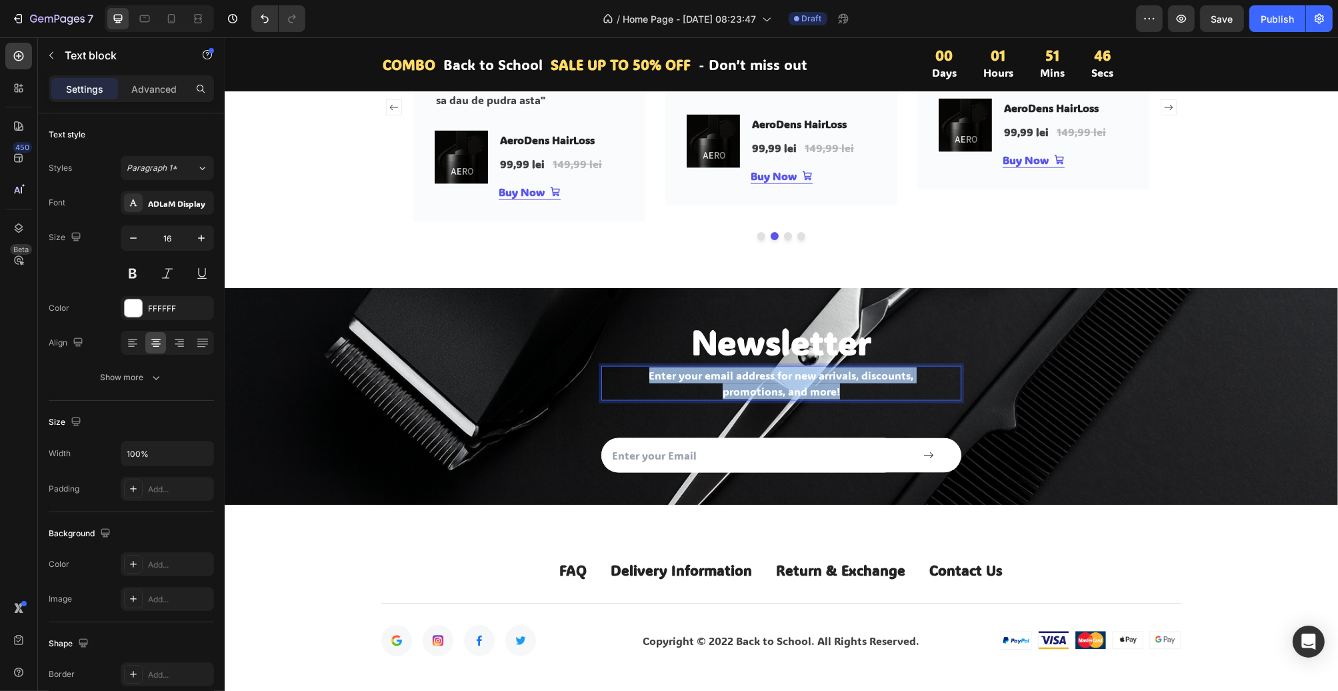
drag, startPoint x: 840, startPoint y: 397, endPoint x: 636, endPoint y: 381, distance: 204.0
click at [636, 381] on p "Enter your email address for new arrivals, discounts, promotions, and more!" at bounding box center [780, 383] width 357 height 32
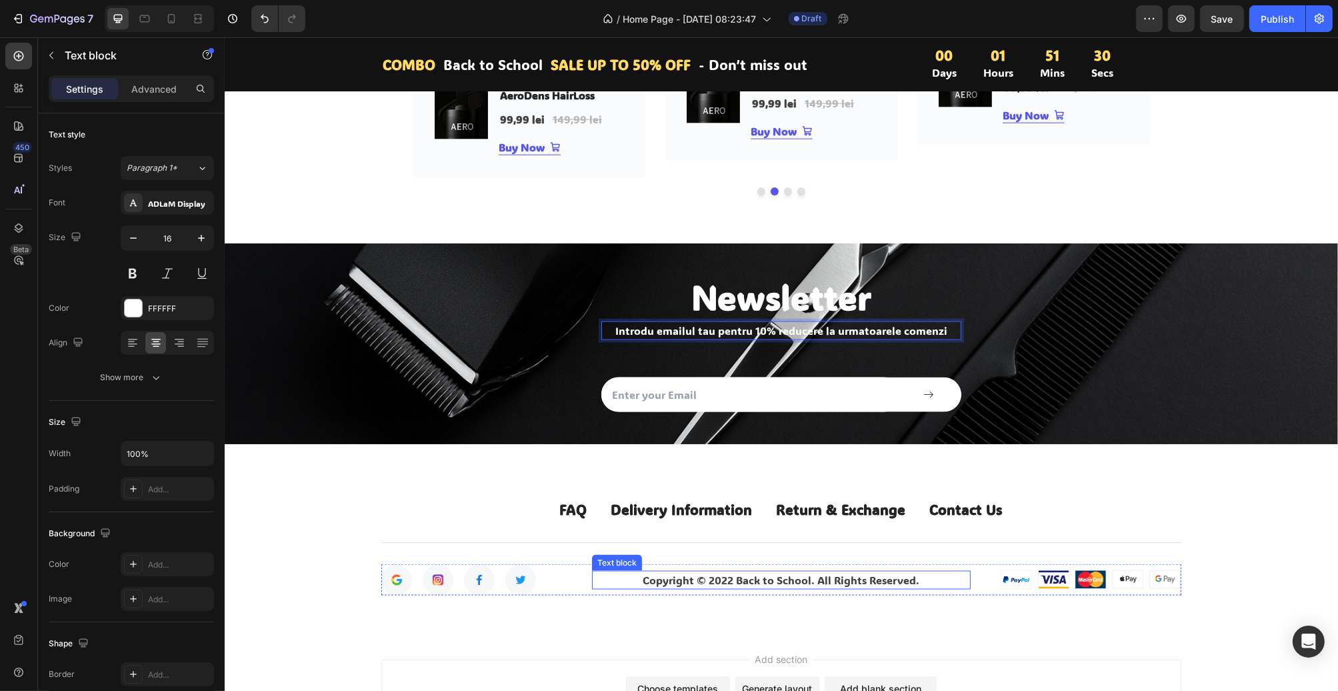
scroll to position [2676, 0]
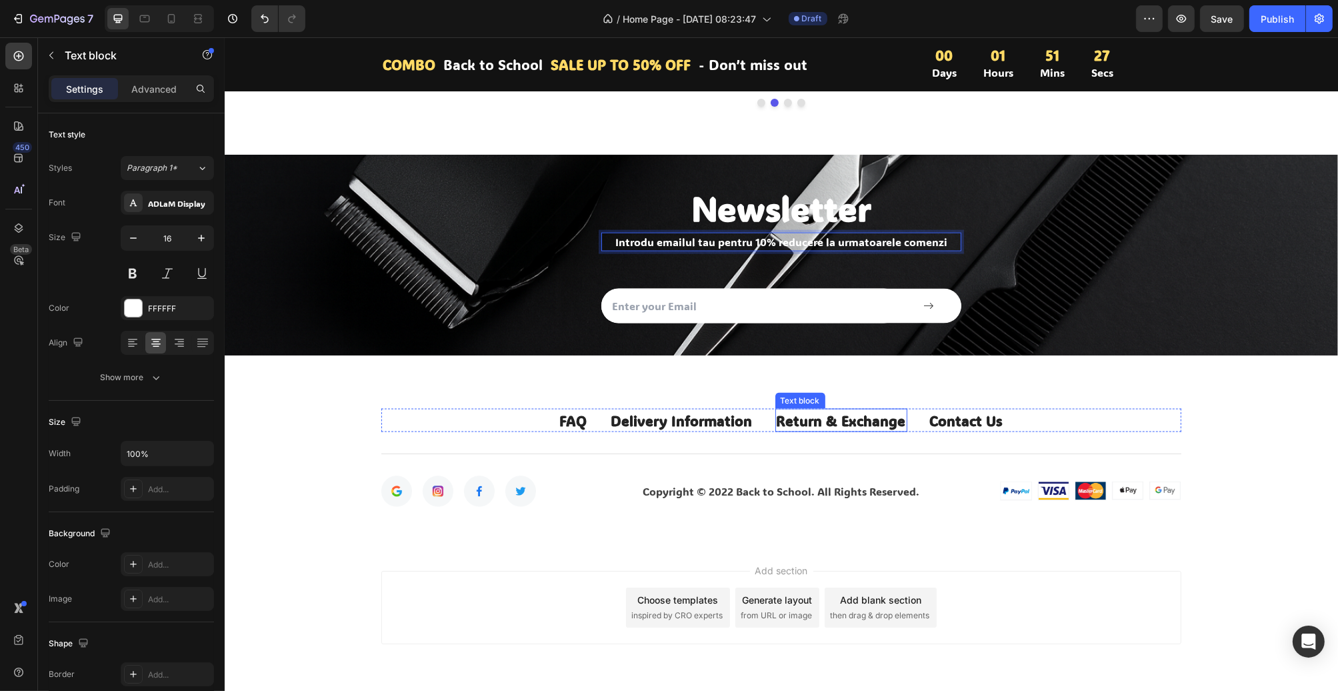
click at [811, 423] on link "Return & Exchange" at bounding box center [840, 420] width 129 height 18
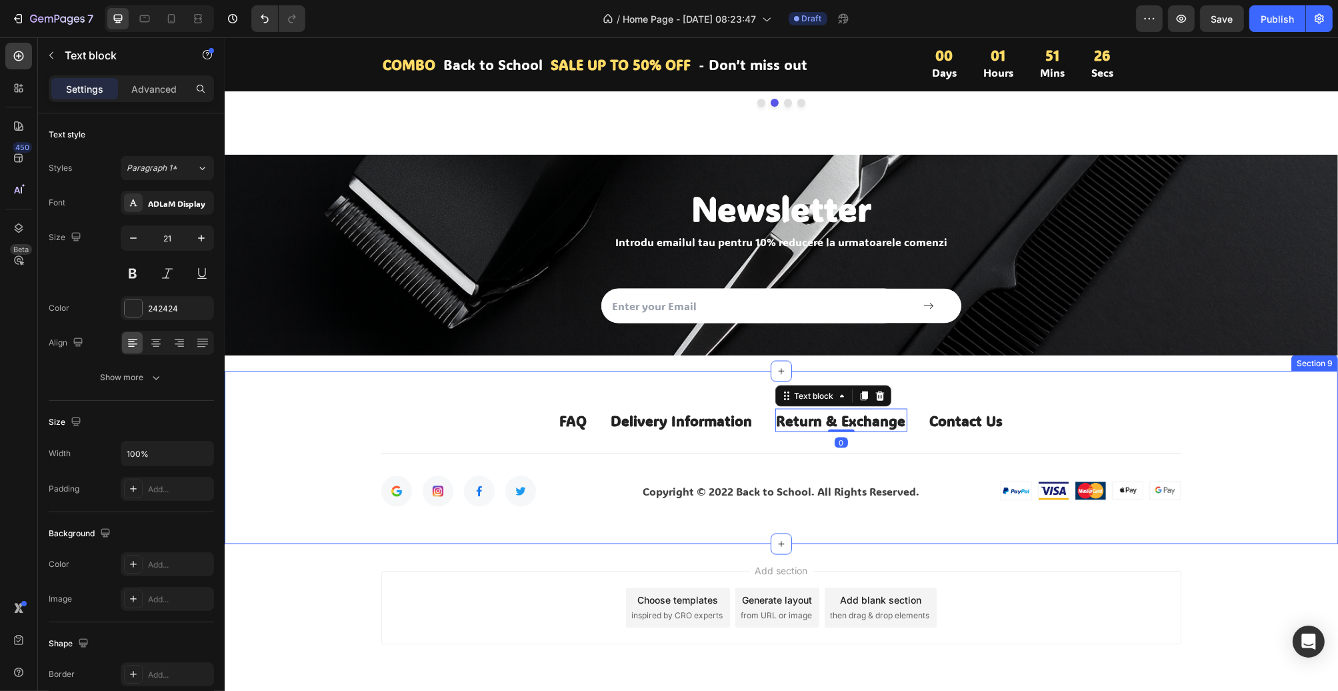
click at [1104, 409] on div "FAQ Text block Delivery Information Text block Return & Exchange Text block 0 C…" at bounding box center [781, 457] width 1114 height 173
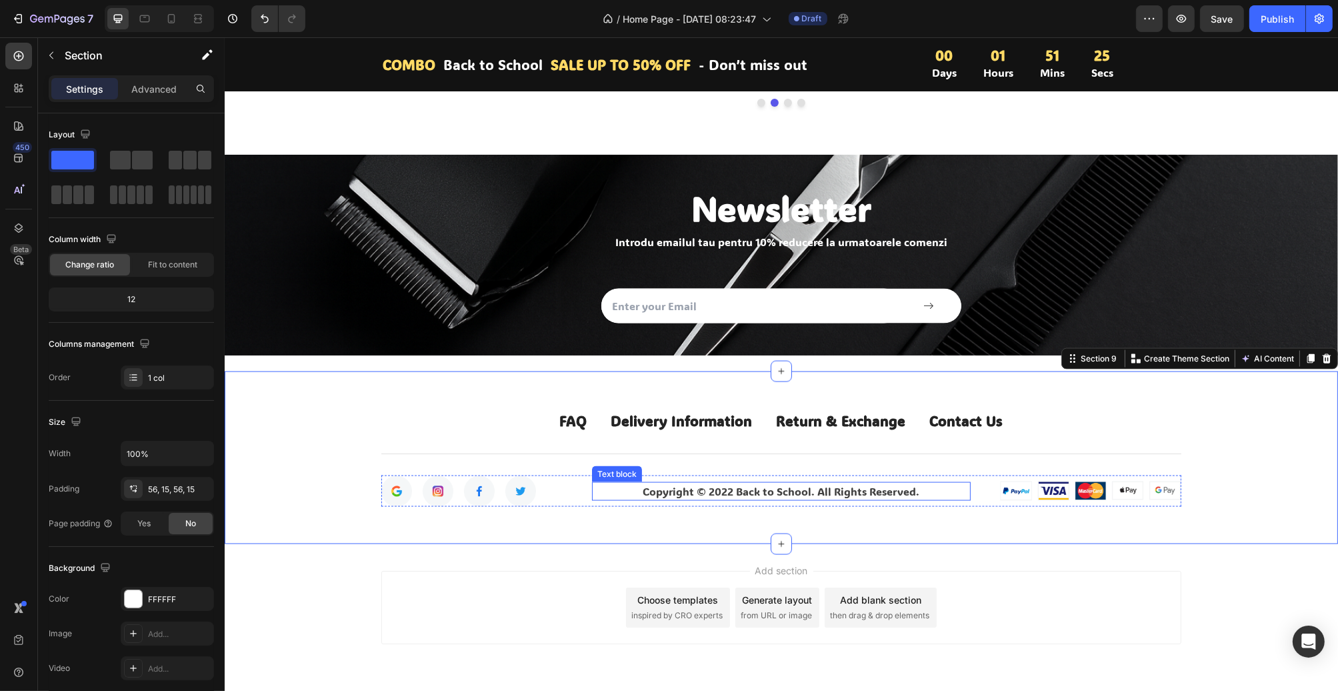
click at [808, 495] on p "Copyright © 2022 Back to School. All Rights Reserved." at bounding box center [781, 491] width 376 height 16
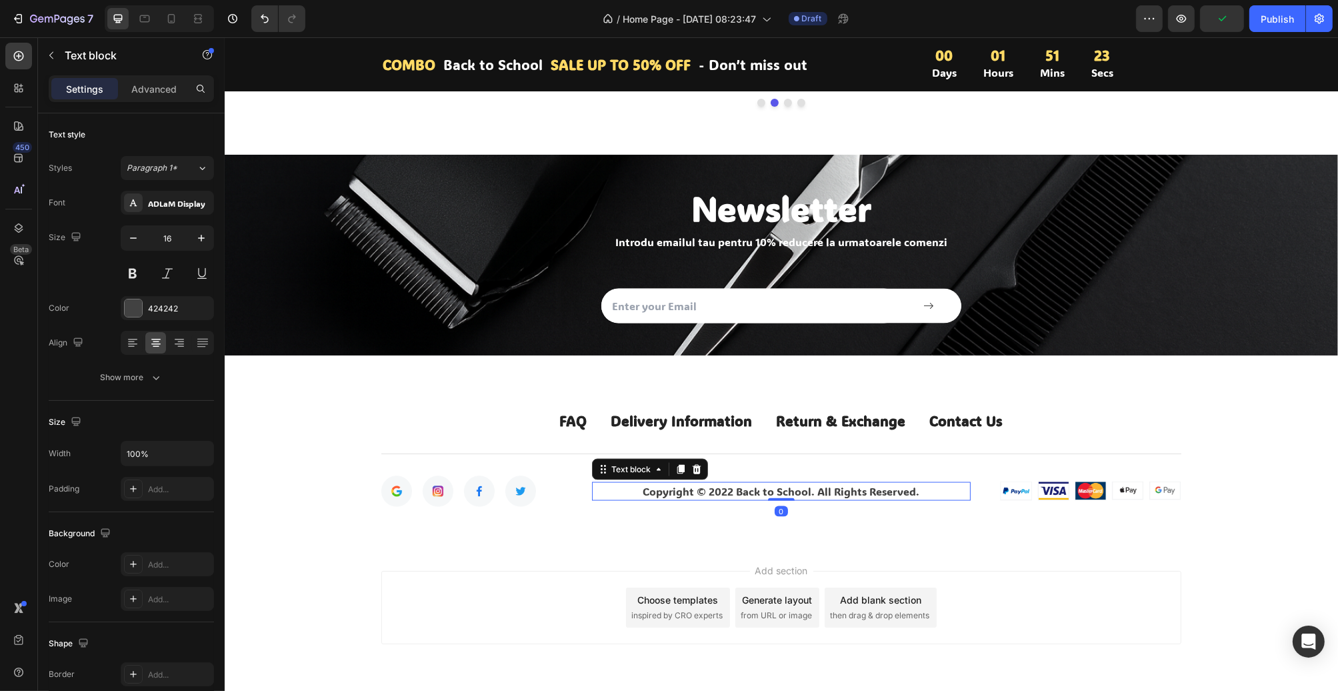
click at [776, 497] on p "Copyright © 2022 Back to School. All Rights Reserved." at bounding box center [781, 491] width 376 height 16
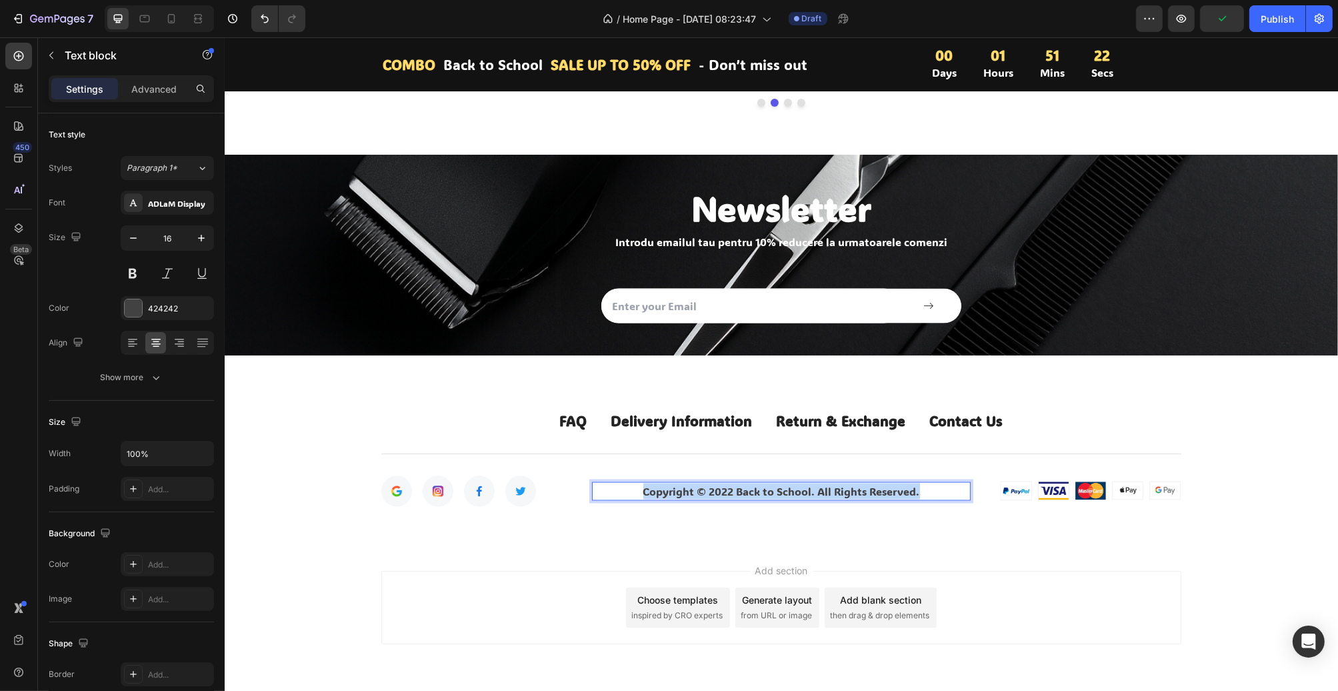
click at [776, 497] on p "Copyright © 2022 Back to School. All Rights Reserved." at bounding box center [781, 491] width 376 height 16
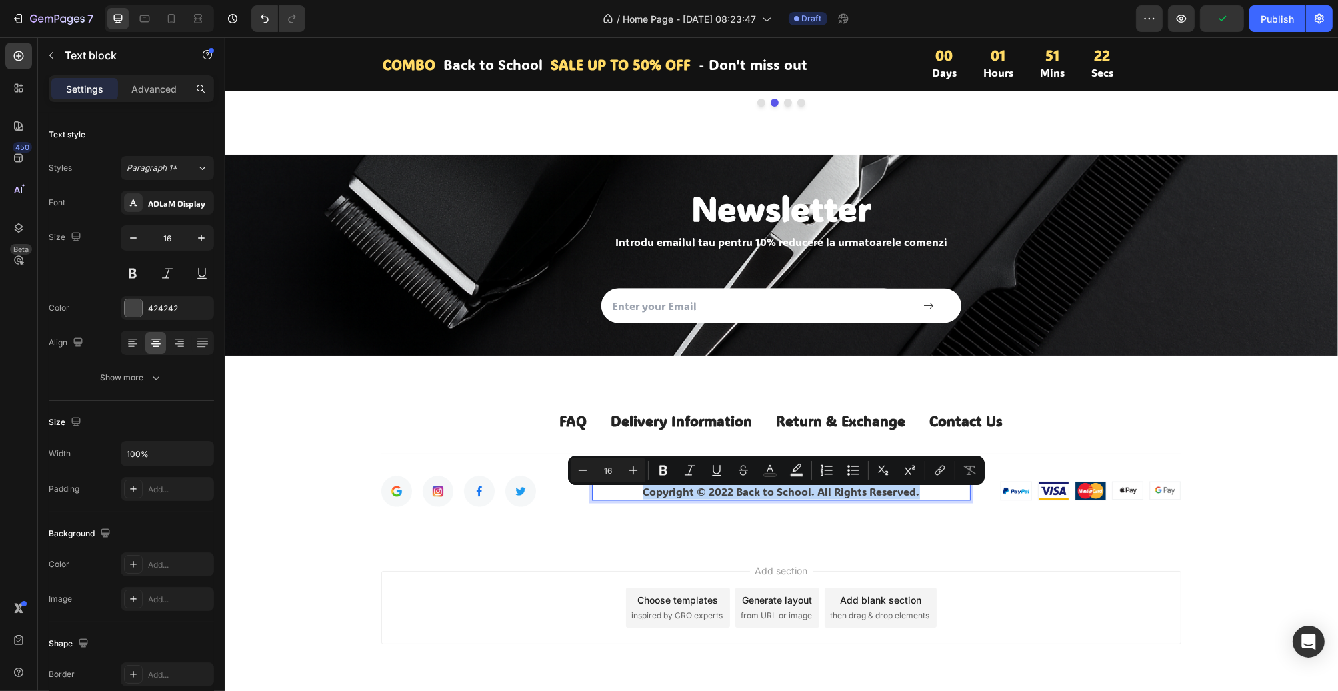
click at [828, 499] on p "Copyright © 2022 Back to School. All Rights Reserved." at bounding box center [781, 491] width 376 height 16
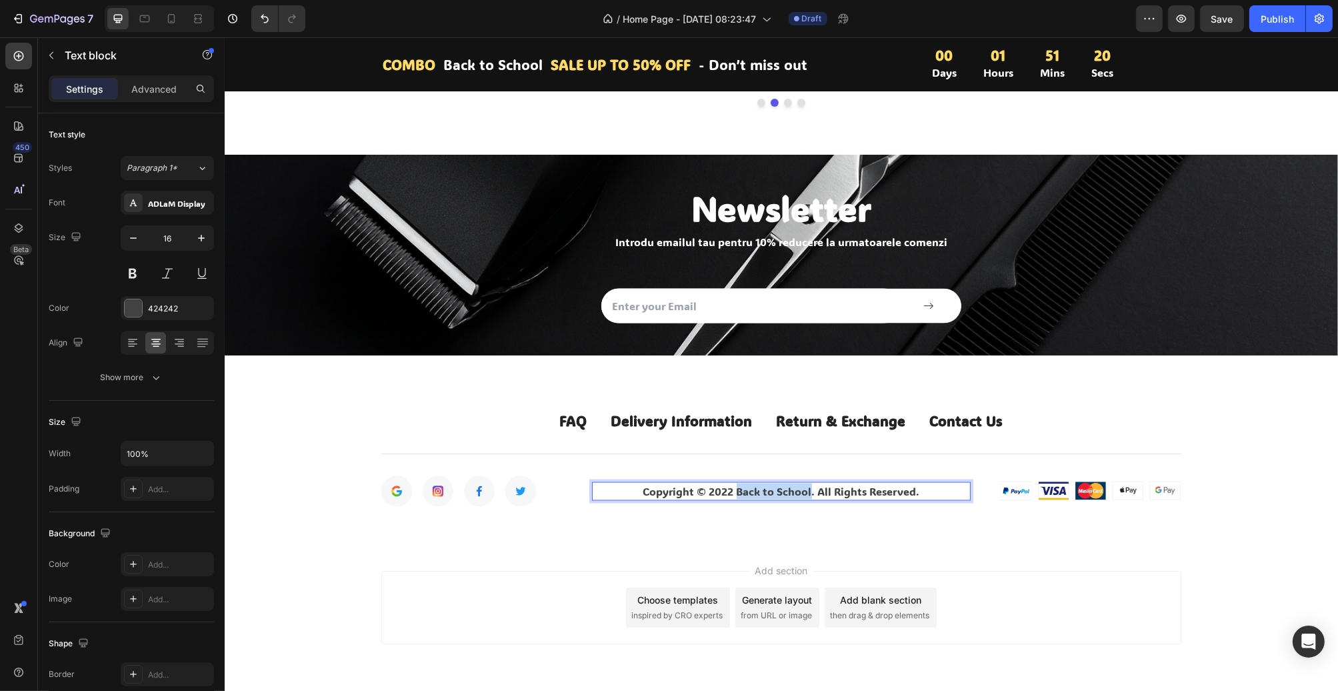
drag, startPoint x: 808, startPoint y: 499, endPoint x: 734, endPoint y: 496, distance: 74.8
click at [734, 496] on p "Copyright © 2022 Back to School. All Rights Reserved." at bounding box center [781, 491] width 376 height 16
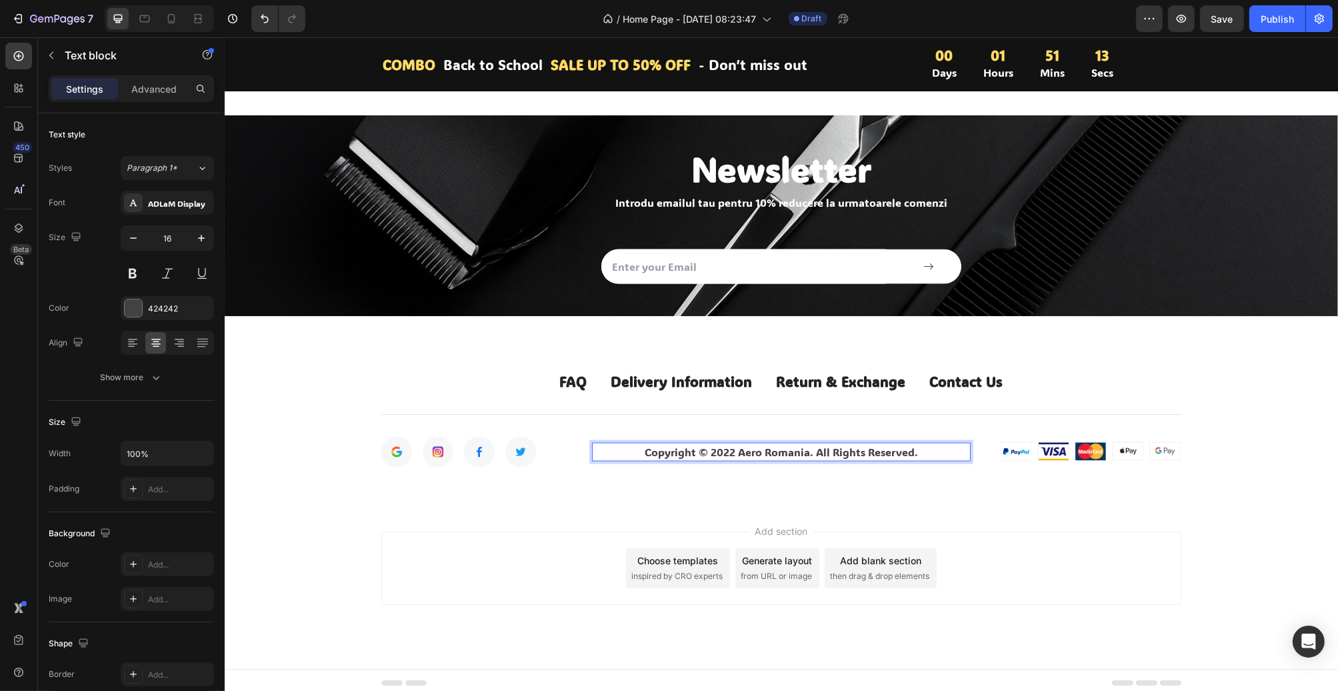
scroll to position [2727, 0]
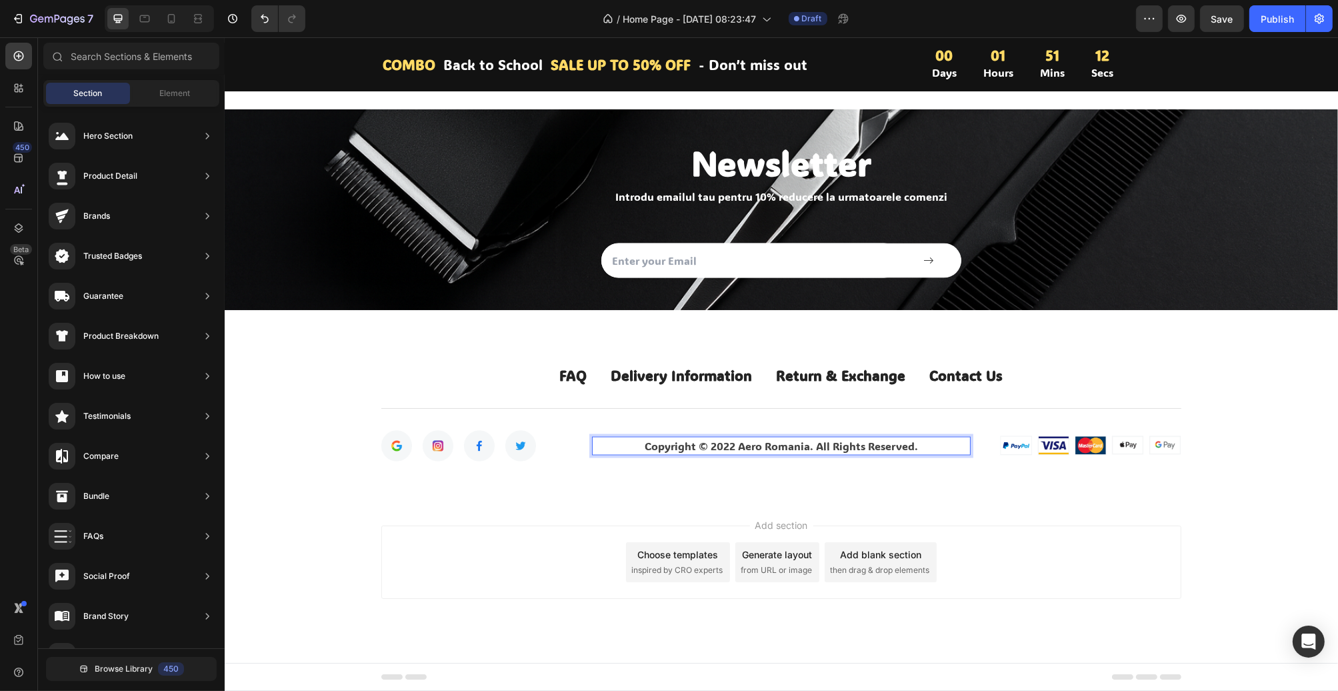
click at [970, 536] on div "Add section Choose templates inspired by CRO experts Generate layout from URL o…" at bounding box center [781, 562] width 800 height 73
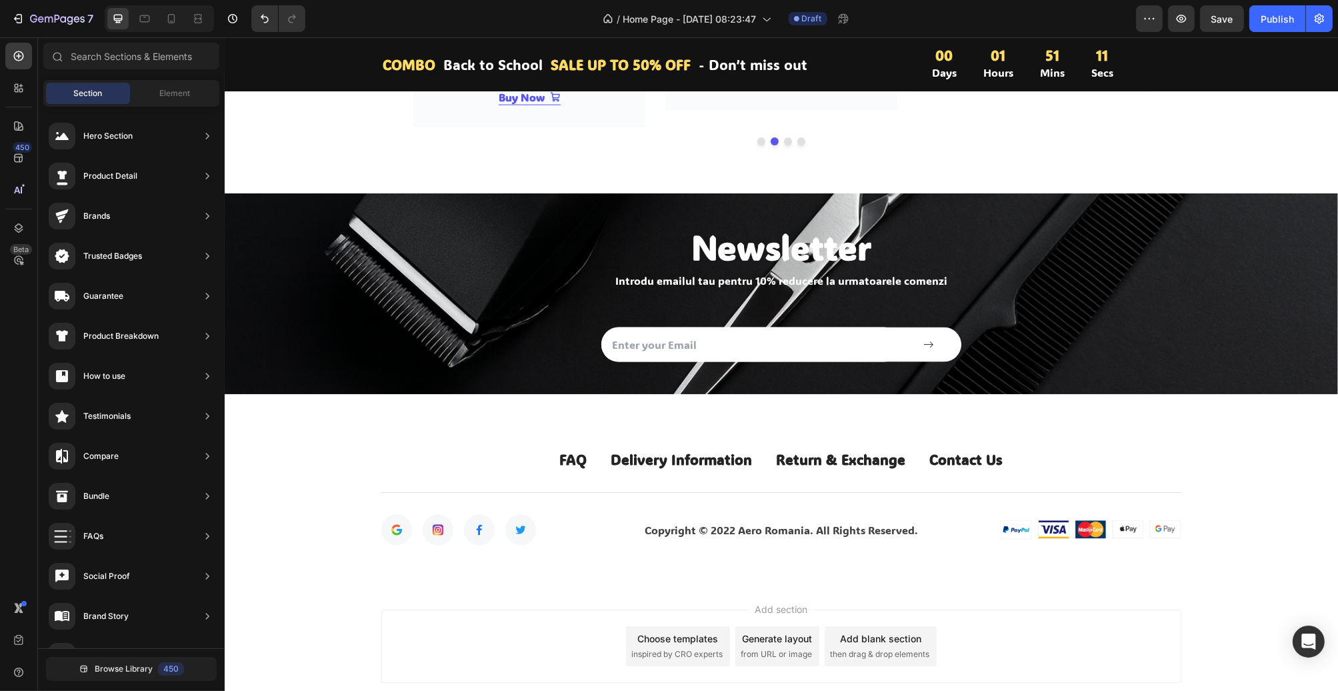
scroll to position [2527, 0]
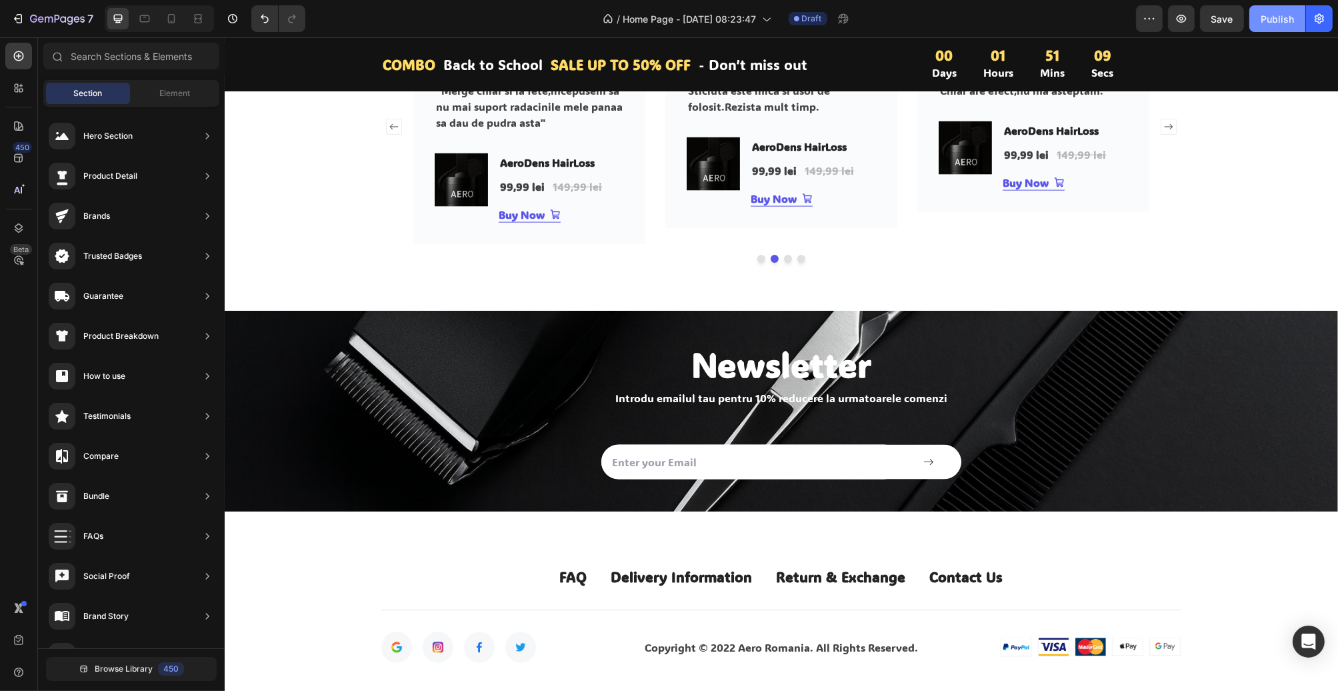
click at [1290, 21] on div "Publish" at bounding box center [1277, 19] width 33 height 14
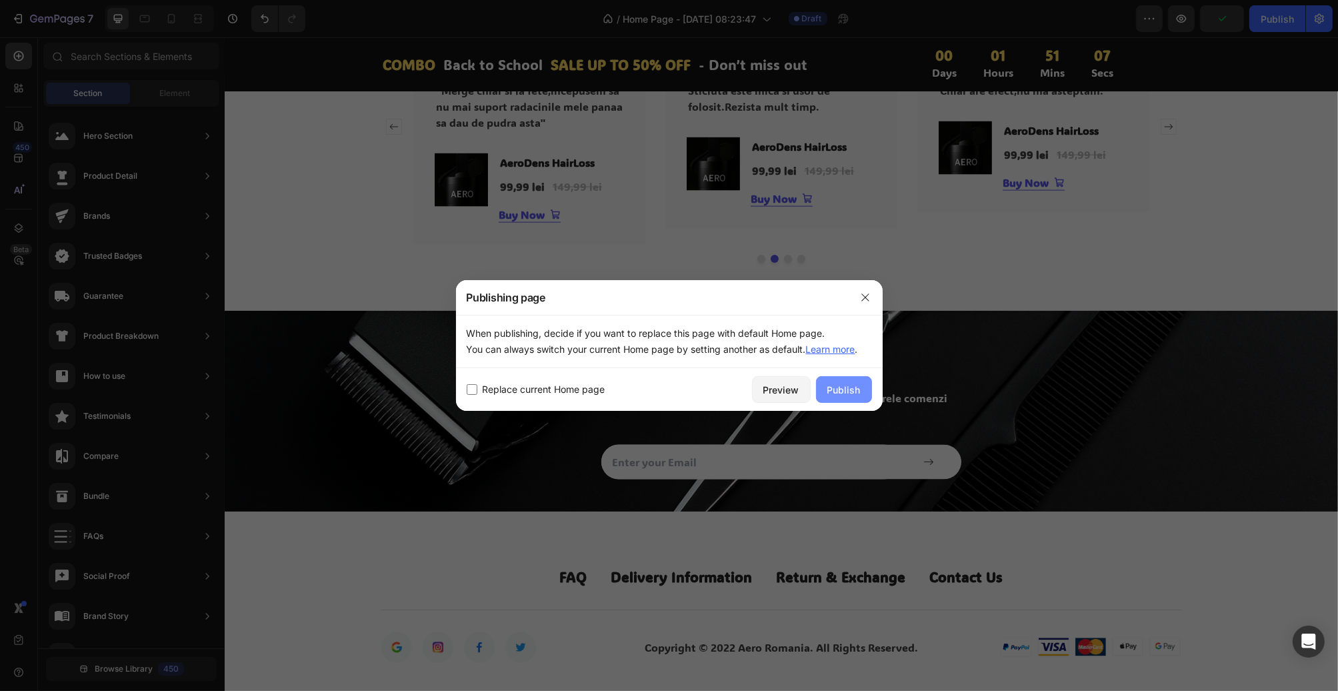
click at [859, 391] on div "Publish" at bounding box center [844, 390] width 33 height 14
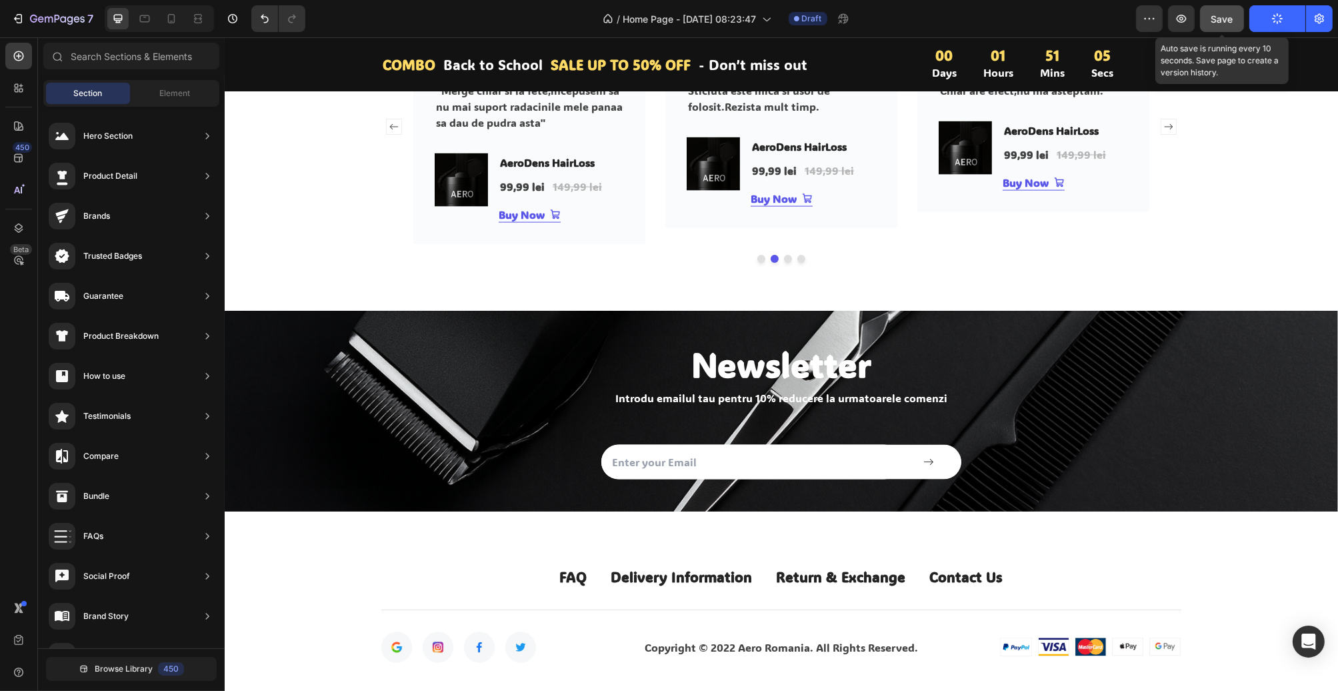
click at [1230, 12] on div "Save" at bounding box center [1223, 19] width 22 height 14
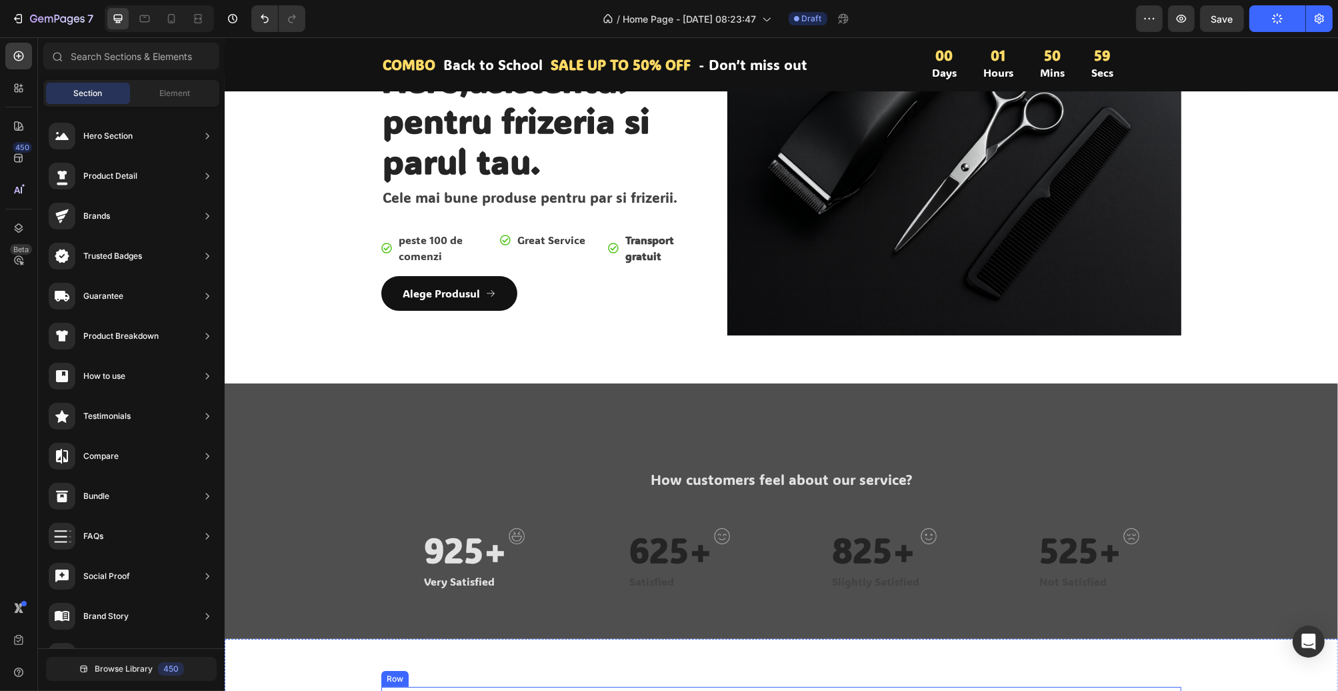
scroll to position [126, 0]
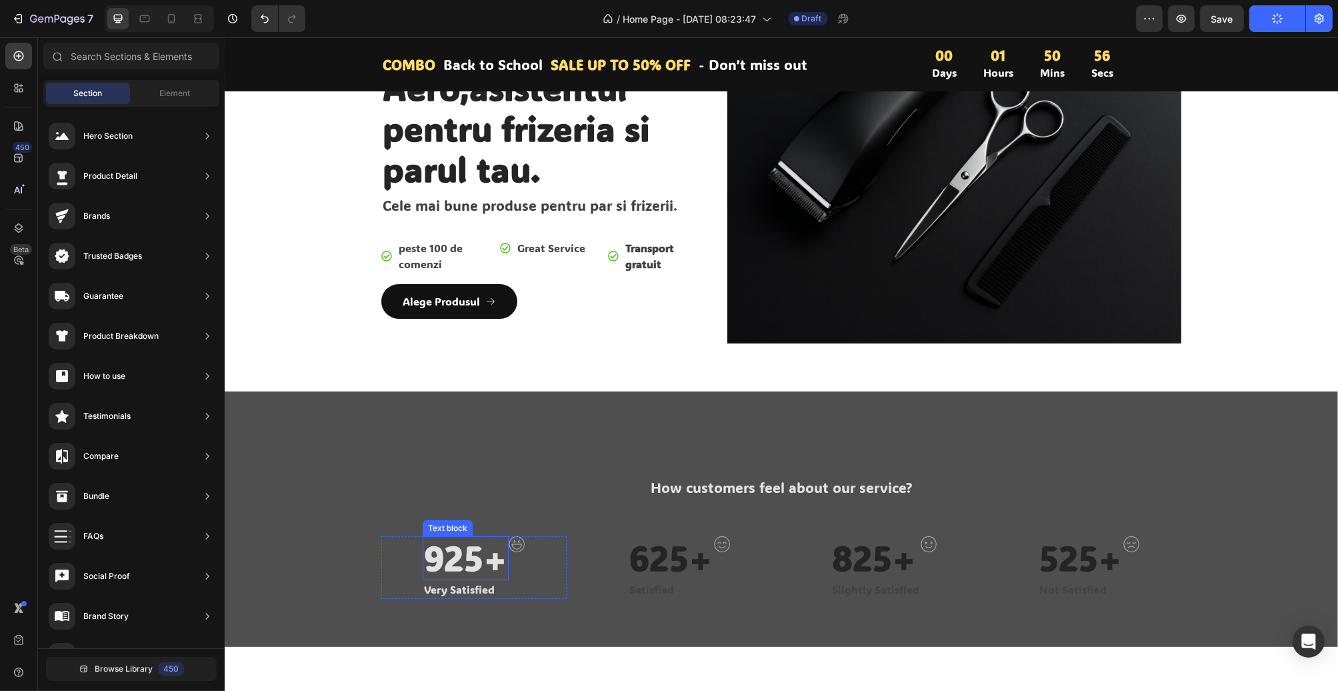
click at [487, 553] on p "925+" at bounding box center [464, 558] width 83 height 41
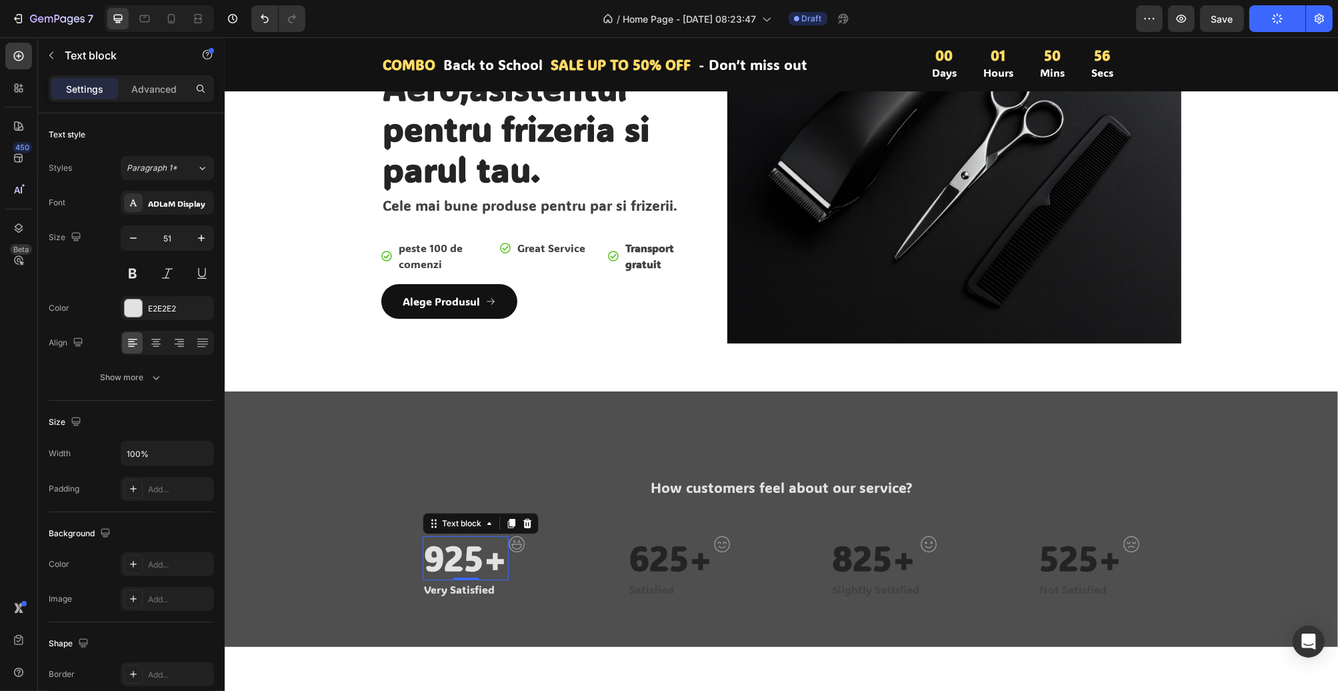
click at [473, 558] on p "925+" at bounding box center [464, 558] width 83 height 41
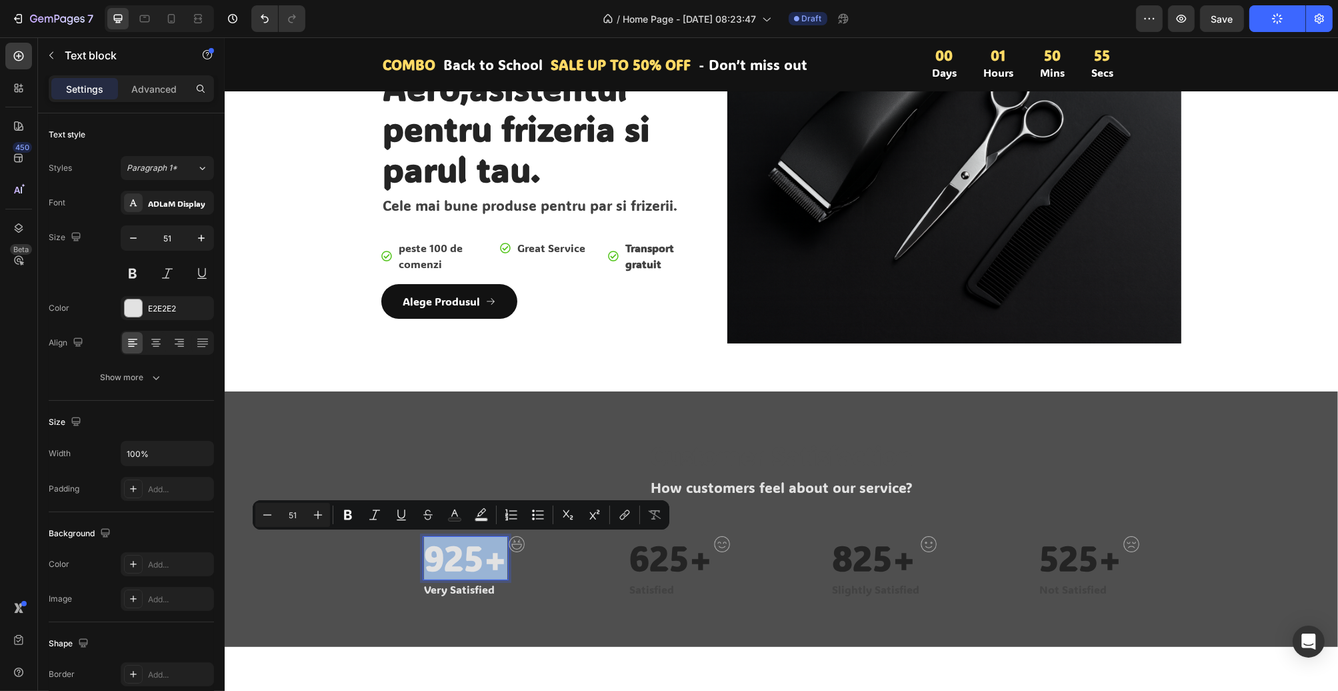
click at [473, 558] on p "925+" at bounding box center [464, 558] width 83 height 41
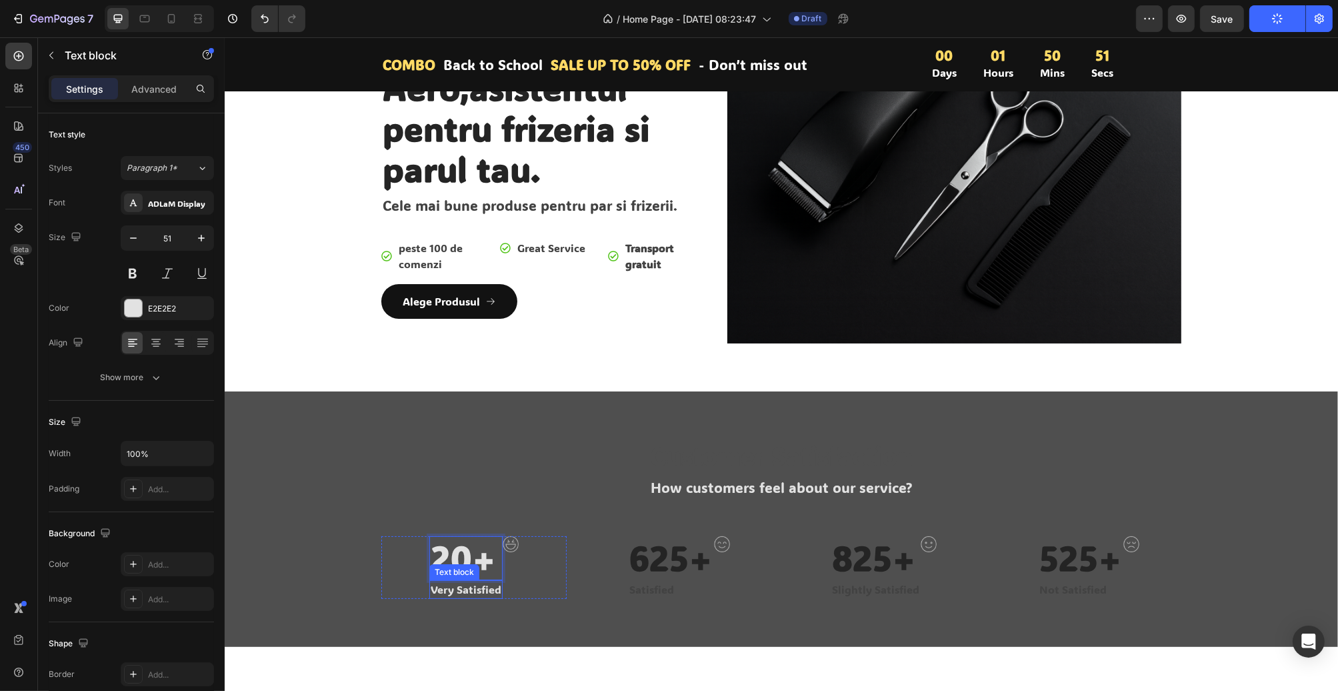
click at [468, 587] on p "Very Satisfied" at bounding box center [465, 590] width 71 height 16
click at [855, 435] on div "Customer Satisfaction Heading How customers feel about our service? Text block …" at bounding box center [781, 518] width 1114 height 255
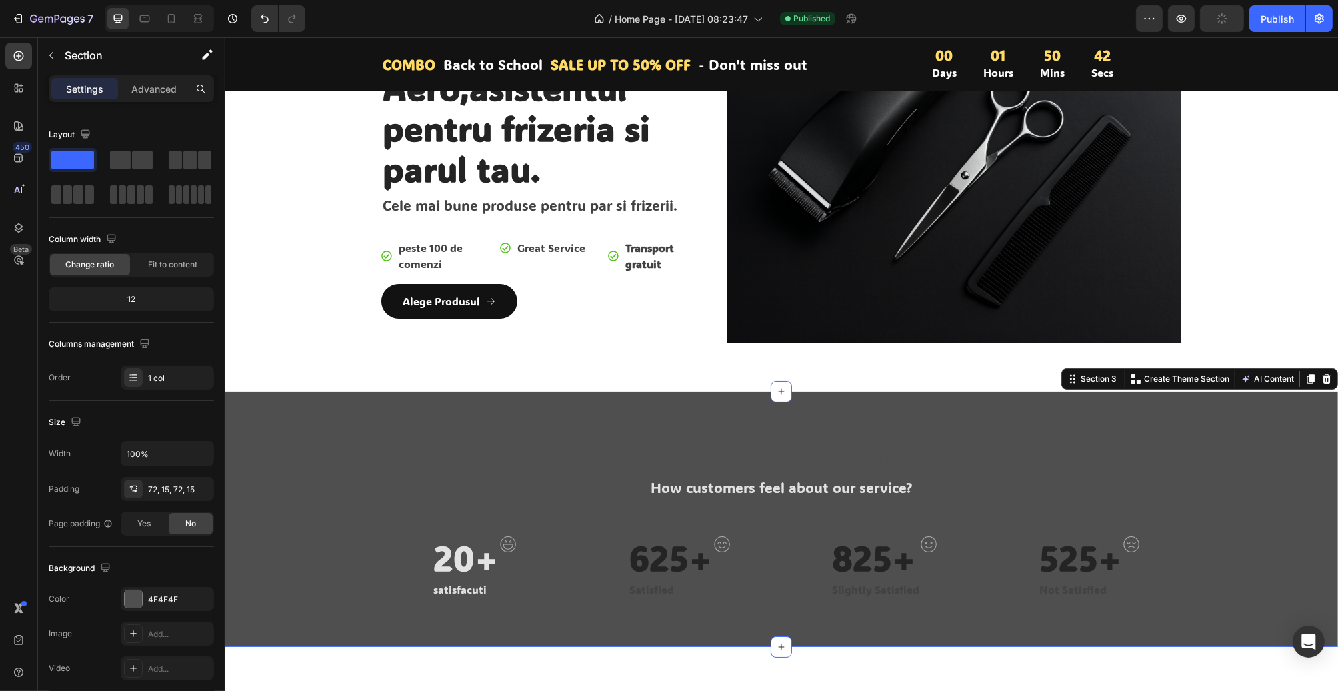
click at [920, 412] on div "Customer Satisfaction Heading How customers feel about our service? Text block …" at bounding box center [781, 518] width 1114 height 255
click at [1322, 381] on icon at bounding box center [1326, 378] width 9 height 9
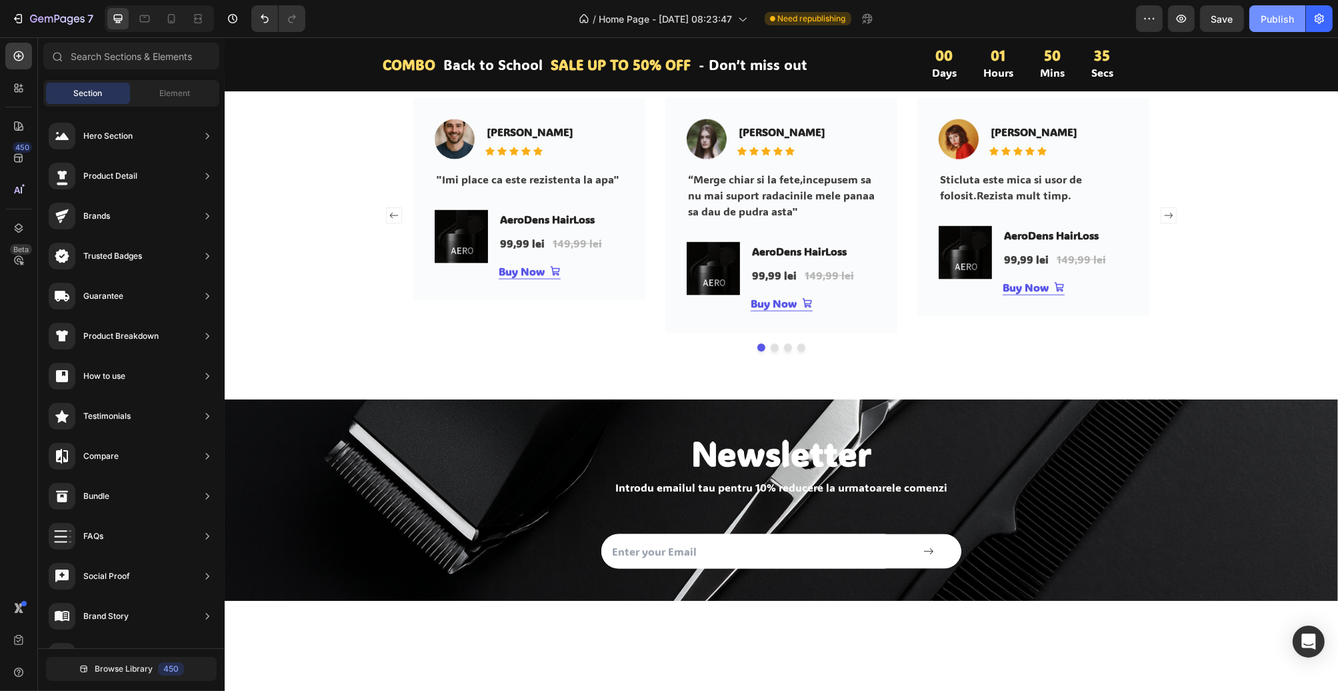
scroll to position [2393, 0]
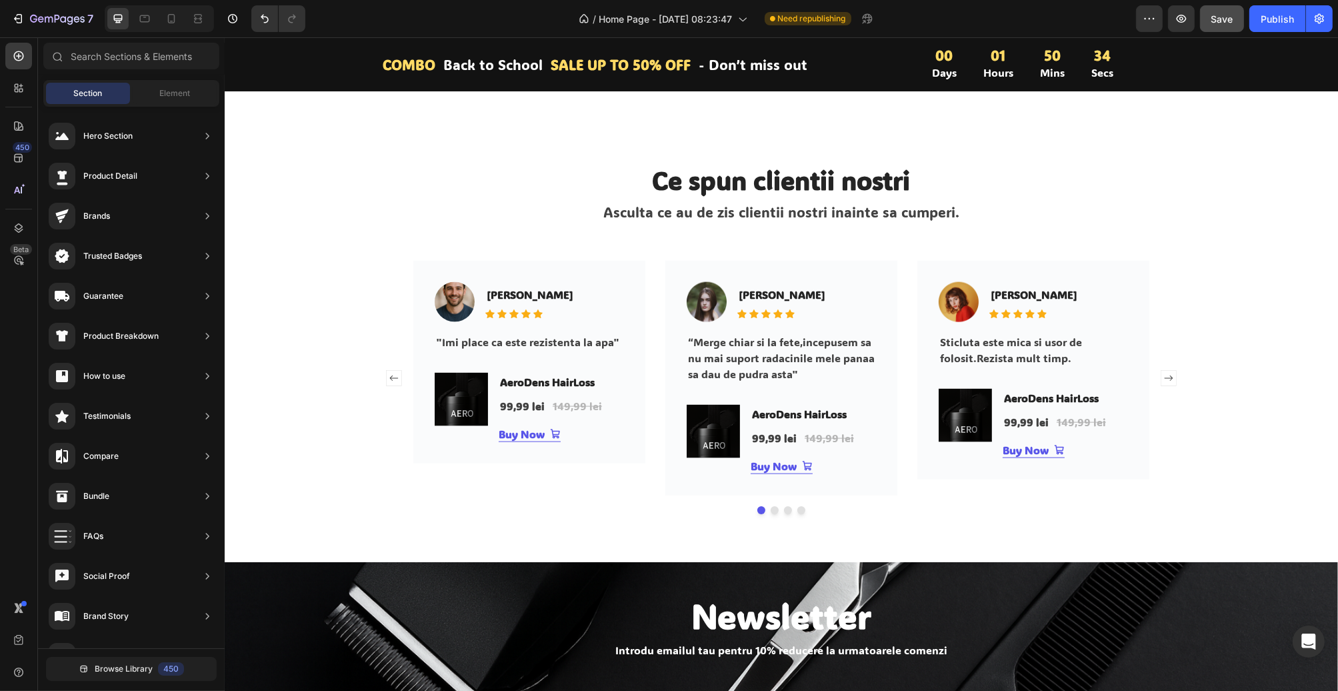
click at [1219, 20] on span "Save" at bounding box center [1223, 18] width 22 height 11
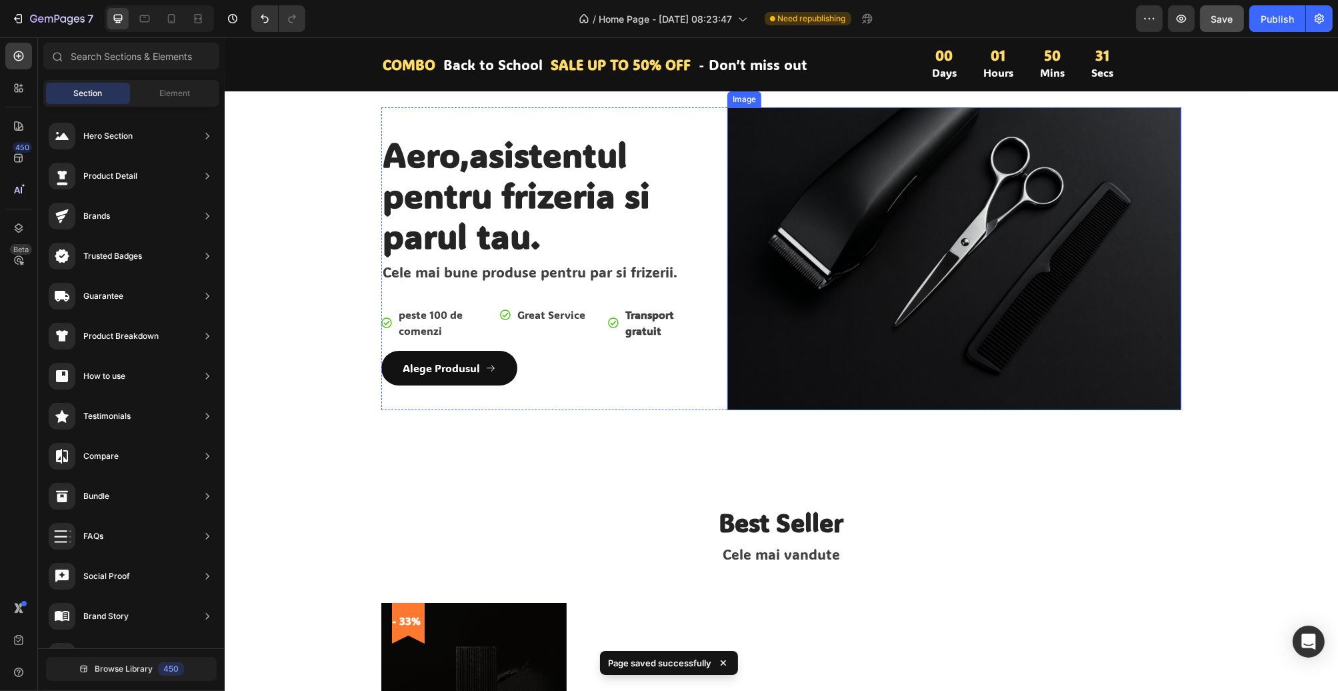
scroll to position [0, 0]
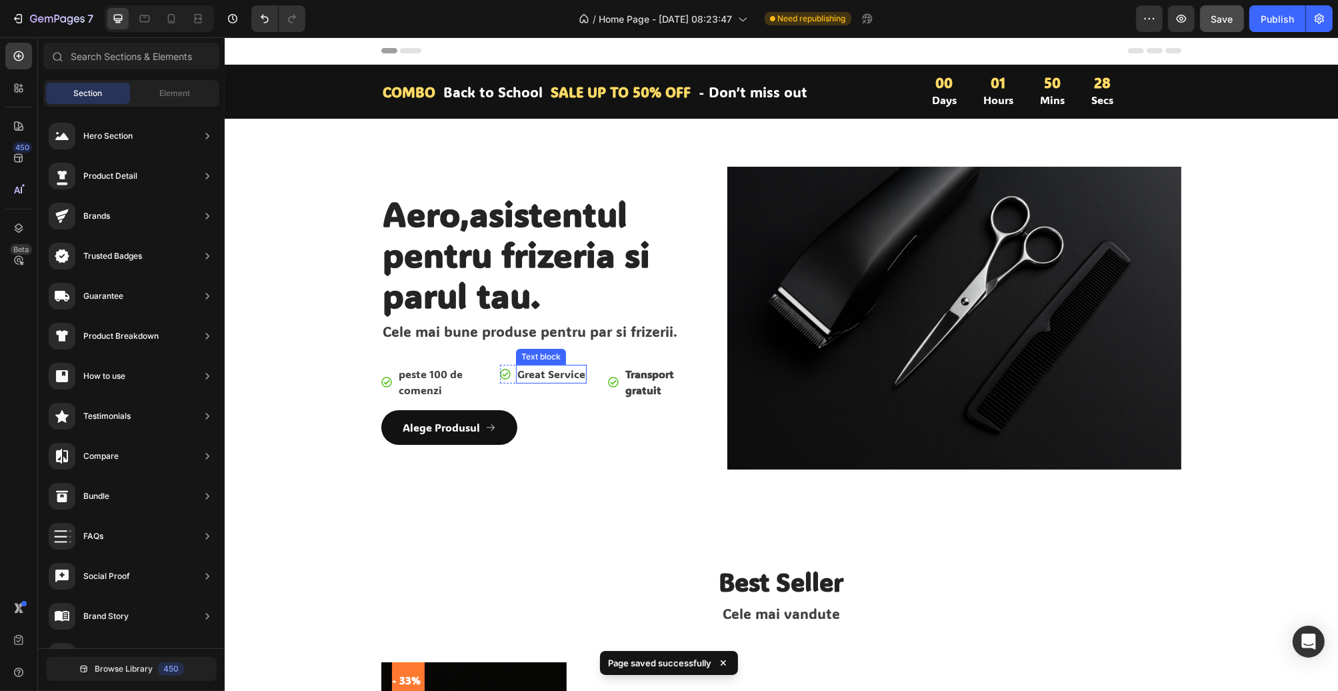
click at [542, 373] on p "Great Service" at bounding box center [551, 374] width 68 height 16
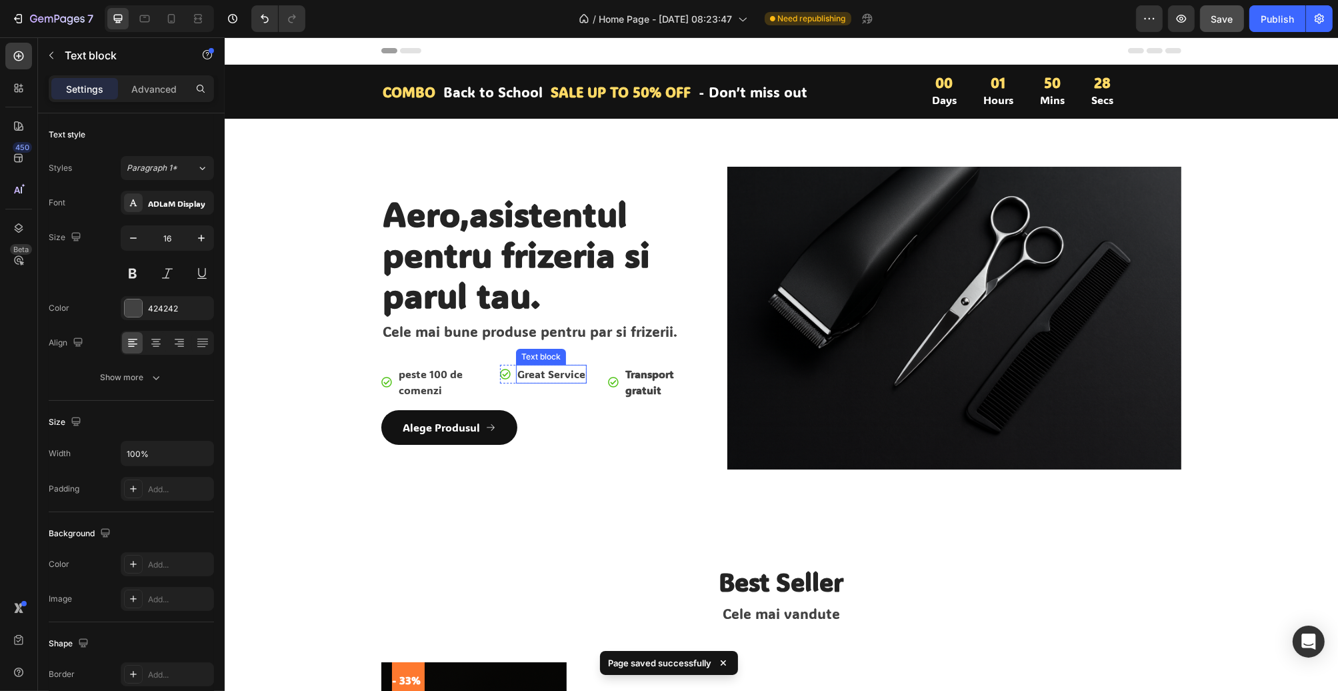
click at [542, 373] on p "Great Service" at bounding box center [551, 374] width 68 height 16
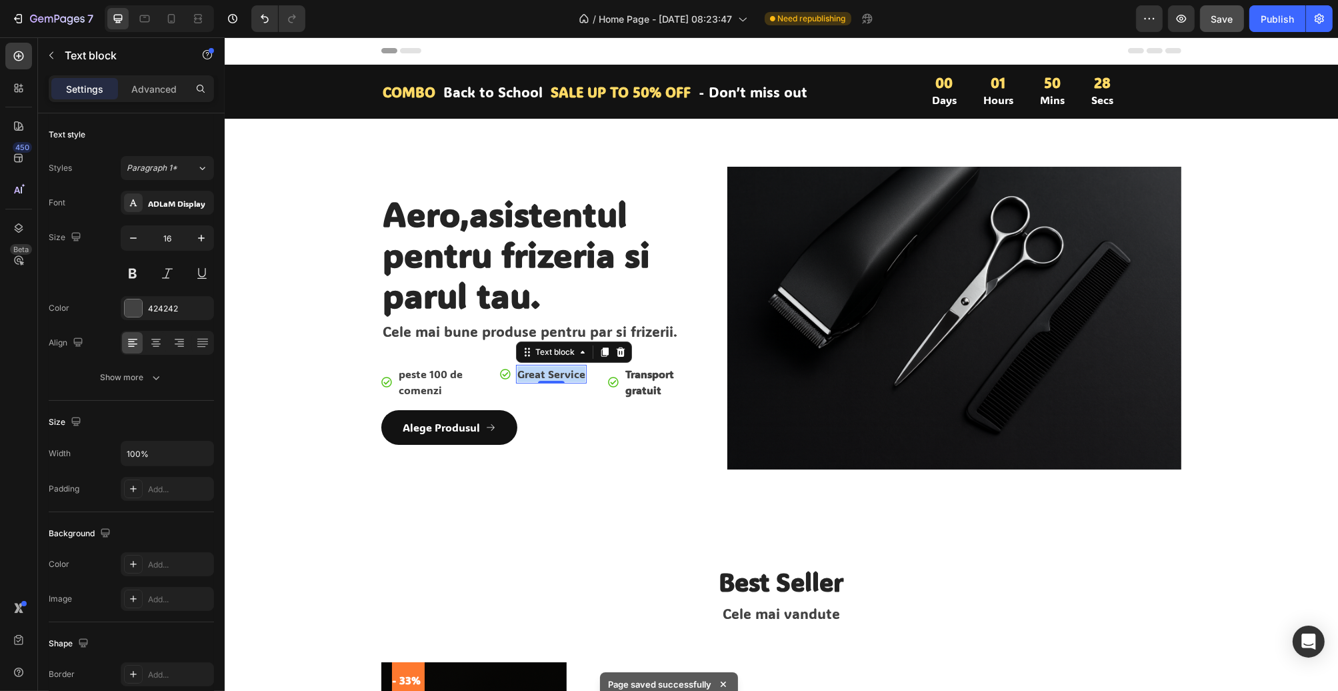
click at [542, 373] on p "Great Service" at bounding box center [551, 374] width 68 height 16
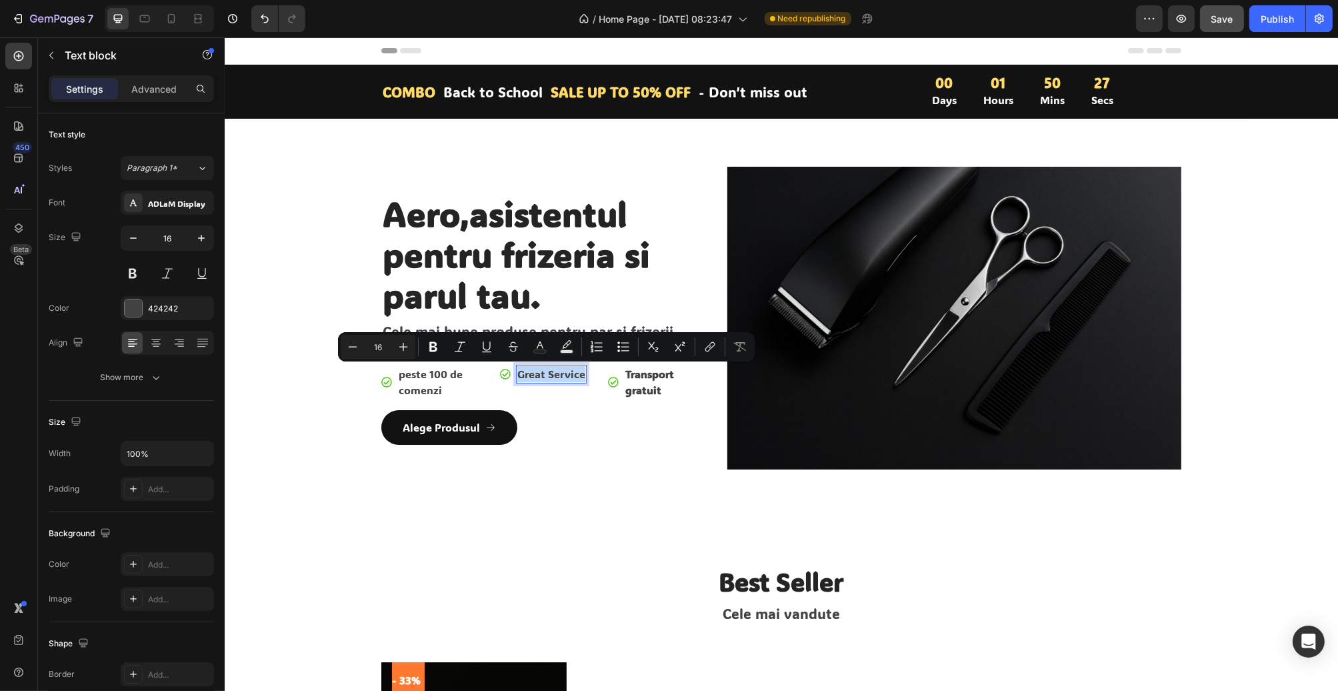
click at [543, 373] on p "Great Service" at bounding box center [551, 374] width 68 height 16
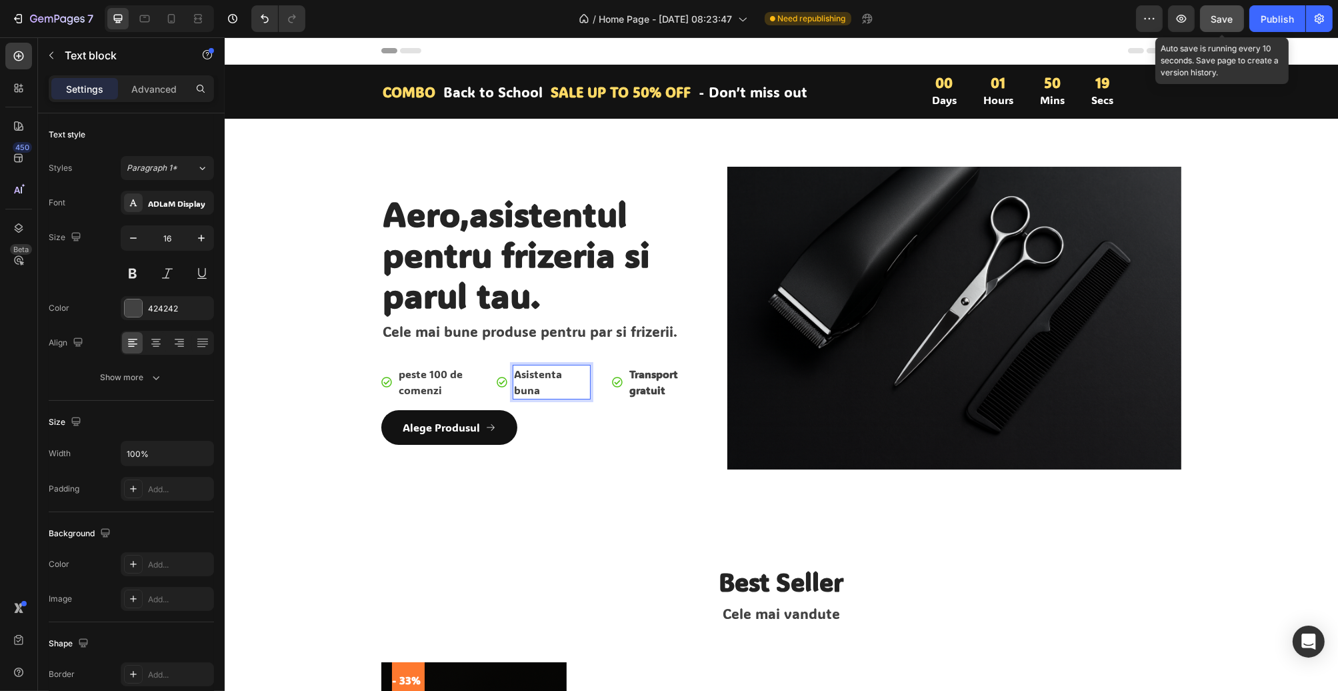
click at [1232, 17] on span "Save" at bounding box center [1223, 18] width 22 height 11
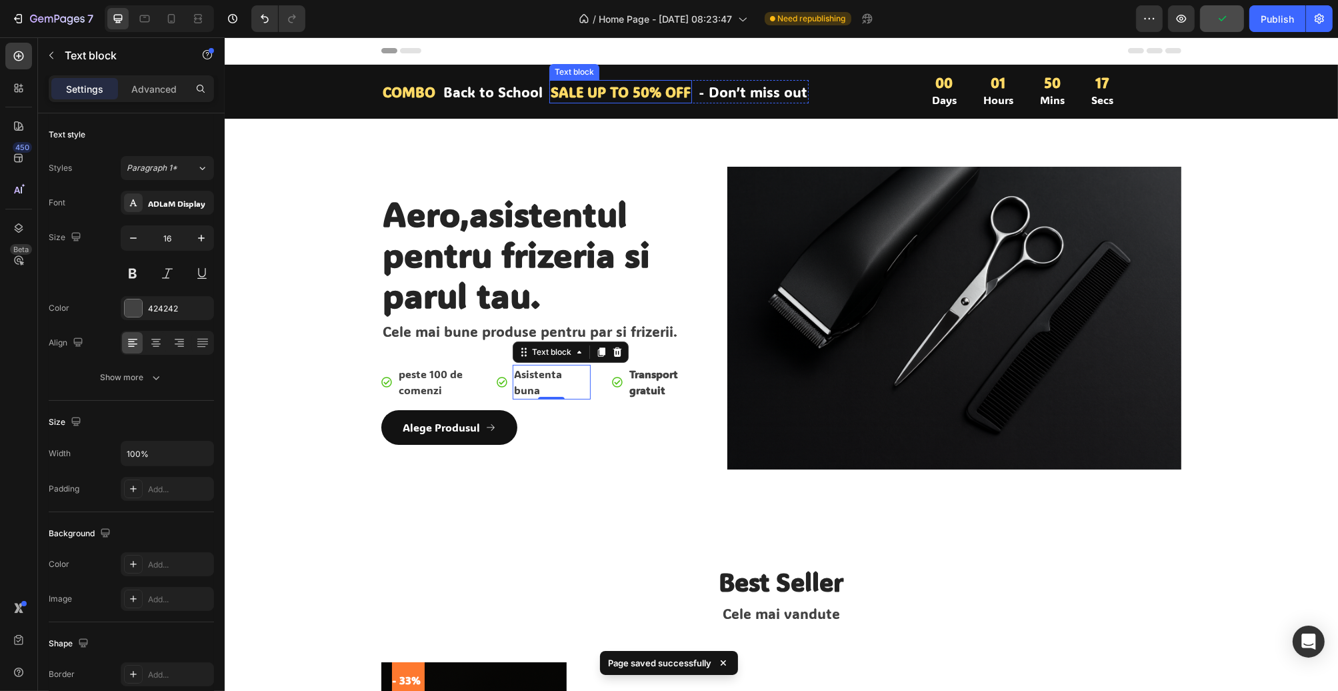
click at [609, 96] on p "SALE UP TO 50% OFF" at bounding box center [620, 91] width 140 height 21
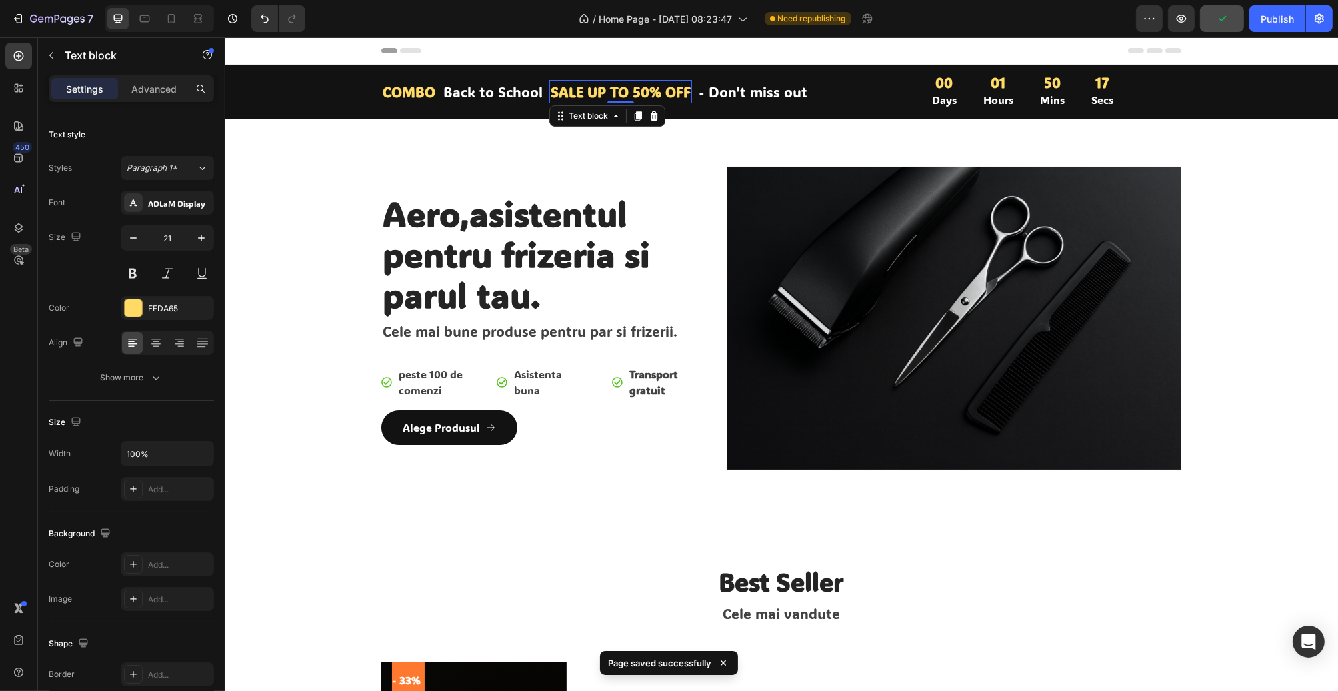
click at [609, 96] on p "SALE UP TO 50% OFF" at bounding box center [620, 91] width 140 height 21
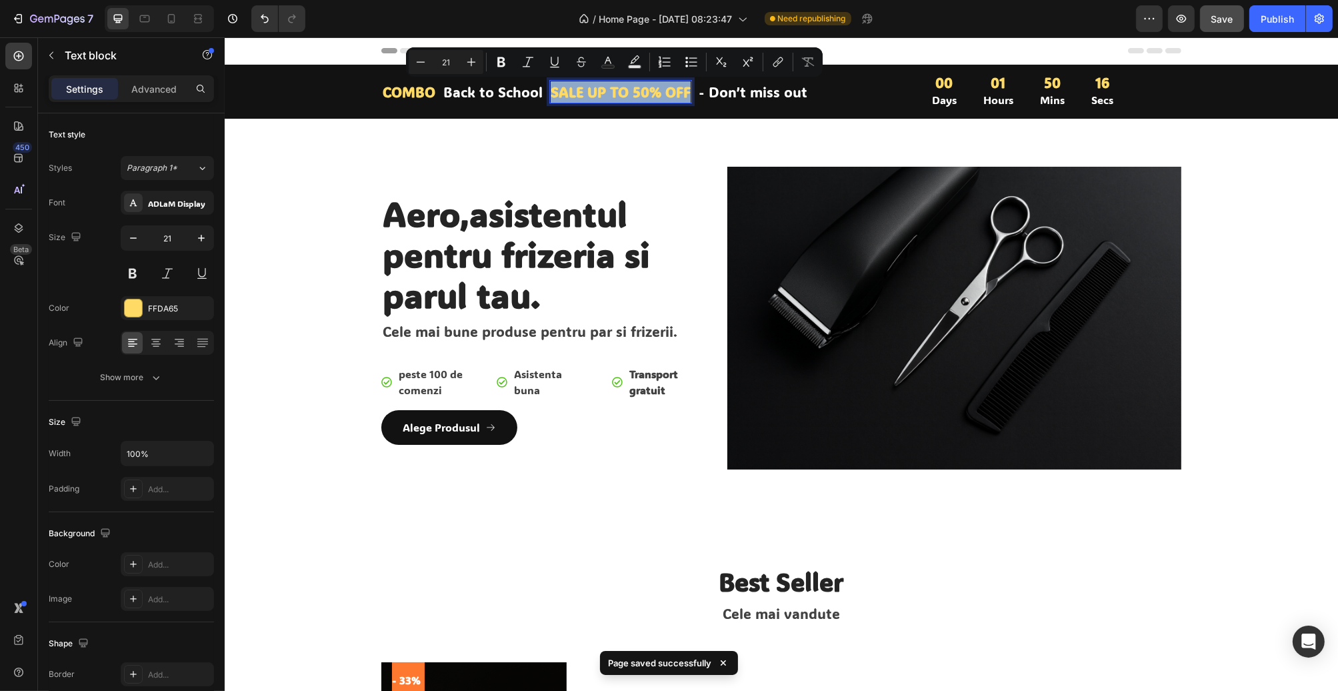
click at [628, 92] on p "SALE UP TO 50% OFF" at bounding box center [620, 91] width 140 height 21
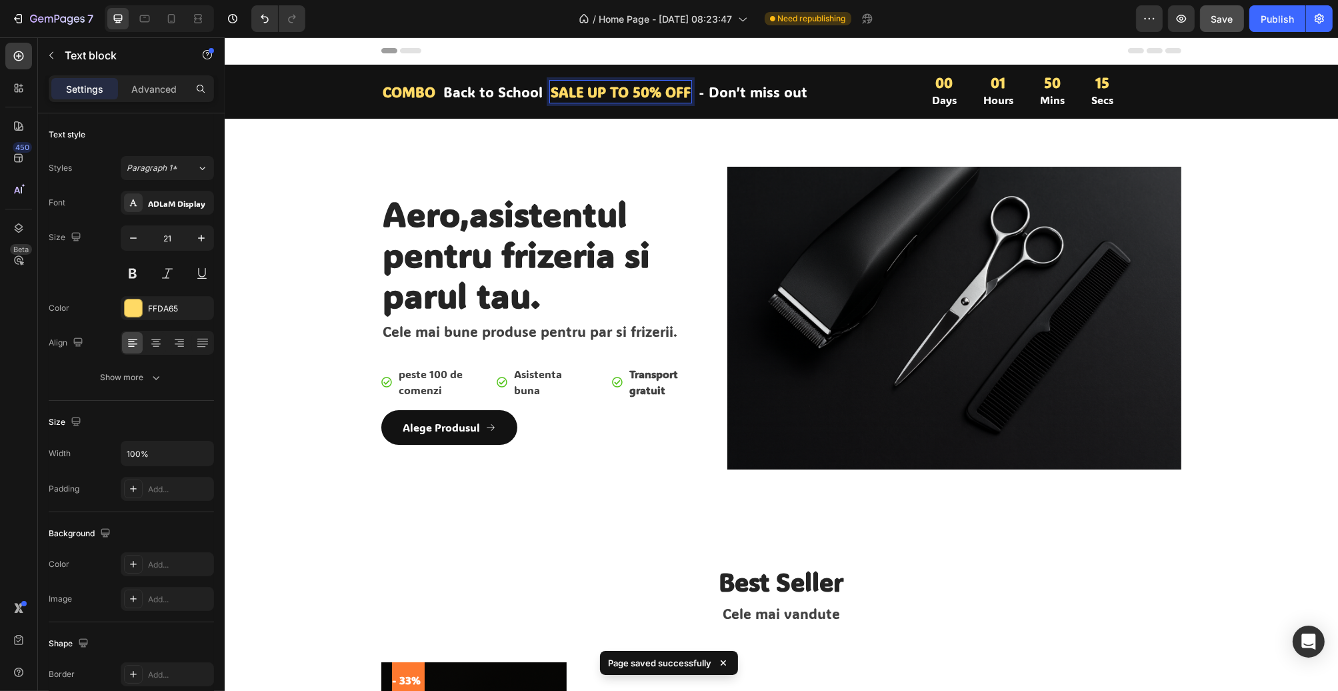
click at [646, 92] on p "SALE UP TO 50% OFF" at bounding box center [620, 91] width 140 height 21
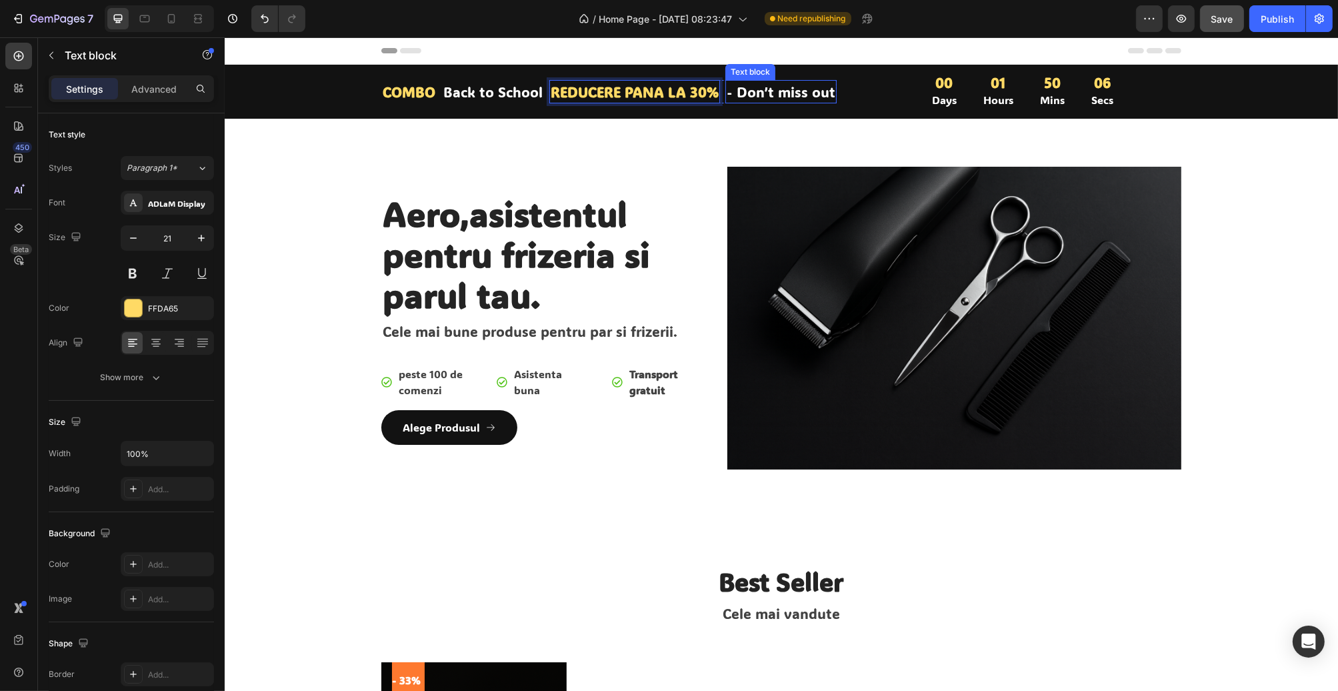
click at [756, 93] on p "- Don’t miss out" at bounding box center [780, 91] width 109 height 21
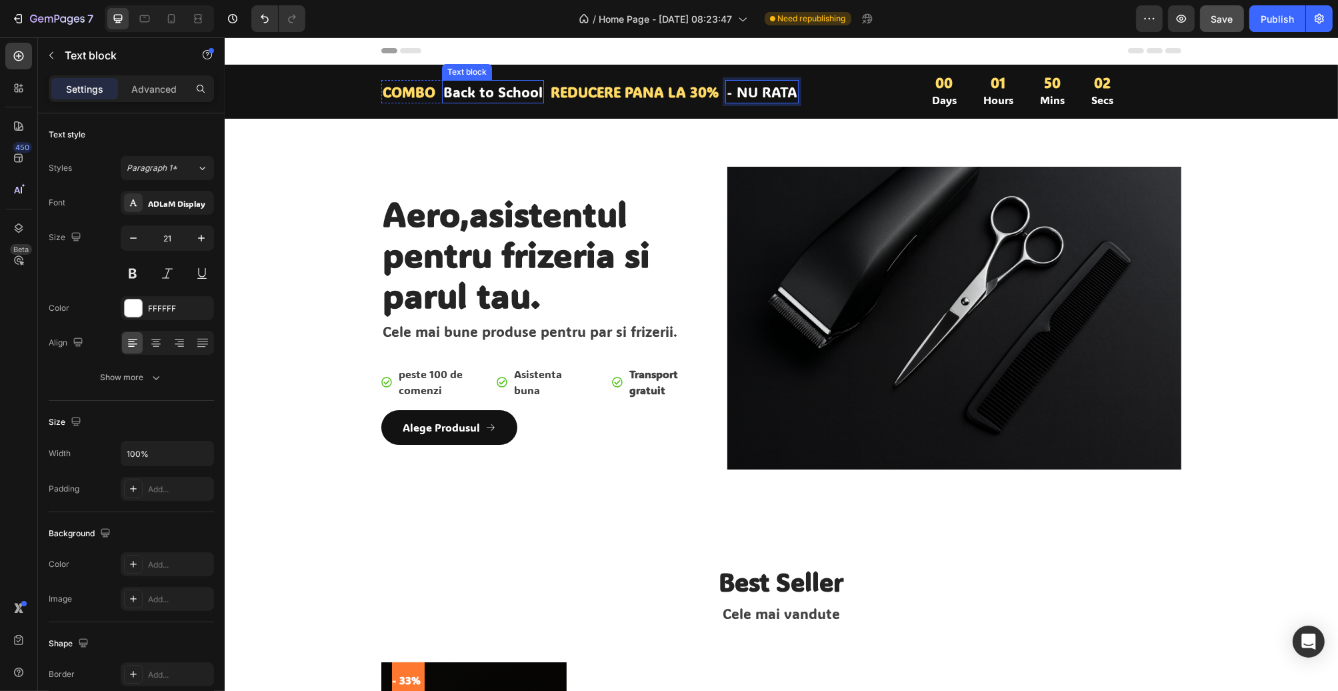
click at [504, 93] on p "Back to School" at bounding box center [492, 91] width 99 height 21
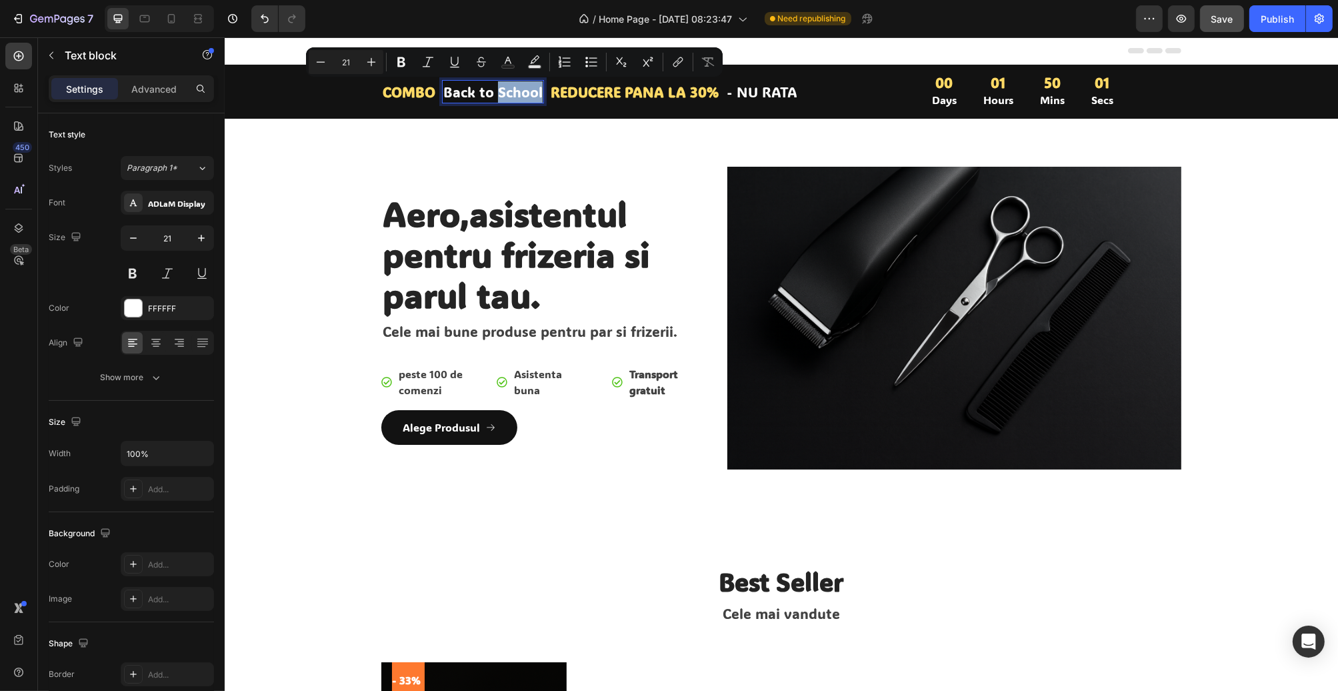
click at [504, 93] on p "Back to School" at bounding box center [492, 91] width 99 height 21
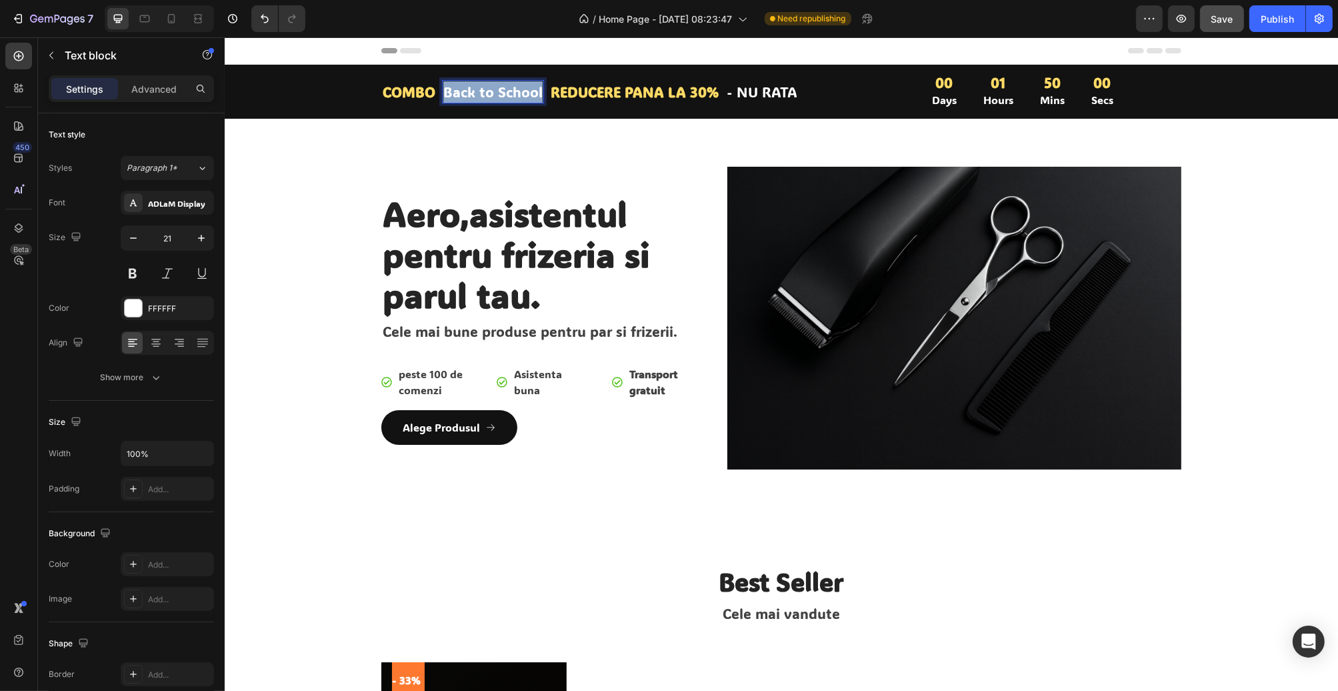
click at [504, 93] on p "Back to School" at bounding box center [492, 91] width 99 height 21
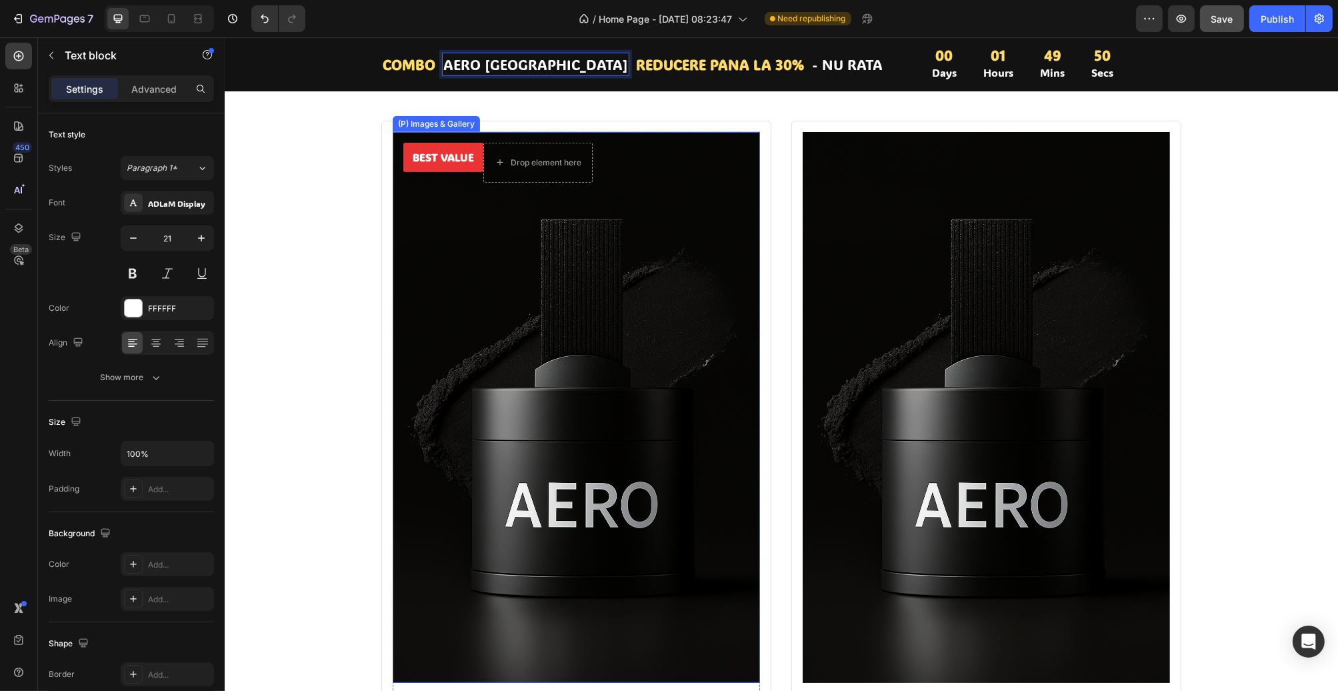
scroll to position [1667, 0]
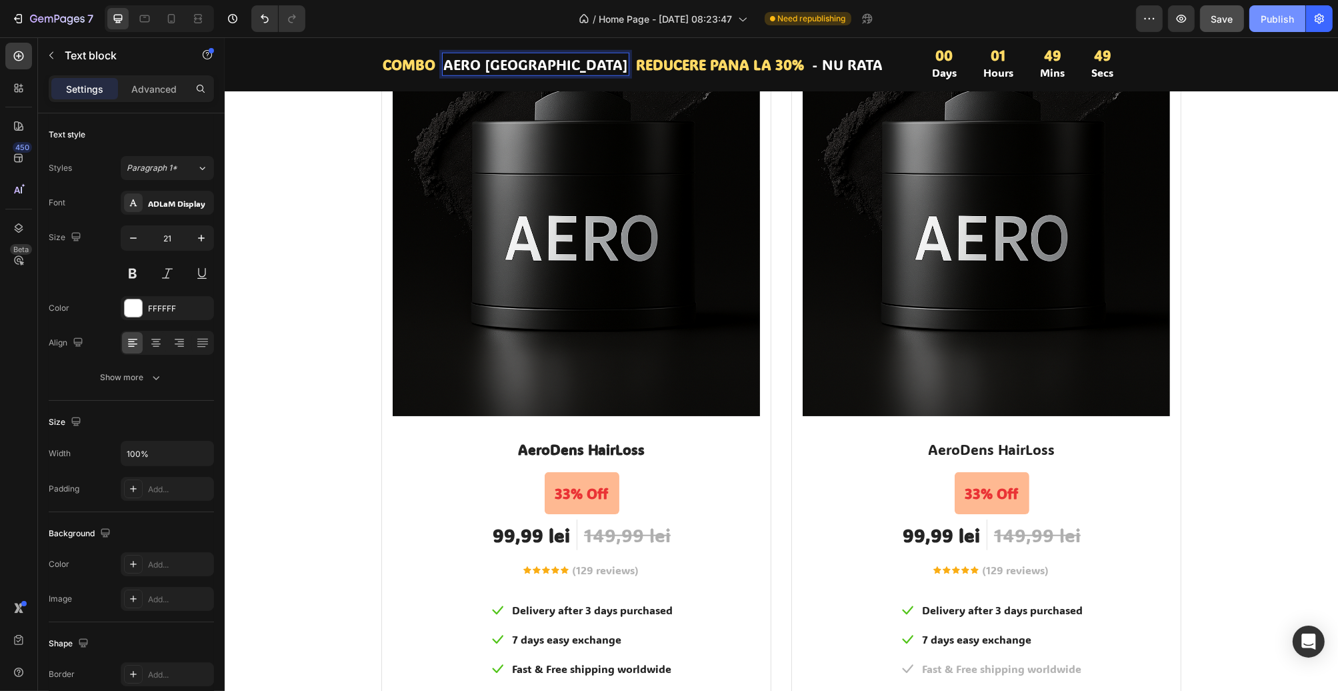
click at [1282, 13] on div "Publish" at bounding box center [1277, 19] width 33 height 14
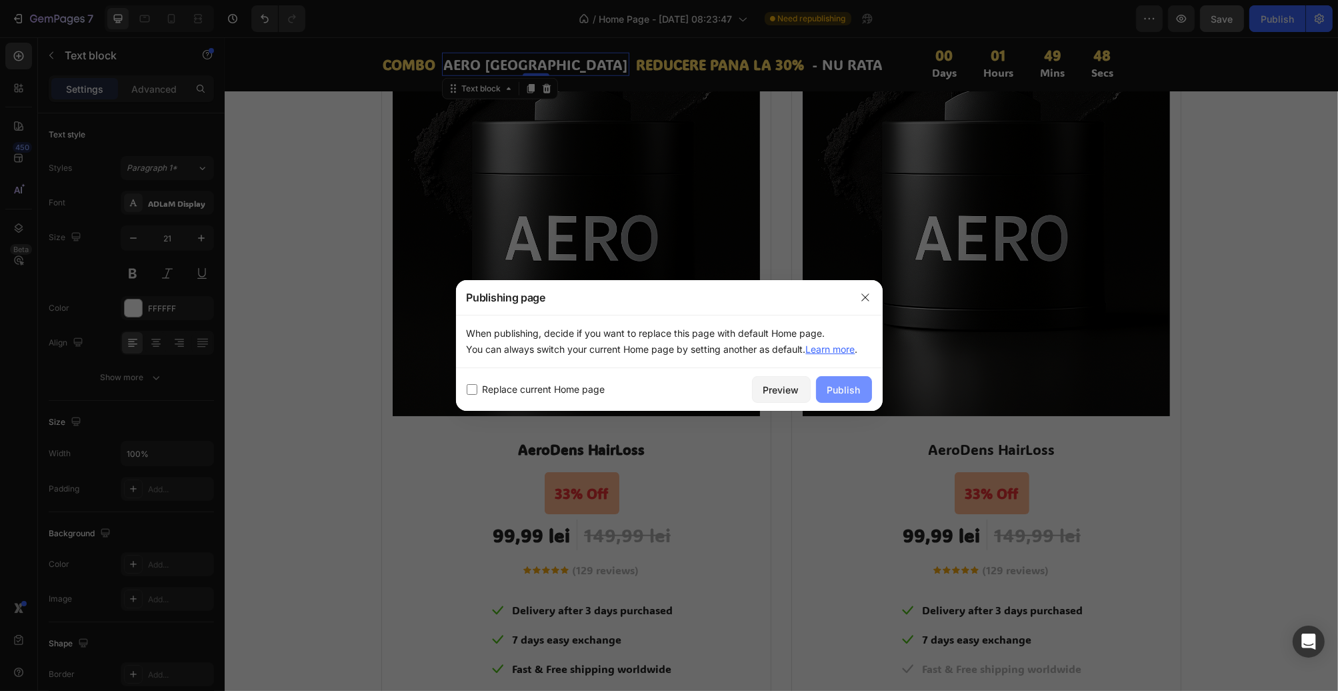
click at [848, 391] on div "Publish" at bounding box center [844, 390] width 33 height 14
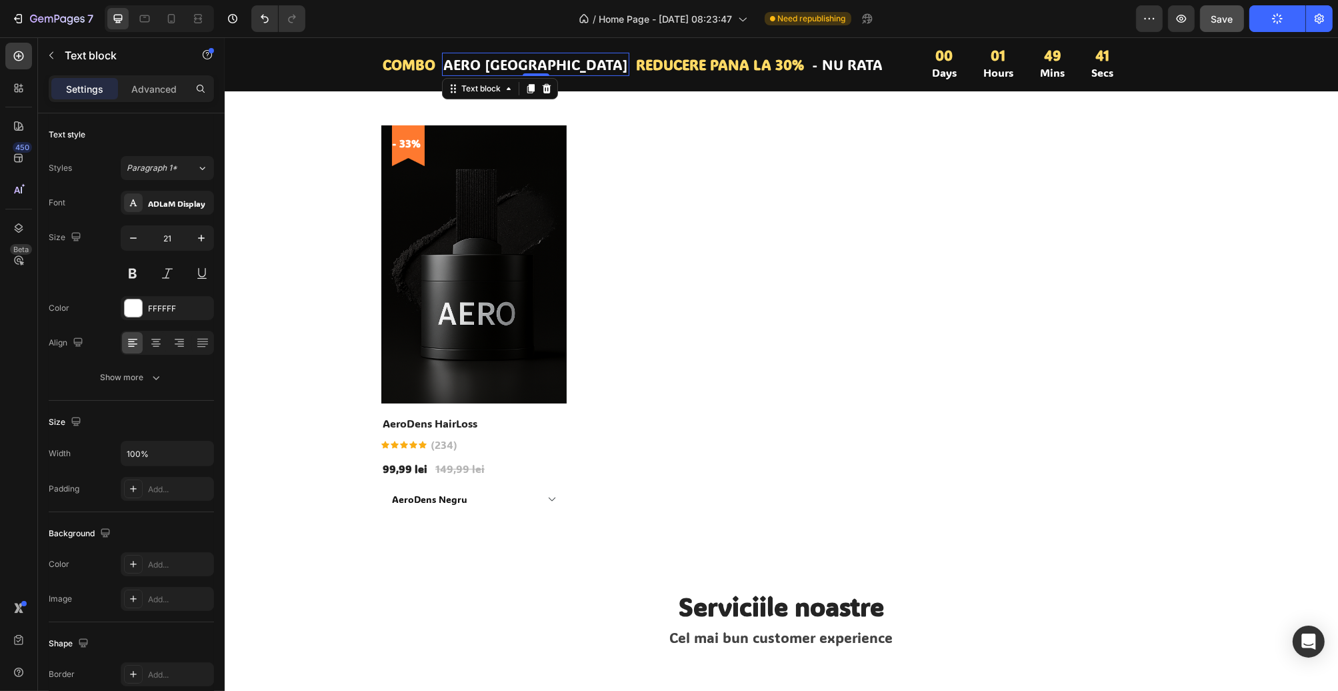
scroll to position [534, 0]
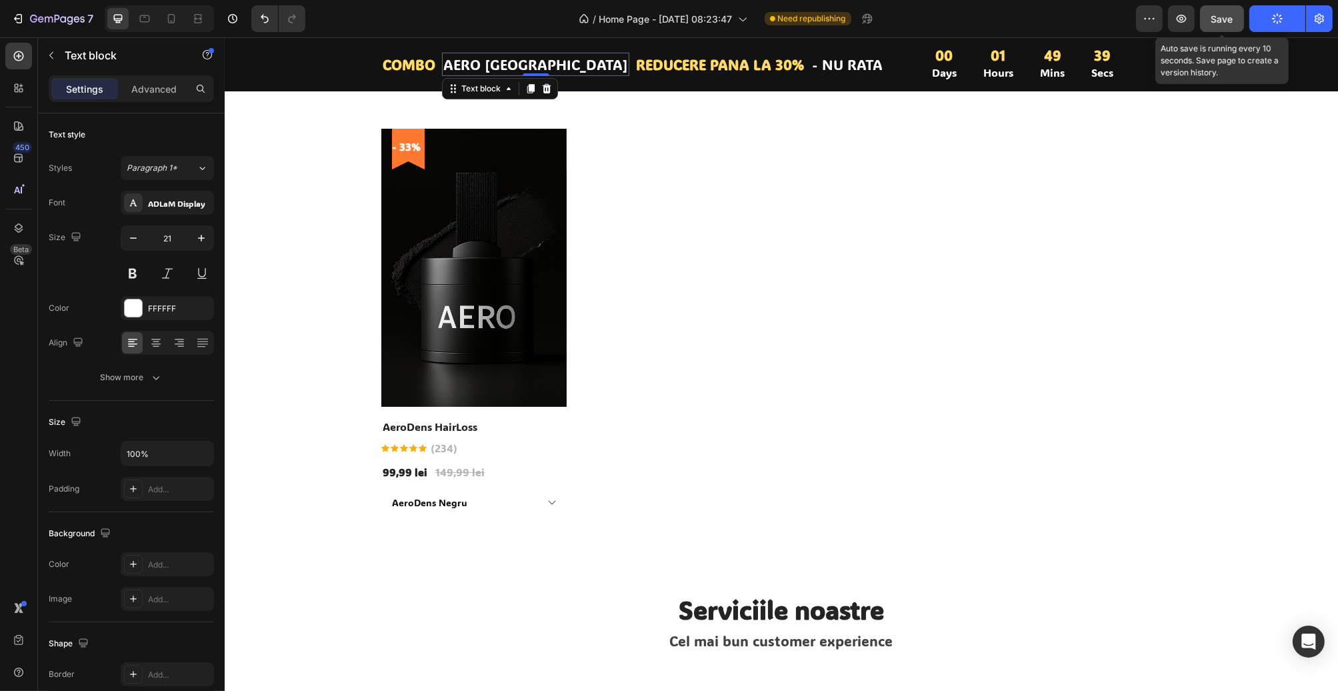
click at [1232, 8] on button "Save" at bounding box center [1222, 18] width 44 height 27
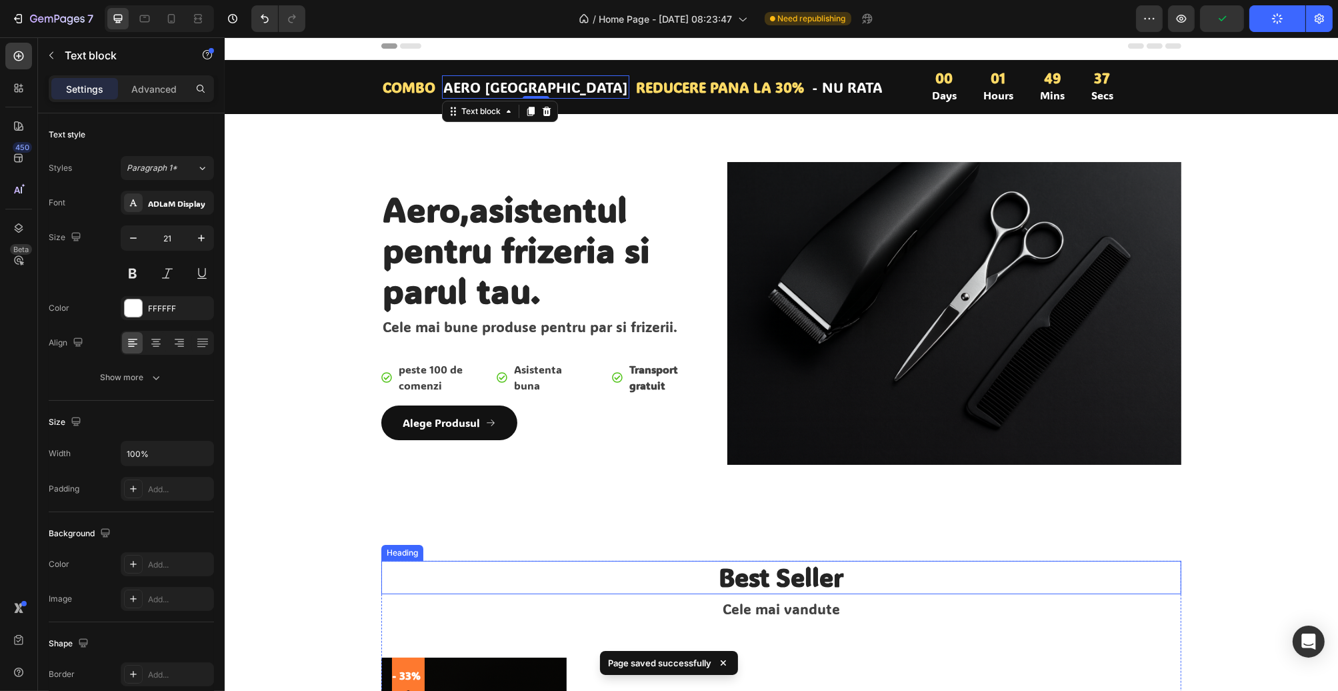
scroll to position [0, 0]
